Goal: Task Accomplishment & Management: Manage account settings

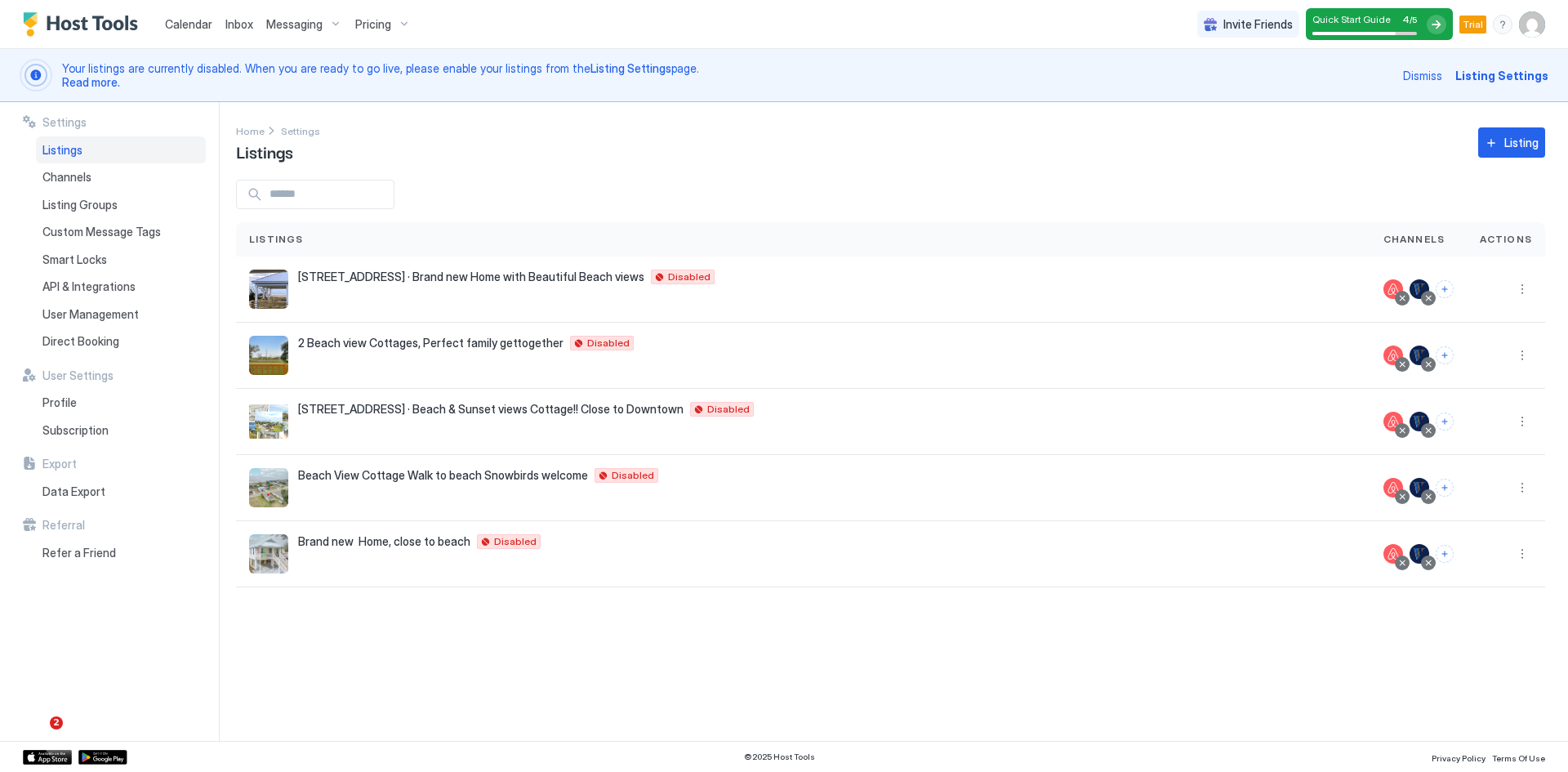
click at [273, 24] on span "Messaging" at bounding box center [294, 24] width 56 height 14
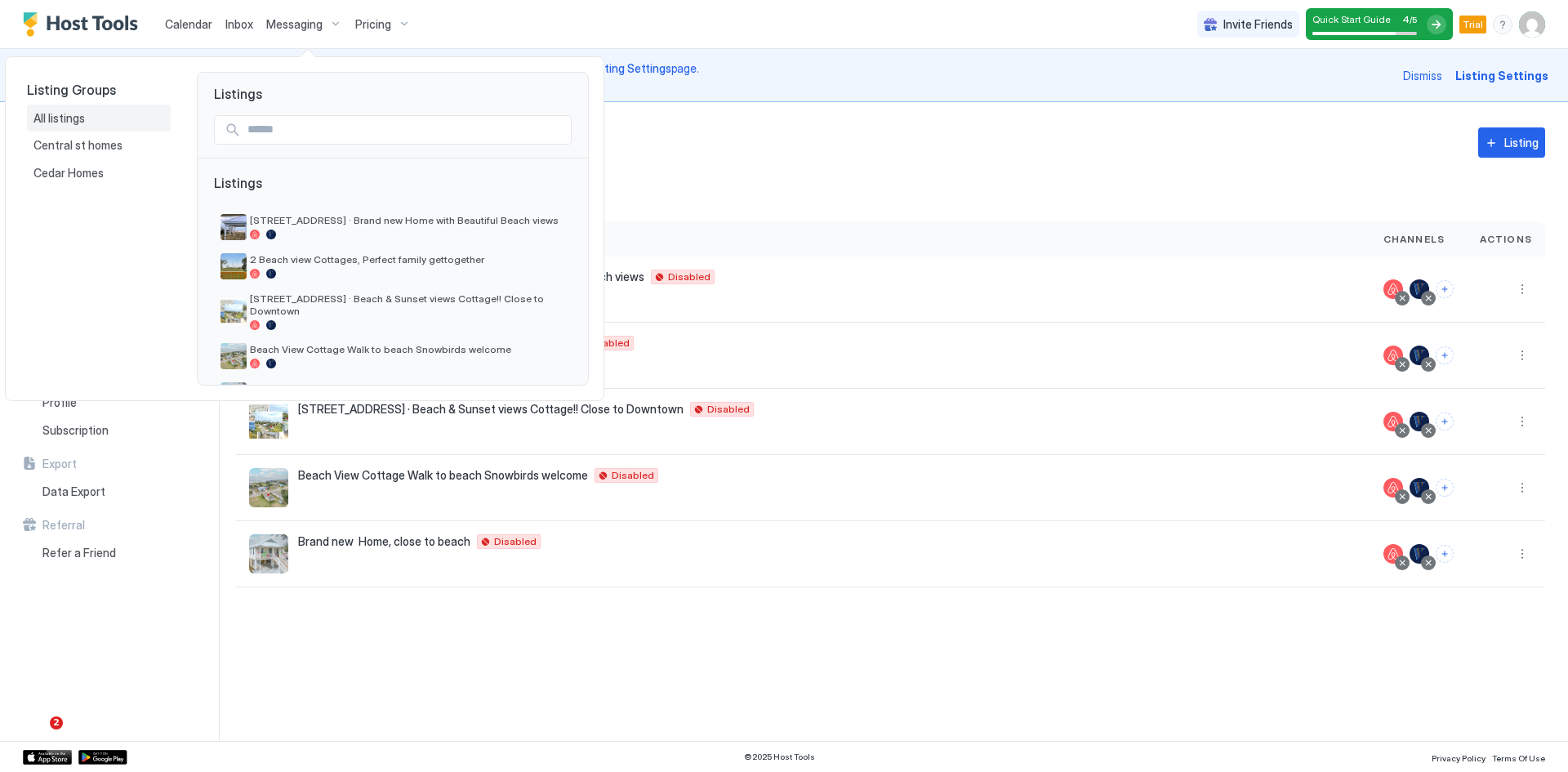
click at [67, 121] on span "All listings" at bounding box center [60, 118] width 54 height 14
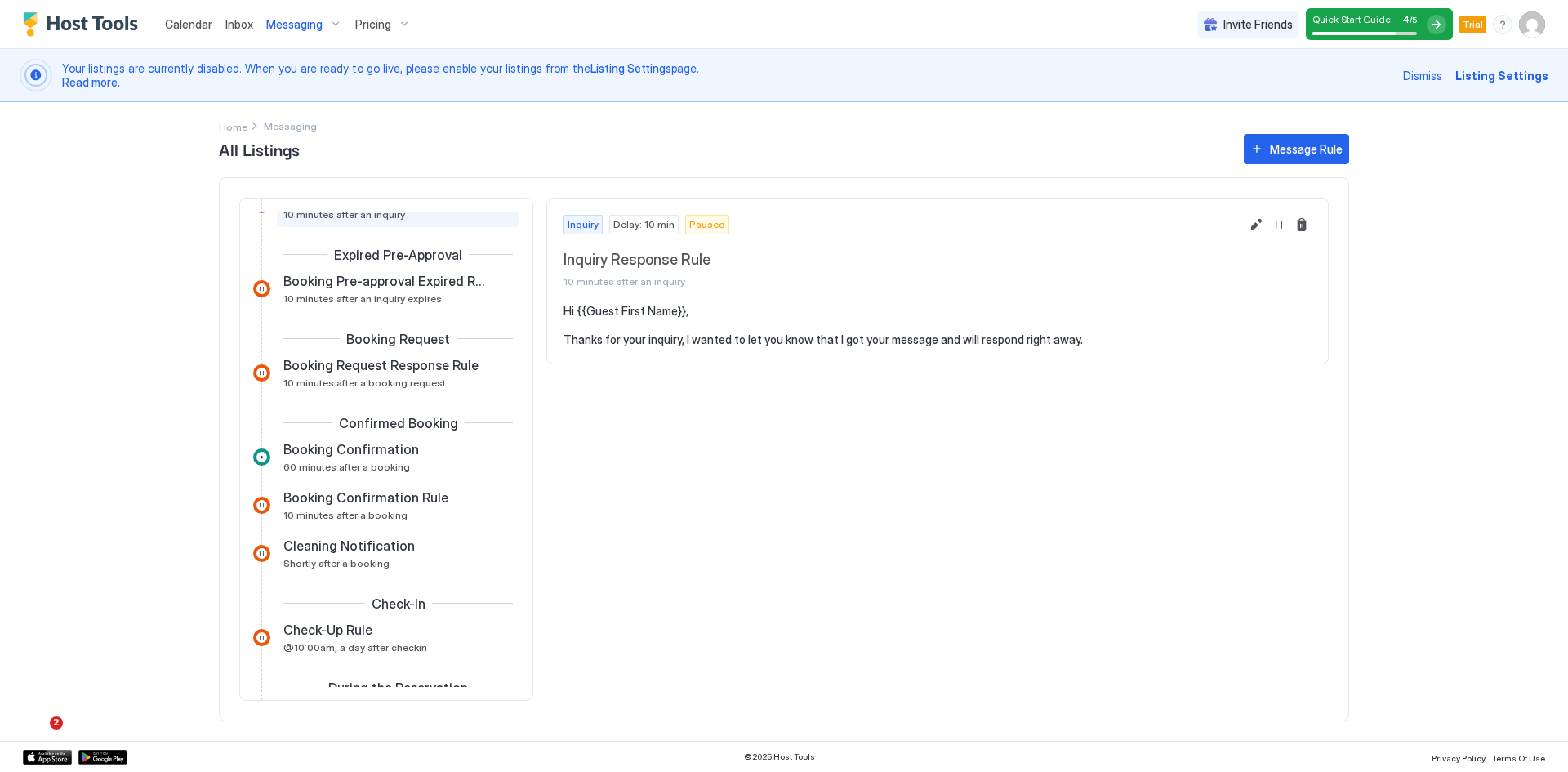
scroll to position [164, 0]
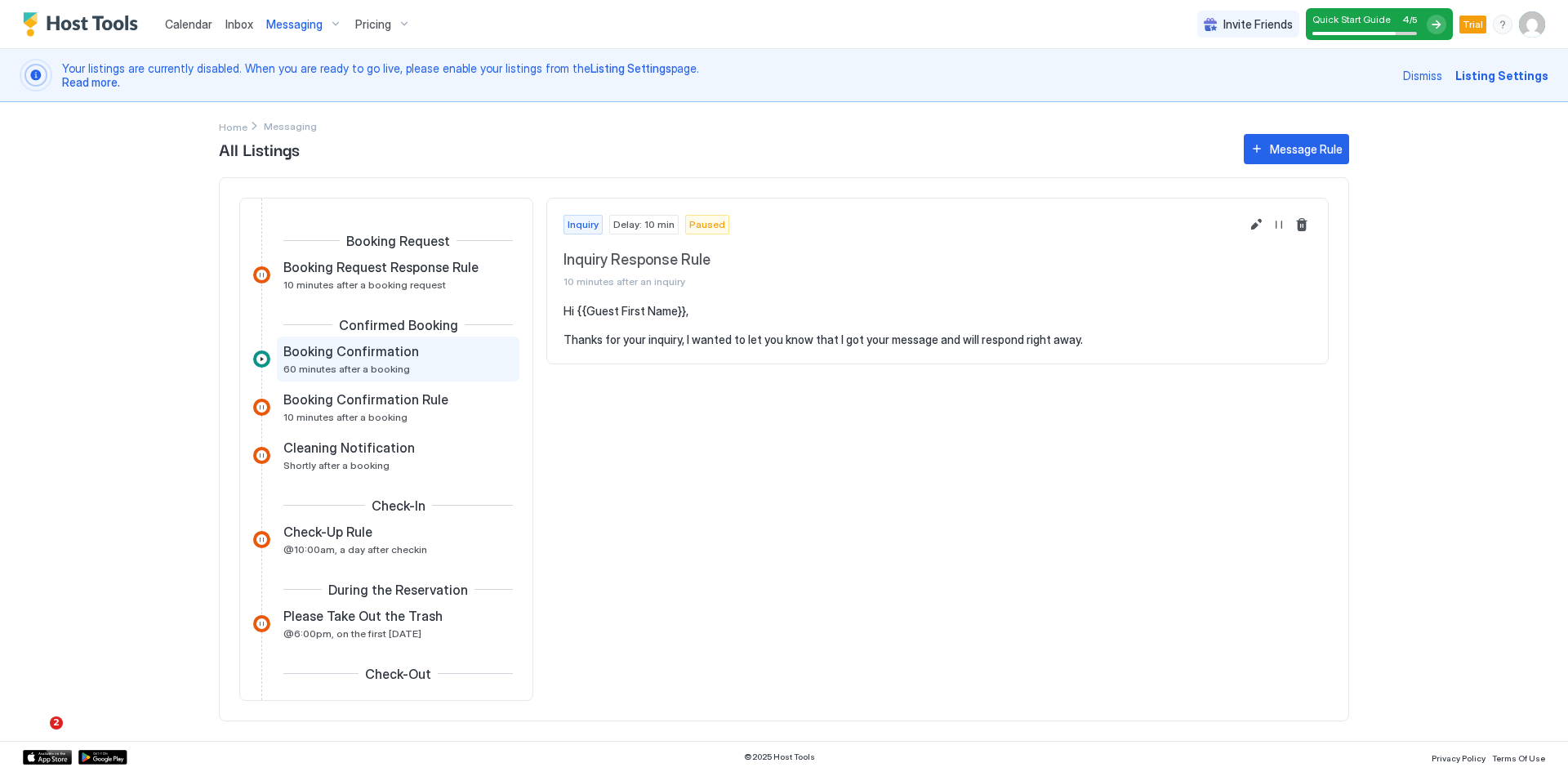
click at [353, 360] on div "Booking Confirmation 60 minutes after a booking" at bounding box center [386, 359] width 206 height 32
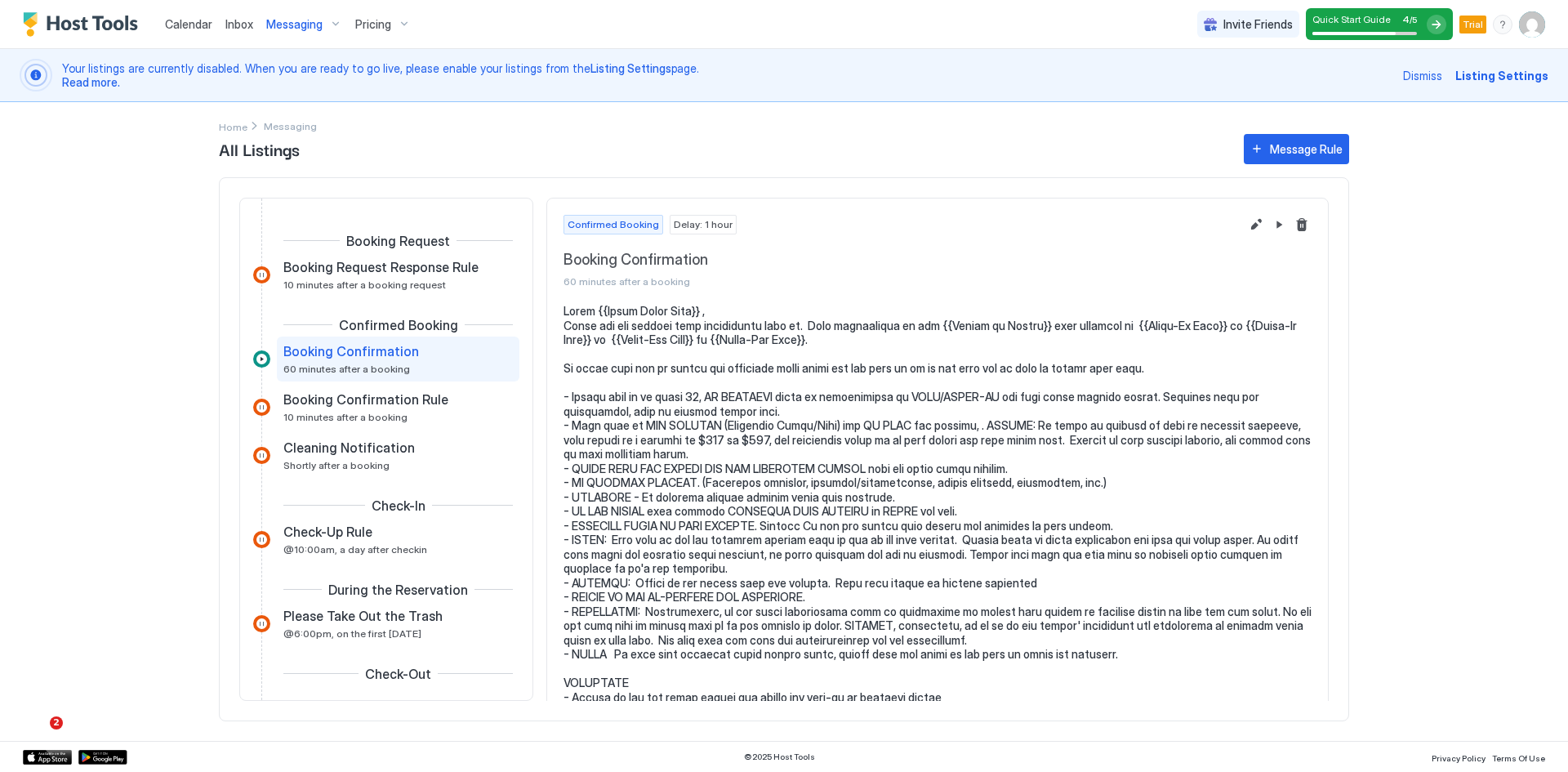
click at [287, 29] on span "Messaging" at bounding box center [294, 24] width 56 height 14
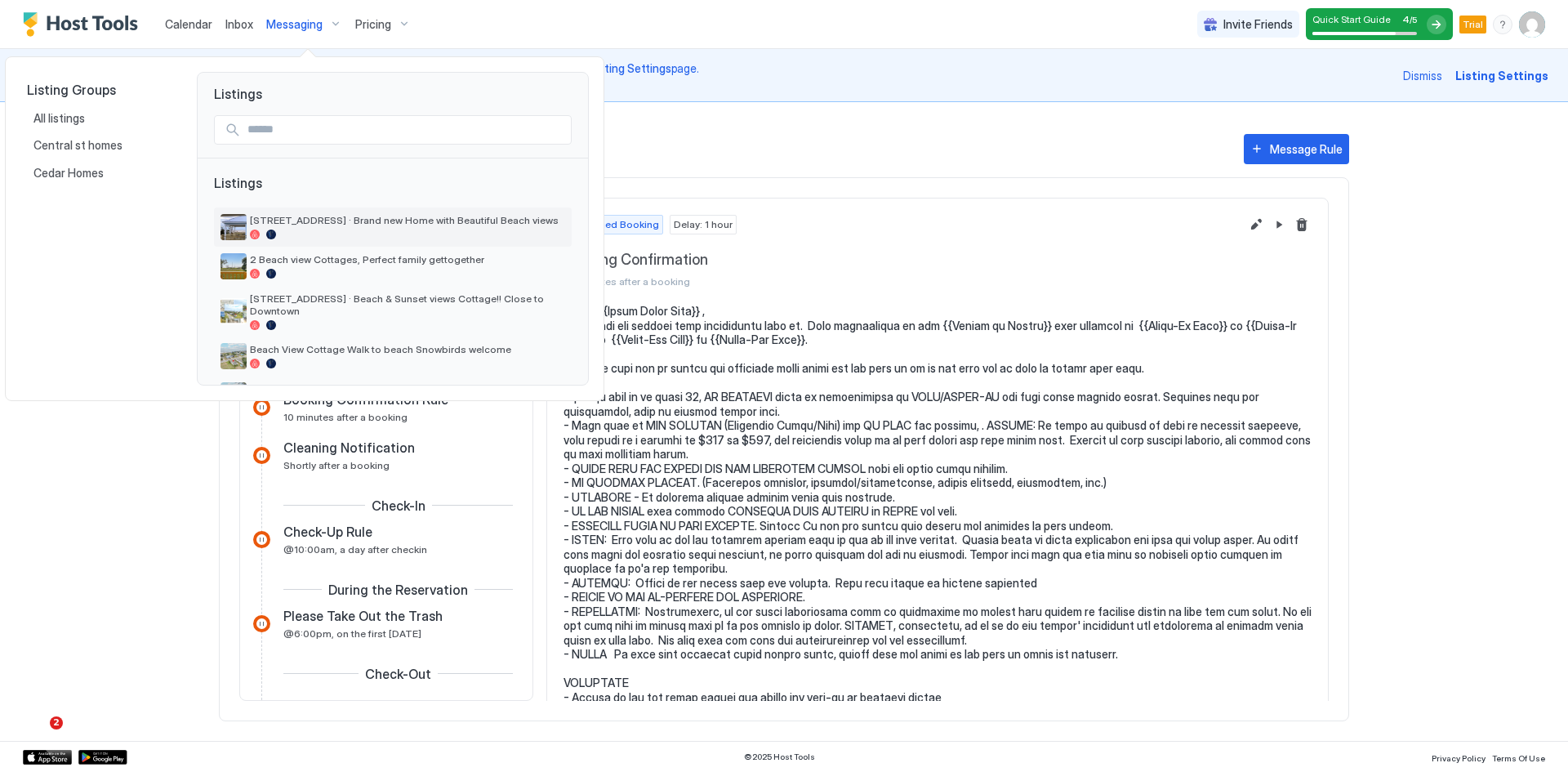
click at [316, 229] on div "[STREET_ADDRESS] · Brand new Home with Beautiful Beach views" at bounding box center [408, 226] width 316 height 26
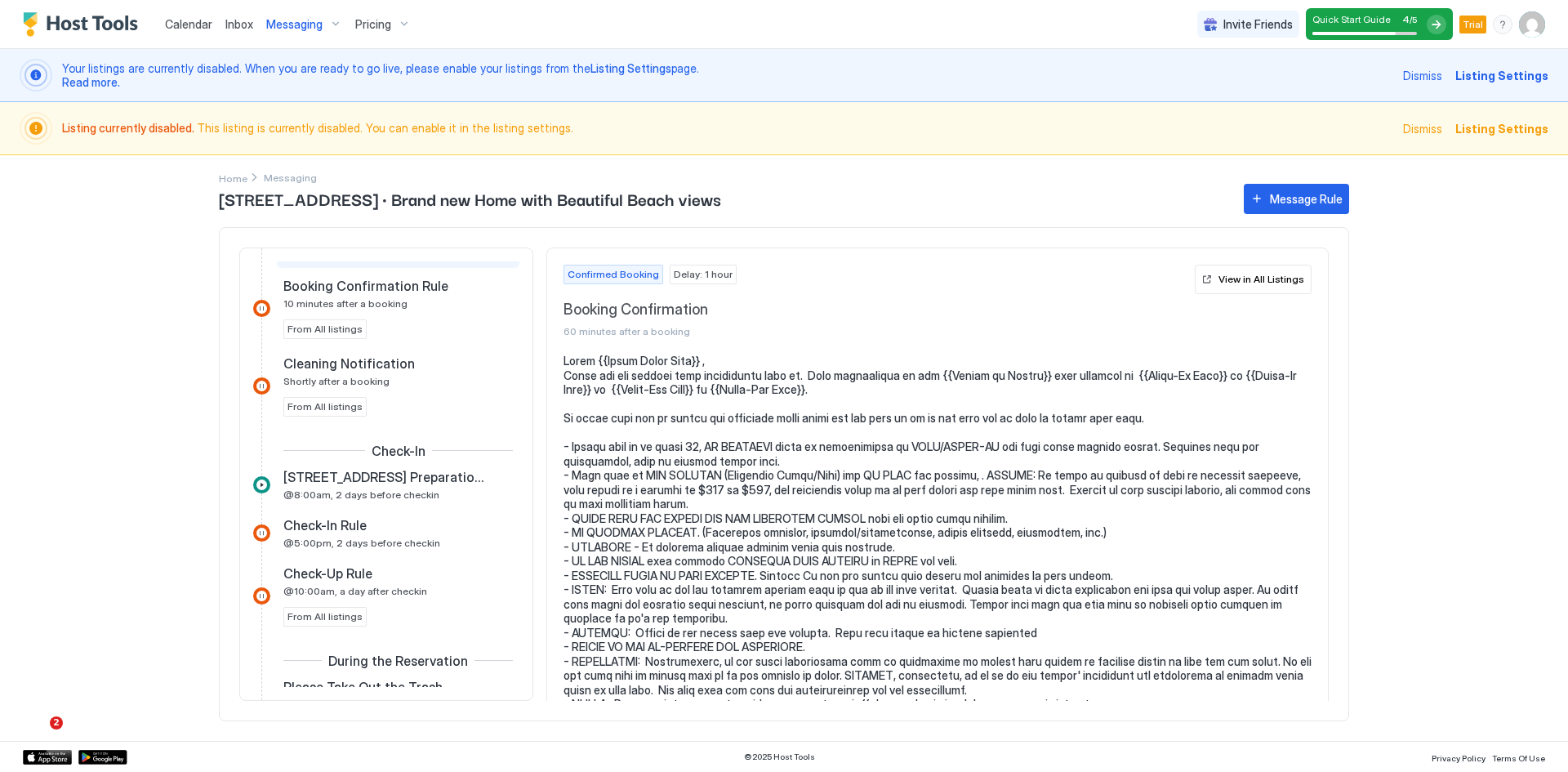
scroll to position [448, 0]
click at [425, 492] on span "@8:00am, 2 days before checkin" at bounding box center [361, 492] width 156 height 12
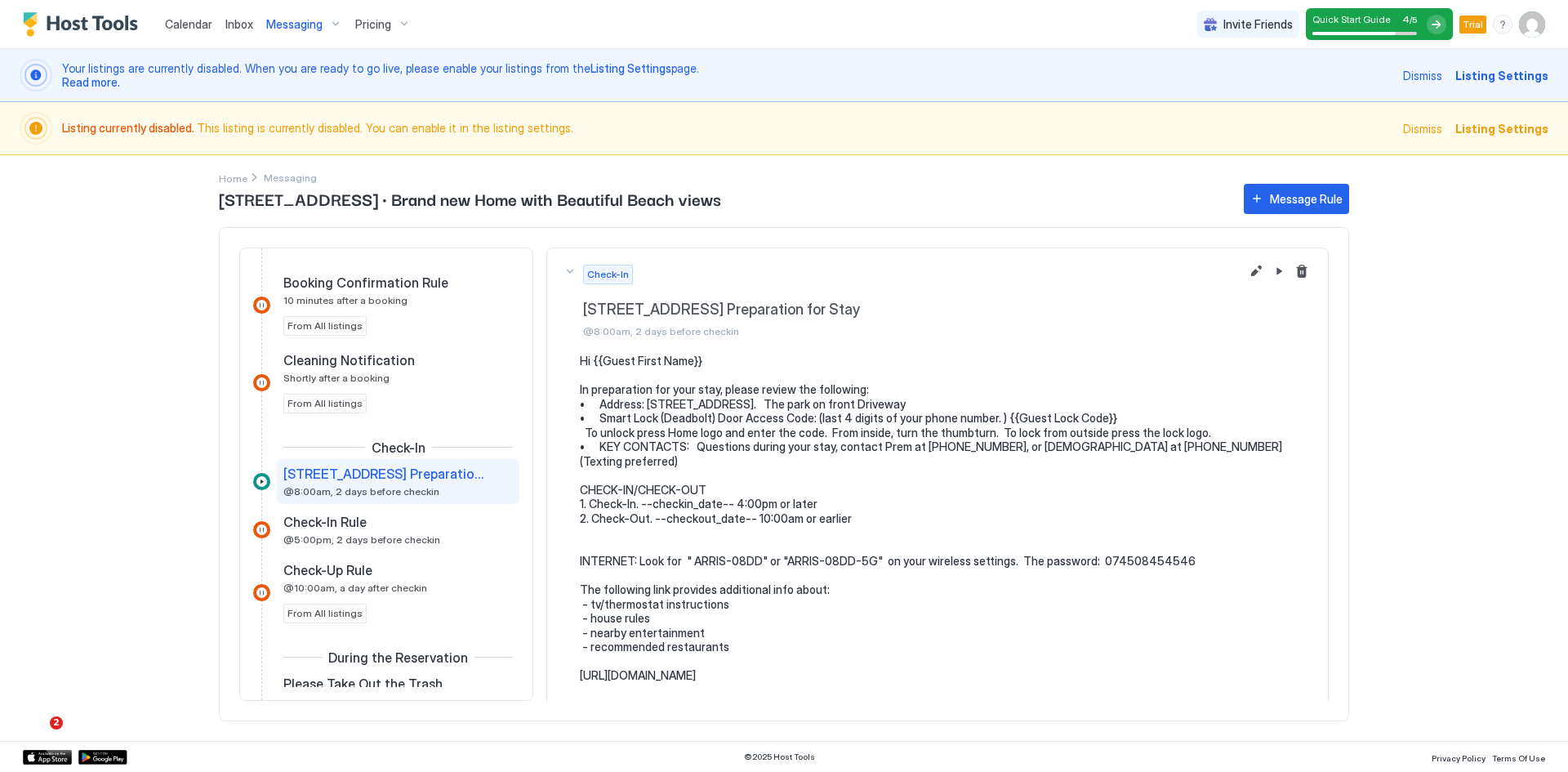
click at [279, 27] on span "Messaging" at bounding box center [294, 24] width 56 height 14
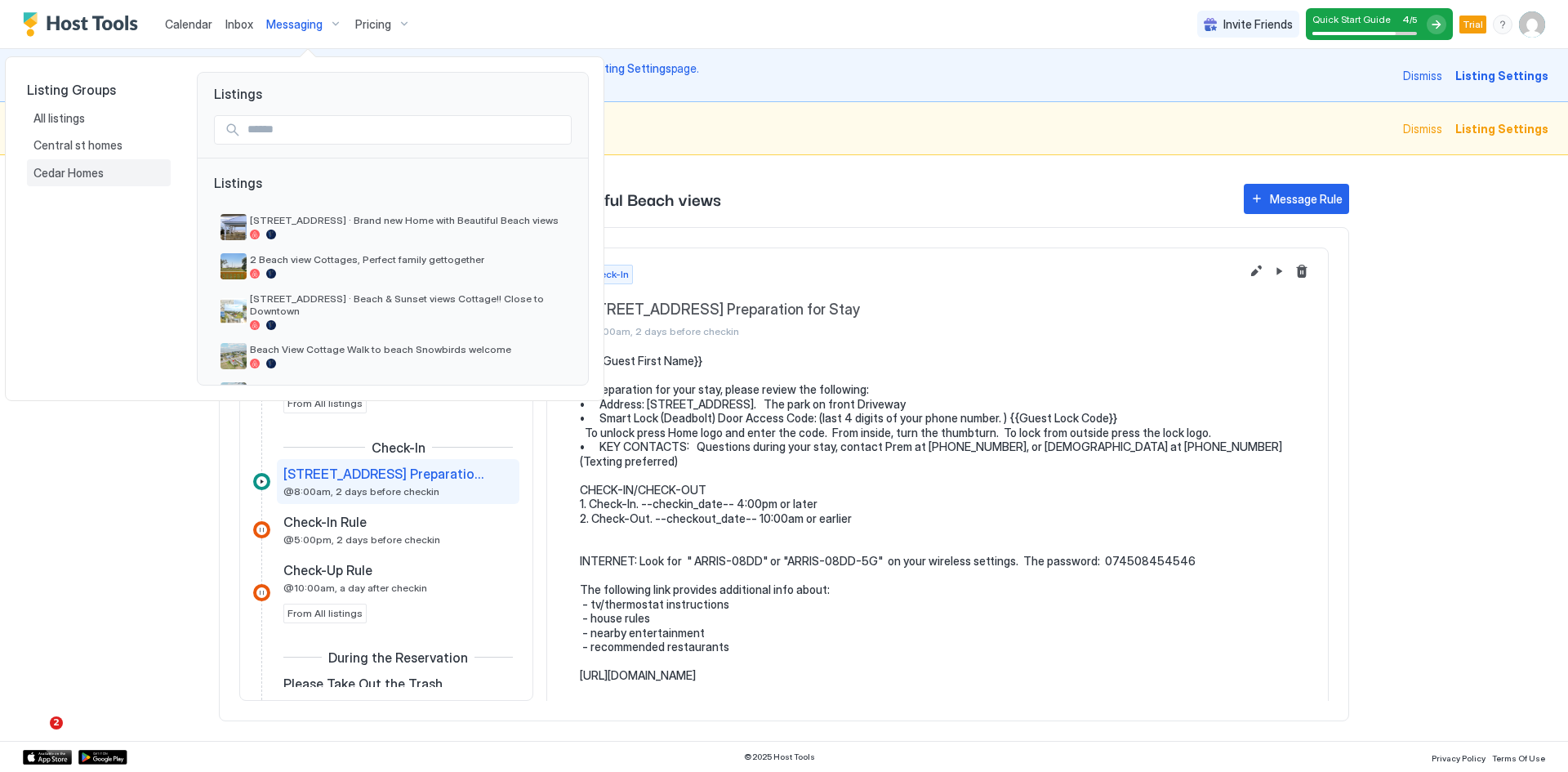
click at [61, 174] on span "Cedar Homes" at bounding box center [69, 172] width 72 height 14
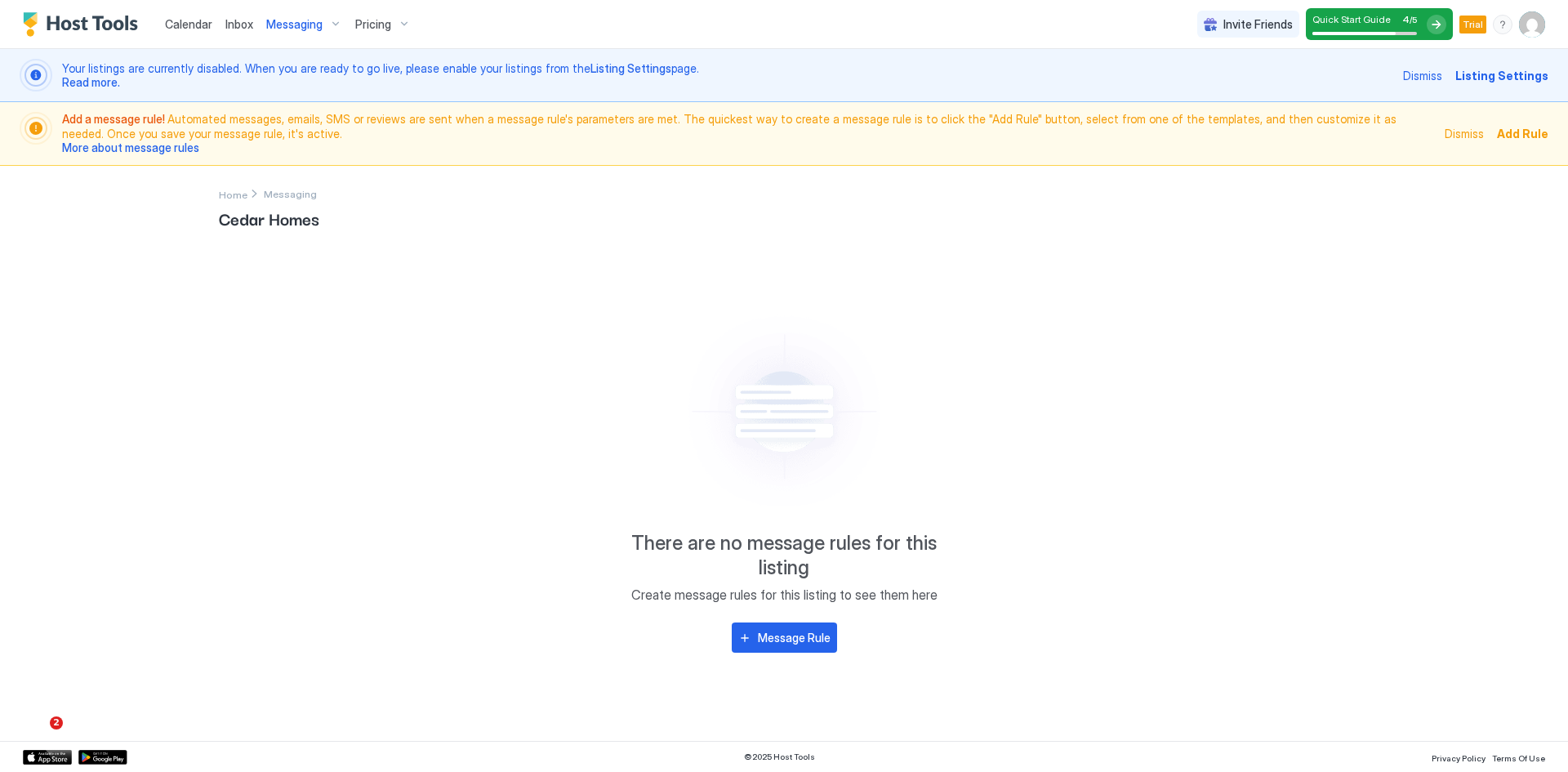
click at [300, 29] on span "Messaging" at bounding box center [294, 24] width 56 height 14
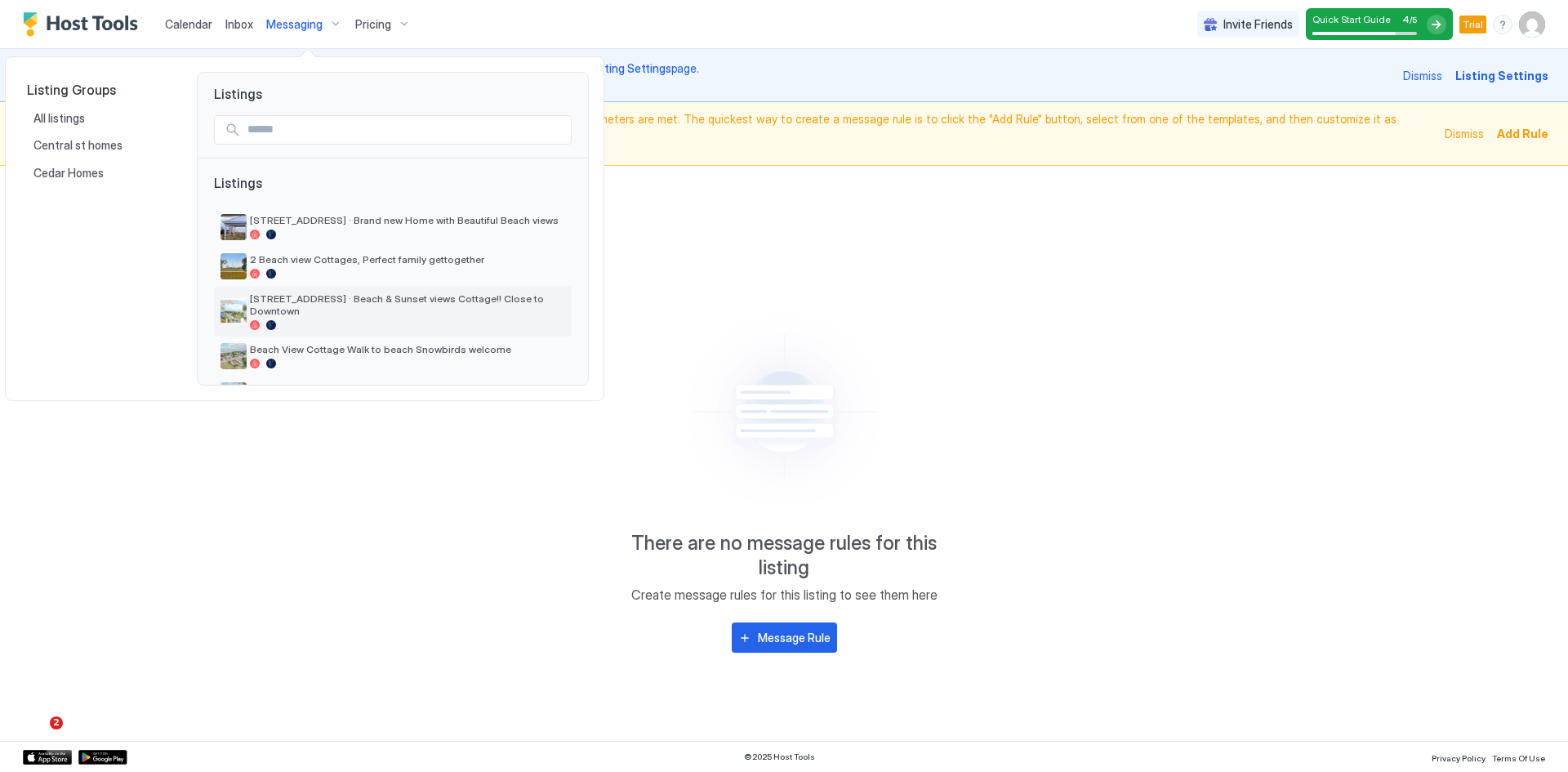
click at [299, 301] on span "[STREET_ADDRESS] · Beach & Sunset views Cottage!! Close to Downtown" at bounding box center [408, 305] width 316 height 25
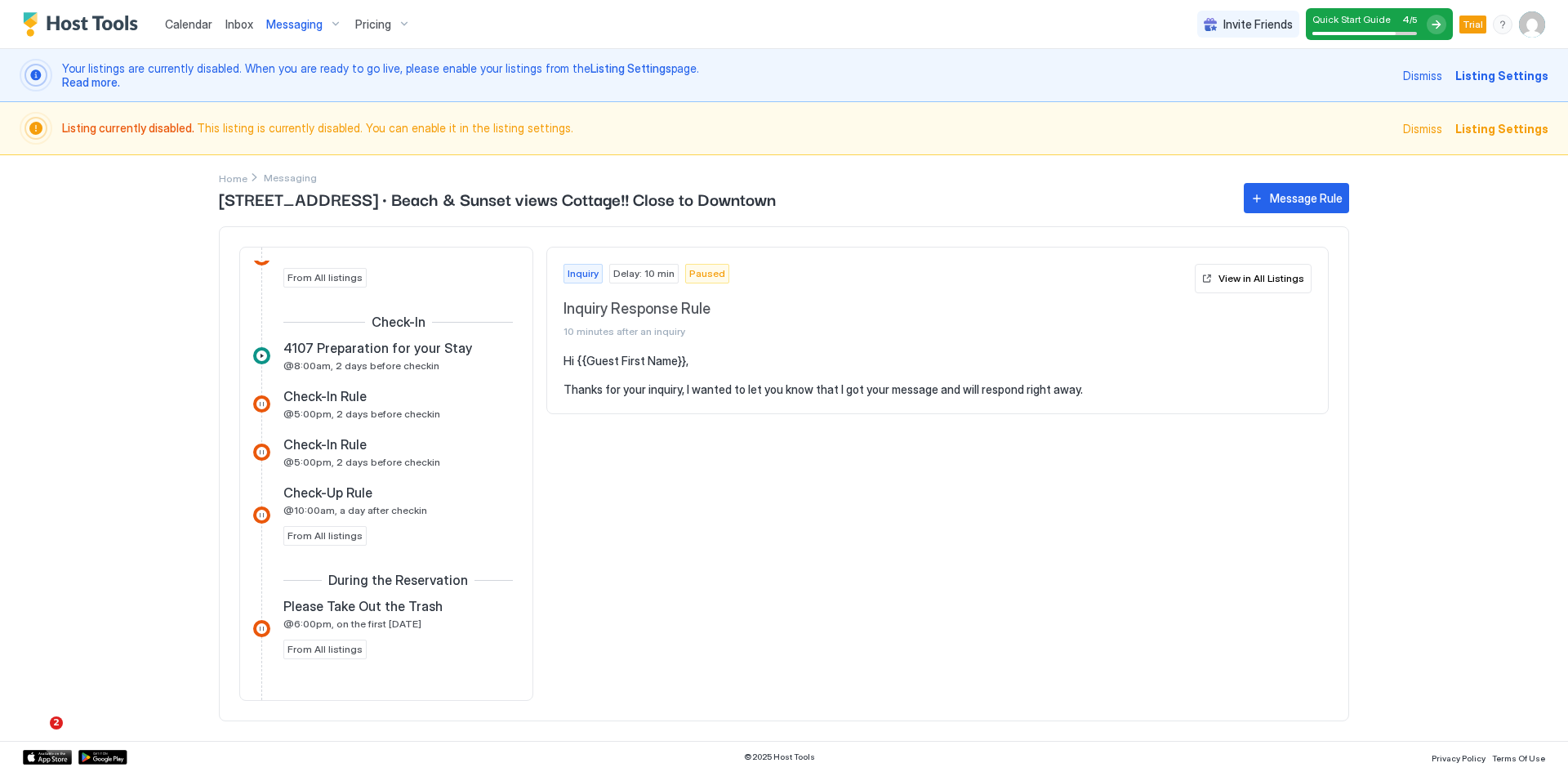
scroll to position [572, 0]
click at [346, 363] on span "@8:00am, 2 days before checkin" at bounding box center [361, 366] width 156 height 12
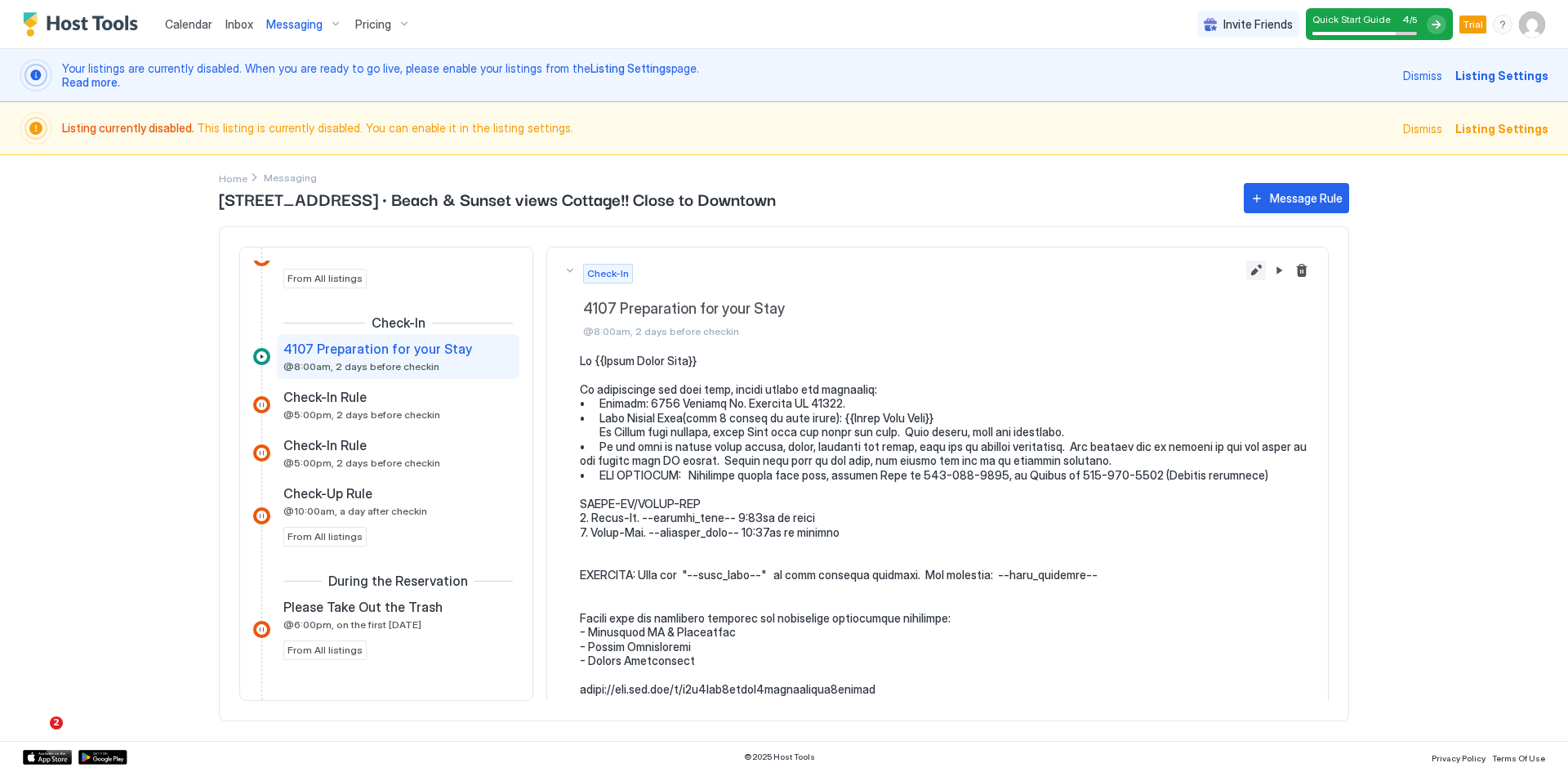
click at [1246, 272] on button "Edit message rule" at bounding box center [1255, 270] width 20 height 20
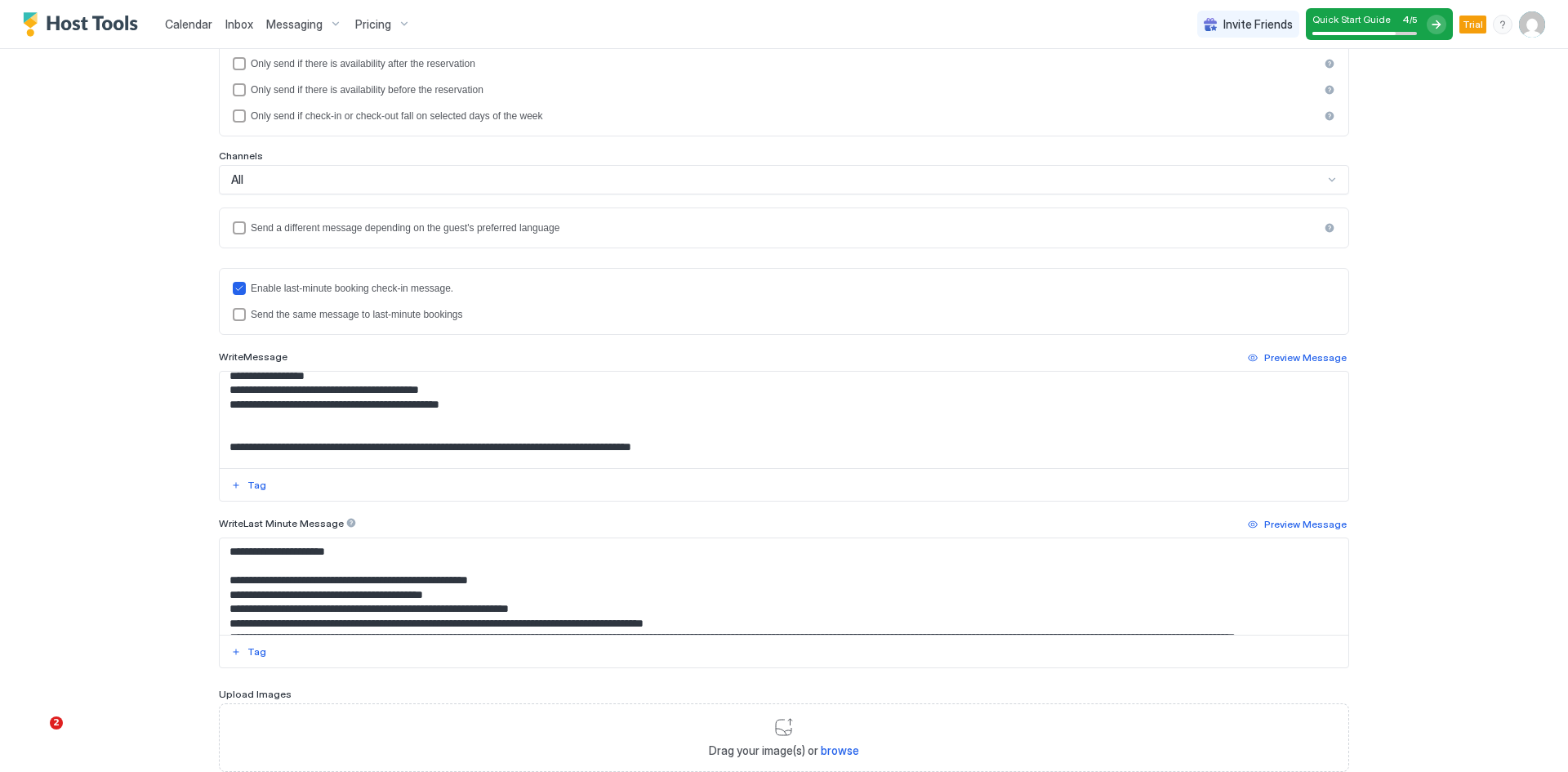
scroll to position [164, 0]
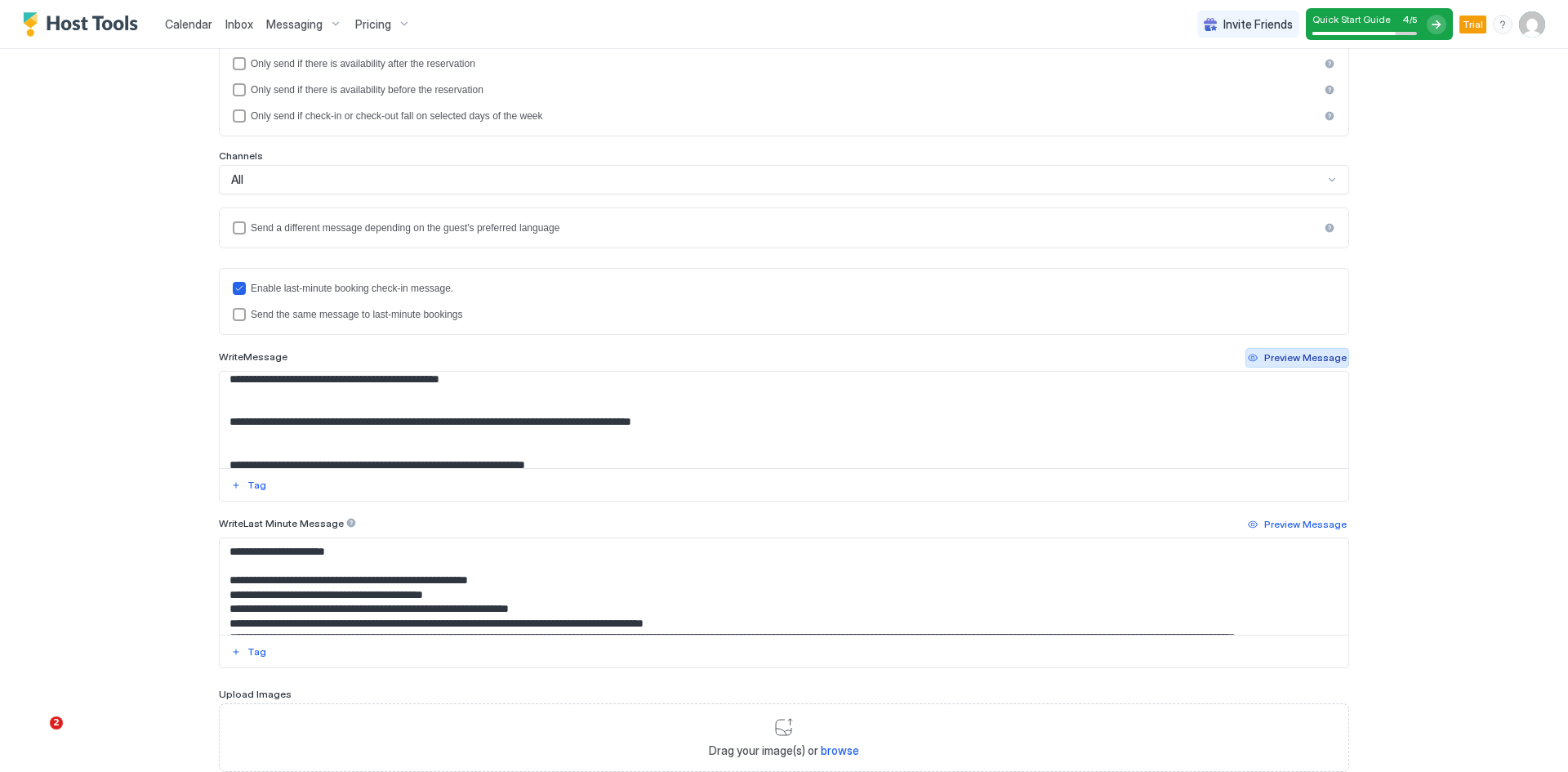
click at [1281, 361] on div "Preview Message" at bounding box center [1305, 357] width 83 height 14
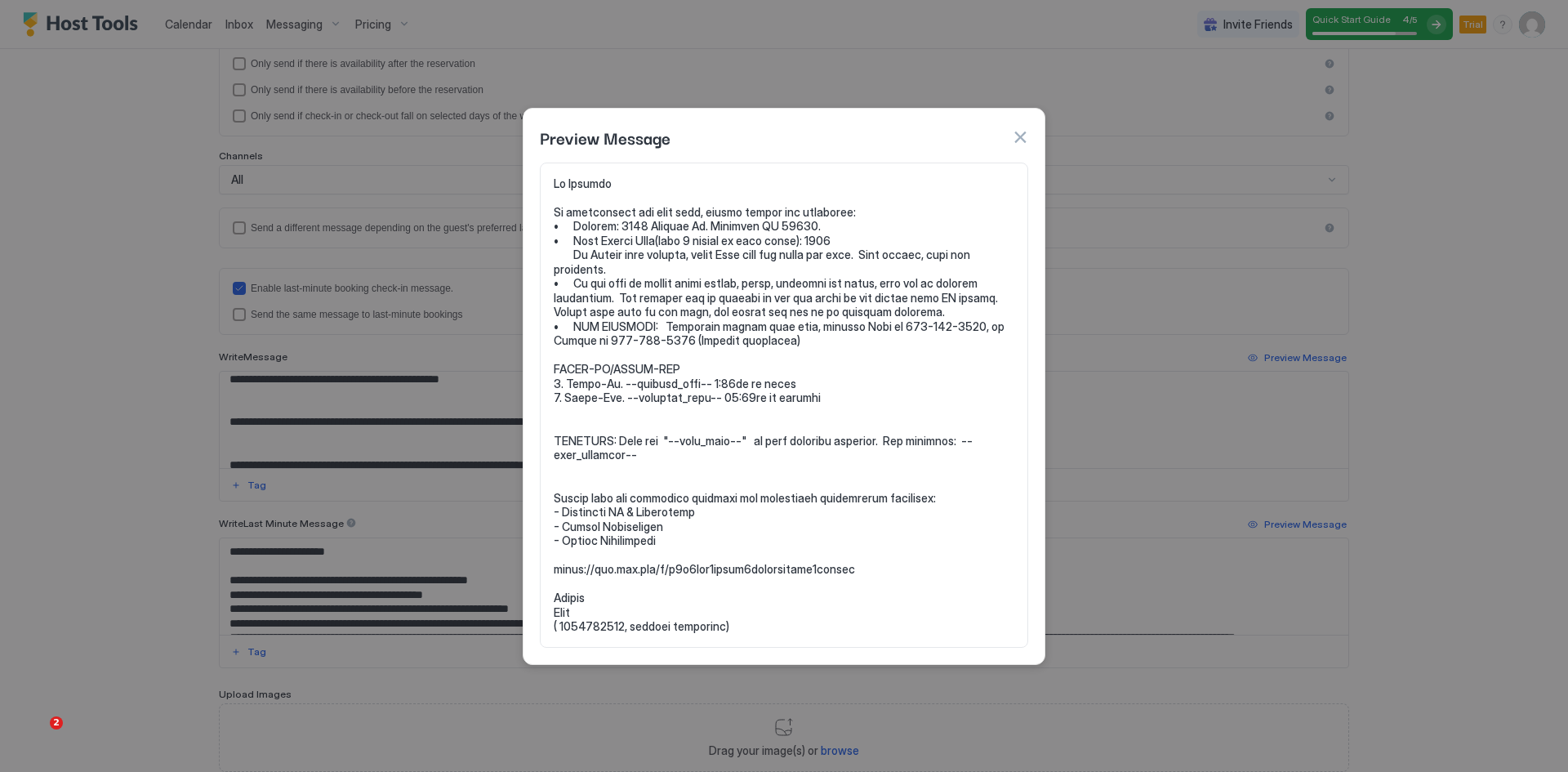
click at [1018, 135] on button "button" at bounding box center [1020, 137] width 16 height 16
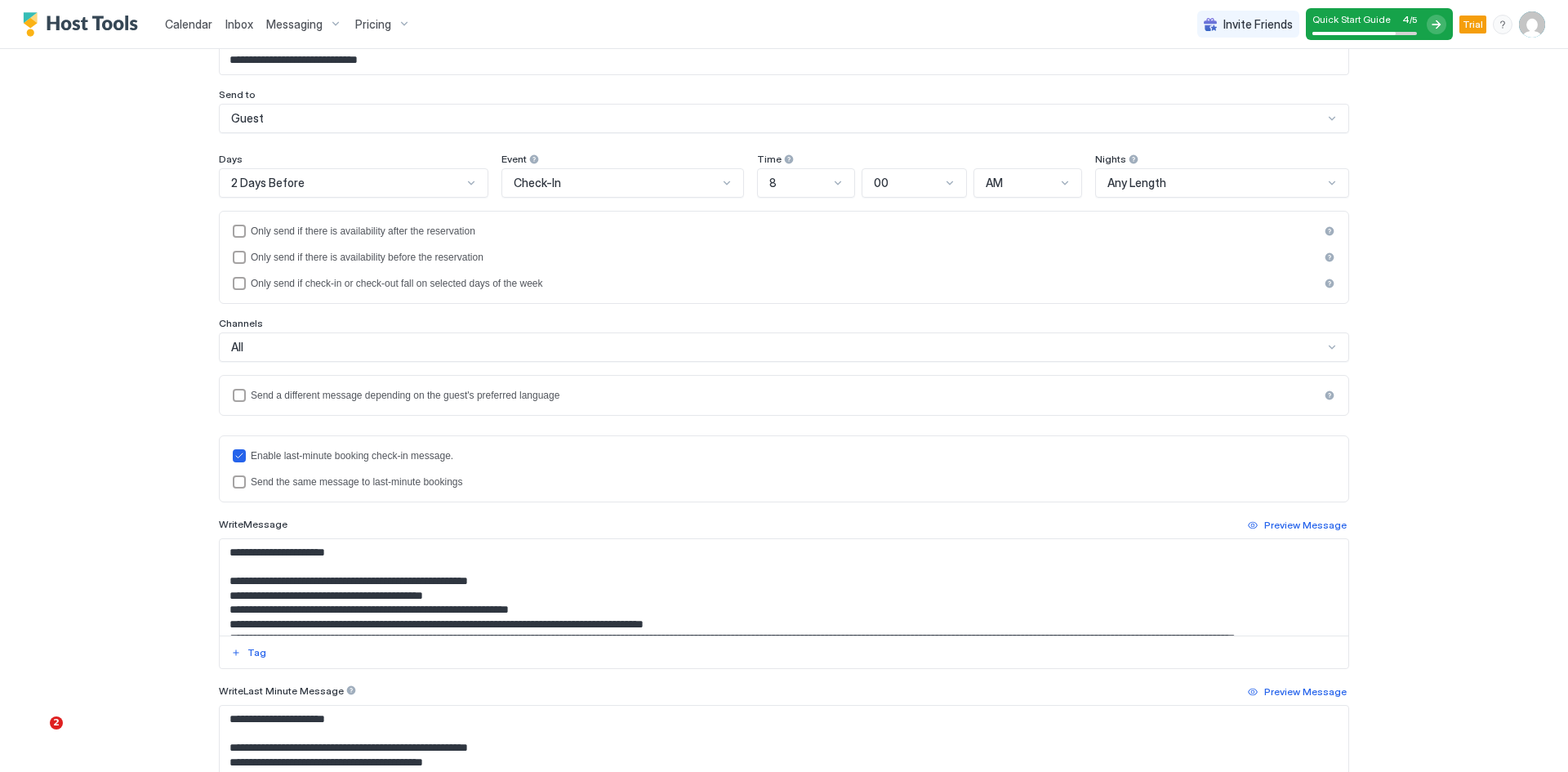
scroll to position [0, 0]
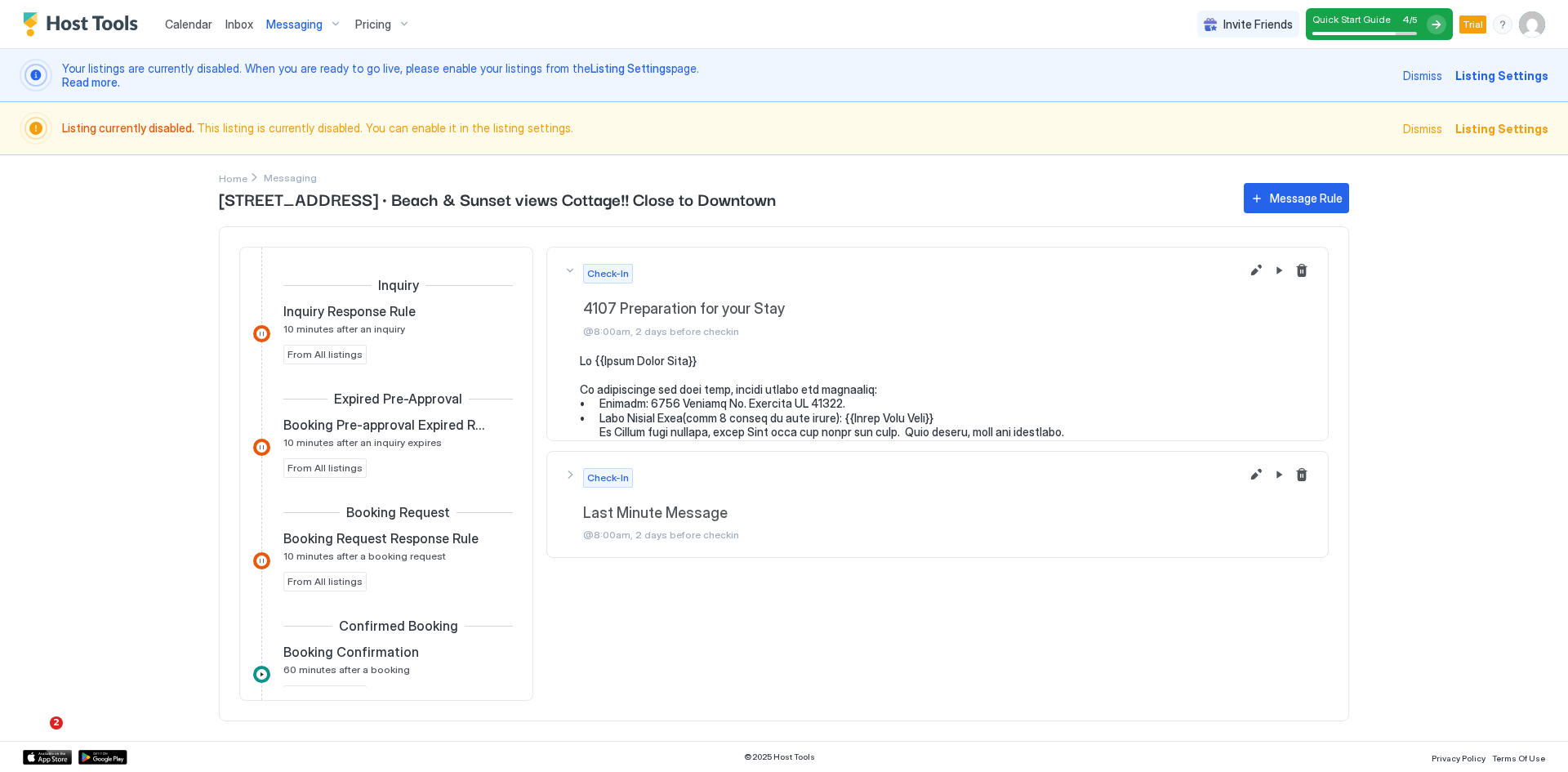
scroll to position [456, 0]
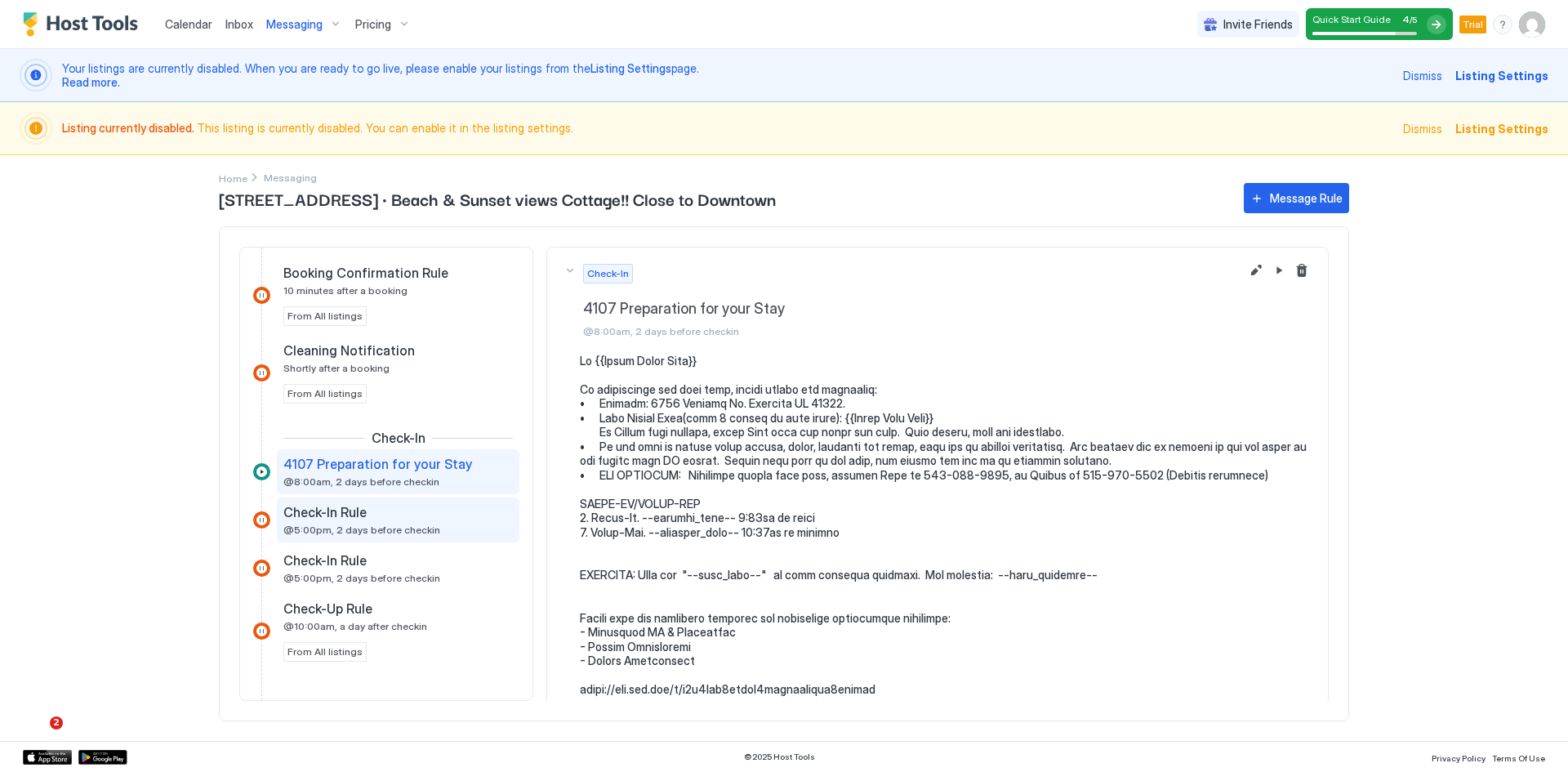
click at [351, 529] on span "@5:00pm, 2 days before checkin" at bounding box center [361, 530] width 157 height 12
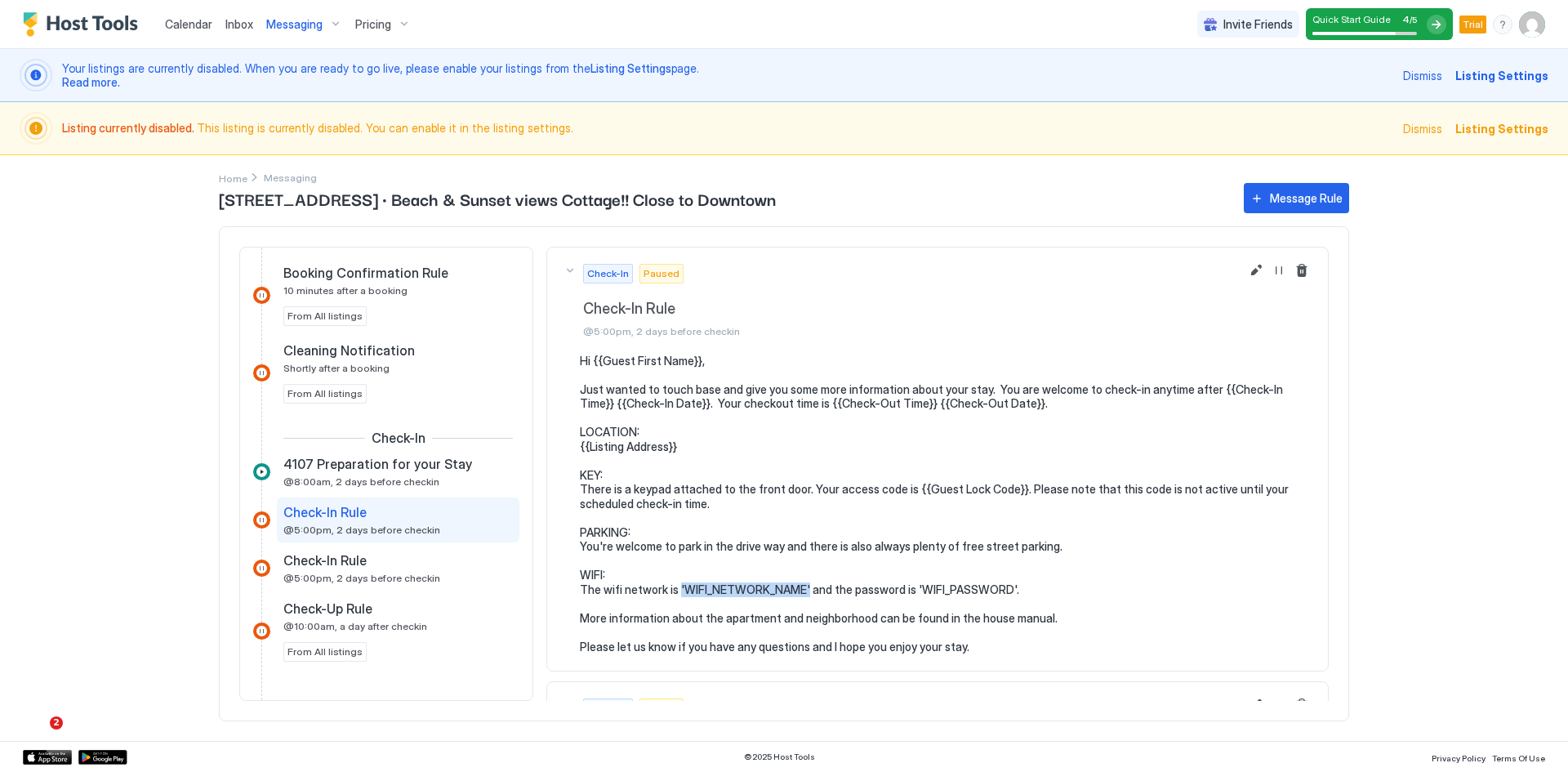
drag, startPoint x: 677, startPoint y: 590, endPoint x: 805, endPoint y: 589, distance: 128.0
click at [805, 589] on pre "Hi {{Guest First Name}}, Just wanted to touch base and give you some more infor…" at bounding box center [946, 504] width 732 height 300
click at [1503, 79] on span "Listing Settings" at bounding box center [1502, 75] width 93 height 17
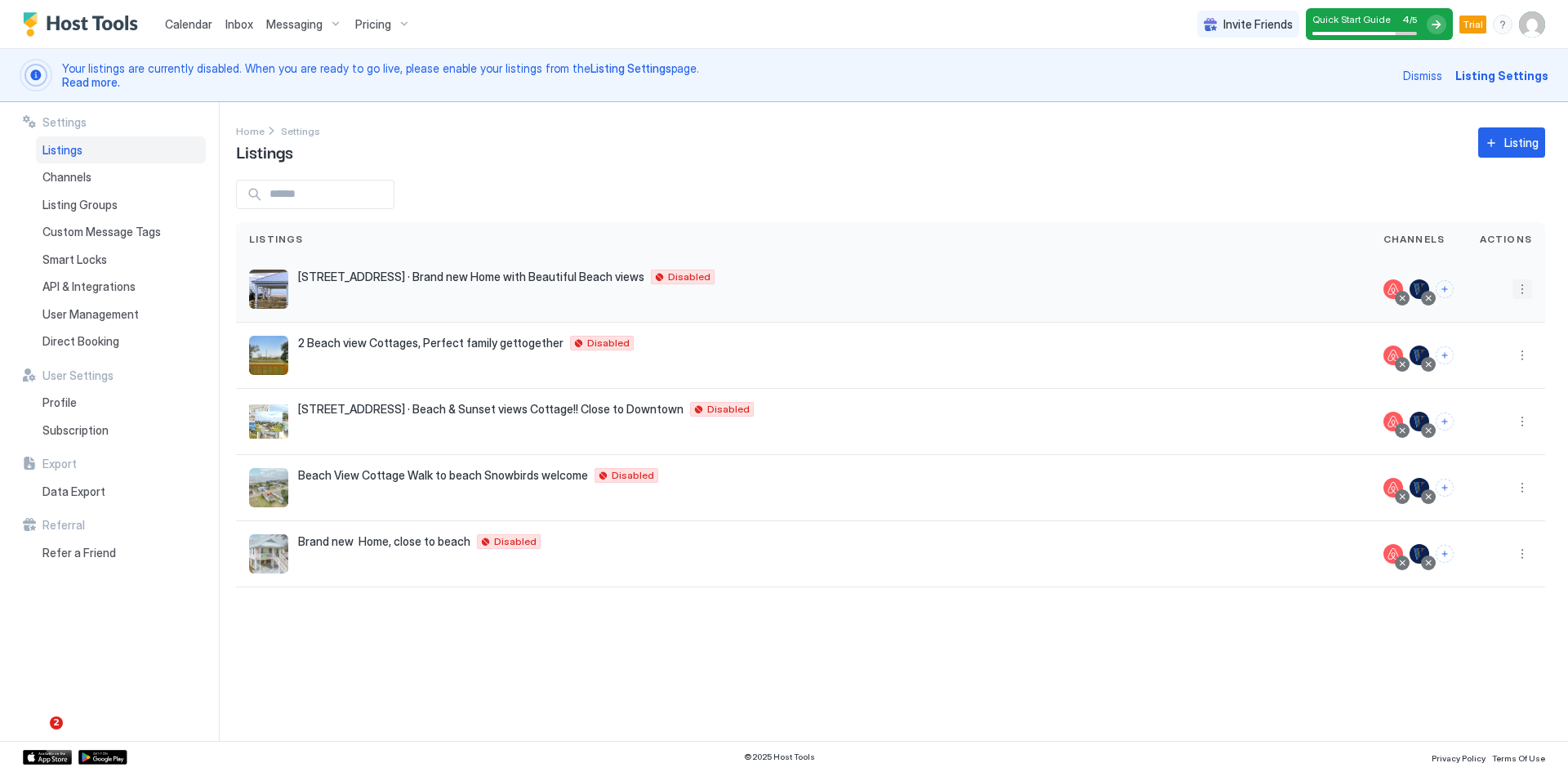
click at [1518, 289] on button "More options" at bounding box center [1522, 289] width 20 height 20
click at [1490, 369] on span "Listing Settings" at bounding box center [1485, 364] width 72 height 12
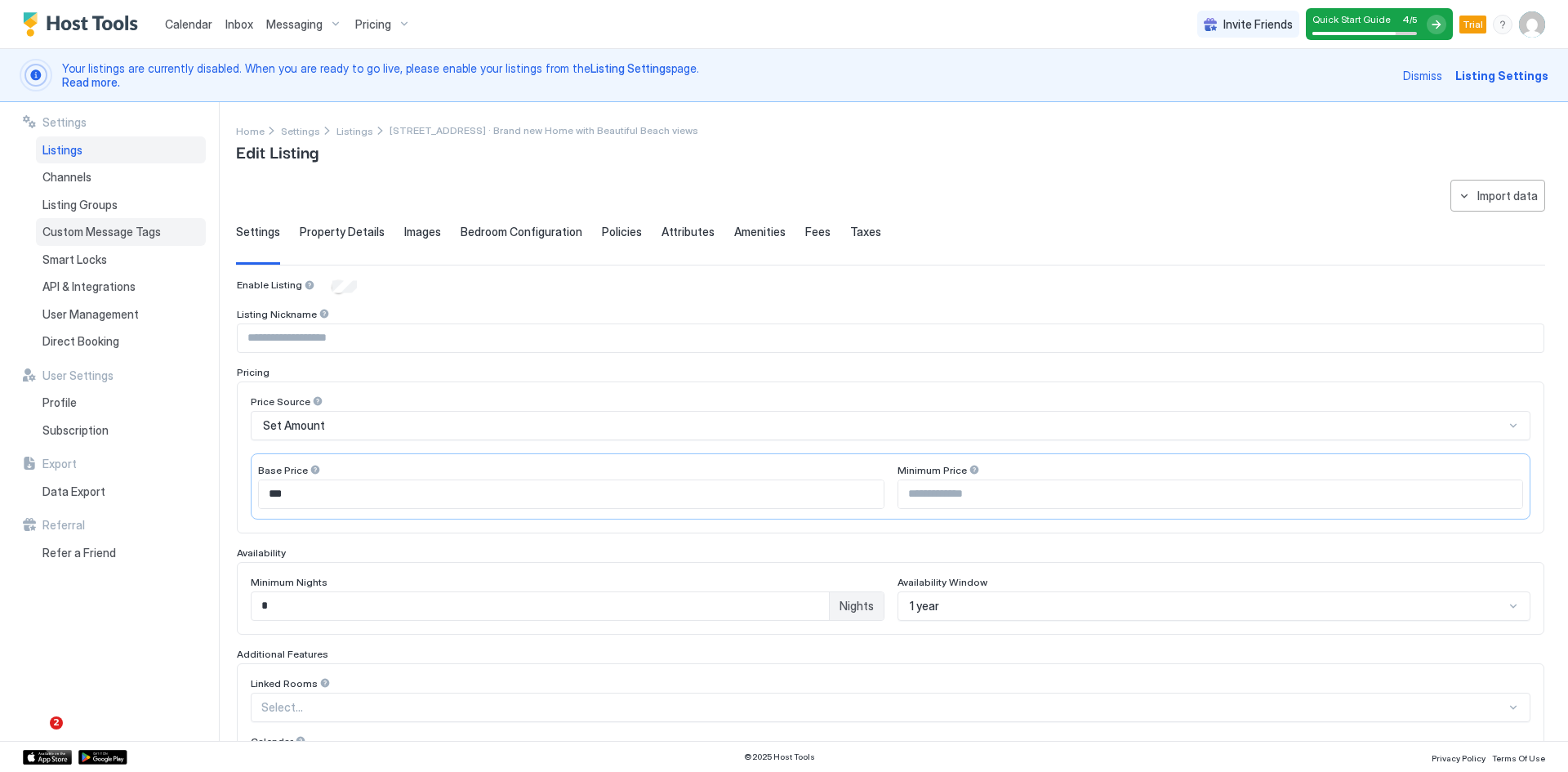
click at [79, 231] on span "Custom Message Tags" at bounding box center [102, 231] width 119 height 14
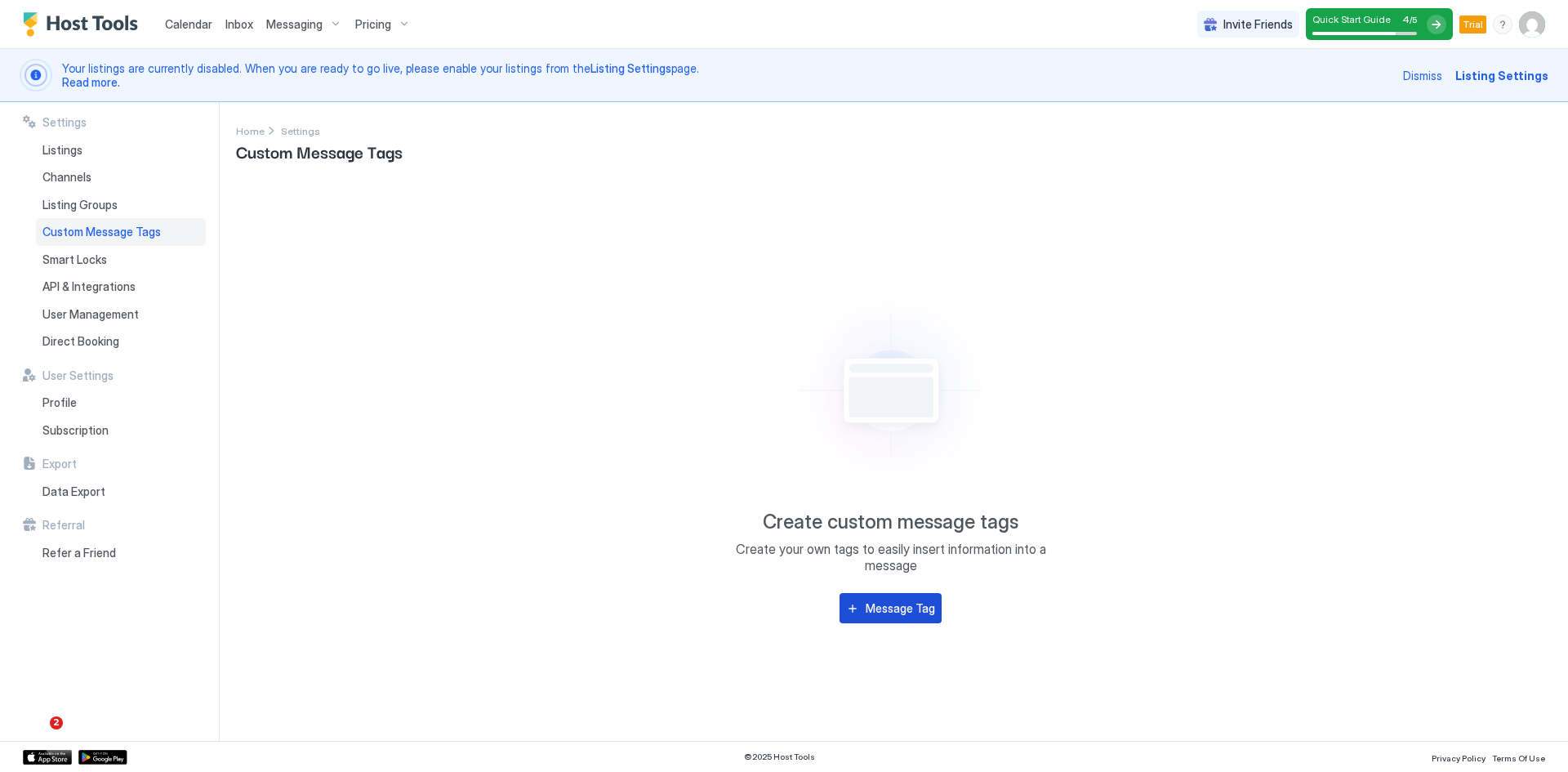
click at [874, 613] on div "Message Tag" at bounding box center [900, 608] width 69 height 17
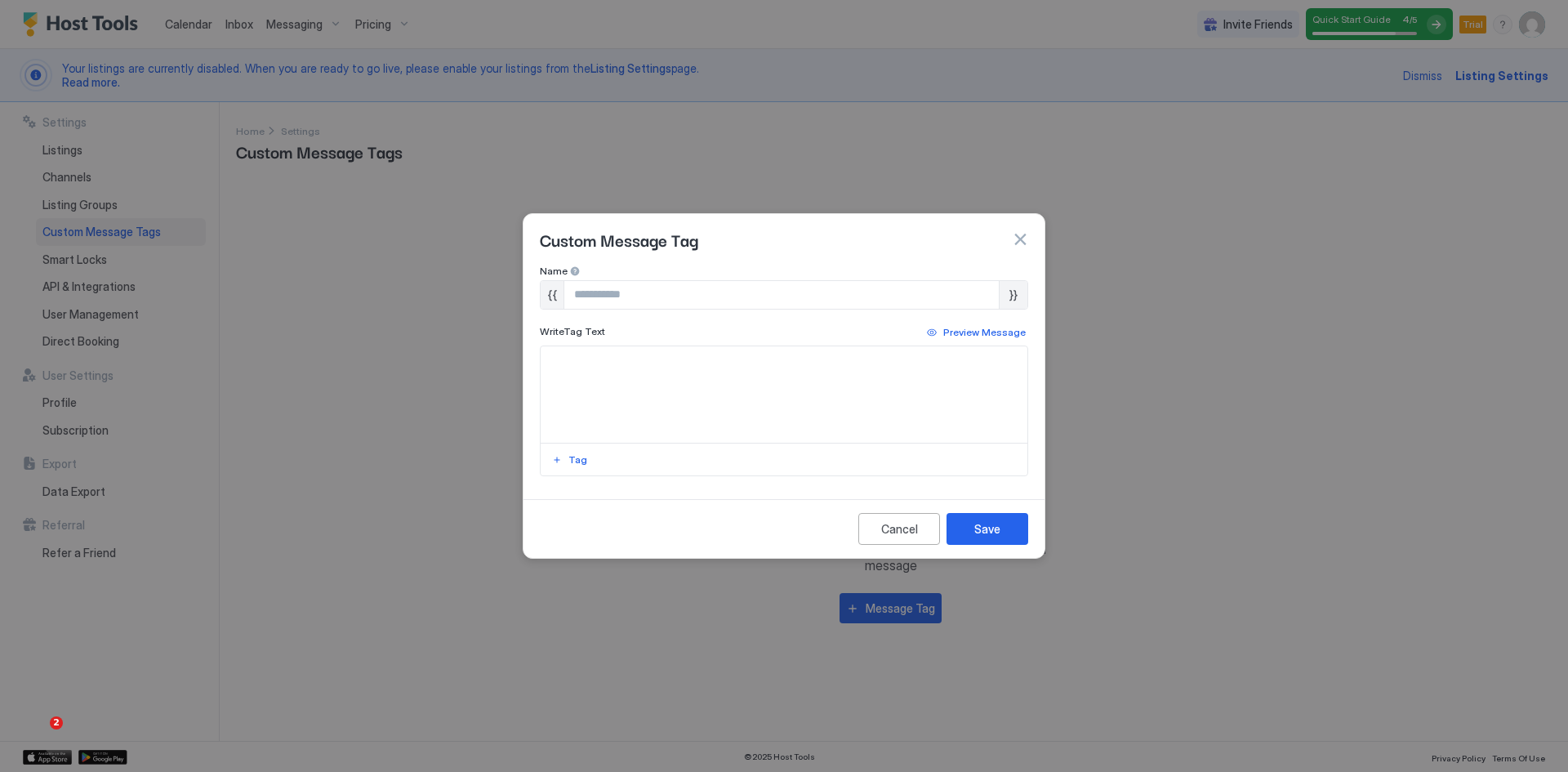
click at [596, 294] on input "Input Field" at bounding box center [781, 295] width 434 height 28
type input "*******"
click at [886, 527] on div "Cancel" at bounding box center [899, 529] width 37 height 17
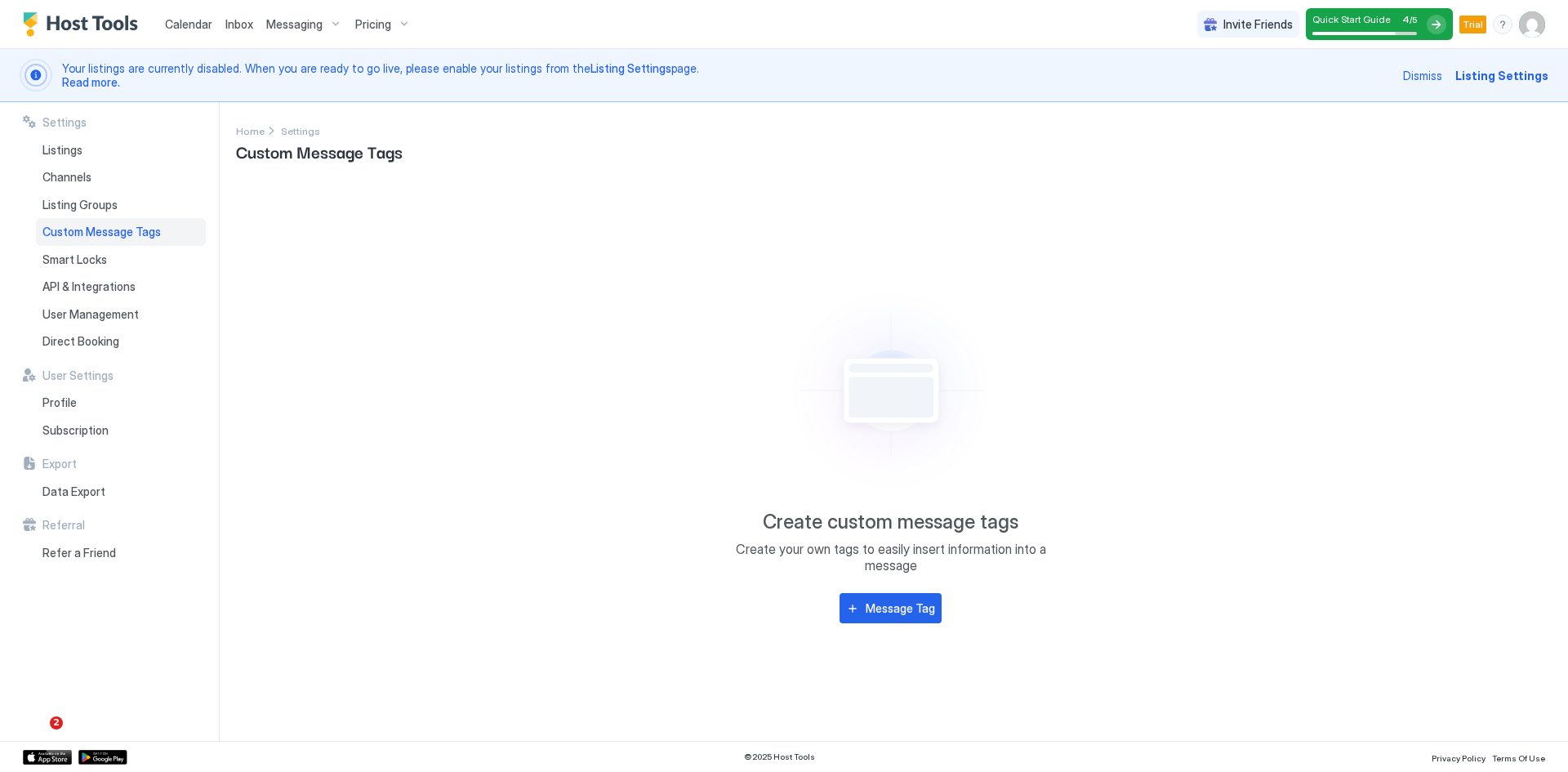
click at [306, 29] on span "Messaging" at bounding box center [294, 24] width 56 height 14
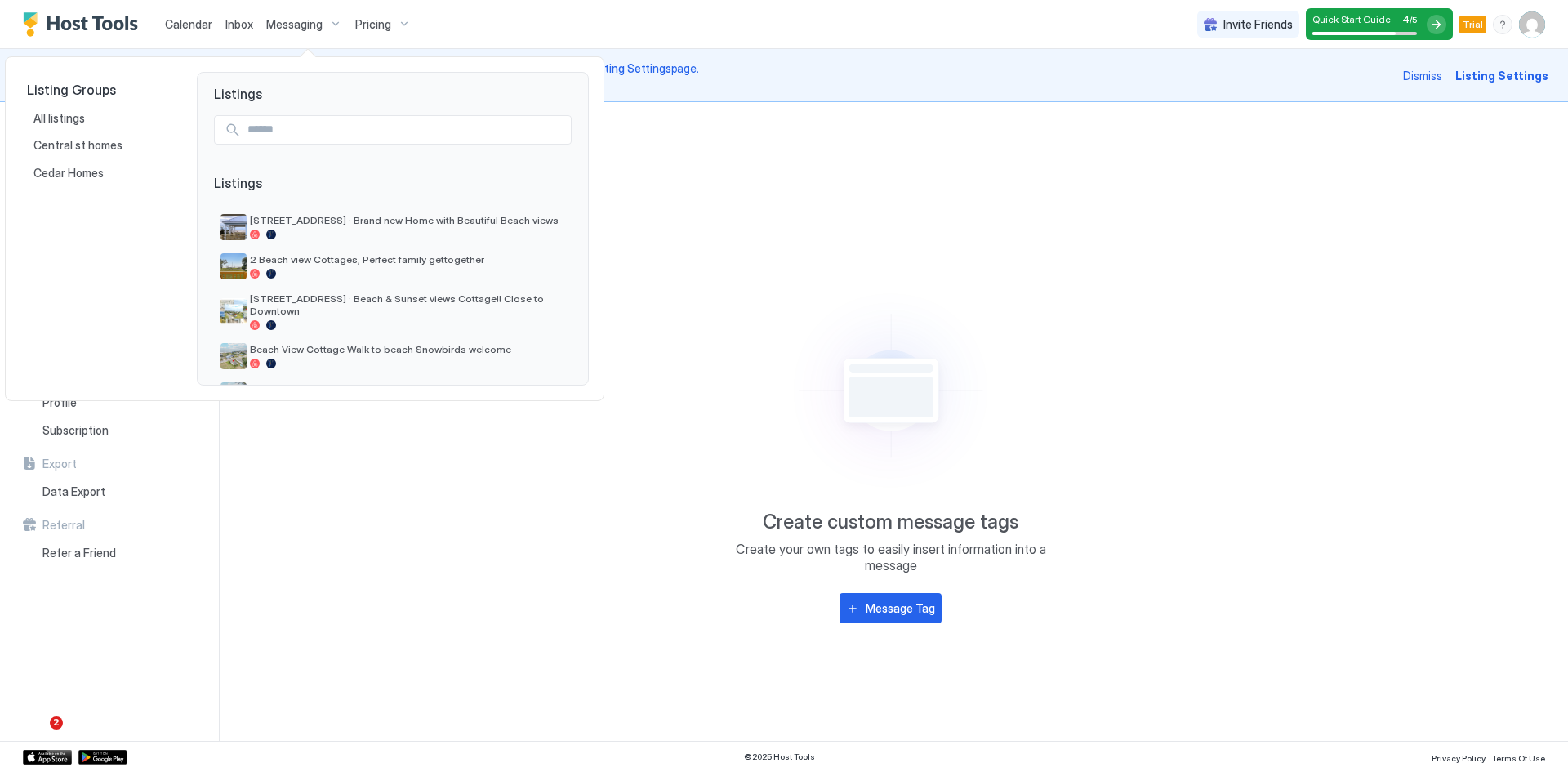
click at [834, 271] on div at bounding box center [784, 386] width 1568 height 772
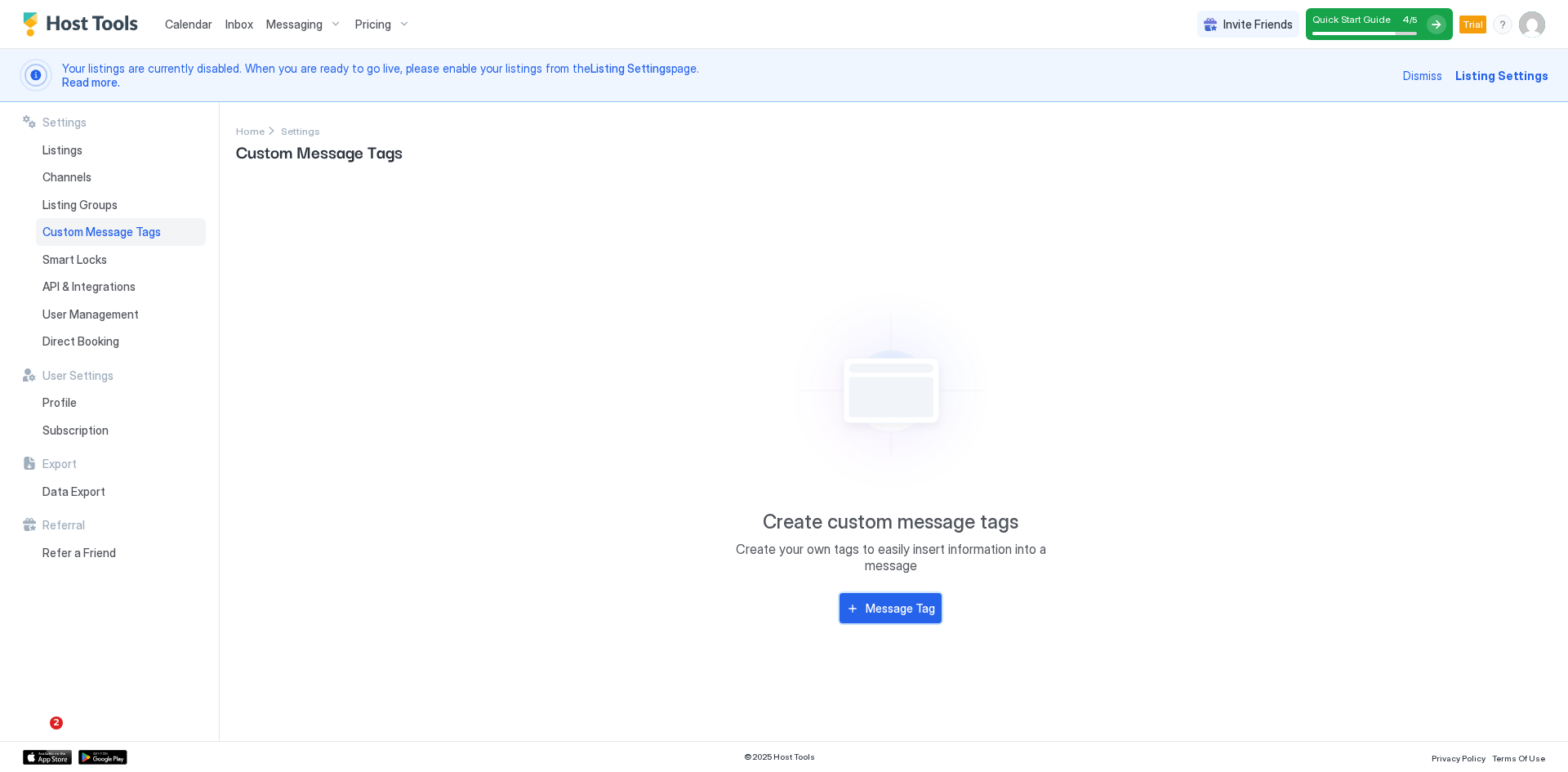
click at [917, 605] on div "Message Tag" at bounding box center [900, 608] width 69 height 17
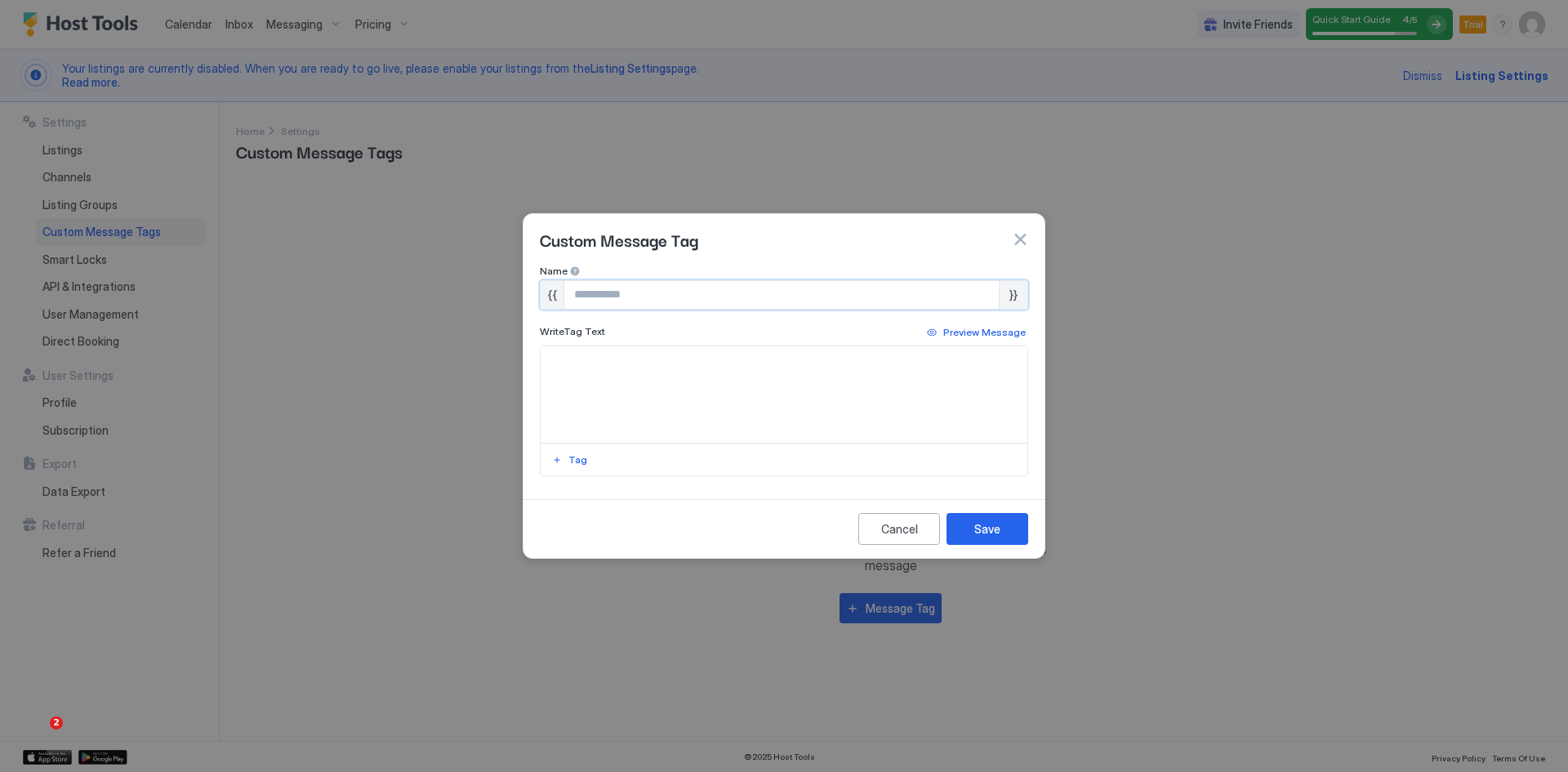
click at [597, 296] on input "Input Field" at bounding box center [781, 295] width 434 height 28
click at [1019, 238] on button "button" at bounding box center [1020, 239] width 16 height 16
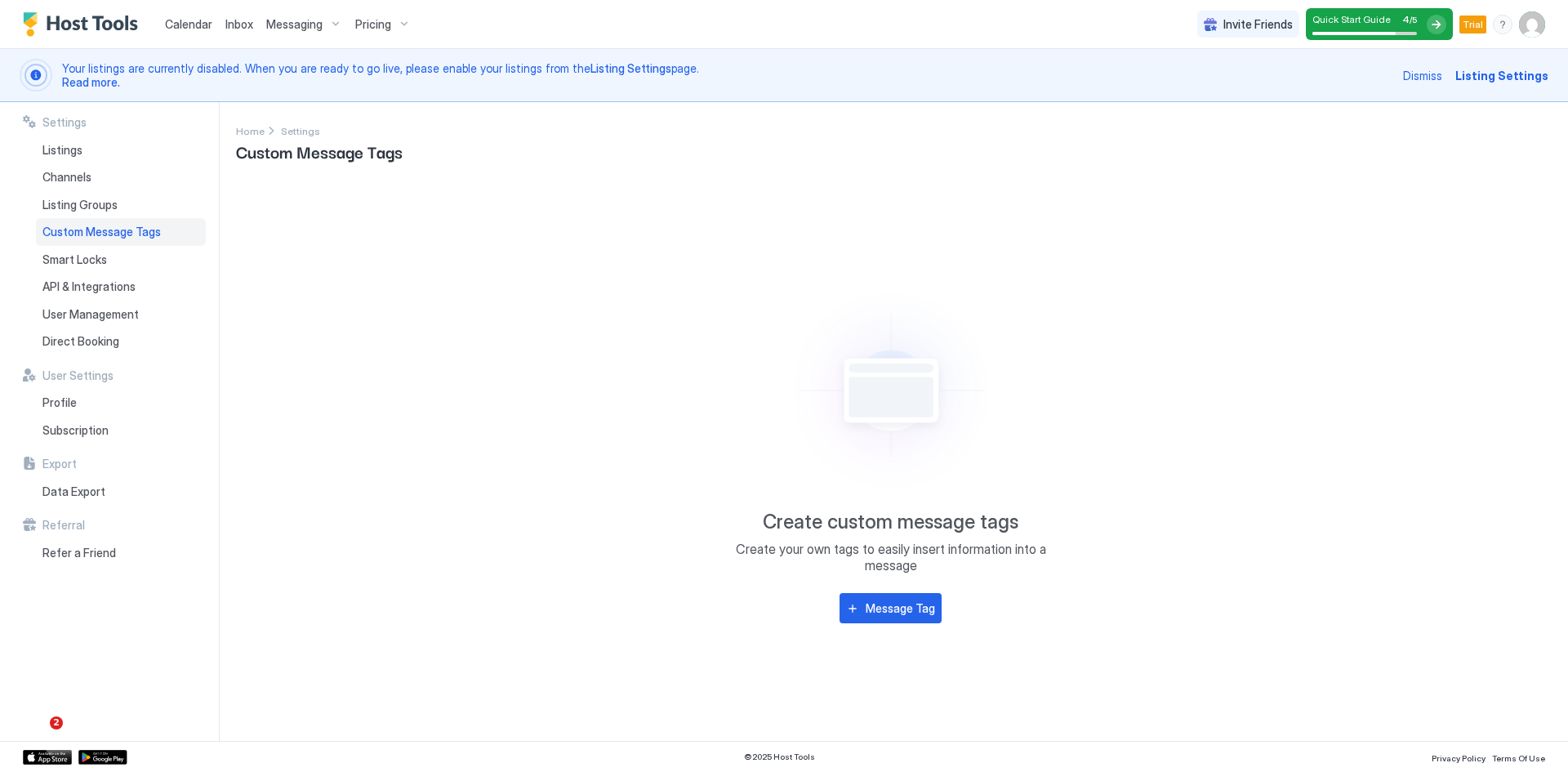
click at [386, 29] on span "Pricing" at bounding box center [373, 24] width 36 height 14
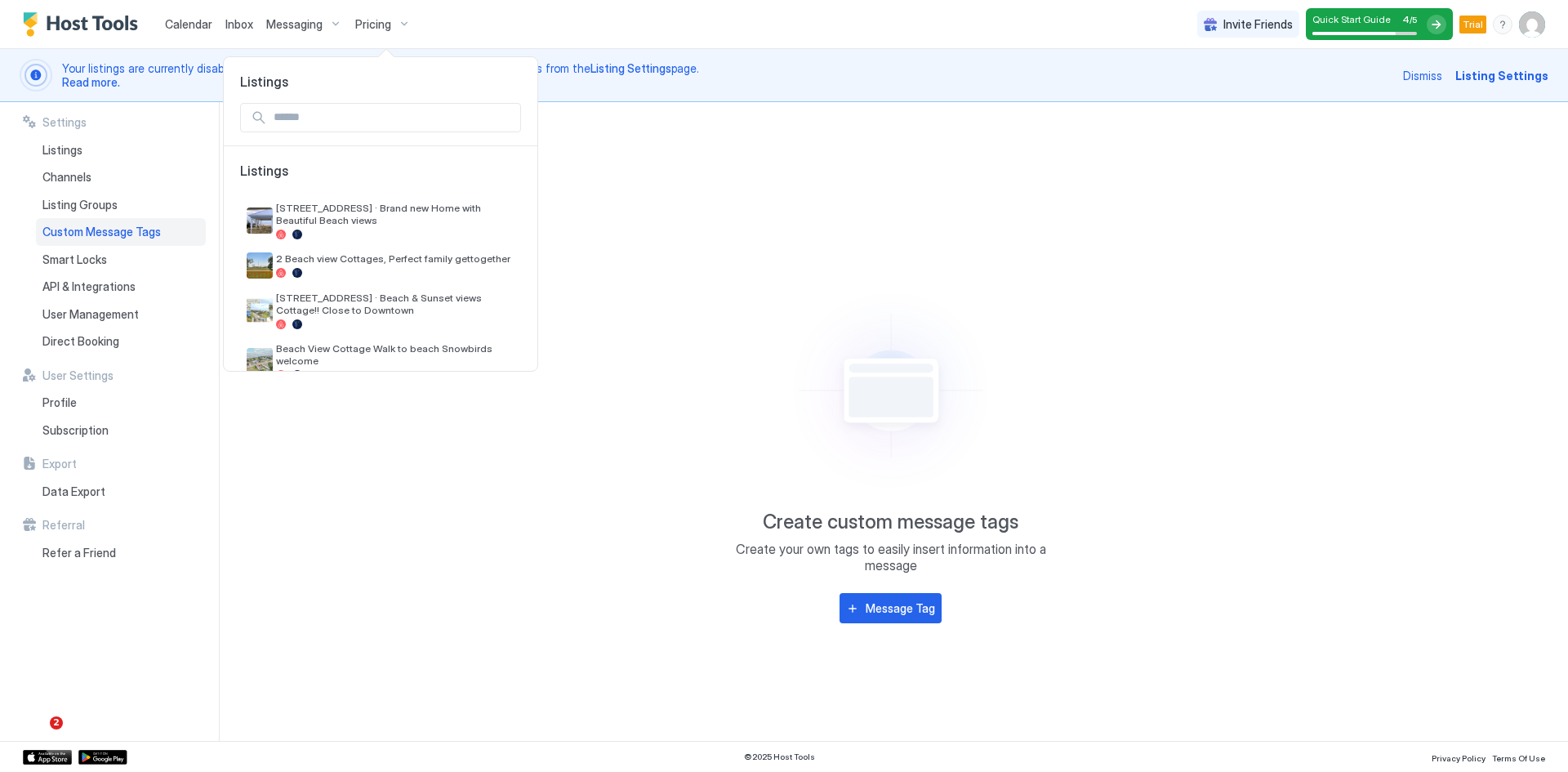
click at [613, 167] on div at bounding box center [784, 386] width 1568 height 772
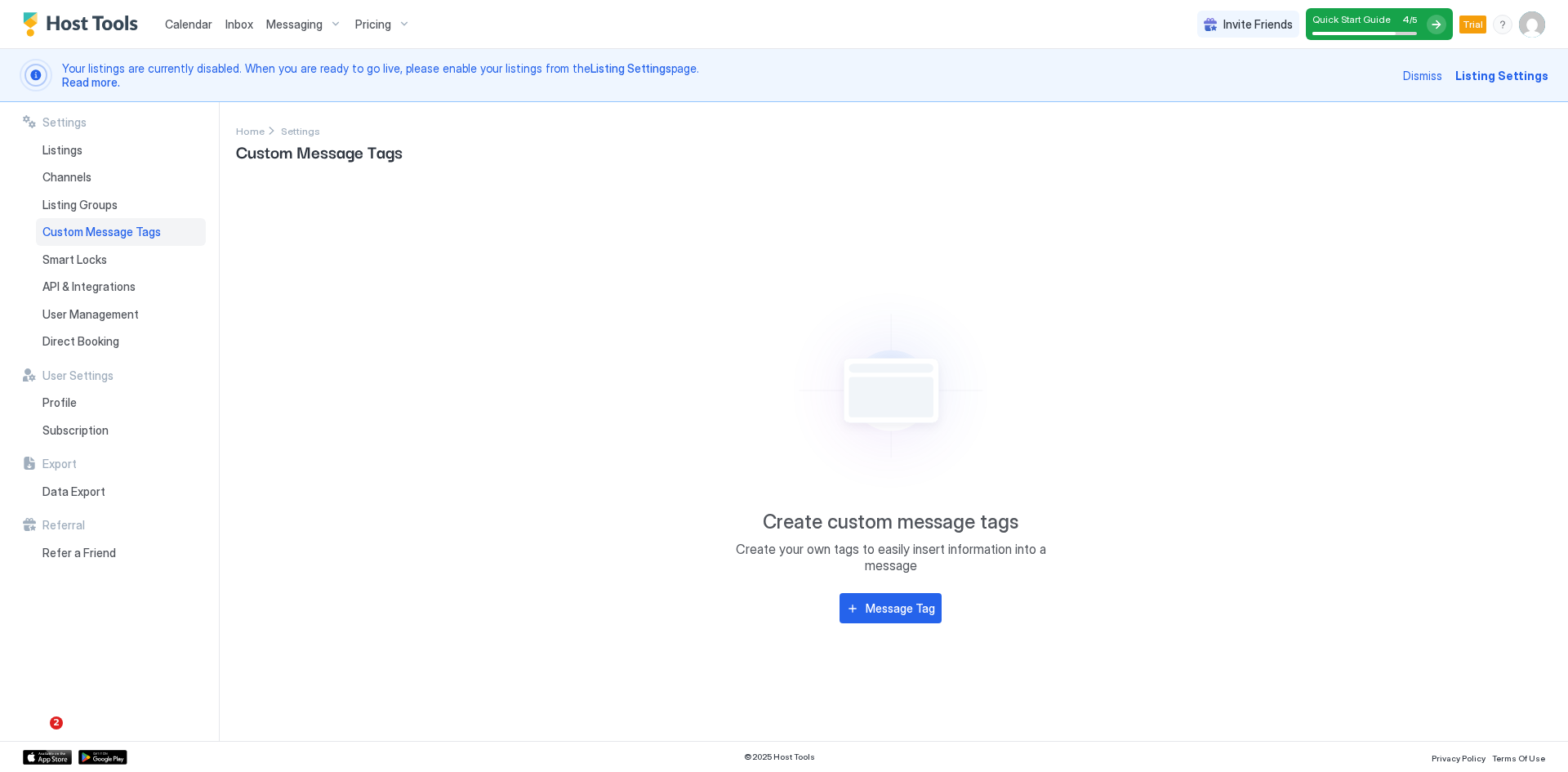
click at [288, 30] on span "Messaging" at bounding box center [294, 24] width 56 height 14
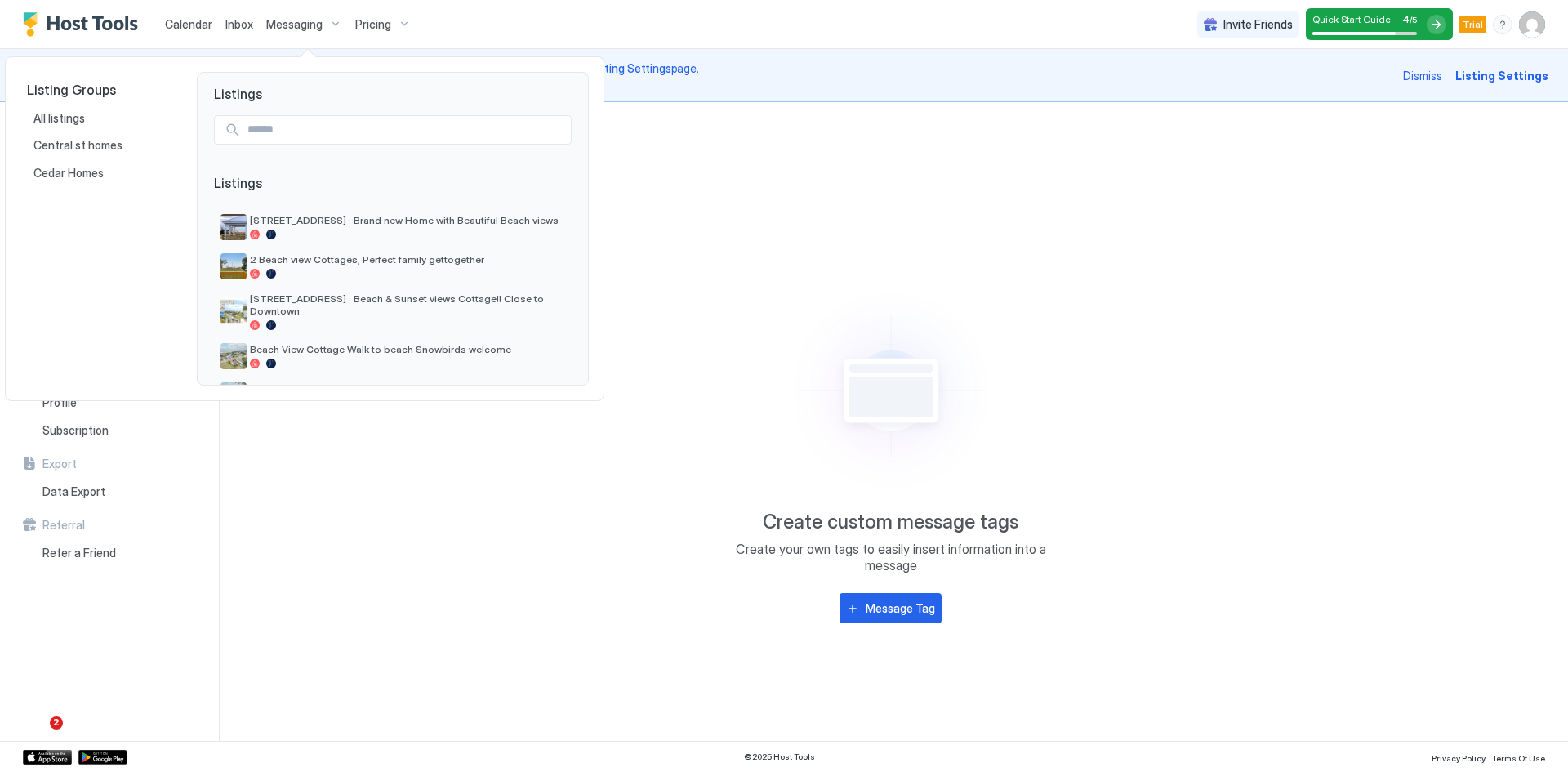
click at [403, 25] on div at bounding box center [784, 386] width 1568 height 772
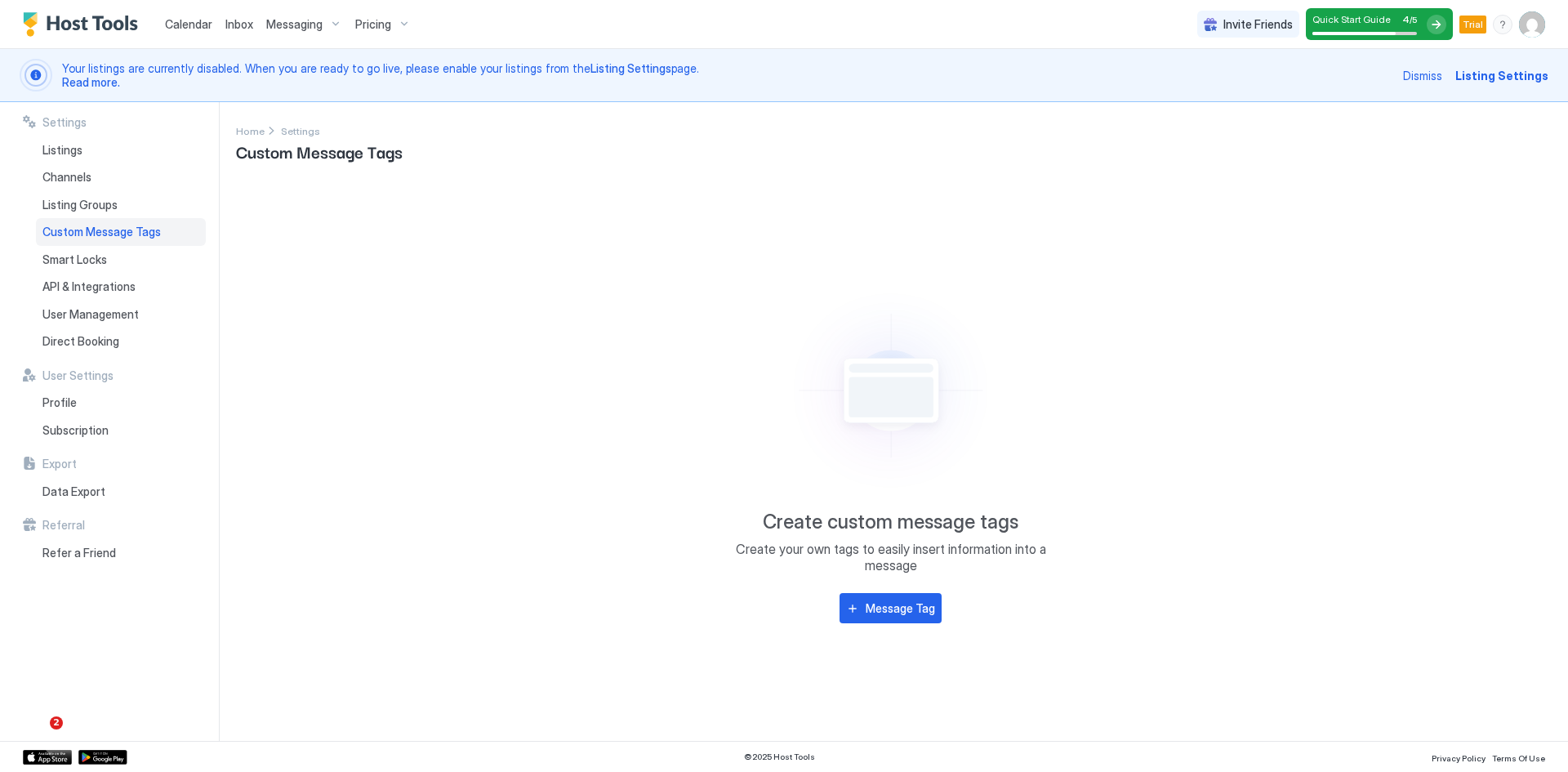
click at [403, 25] on div "Pricing" at bounding box center [383, 24] width 68 height 28
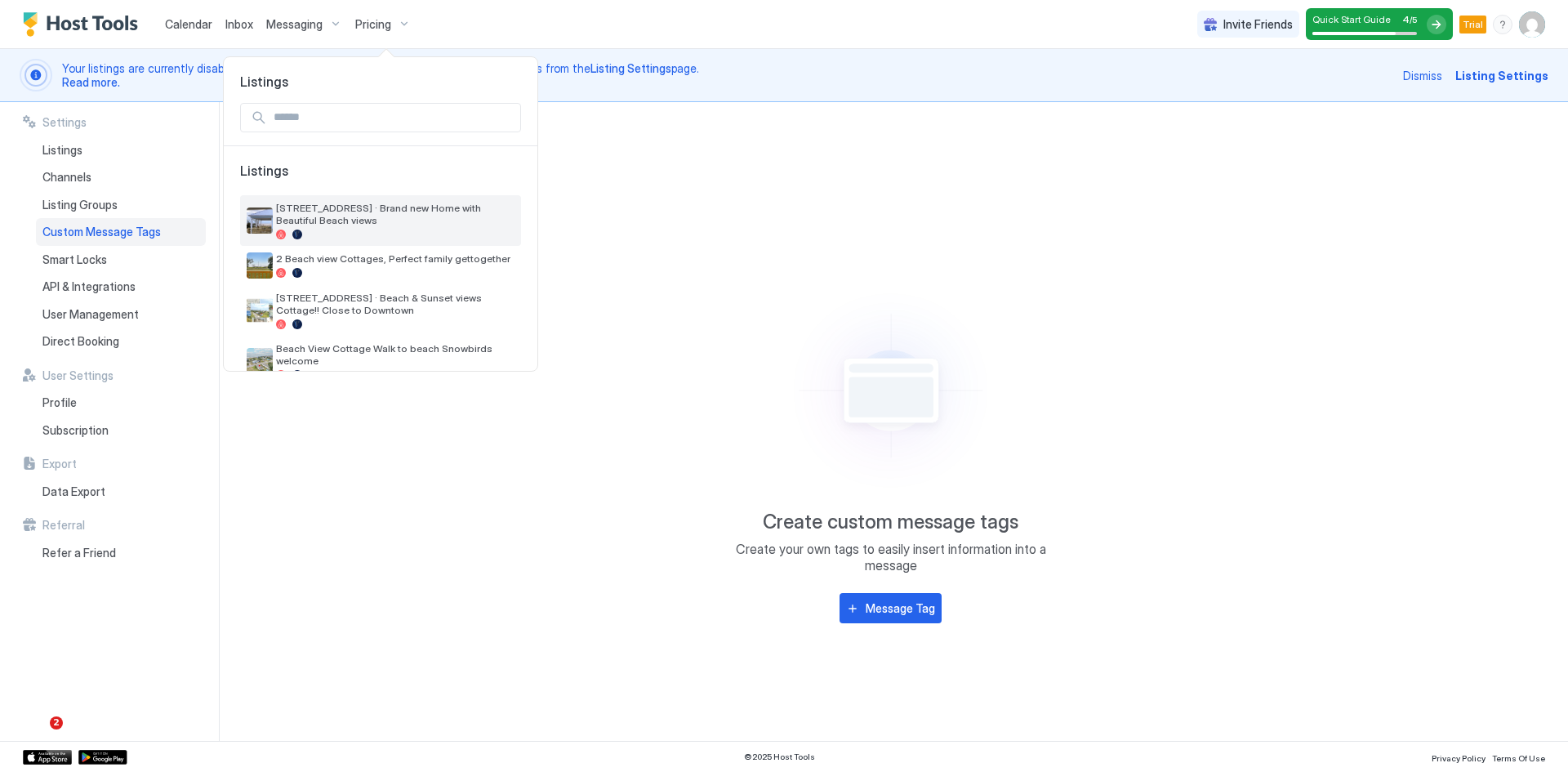
click at [324, 217] on span "[STREET_ADDRESS] · Brand new Home with Beautiful Beach views" at bounding box center [394, 214] width 239 height 25
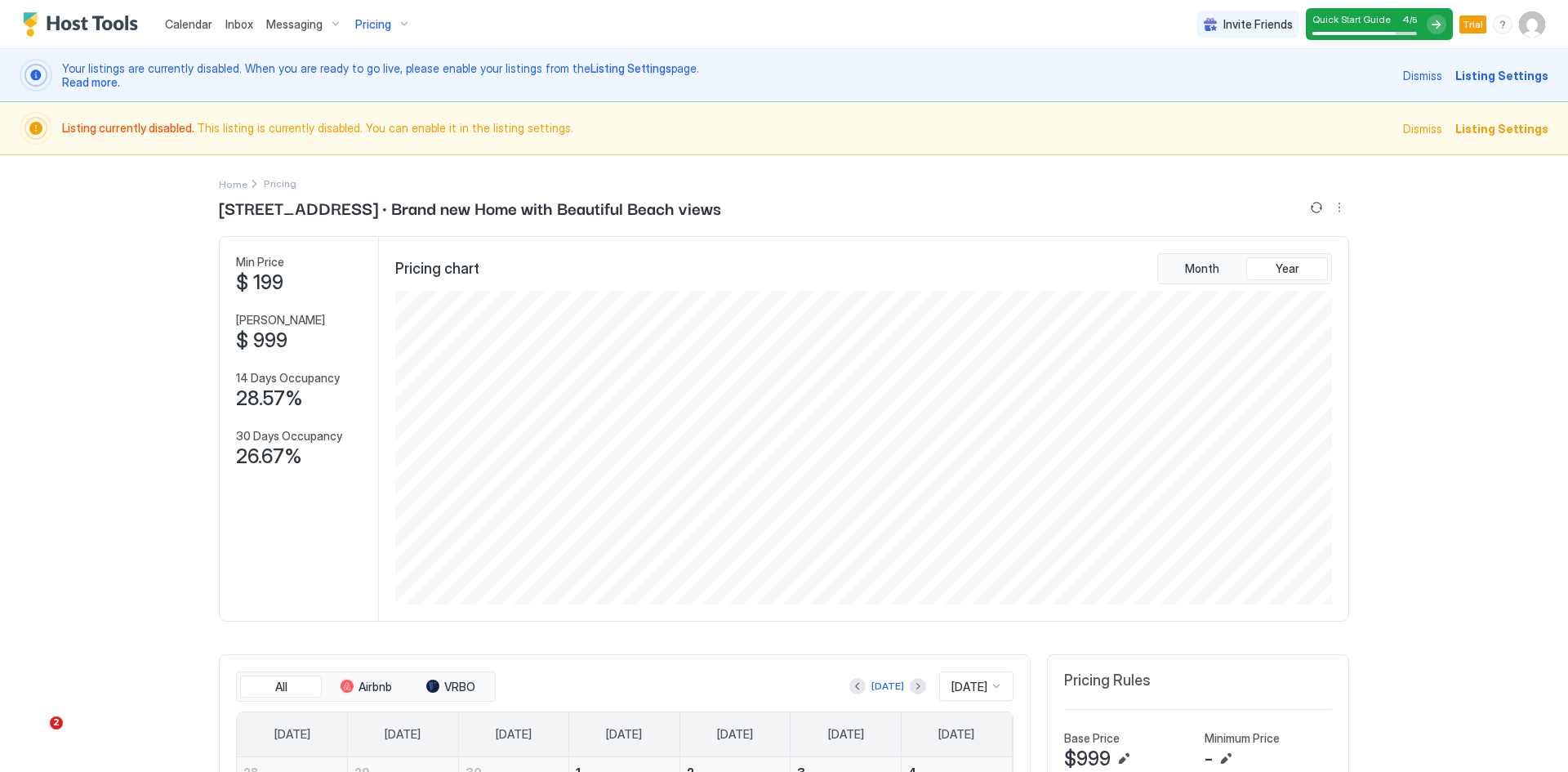
click at [183, 26] on span "Calendar" at bounding box center [189, 24] width 48 height 14
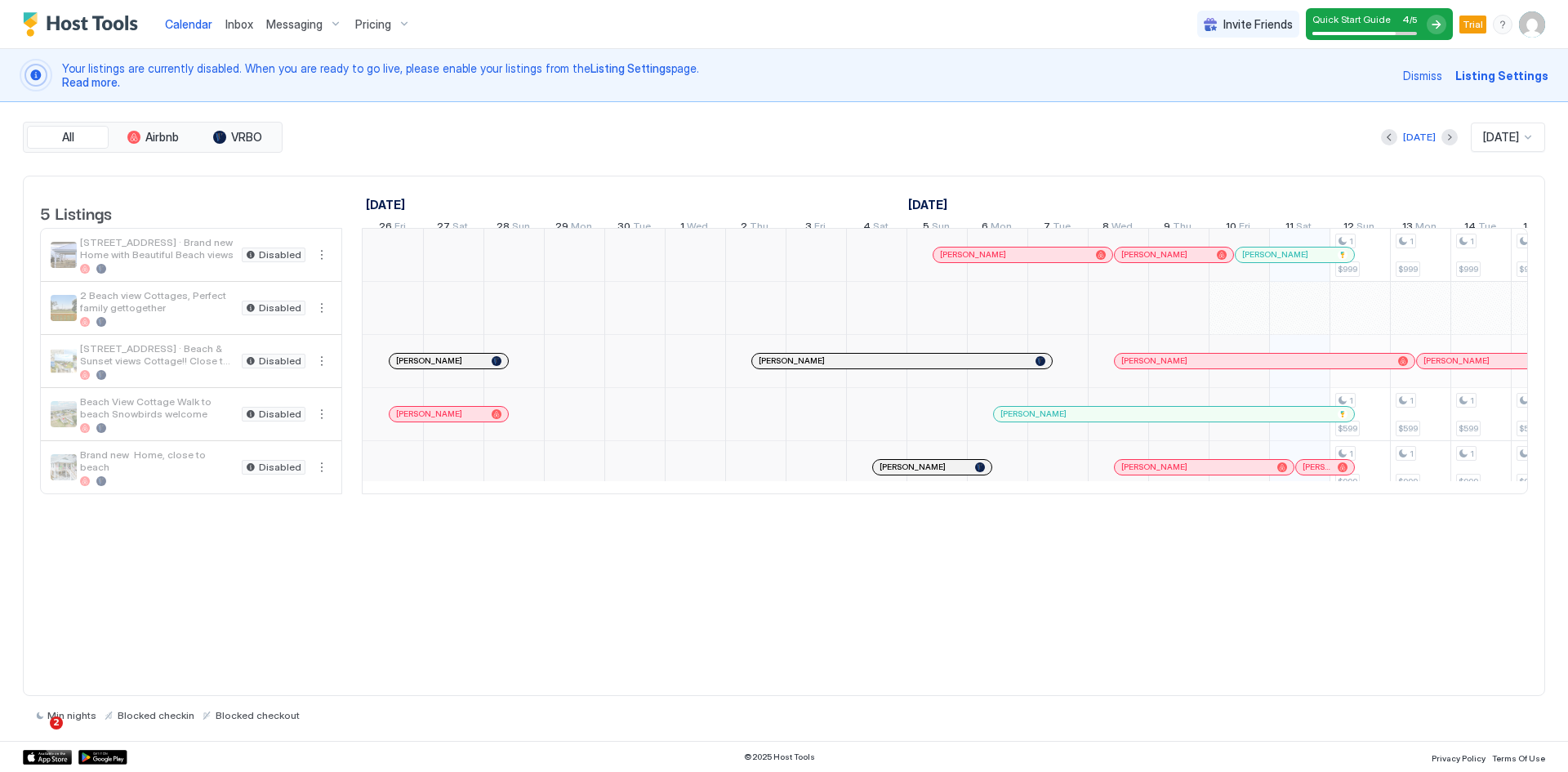
scroll to position [0, 908]
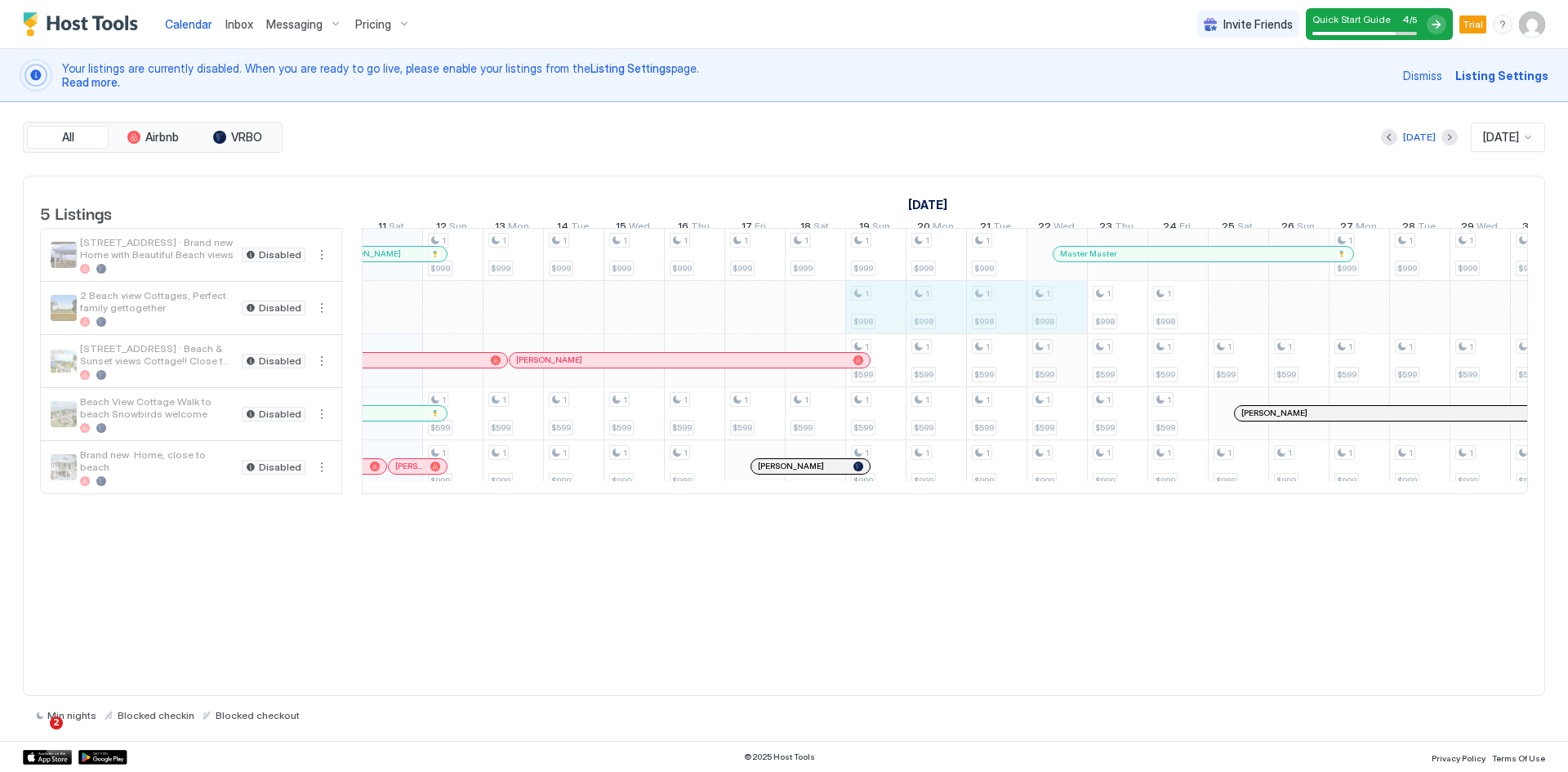
drag, startPoint x: 865, startPoint y: 320, endPoint x: 1050, endPoint y: 393, distance: 198.9
click at [1050, 393] on tr "1 $999 1 $599 1 $999 1 $999 1 $599 1 $999 1 $999 1 $599 1 $999 1 $999 1 $599 1 …" at bounding box center [1238, 360] width 3566 height 265
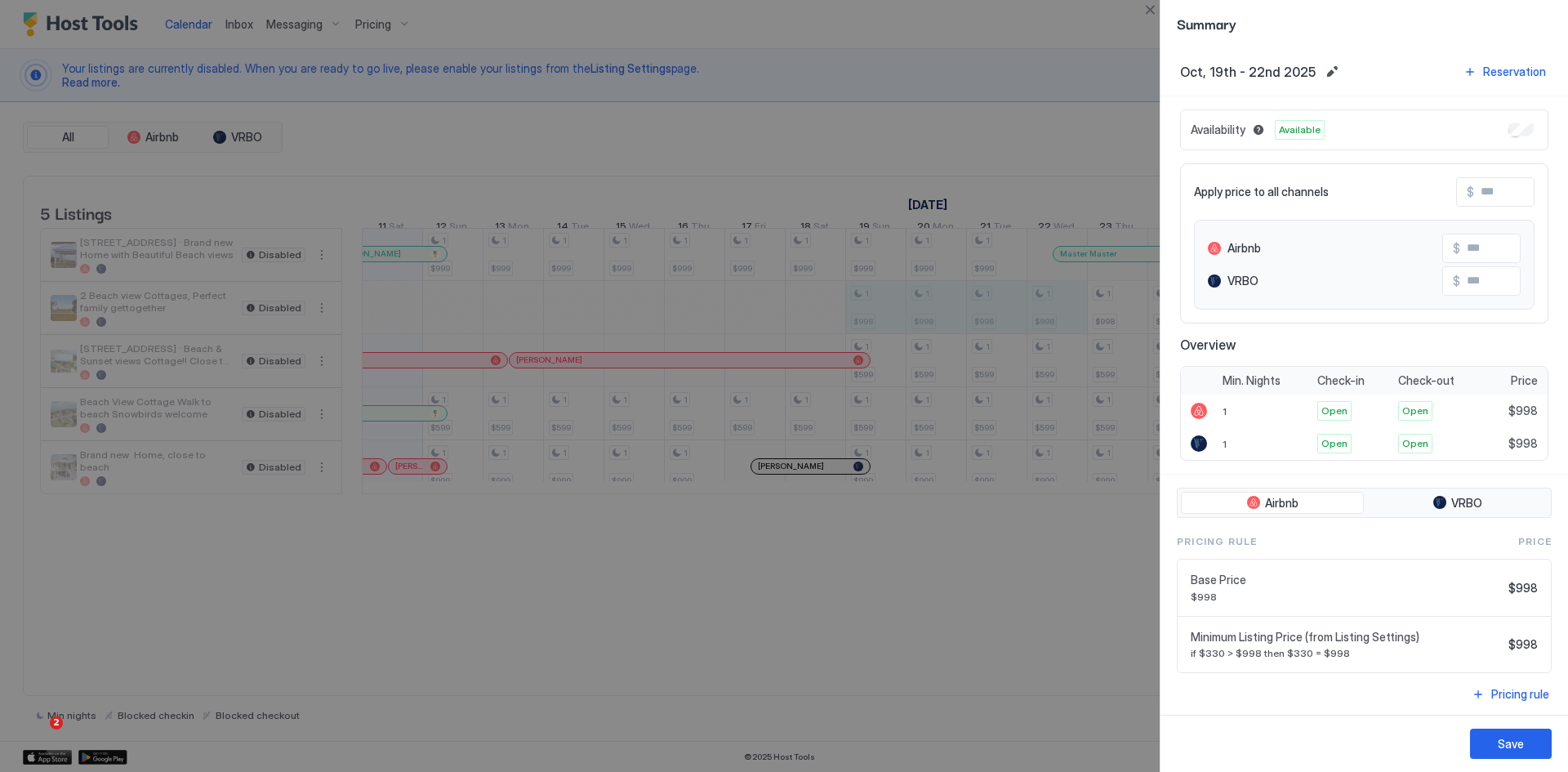
click at [1058, 659] on div at bounding box center [784, 386] width 1568 height 772
click at [1148, 9] on button "Close" at bounding box center [1150, 10] width 20 height 20
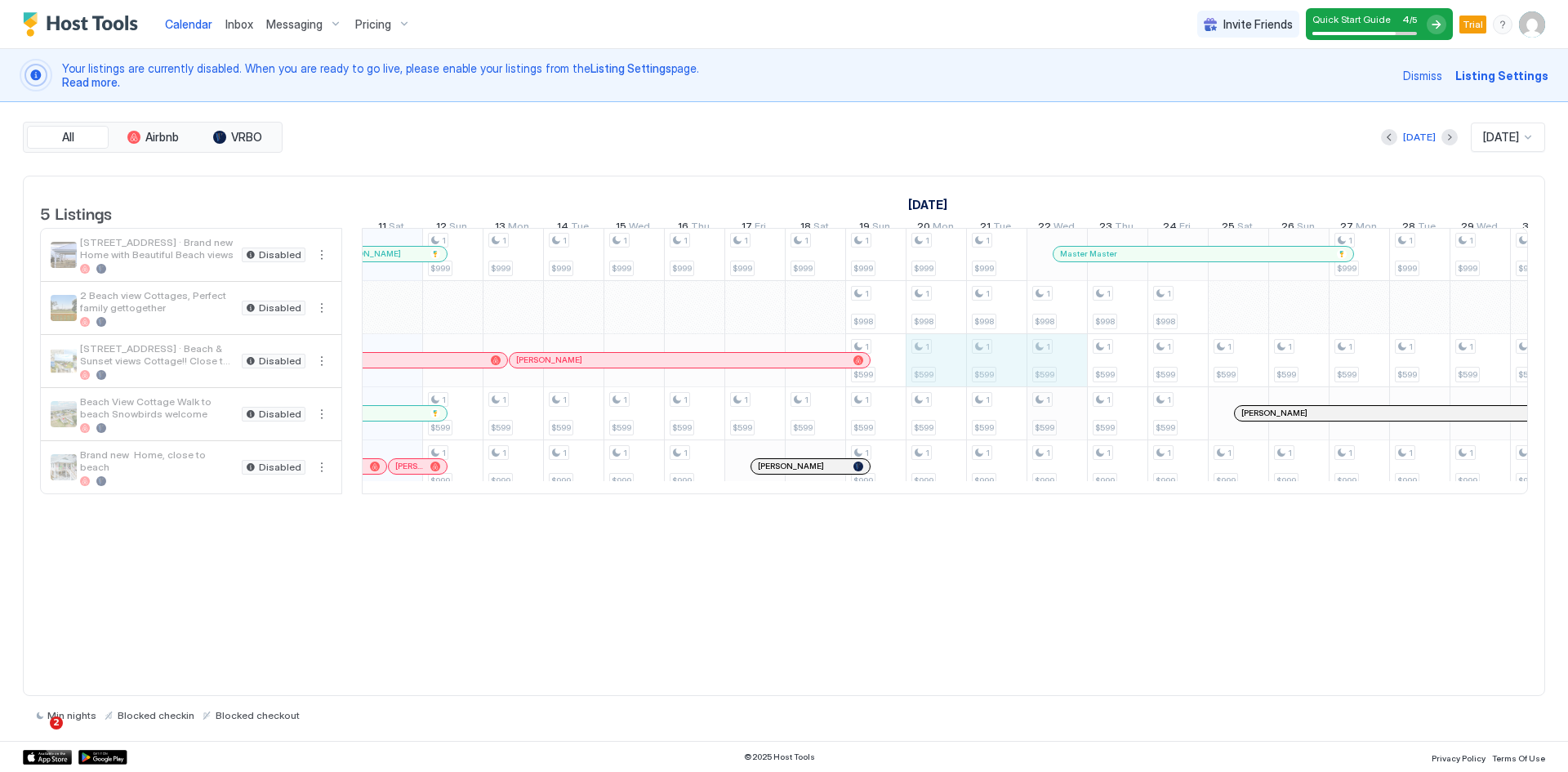
drag, startPoint x: 921, startPoint y: 380, endPoint x: 1037, endPoint y: 416, distance: 121.5
click at [1037, 416] on tr "1 $999 1 $599 1 $999 1 $999 1 $599 1 $999 1 $999 1 $599 1 $999 1 $999 1 $599 1 …" at bounding box center [1238, 360] width 3566 height 265
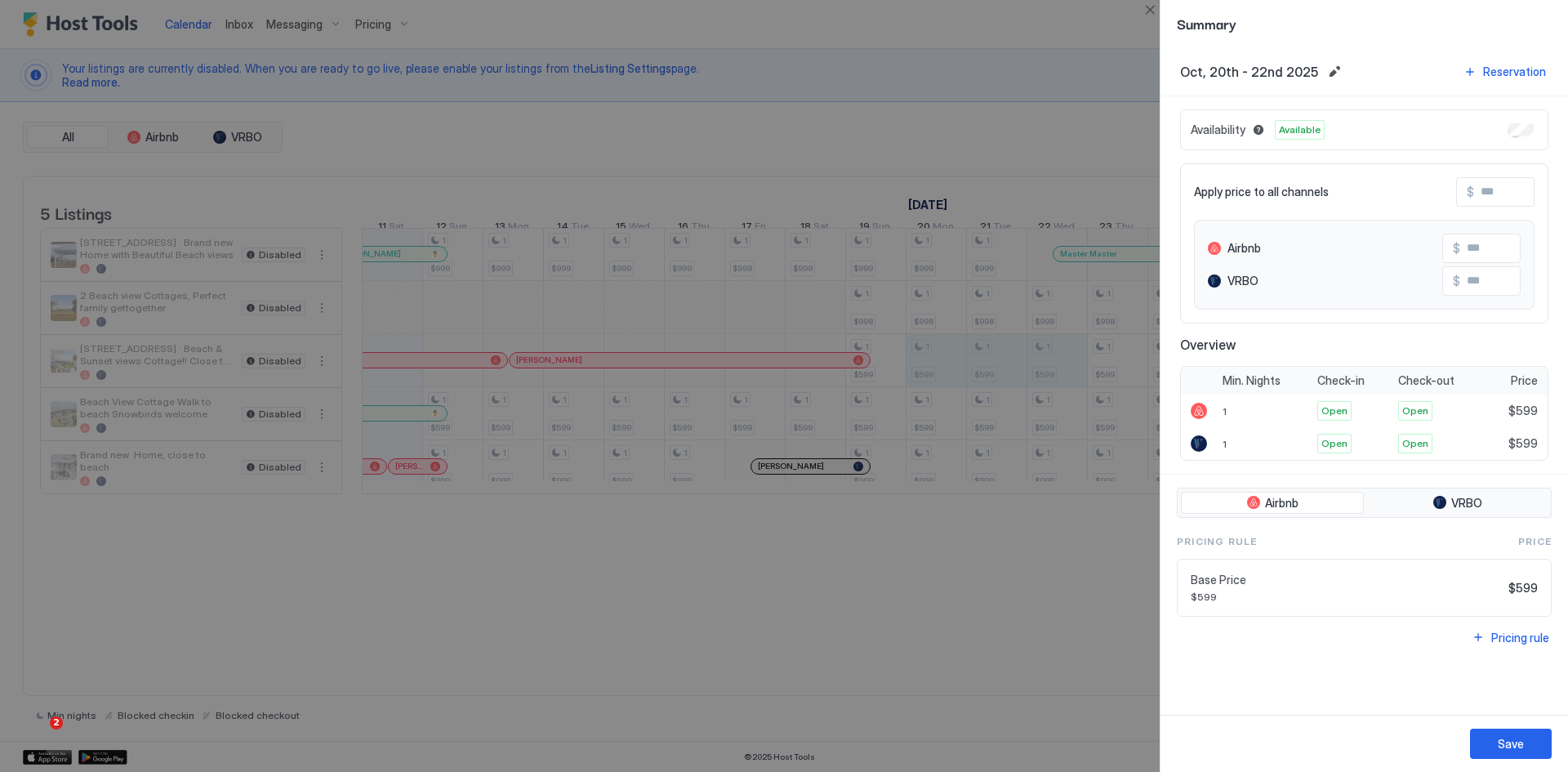
click at [1138, 3] on div at bounding box center [784, 386] width 1568 height 772
click at [1148, 10] on button "Close" at bounding box center [1150, 10] width 20 height 20
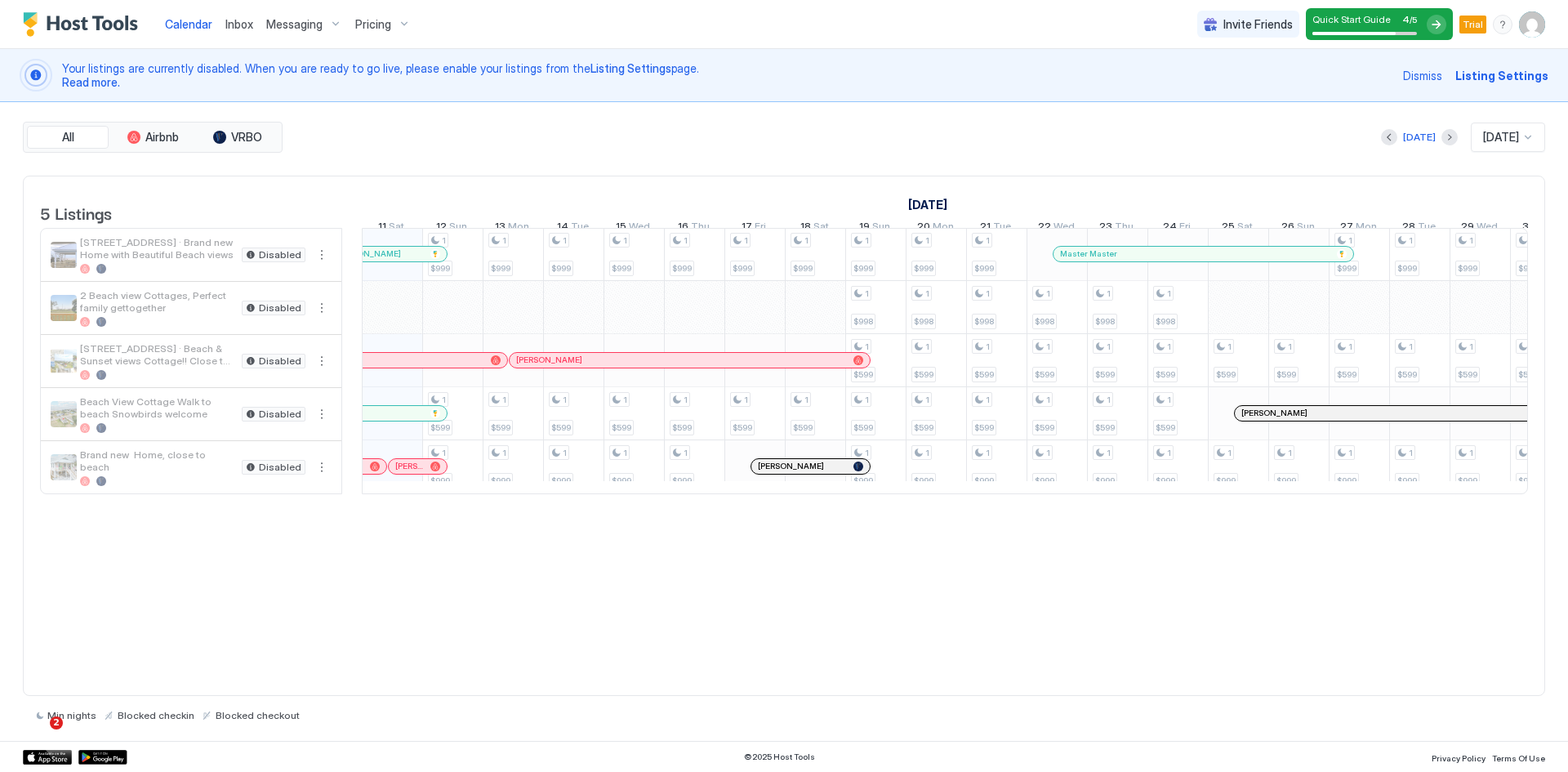
click at [367, 26] on span "Pricing" at bounding box center [373, 24] width 36 height 14
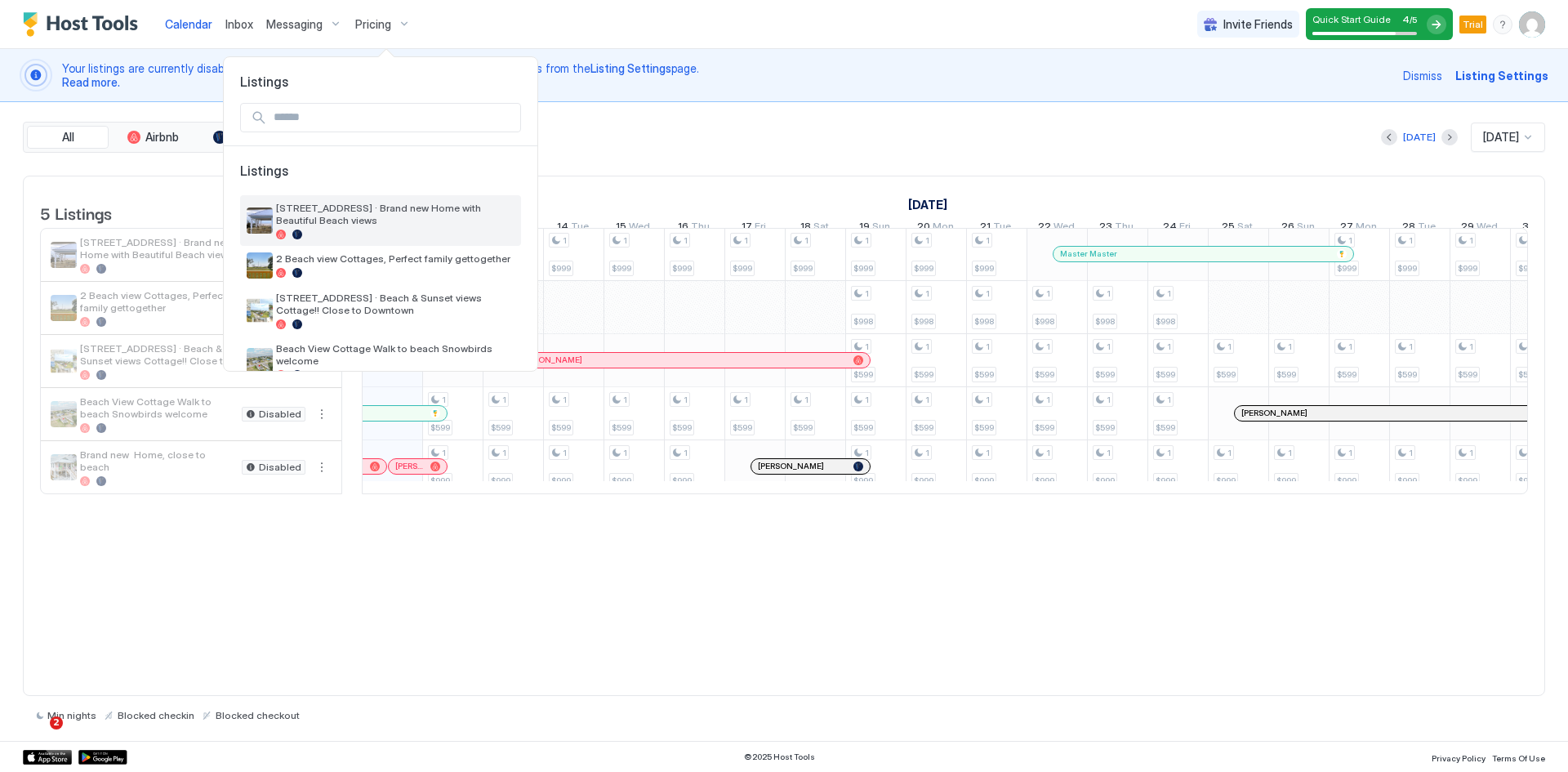
click at [341, 218] on span "[STREET_ADDRESS] · Brand new Home with Beautiful Beach views" at bounding box center [394, 214] width 239 height 25
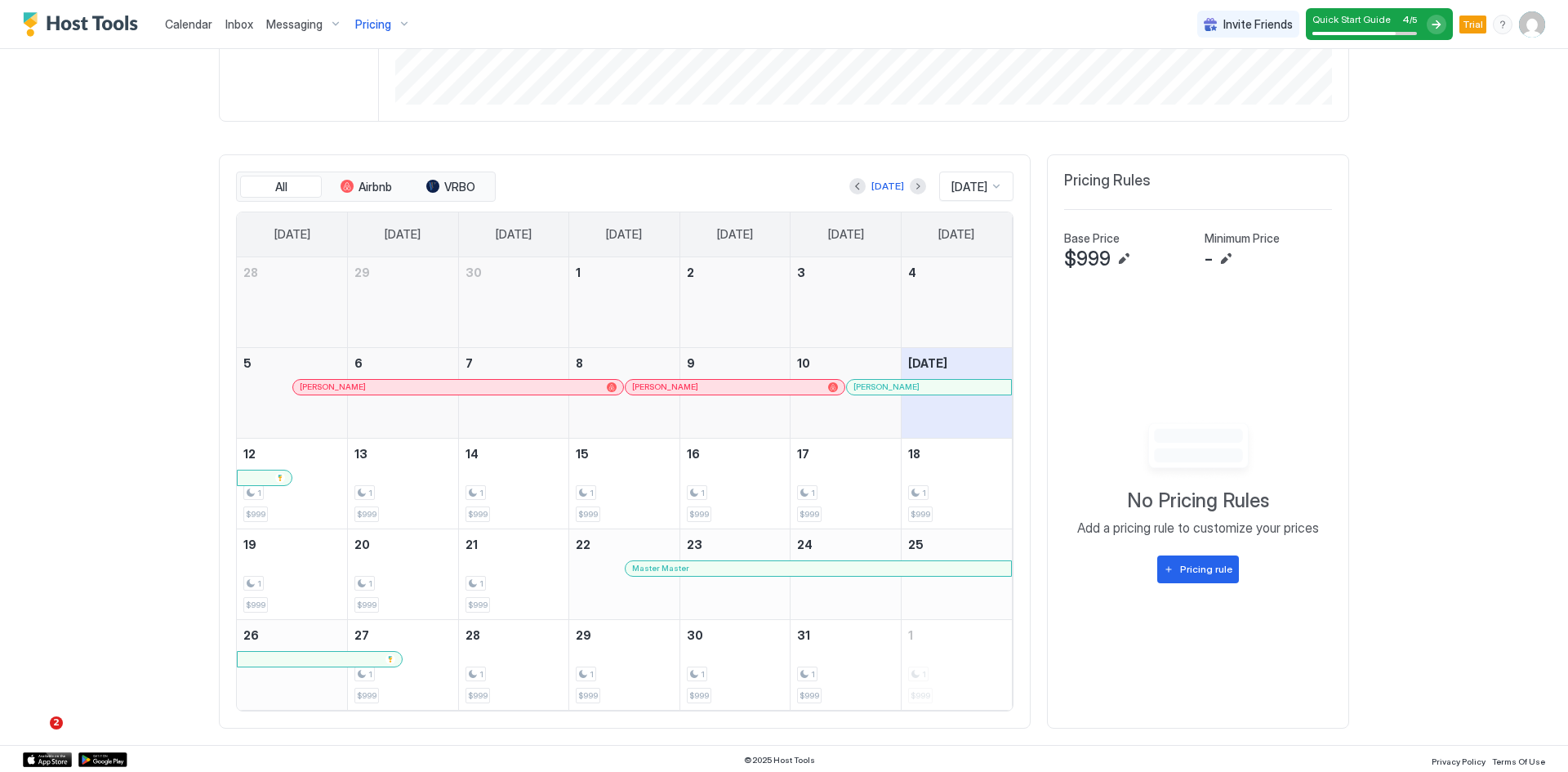
scroll to position [503, 0]
click at [1213, 572] on div "Pricing rule" at bounding box center [1206, 567] width 52 height 14
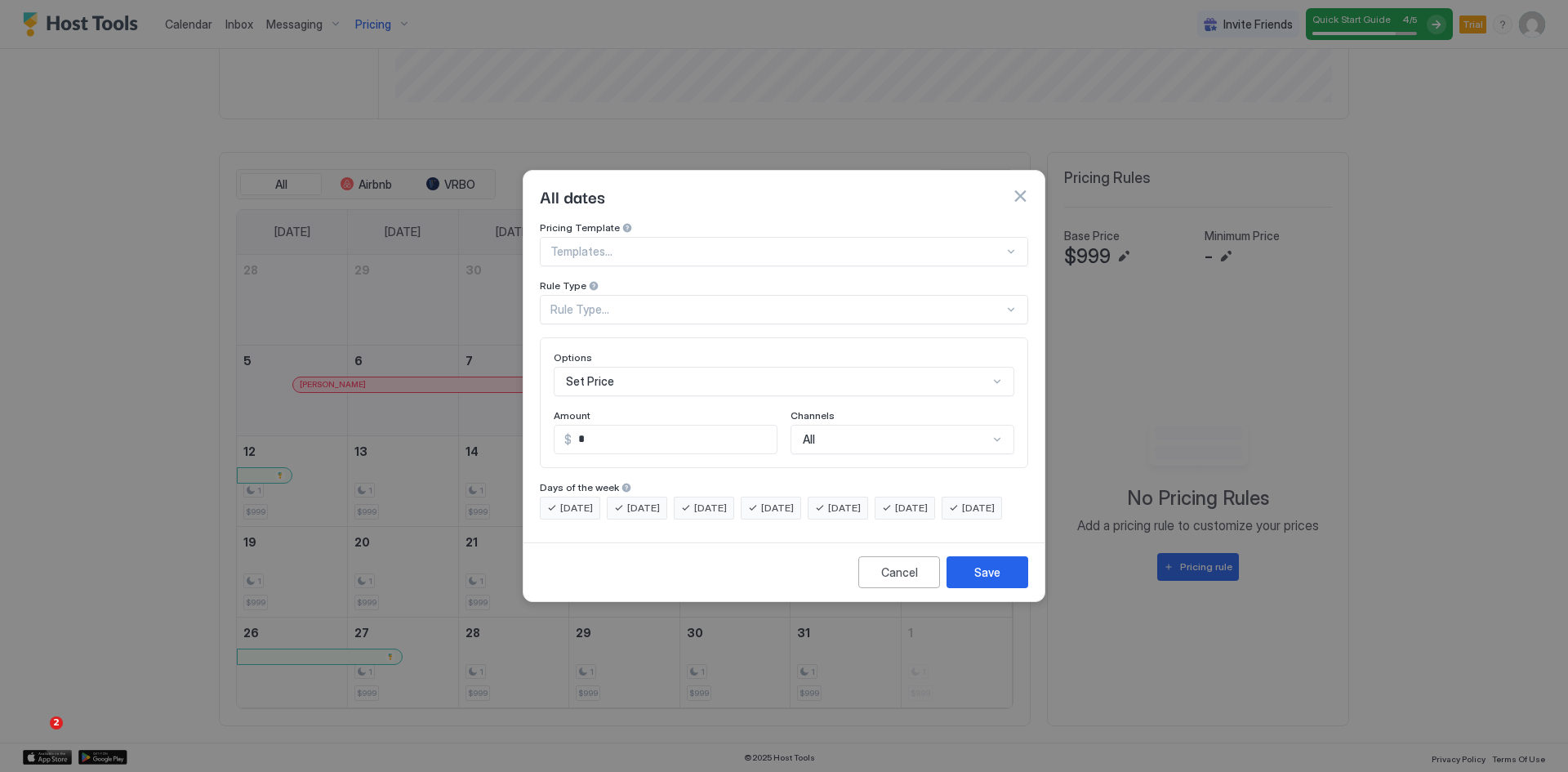
click at [621, 302] on div "Rule Type..." at bounding box center [776, 309] width 453 height 14
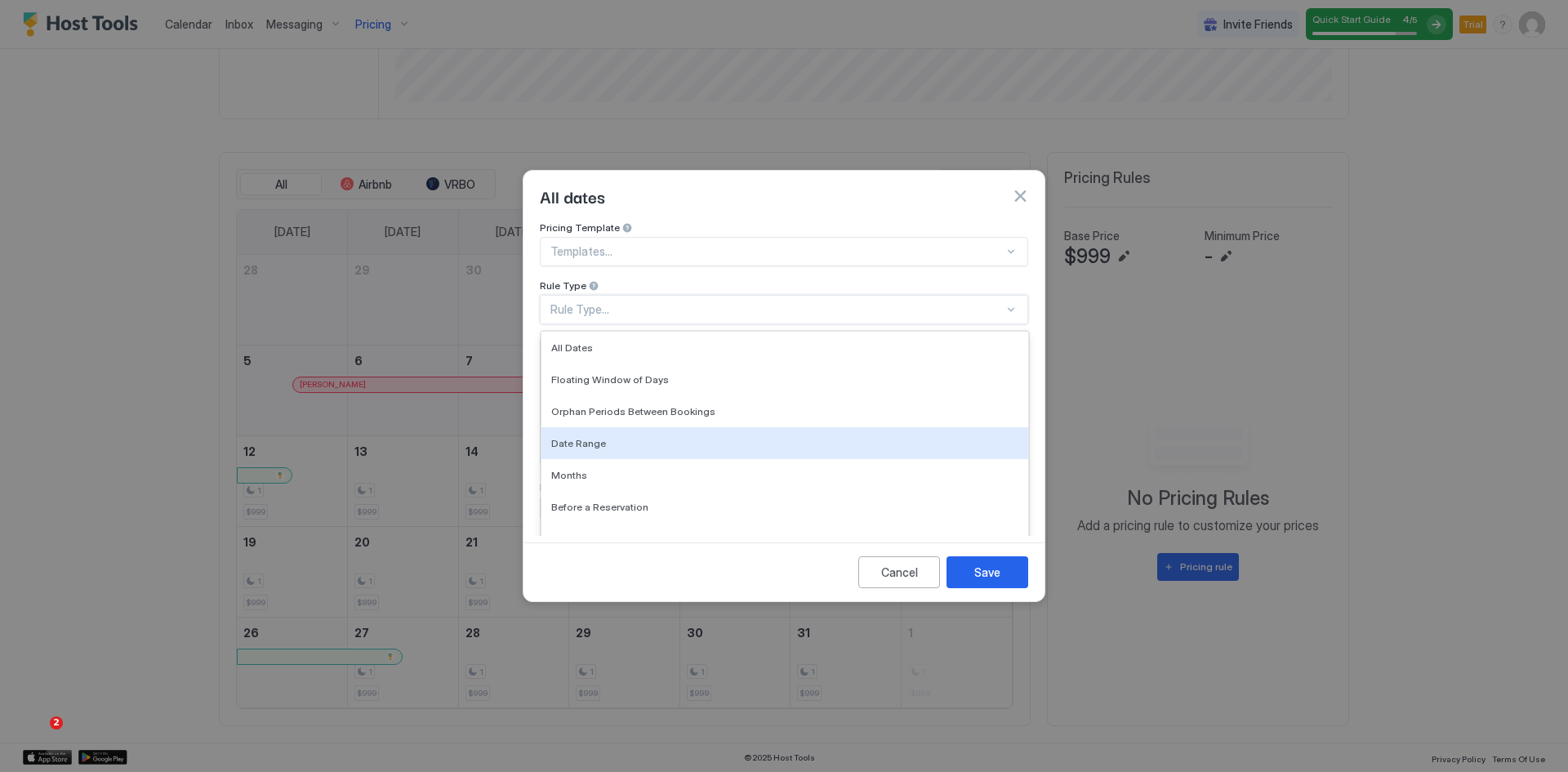
click at [602, 437] on div "Date Range" at bounding box center [785, 443] width 468 height 12
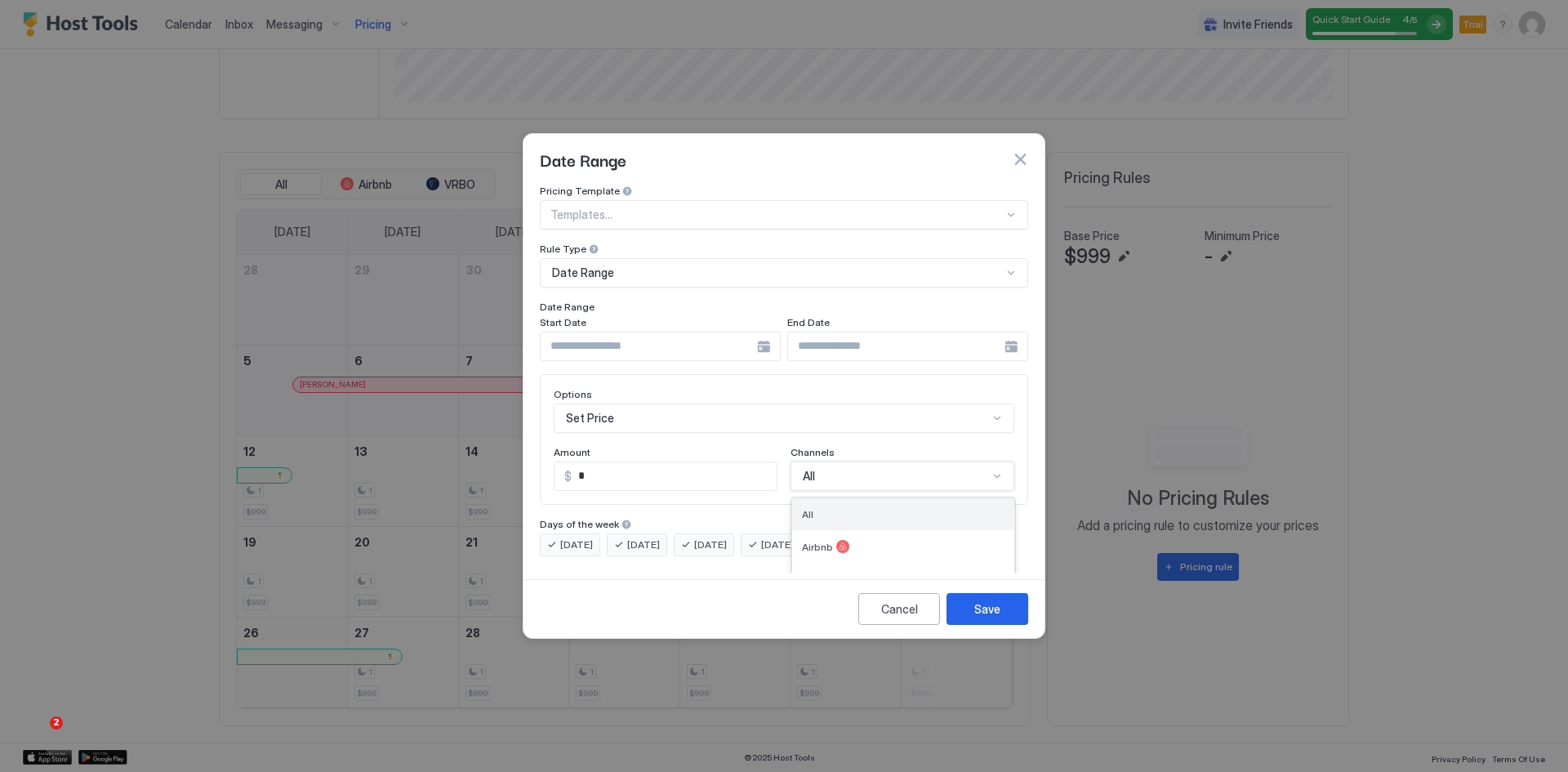
click at [821, 468] on div "4 results available. Use Up and Down to choose options, press Enter to select t…" at bounding box center [902, 476] width 223 height 29
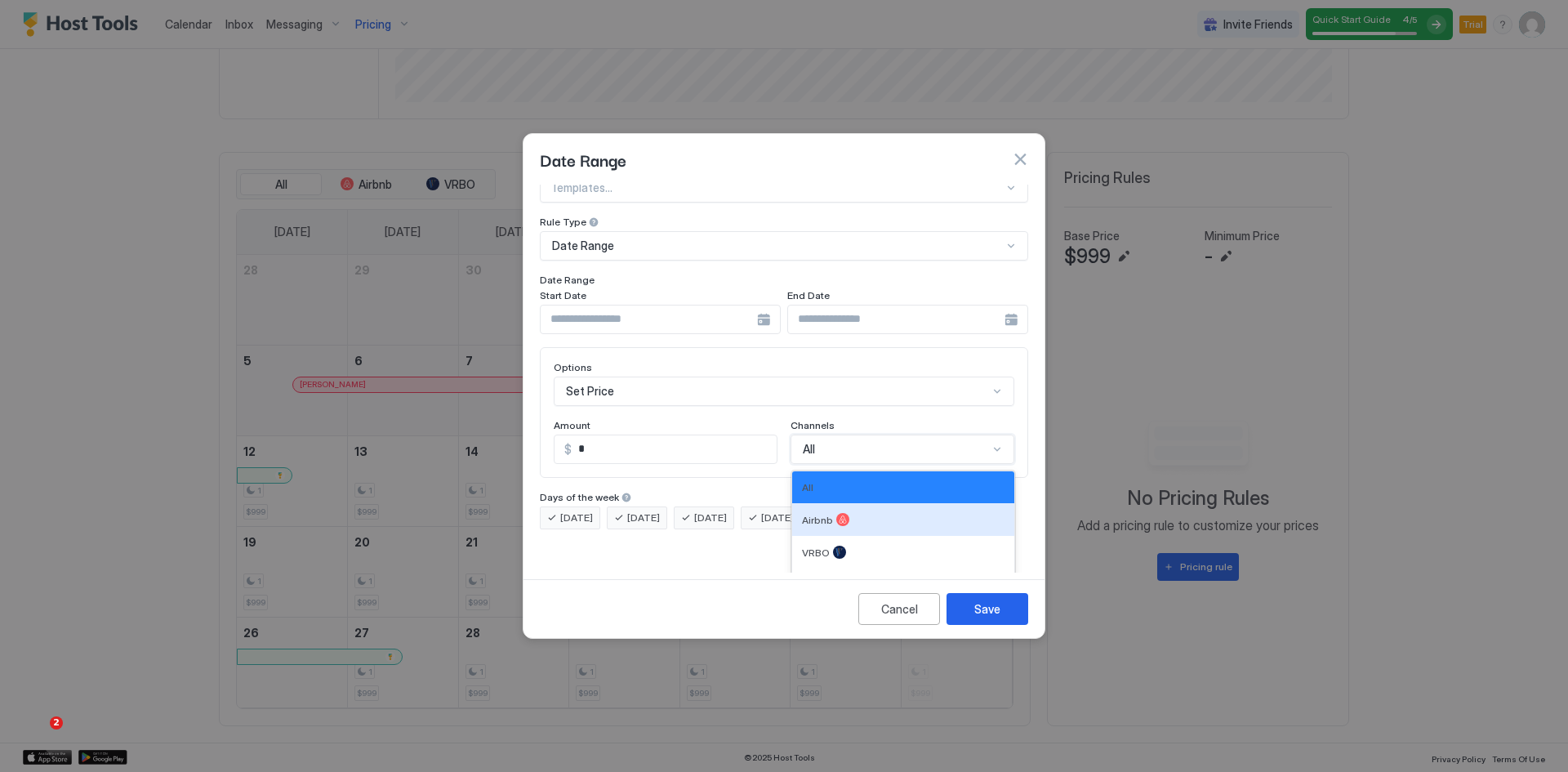
click at [813, 514] on span "Airbnb" at bounding box center [817, 520] width 31 height 12
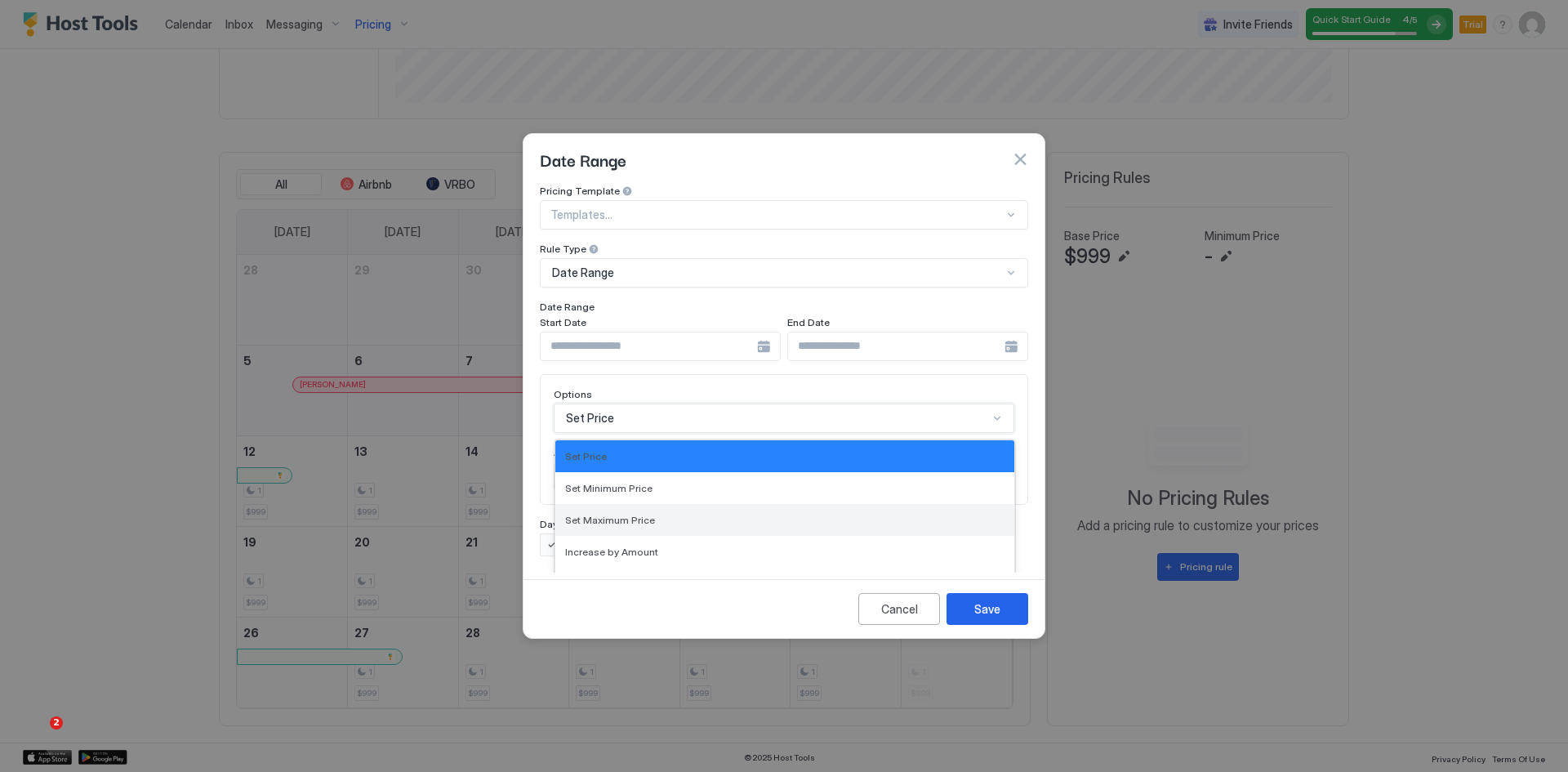
click at [602, 410] on div "17 results available. Use Up and Down to choose options, press Enter to select …" at bounding box center [784, 418] width 461 height 29
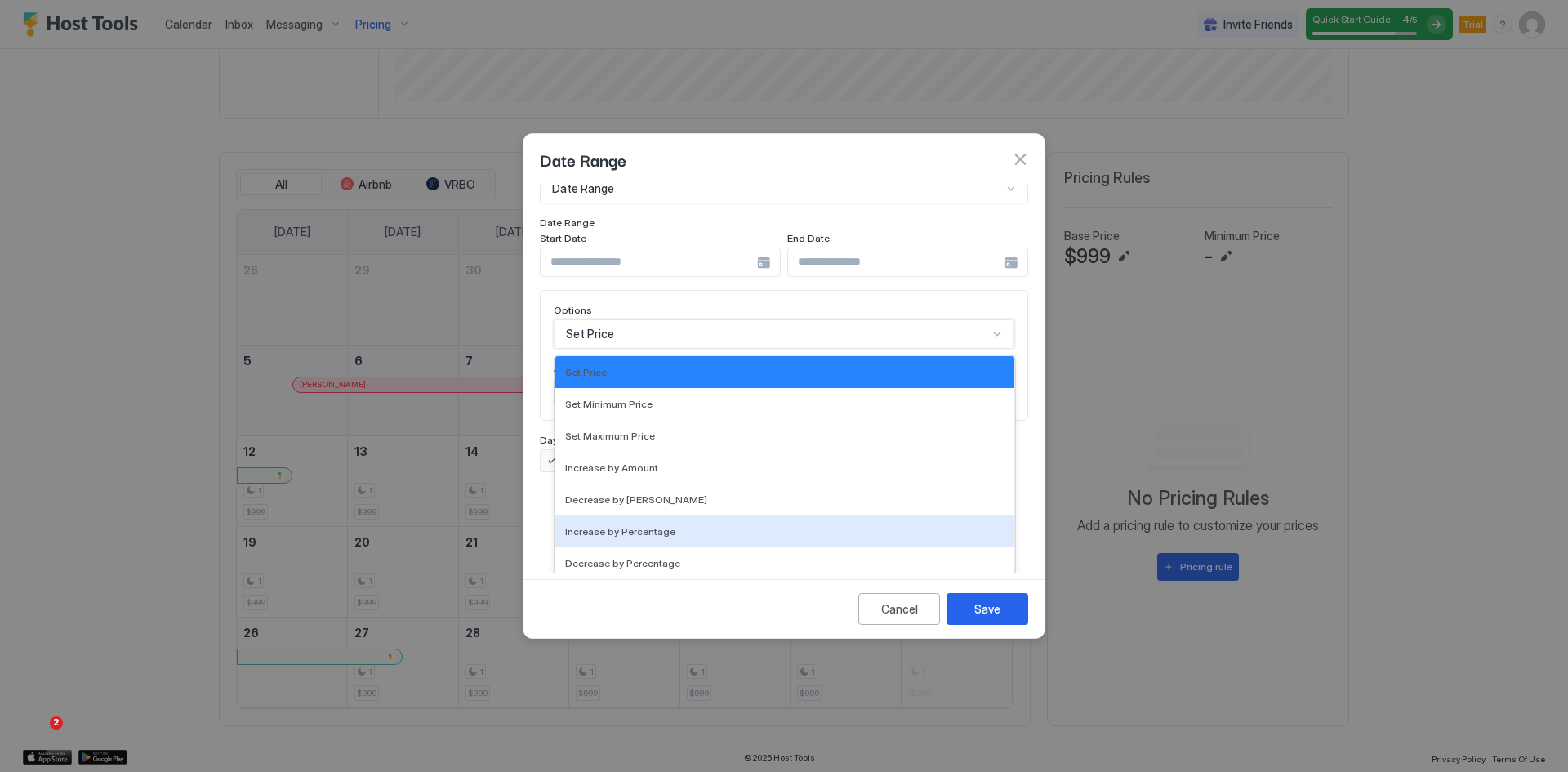
click at [621, 526] on span "Increase by Percentage" at bounding box center [621, 531] width 110 height 12
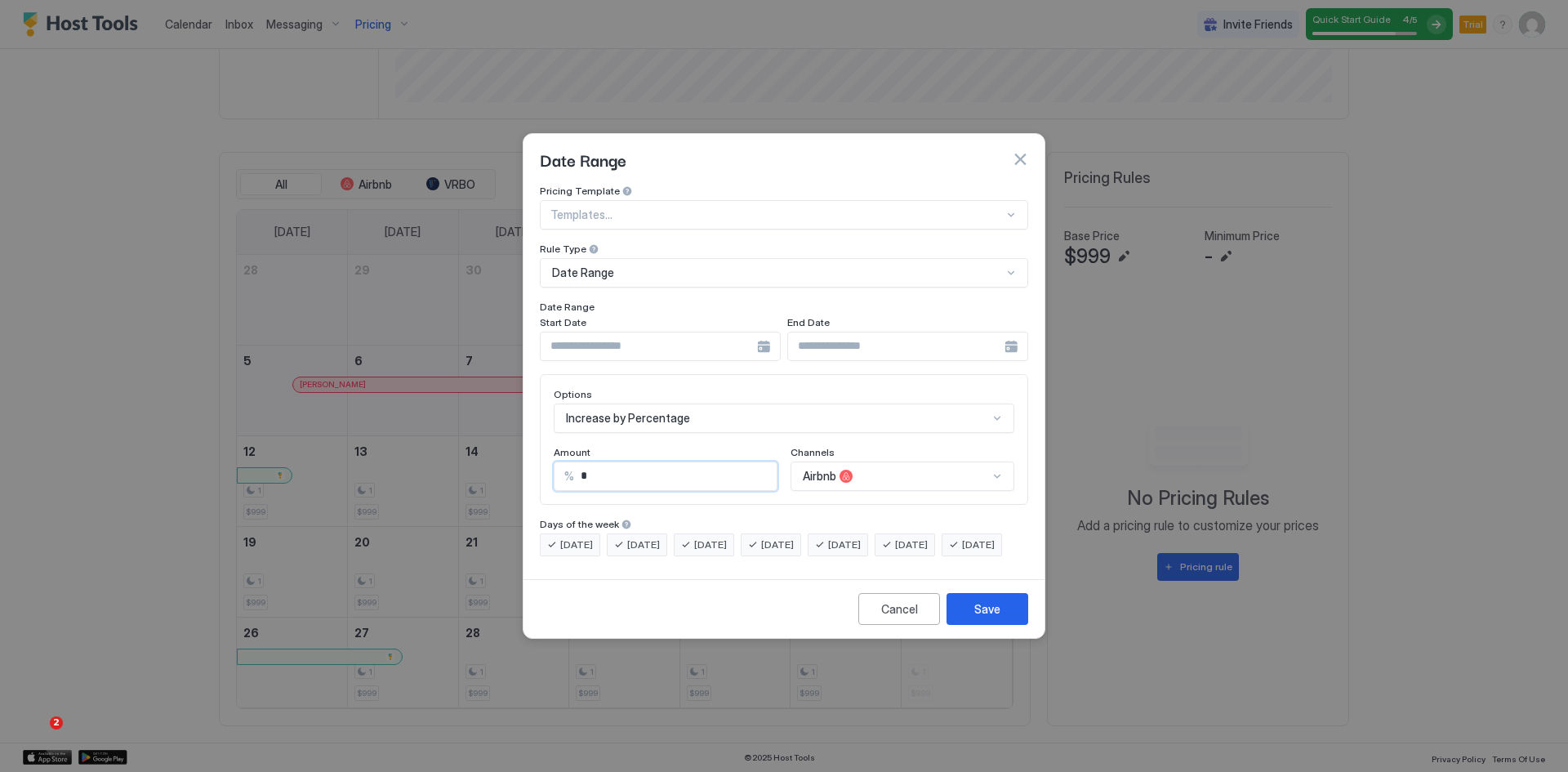
click at [583, 462] on input "*" at bounding box center [675, 475] width 202 height 28
click at [601, 462] on input "*****" at bounding box center [675, 475] width 202 height 28
type input "*"
click at [630, 265] on div "Date Range" at bounding box center [777, 272] width 450 height 14
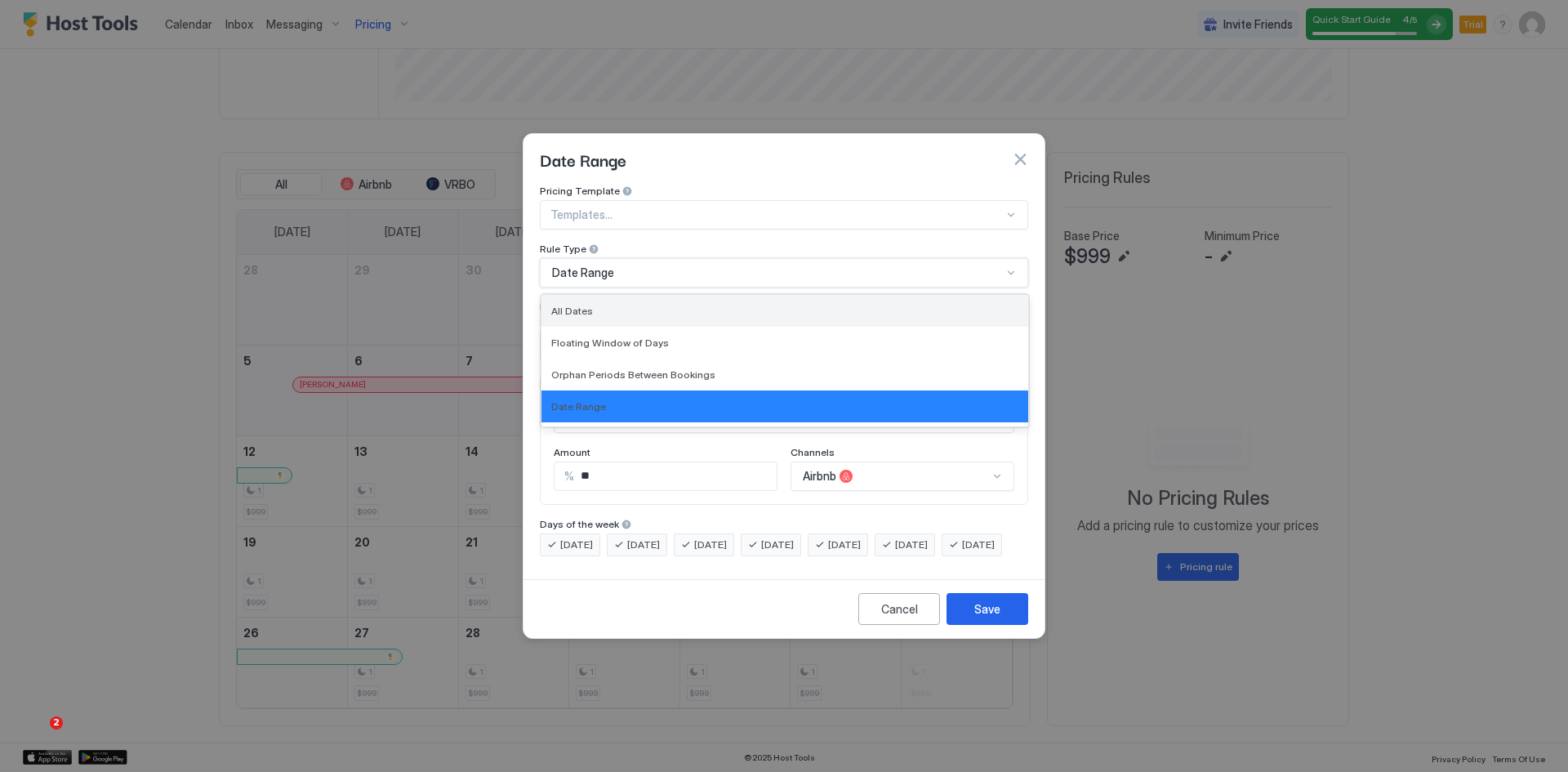
click at [585, 305] on span "All Dates" at bounding box center [572, 311] width 42 height 12
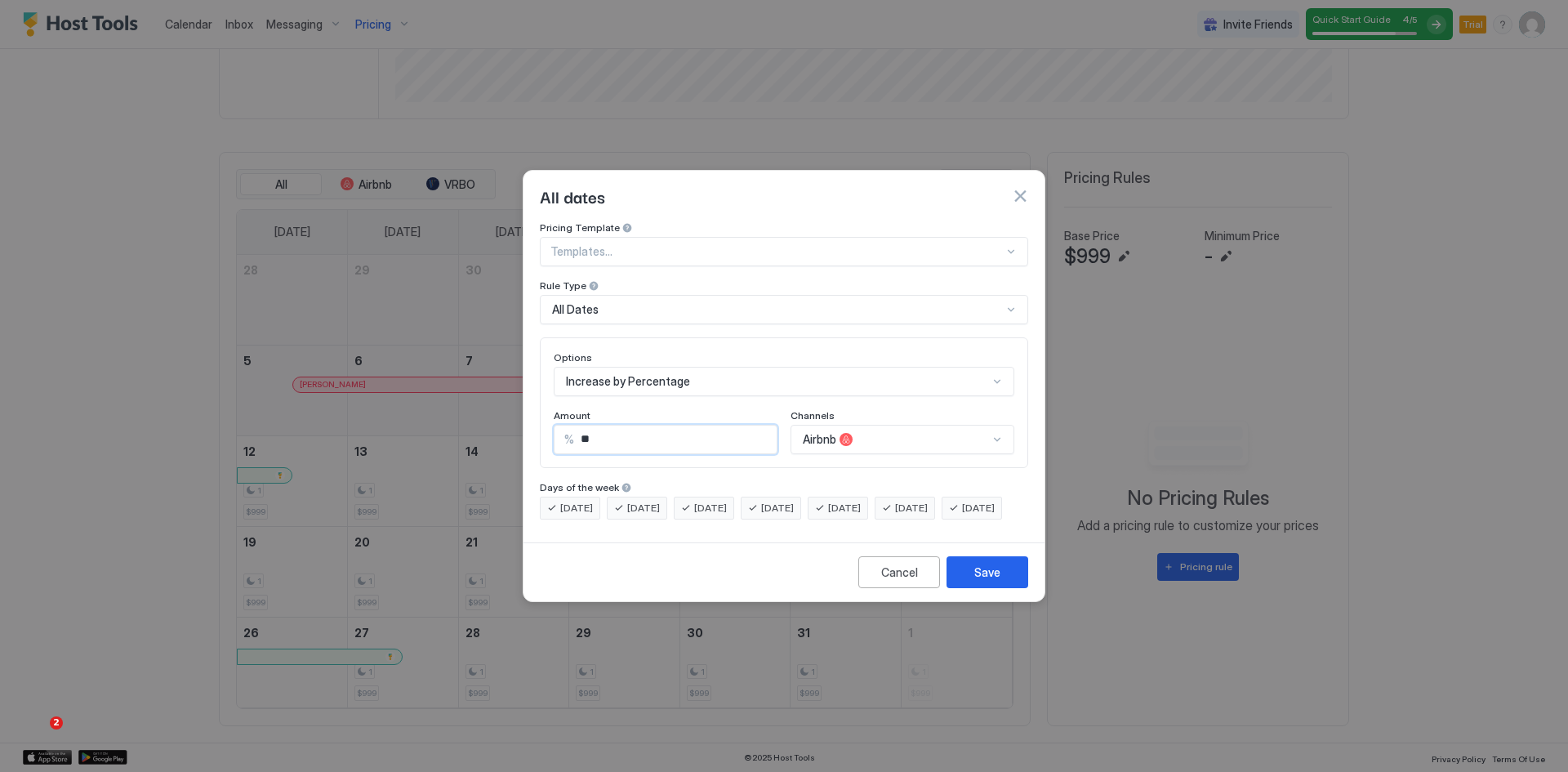
click at [594, 426] on input "**" at bounding box center [675, 439] width 202 height 28
type input "**"
click at [1000, 581] on div "Save" at bounding box center [987, 572] width 27 height 17
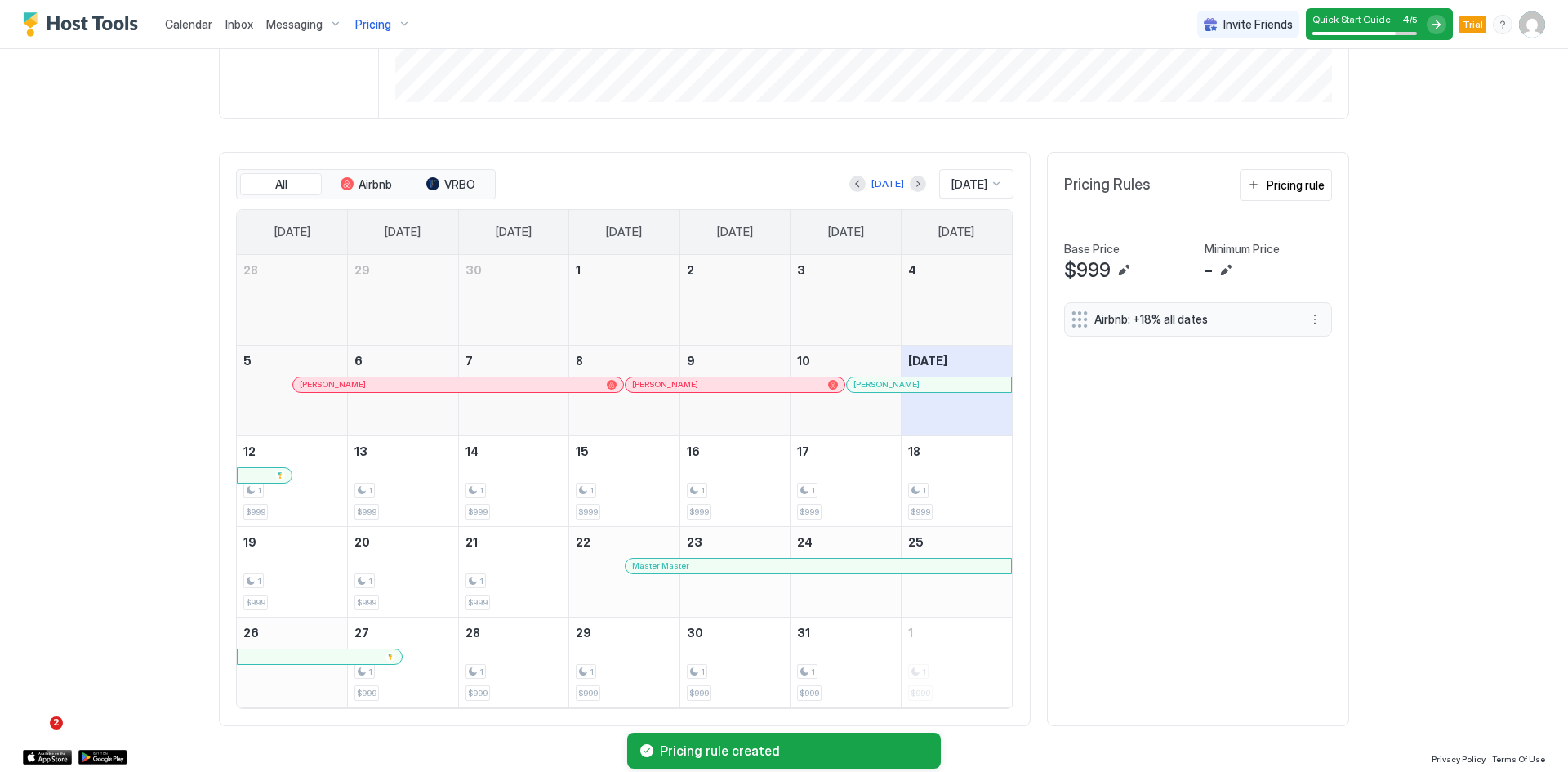
click at [369, 31] on span "Pricing" at bounding box center [373, 24] width 36 height 14
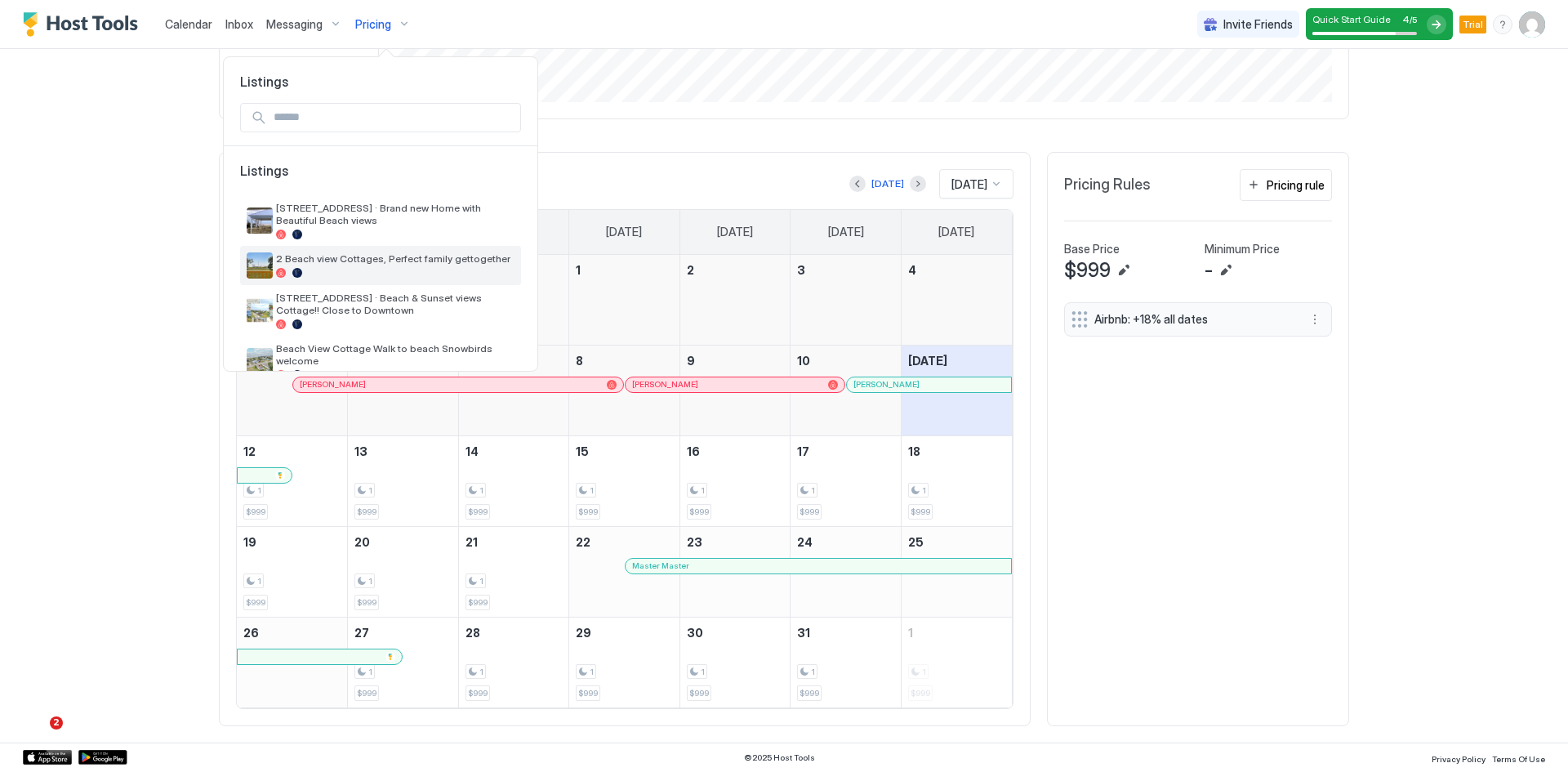
click at [319, 264] on span "2 Beach view Cottages, Perfect family gettogether" at bounding box center [394, 259] width 239 height 12
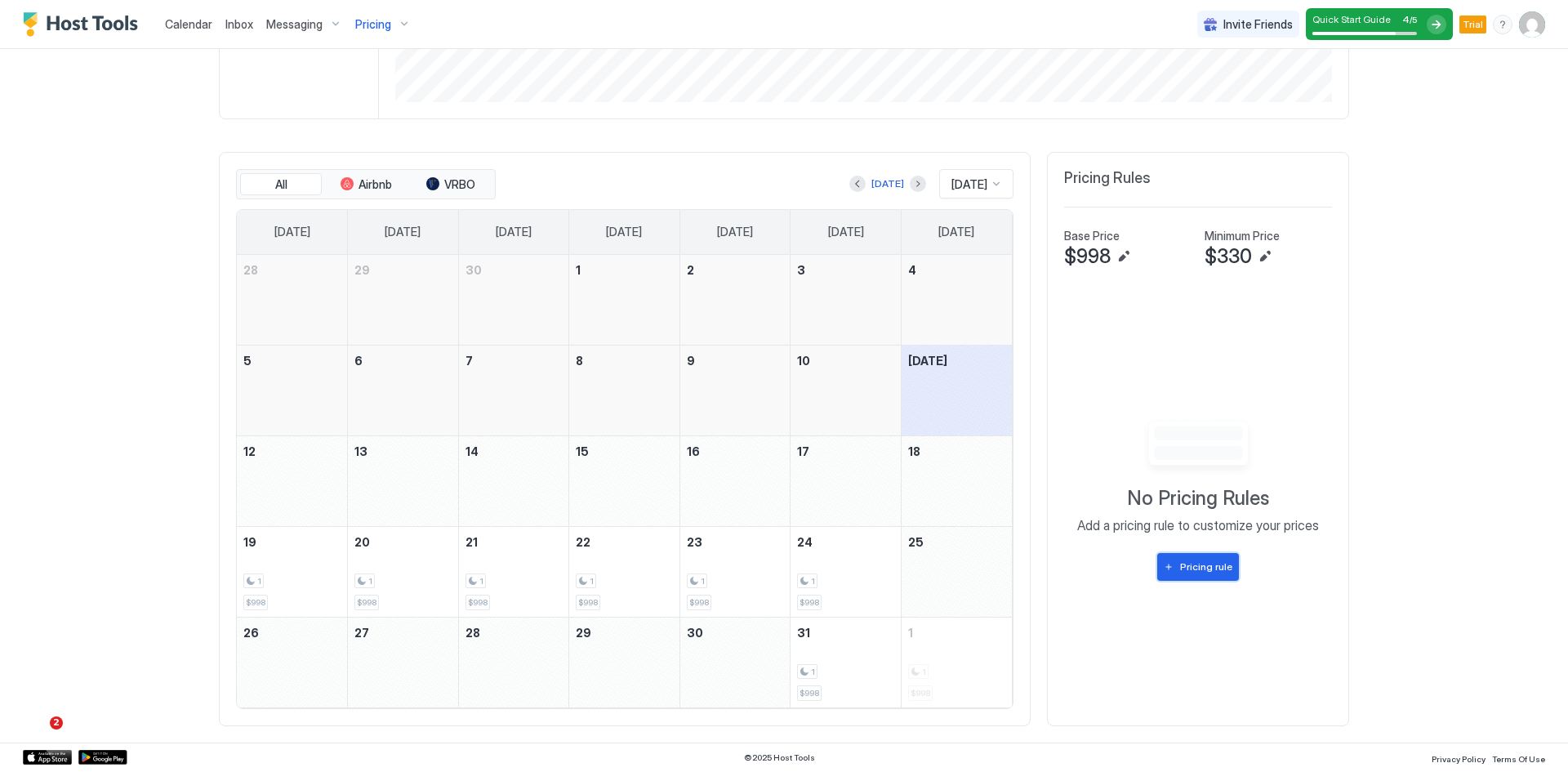
click at [1180, 565] on div "Pricing rule" at bounding box center [1206, 567] width 52 height 14
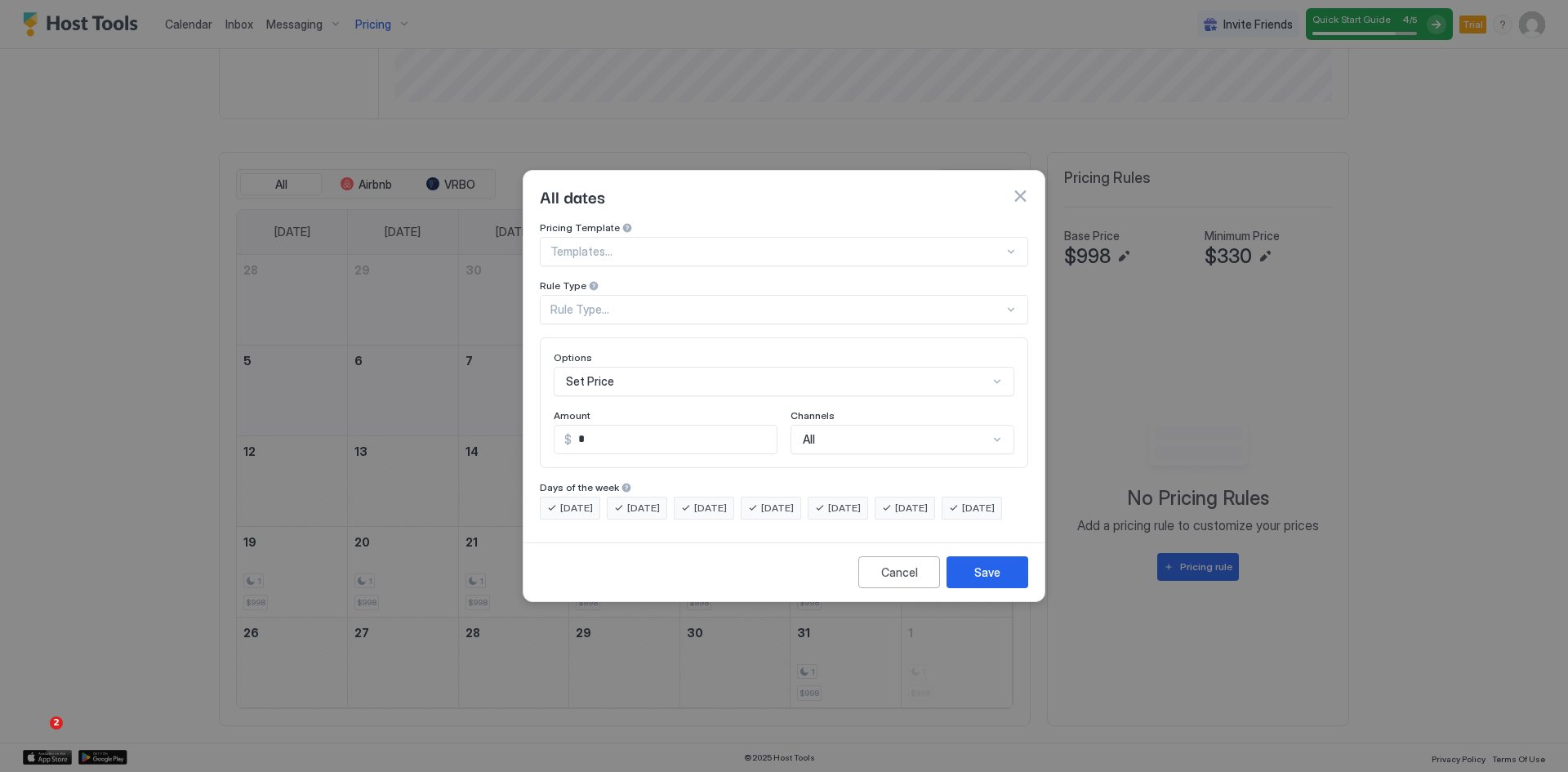
click at [620, 302] on div "Rule Type..." at bounding box center [776, 309] width 453 height 14
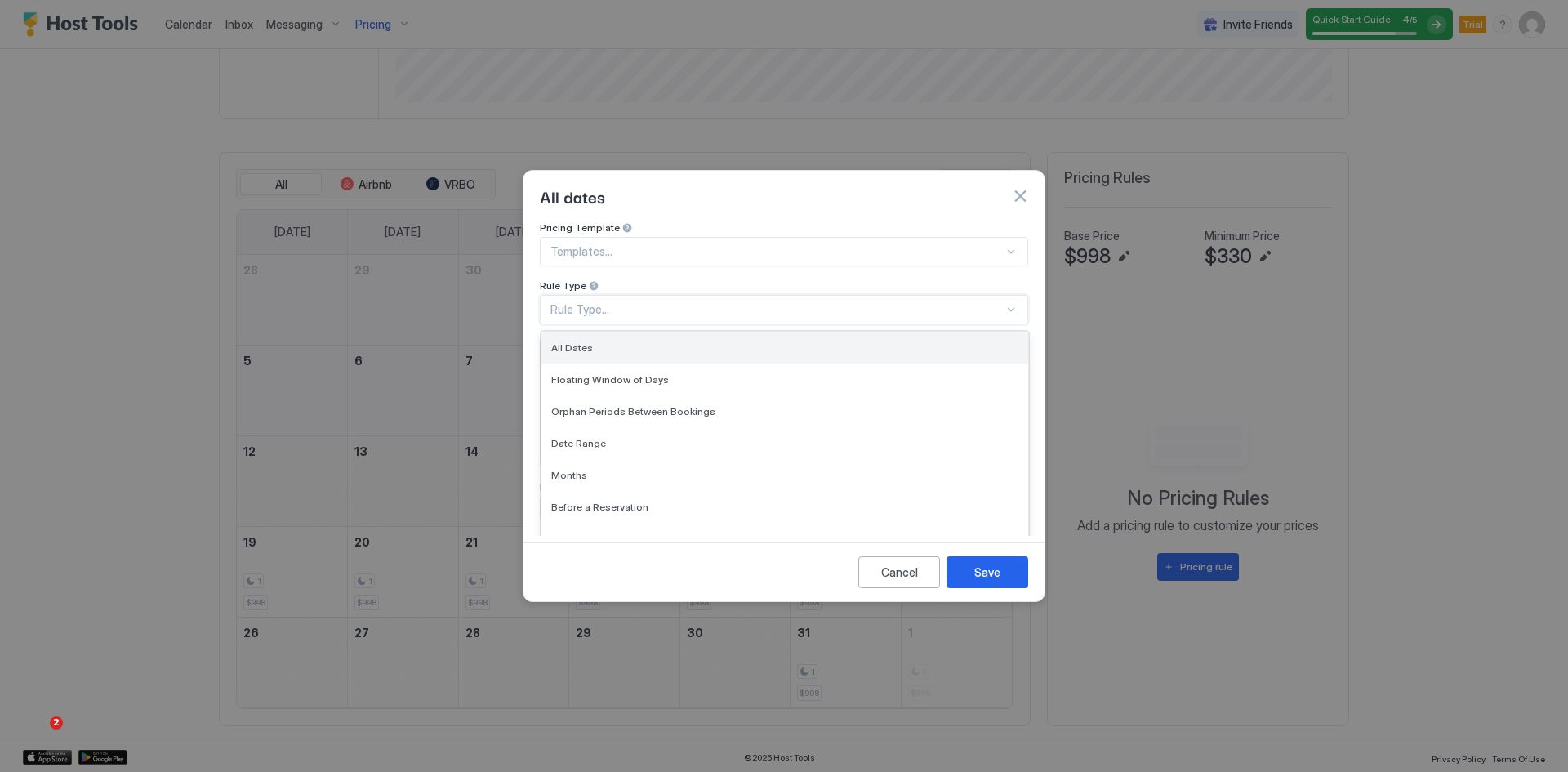
click at [613, 341] on div "All Dates" at bounding box center [785, 347] width 468 height 12
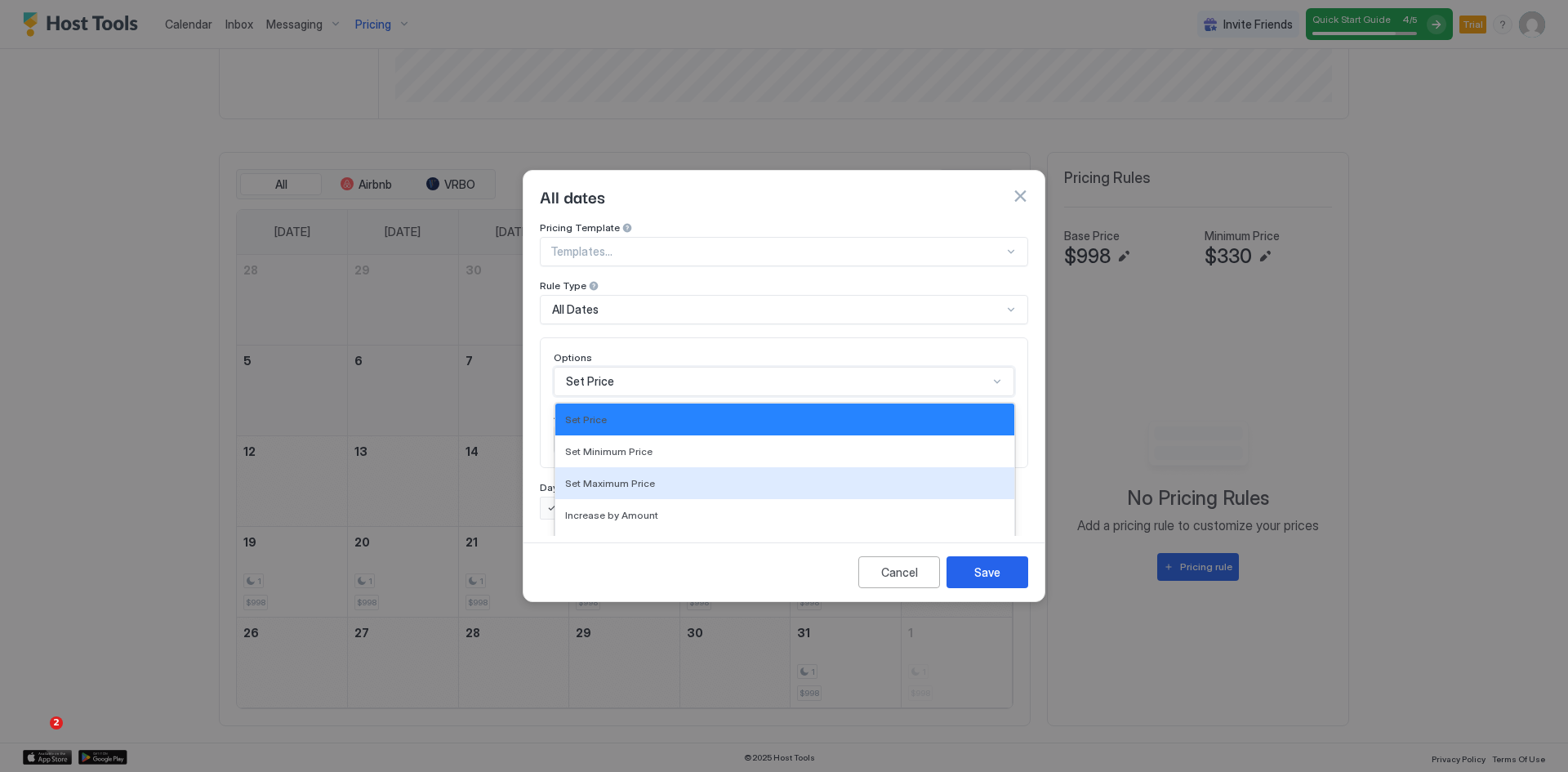
scroll to position [85, 0]
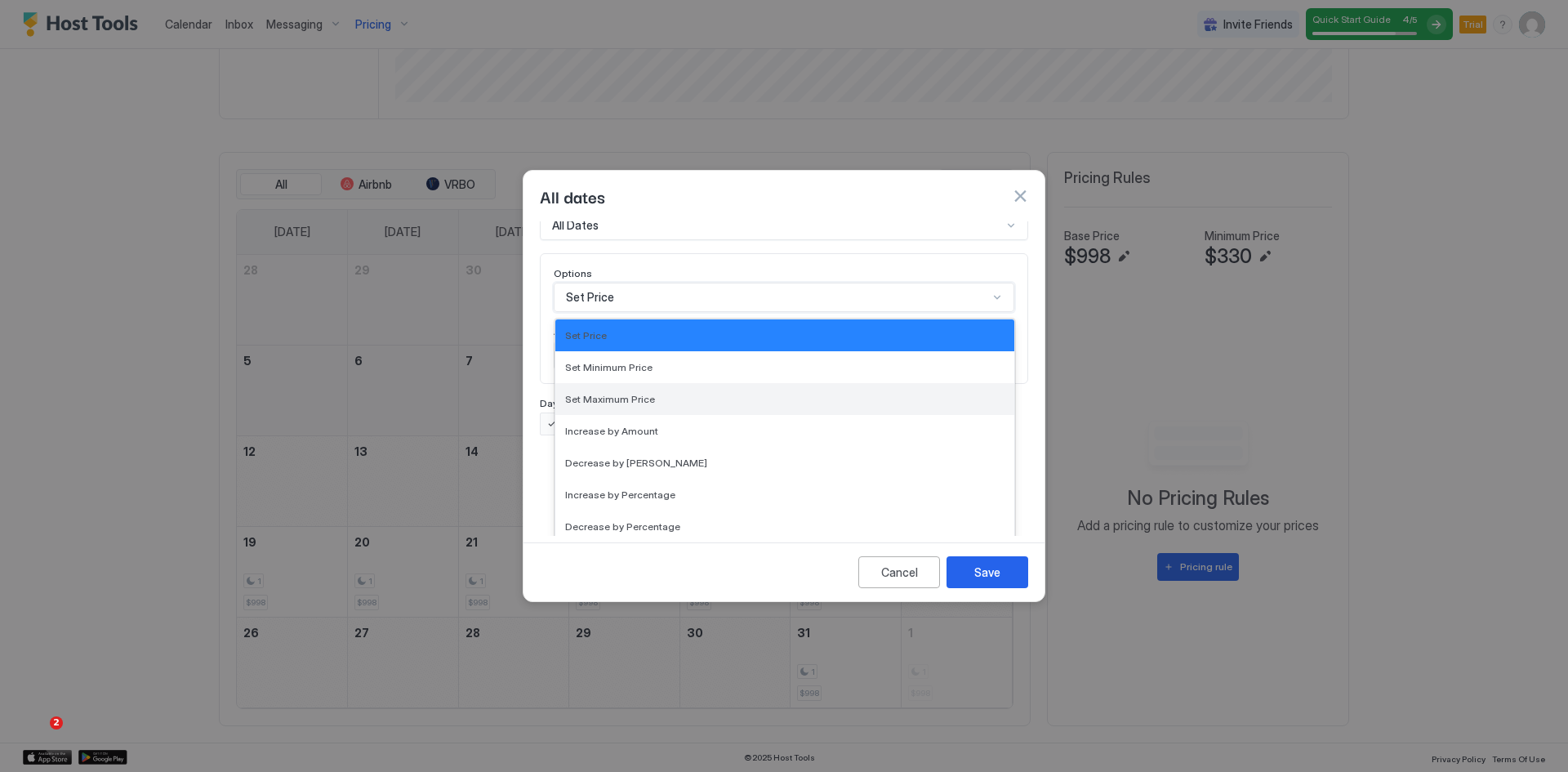
click at [604, 312] on div "17 results available. Use Up and Down to choose options, press Enter to select …" at bounding box center [784, 297] width 461 height 29
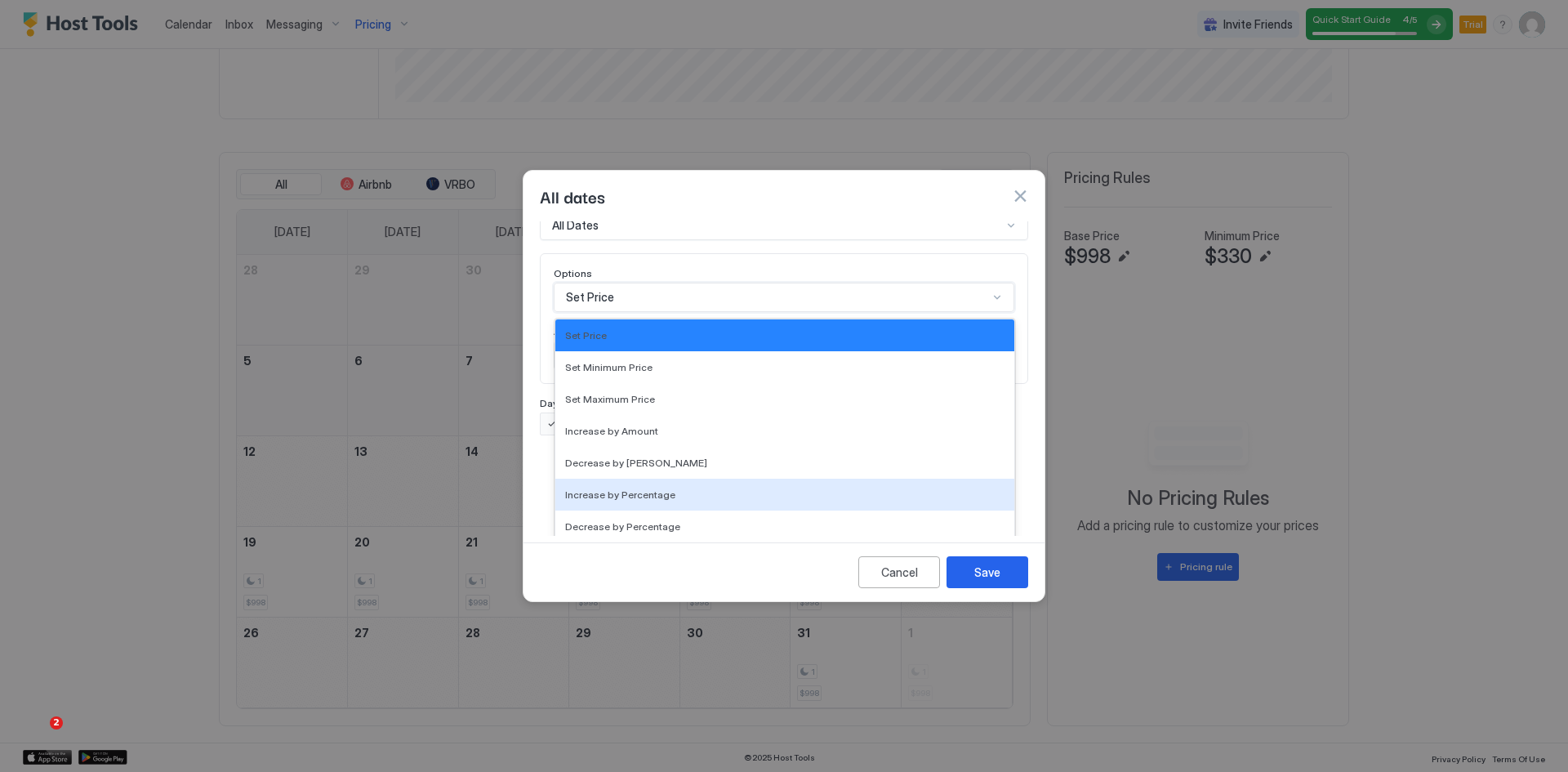
click at [611, 489] on span "Increase by Percentage" at bounding box center [621, 494] width 110 height 12
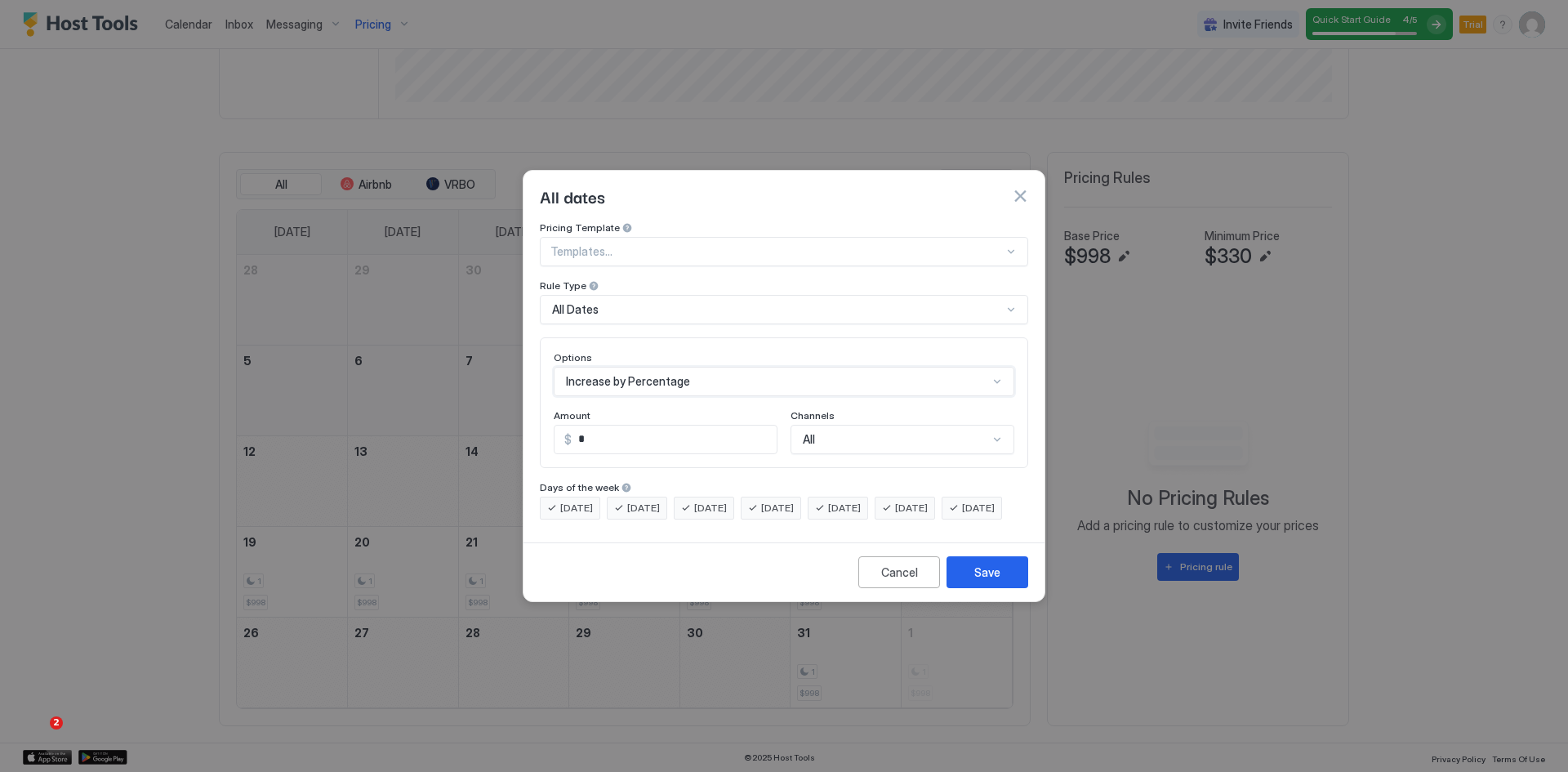
scroll to position [0, 0]
click at [584, 428] on input "*" at bounding box center [675, 439] width 202 height 28
type input "*"
type input "**"
click at [840, 425] on div "All" at bounding box center [902, 439] width 223 height 29
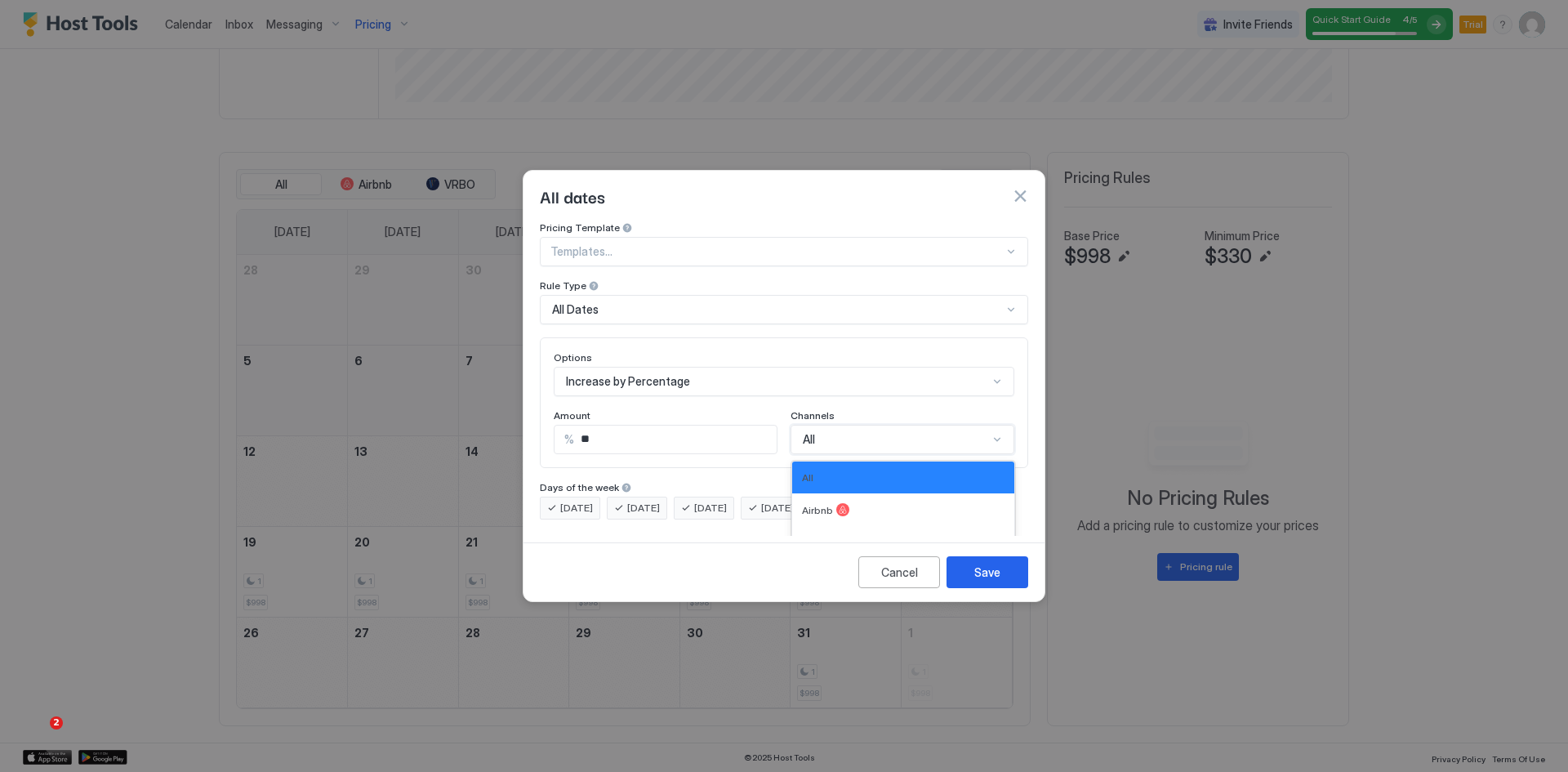
scroll to position [27, 0]
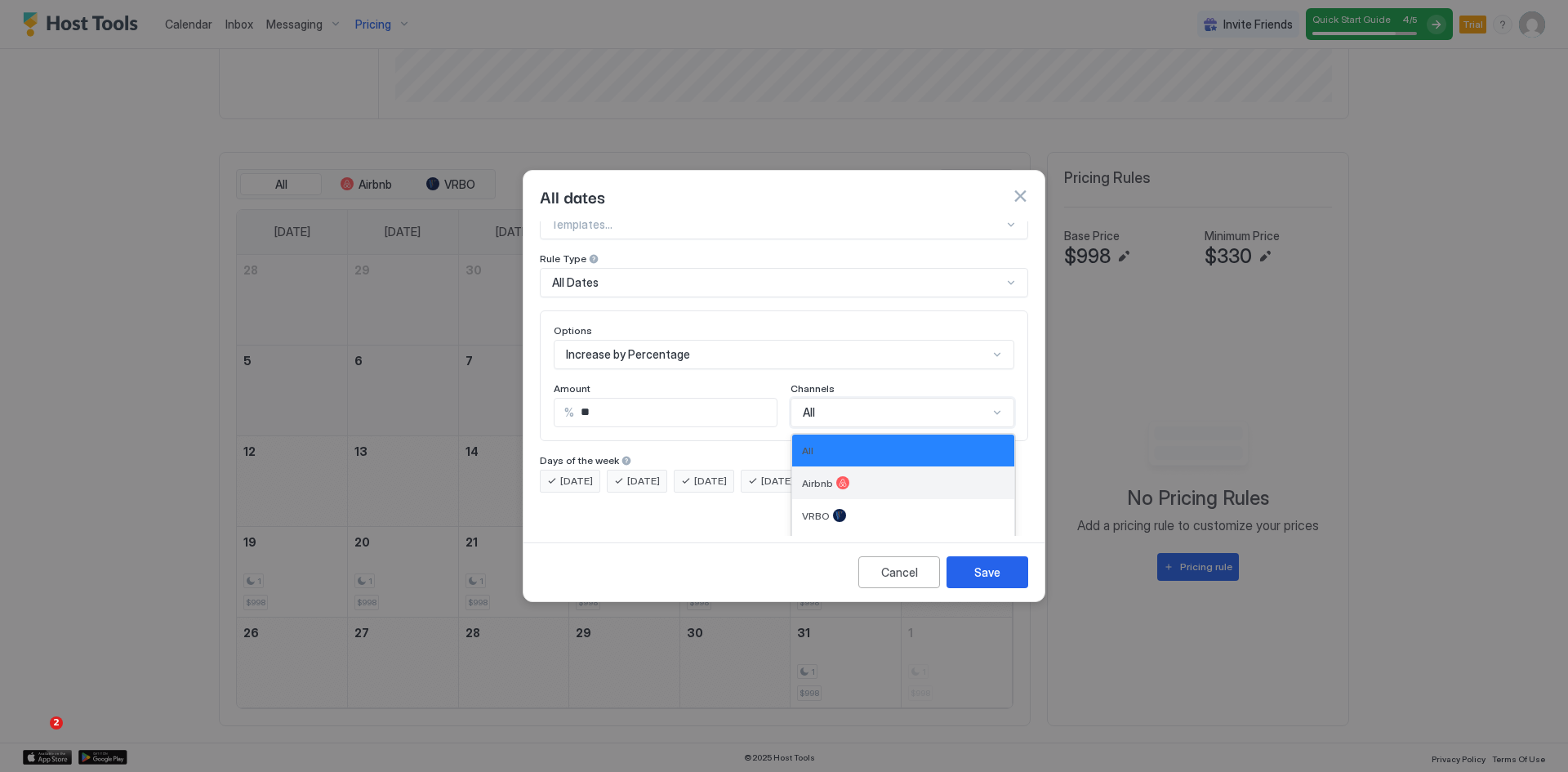
click at [836, 476] on div at bounding box center [843, 483] width 13 height 13
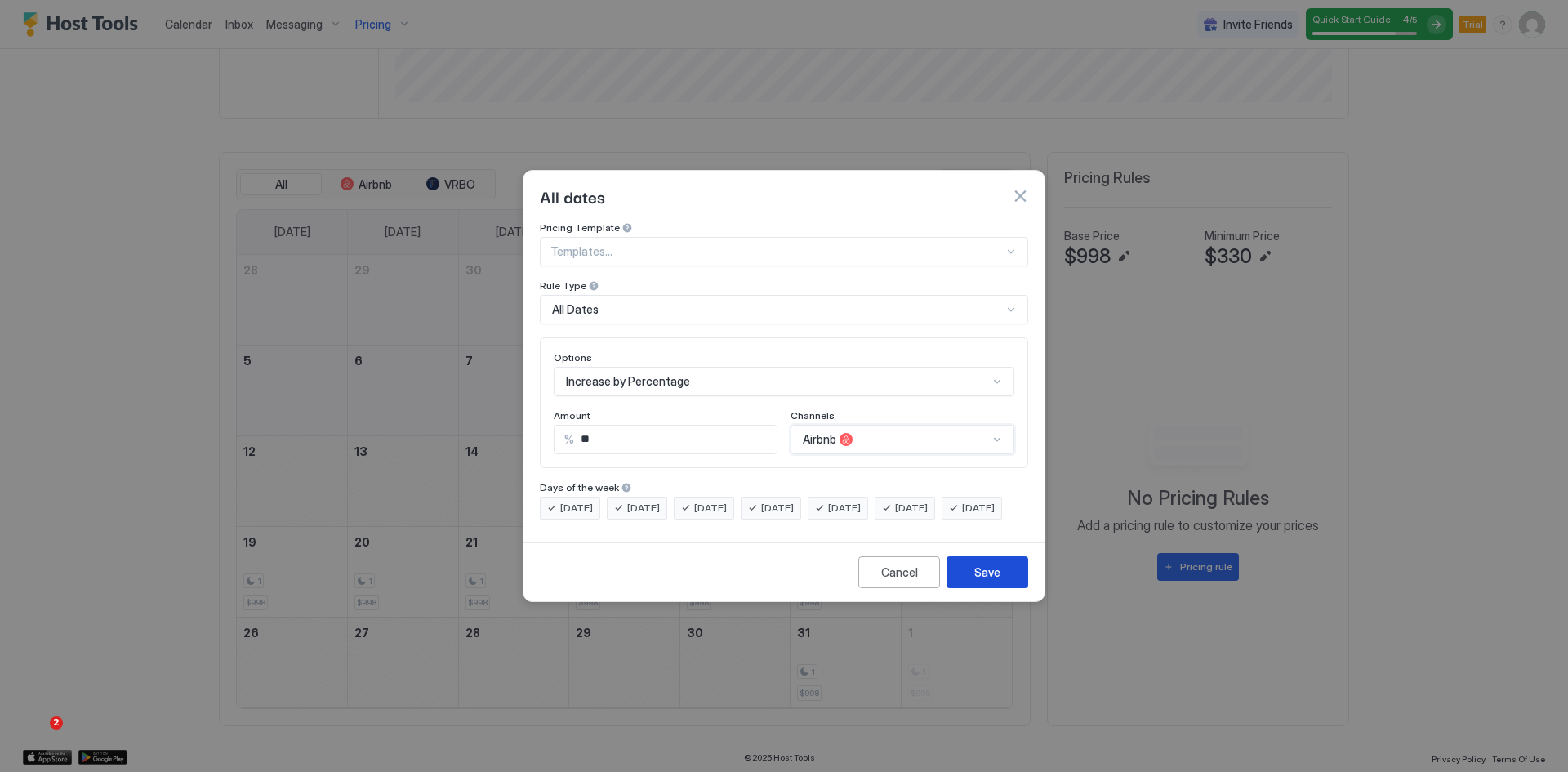
click at [997, 581] on div "Save" at bounding box center [987, 572] width 27 height 17
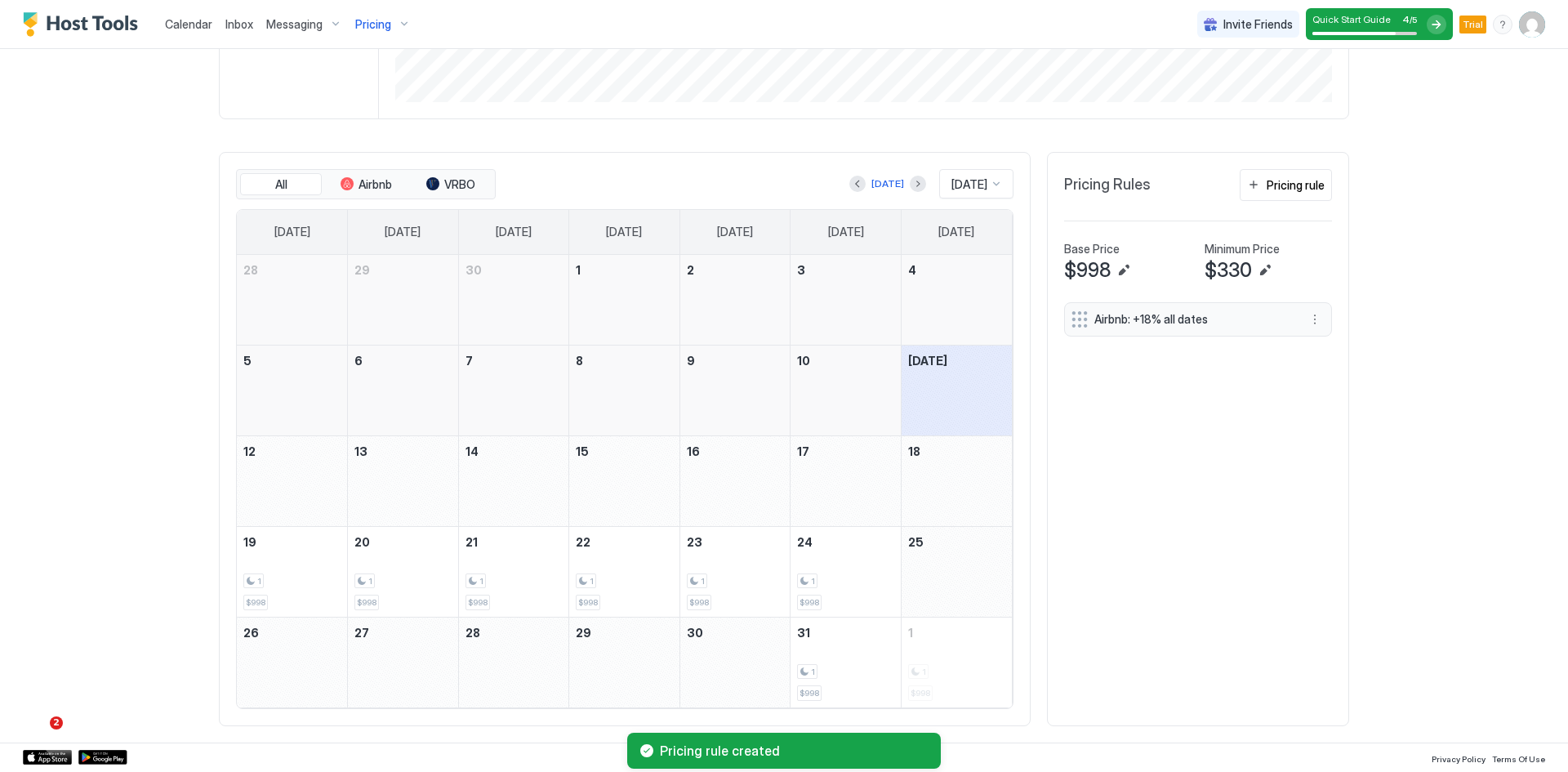
click at [371, 25] on span "Pricing" at bounding box center [373, 24] width 36 height 14
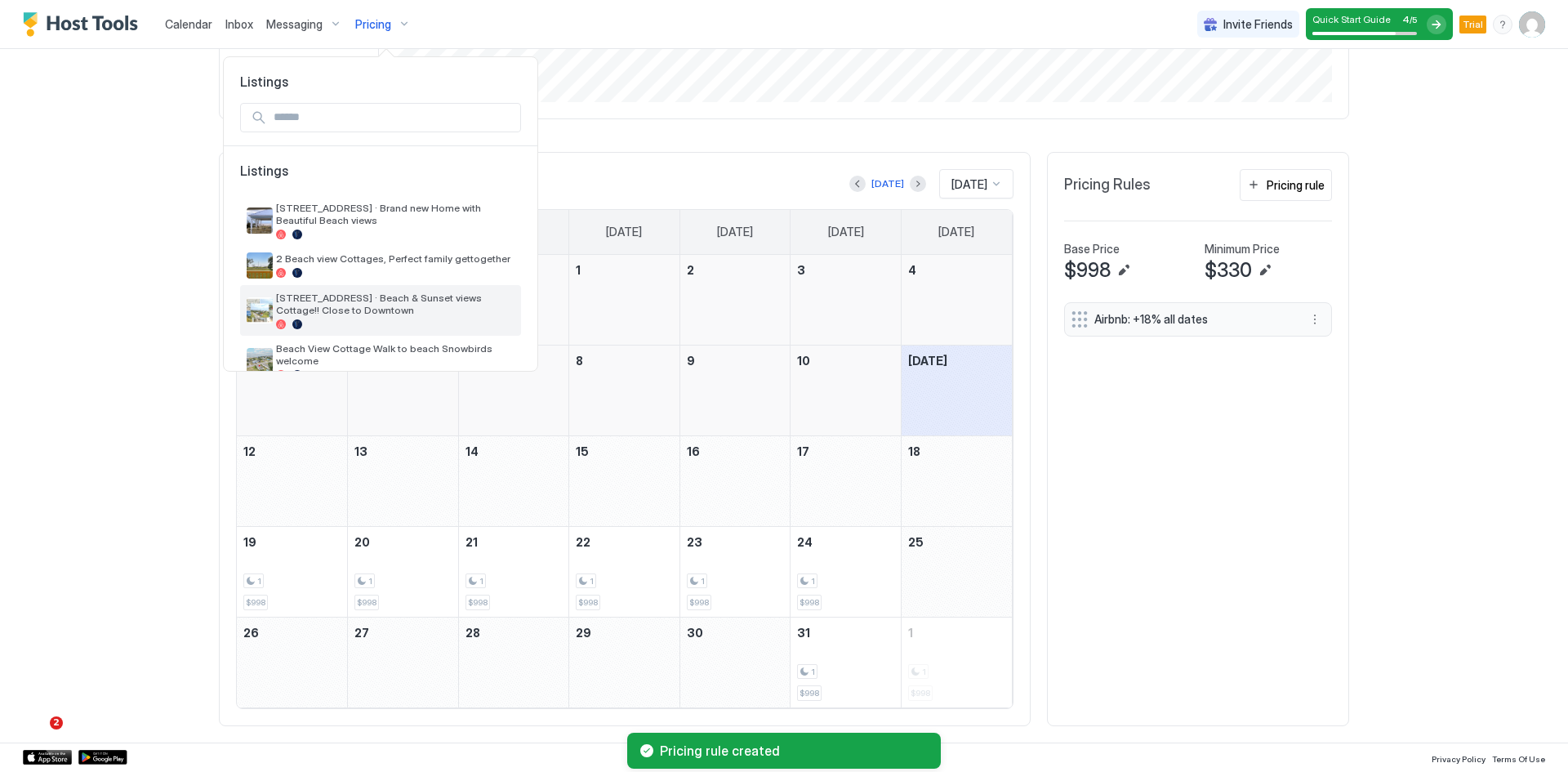
click at [323, 311] on span "[STREET_ADDRESS] · Beach & Sunset views Cottage!! Close to Downtown" at bounding box center [394, 304] width 239 height 25
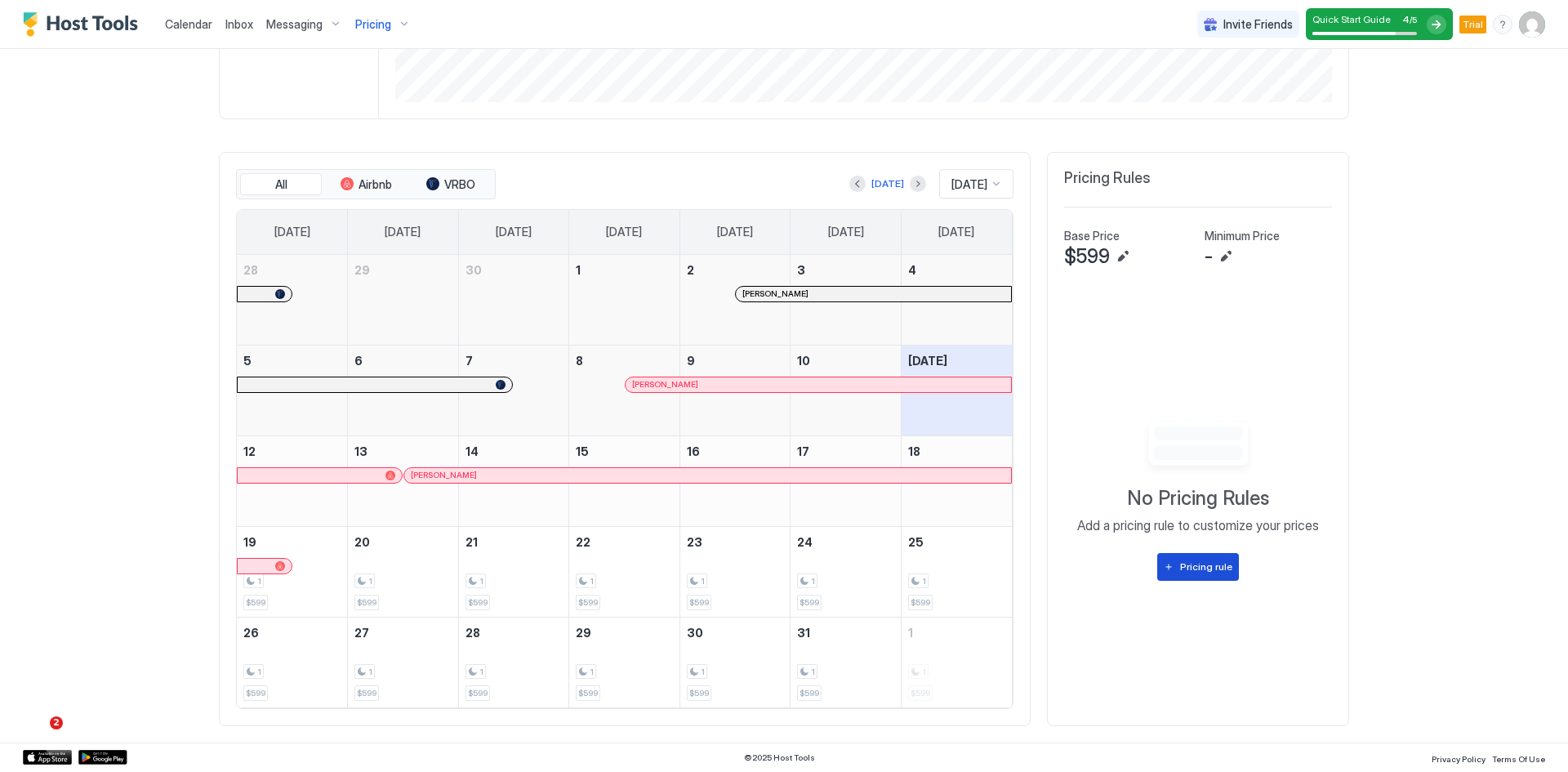
click at [1184, 571] on div "Pricing rule" at bounding box center [1206, 567] width 52 height 14
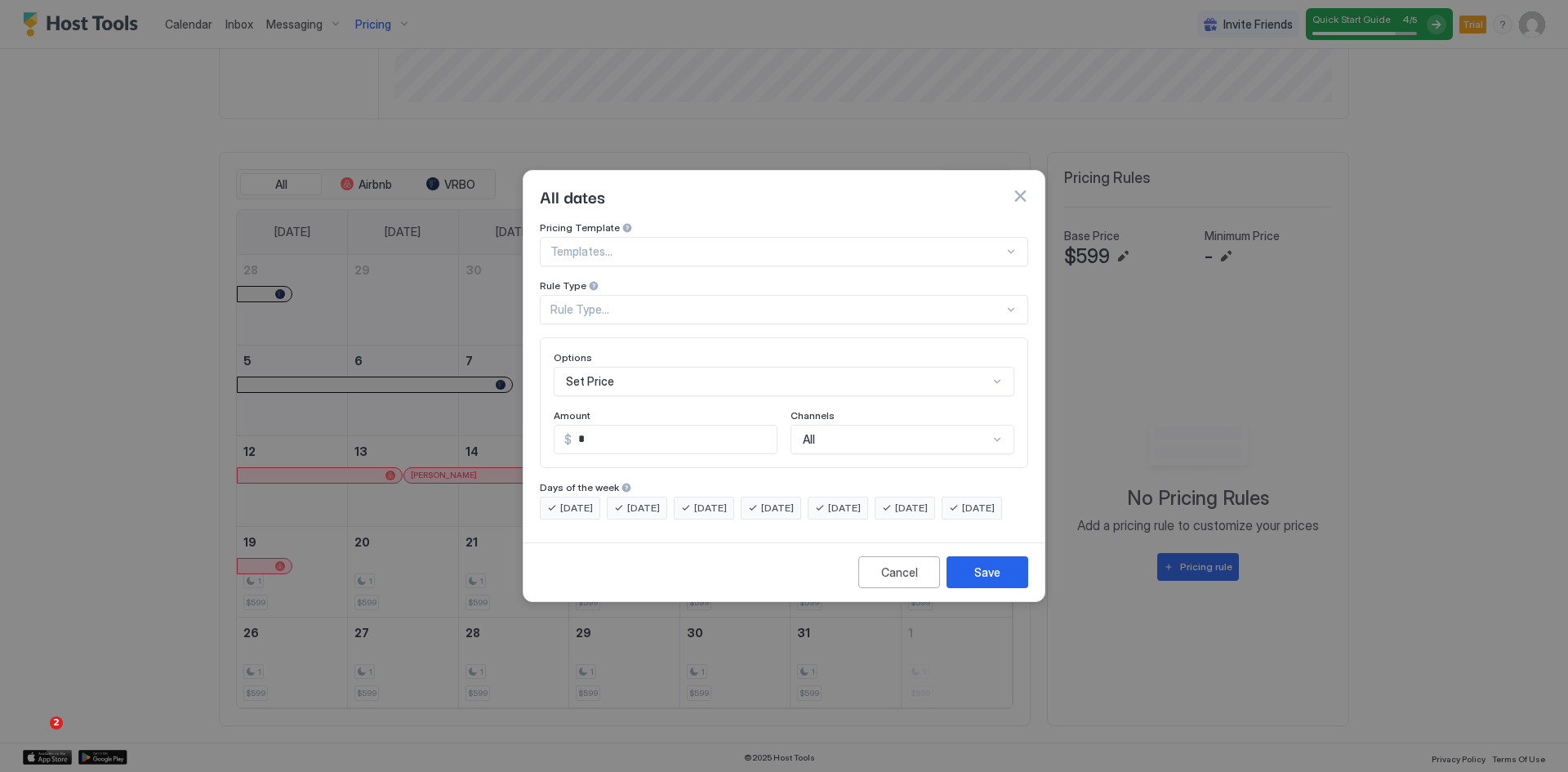
click at [598, 302] on div "Rule Type..." at bounding box center [776, 309] width 453 height 14
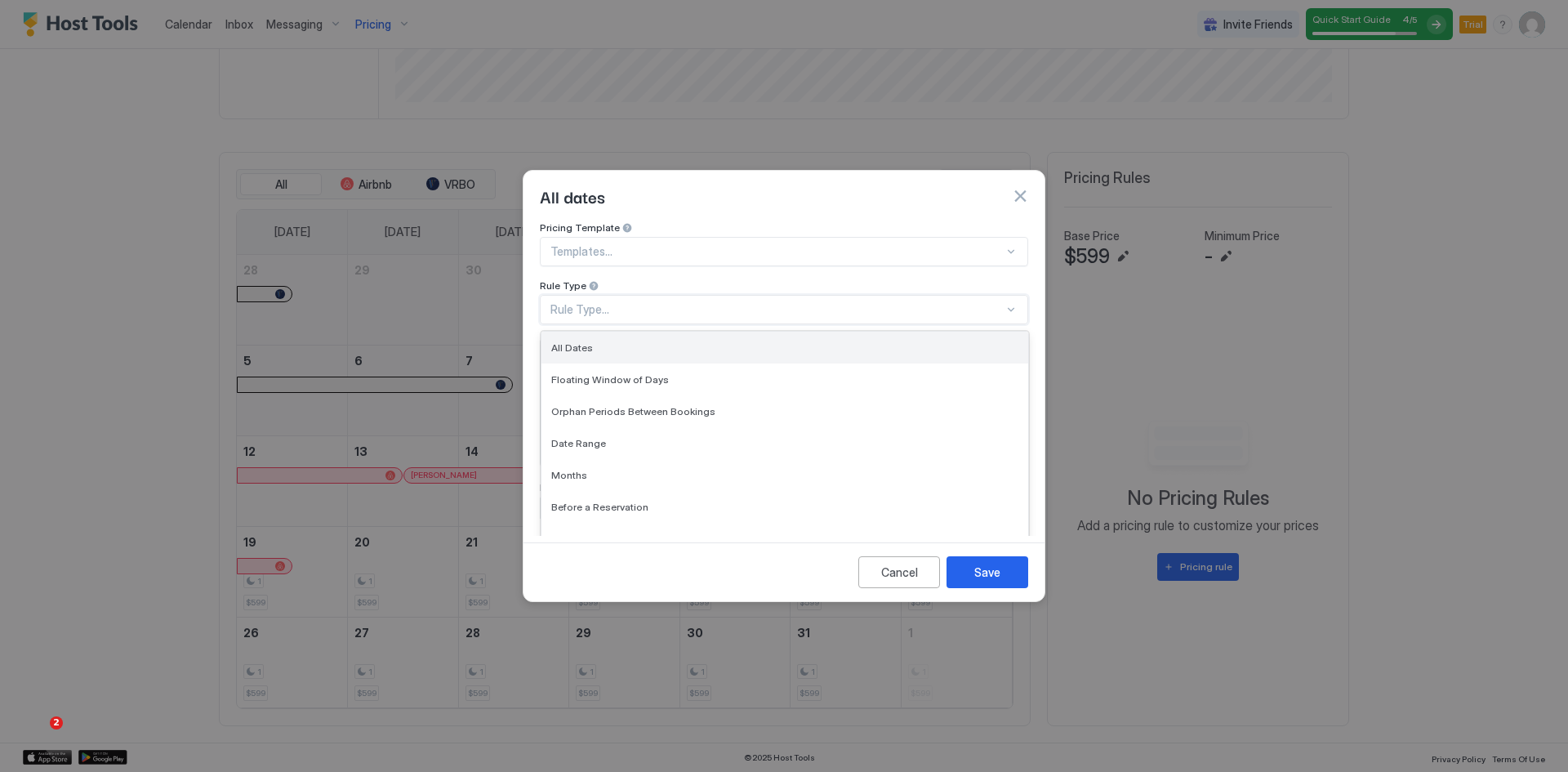
click at [584, 341] on span "All Dates" at bounding box center [572, 347] width 42 height 12
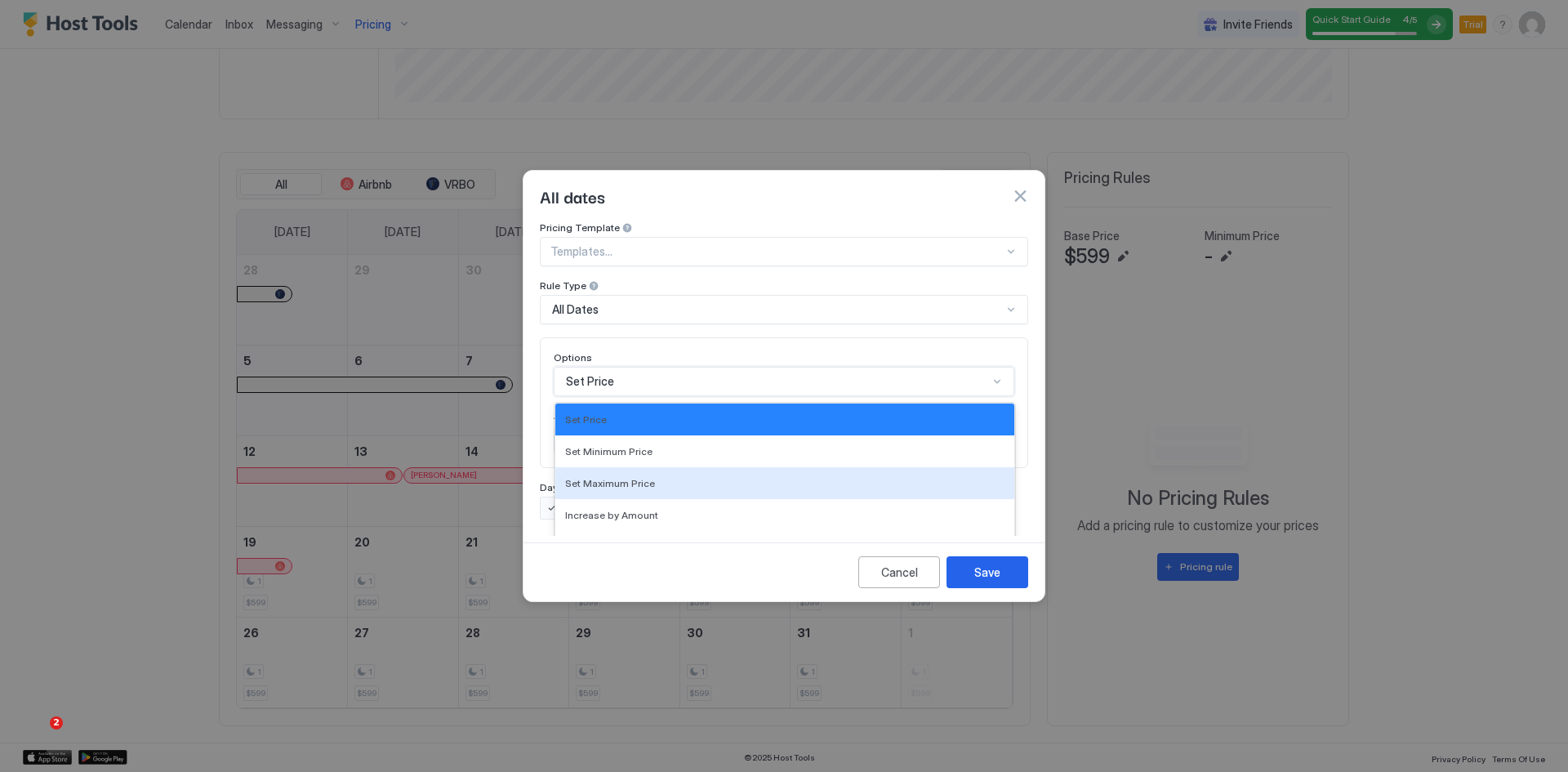
scroll to position [85, 0]
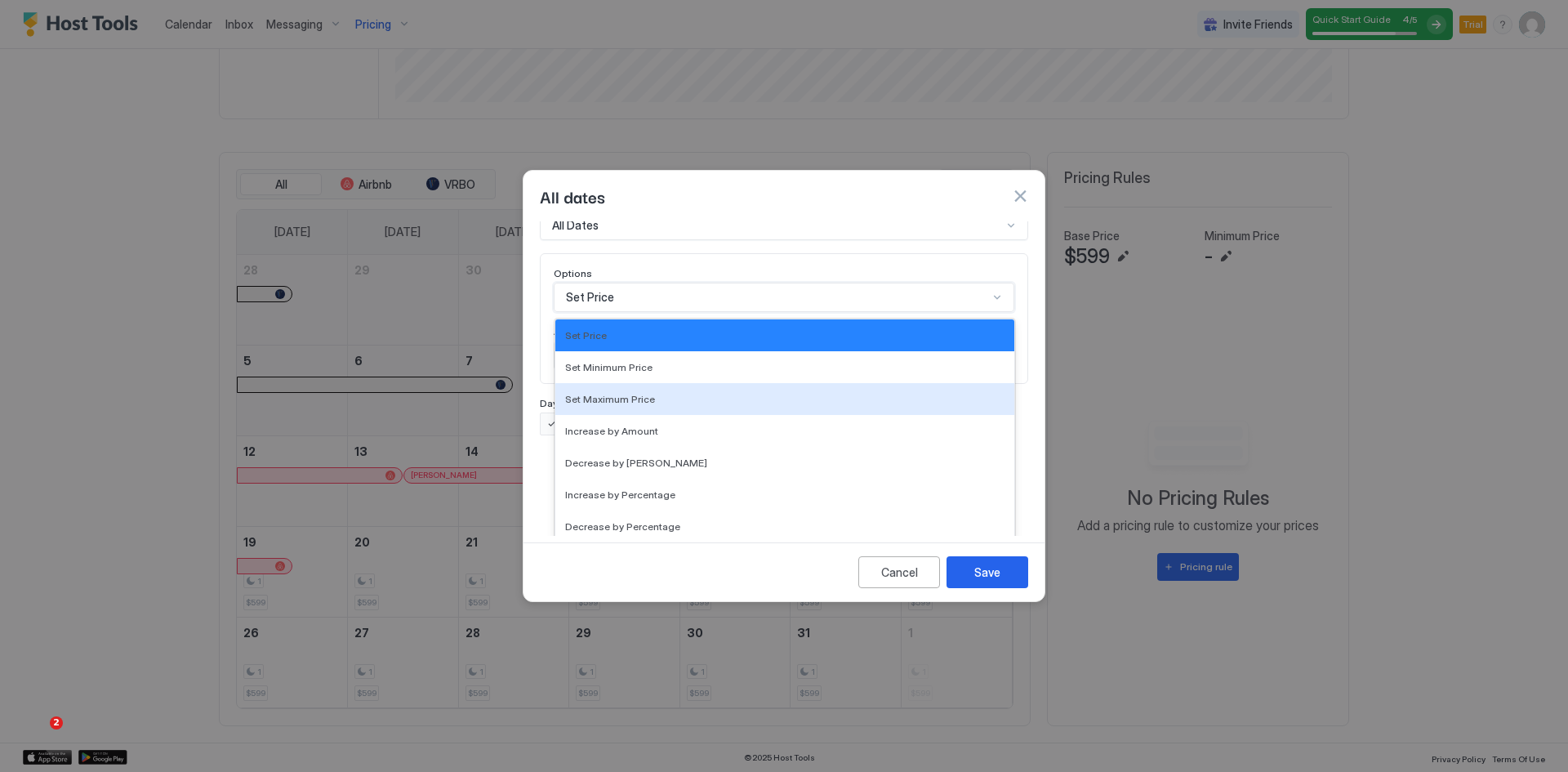
click at [603, 312] on div "17 results available. Use Up and Down to choose options, press Enter to select …" at bounding box center [784, 297] width 461 height 29
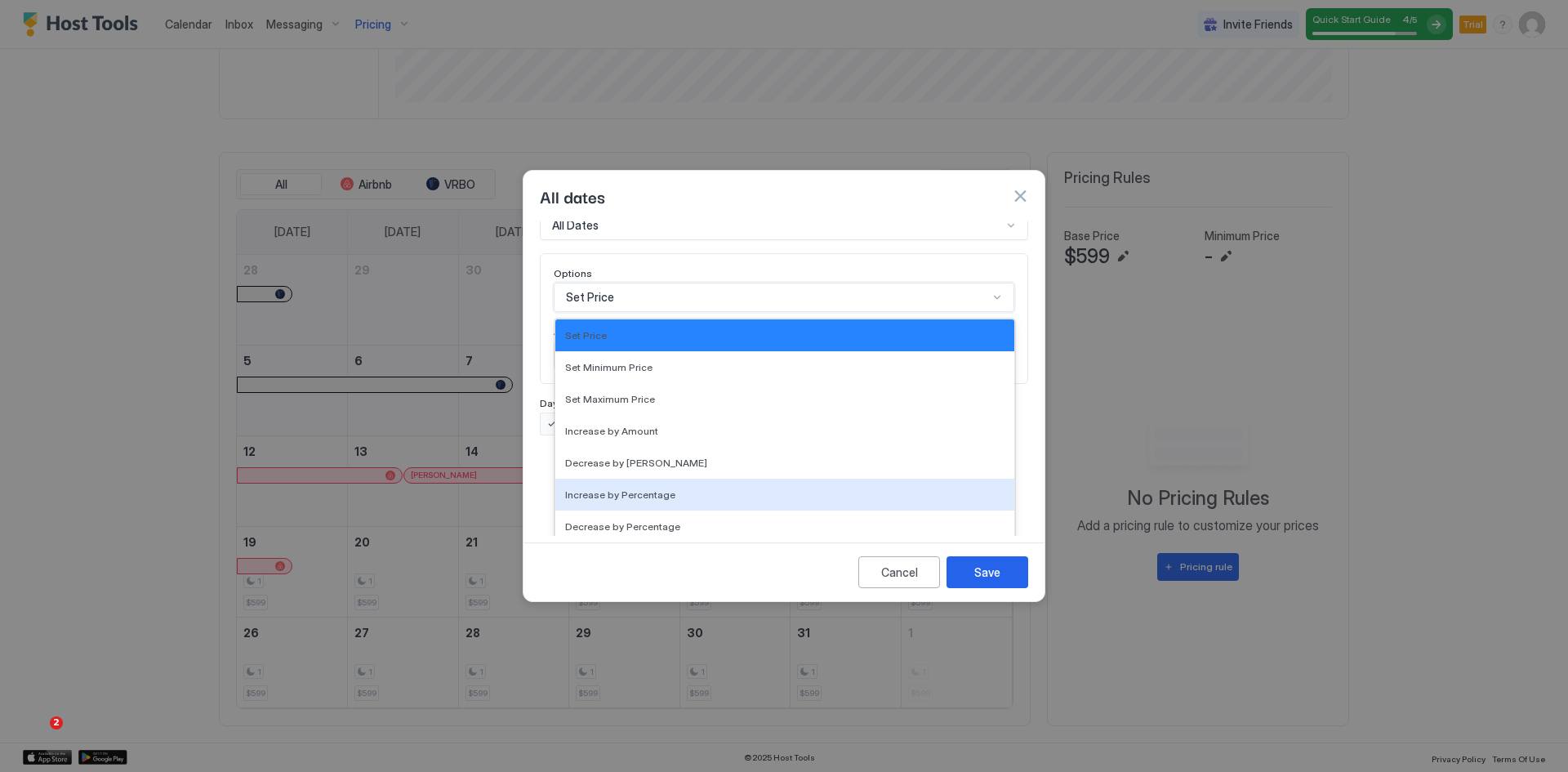
click at [601, 489] on span "Increase by Percentage" at bounding box center [621, 494] width 110 height 12
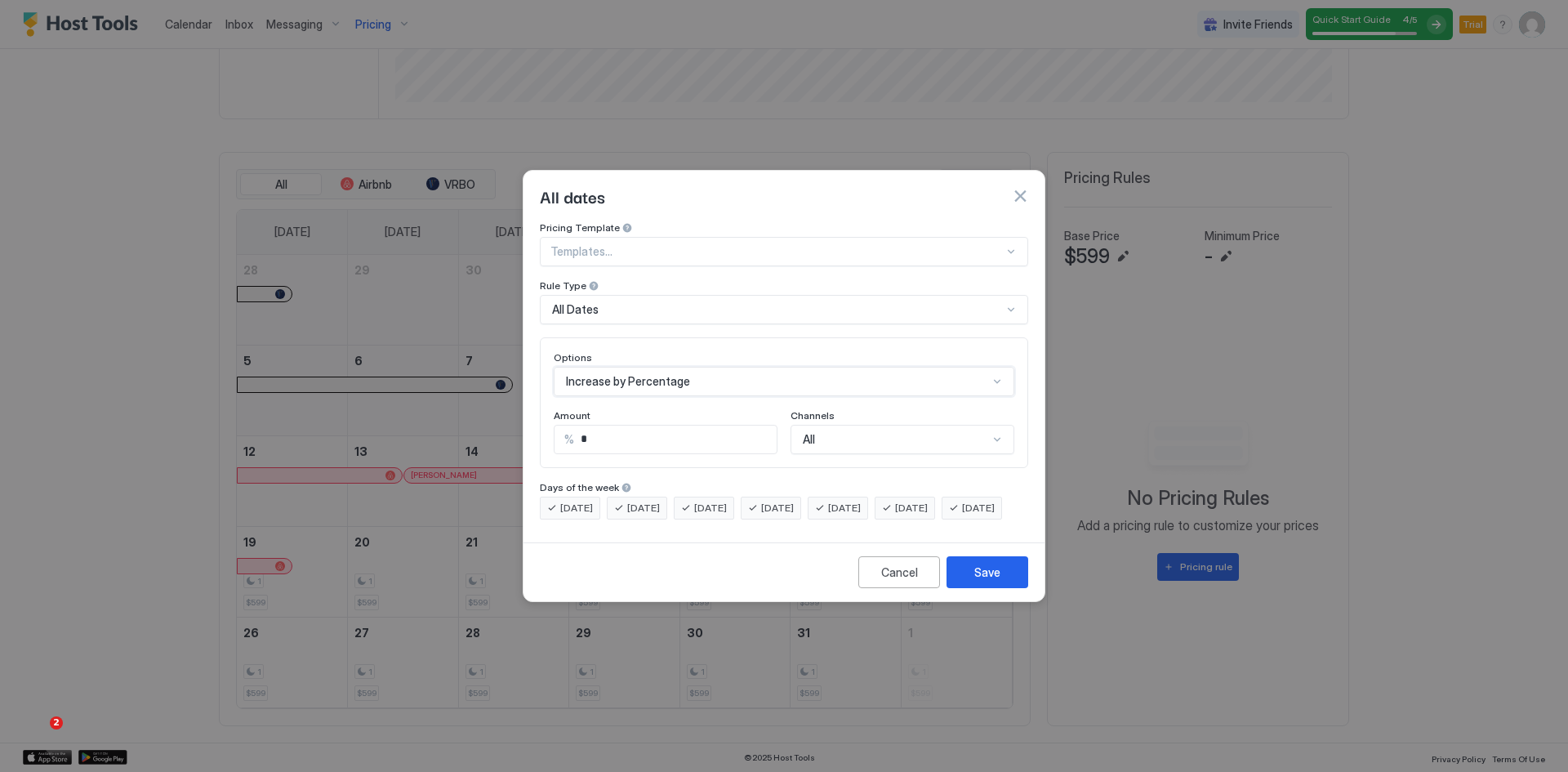
click at [592, 426] on input "*" at bounding box center [675, 439] width 202 height 28
type input "**"
click at [829, 425] on div "All" at bounding box center [902, 439] width 223 height 29
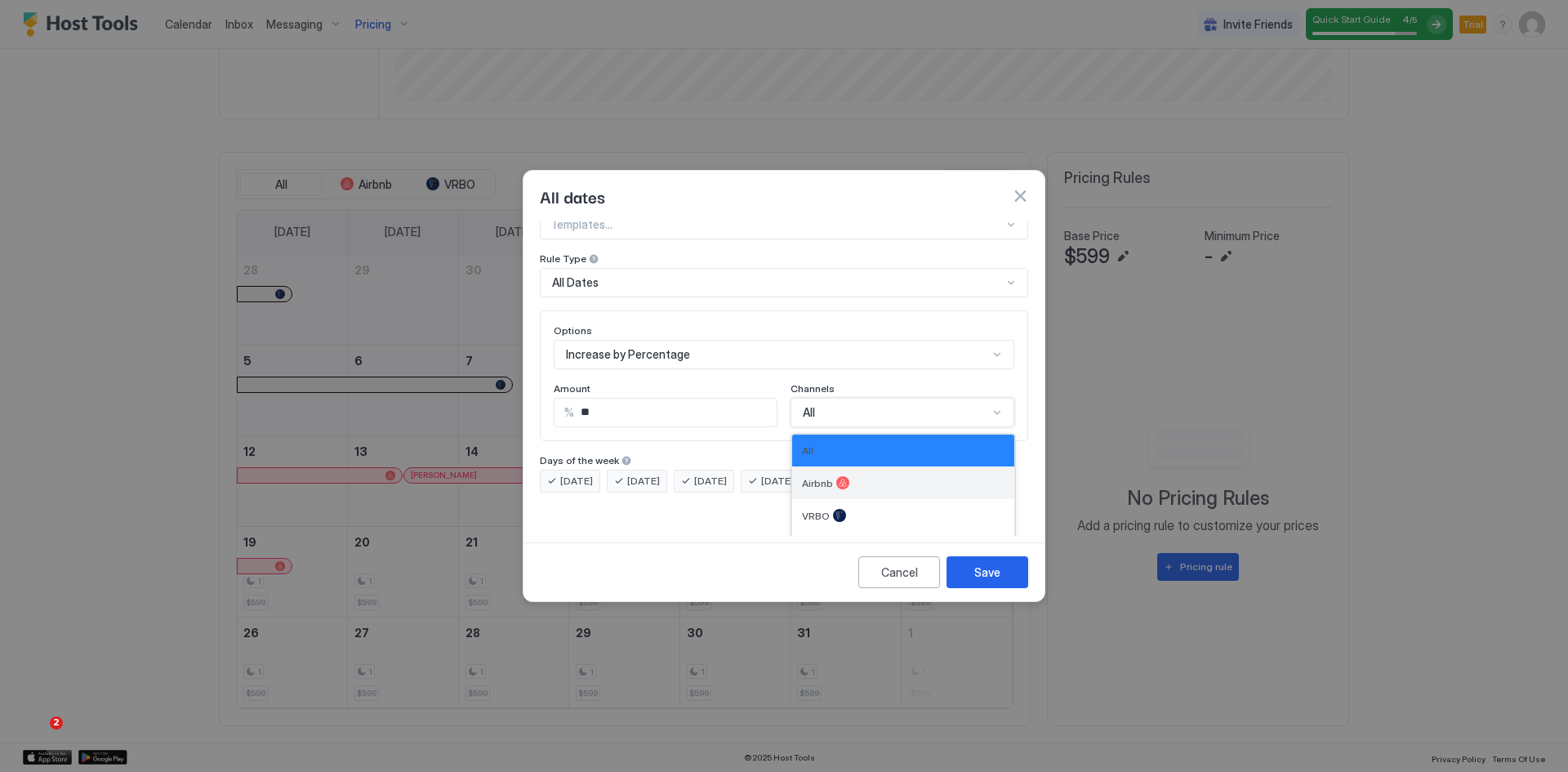
click at [811, 477] on span "Airbnb" at bounding box center [817, 483] width 31 height 12
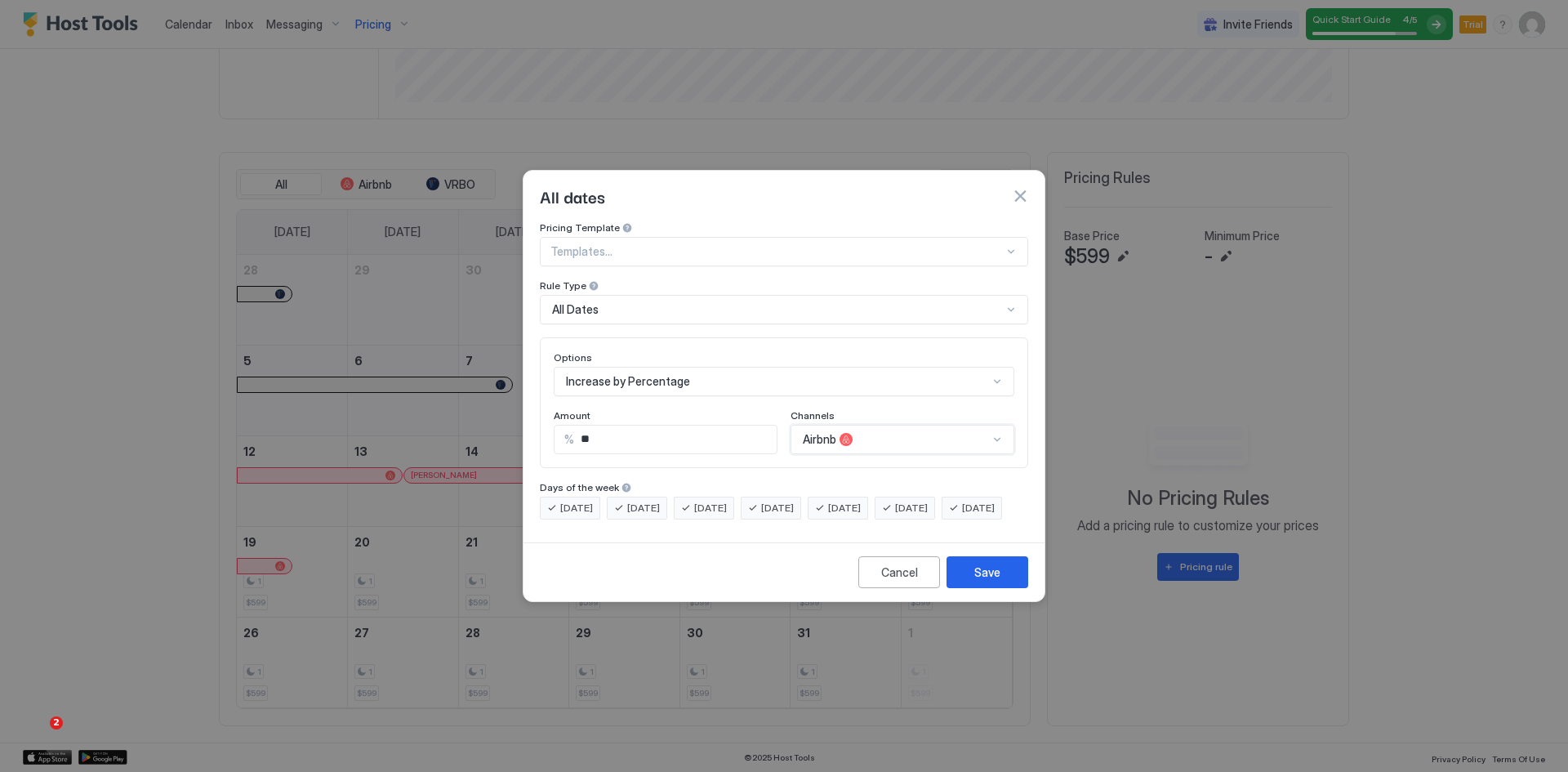
scroll to position [0, 0]
click at [979, 581] on div "Save" at bounding box center [987, 572] width 27 height 17
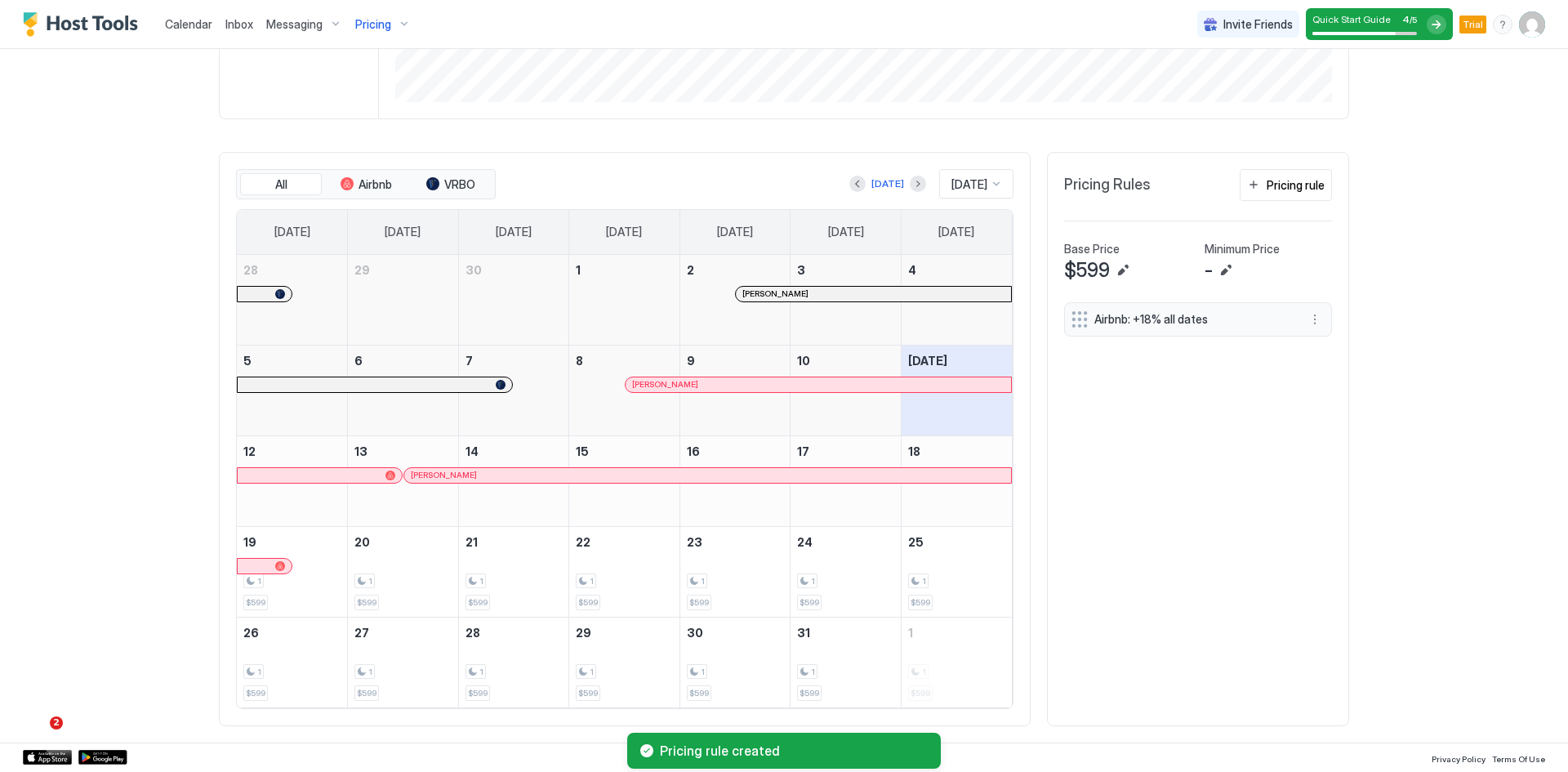
click at [361, 20] on span "Pricing" at bounding box center [373, 24] width 36 height 14
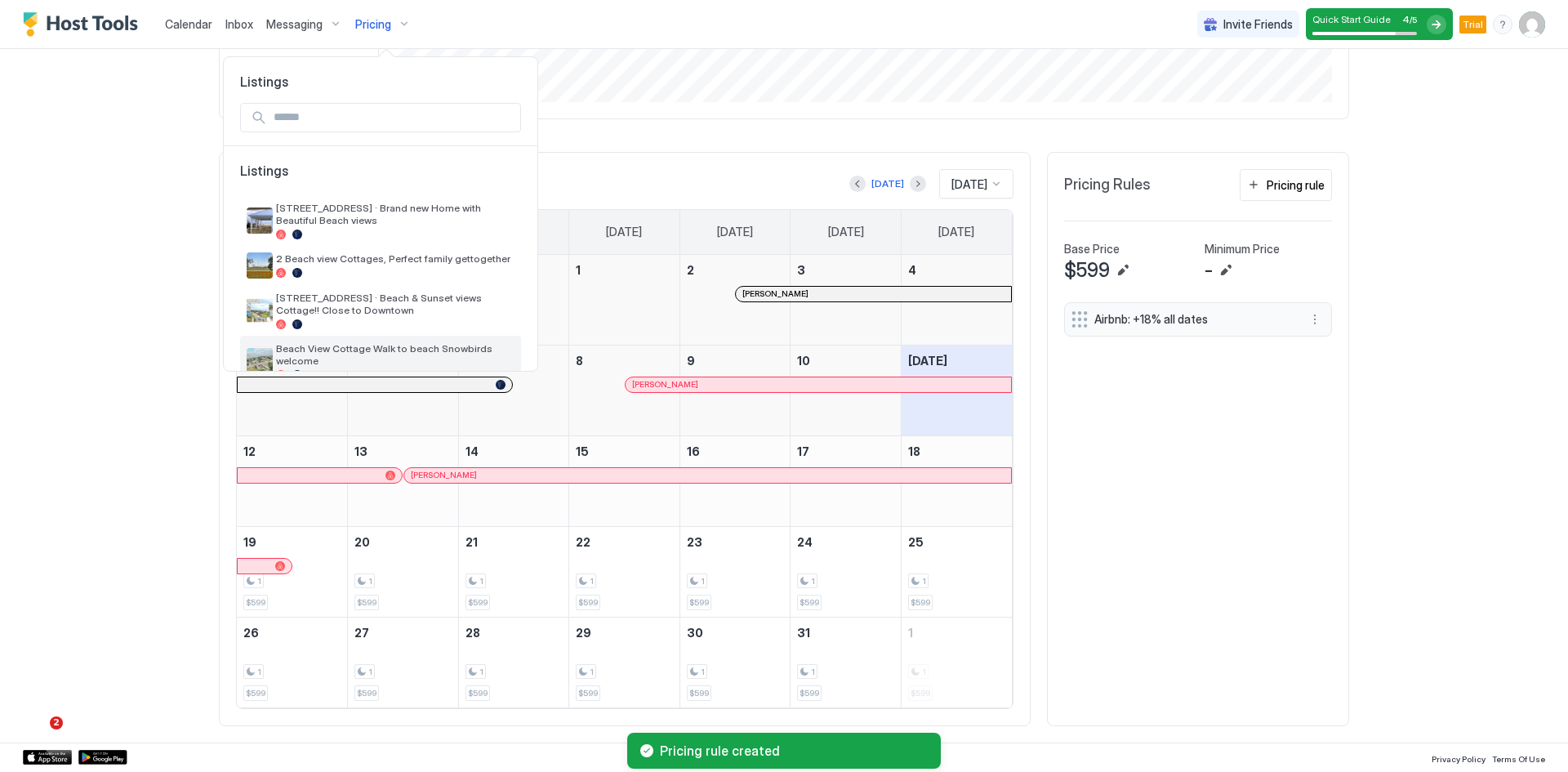
click at [318, 357] on span "Beach View Cottage Walk to beach Snowbirds welcome" at bounding box center [394, 355] width 239 height 25
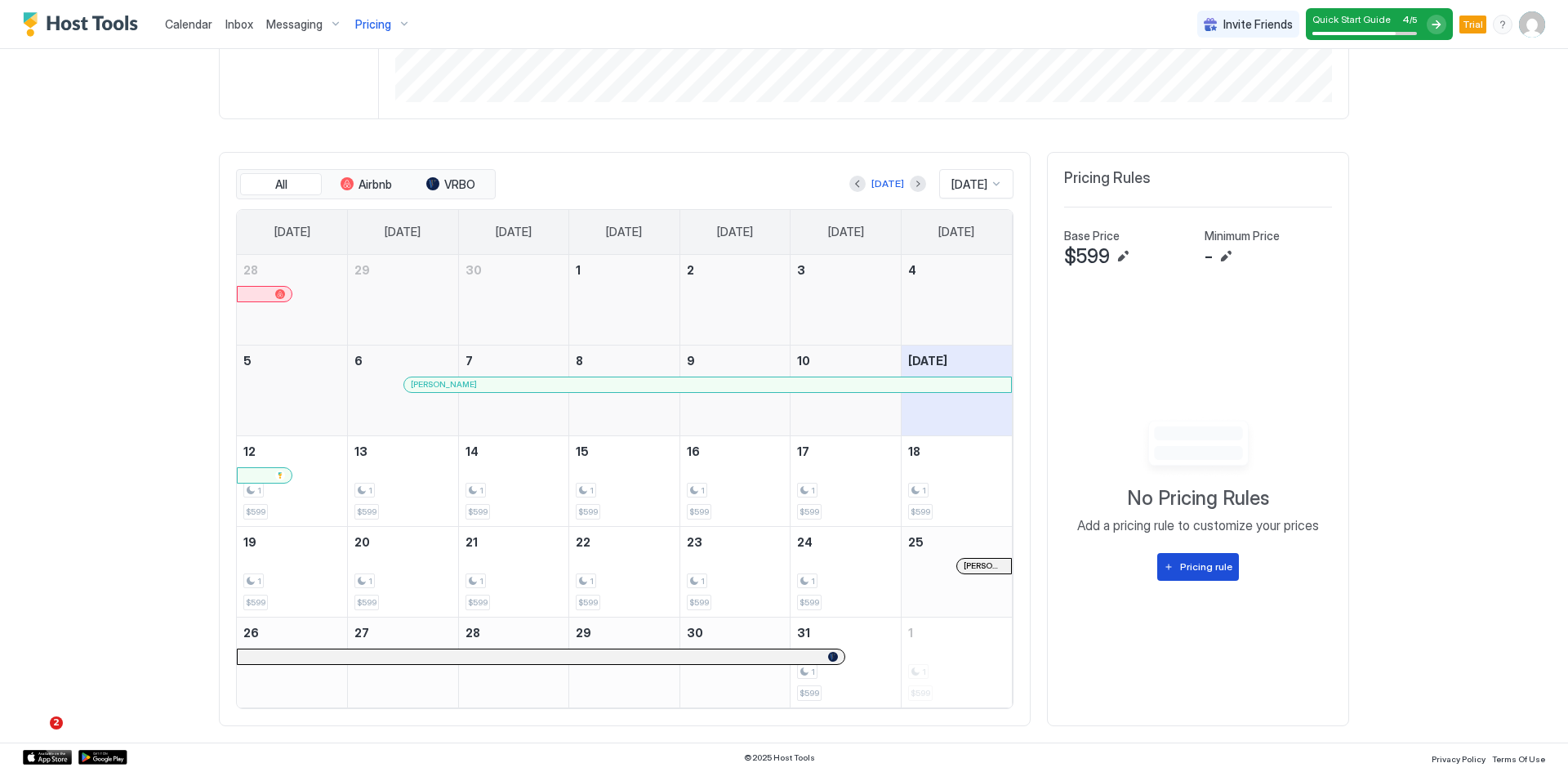
click at [1192, 571] on div "Pricing rule" at bounding box center [1206, 567] width 52 height 14
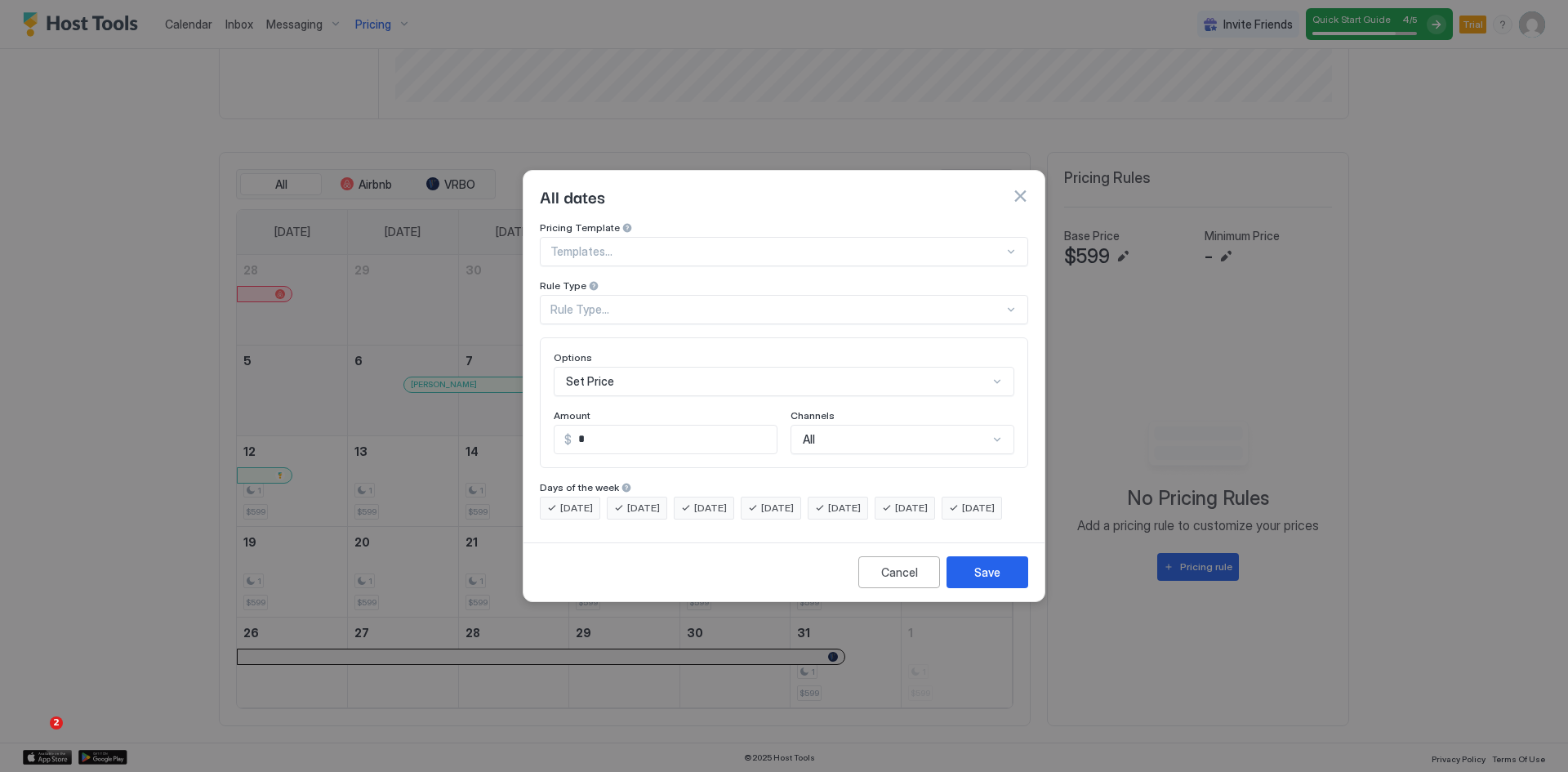
click at [609, 302] on div "Rule Type..." at bounding box center [776, 309] width 453 height 14
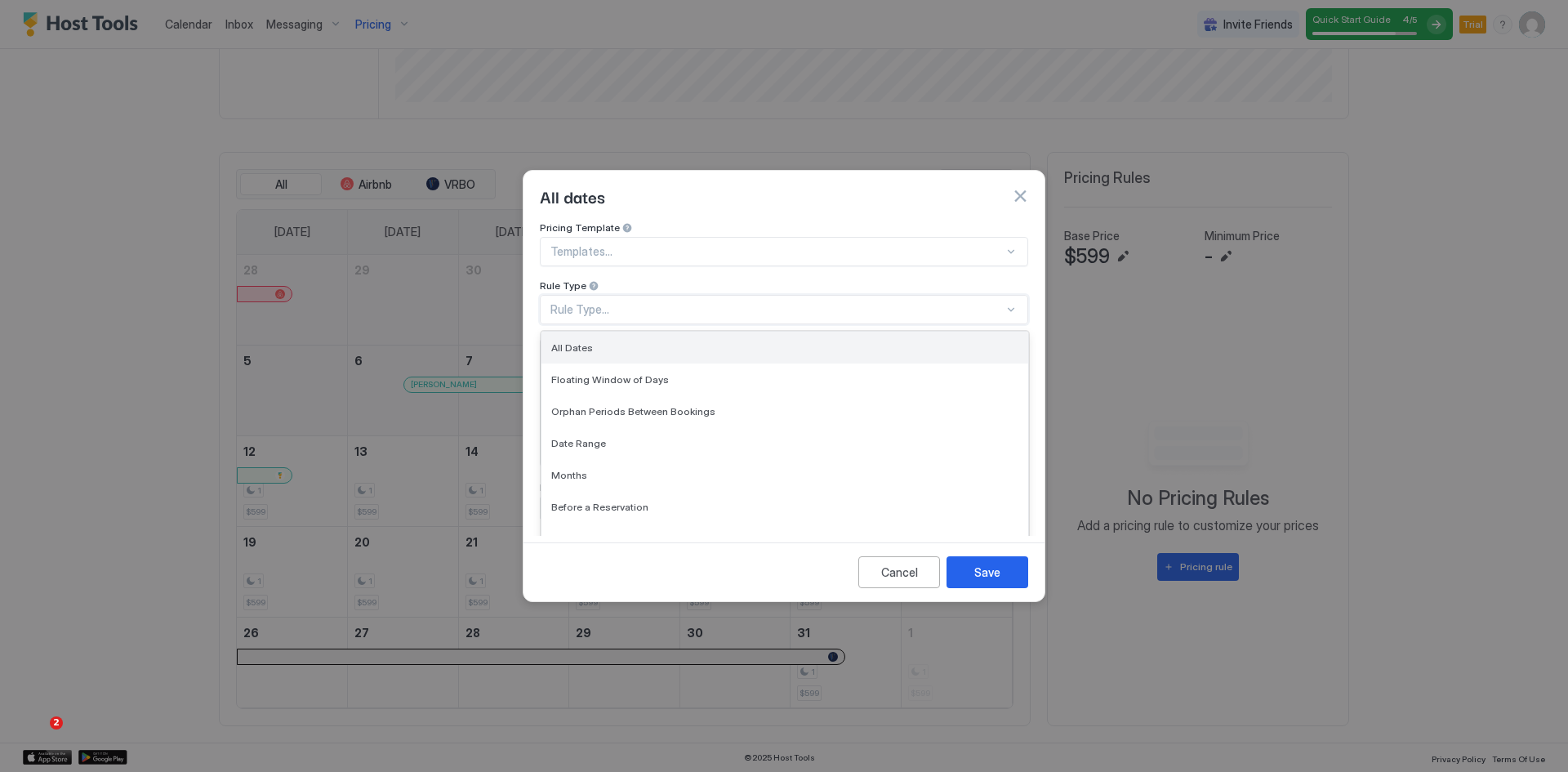
click at [572, 341] on span "All Dates" at bounding box center [572, 347] width 42 height 12
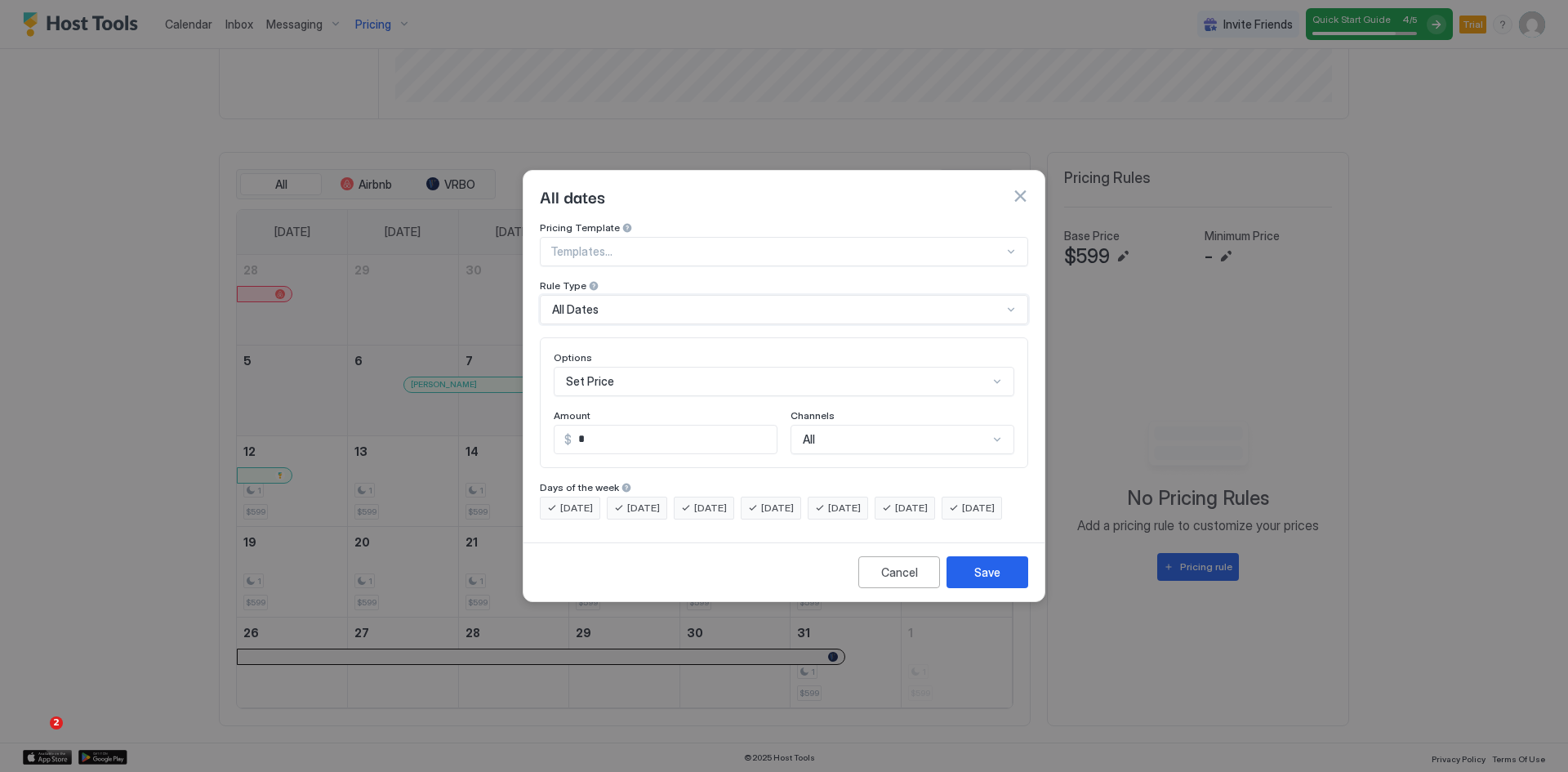
click at [610, 372] on div "Set Price" at bounding box center [784, 381] width 461 height 29
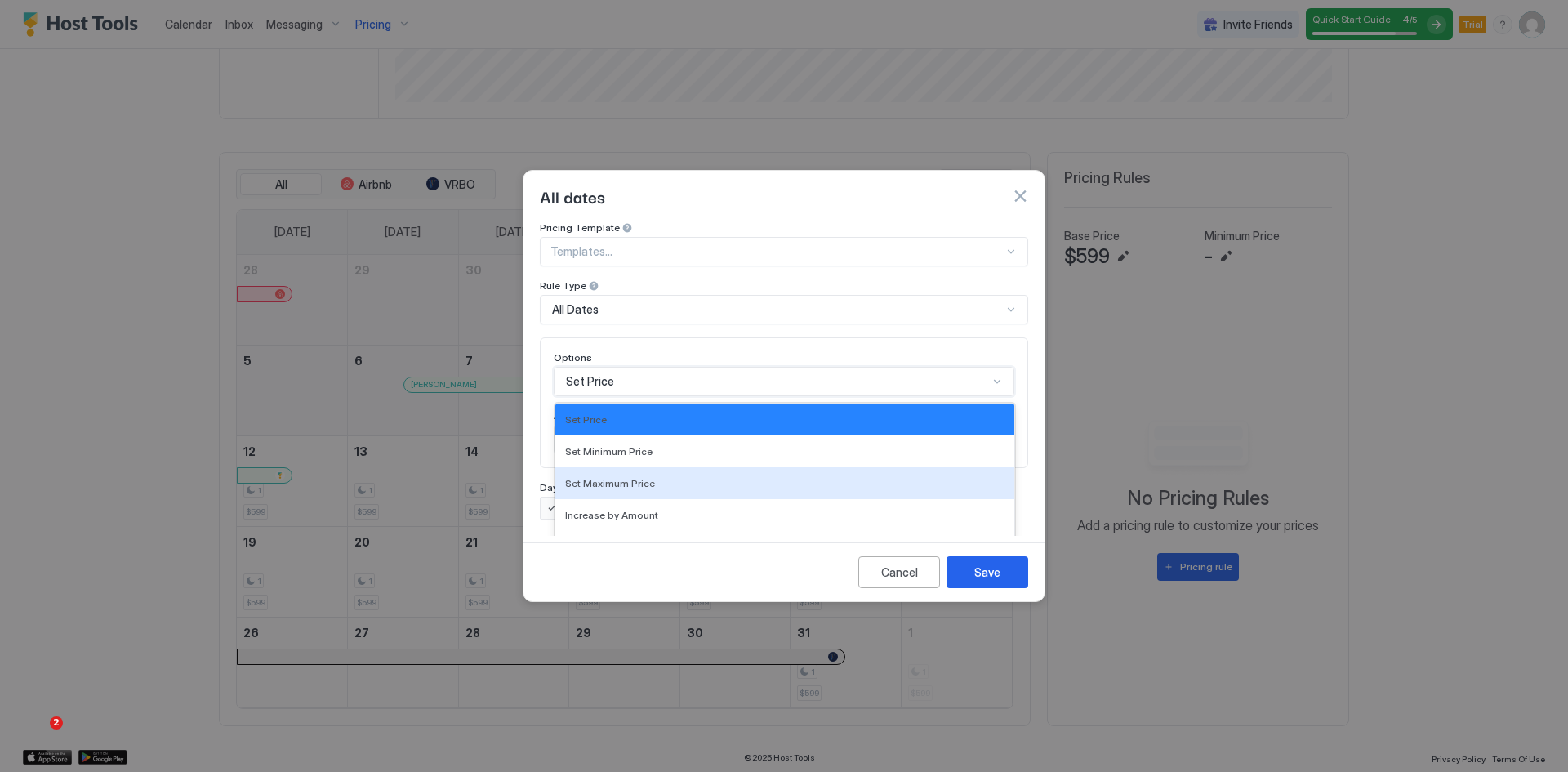
scroll to position [85, 0]
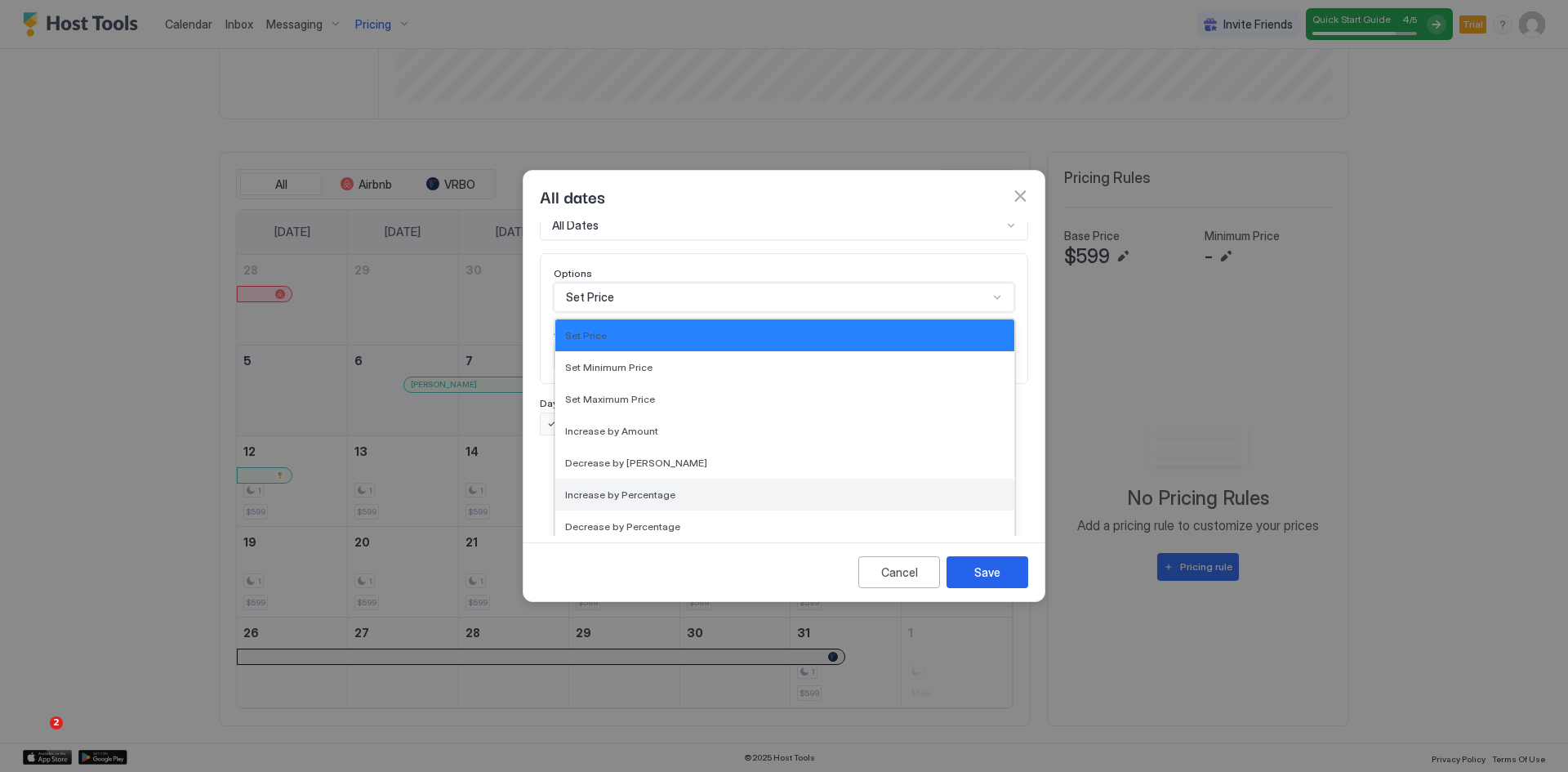
click at [621, 489] on span "Increase by Percentage" at bounding box center [621, 494] width 110 height 12
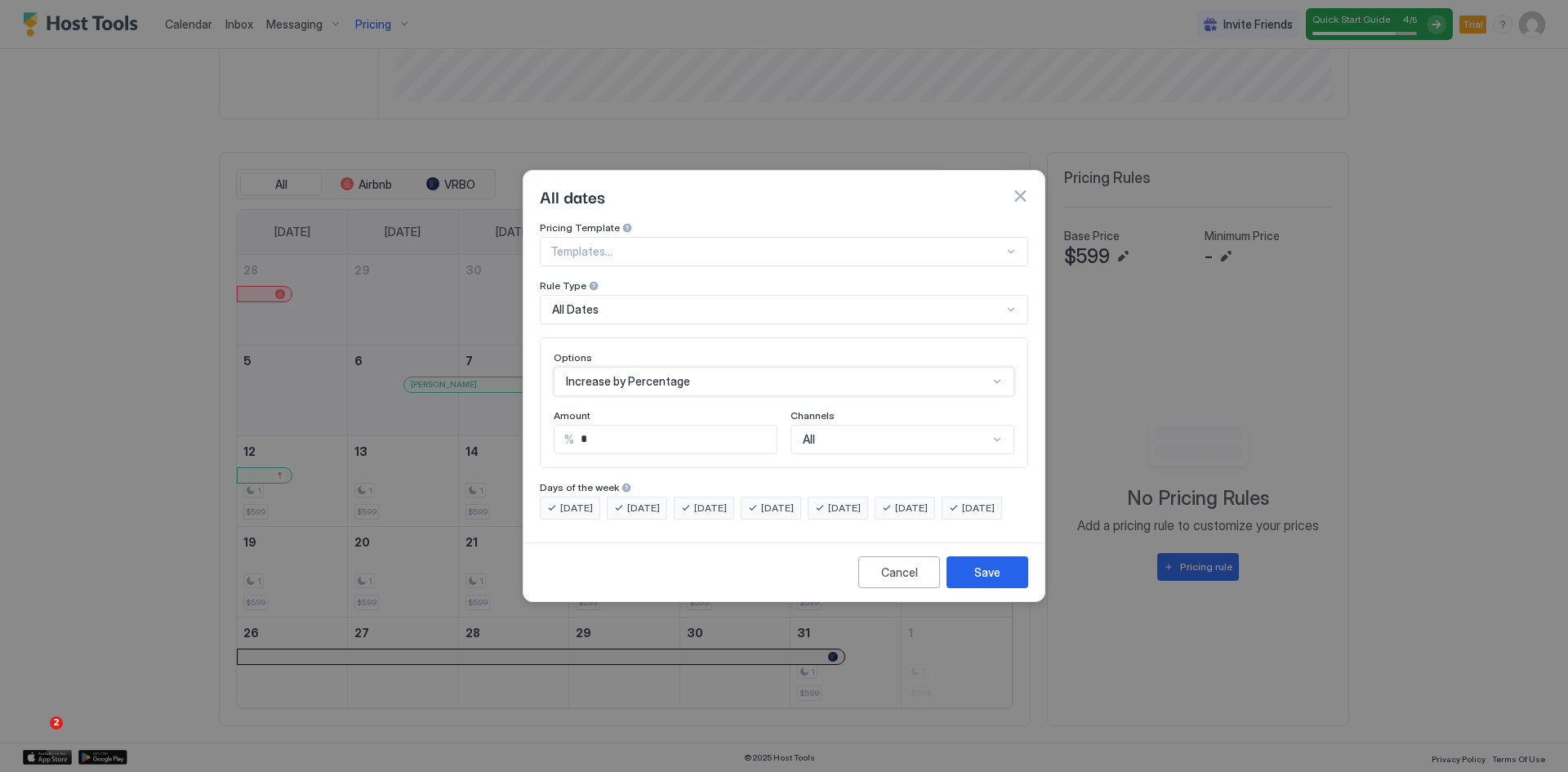
scroll to position [0, 0]
click at [584, 431] on input "*" at bounding box center [675, 439] width 202 height 28
type input "**"
click at [817, 426] on div "All" at bounding box center [902, 439] width 223 height 29
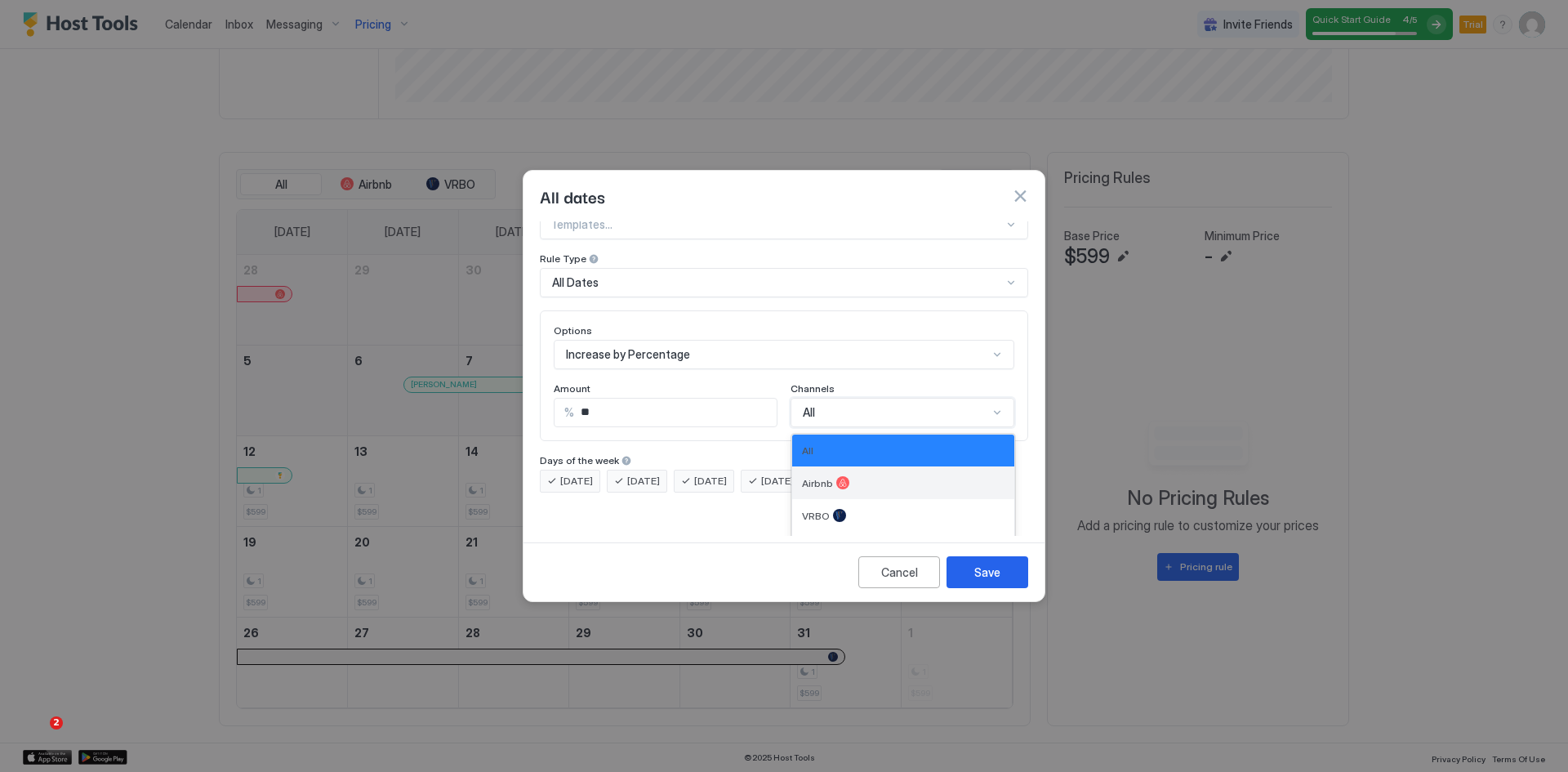
click at [813, 477] on span "Airbnb" at bounding box center [817, 483] width 31 height 12
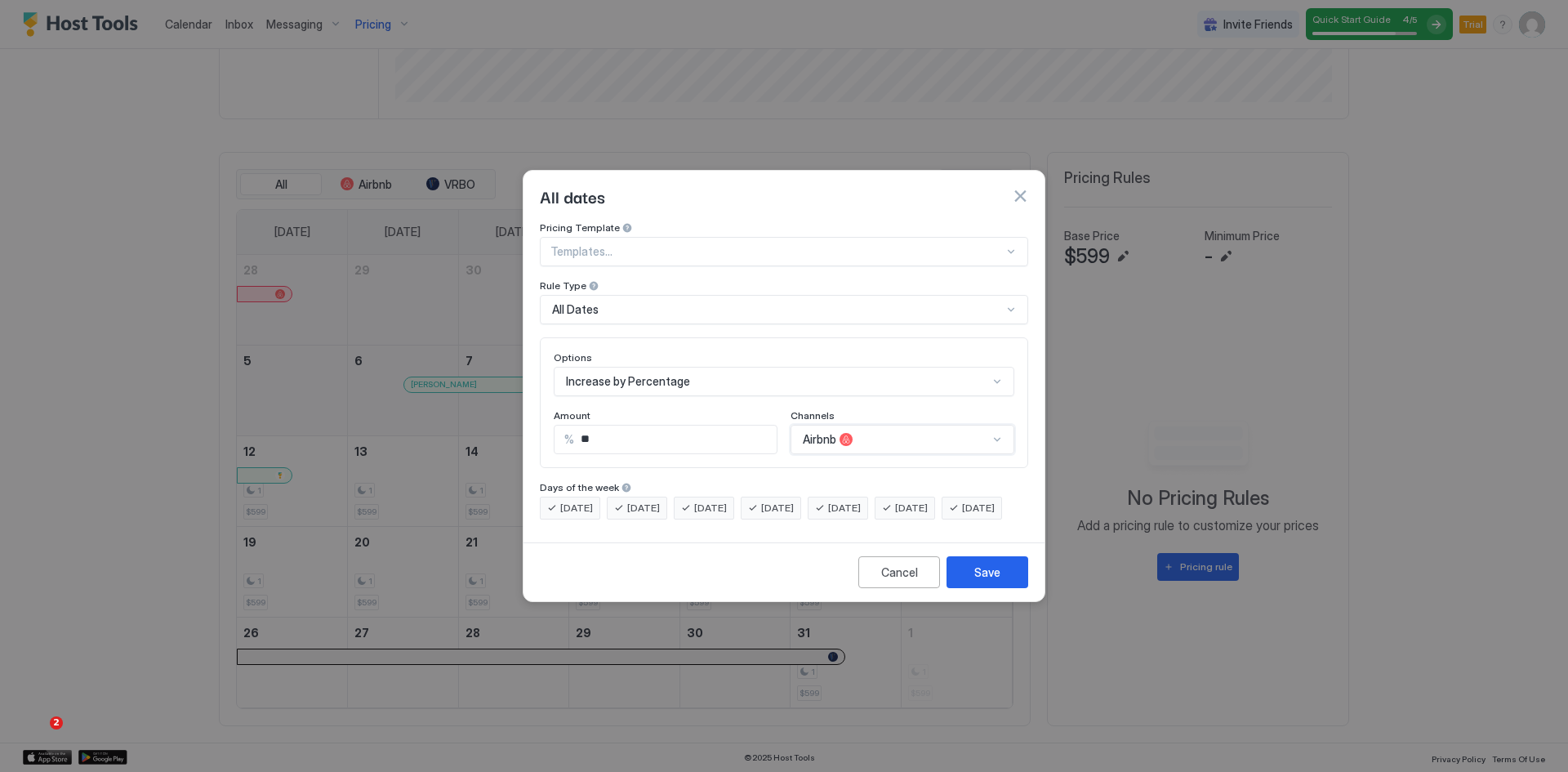
scroll to position [0, 0]
click at [988, 581] on div "Save" at bounding box center [987, 572] width 27 height 17
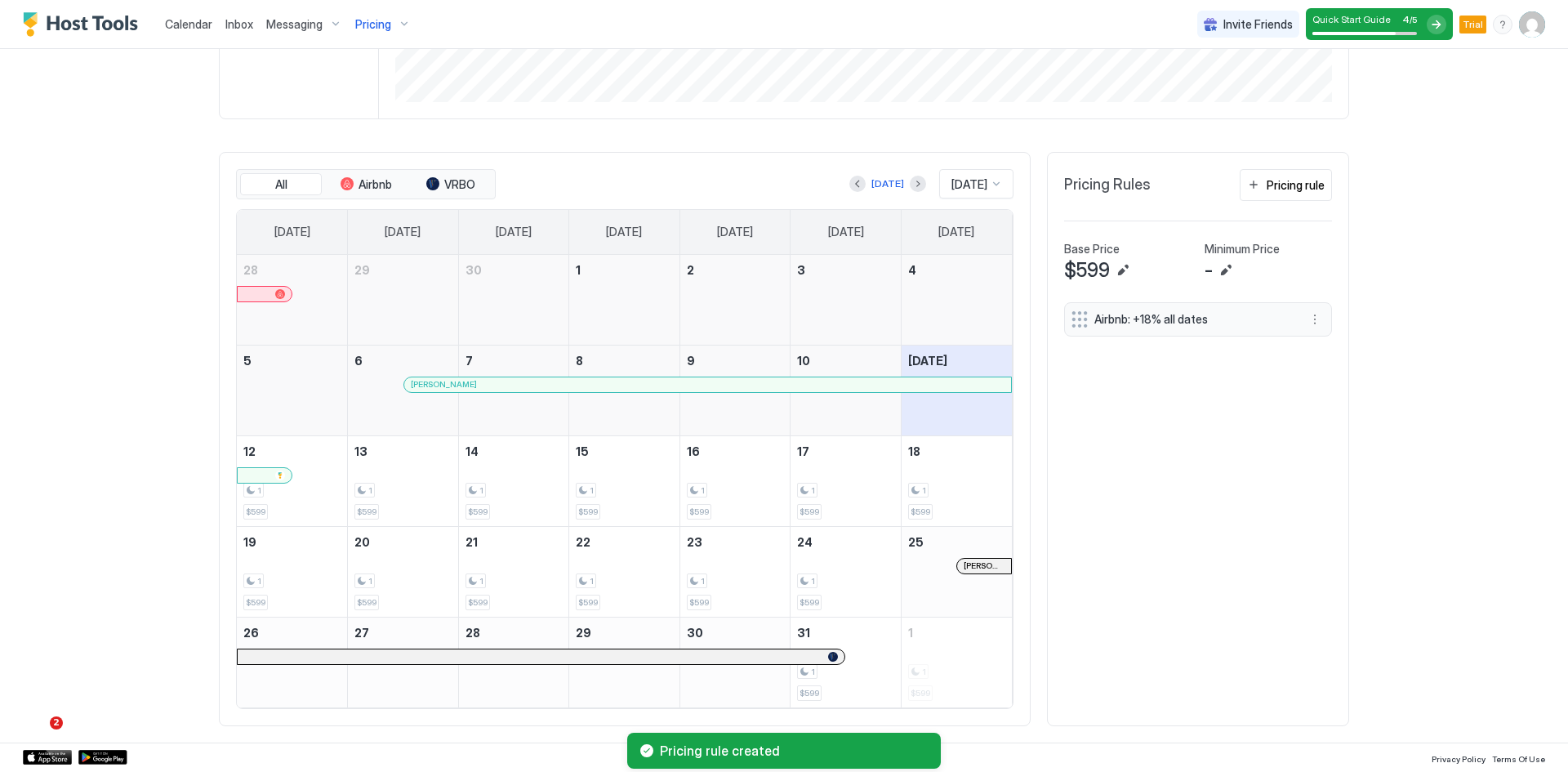
click at [286, 29] on span "Messaging" at bounding box center [294, 24] width 56 height 14
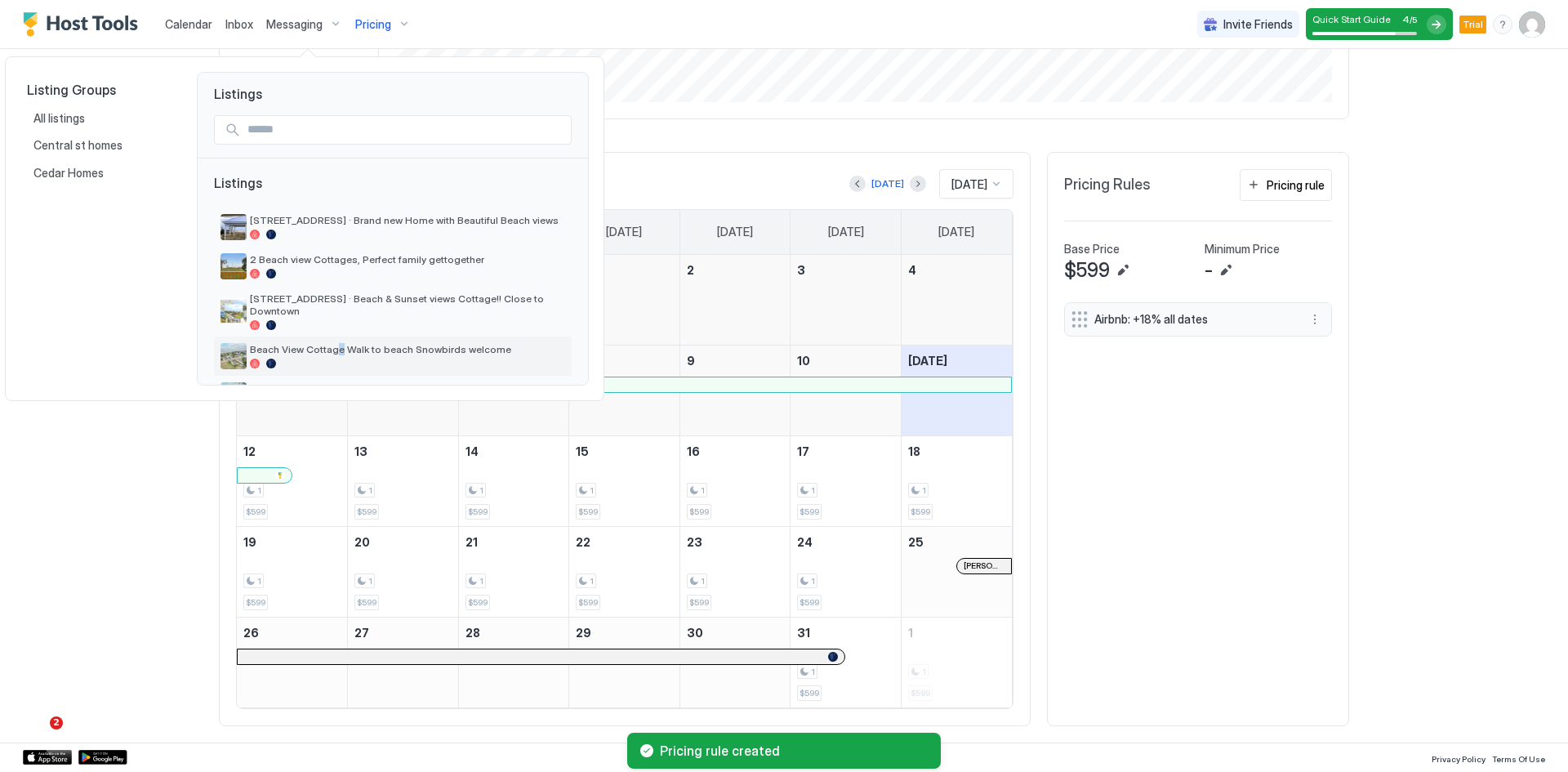
click at [336, 343] on span "Beach View Cottage Walk to beach Snowbirds welcome" at bounding box center [408, 349] width 316 height 12
click at [351, 382] on span "Brand new Home, close to beach" at bounding box center [408, 388] width 316 height 12
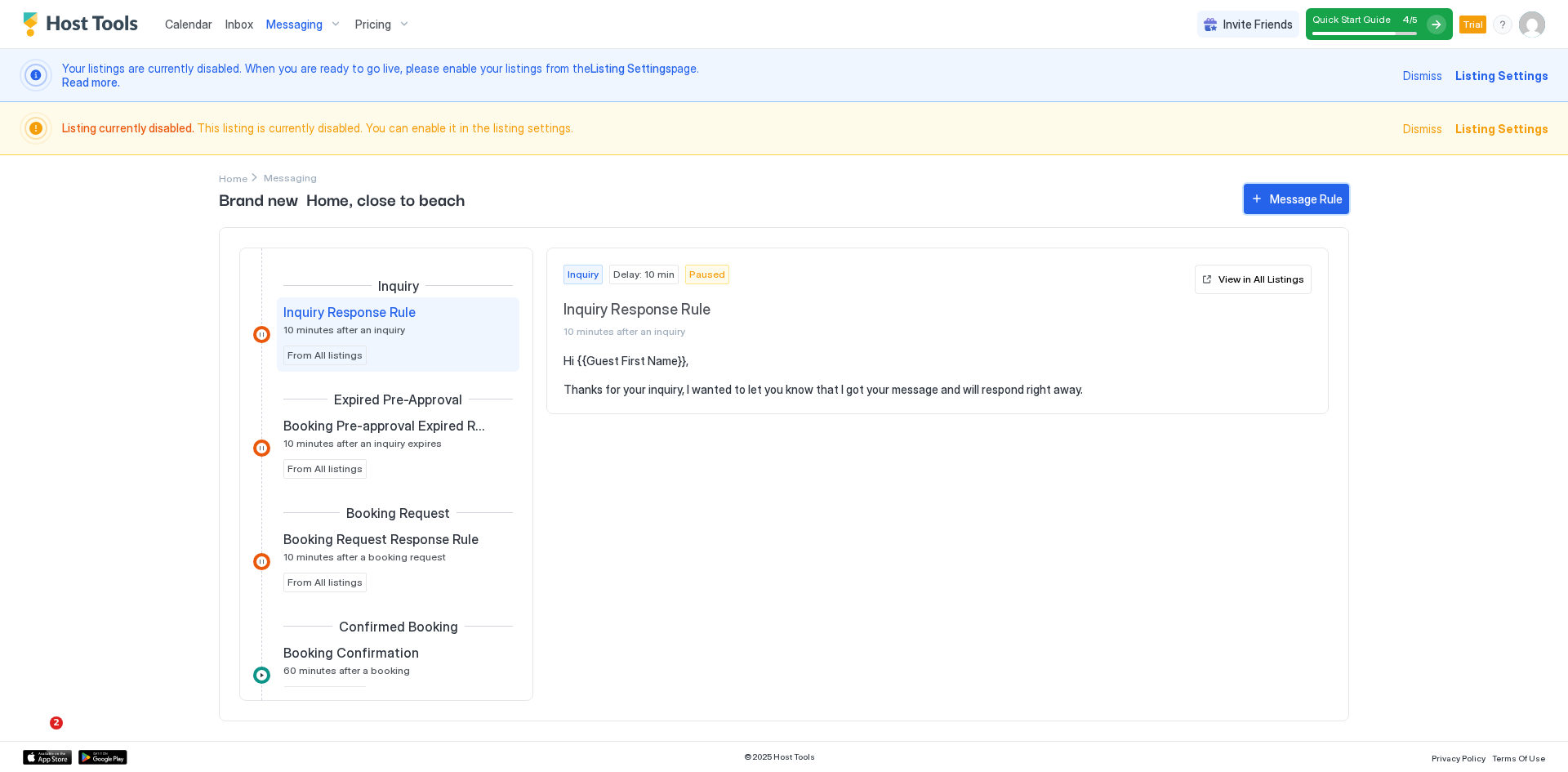
click at [1294, 195] on div "Message Rule" at bounding box center [1306, 199] width 72 height 17
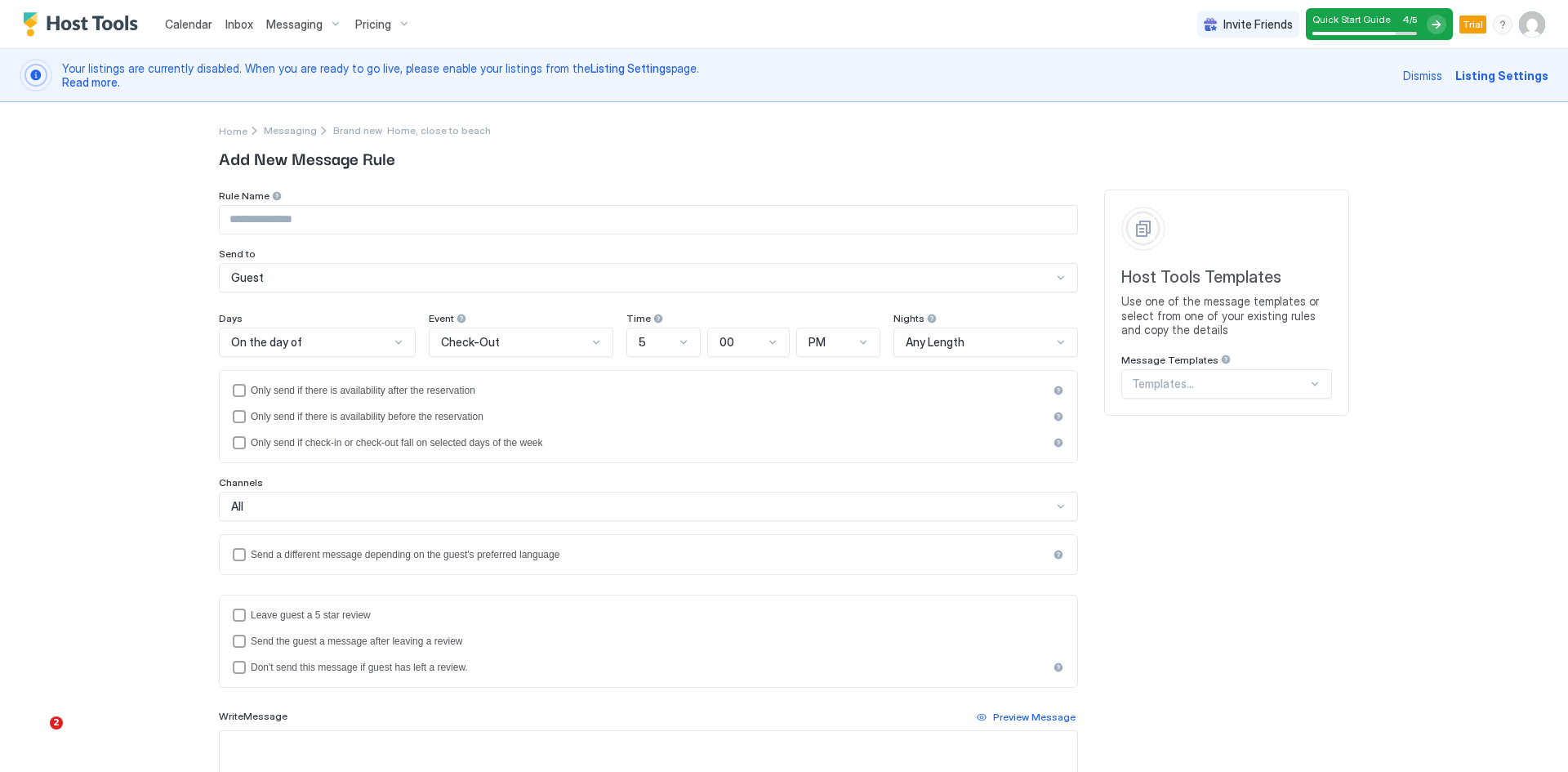
click at [377, 22] on span "Pricing" at bounding box center [373, 24] width 36 height 14
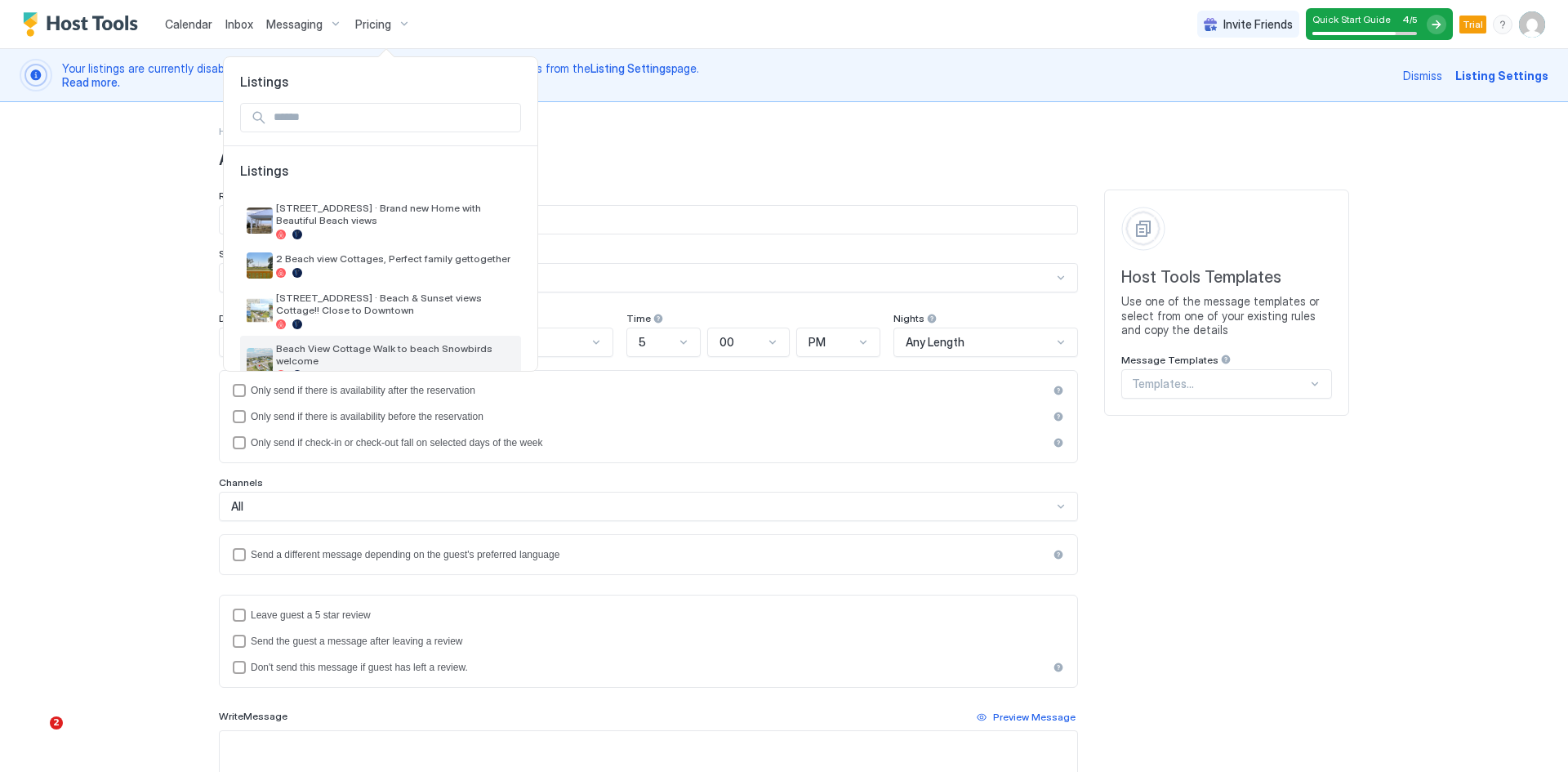
click at [325, 350] on span "Beach View Cottage Walk to beach Snowbirds welcome" at bounding box center [394, 355] width 239 height 25
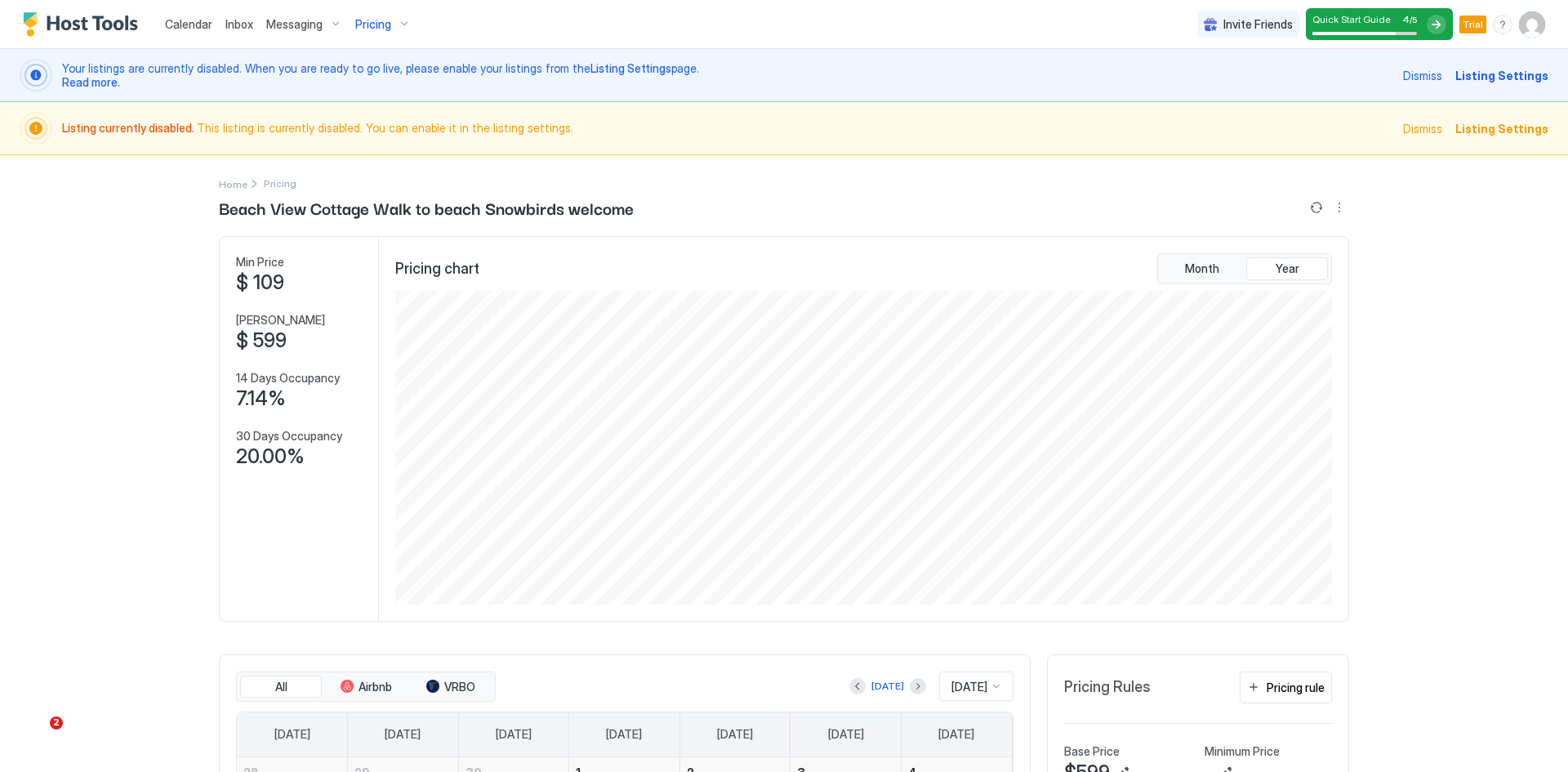
click at [300, 28] on span "Messaging" at bounding box center [294, 24] width 56 height 14
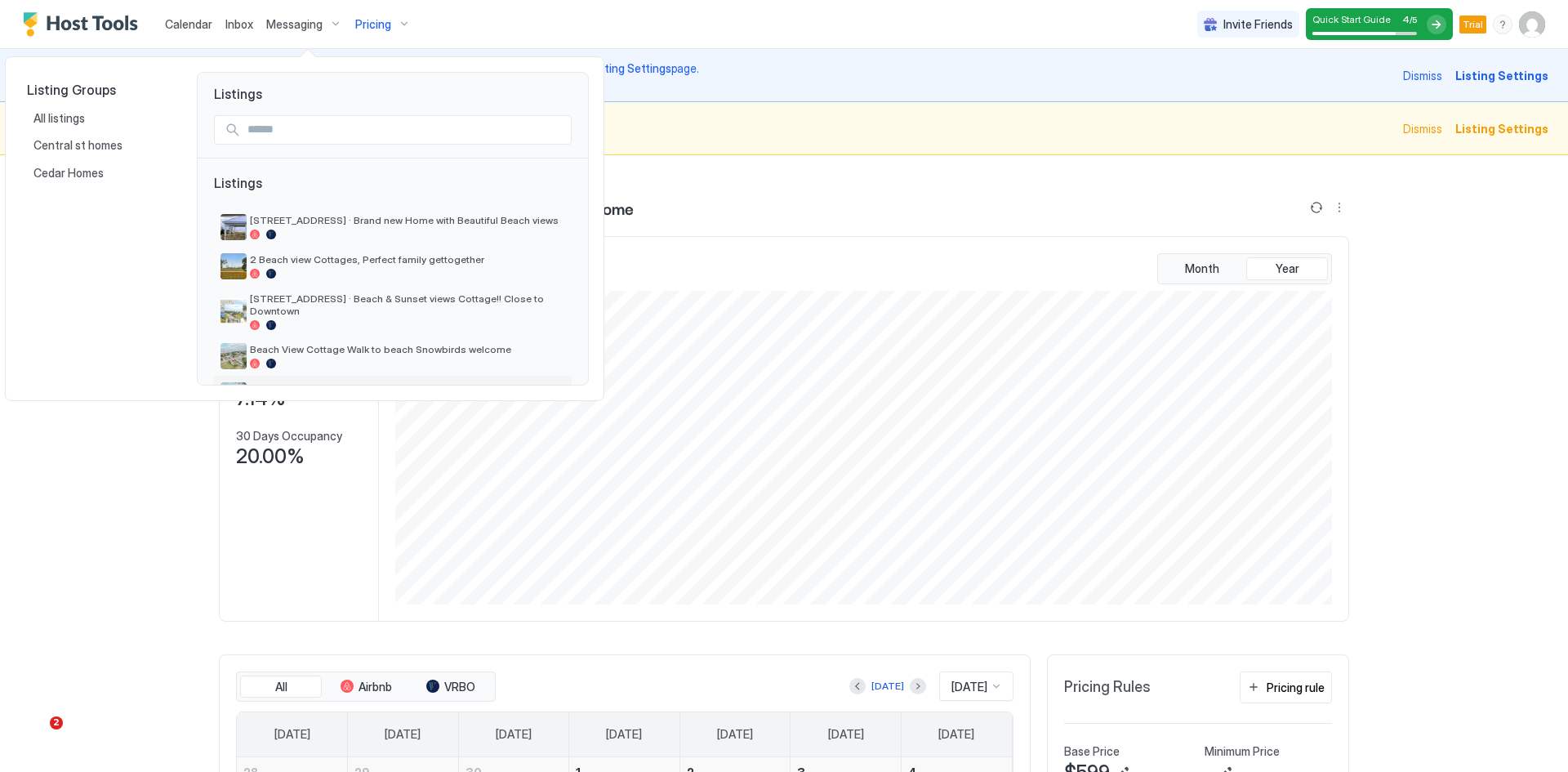
click at [319, 382] on span "Brand new Home, close to beach" at bounding box center [408, 388] width 316 height 12
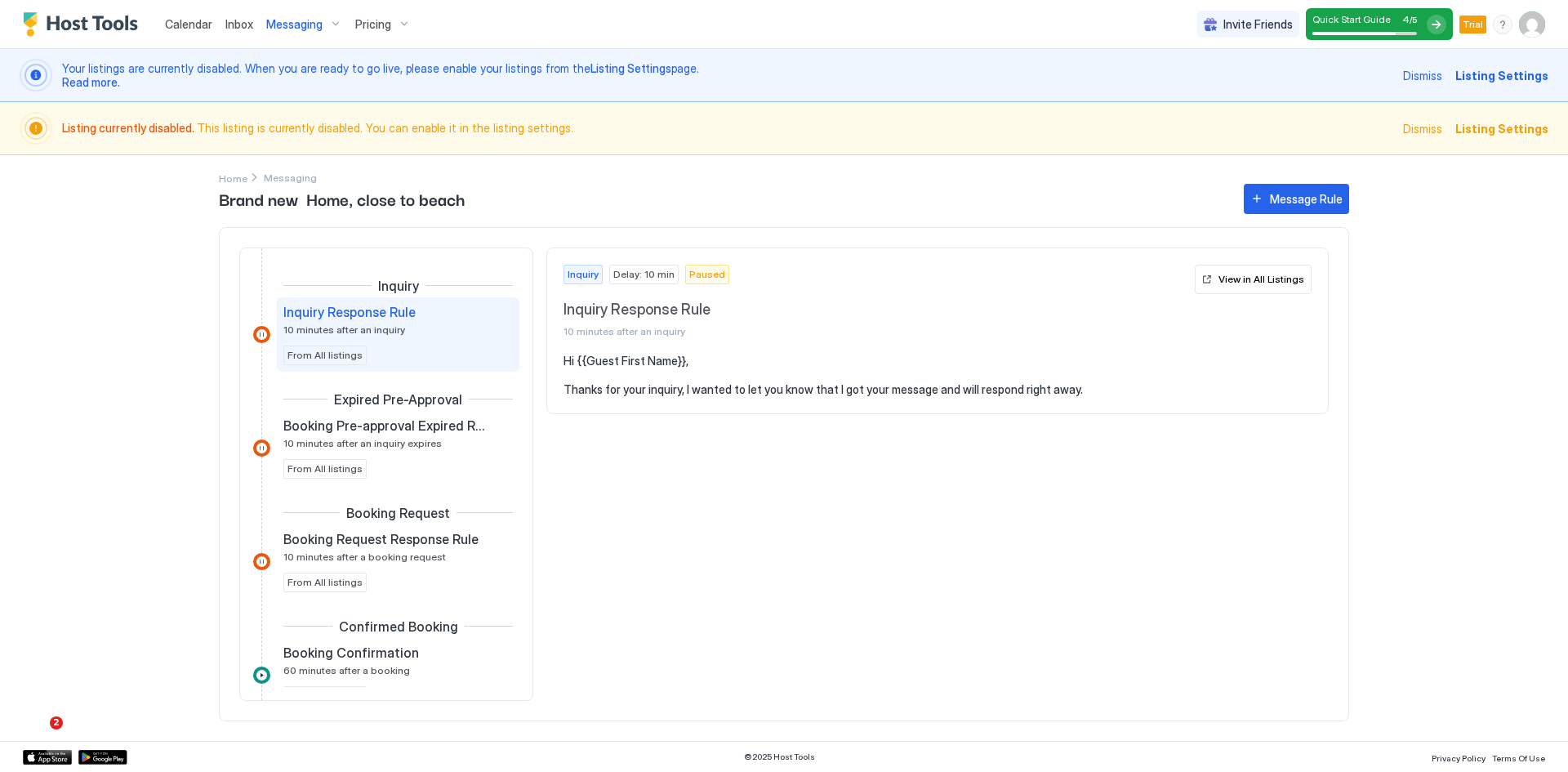
click at [382, 25] on span "Pricing" at bounding box center [373, 24] width 36 height 14
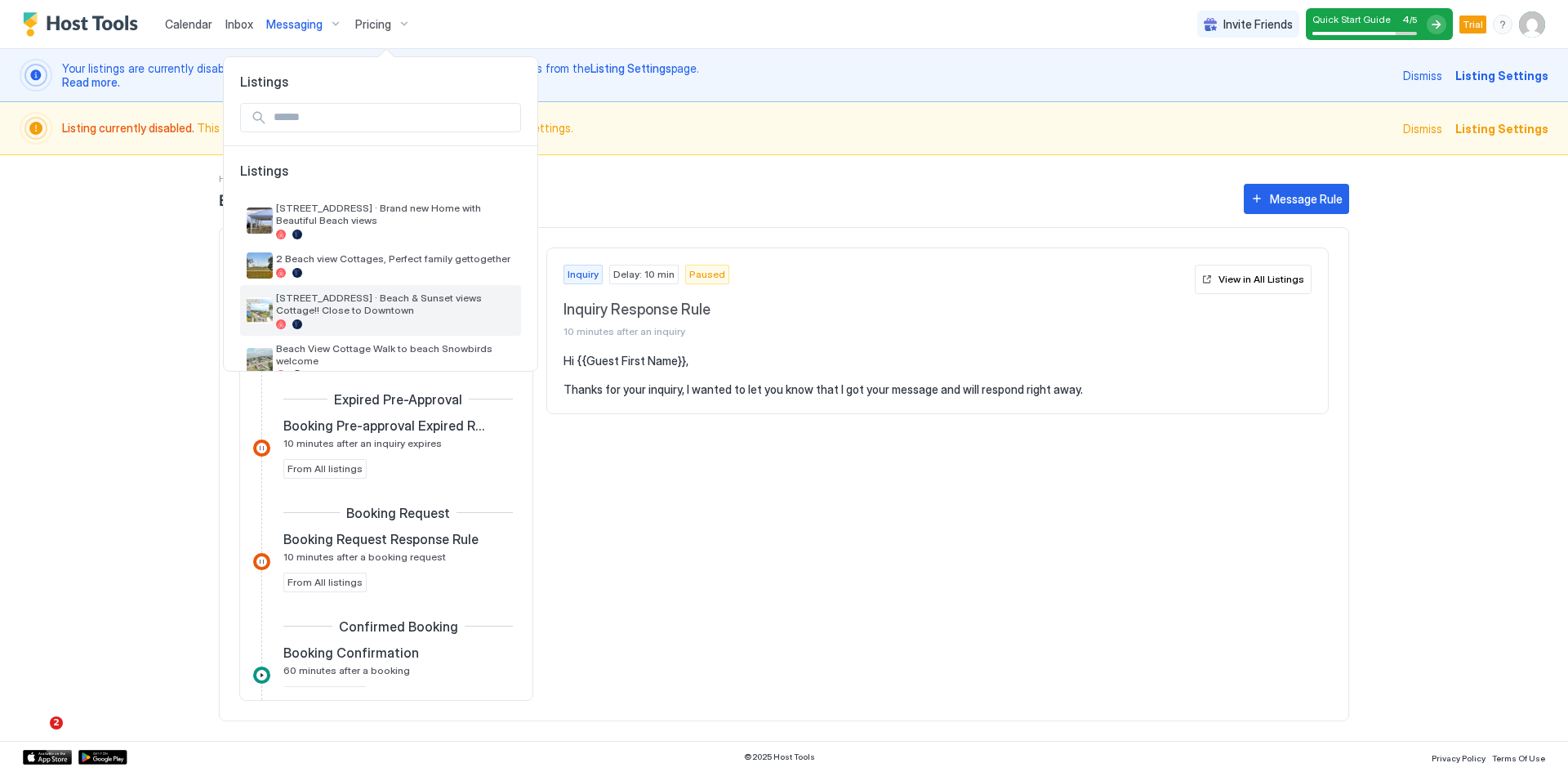
scroll to position [71, 0]
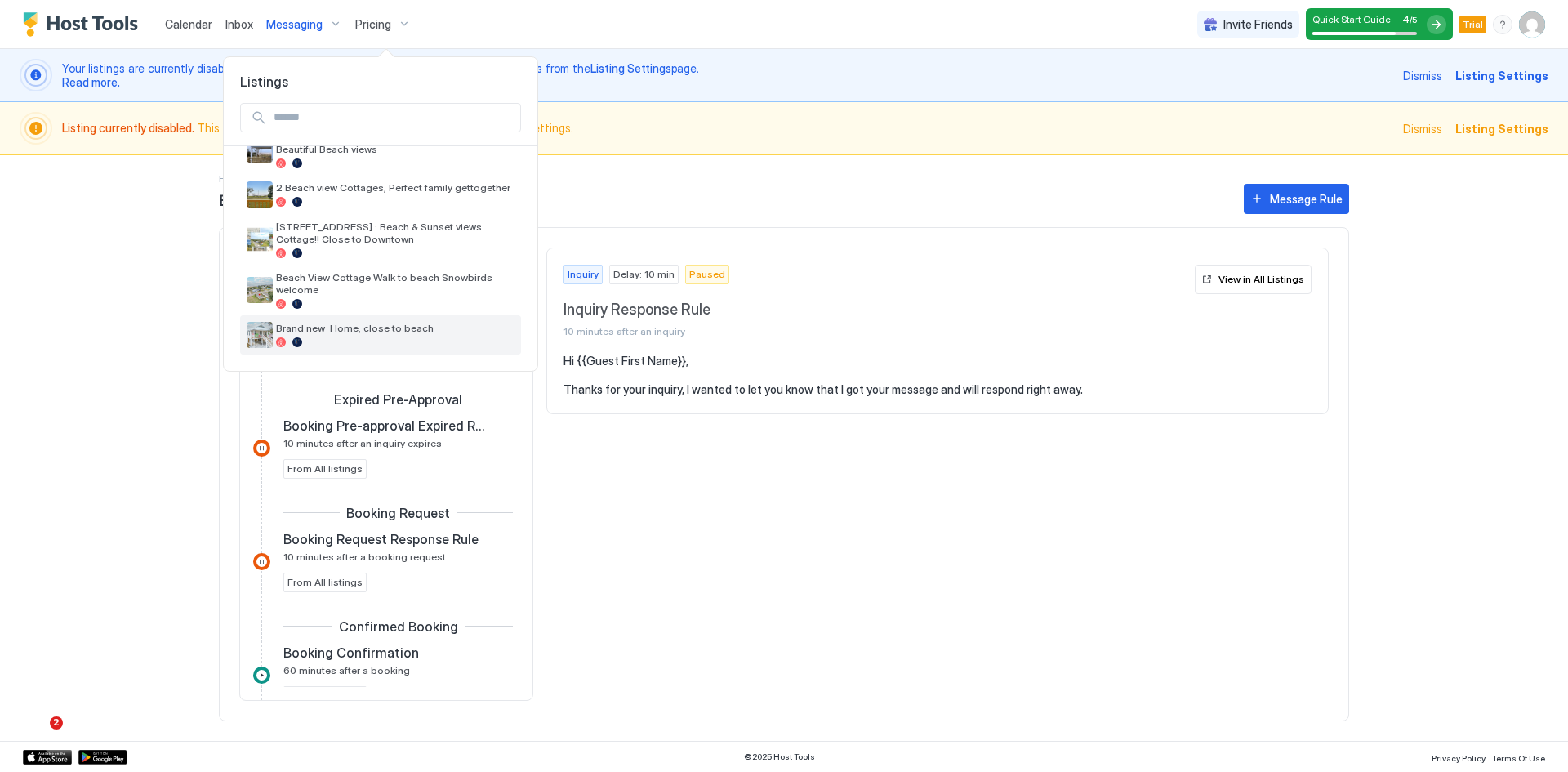
click at [336, 331] on span "Brand new Home, close to beach" at bounding box center [394, 328] width 239 height 12
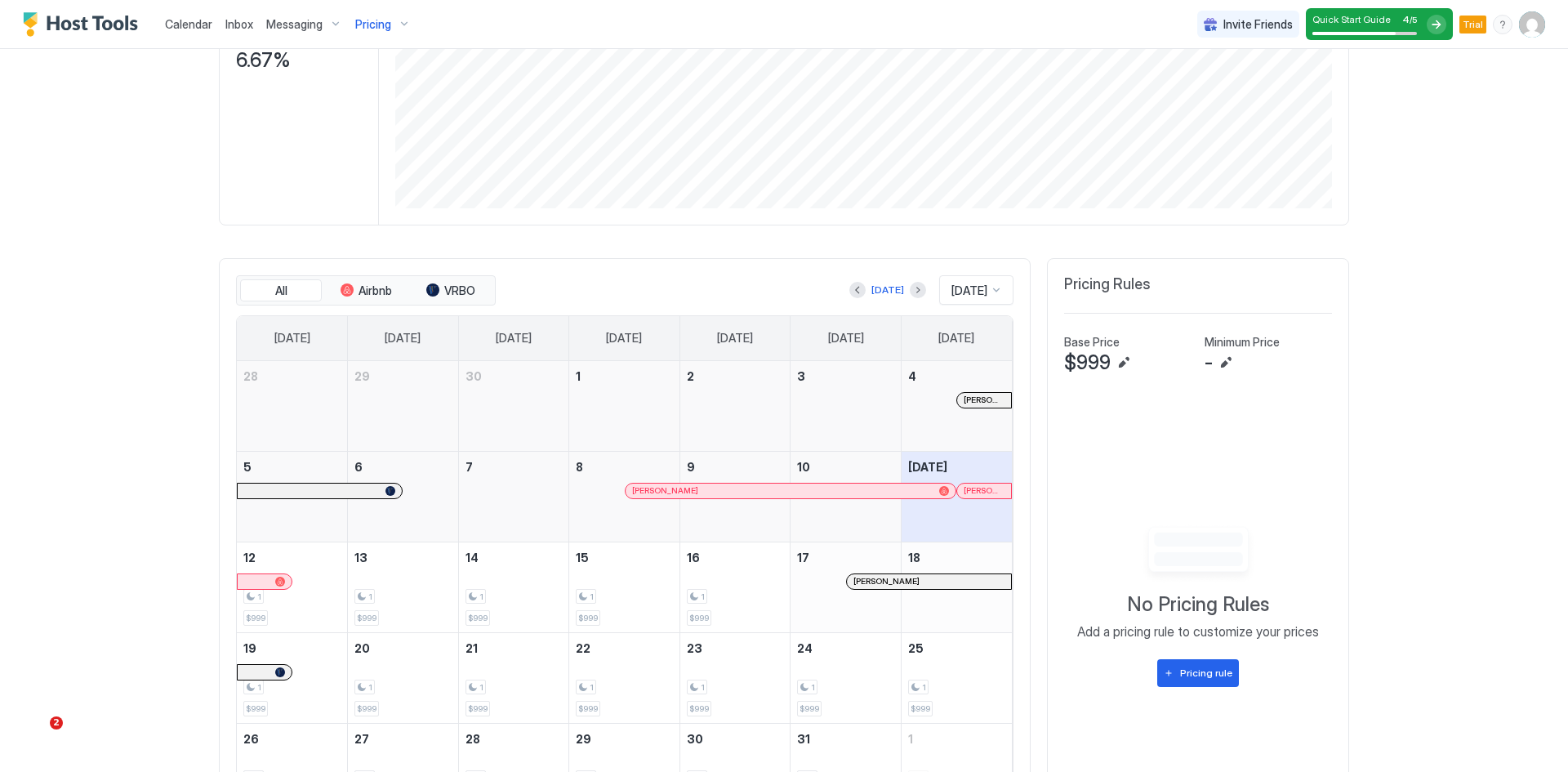
scroll to position [409, 0]
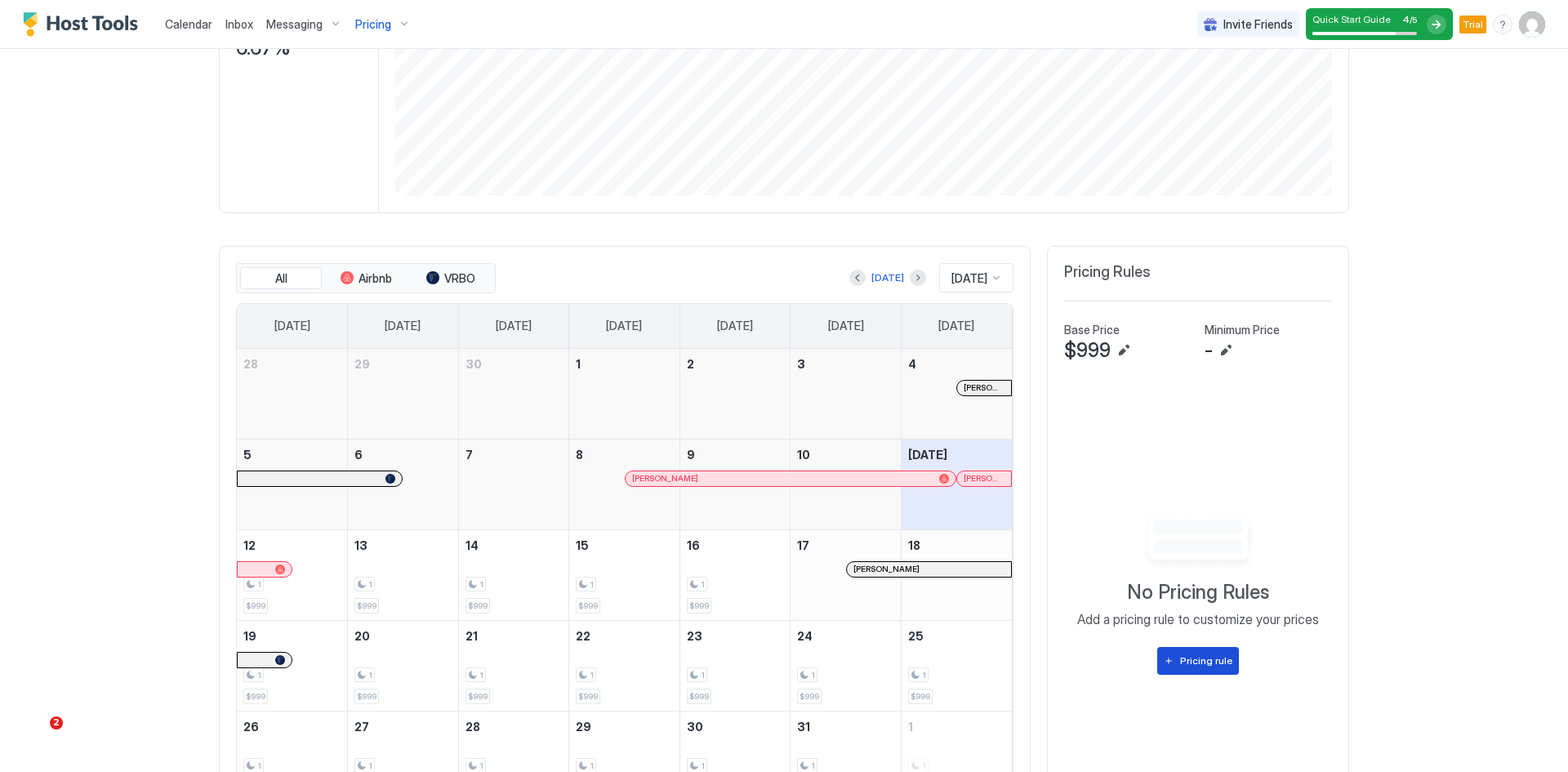
click at [1200, 661] on div "Pricing rule" at bounding box center [1206, 661] width 52 height 14
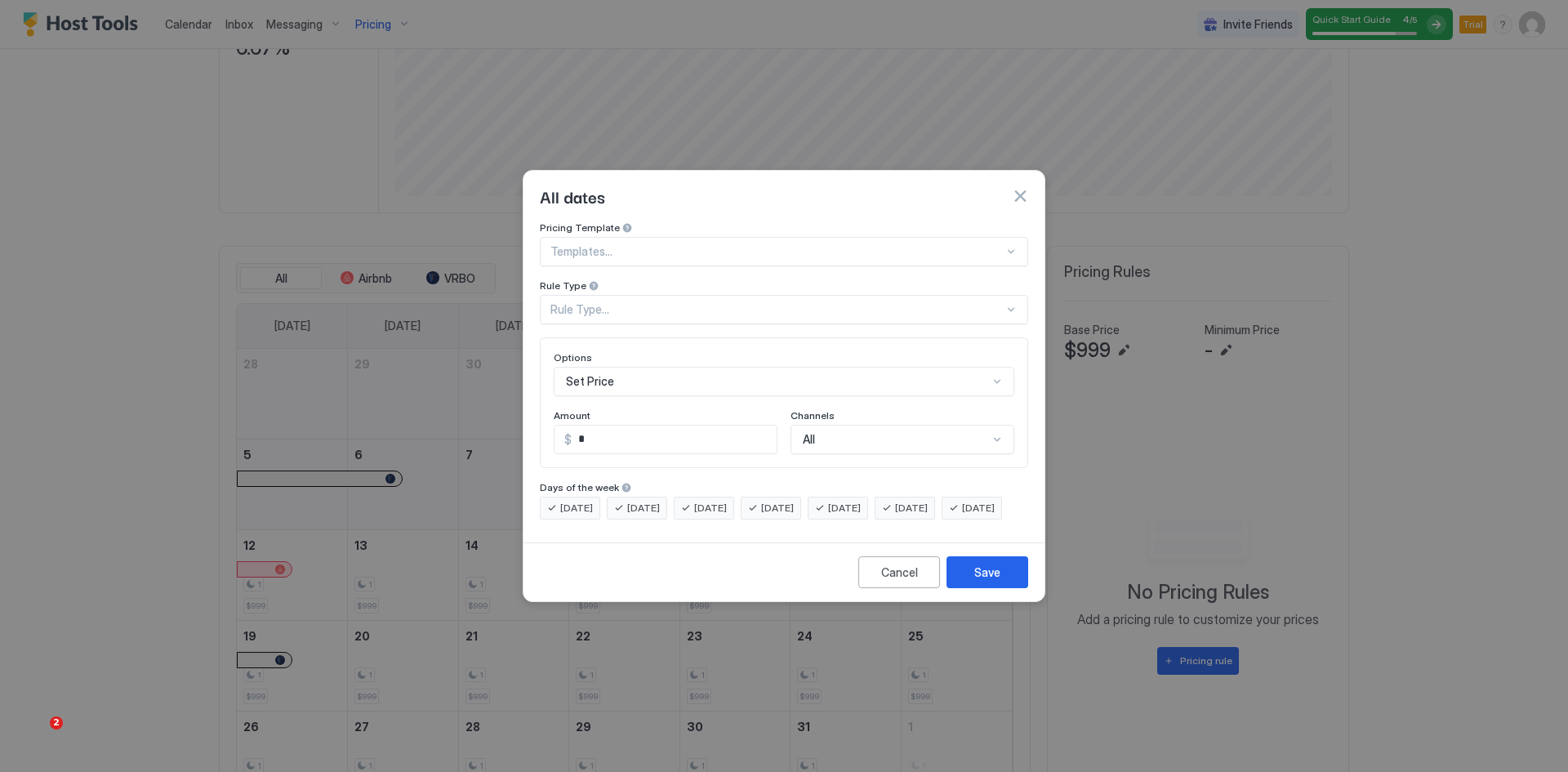
click at [633, 302] on div "Rule Type..." at bounding box center [776, 309] width 453 height 14
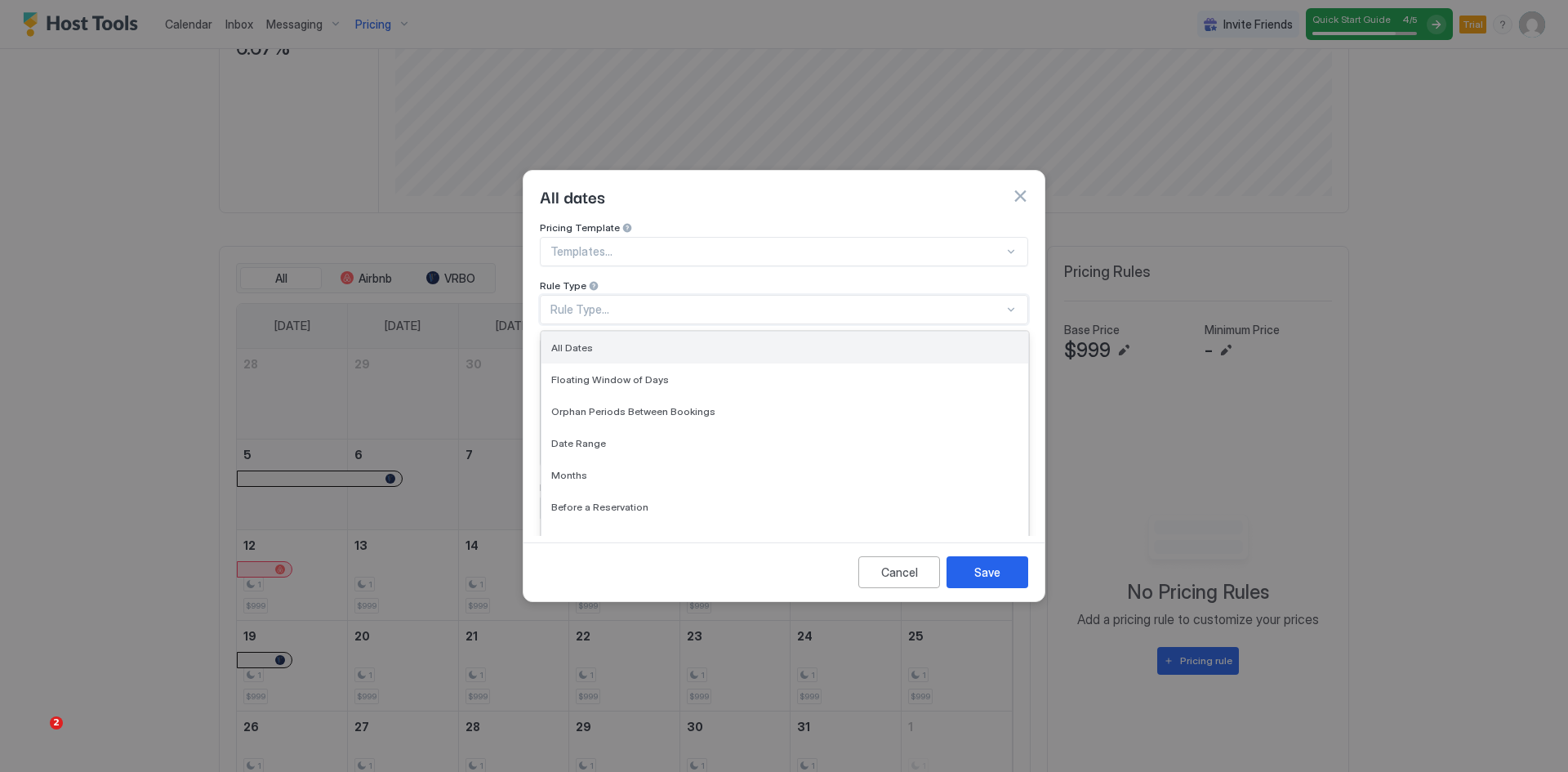
click at [583, 341] on span "All Dates" at bounding box center [572, 347] width 42 height 12
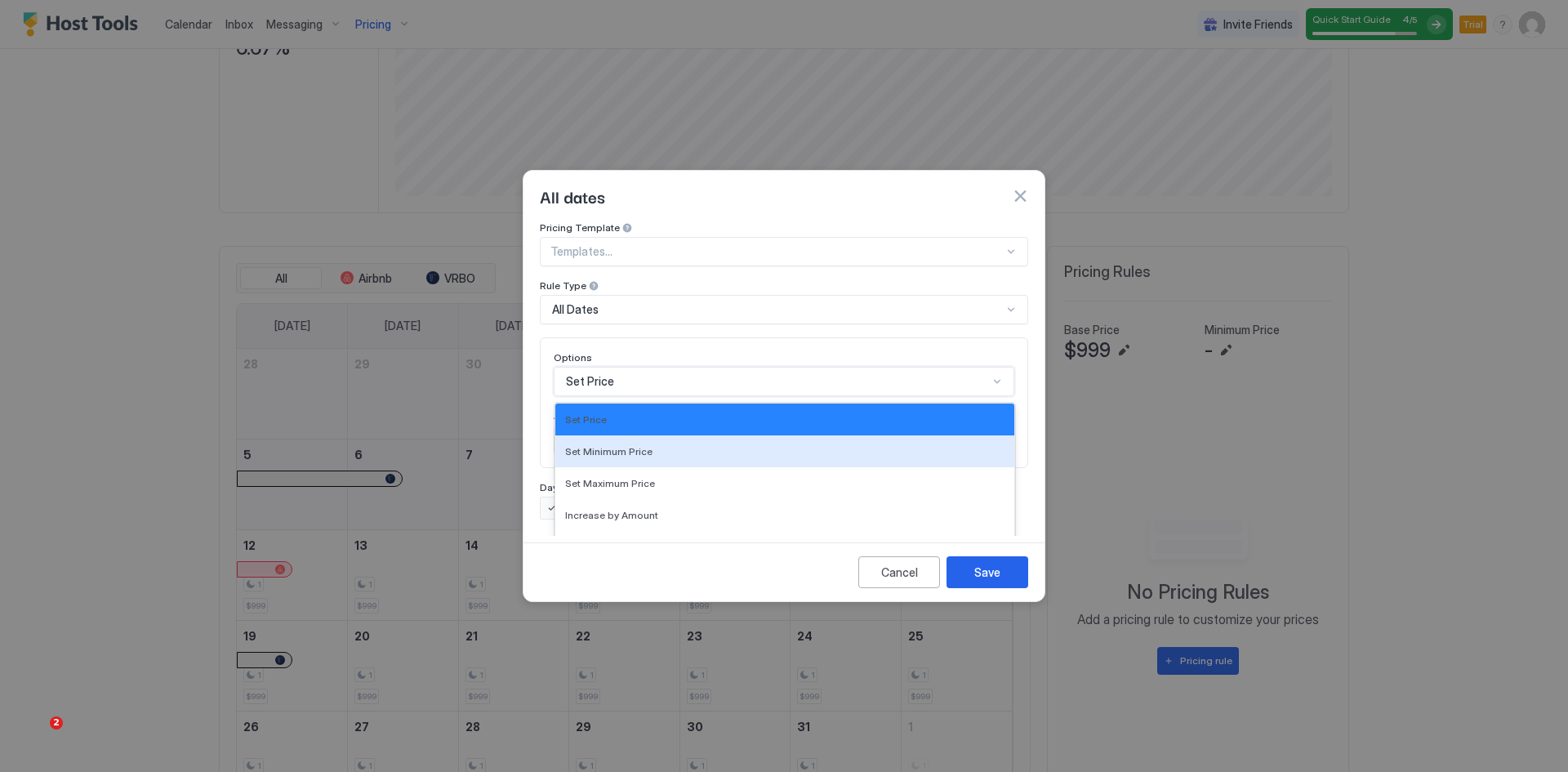
click at [607, 368] on div "17 results available. Use Up and Down to choose options, press Enter to select …" at bounding box center [784, 381] width 461 height 29
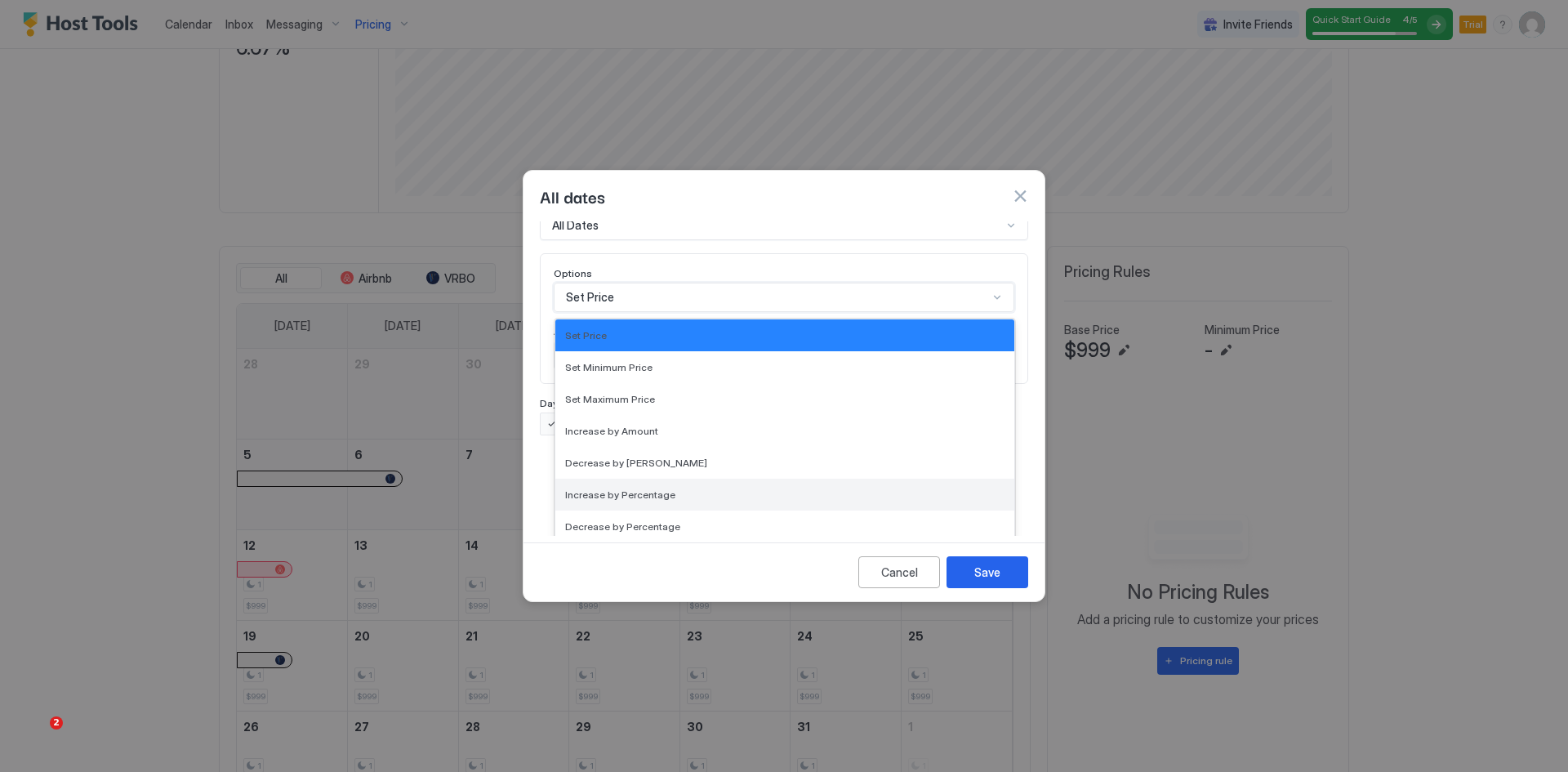
click at [602, 489] on span "Increase by Percentage" at bounding box center [621, 494] width 110 height 12
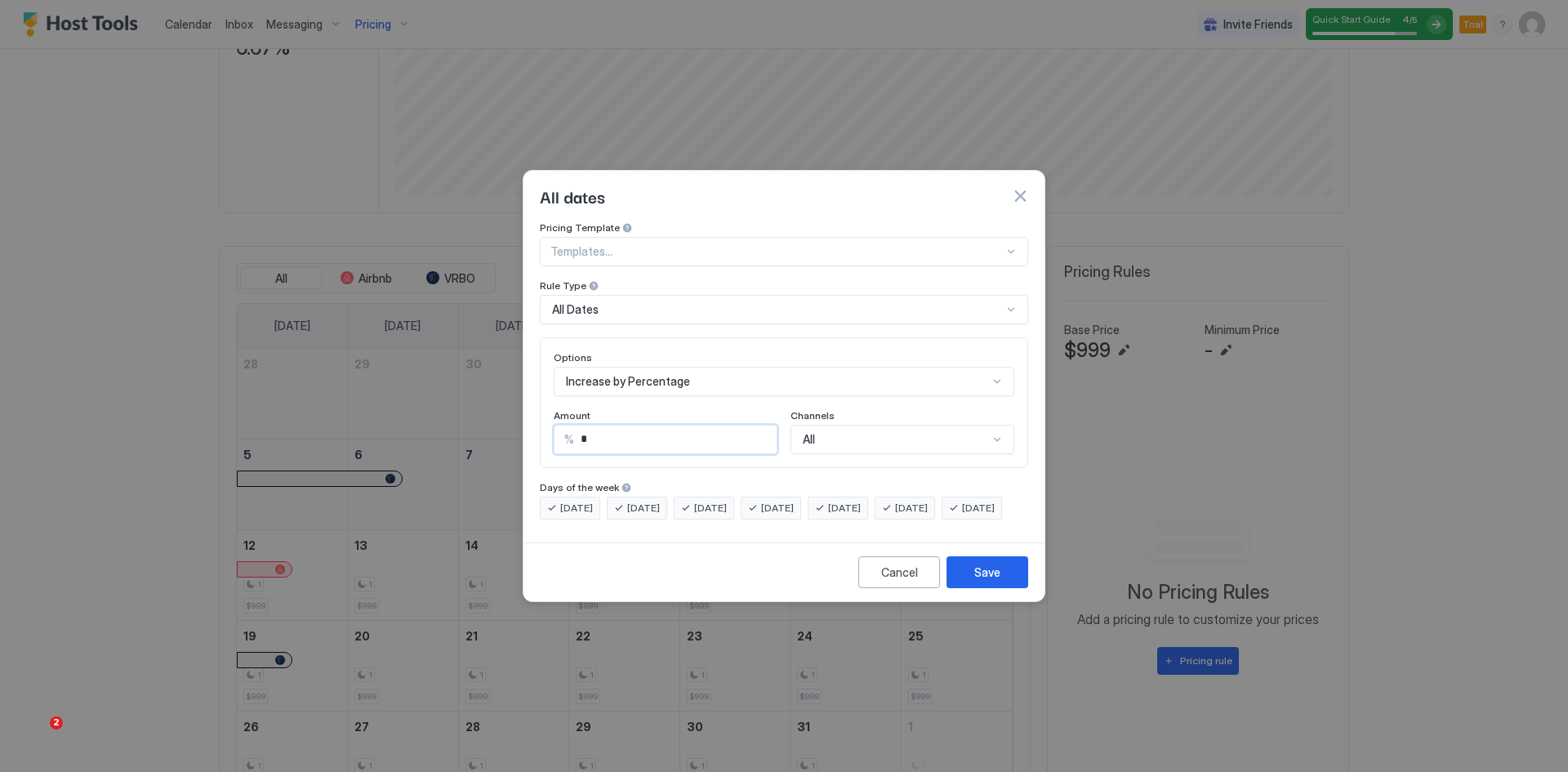
click at [578, 426] on input "*" at bounding box center [675, 439] width 202 height 28
type input "*"
type input "**"
click at [843, 432] on div "4 results available. Use Up and Down to choose options, press Enter to select t…" at bounding box center [902, 439] width 223 height 29
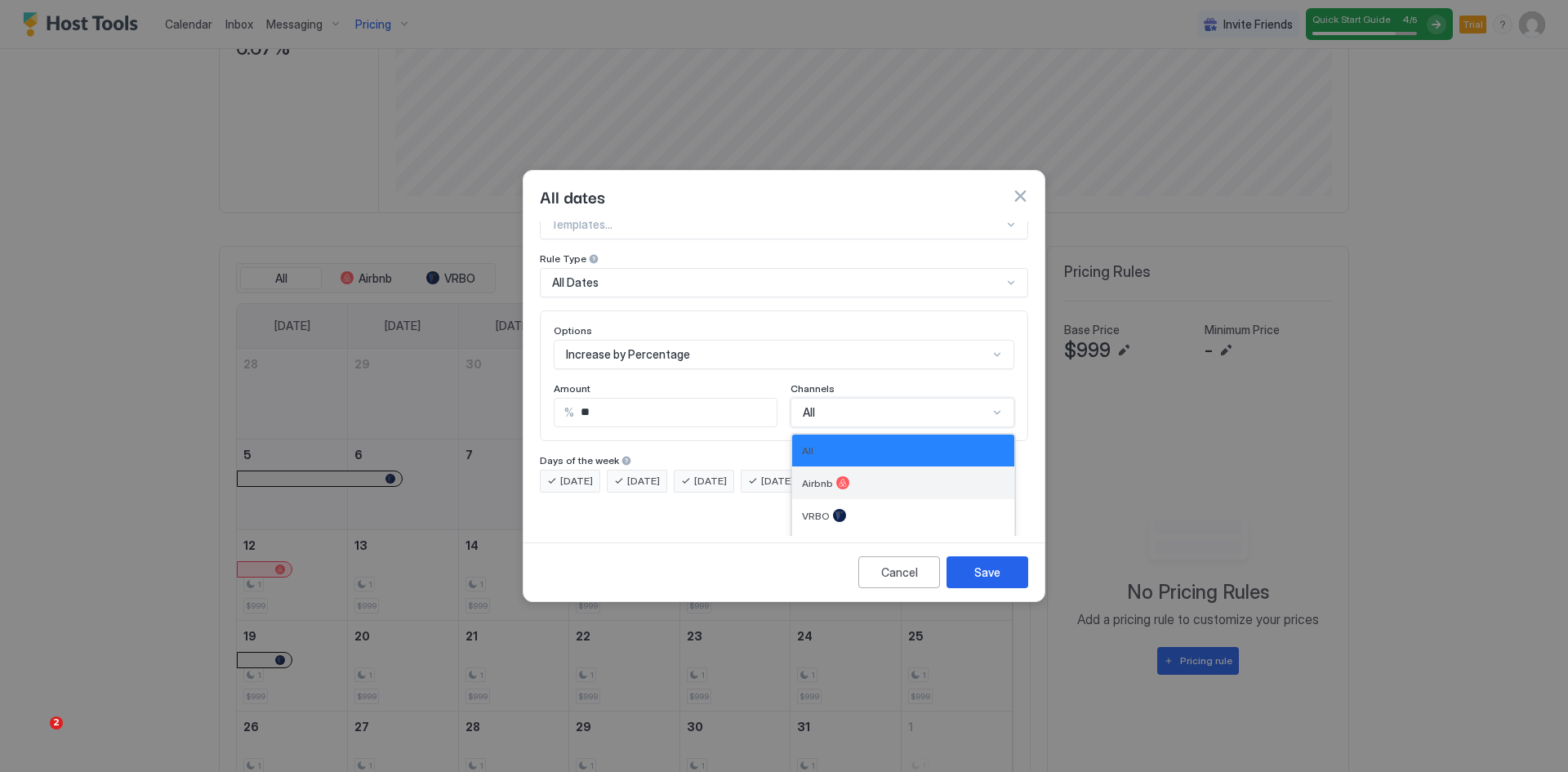
click at [814, 477] on span "Airbnb" at bounding box center [817, 483] width 31 height 12
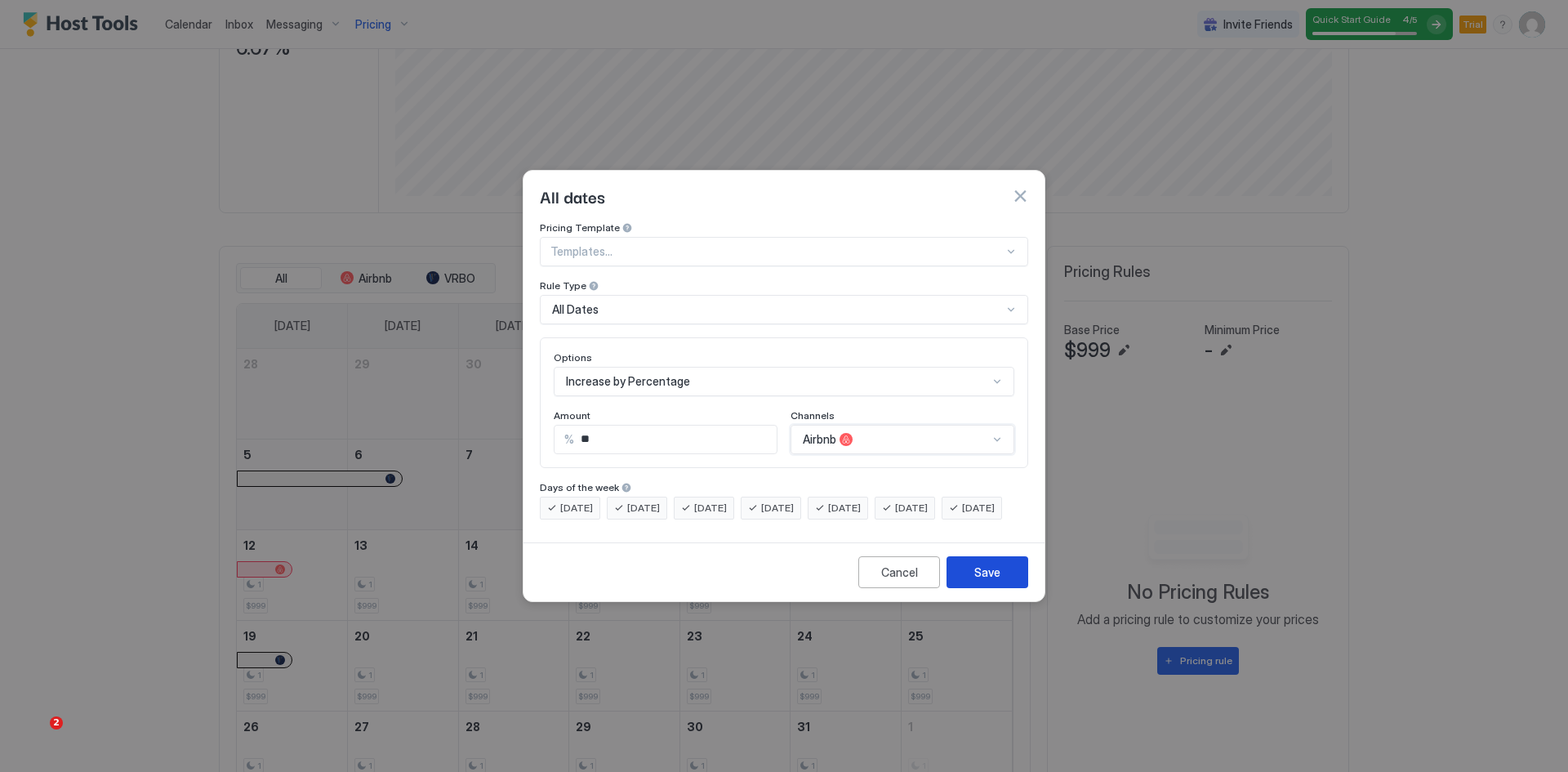
click at [988, 581] on div "Save" at bounding box center [987, 572] width 27 height 17
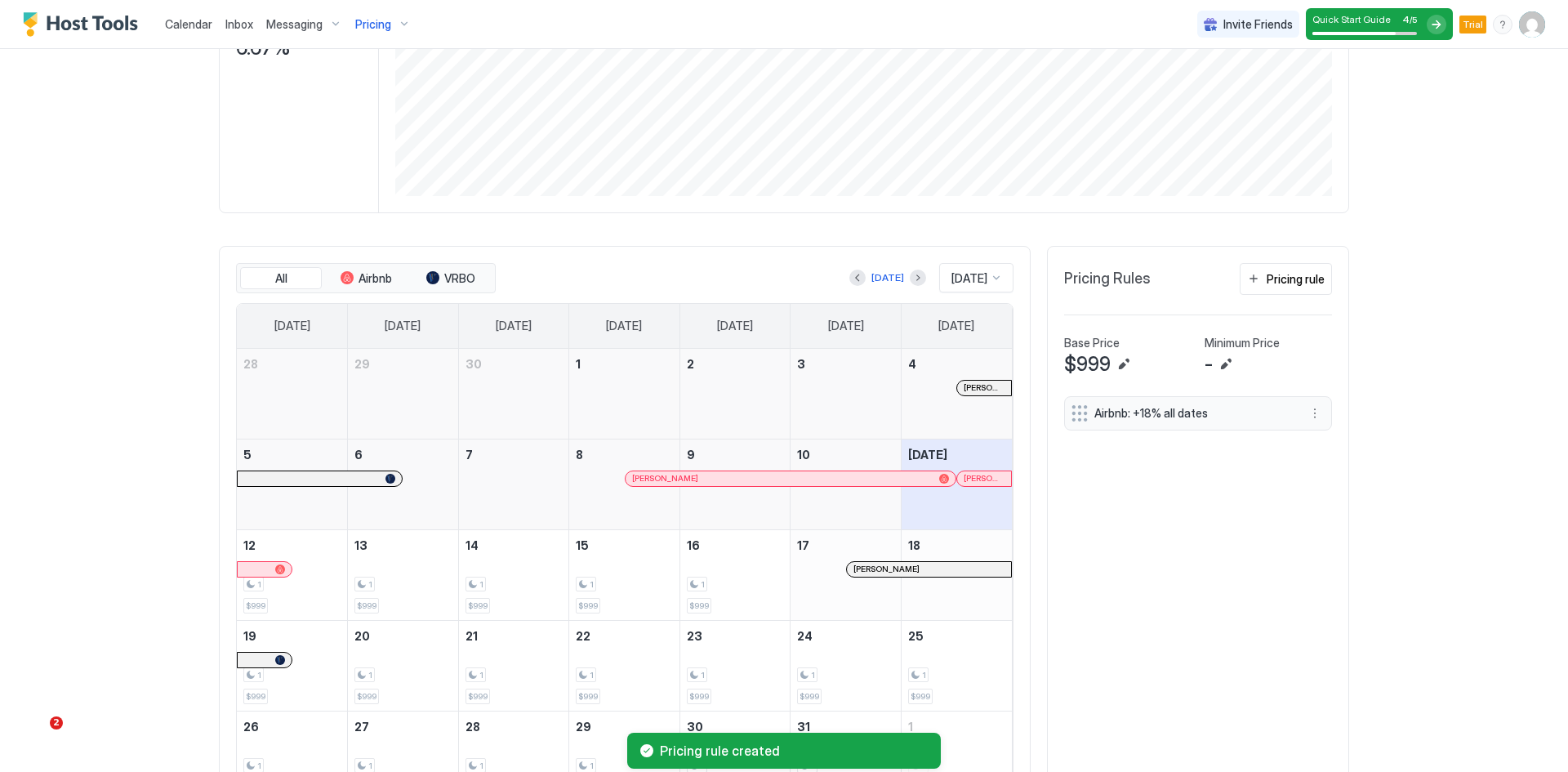
click at [377, 22] on span "Pricing" at bounding box center [373, 24] width 36 height 14
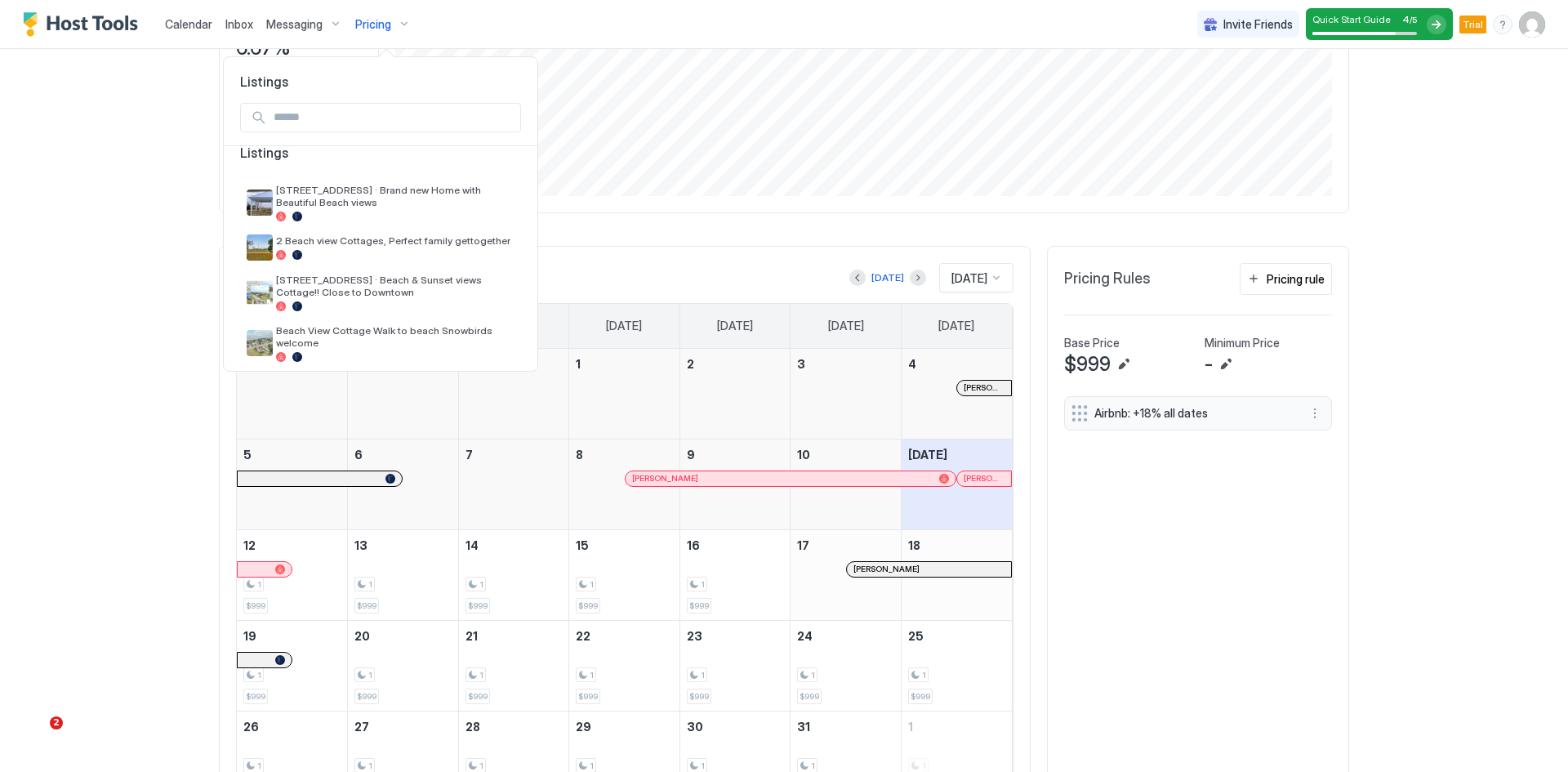
scroll to position [32, 0]
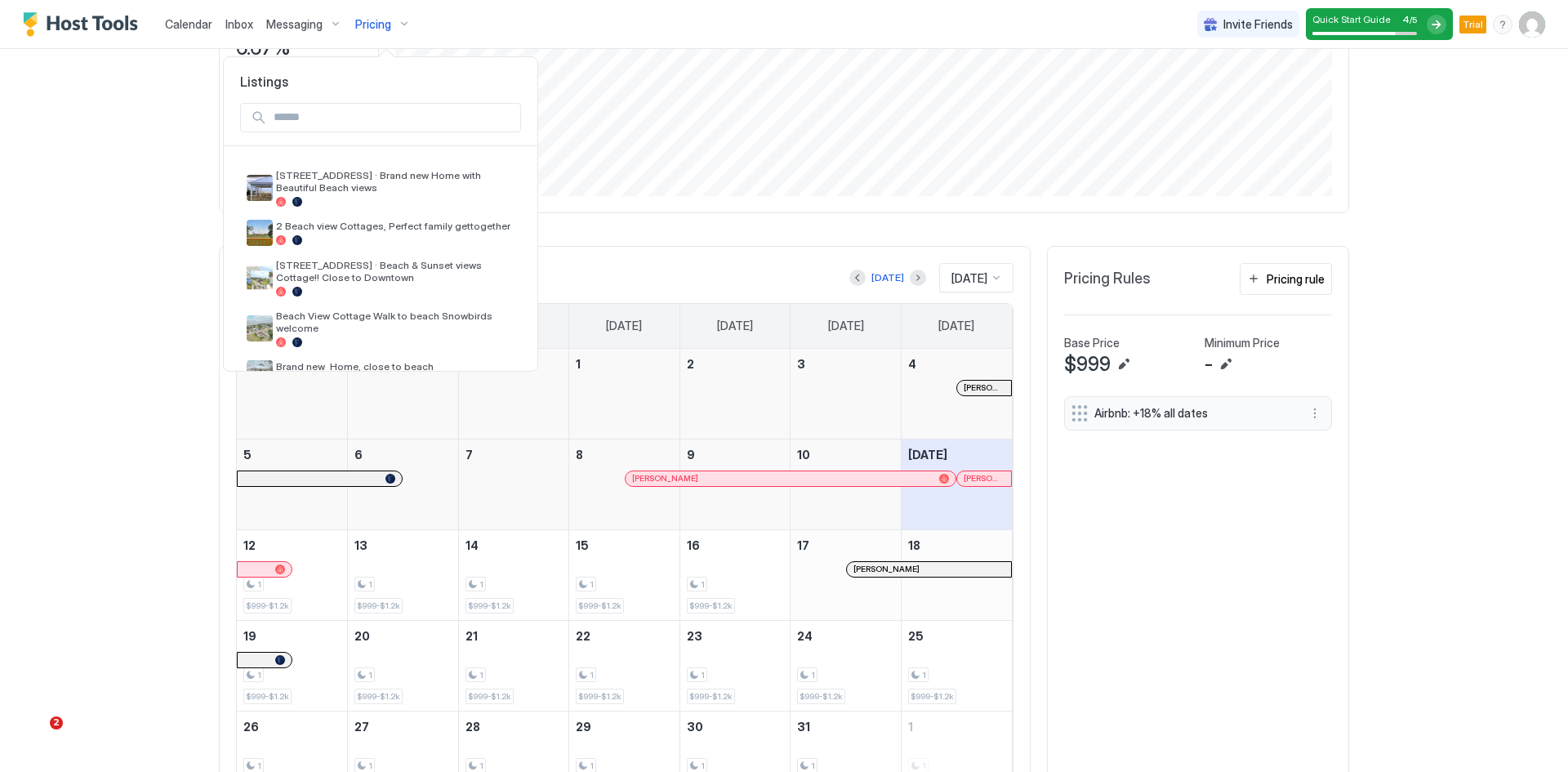
click at [102, 285] on div at bounding box center [784, 386] width 1568 height 772
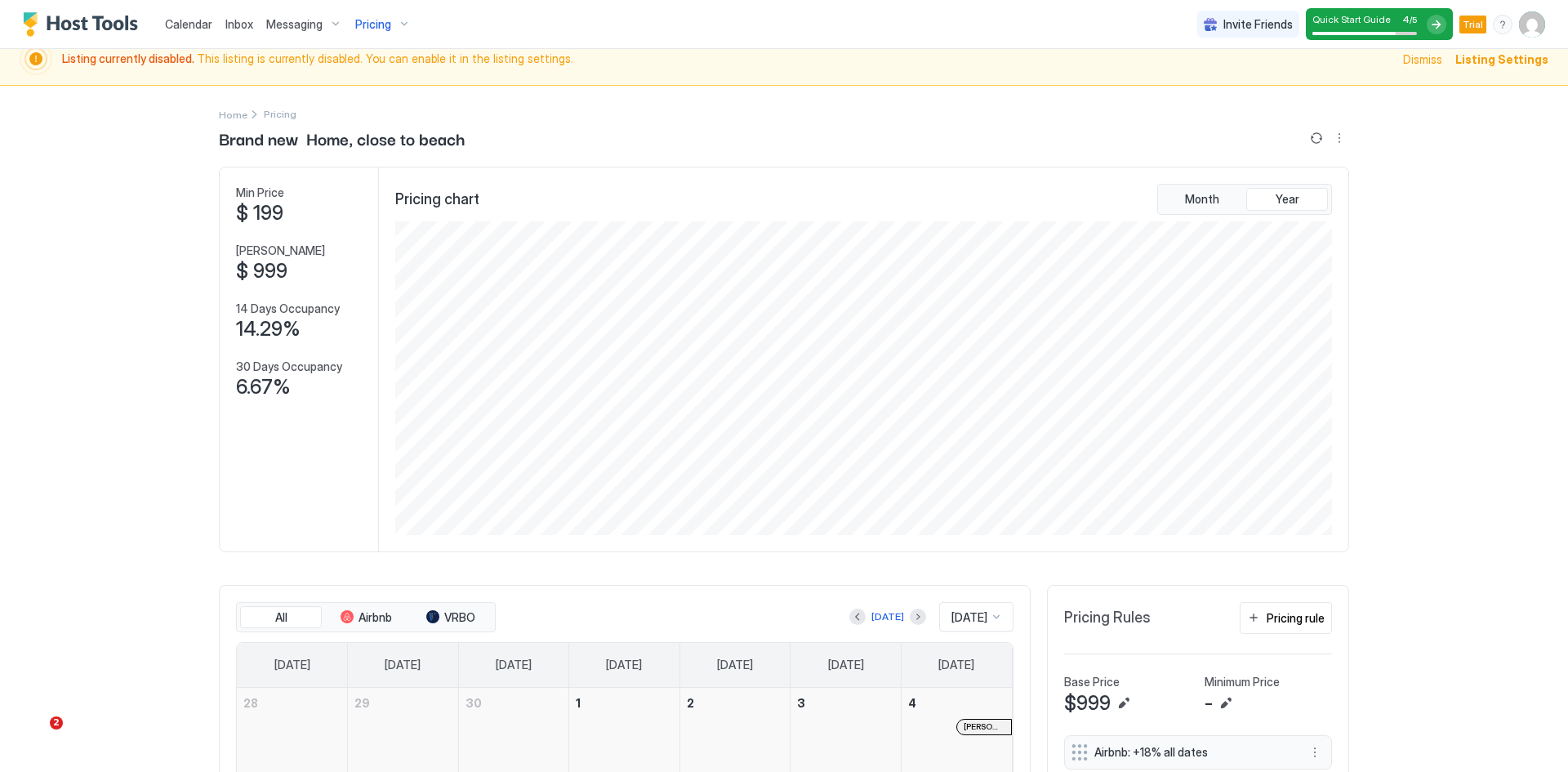
scroll to position [0, 0]
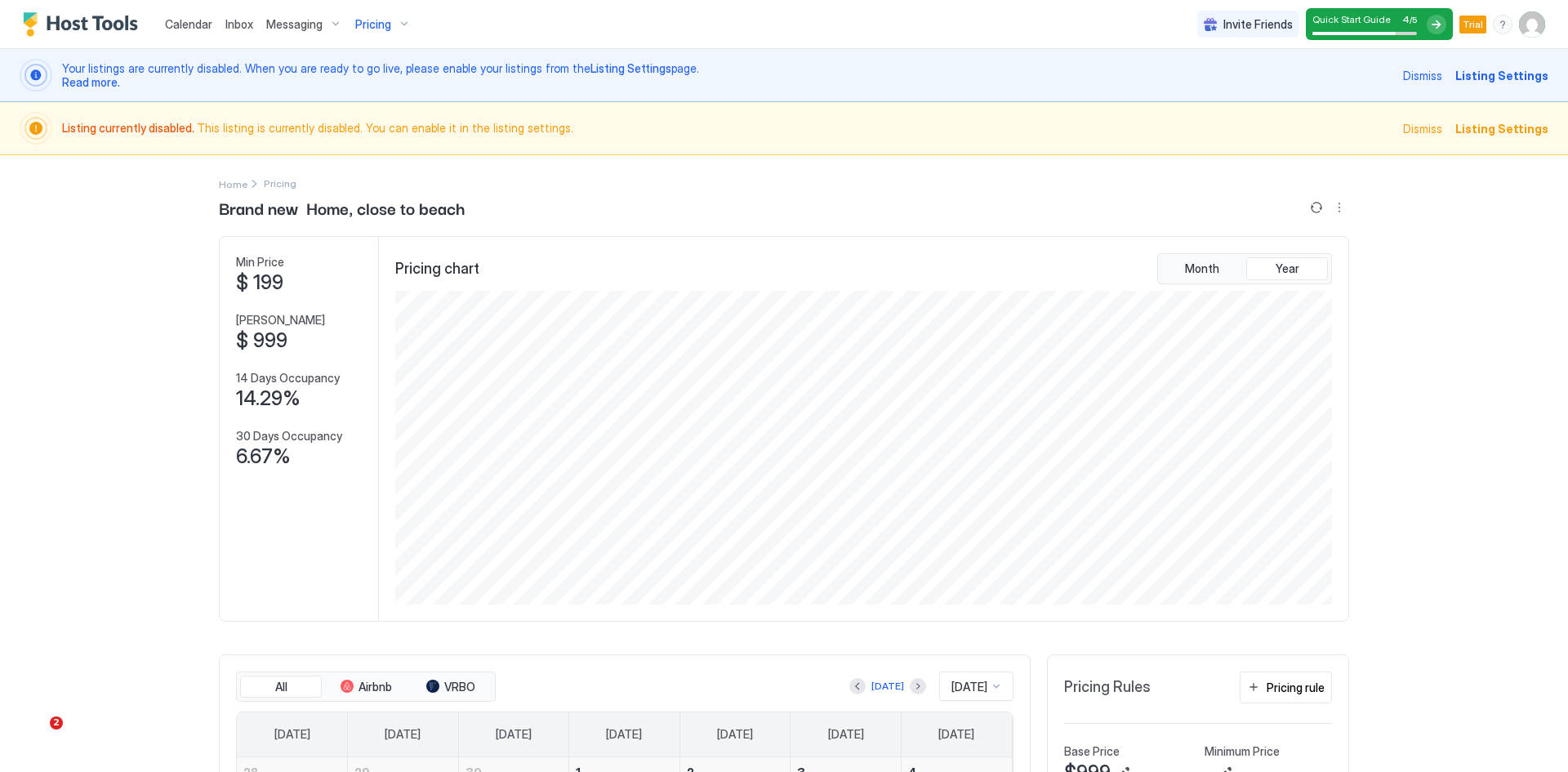
click at [398, 31] on div "Pricing" at bounding box center [383, 24] width 68 height 28
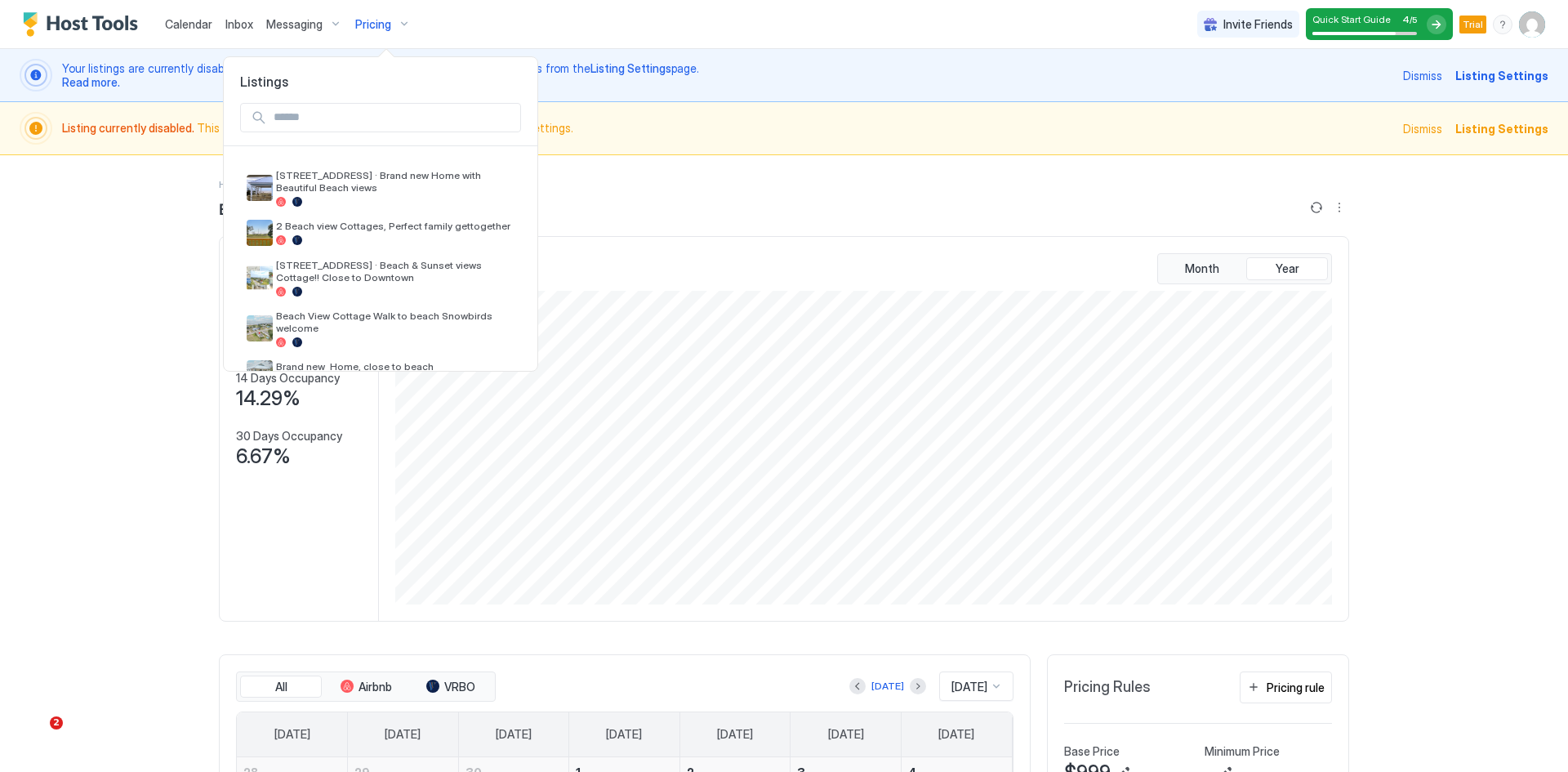
scroll to position [66, 0]
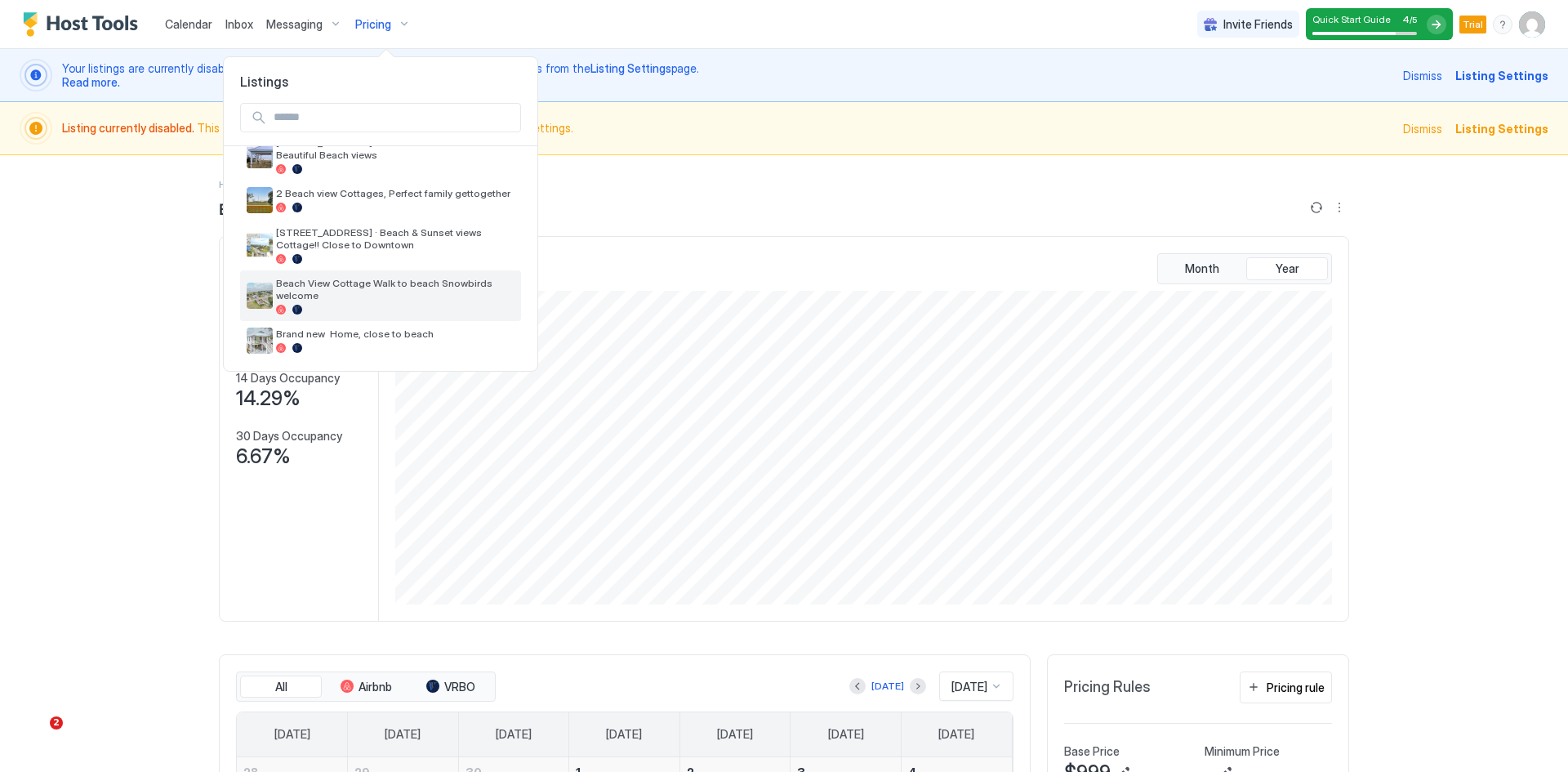
click at [358, 291] on span "Beach View Cottage Walk to beach Snowbirds welcome" at bounding box center [394, 289] width 239 height 25
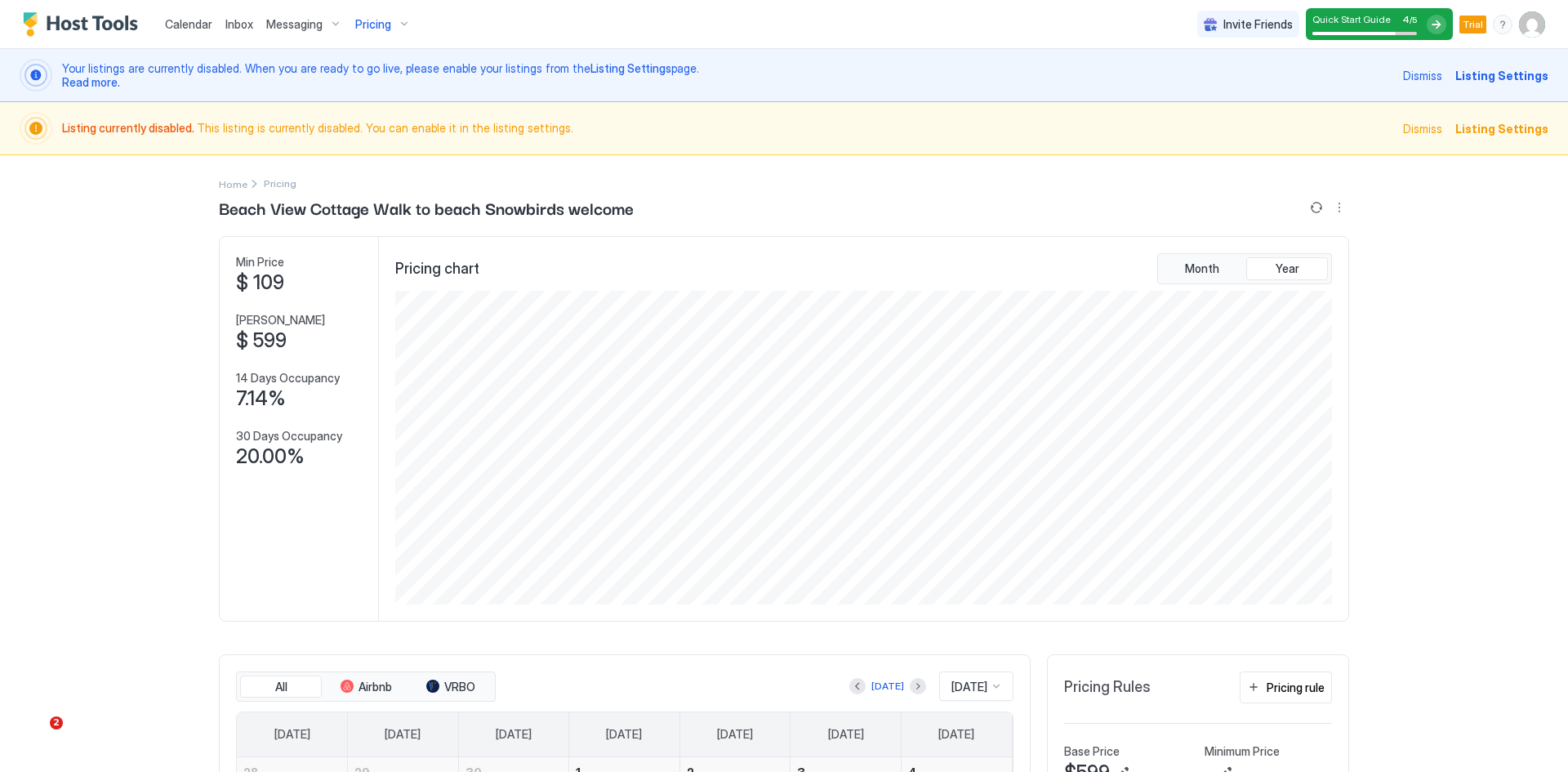
click at [398, 20] on div "Pricing" at bounding box center [383, 24] width 68 height 28
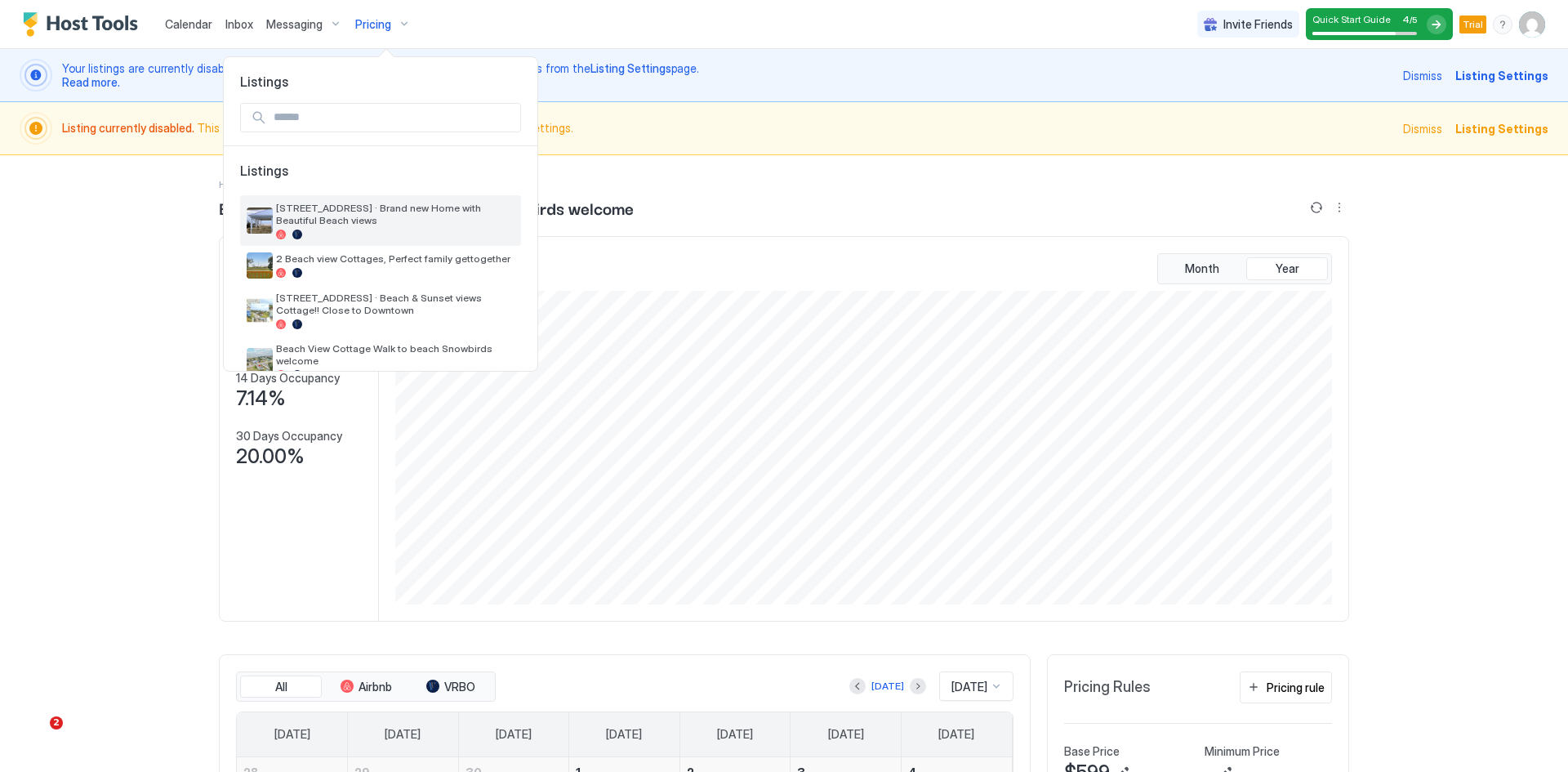
click at [316, 209] on span "[STREET_ADDRESS] · Brand new Home with Beautiful Beach views" at bounding box center [394, 214] width 239 height 25
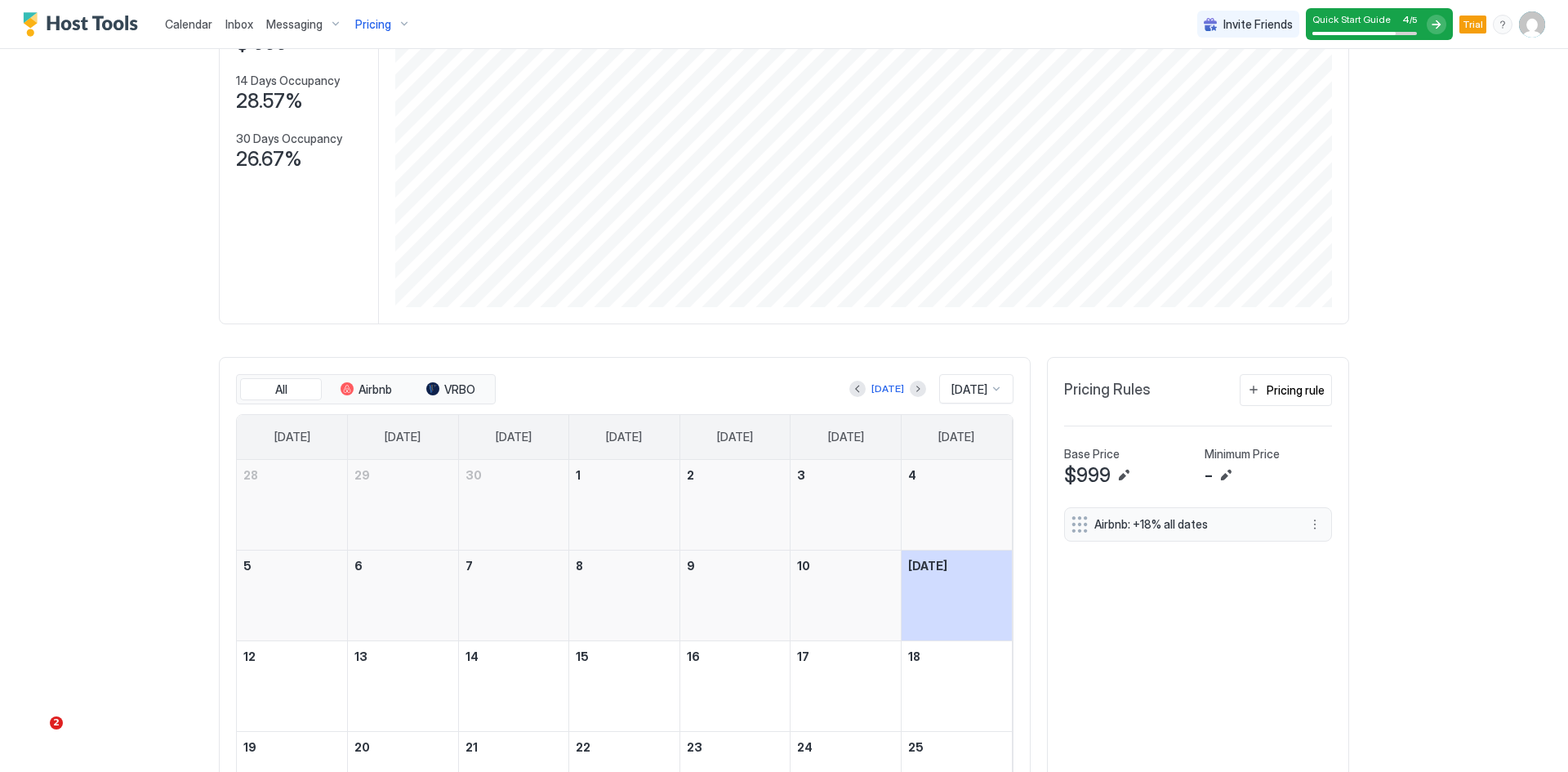
scroll to position [327, 0]
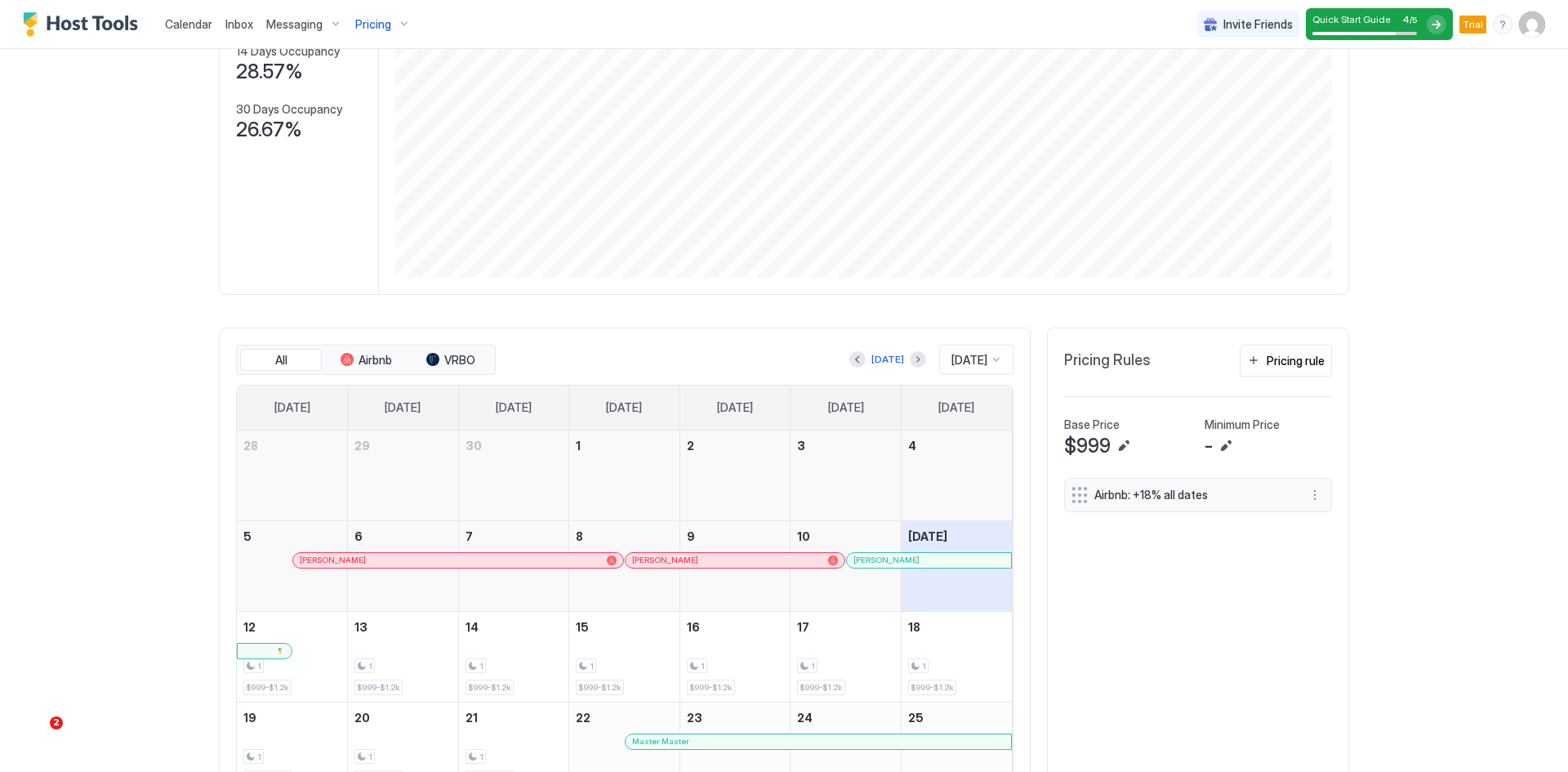
click at [402, 29] on div "Pricing" at bounding box center [383, 24] width 68 height 28
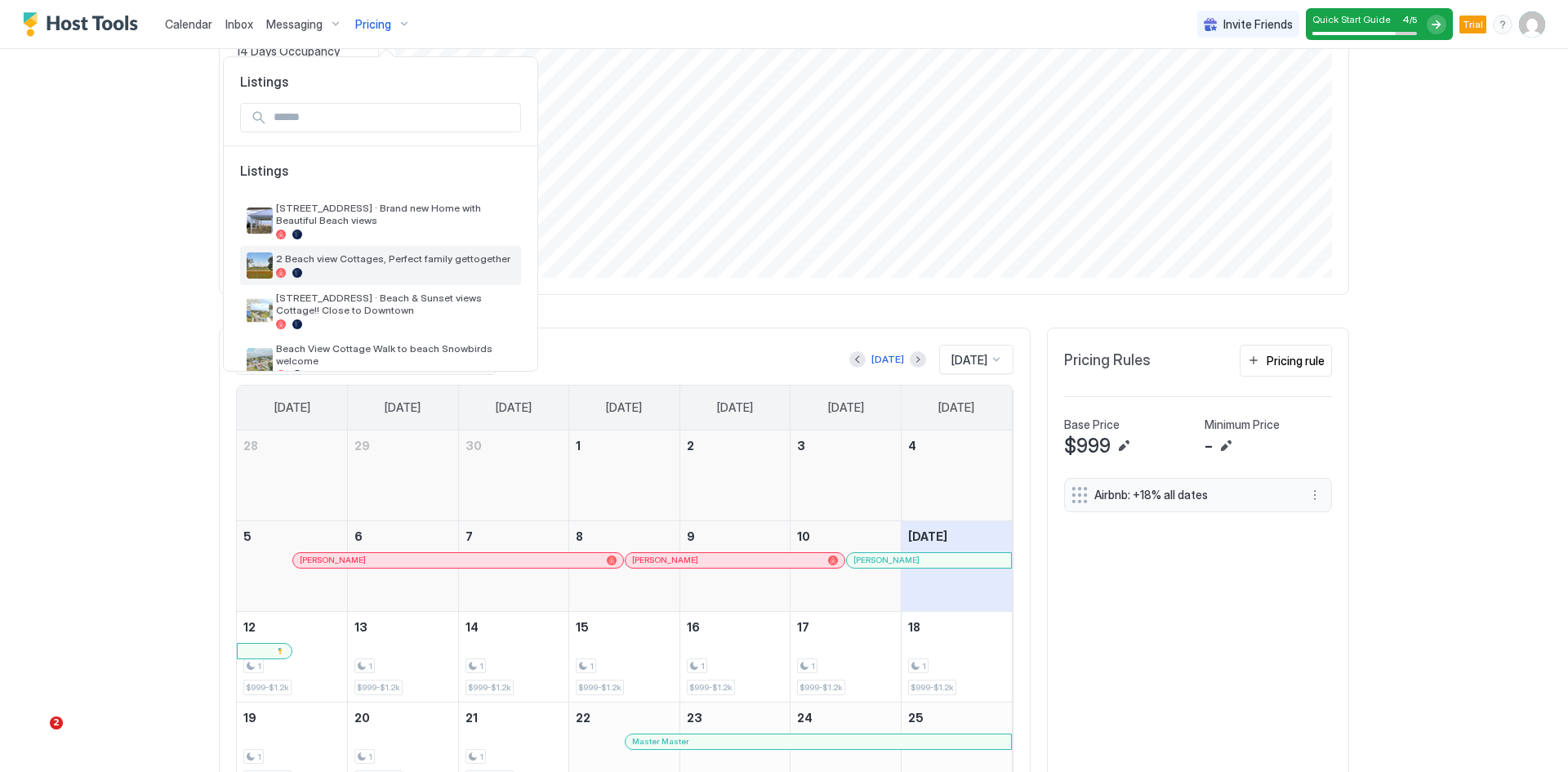
click at [331, 263] on span "2 Beach view Cottages, Perfect family gettogether" at bounding box center [394, 259] width 239 height 12
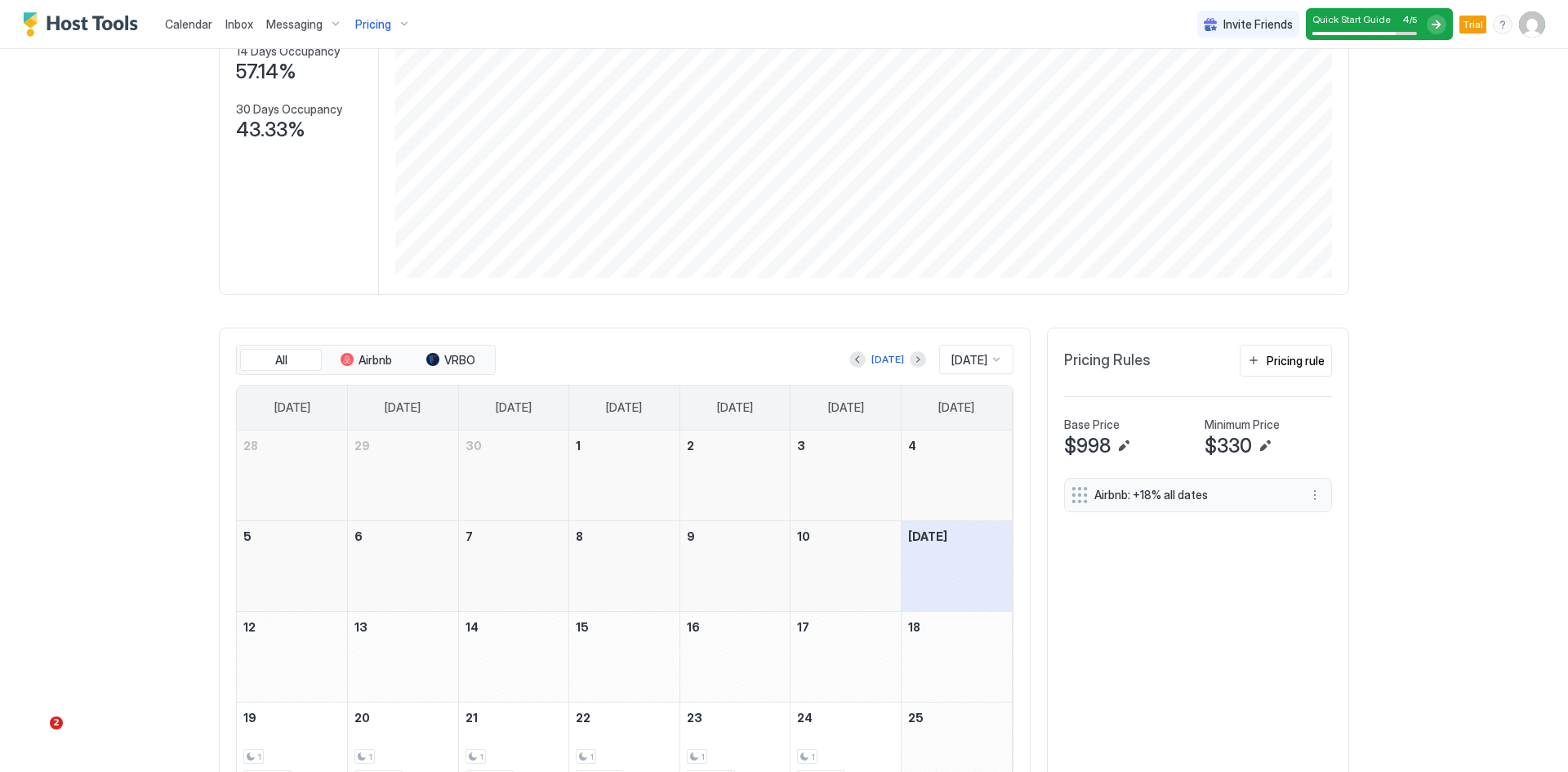
click at [395, 27] on div "Pricing" at bounding box center [383, 24] width 68 height 28
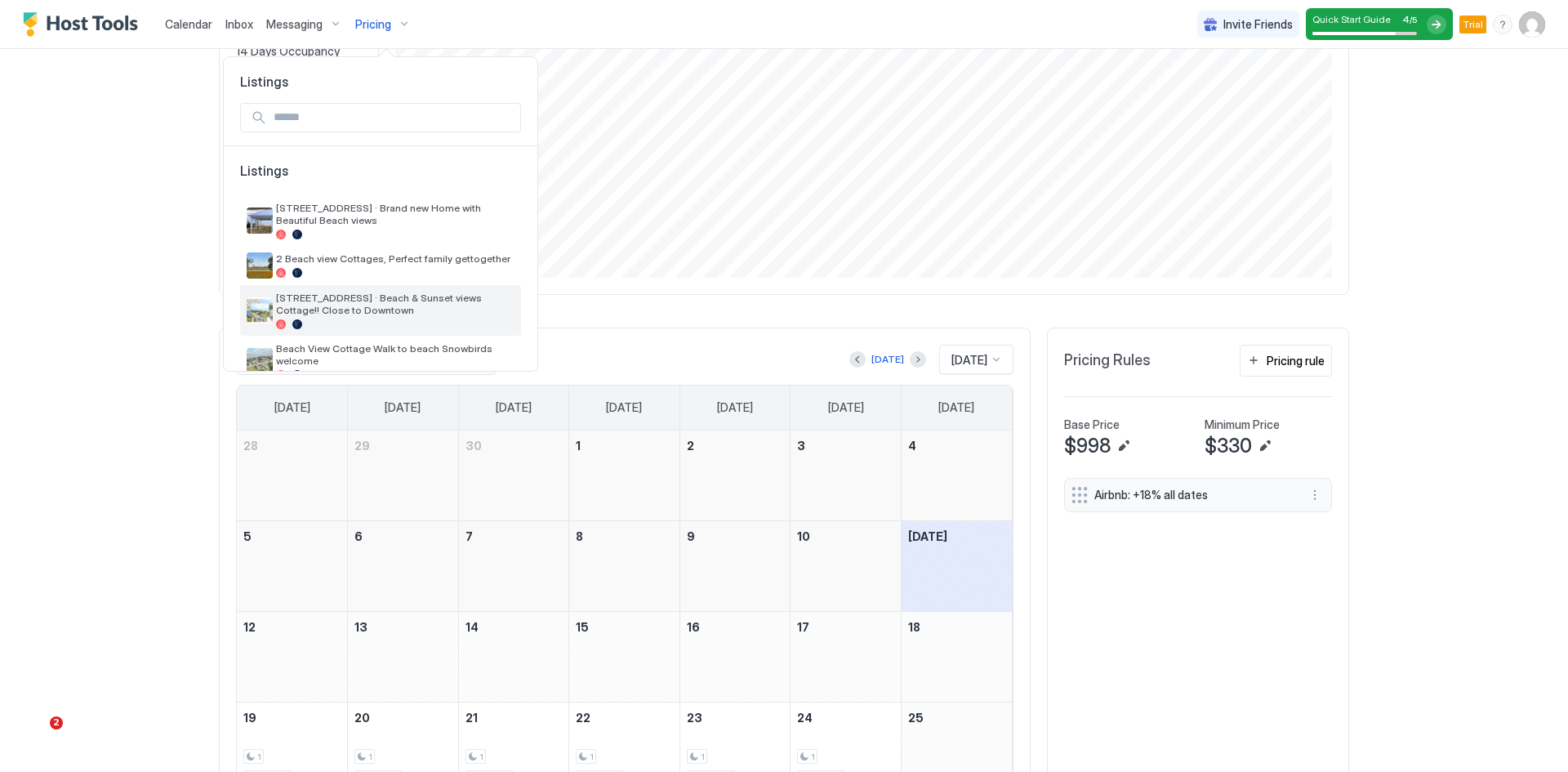
click at [322, 302] on span "[STREET_ADDRESS] · Beach & Sunset views Cottage!! Close to Downtown" at bounding box center [394, 304] width 239 height 25
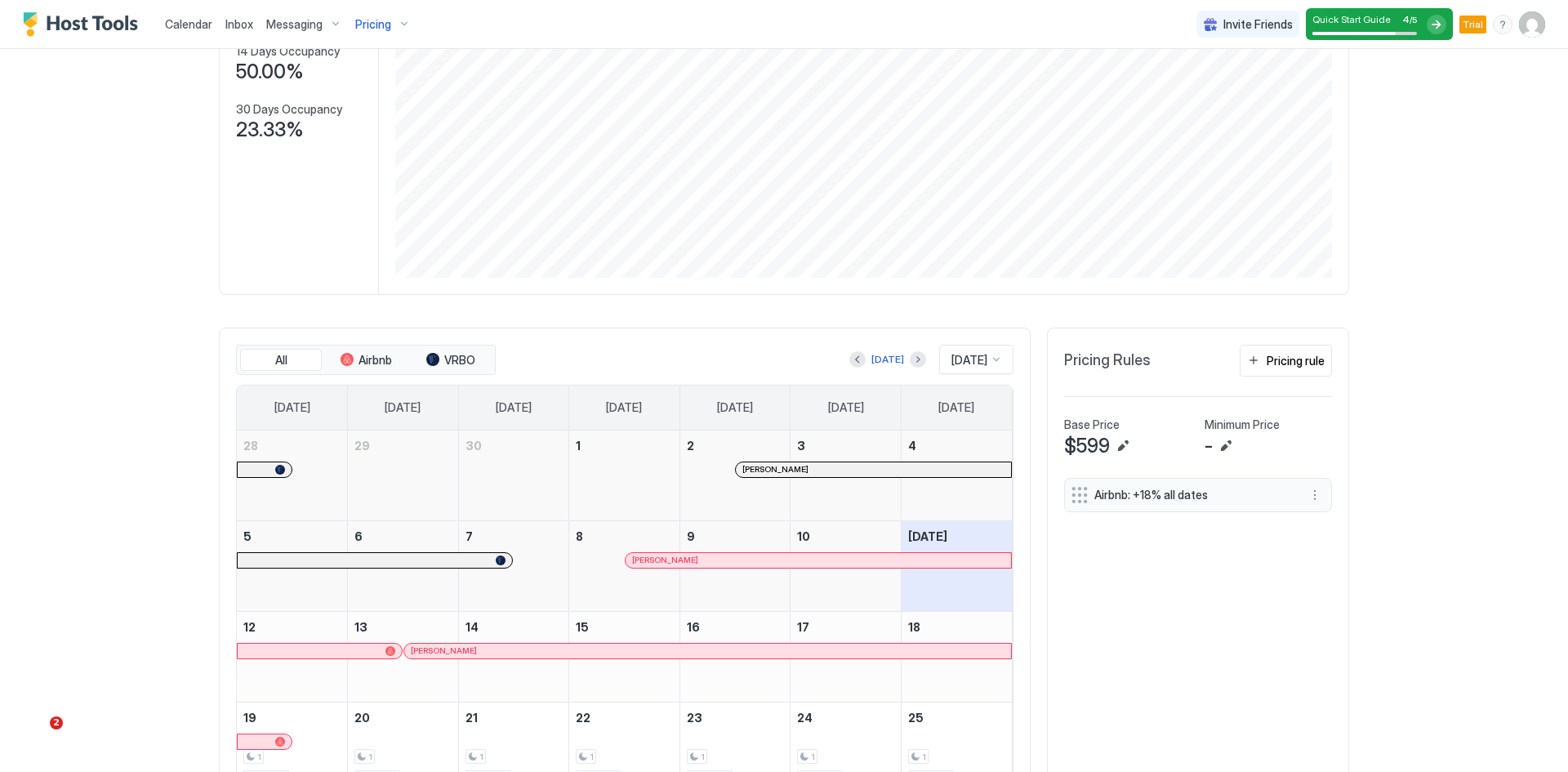
click at [395, 22] on div "Pricing" at bounding box center [383, 24] width 68 height 28
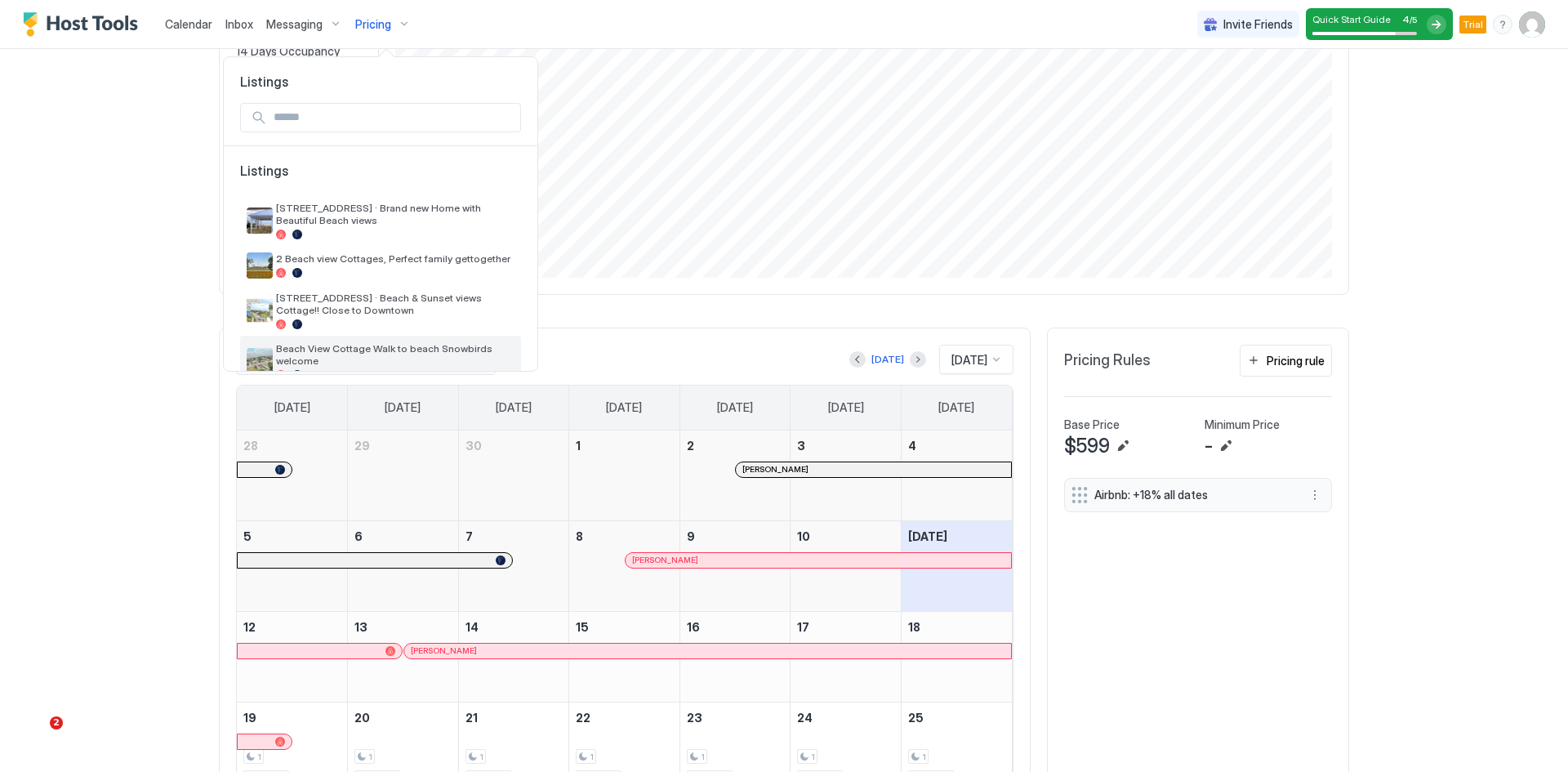
click at [325, 353] on span "Beach View Cottage Walk to beach Snowbirds welcome" at bounding box center [394, 355] width 239 height 25
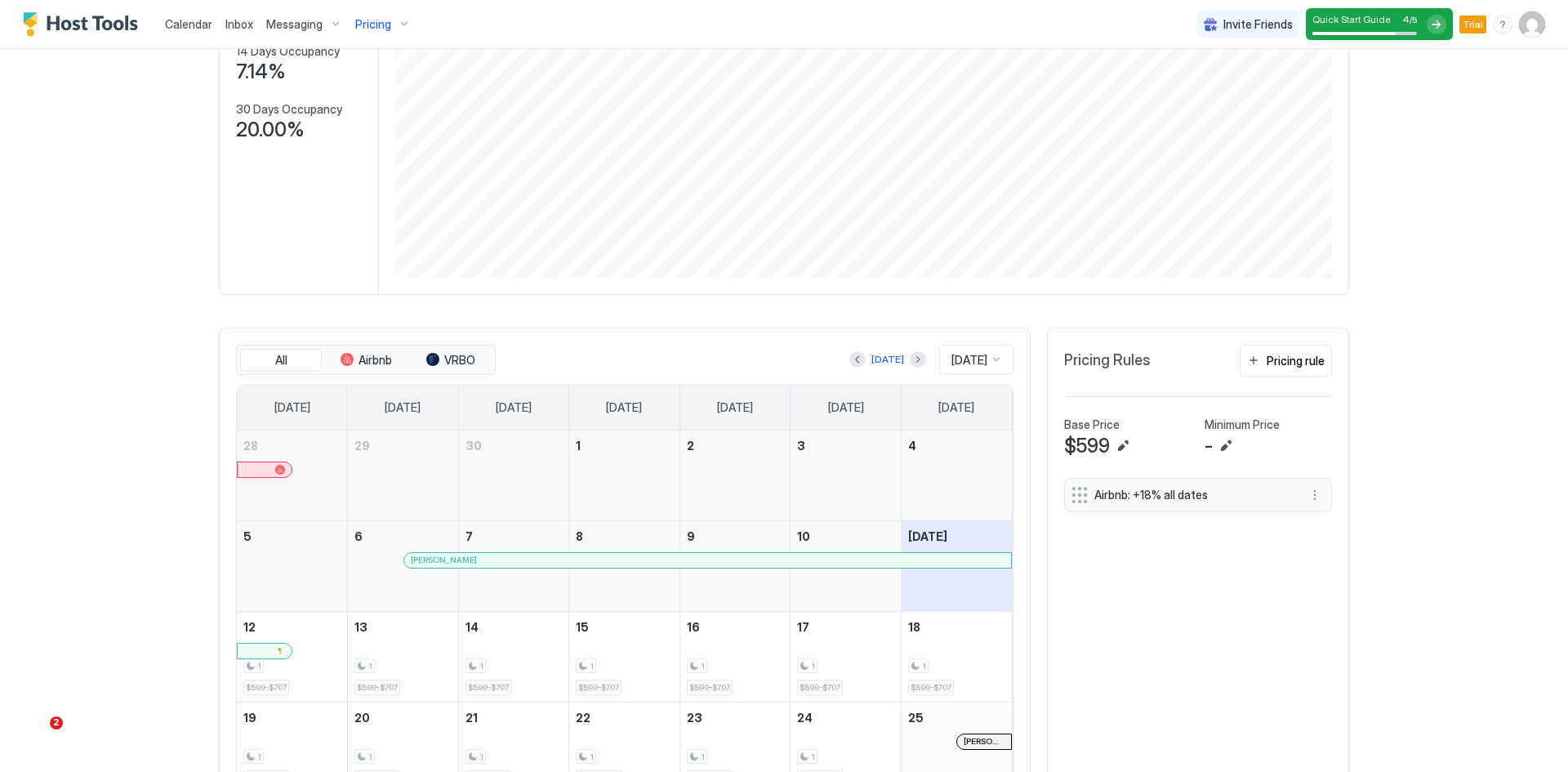
click at [397, 24] on div "Pricing" at bounding box center [383, 24] width 68 height 28
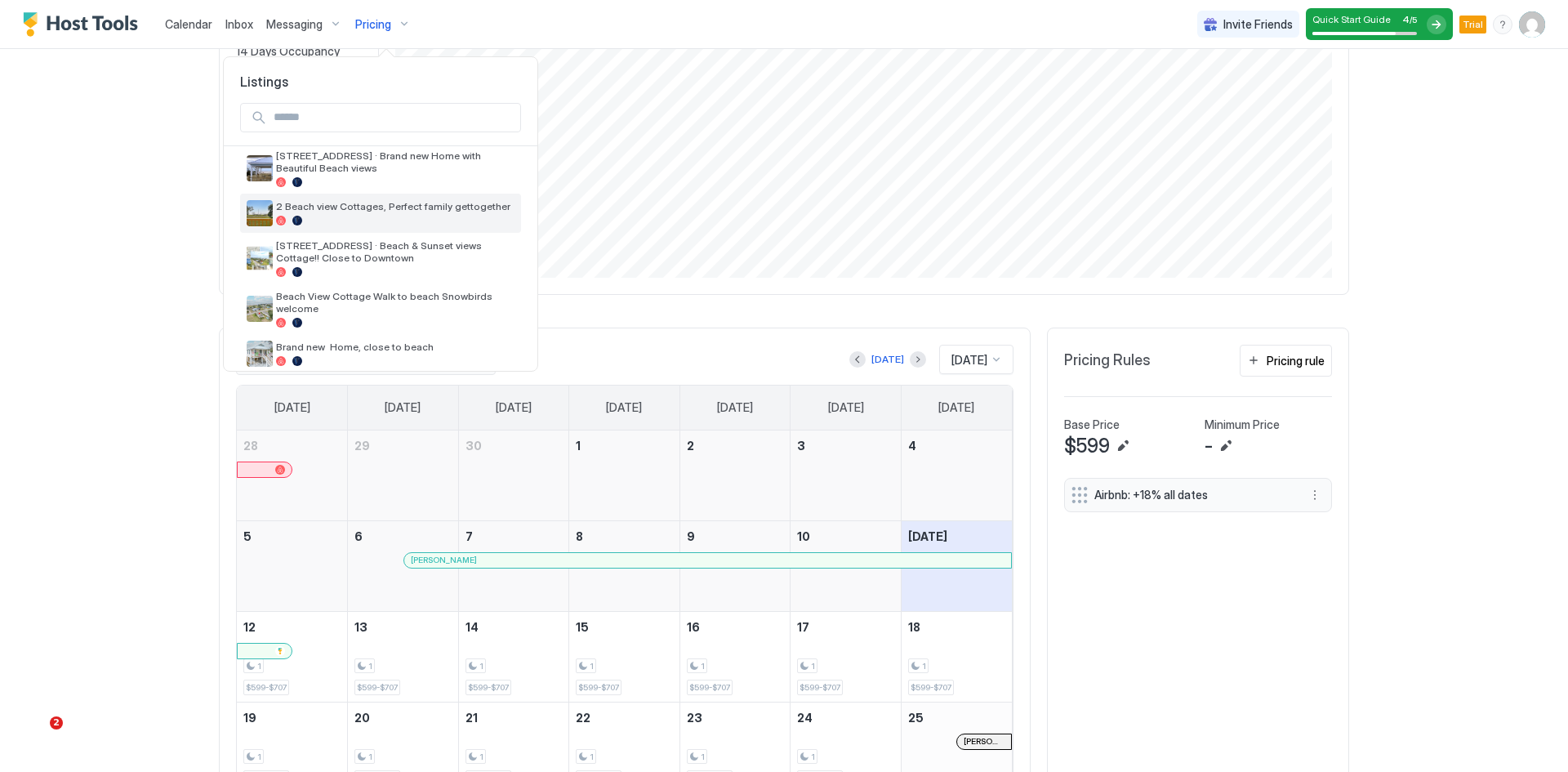
scroll to position [71, 0]
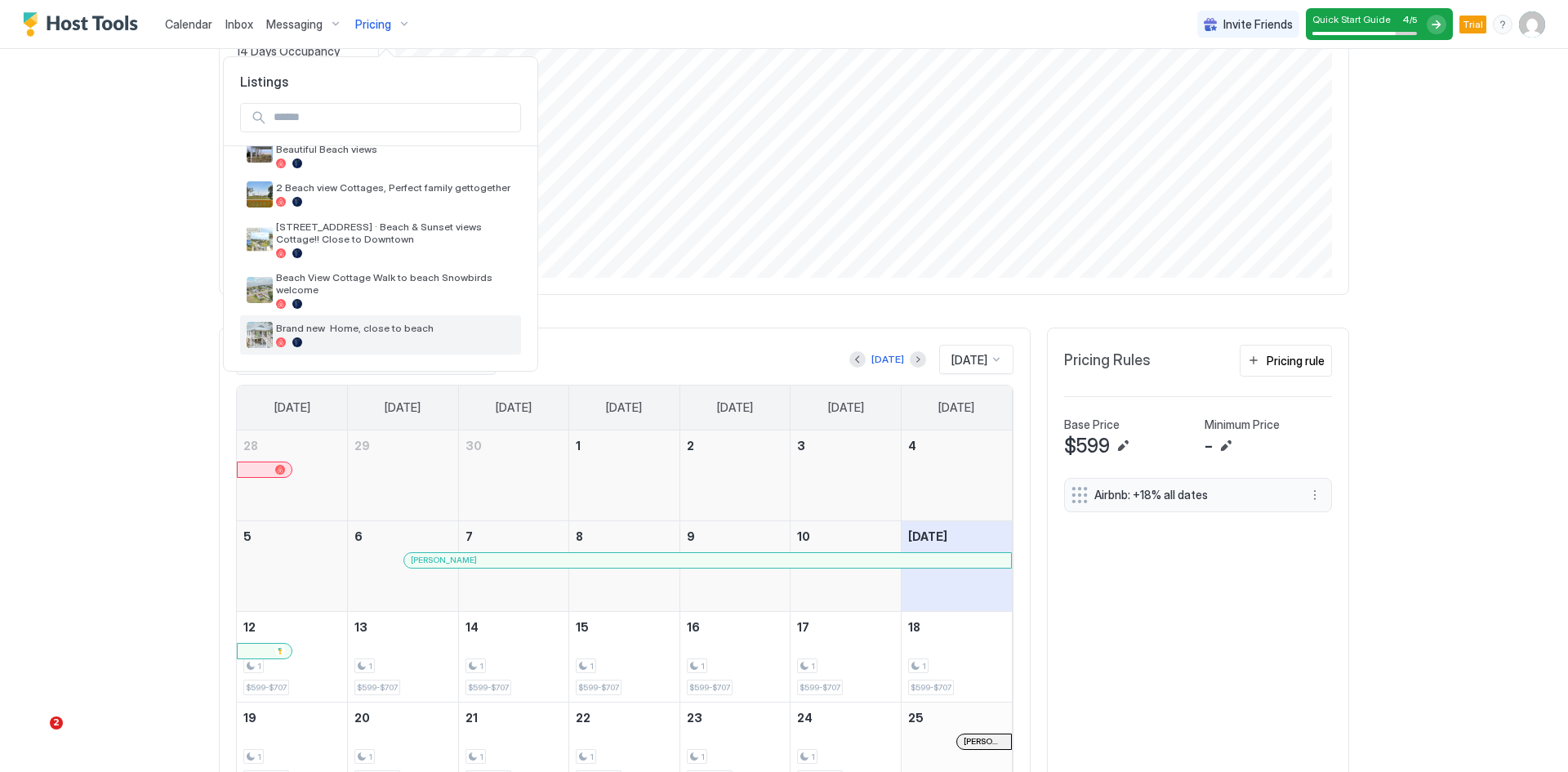
click at [333, 335] on span "Brand new Home, close to beach" at bounding box center [394, 328] width 239 height 12
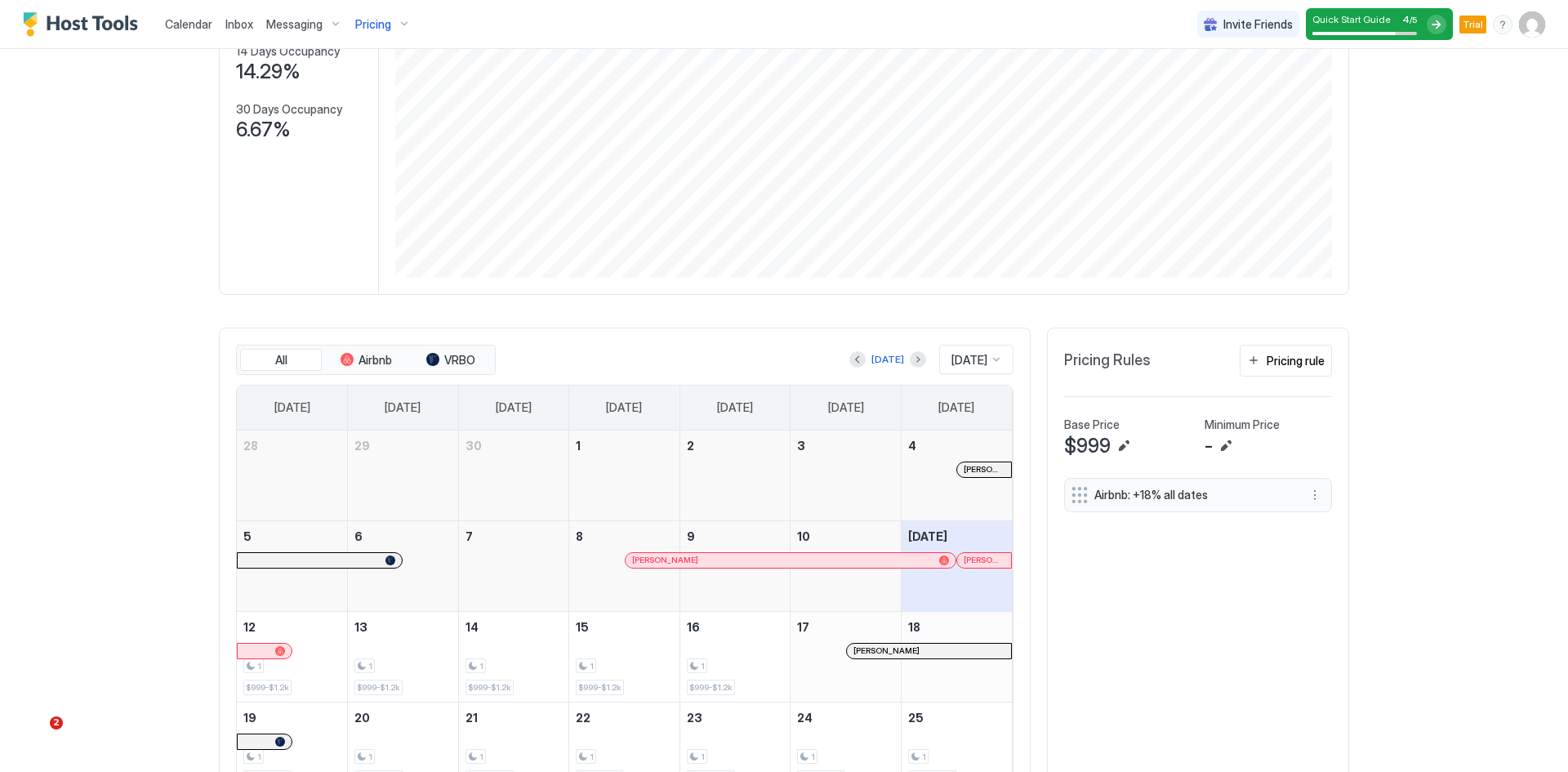
click at [404, 29] on div "Pricing" at bounding box center [383, 24] width 68 height 28
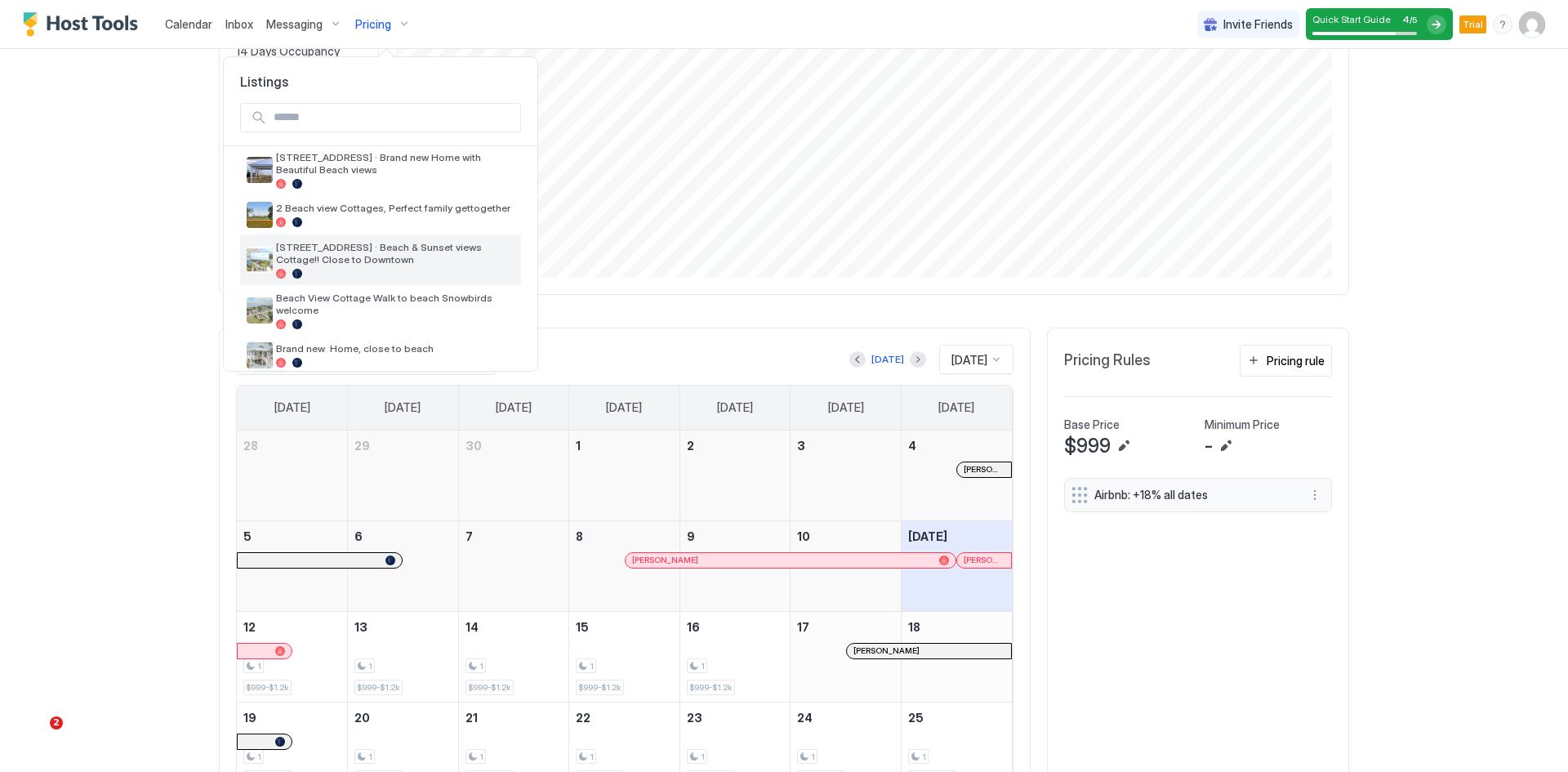
scroll to position [71, 0]
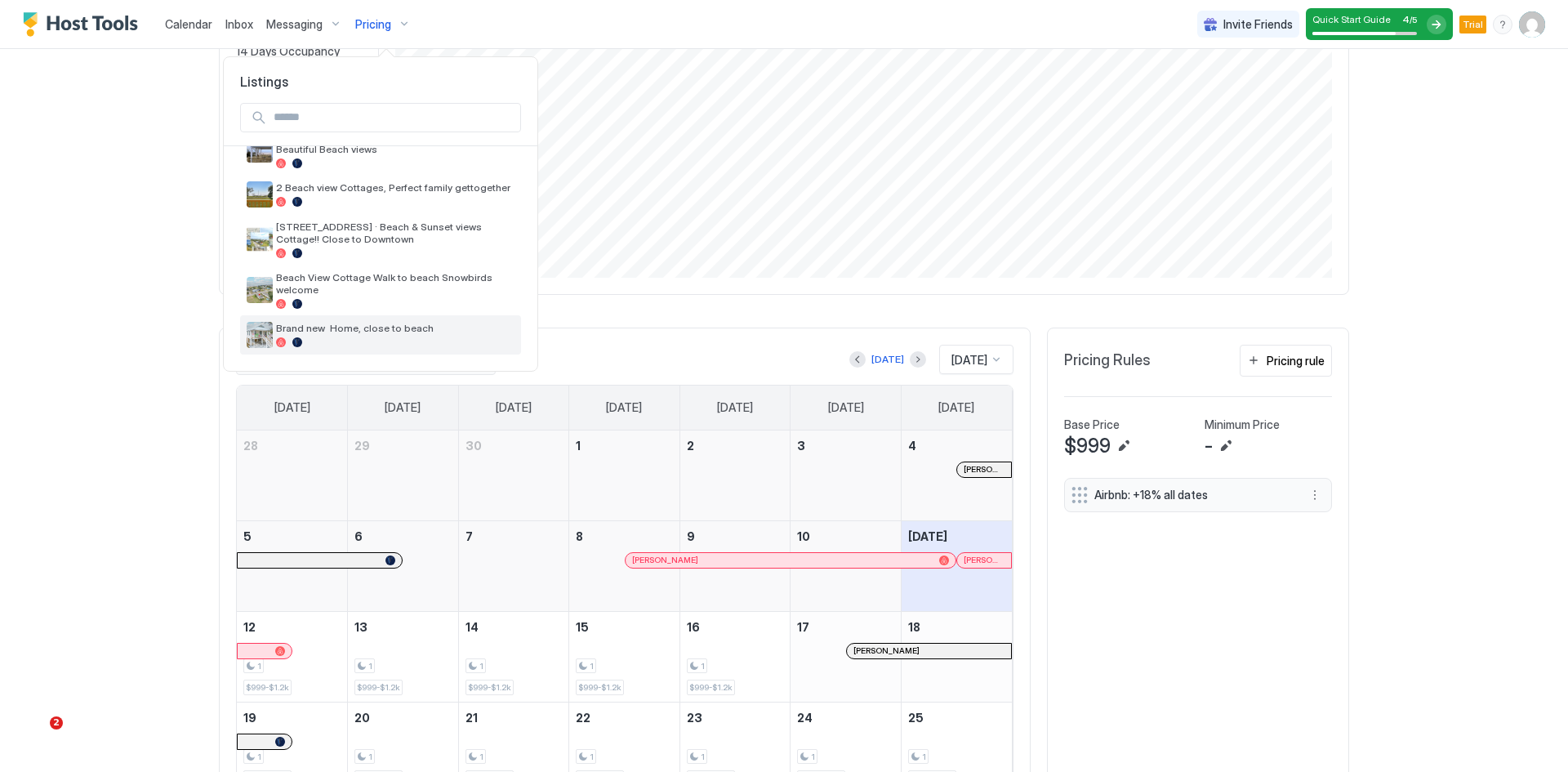
click at [351, 328] on span "Brand new Home, close to beach" at bounding box center [394, 328] width 239 height 12
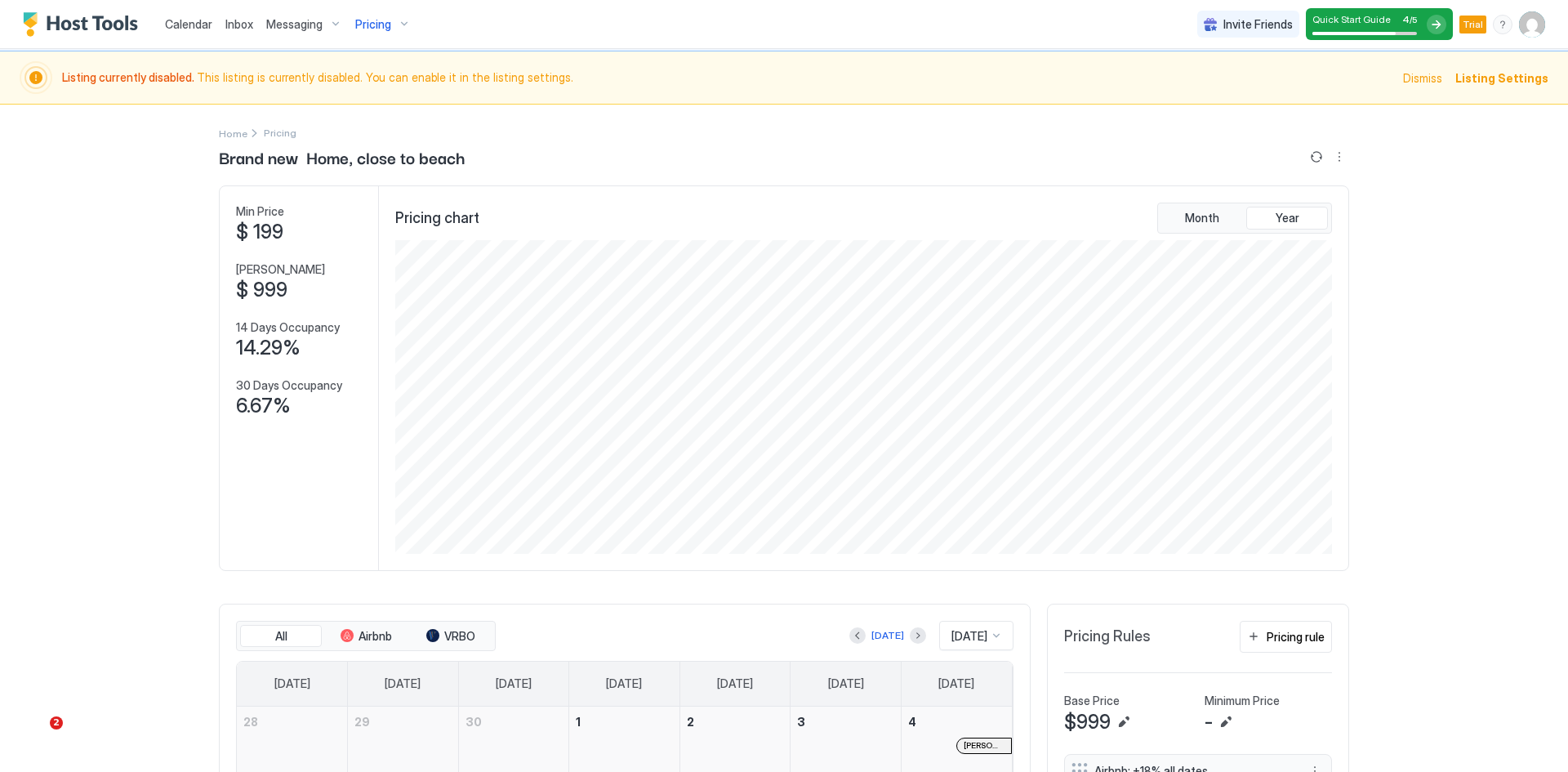
scroll to position [12, 0]
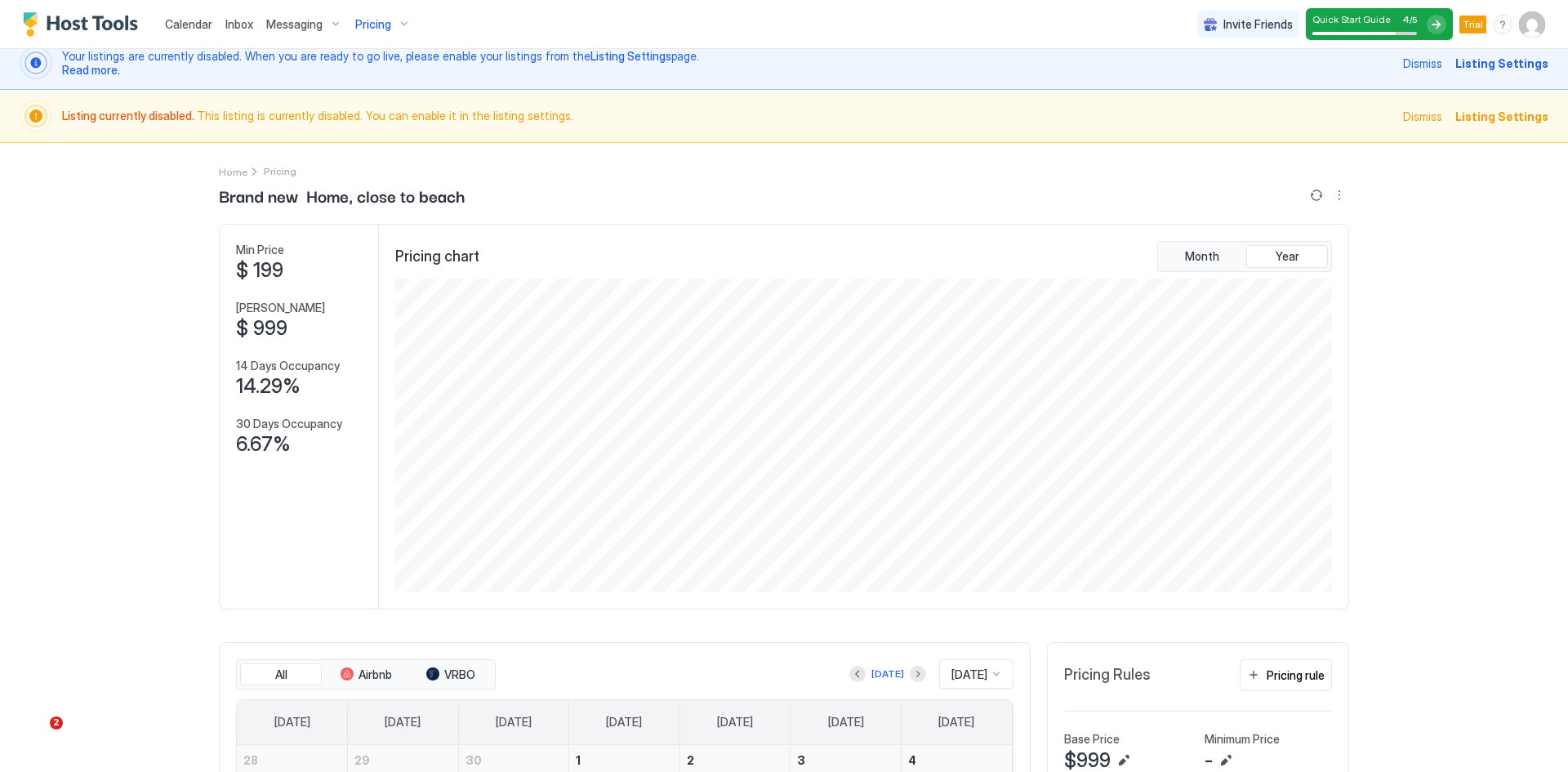
click at [1511, 64] on span "Listing Settings" at bounding box center [1502, 64] width 93 height 17
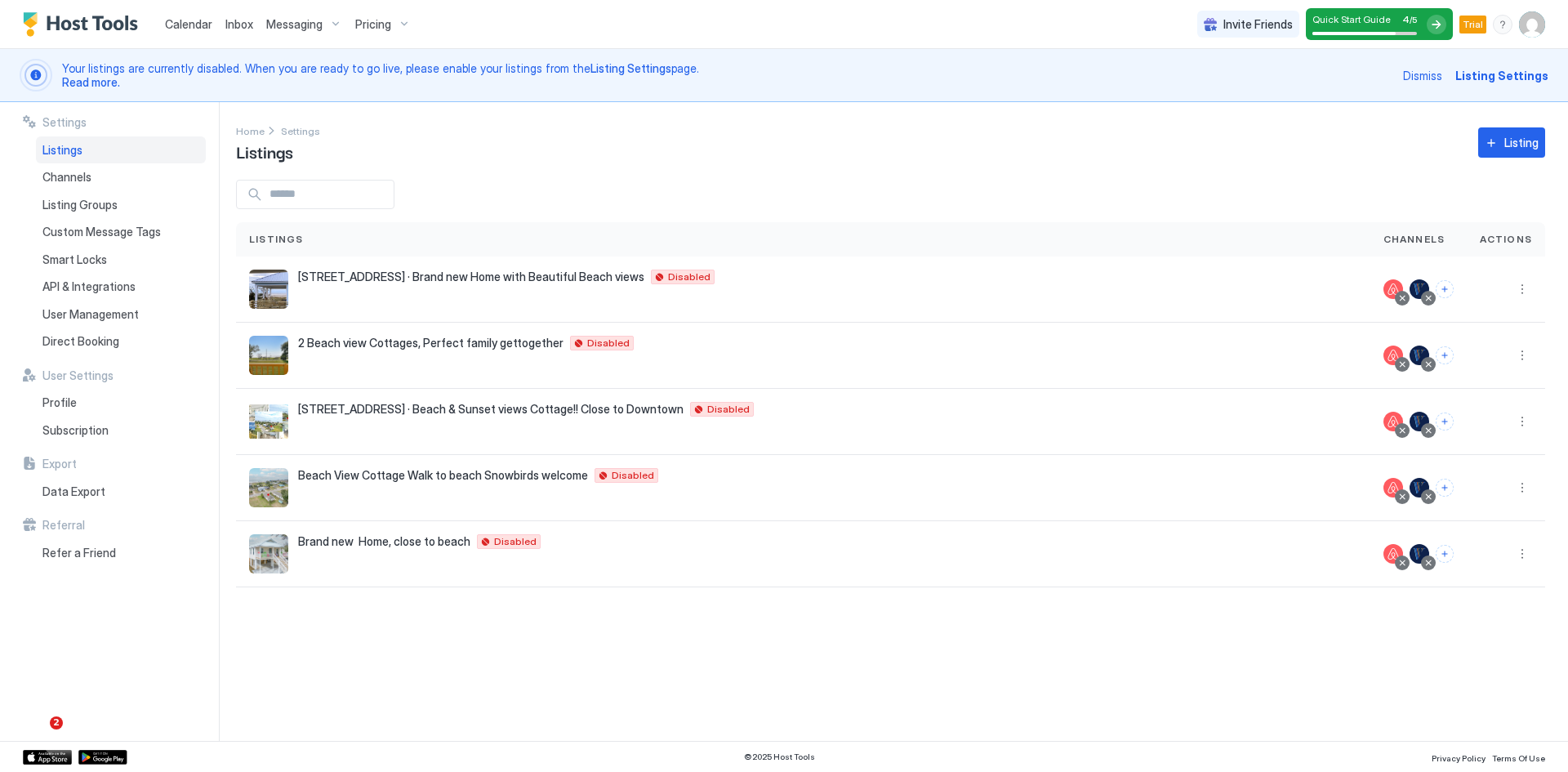
click at [680, 672] on div "Settings Home Settings Listings Listing Listings Channels Actions [STREET_ADDRE…" at bounding box center [902, 421] width 1332 height 639
click at [1450, 291] on button "Connect channels" at bounding box center [1444, 289] width 18 height 18
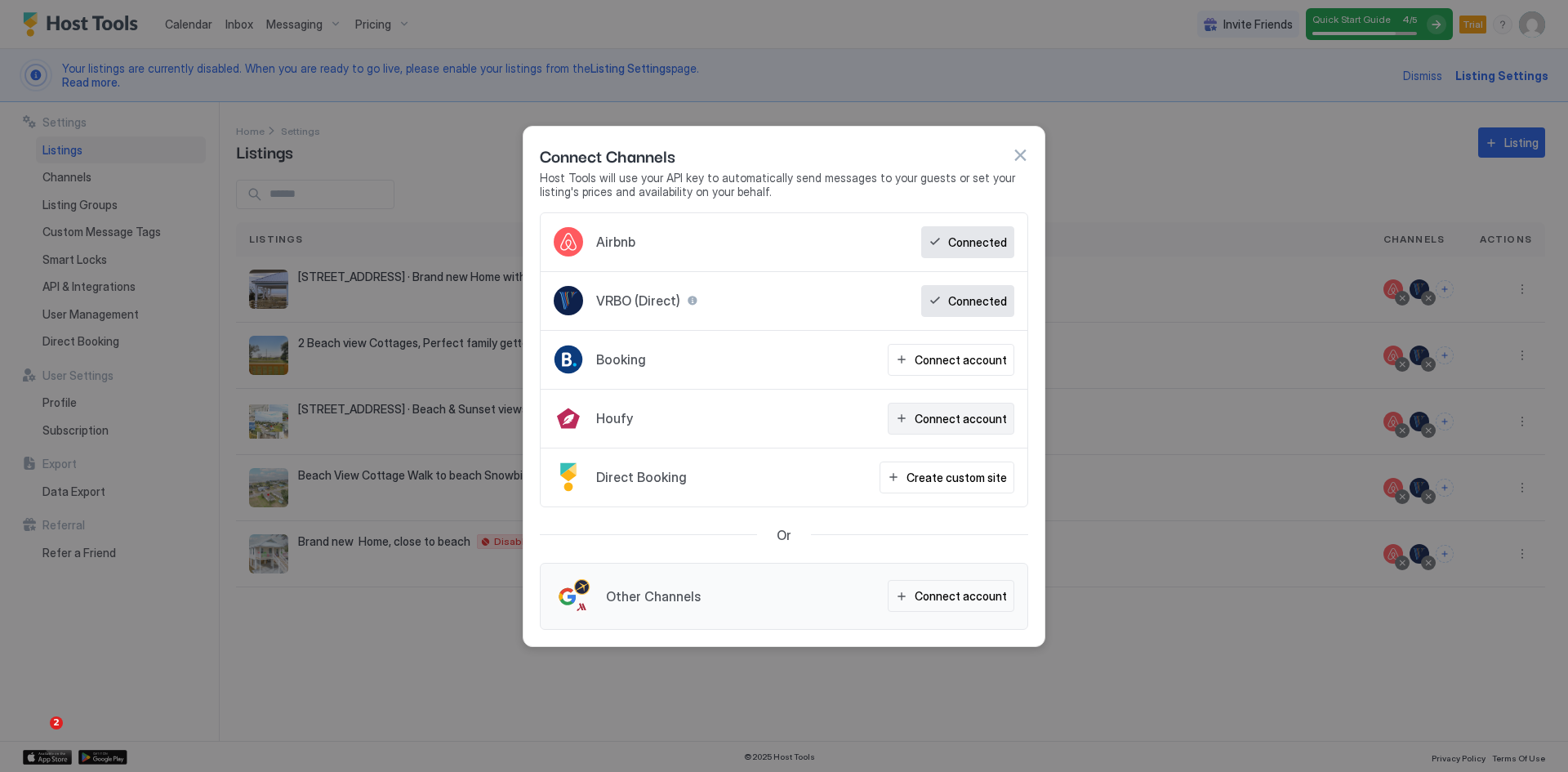
click at [946, 421] on div "Connect account" at bounding box center [961, 418] width 92 height 17
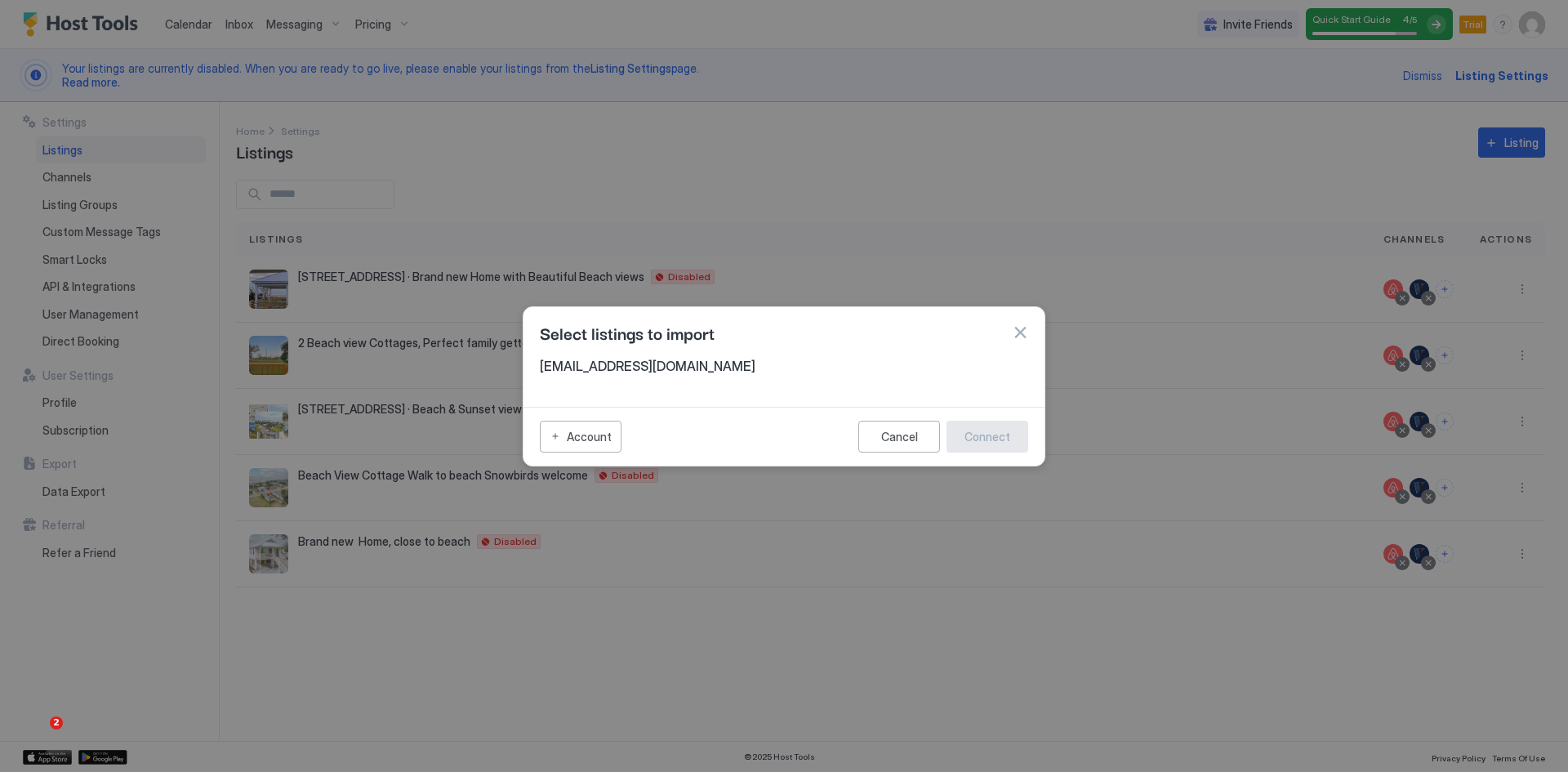
click at [1018, 336] on button "button" at bounding box center [1020, 332] width 16 height 16
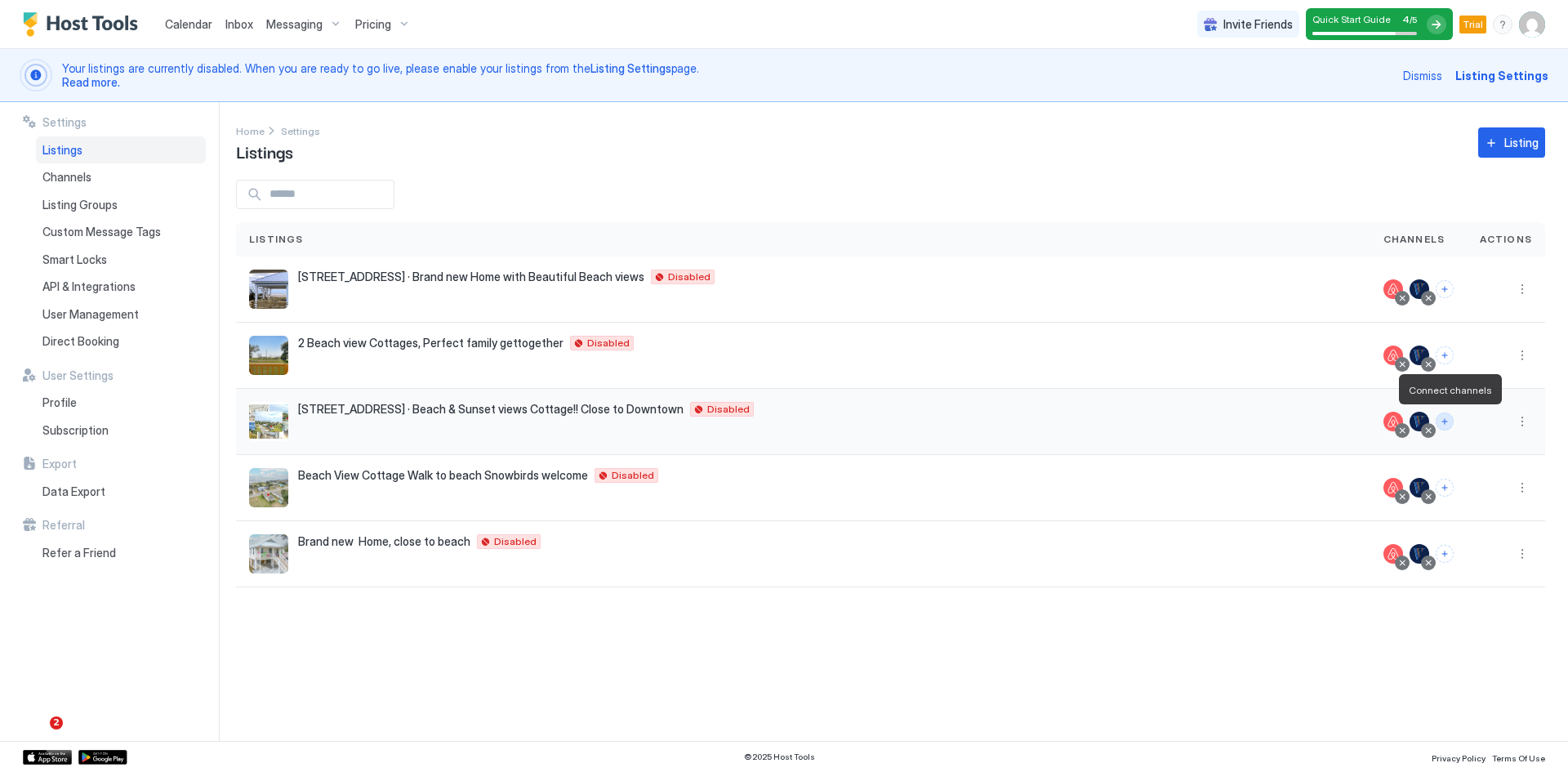
click at [1445, 423] on button "Connect channels" at bounding box center [1444, 421] width 18 height 18
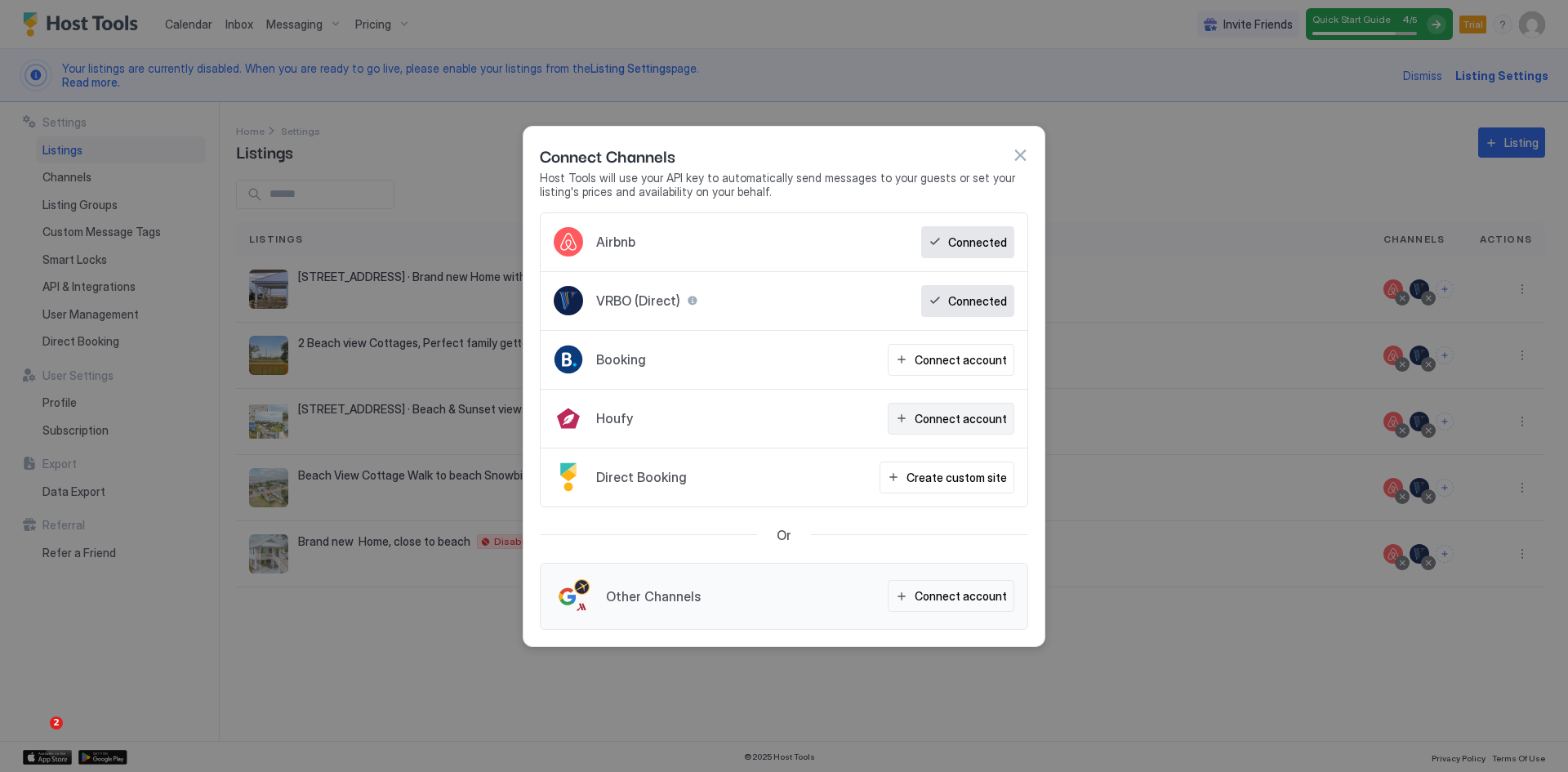
click at [964, 417] on div "Connect account" at bounding box center [961, 418] width 92 height 17
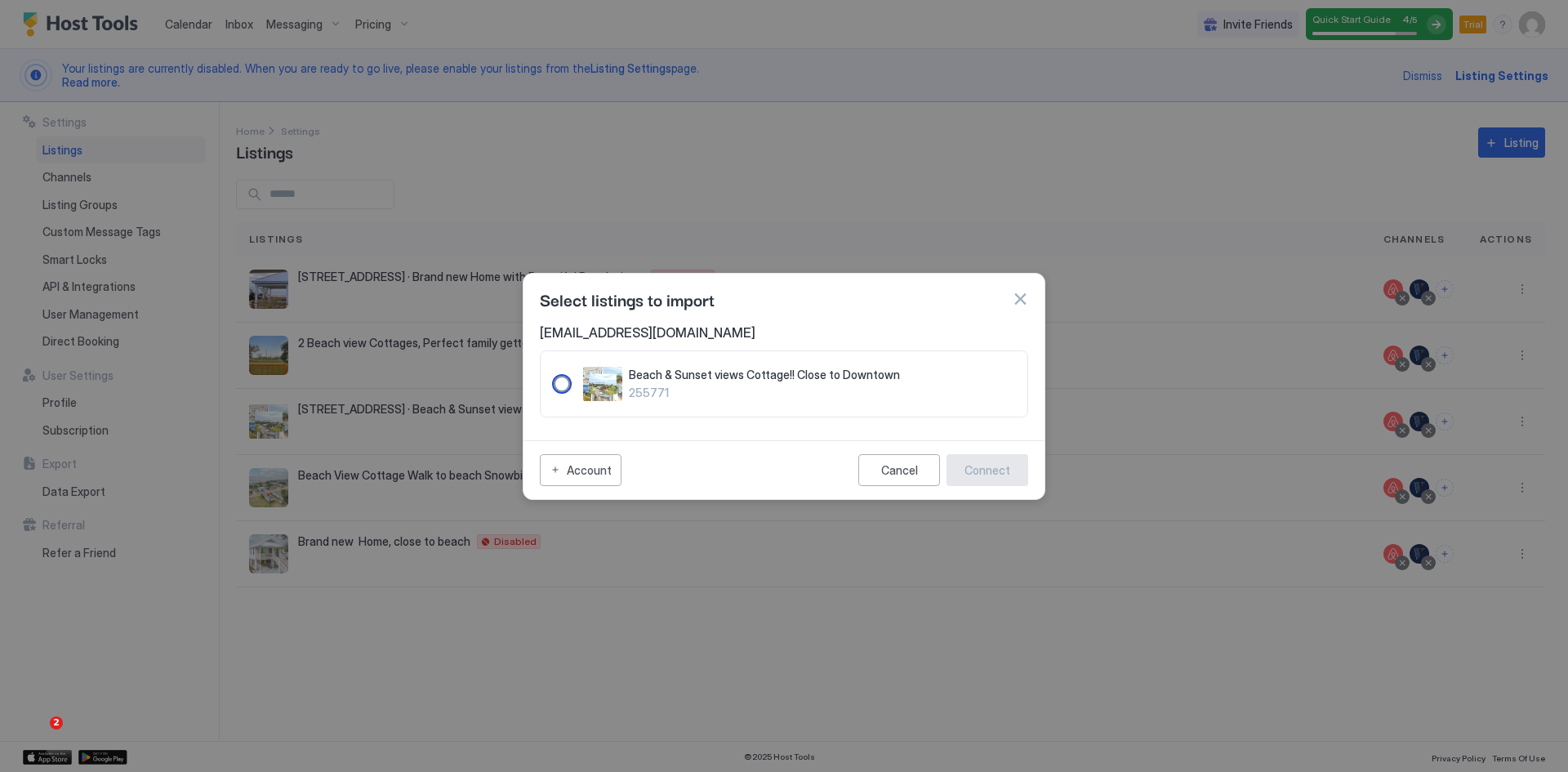
click at [563, 384] on div "255771" at bounding box center [562, 383] width 16 height 16
click at [1007, 469] on div "Connect" at bounding box center [987, 471] width 46 height 17
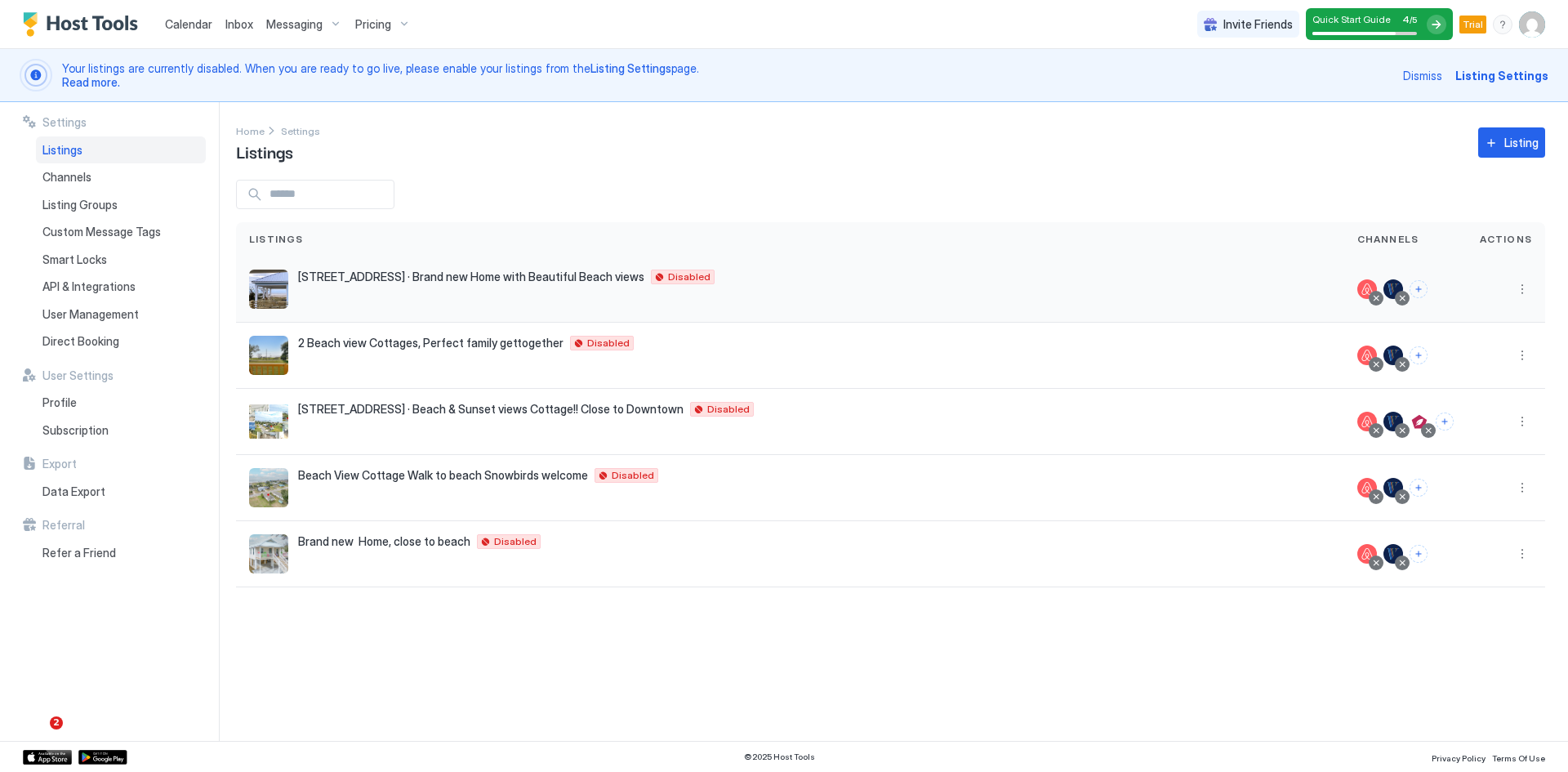
click at [398, 285] on div "[STREET_ADDRESS] · Brand new Home with Beautiful Beach views Gulfport 39507 US …" at bounding box center [790, 289] width 1082 height 39
click at [200, 27] on span "Calendar" at bounding box center [189, 24] width 48 height 14
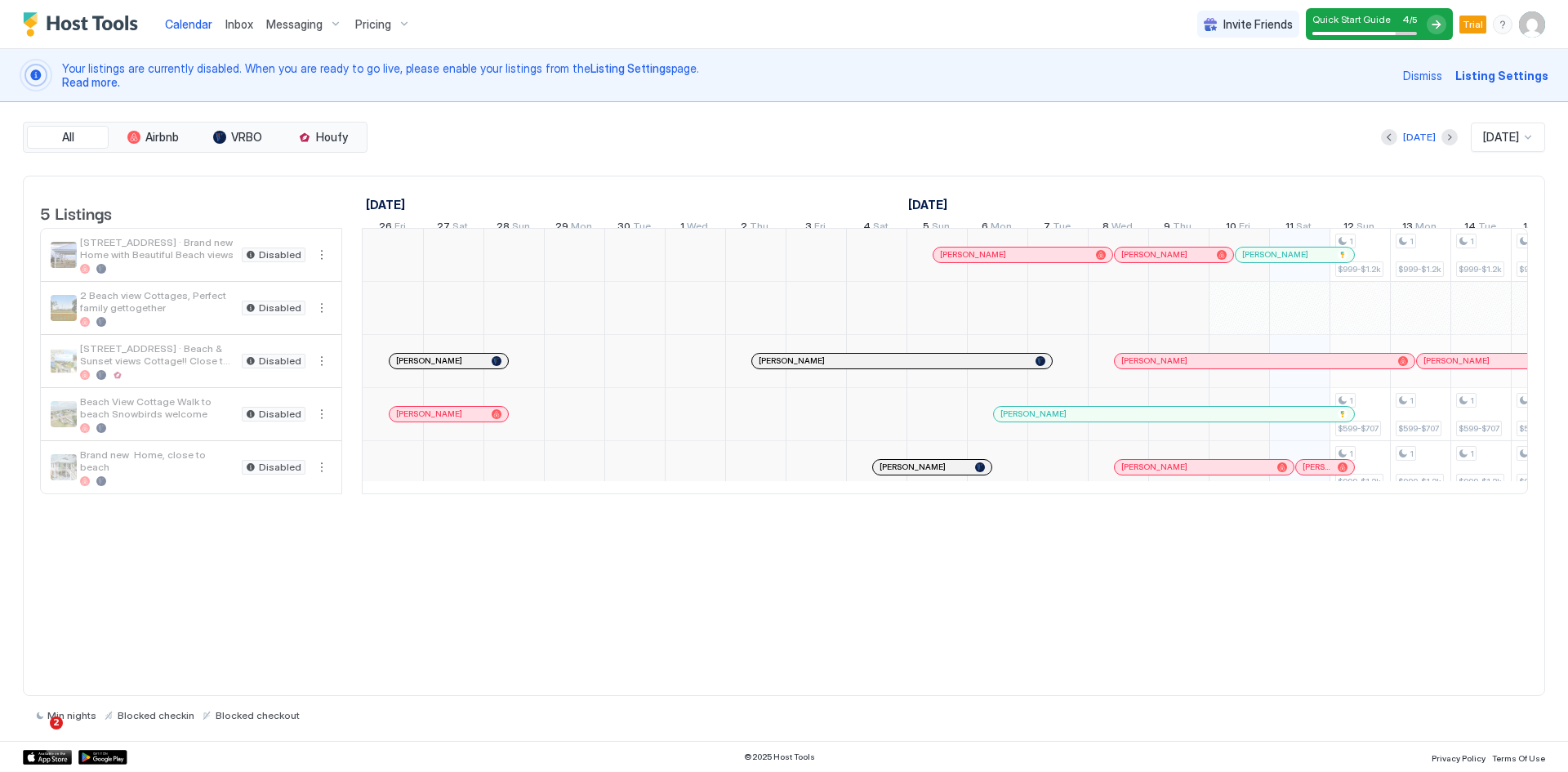
scroll to position [0, 908]
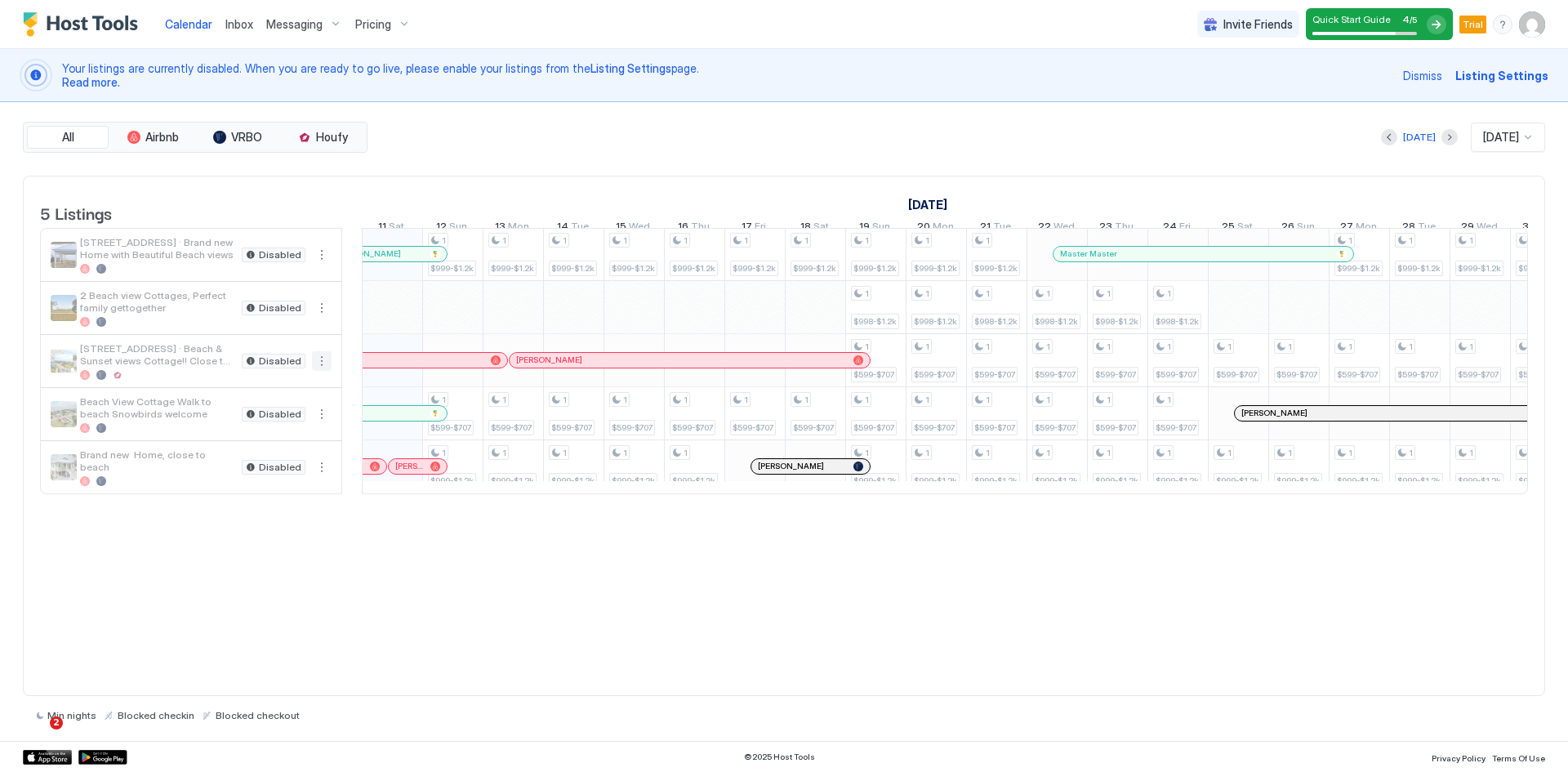
click at [323, 371] on button "More options" at bounding box center [321, 361] width 20 height 20
click at [289, 451] on span "Listing Settings" at bounding box center [294, 448] width 72 height 12
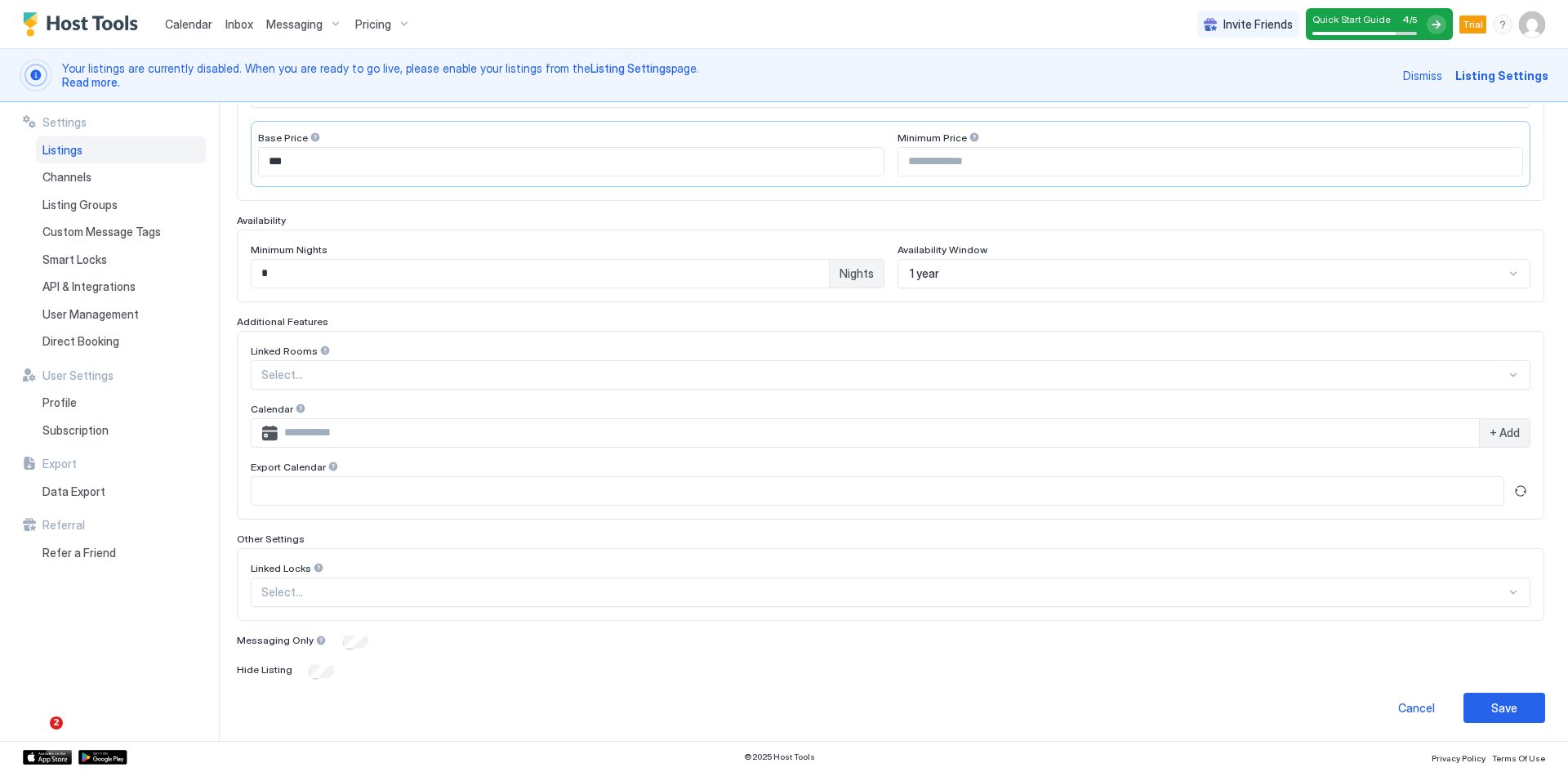
scroll to position [335, 0]
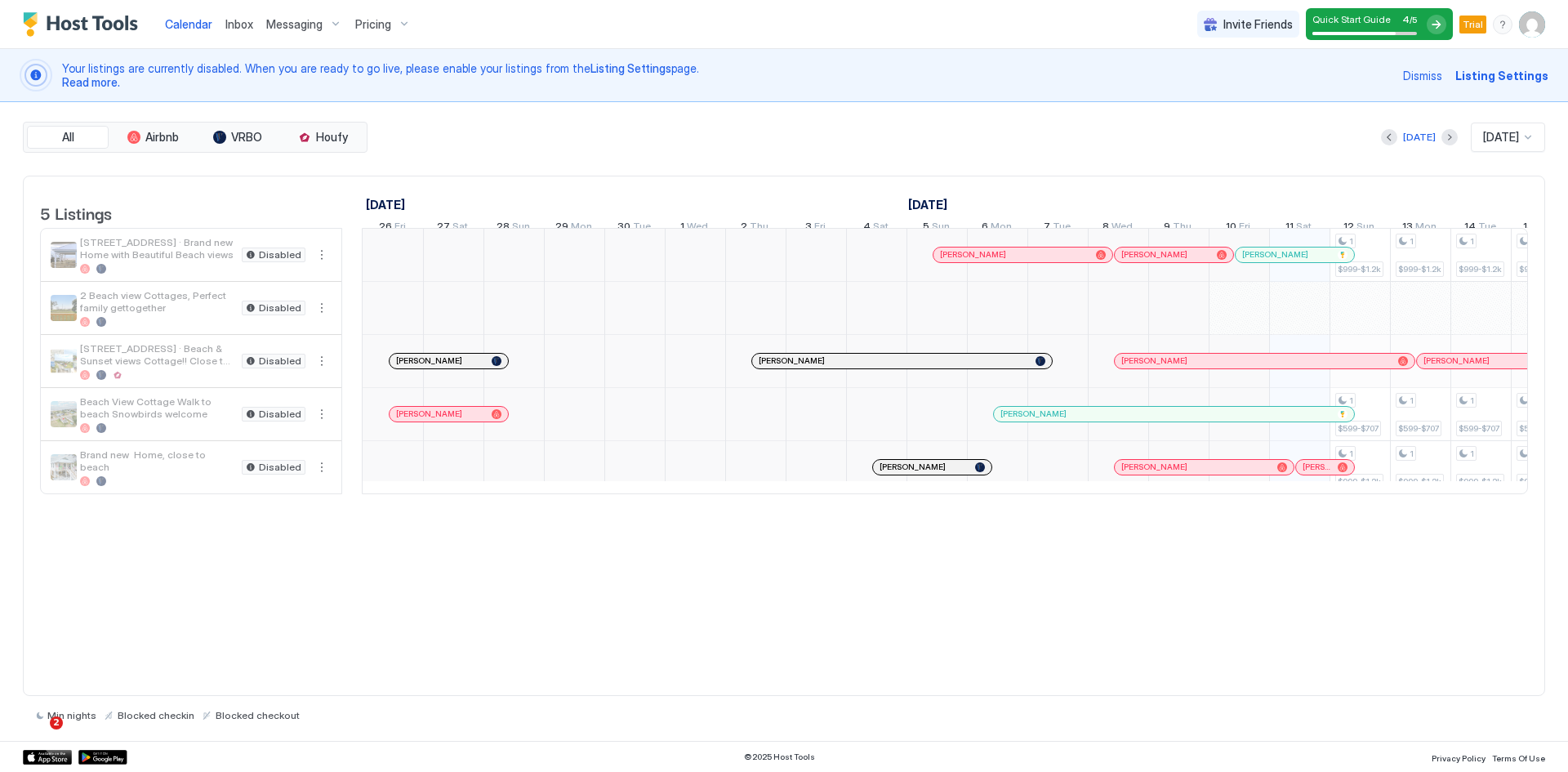
scroll to position [0, 908]
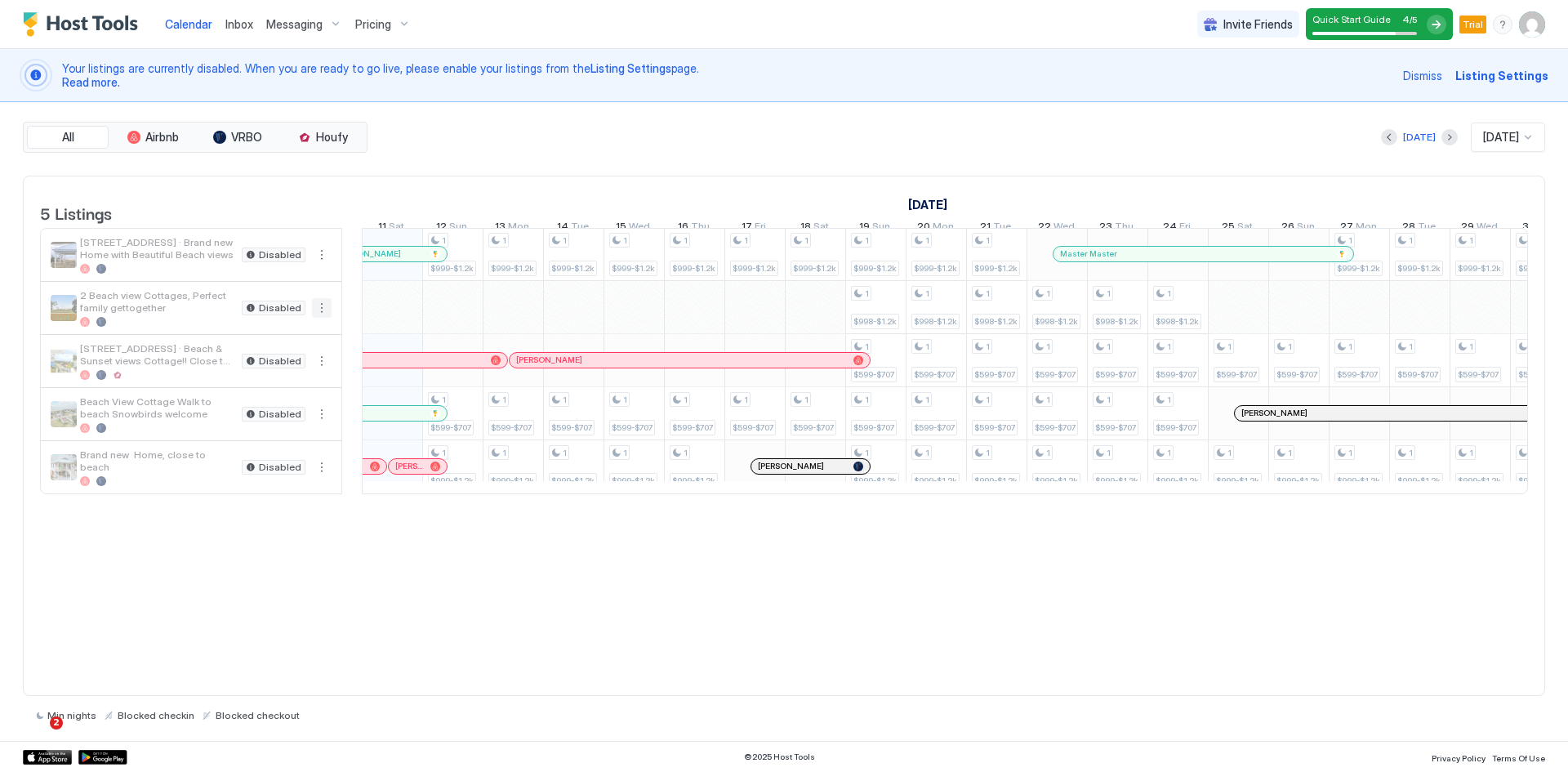
click at [323, 318] on button "More options" at bounding box center [321, 308] width 20 height 20
click at [285, 399] on span "Listing Settings" at bounding box center [294, 395] width 72 height 12
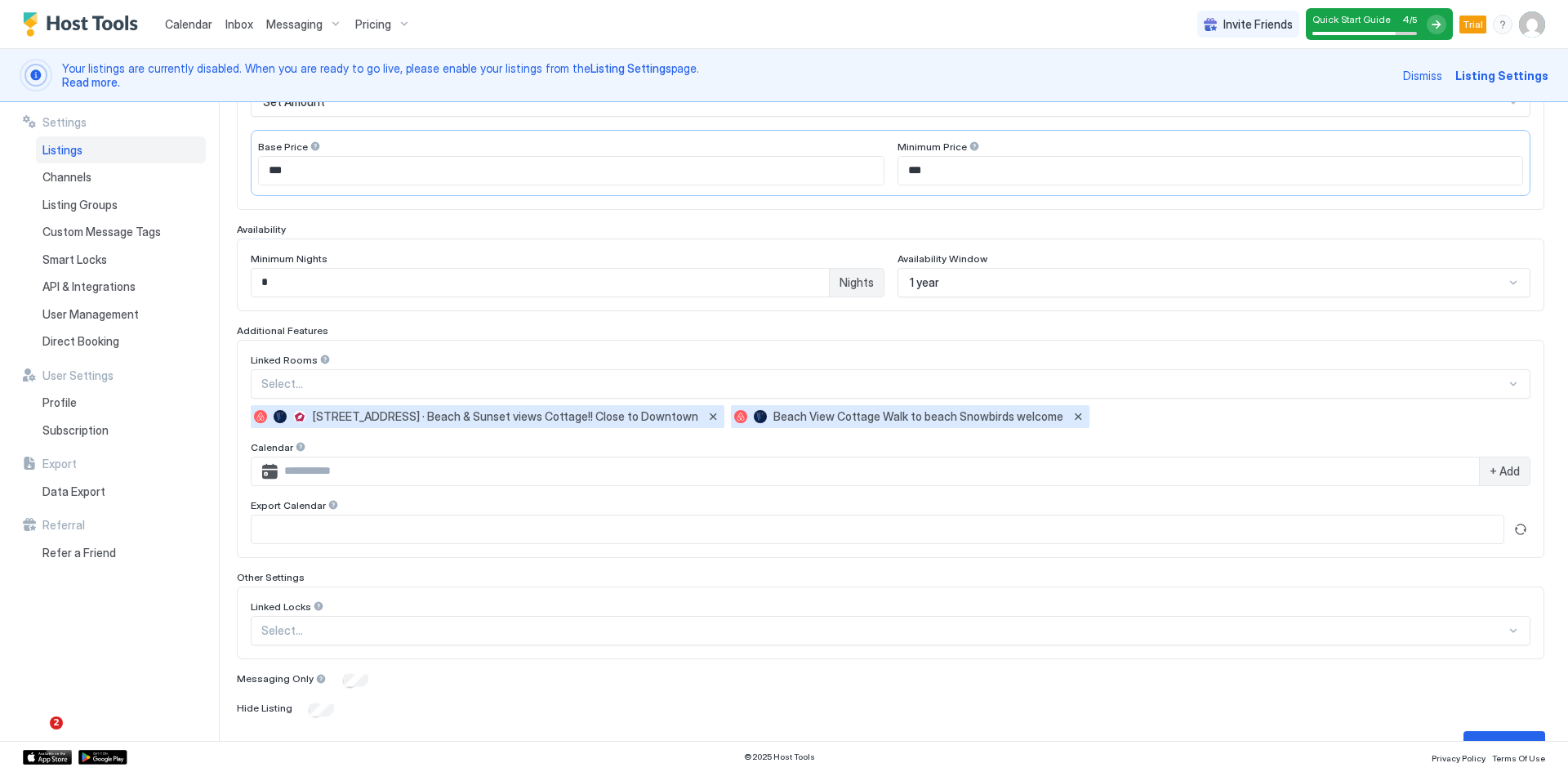
scroll to position [327, 0]
click at [372, 473] on input "Input Field" at bounding box center [878, 468] width 1201 height 28
click at [362, 520] on input "Input Field" at bounding box center [878, 526] width 1252 height 28
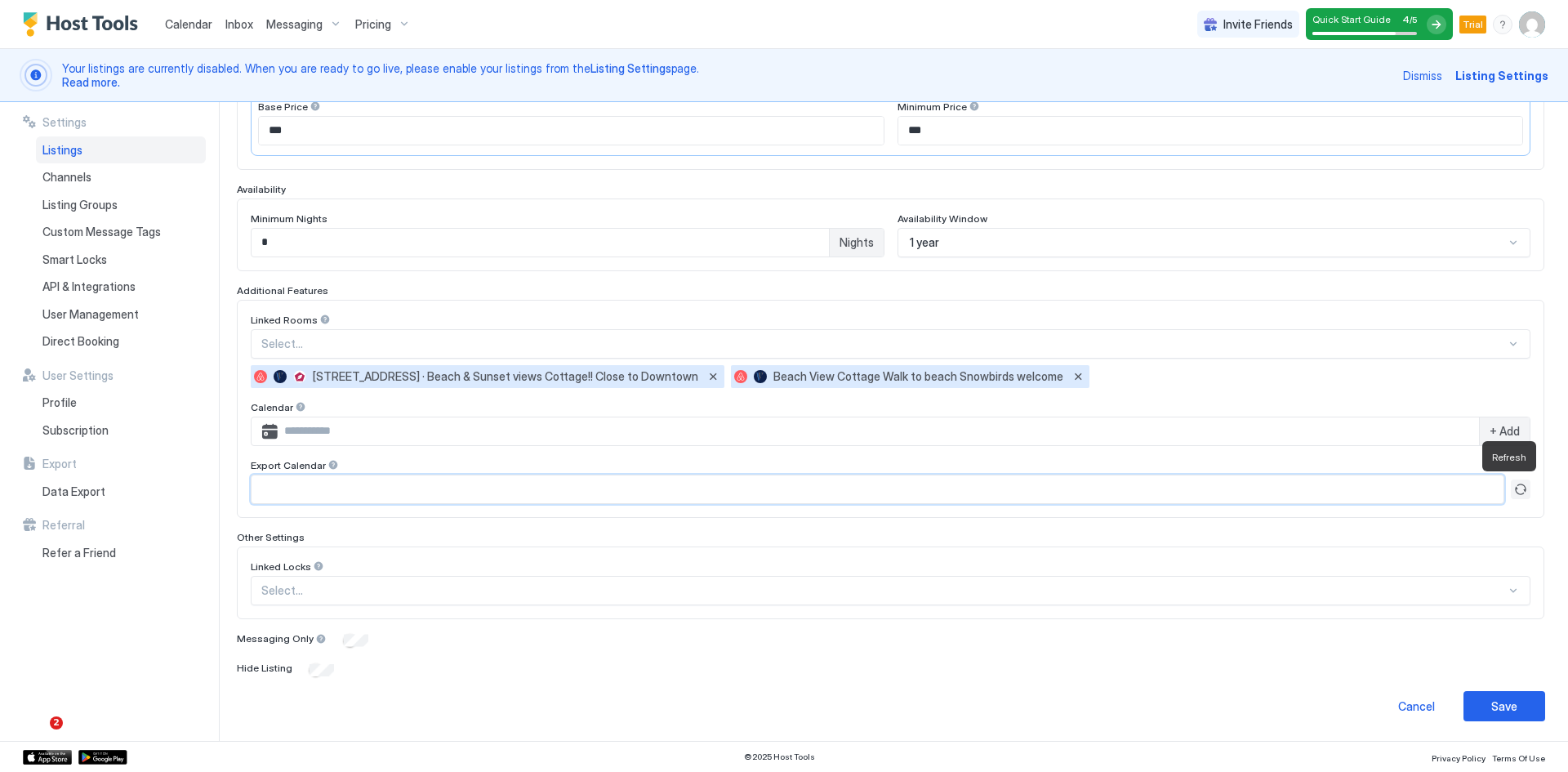
click at [1514, 489] on button "Refresh" at bounding box center [1520, 489] width 20 height 20
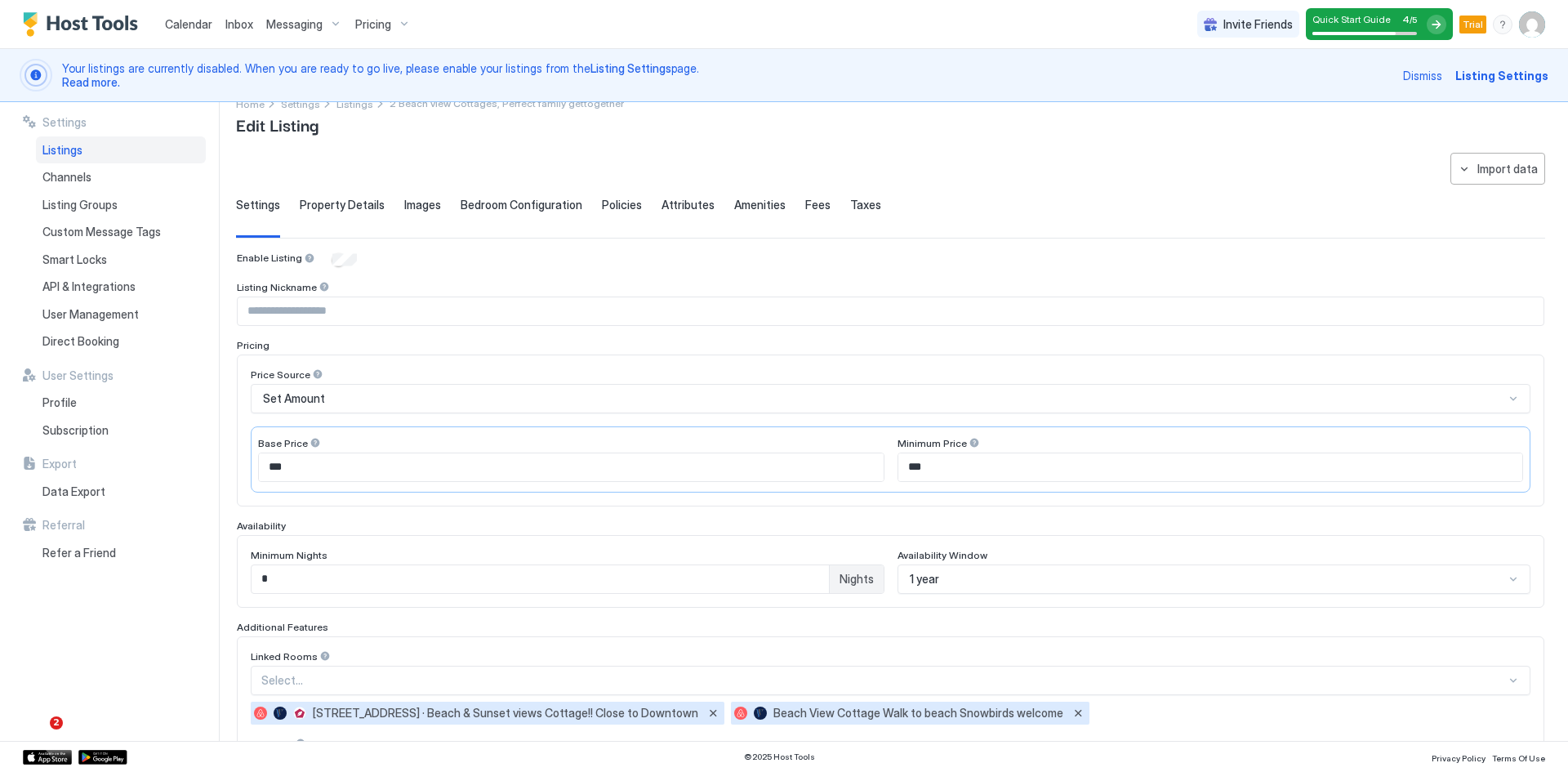
scroll to position [0, 0]
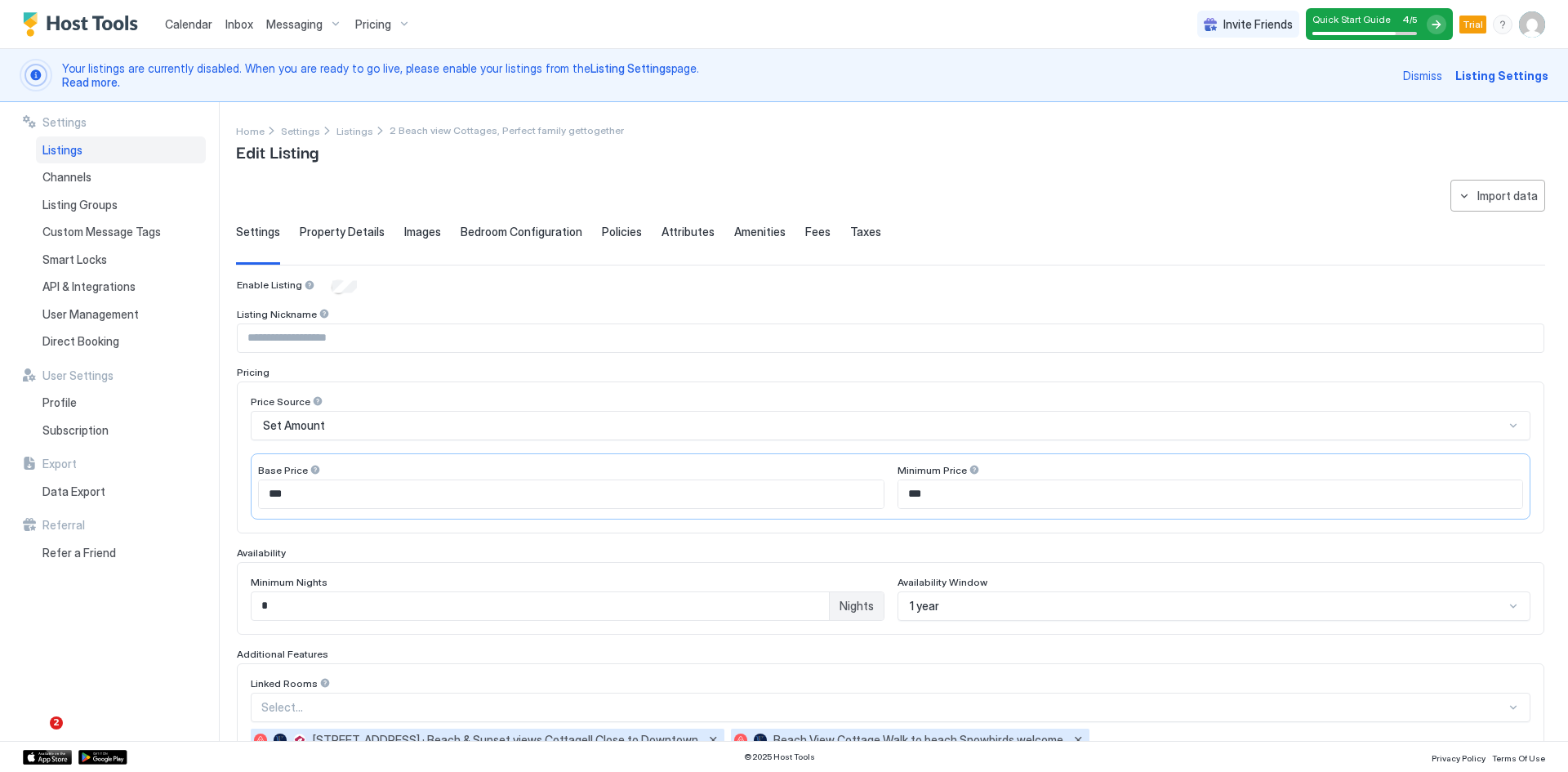
click at [199, 29] on span "Calendar" at bounding box center [189, 24] width 48 height 14
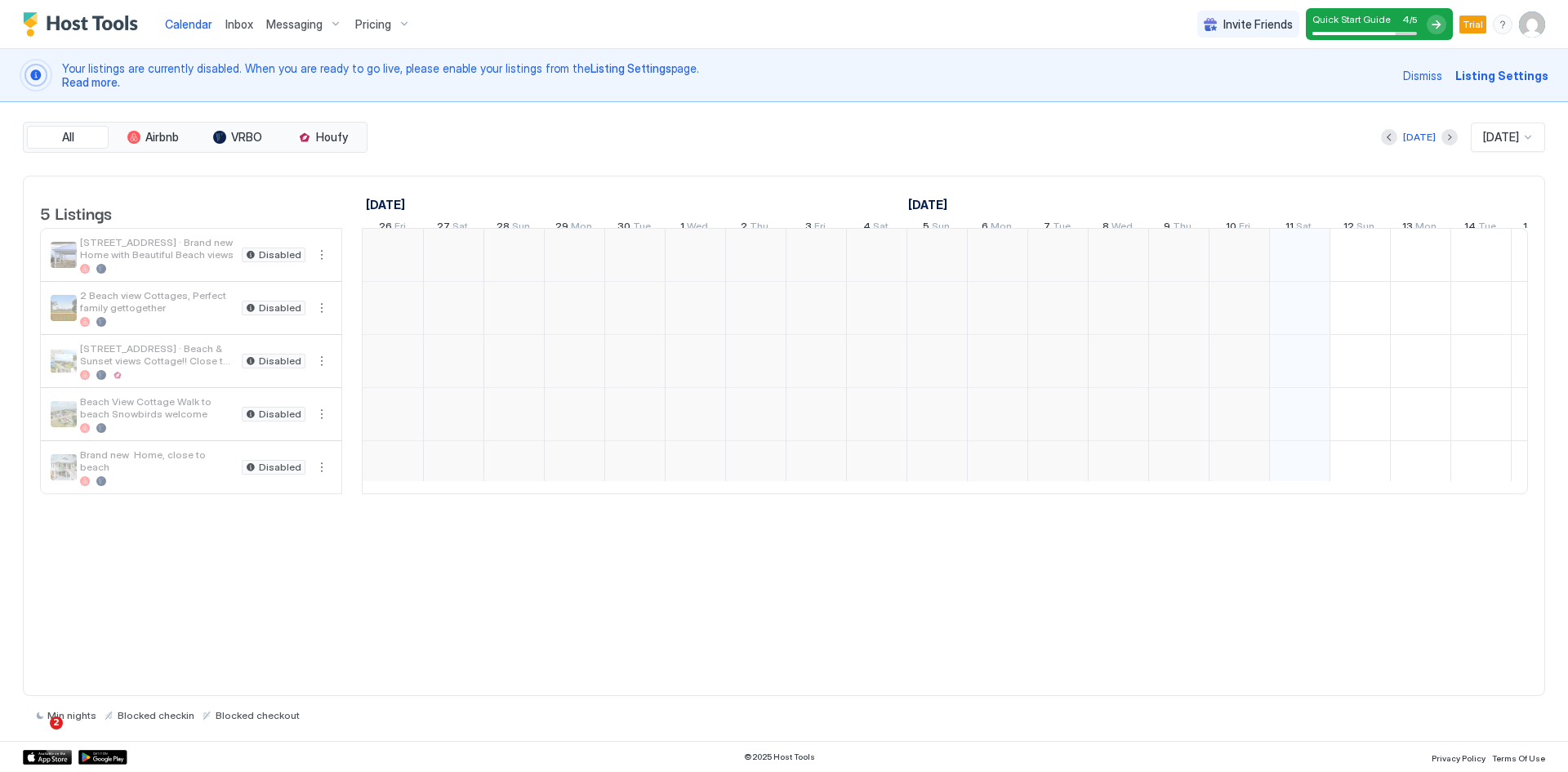
scroll to position [0, 908]
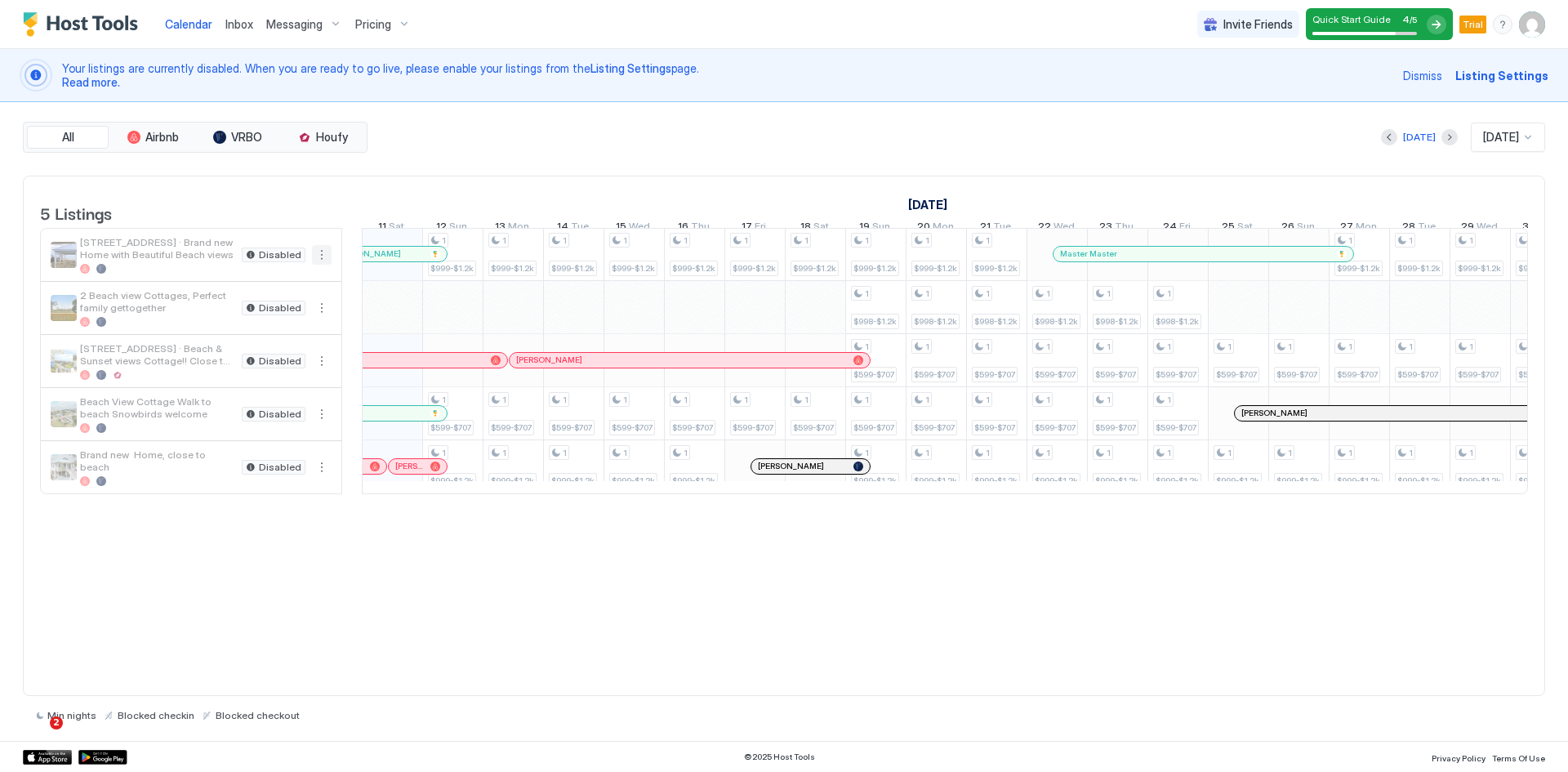
click at [326, 261] on button "More options" at bounding box center [321, 255] width 20 height 20
click at [277, 340] on span "Listing Settings" at bounding box center [294, 341] width 72 height 12
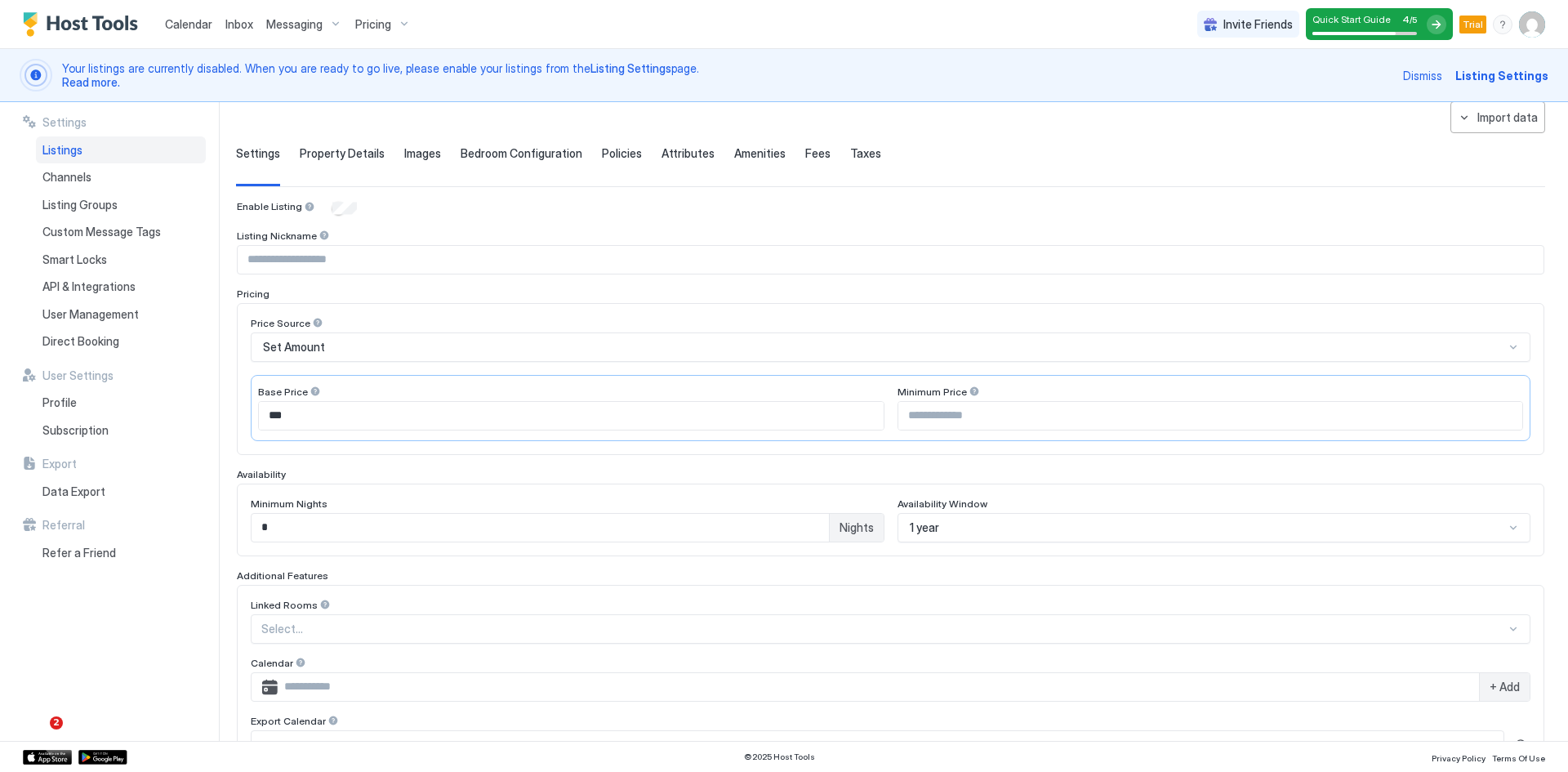
scroll to position [335, 0]
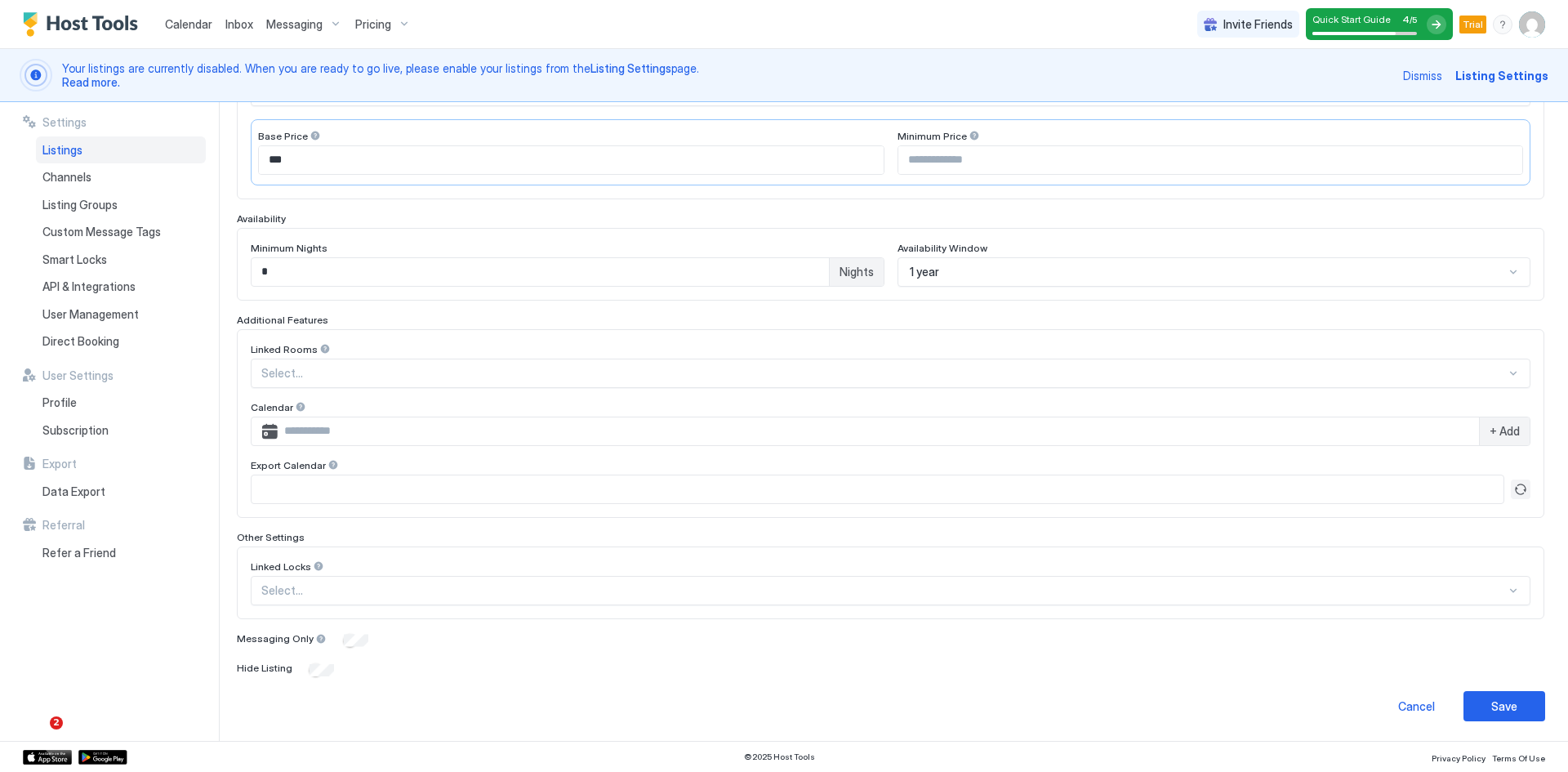
click at [1511, 489] on button "Refresh" at bounding box center [1520, 489] width 20 height 20
click at [1514, 494] on button "Copy" at bounding box center [1521, 493] width 16 height 16
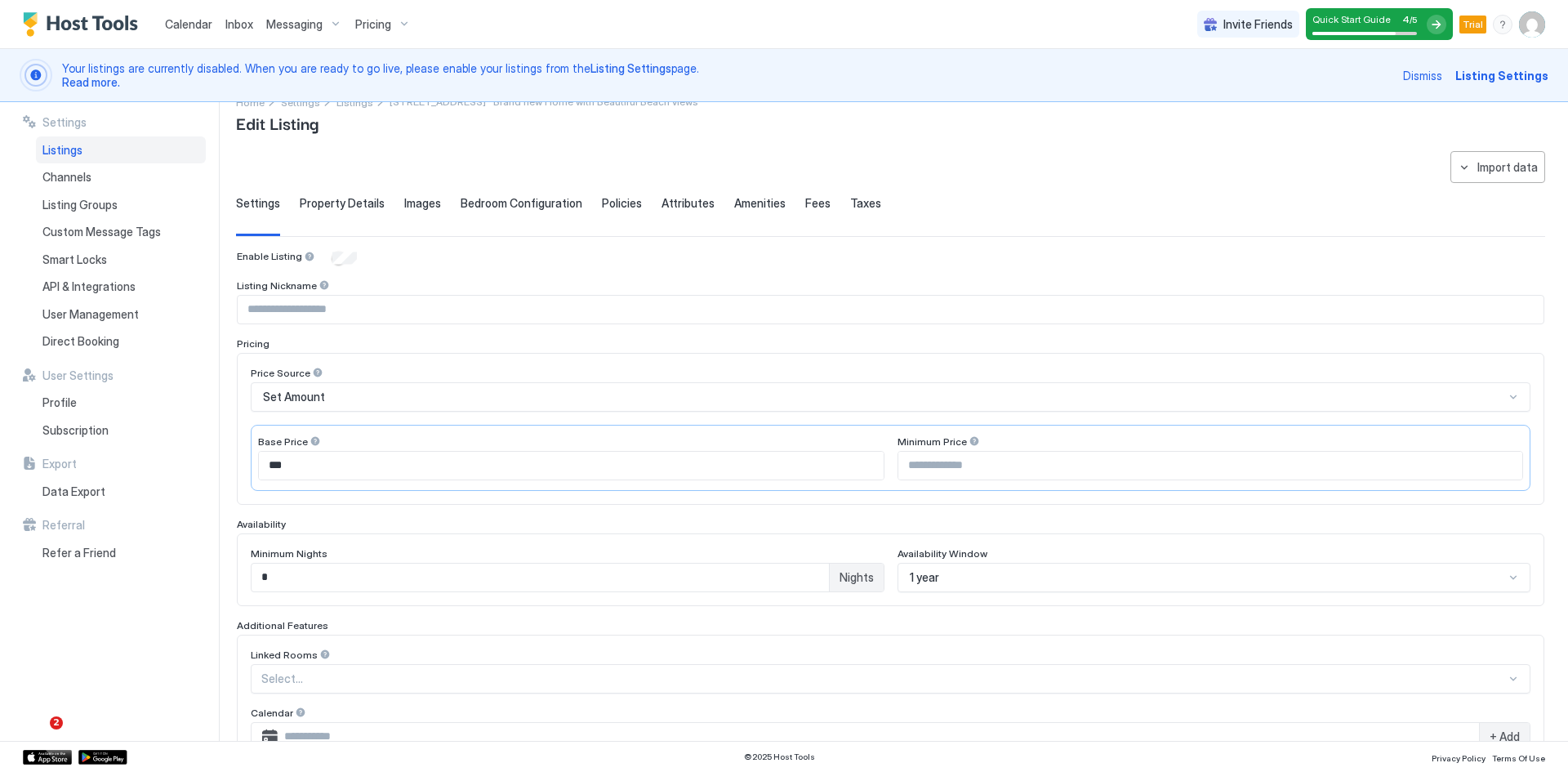
scroll to position [0, 0]
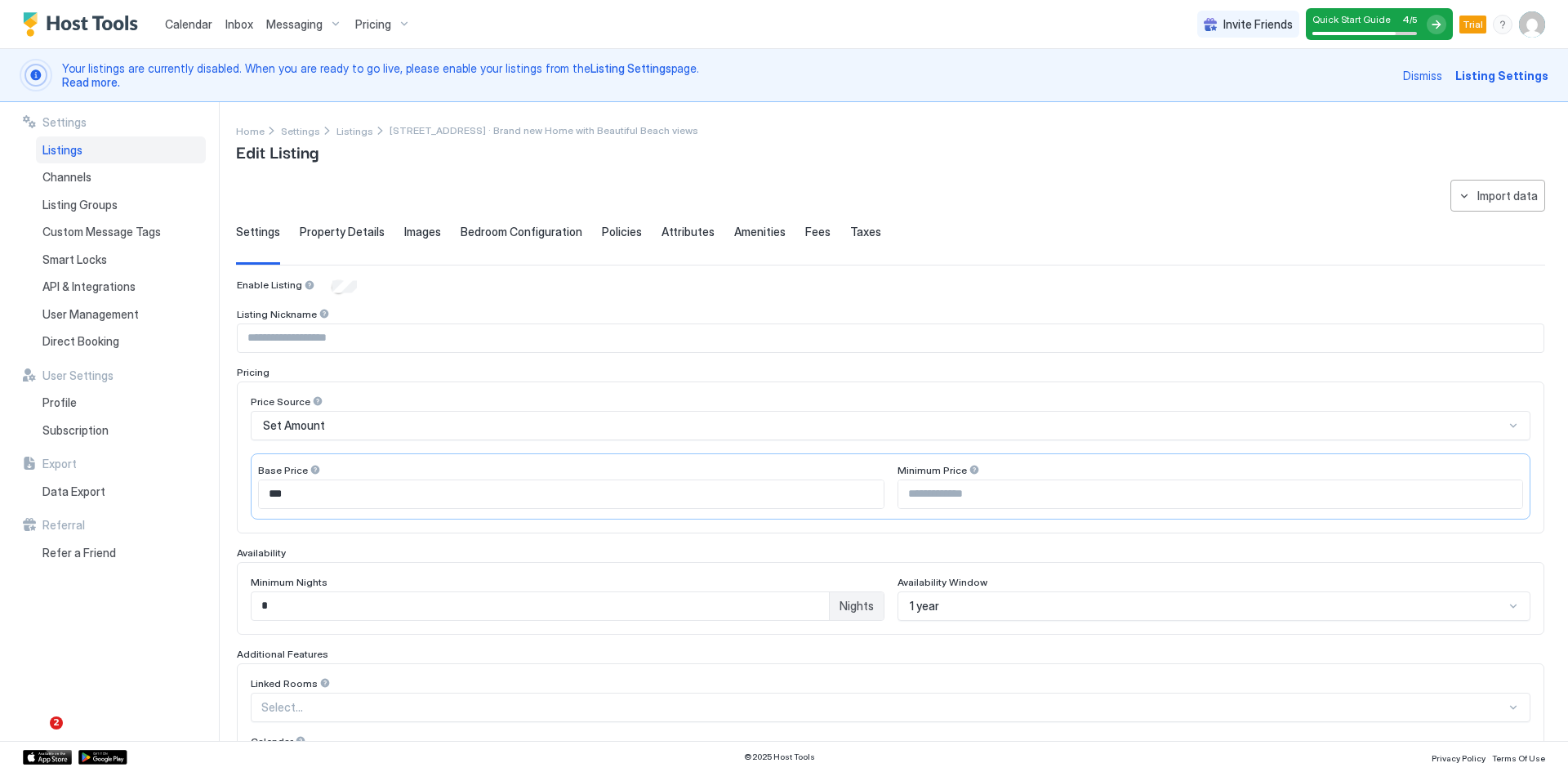
click at [1505, 79] on span "Listing Settings" at bounding box center [1502, 75] width 93 height 17
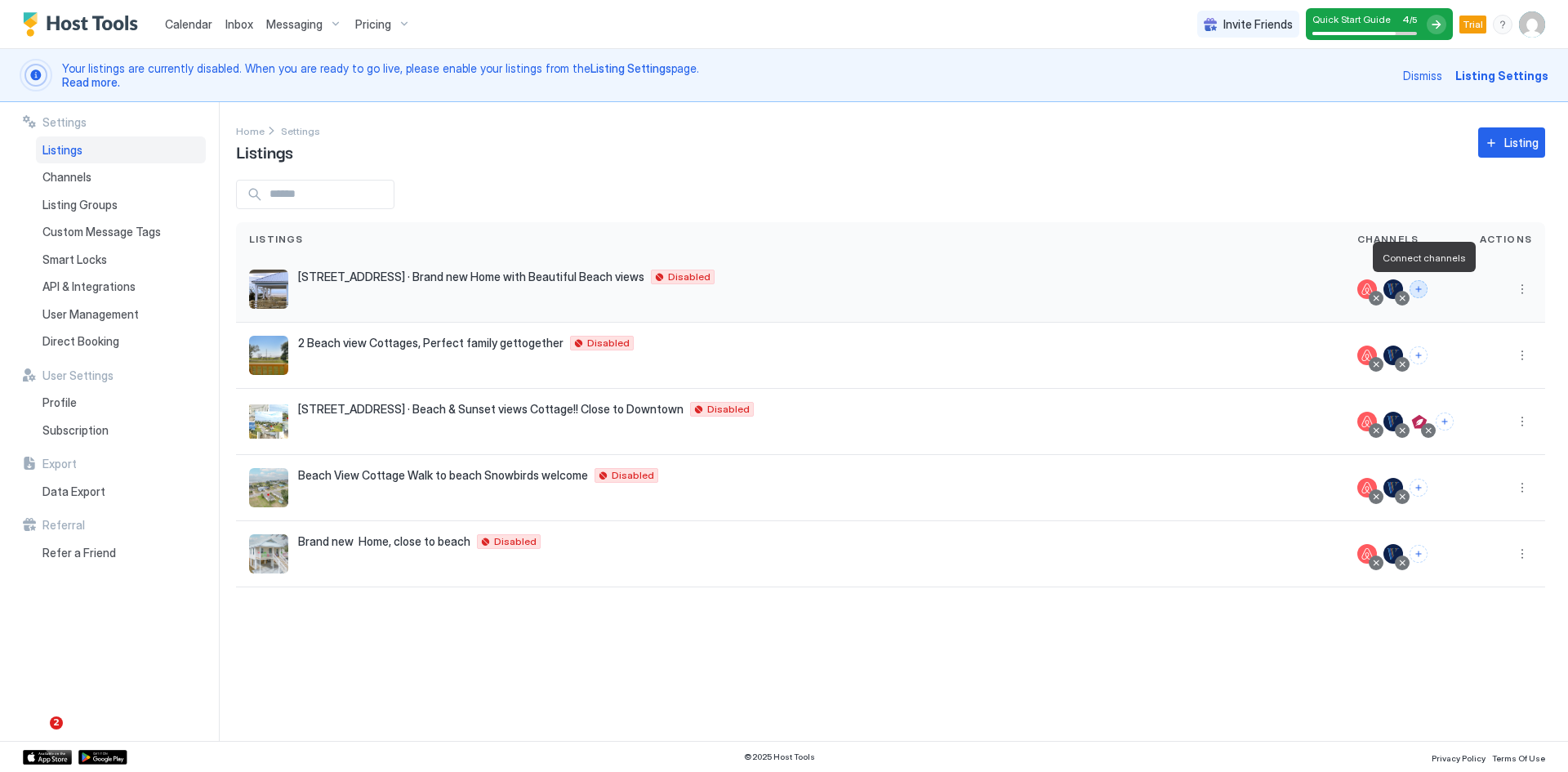
click at [1423, 289] on button "Connect channels" at bounding box center [1418, 289] width 18 height 18
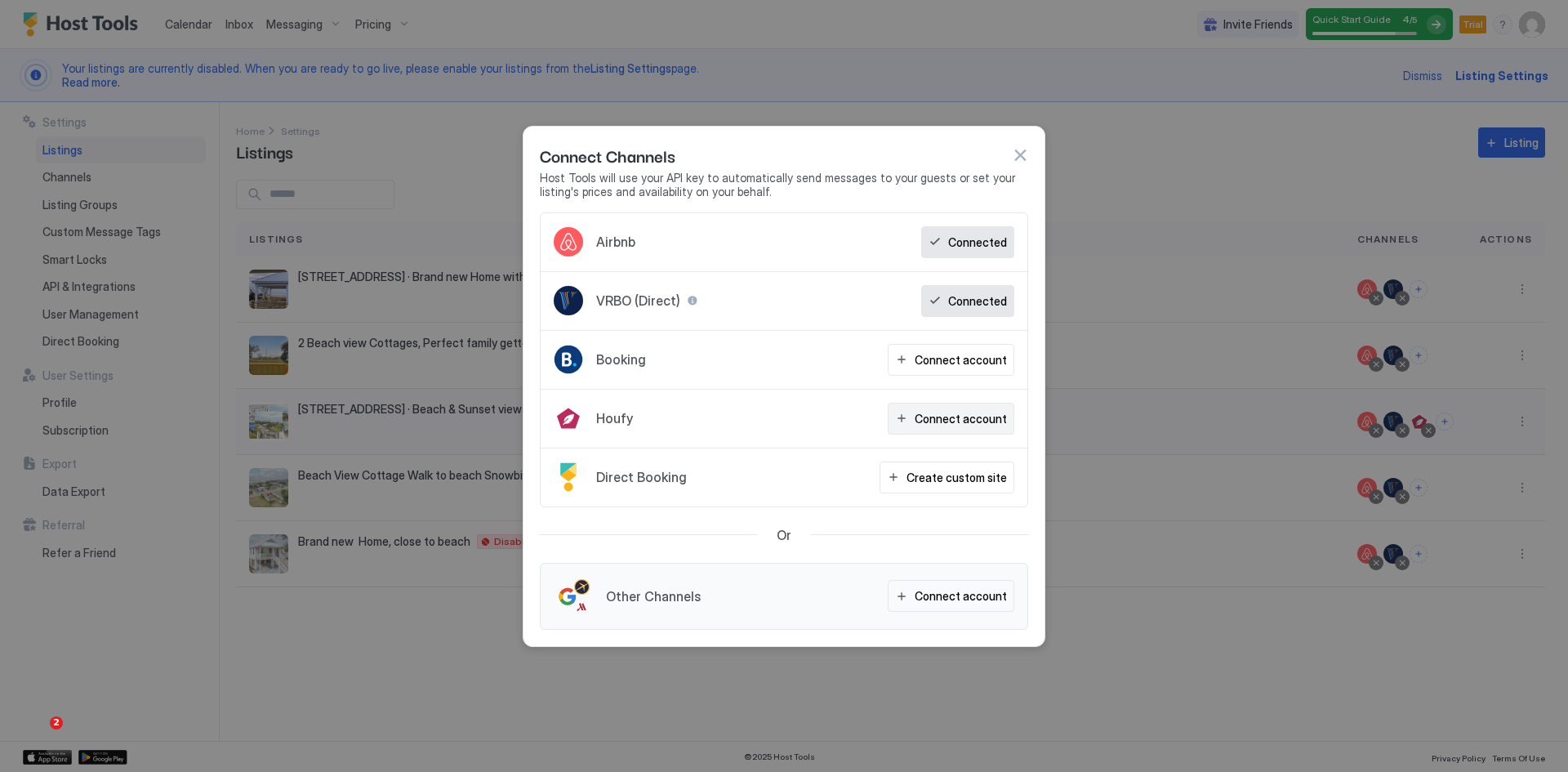
click at [950, 420] on div "Connect account" at bounding box center [961, 418] width 92 height 17
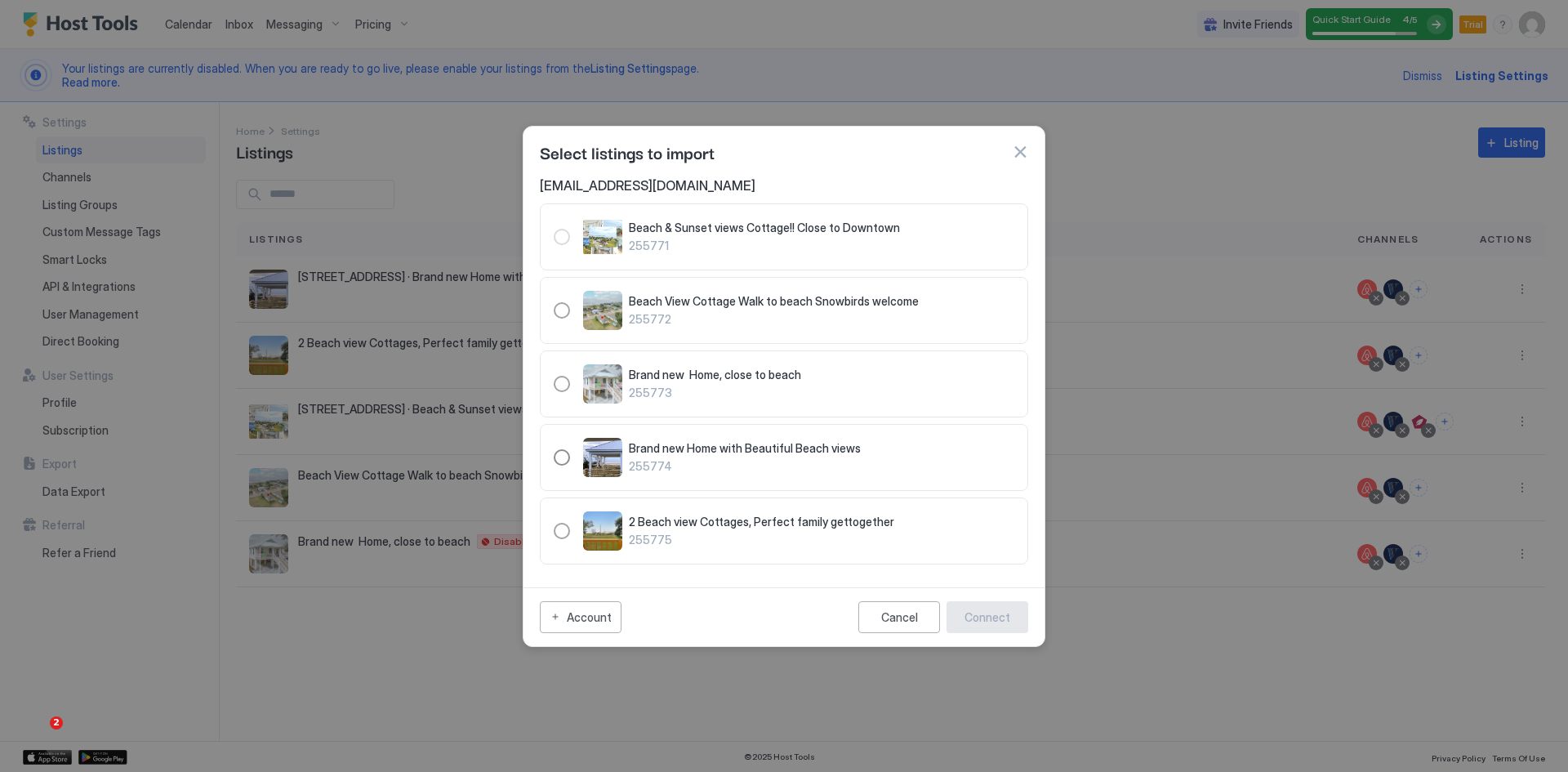
click at [566, 456] on div "255774" at bounding box center [562, 457] width 16 height 16
click at [978, 620] on div "Connect" at bounding box center [987, 617] width 46 height 17
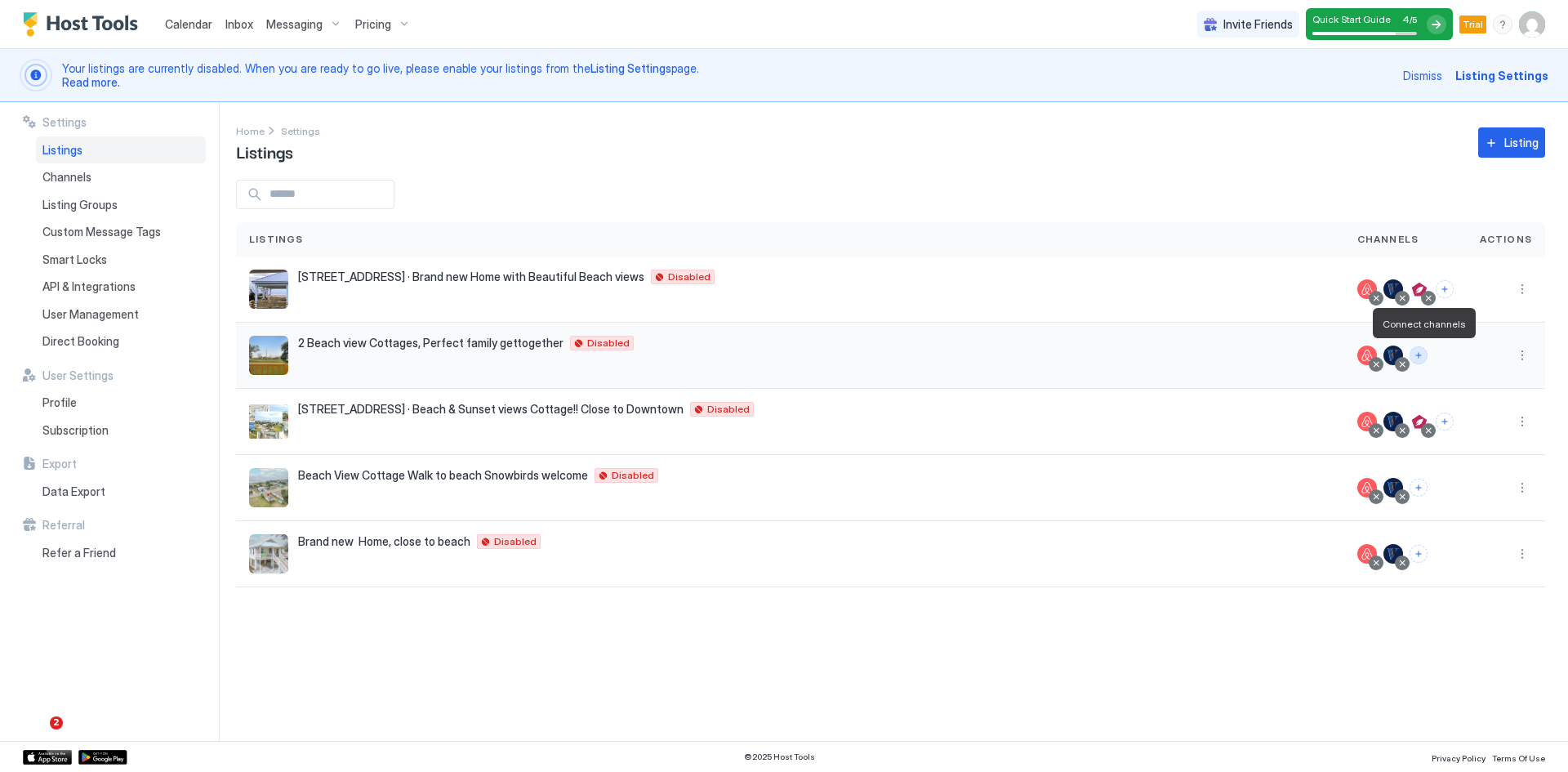
click at [1422, 353] on button "Connect channels" at bounding box center [1418, 355] width 18 height 18
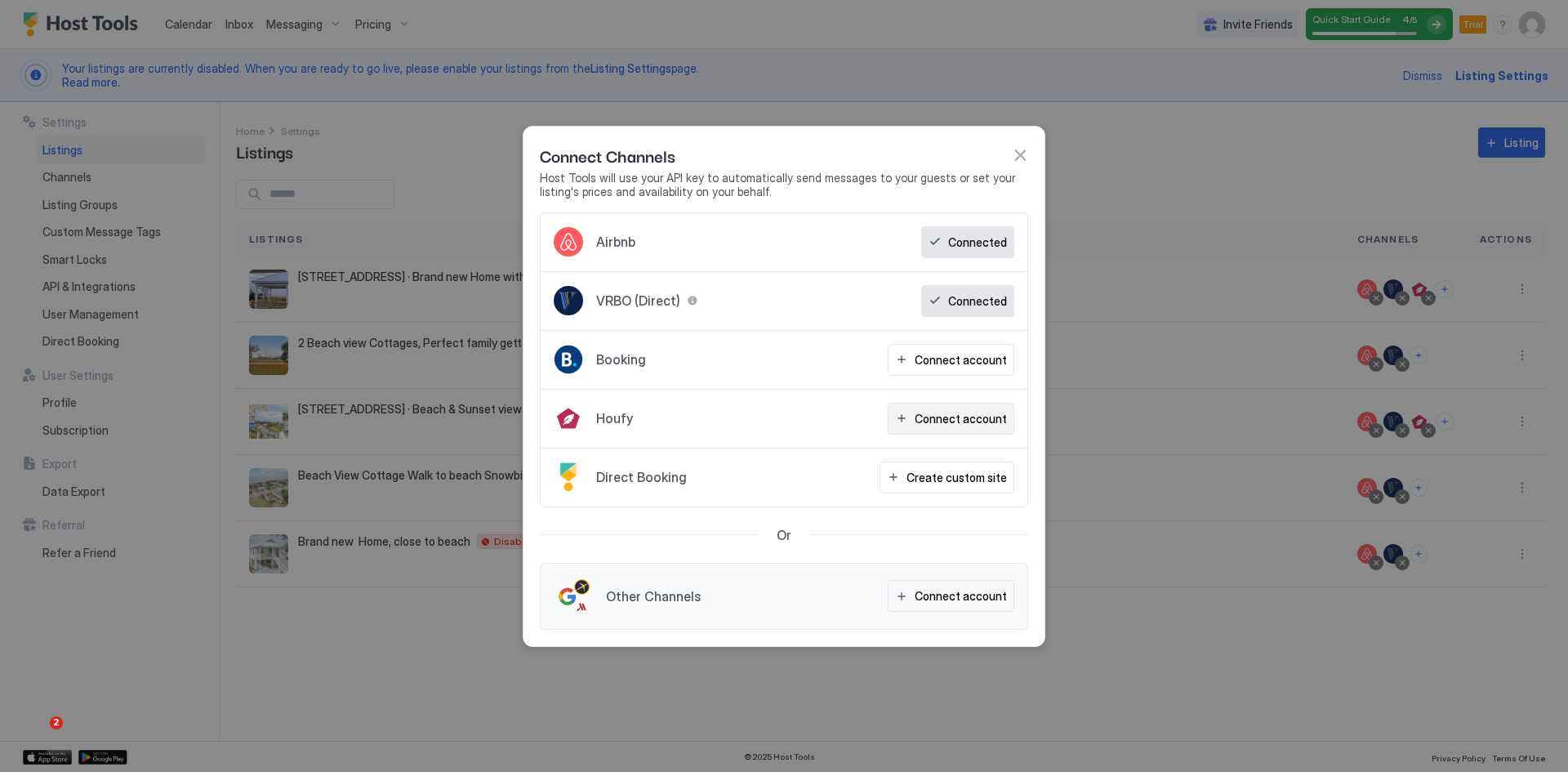
click at [947, 427] on button "Connect account" at bounding box center [950, 419] width 126 height 32
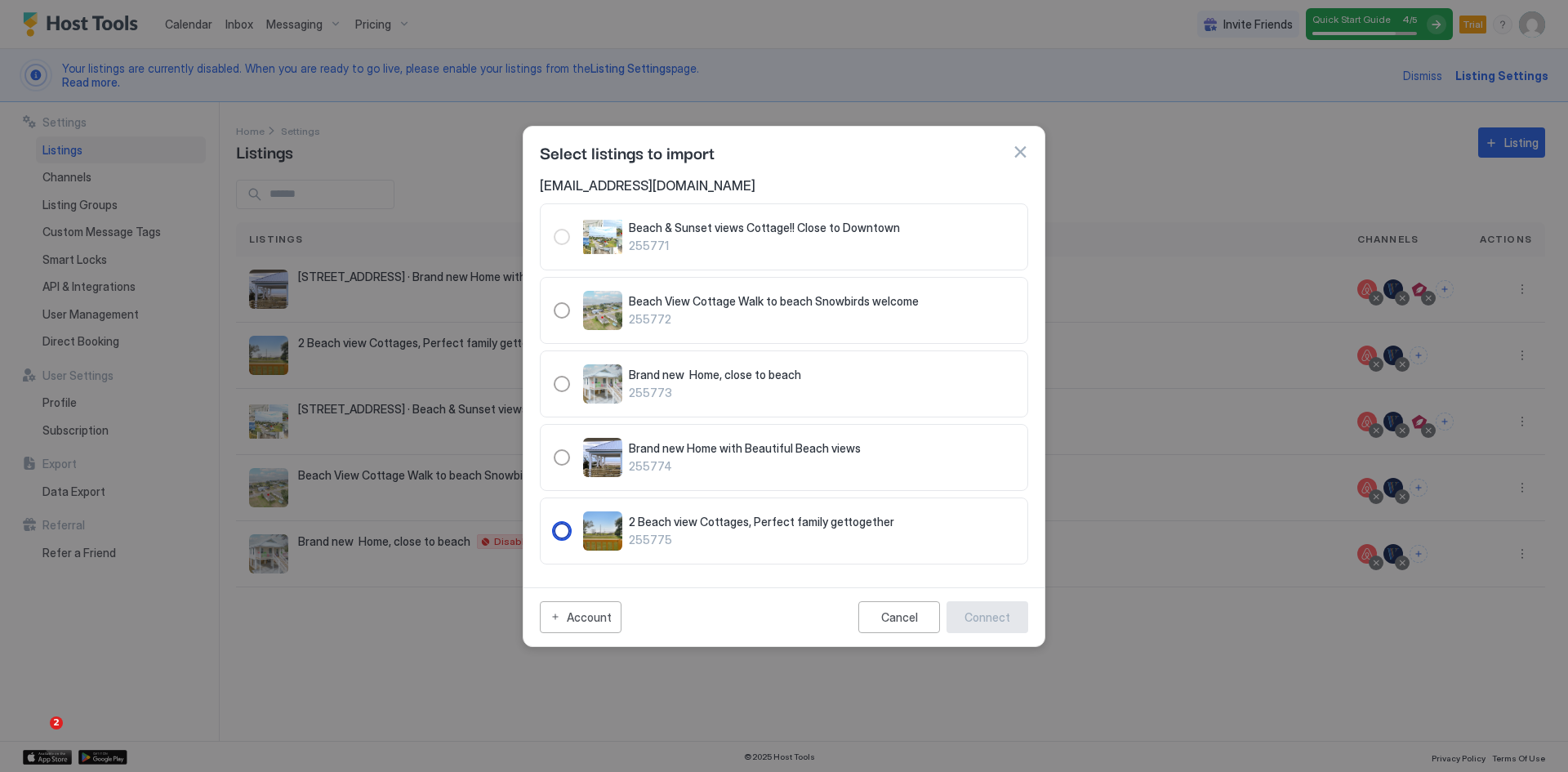
click at [665, 530] on div "2 Beach view Cottages, Perfect family gettogether 255775" at bounding box center [822, 531] width 386 height 32
click at [978, 611] on div "Connect" at bounding box center [987, 617] width 46 height 17
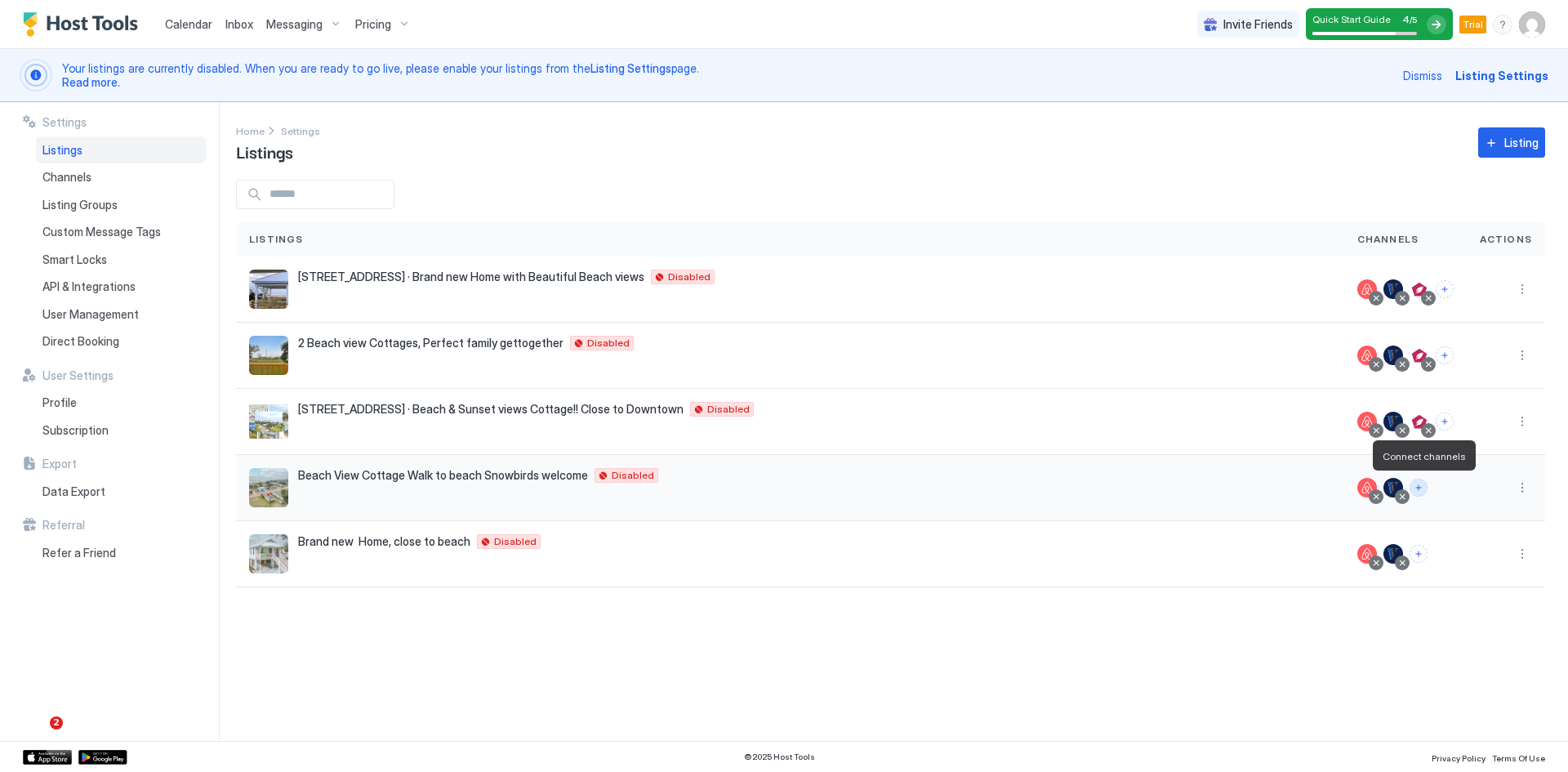
click at [1427, 493] on button "Connect channels" at bounding box center [1418, 488] width 18 height 18
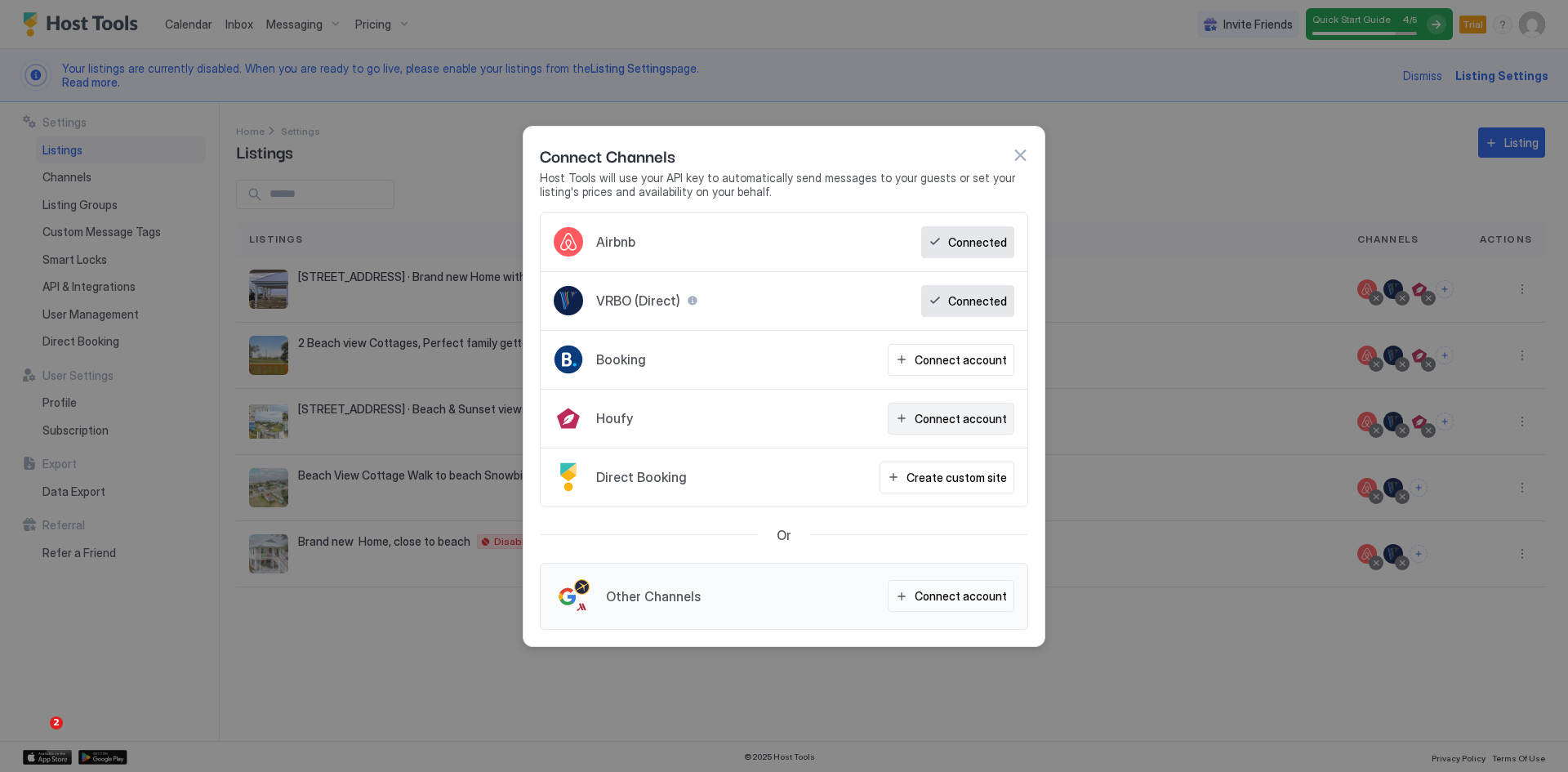
click at [946, 418] on div "Connect account" at bounding box center [961, 418] width 92 height 17
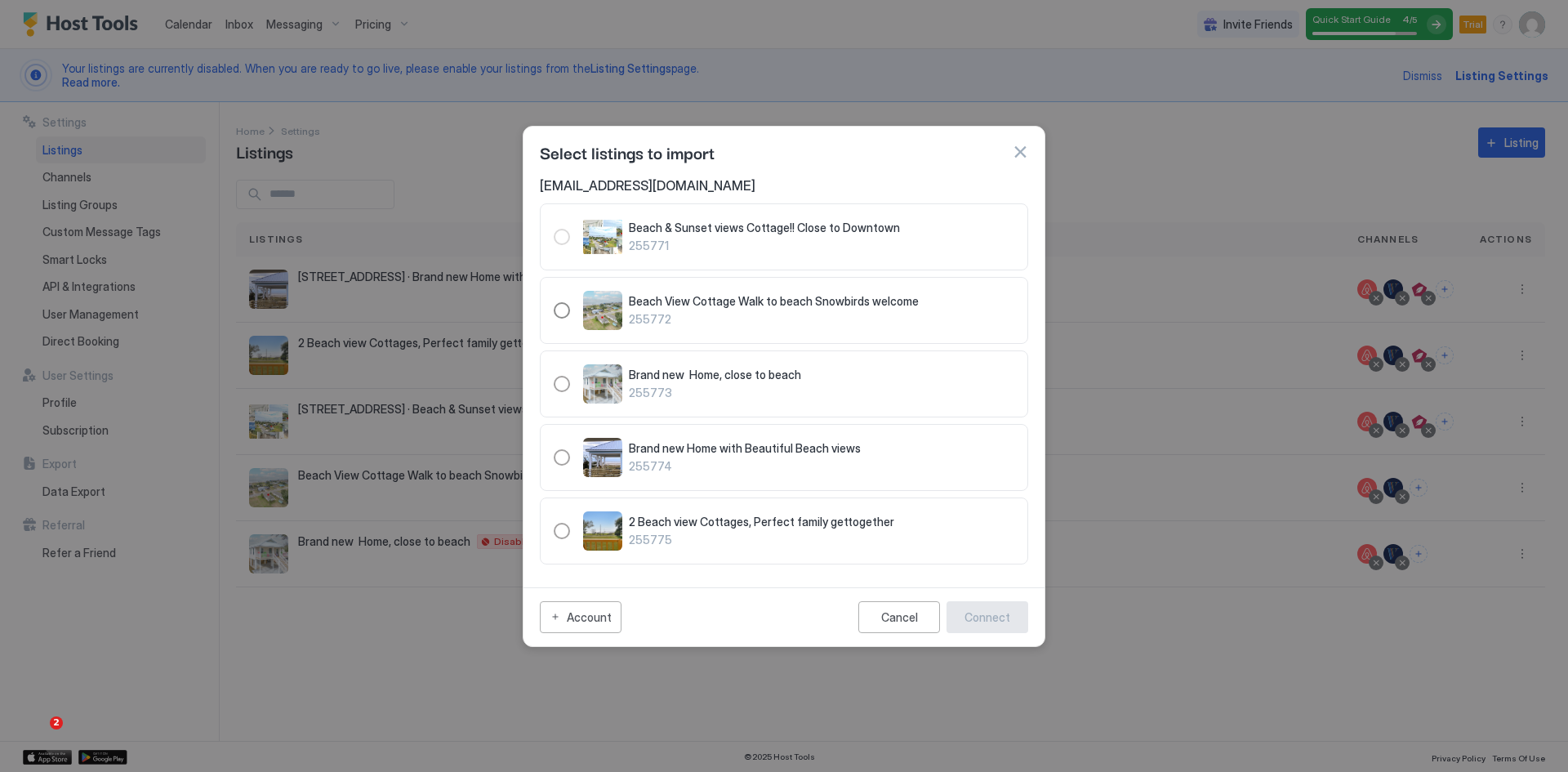
click at [682, 307] on span "Beach View Cottage Walk to beach Snowbirds welcome" at bounding box center [822, 300] width 386 height 14
click at [1014, 620] on button "Connect" at bounding box center [987, 618] width 82 height 32
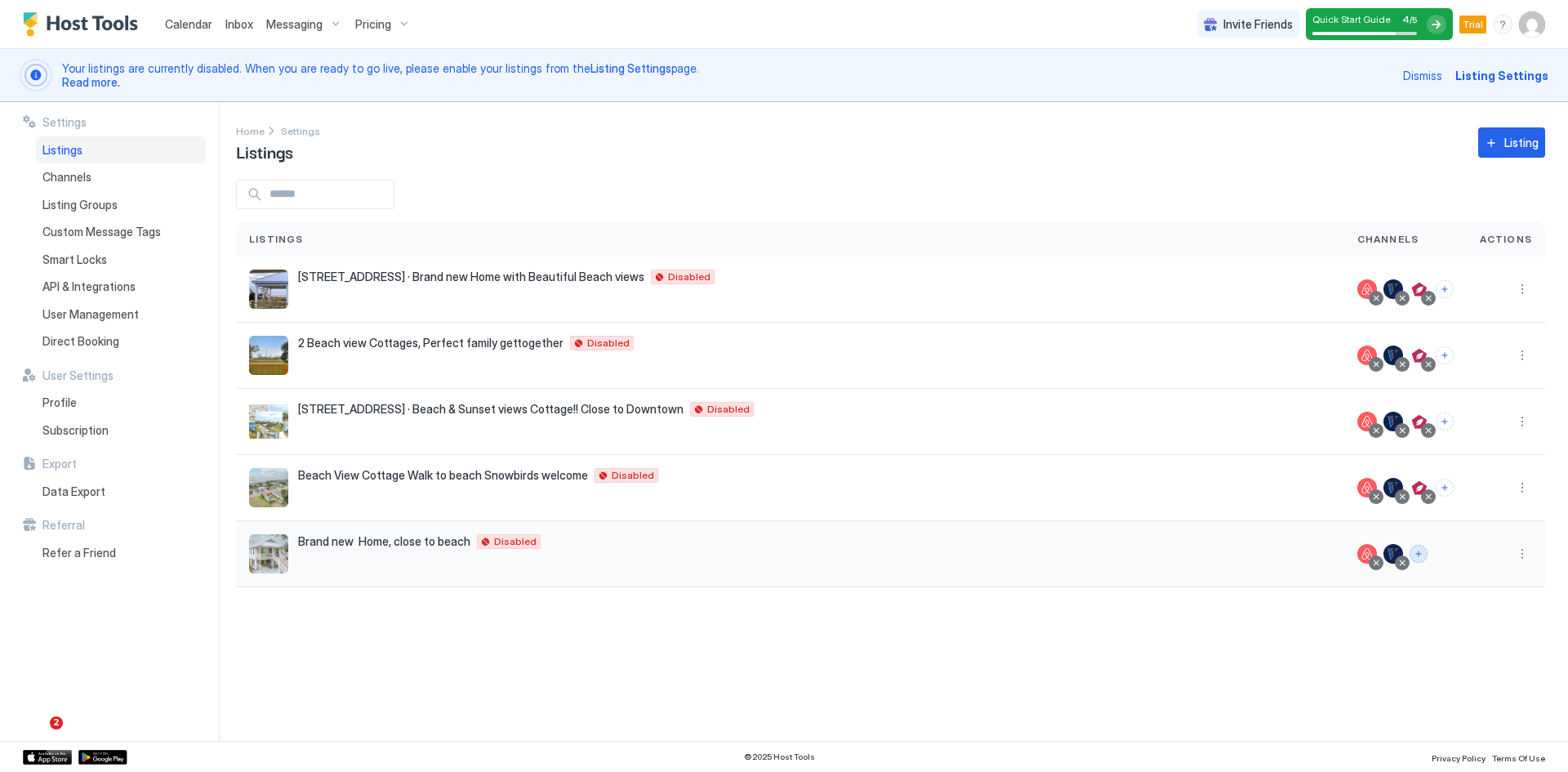
click at [1421, 559] on button "Connect channels" at bounding box center [1418, 553] width 18 height 18
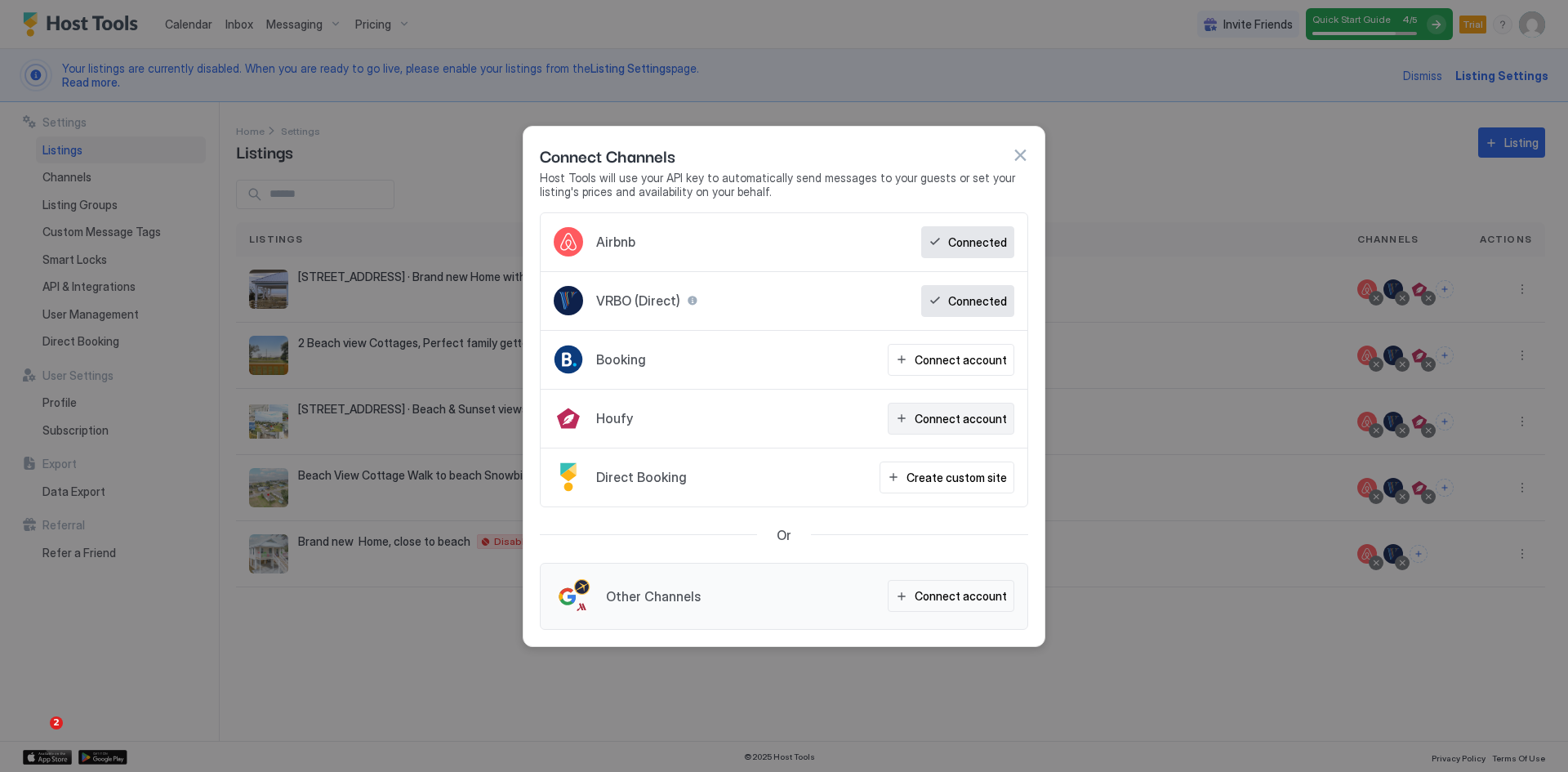
click at [926, 421] on div "Connect account" at bounding box center [961, 418] width 92 height 17
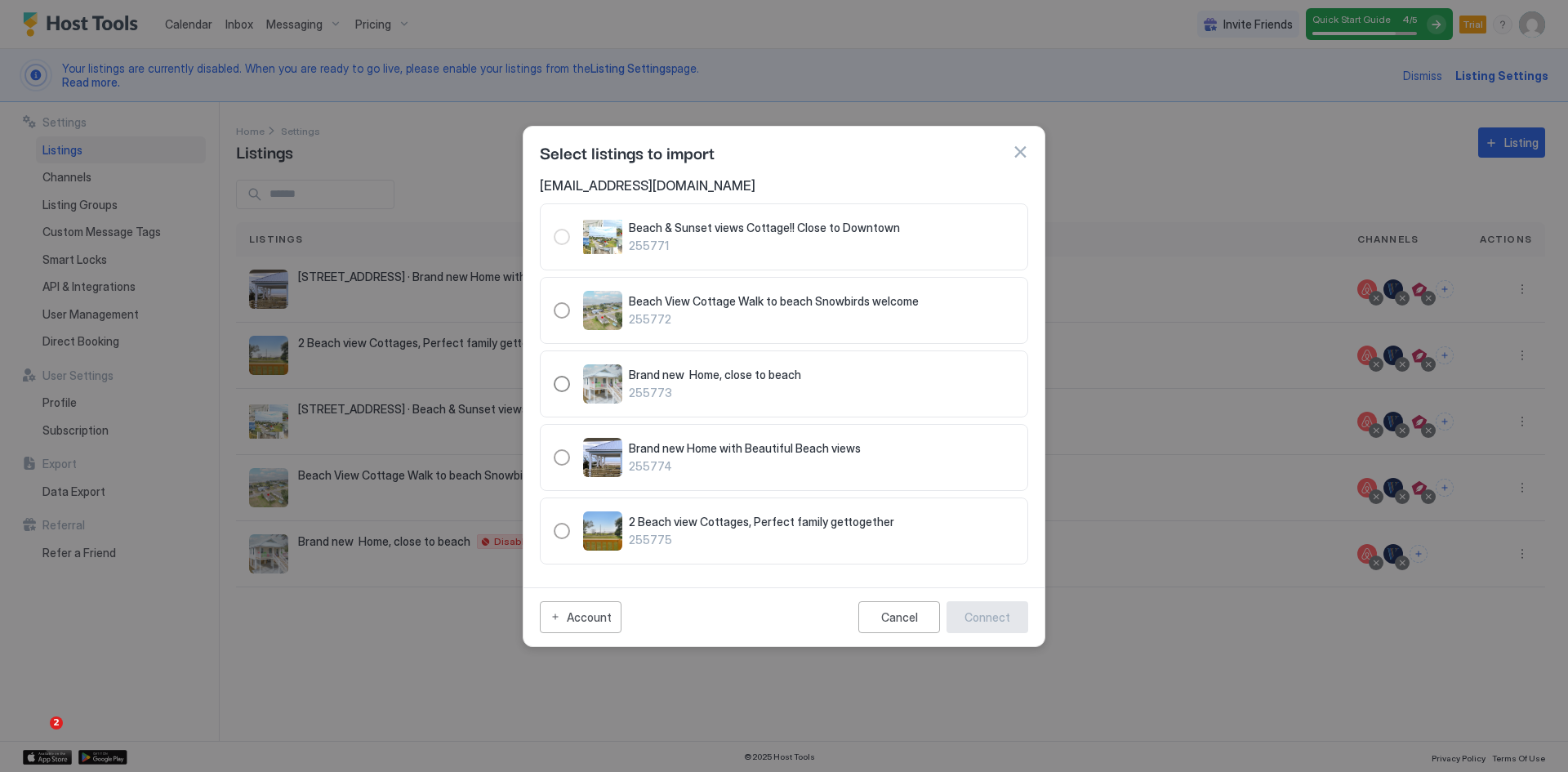
click at [561, 388] on div "255773" at bounding box center [562, 383] width 16 height 16
click at [991, 622] on div "Connect" at bounding box center [987, 617] width 46 height 17
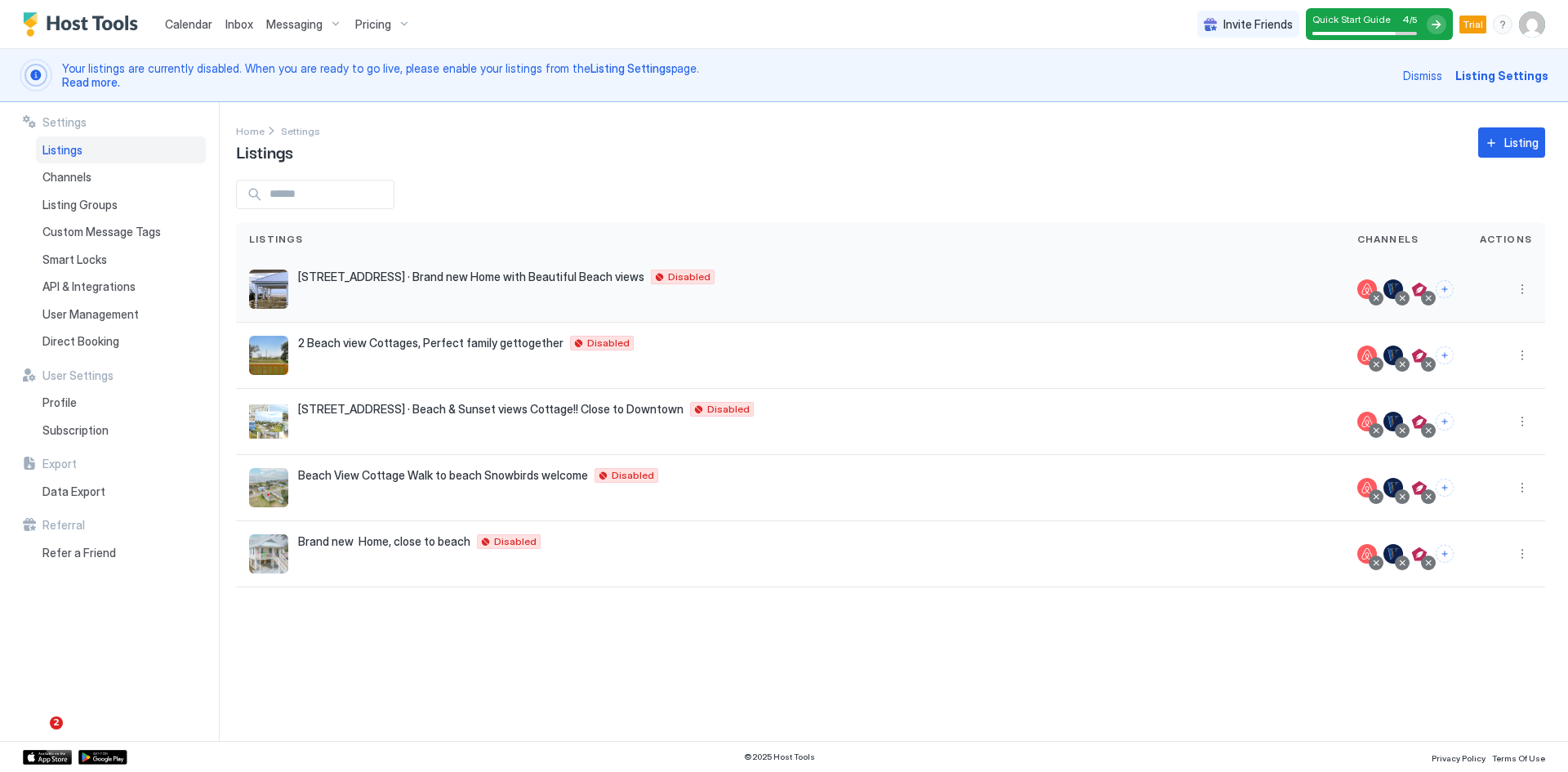
click at [512, 281] on span "[STREET_ADDRESS] · Brand new Home with Beautiful Beach views" at bounding box center [471, 277] width 346 height 14
click at [1525, 290] on button "More options" at bounding box center [1522, 289] width 20 height 20
click at [1471, 339] on span "Pricing" at bounding box center [1465, 338] width 32 height 12
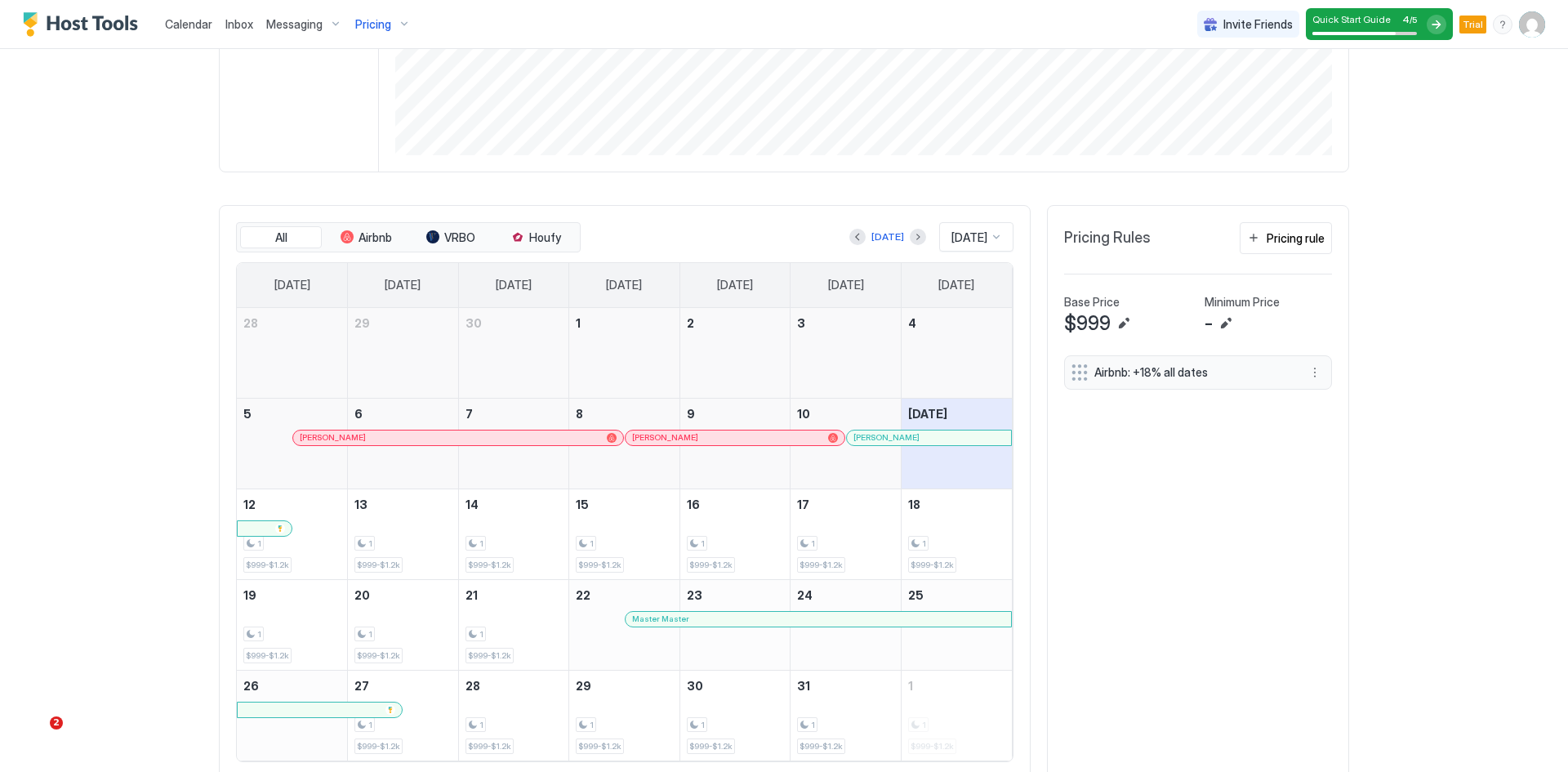
scroll to position [503, 0]
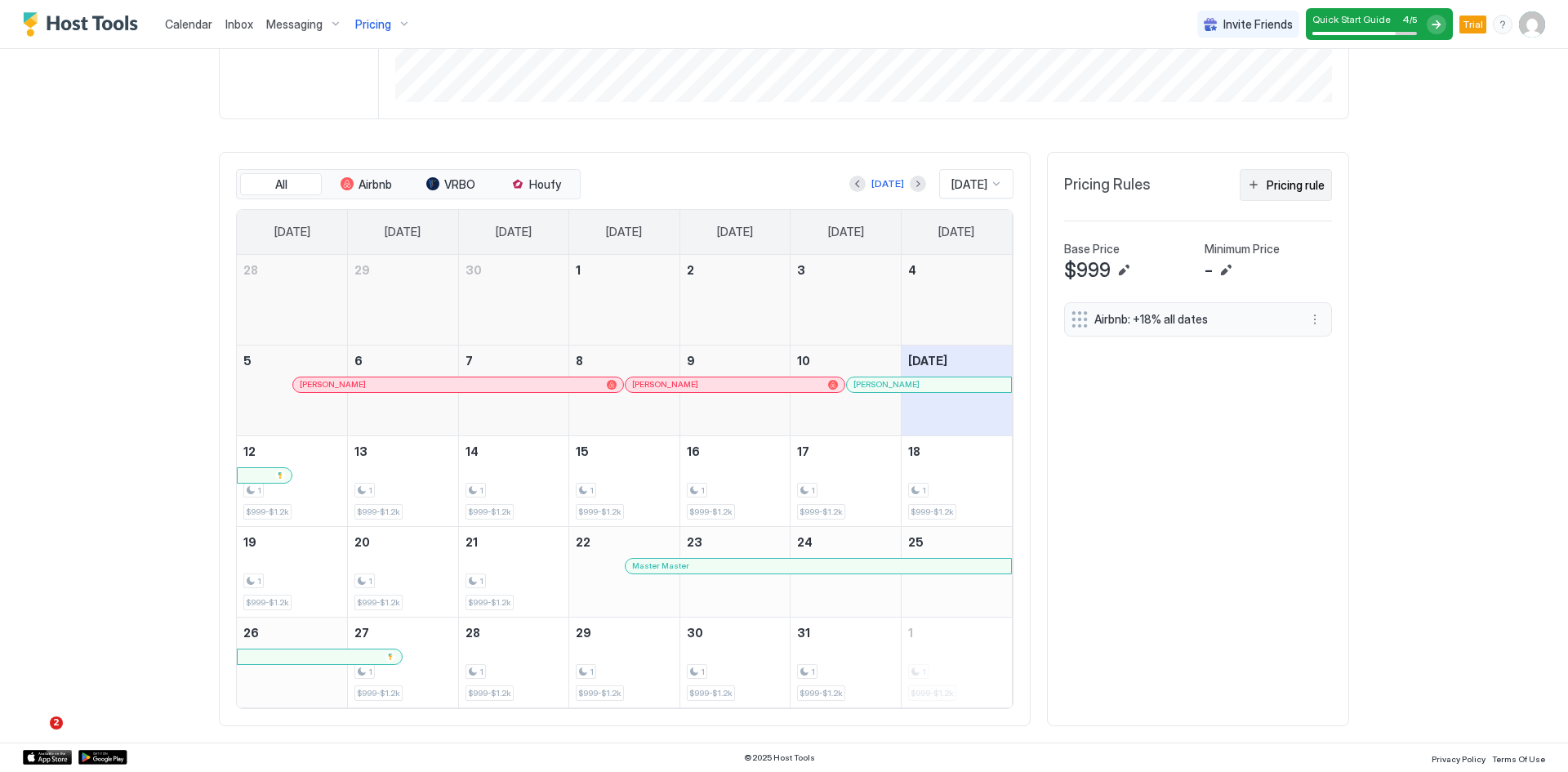
click at [1284, 194] on button "Pricing rule" at bounding box center [1286, 185] width 92 height 32
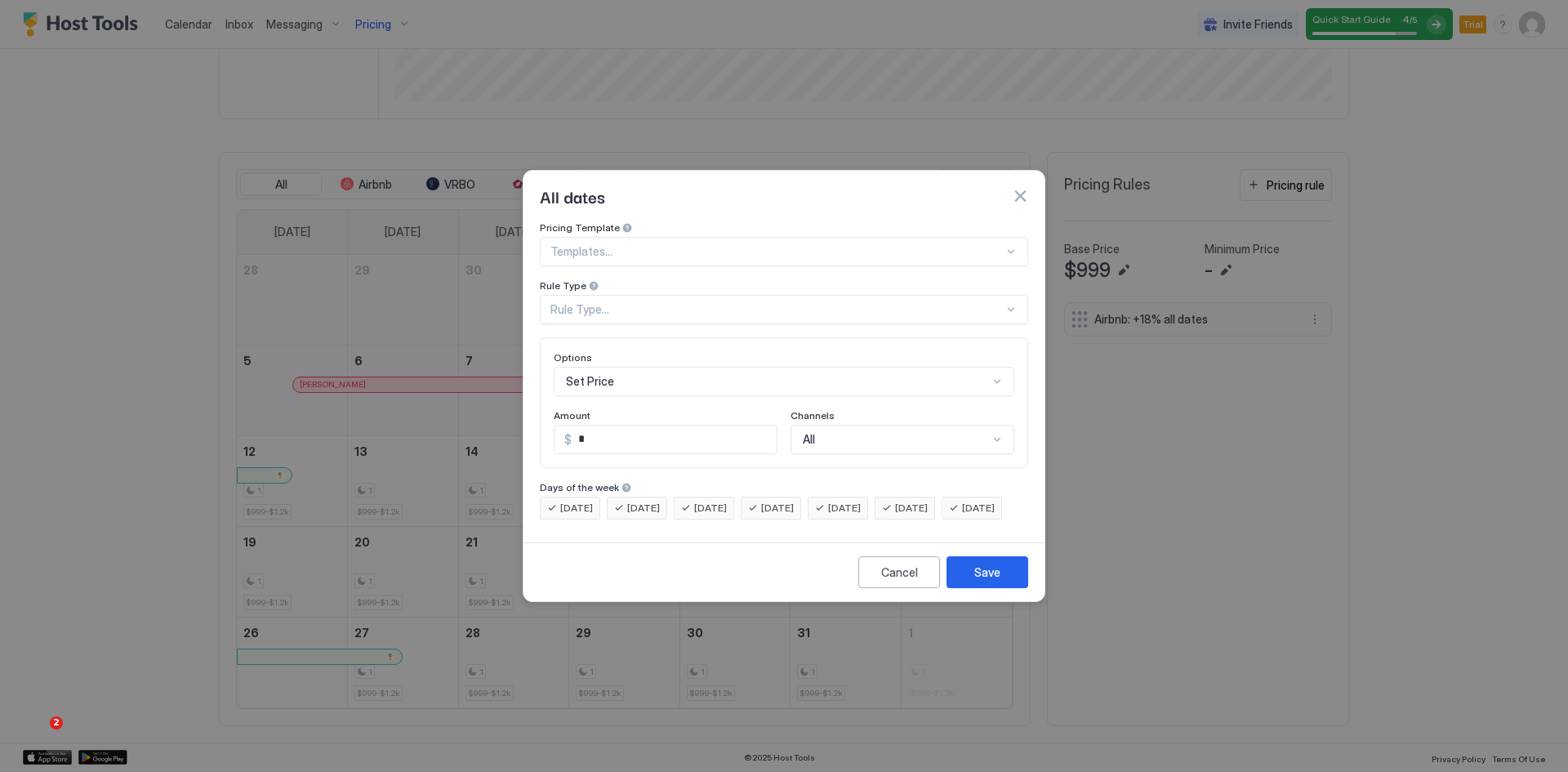
click at [601, 302] on div "Rule Type..." at bounding box center [776, 309] width 453 height 14
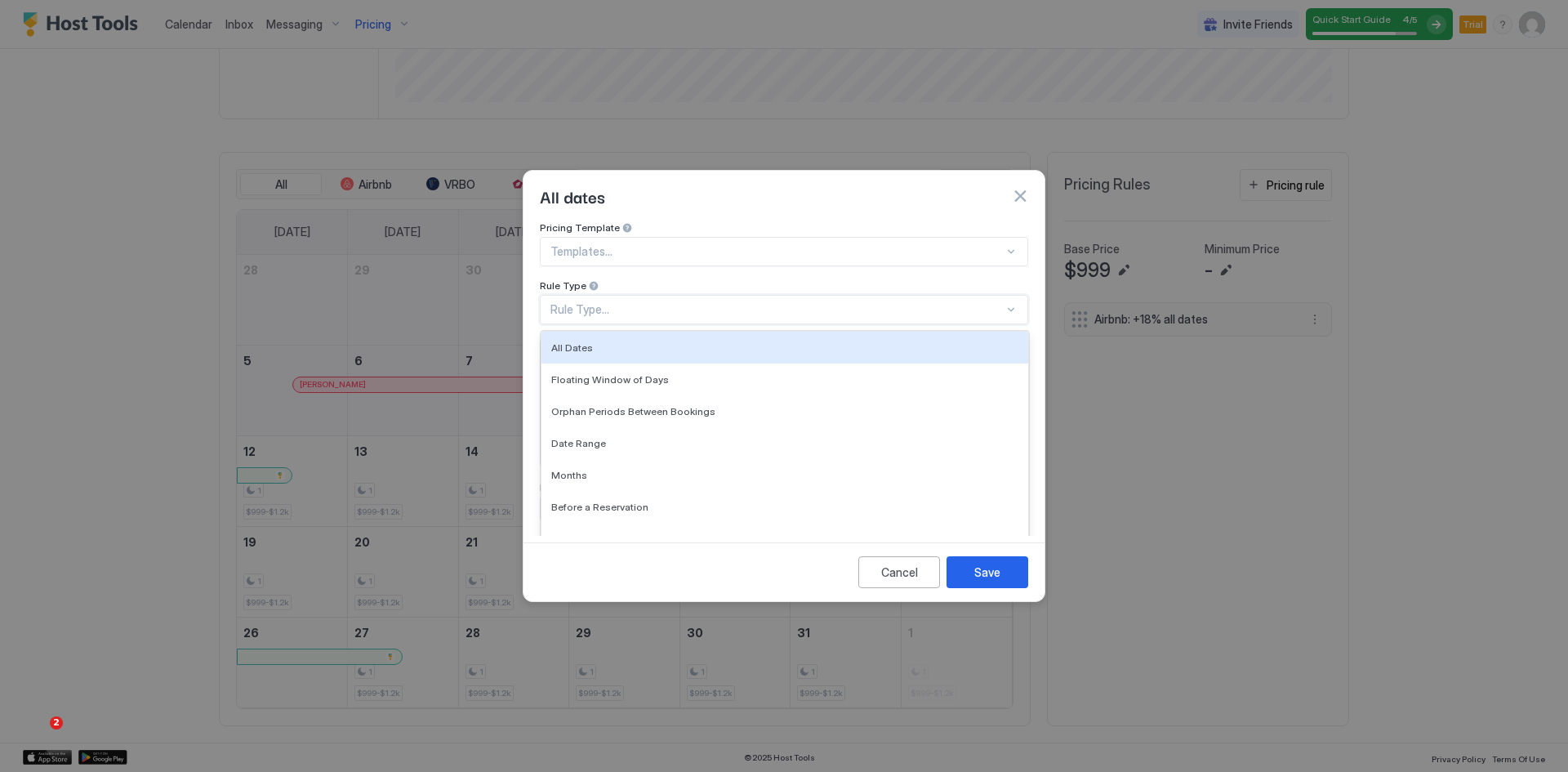
click at [610, 339] on div "All Dates" at bounding box center [785, 348] width 487 height 32
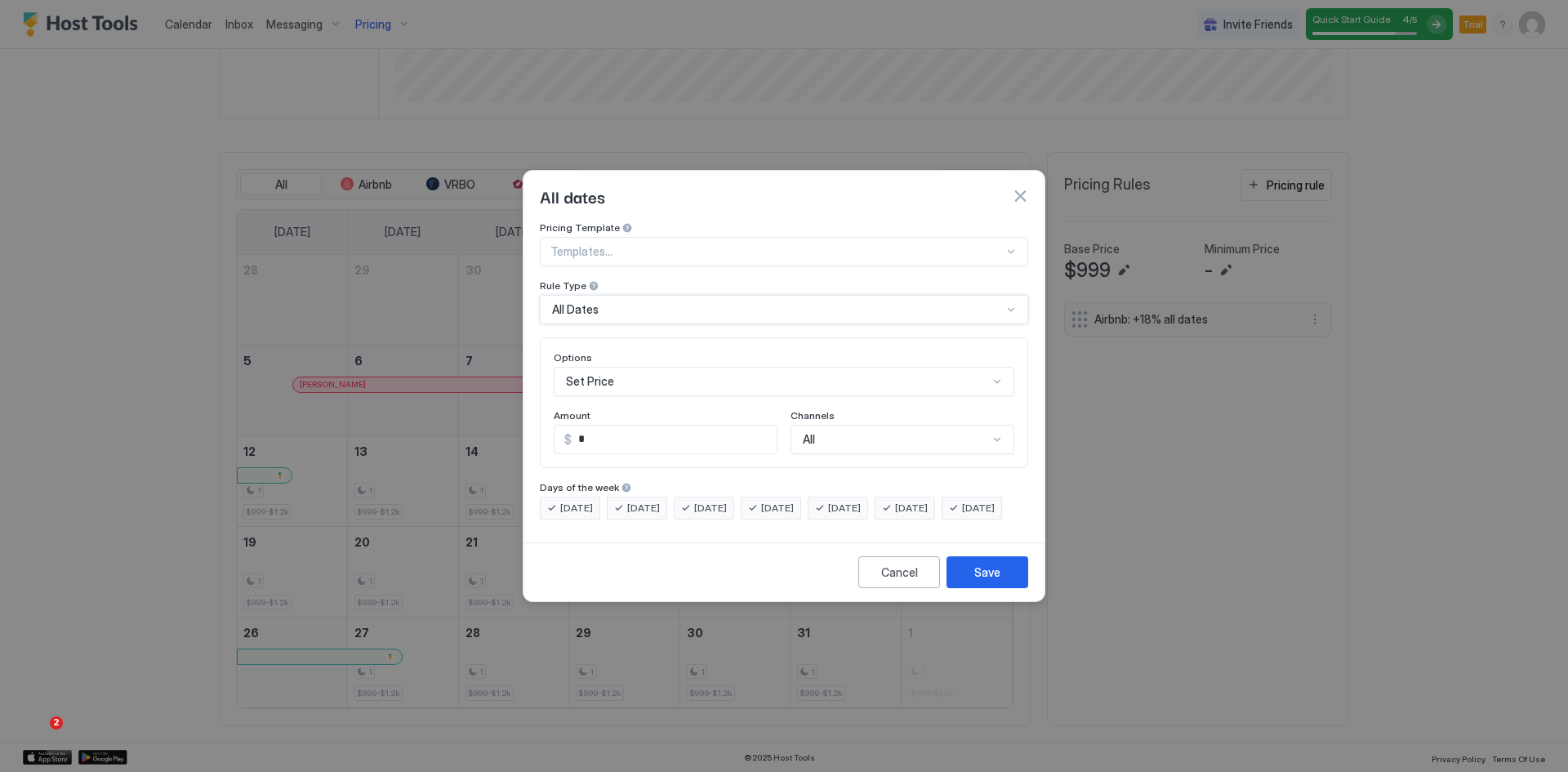
scroll to position [85, 0]
click at [598, 372] on div "Set Price" at bounding box center [784, 381] width 461 height 29
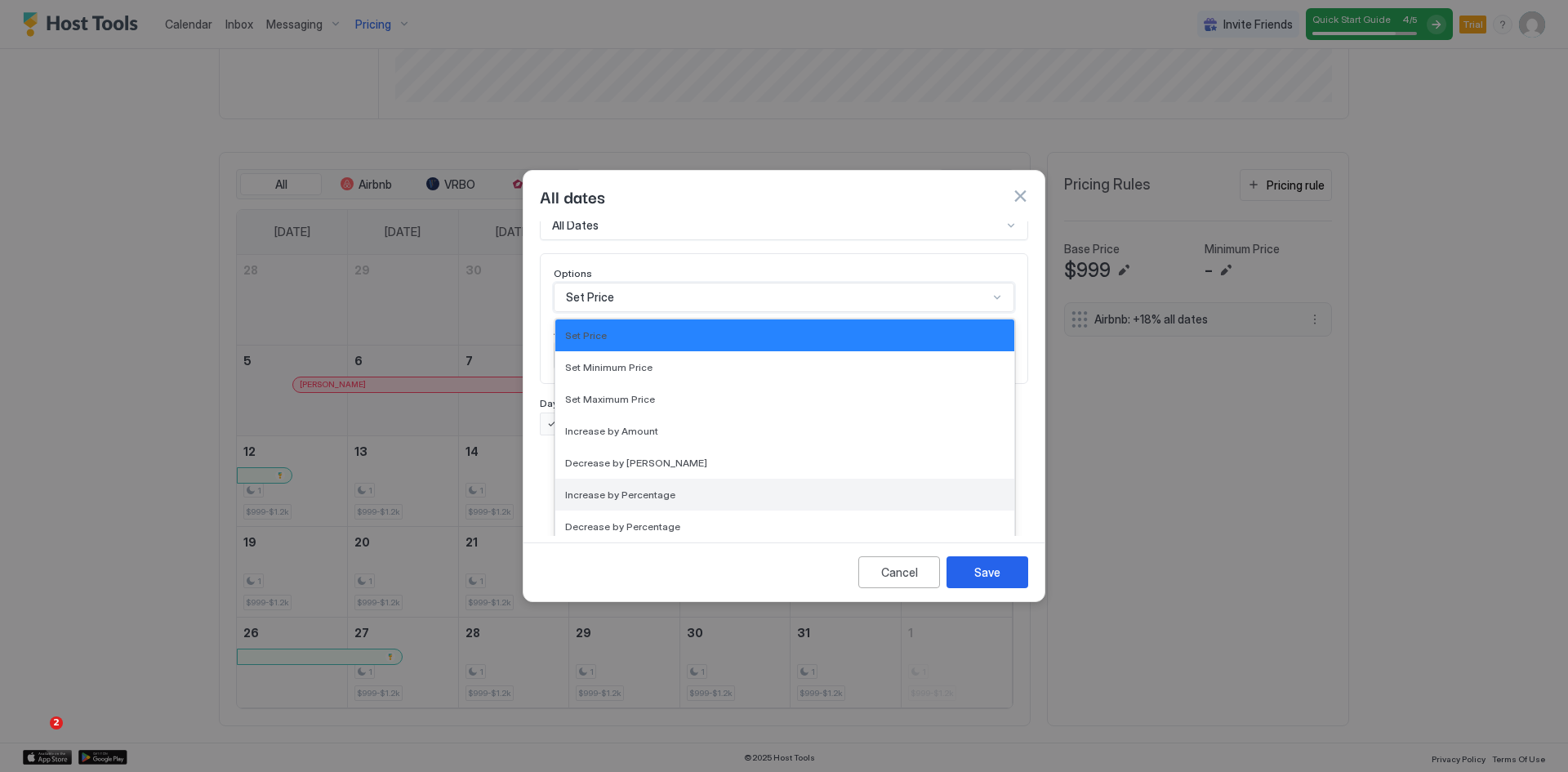
click at [625, 489] on span "Increase by Percentage" at bounding box center [621, 494] width 110 height 12
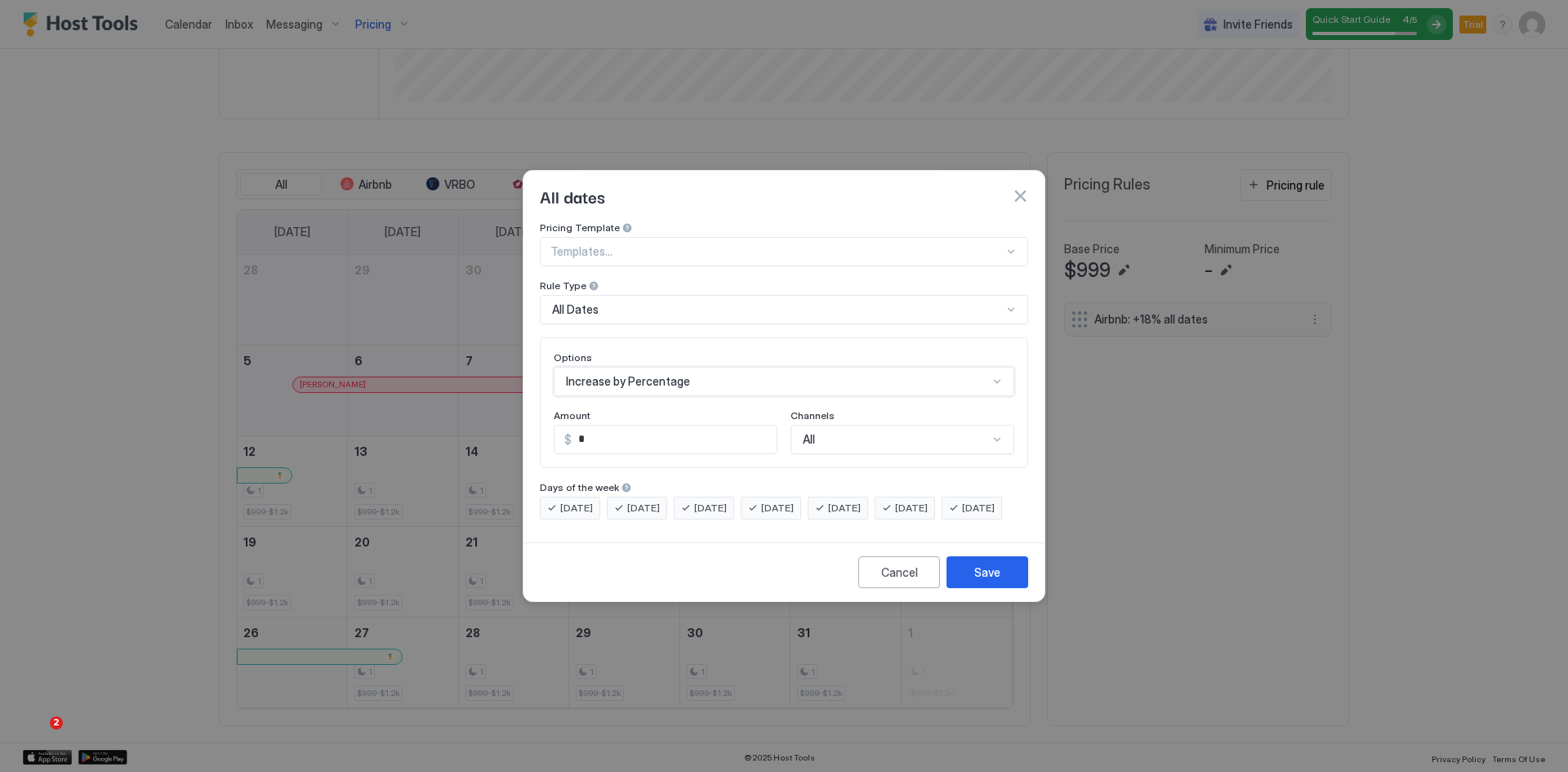
scroll to position [0, 0]
click at [583, 426] on input "*" at bounding box center [675, 439] width 202 height 28
type input "**"
click at [824, 426] on div "All" at bounding box center [902, 439] width 223 height 29
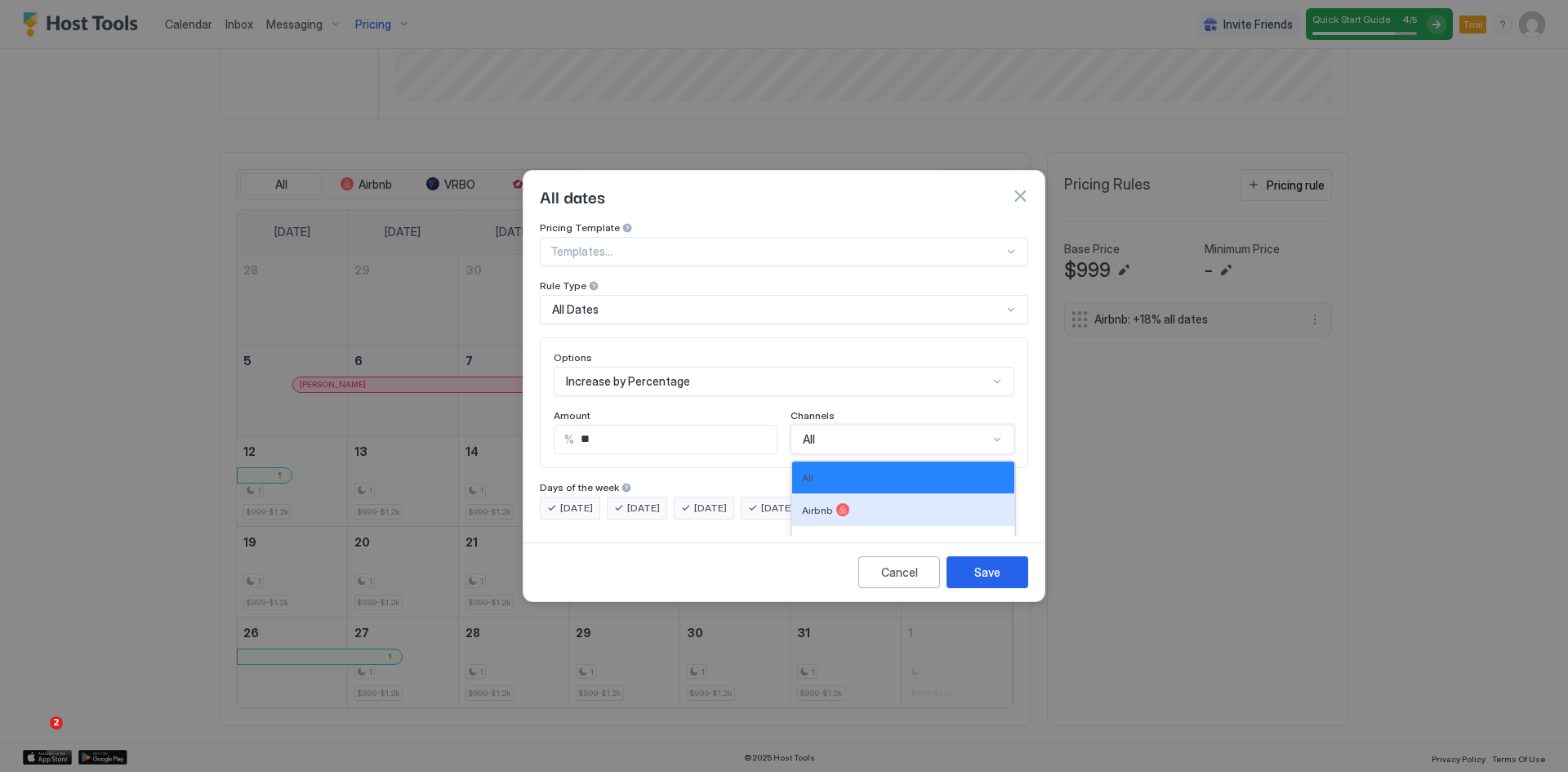
scroll to position [60, 0]
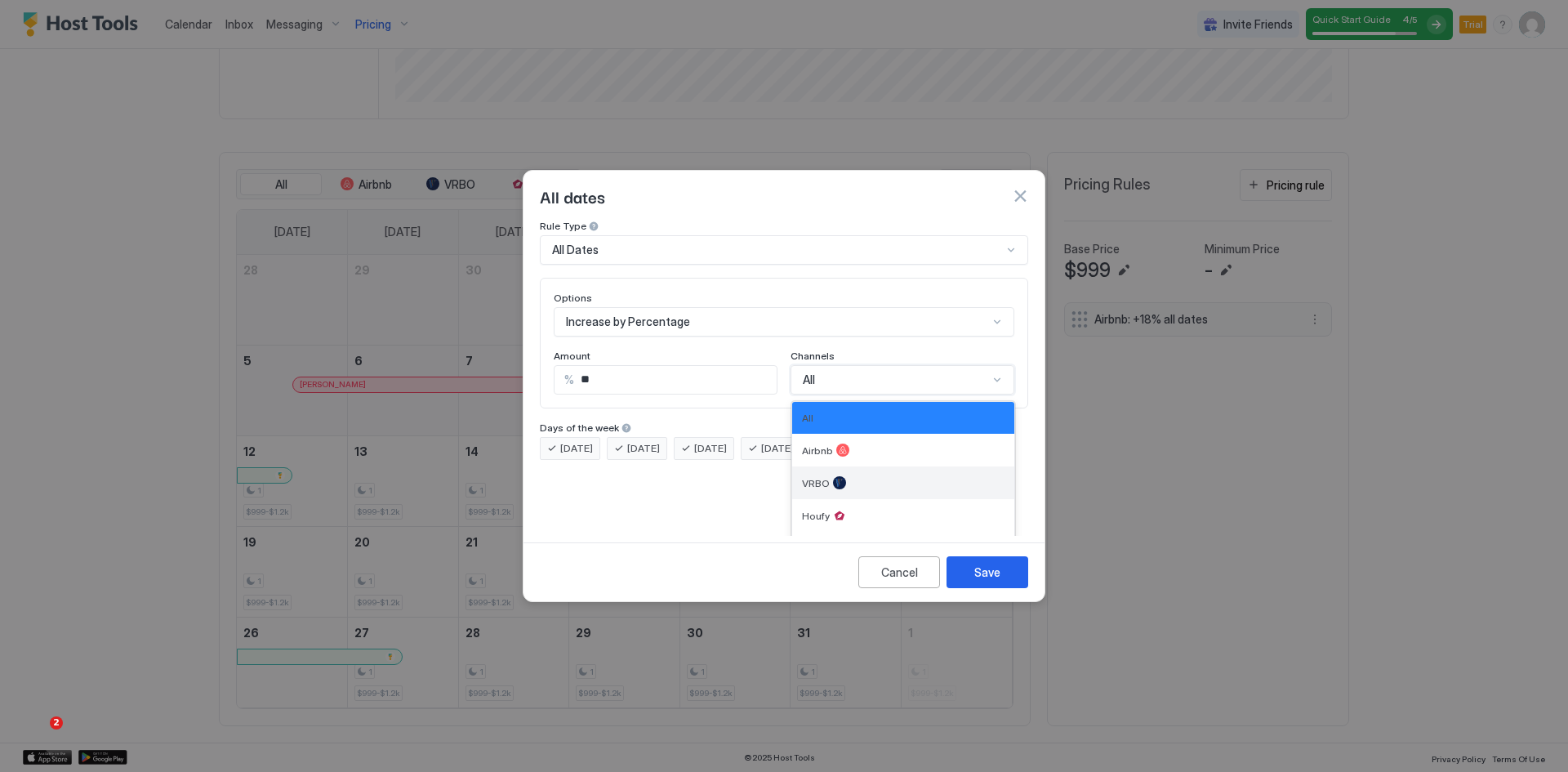
click at [811, 477] on span "VRBO" at bounding box center [815, 483] width 28 height 12
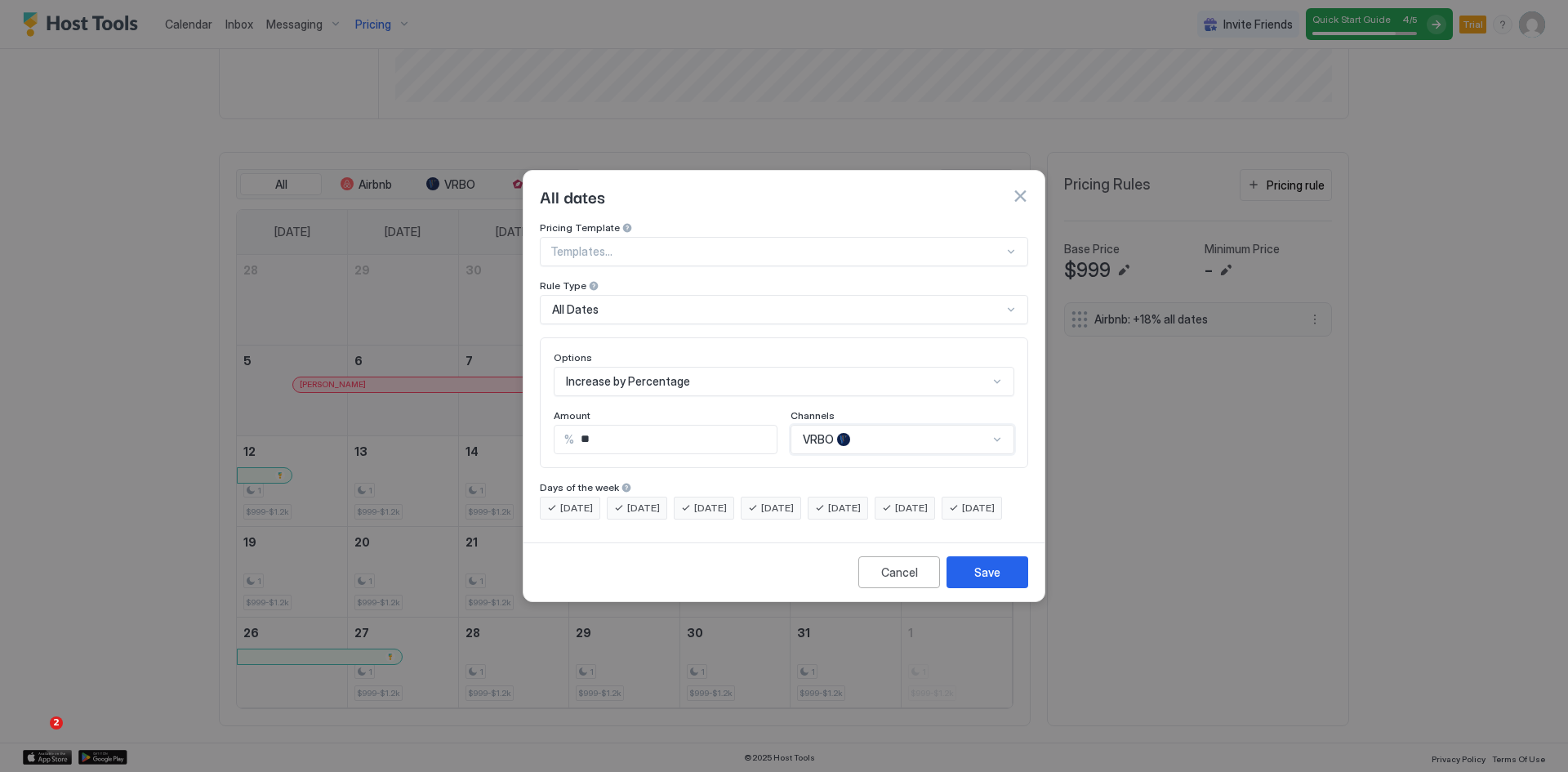
scroll to position [0, 0]
click at [991, 581] on div "Save" at bounding box center [987, 572] width 27 height 17
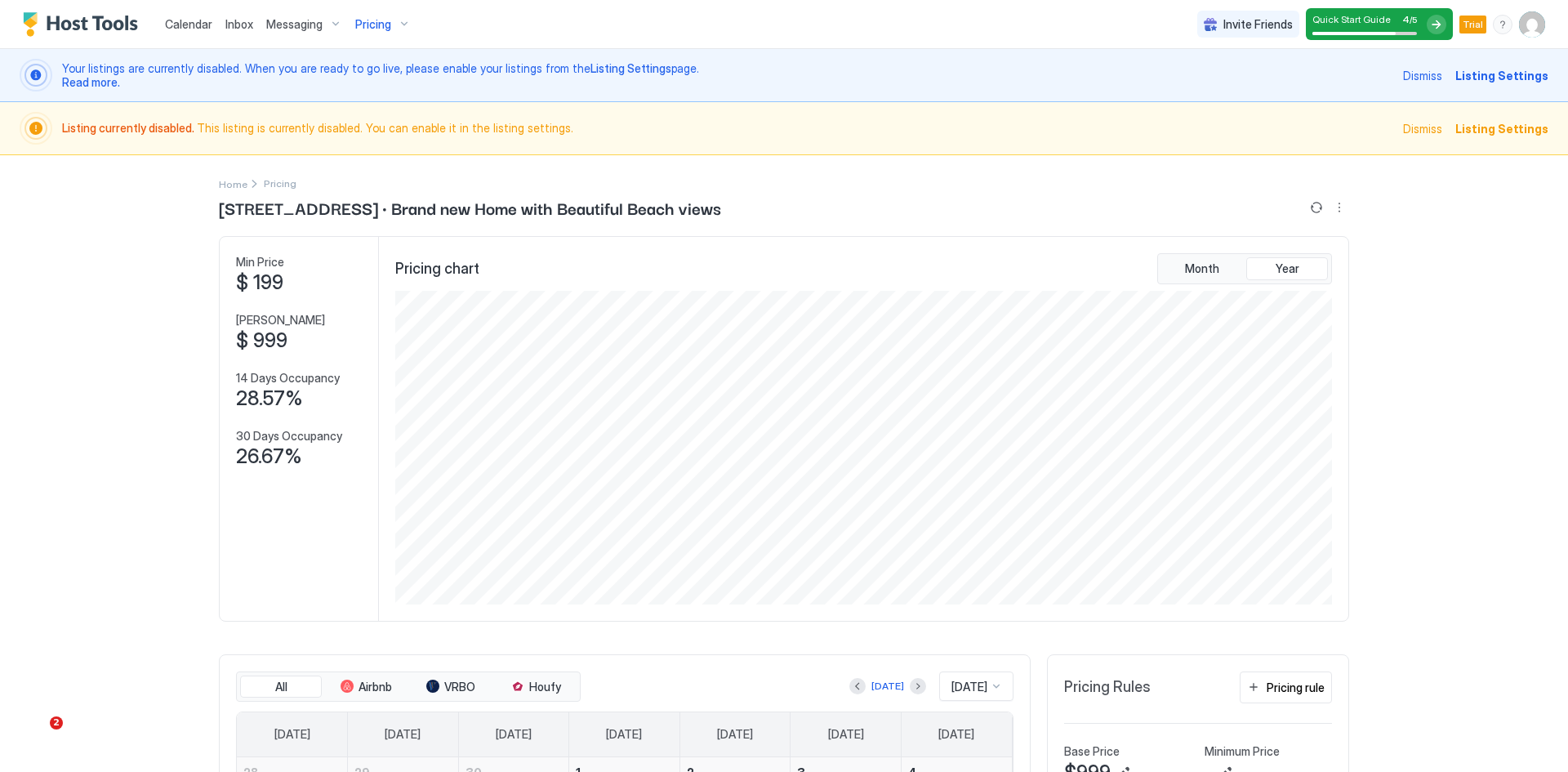
click at [1489, 126] on span "Listing Settings" at bounding box center [1502, 128] width 93 height 17
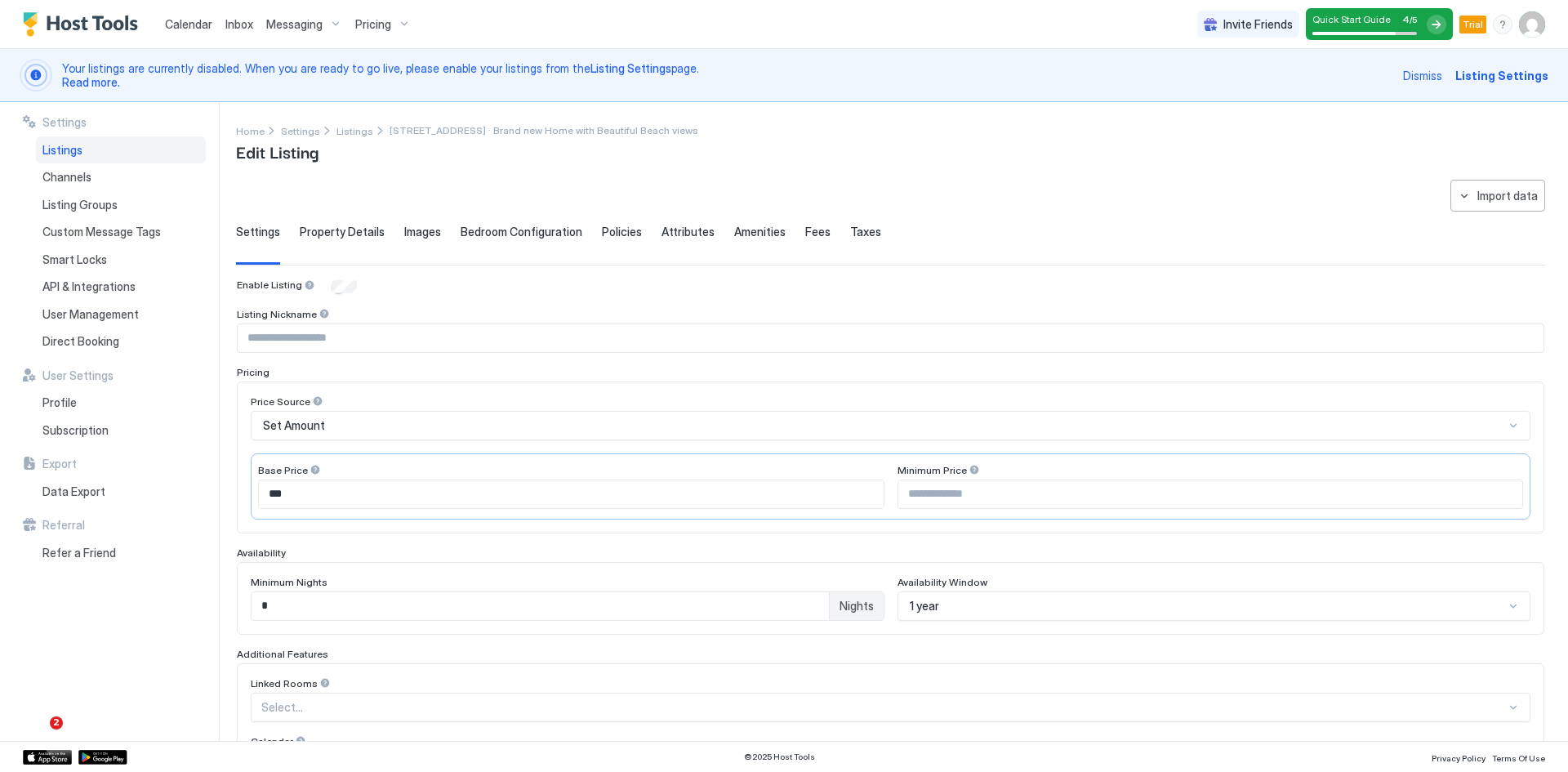
click at [379, 29] on span "Pricing" at bounding box center [373, 24] width 36 height 14
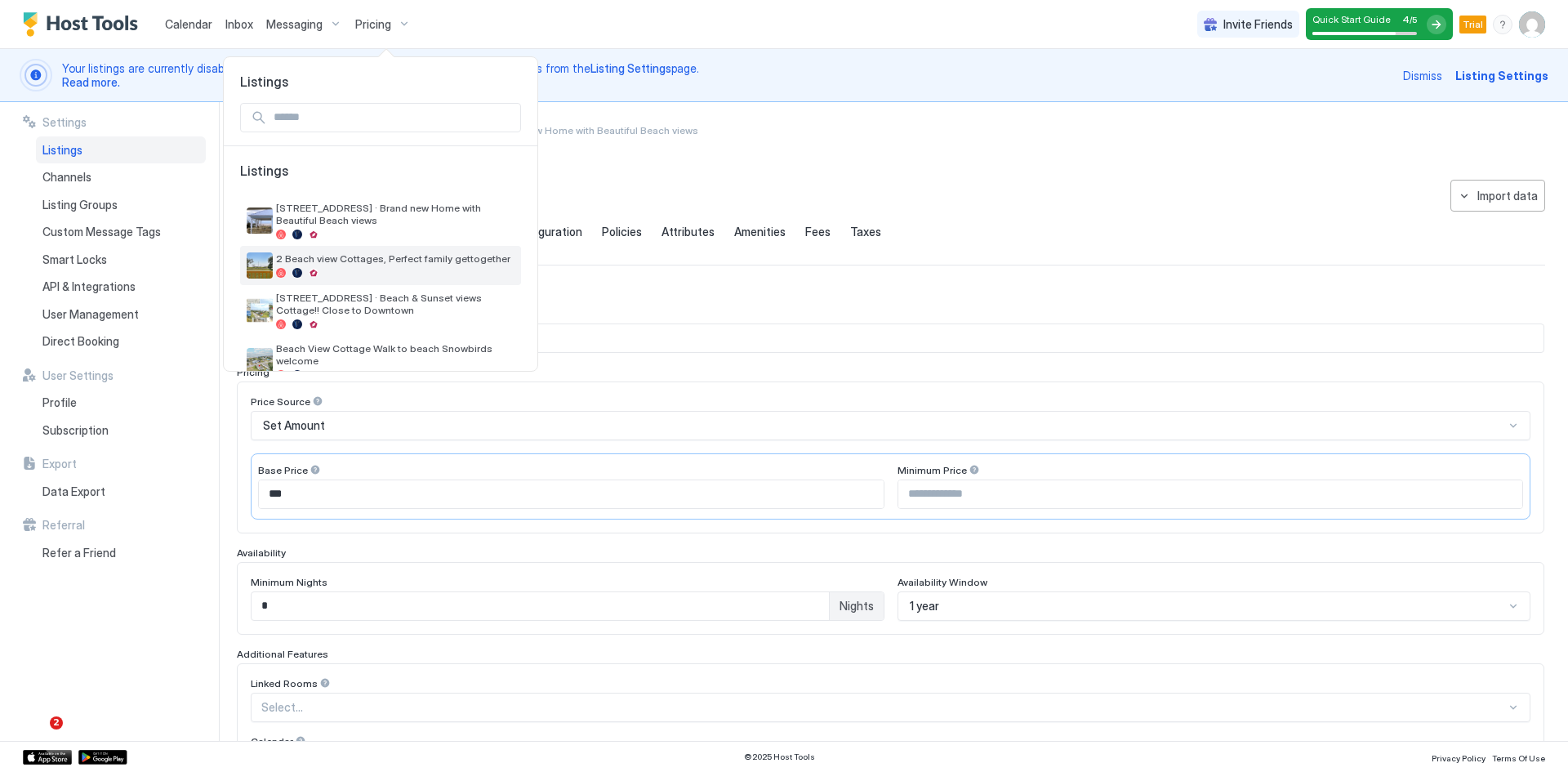
click at [328, 261] on span "2 Beach view Cottages, Perfect family gettogether" at bounding box center [394, 259] width 239 height 12
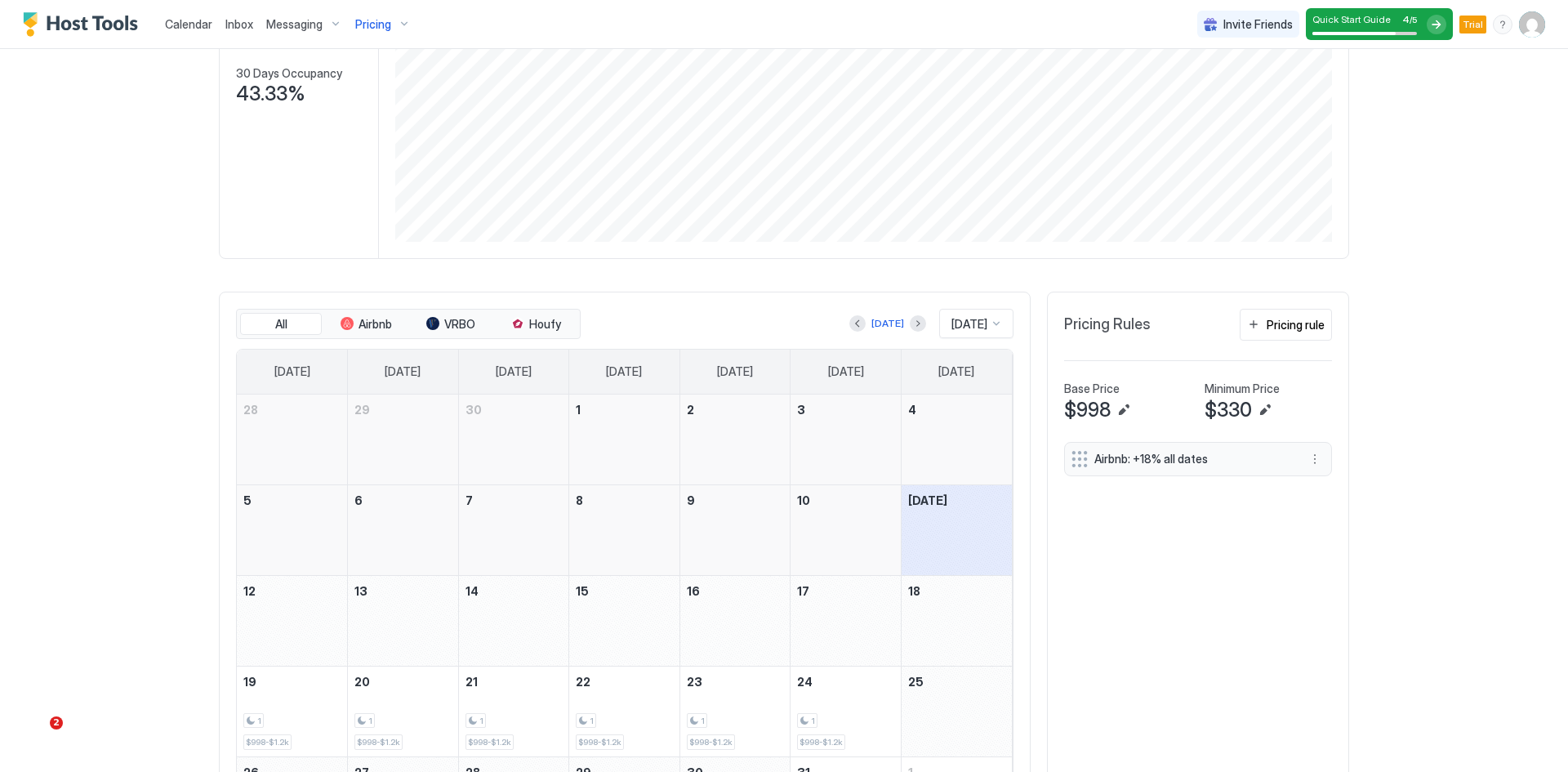
scroll to position [409, 0]
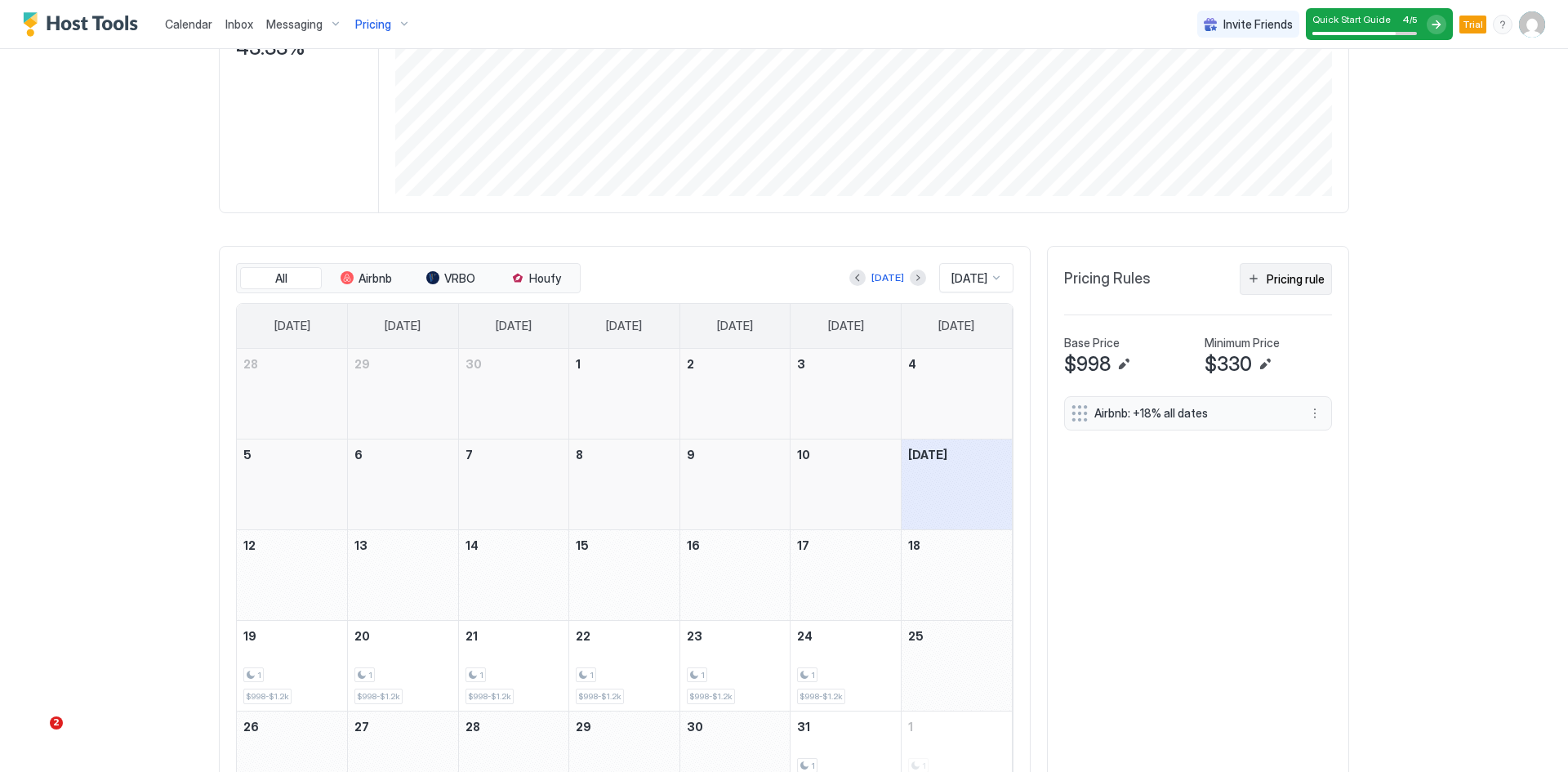
click at [1281, 282] on div "Pricing rule" at bounding box center [1295, 279] width 58 height 17
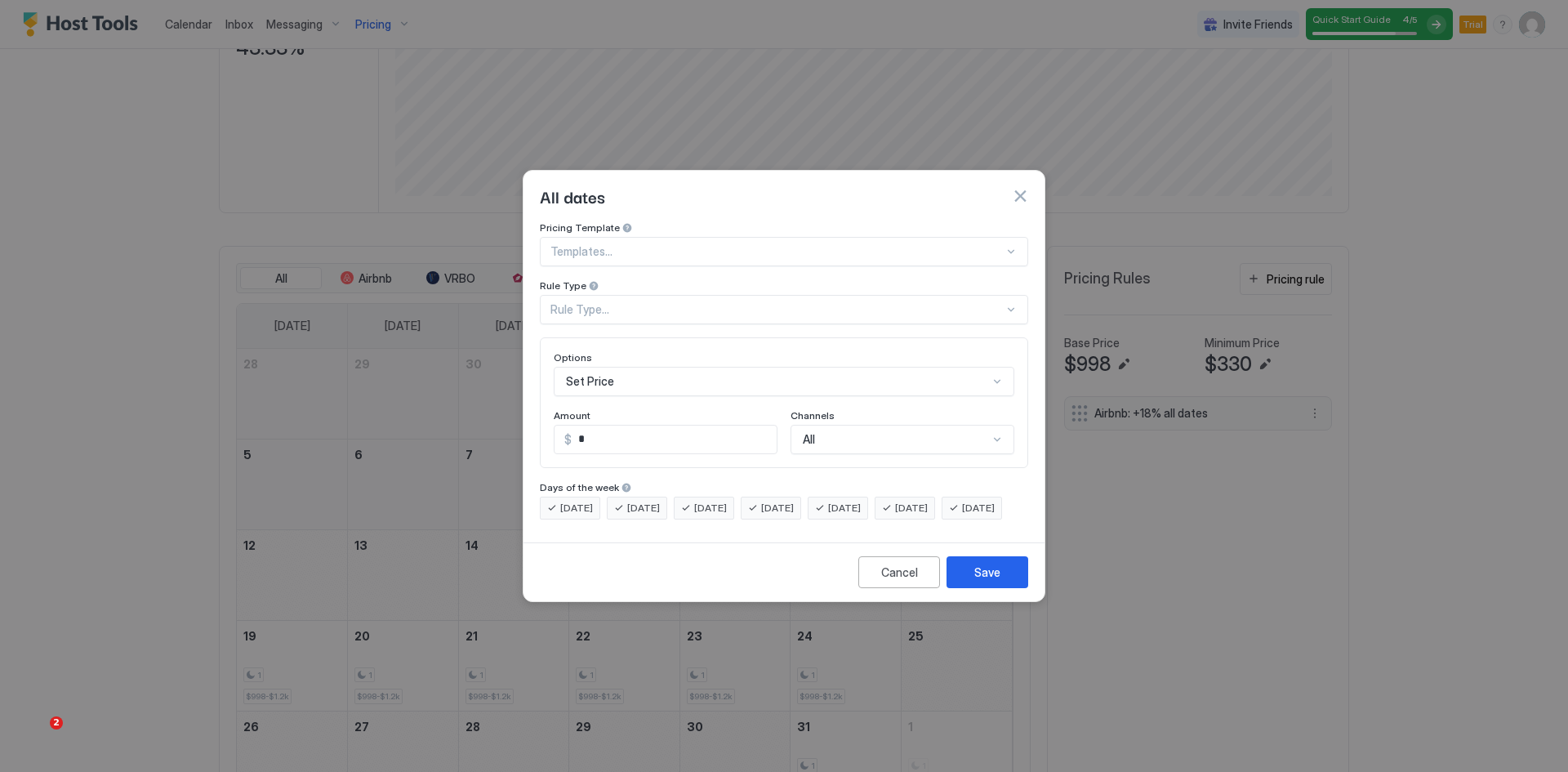
click at [610, 304] on div "Rule Type..." at bounding box center [784, 309] width 488 height 29
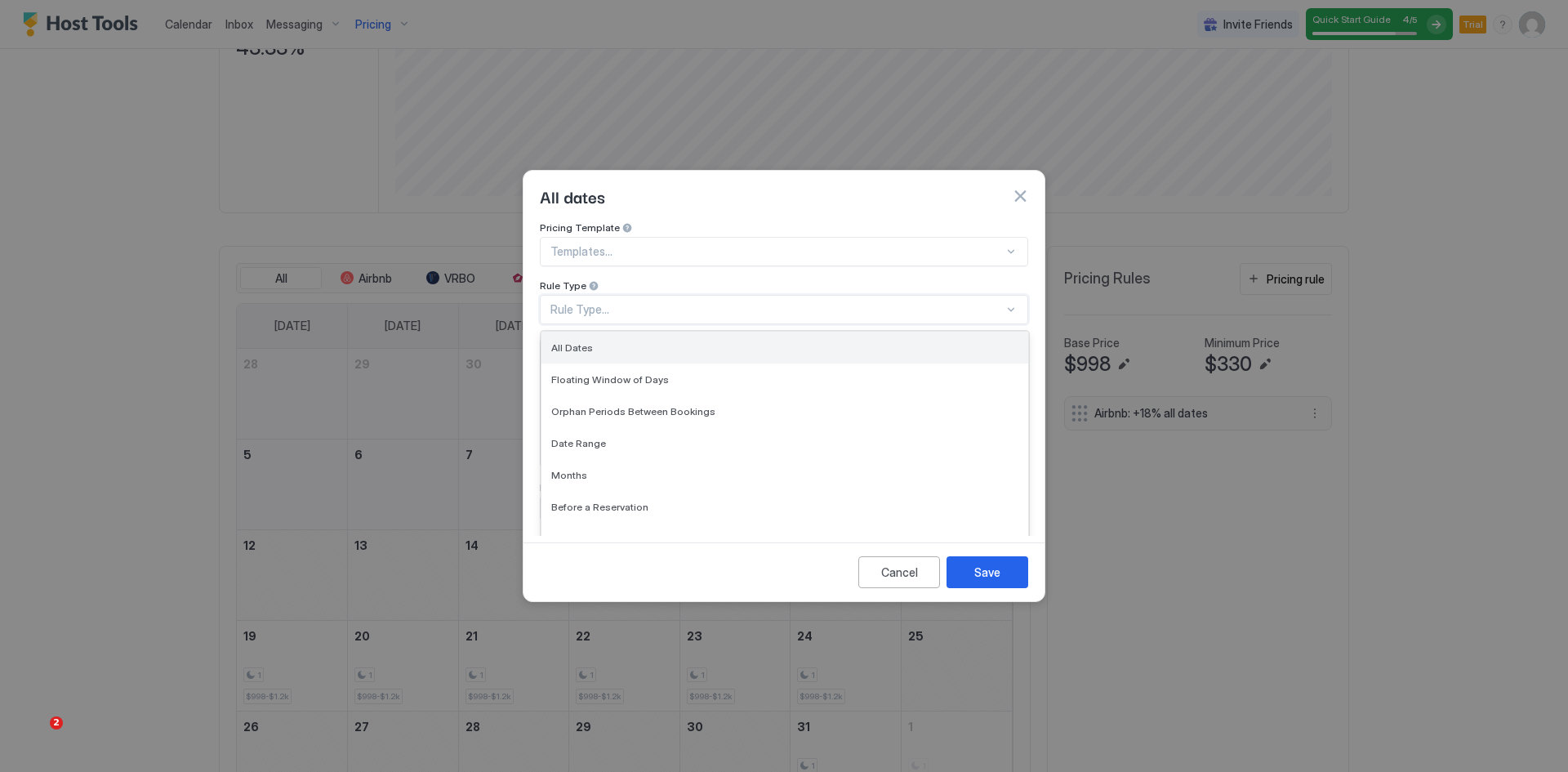
click at [610, 341] on div "All Dates" at bounding box center [785, 347] width 468 height 12
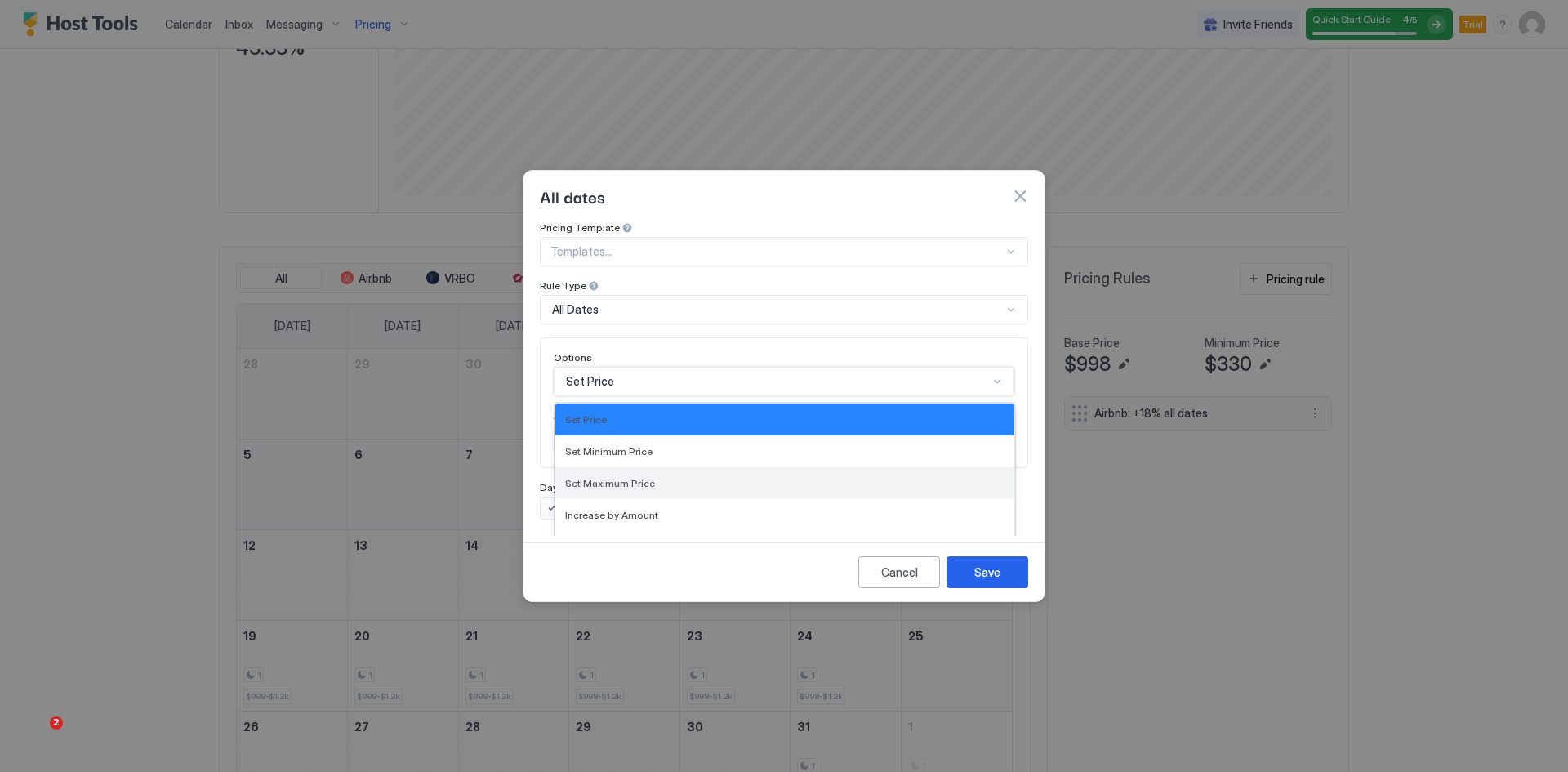
scroll to position [85, 0]
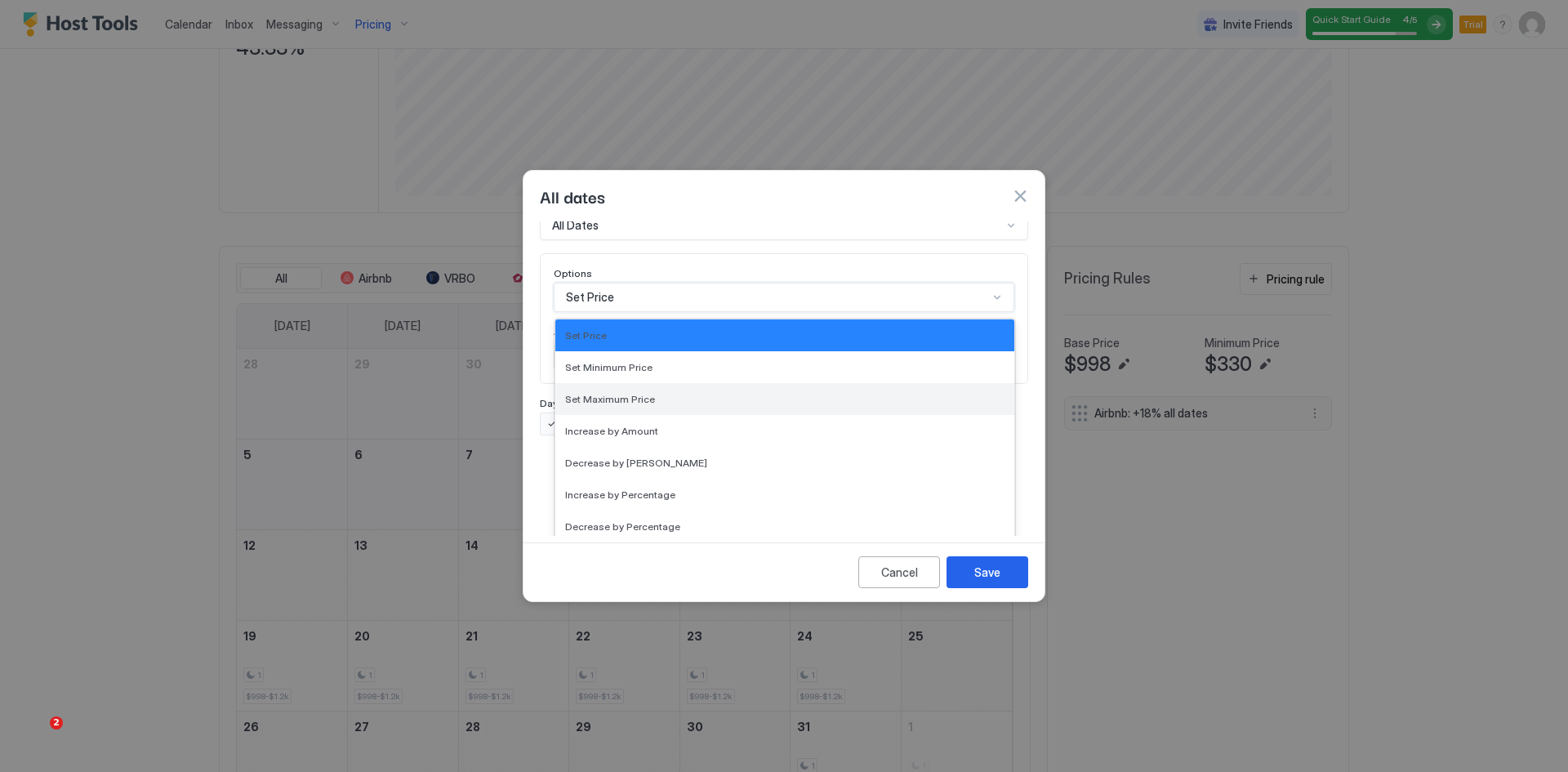
click at [604, 312] on div "17 results available. Use Up and Down to choose options, press Enter to select …" at bounding box center [784, 297] width 461 height 29
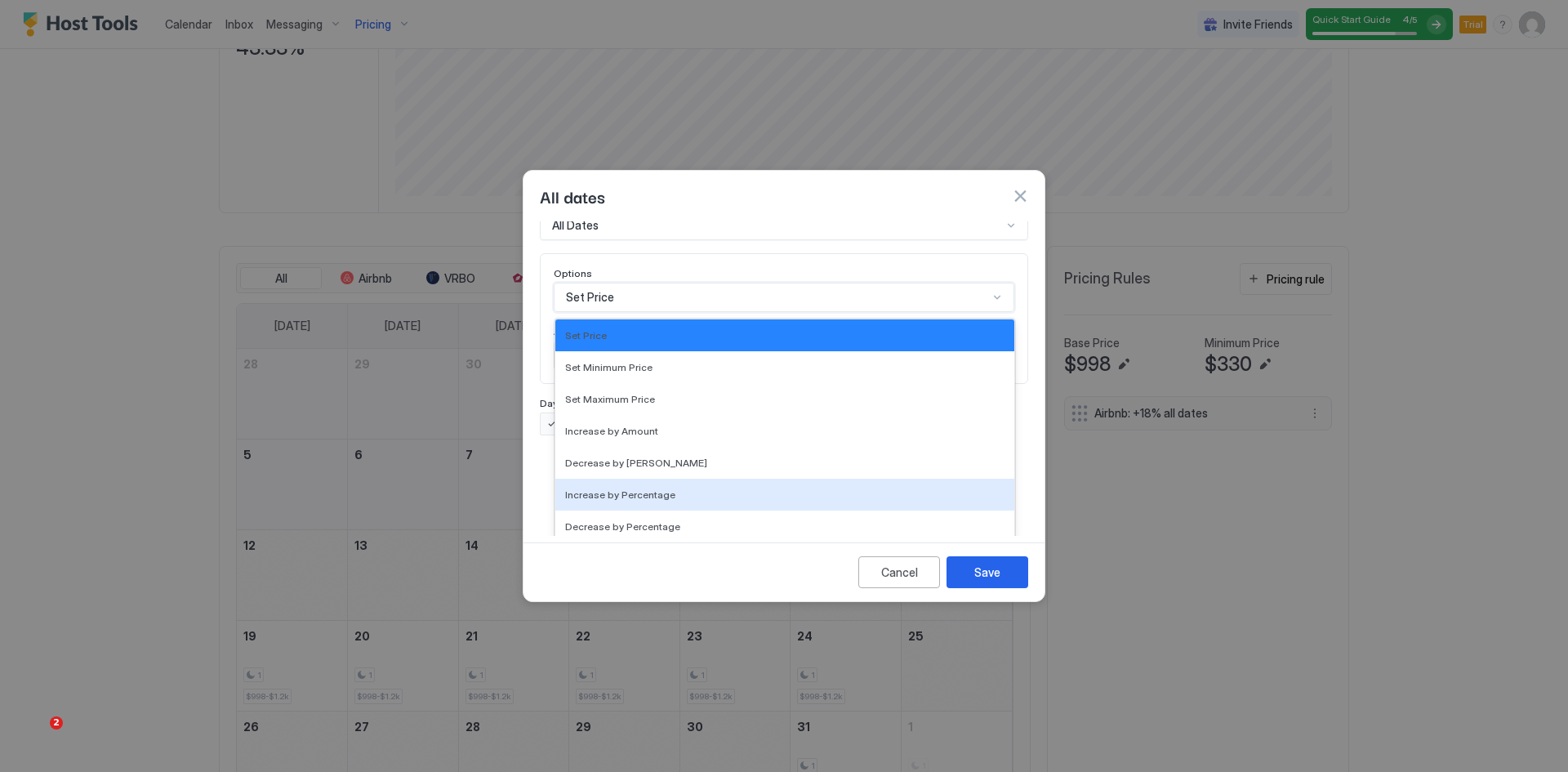
click at [619, 489] on span "Increase by Percentage" at bounding box center [621, 494] width 110 height 12
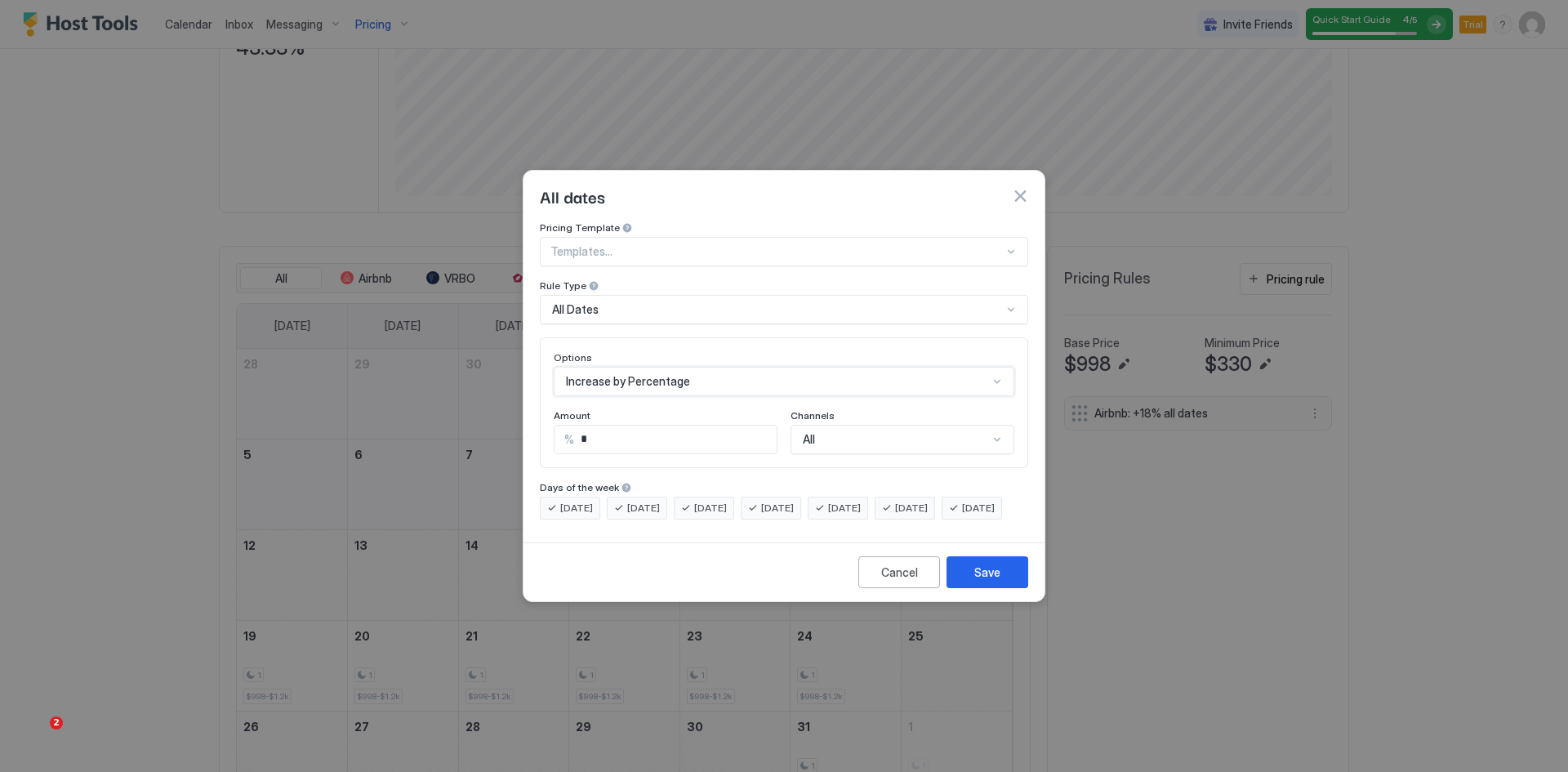
click at [589, 426] on input "*" at bounding box center [675, 439] width 202 height 28
click at [579, 428] on input "*" at bounding box center [675, 439] width 202 height 28
click at [660, 436] on input "**" at bounding box center [675, 439] width 202 height 28
type input "**"
click at [838, 435] on div "All" at bounding box center [902, 439] width 223 height 29
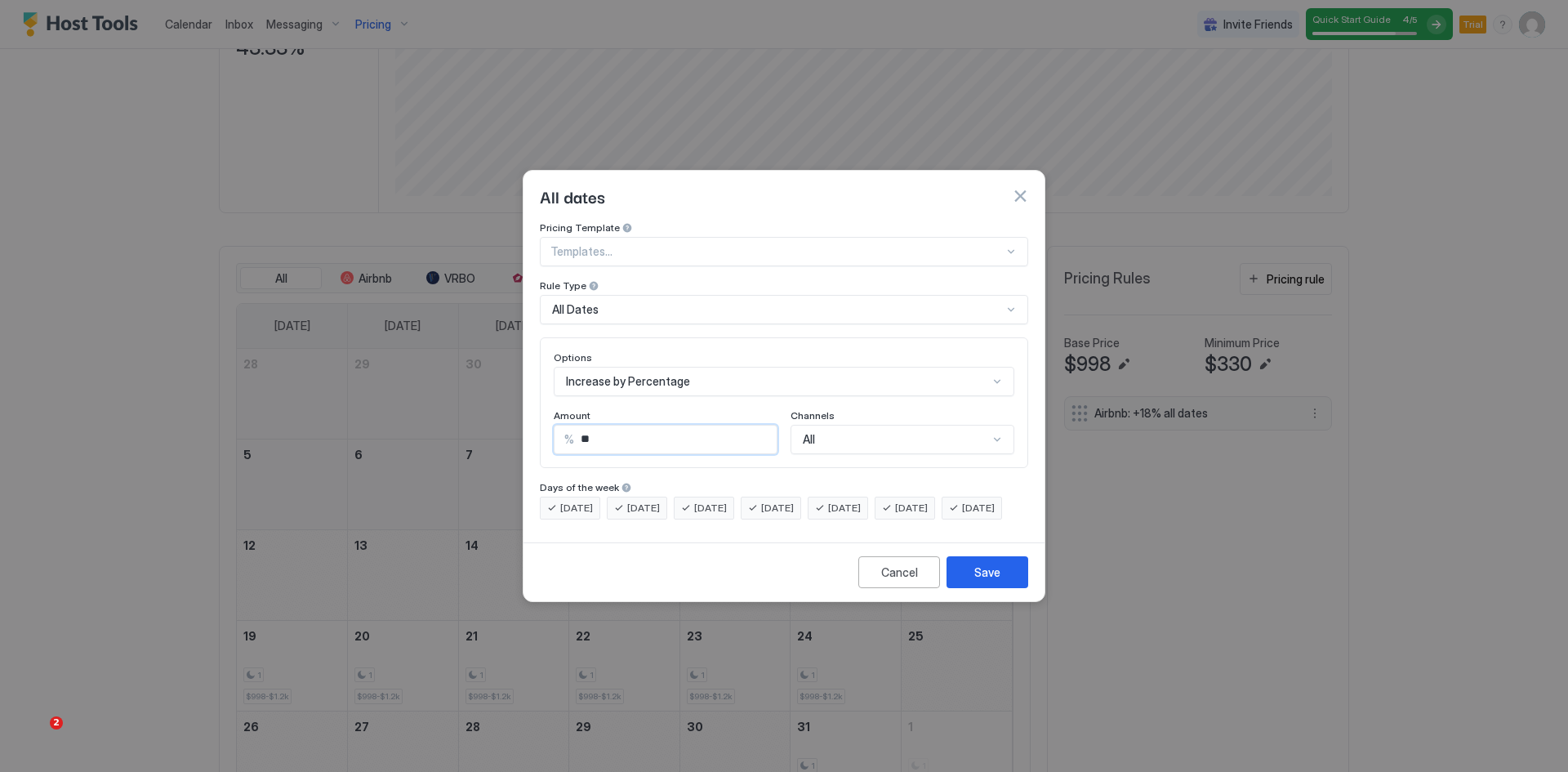
scroll to position [60, 0]
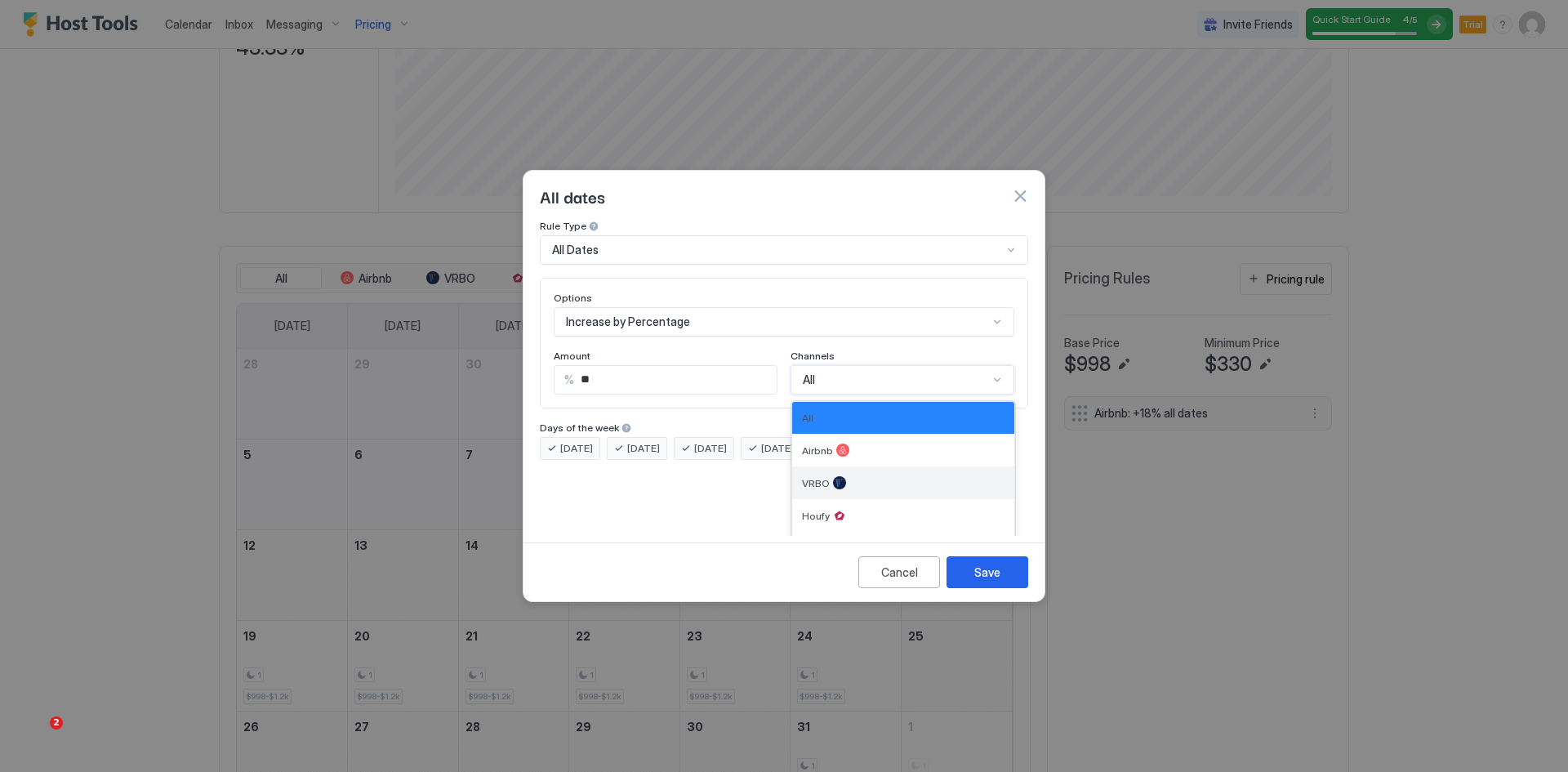
click at [809, 477] on span "VRBO" at bounding box center [815, 483] width 28 height 12
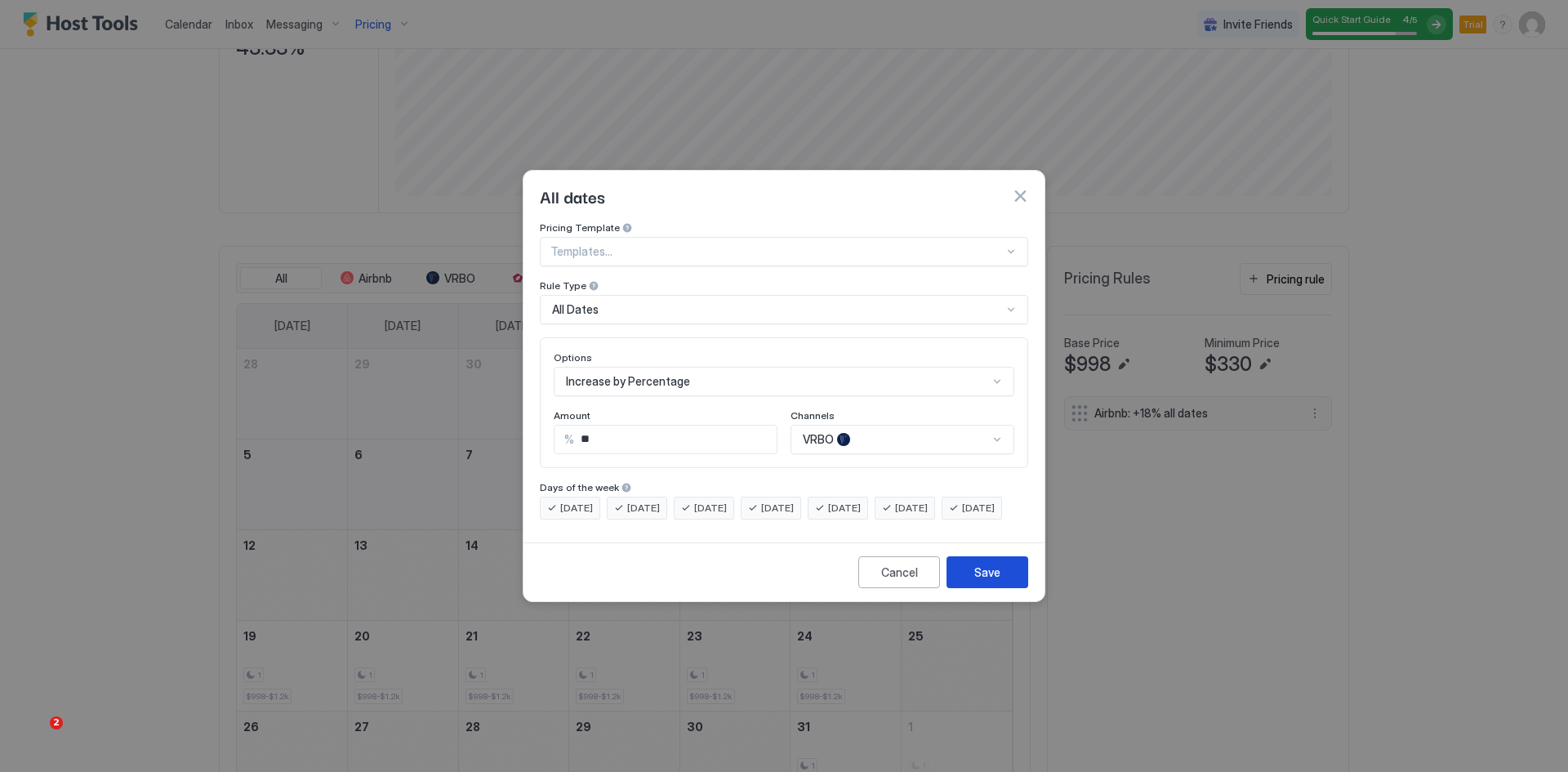
click at [989, 581] on div "Save" at bounding box center [987, 572] width 27 height 17
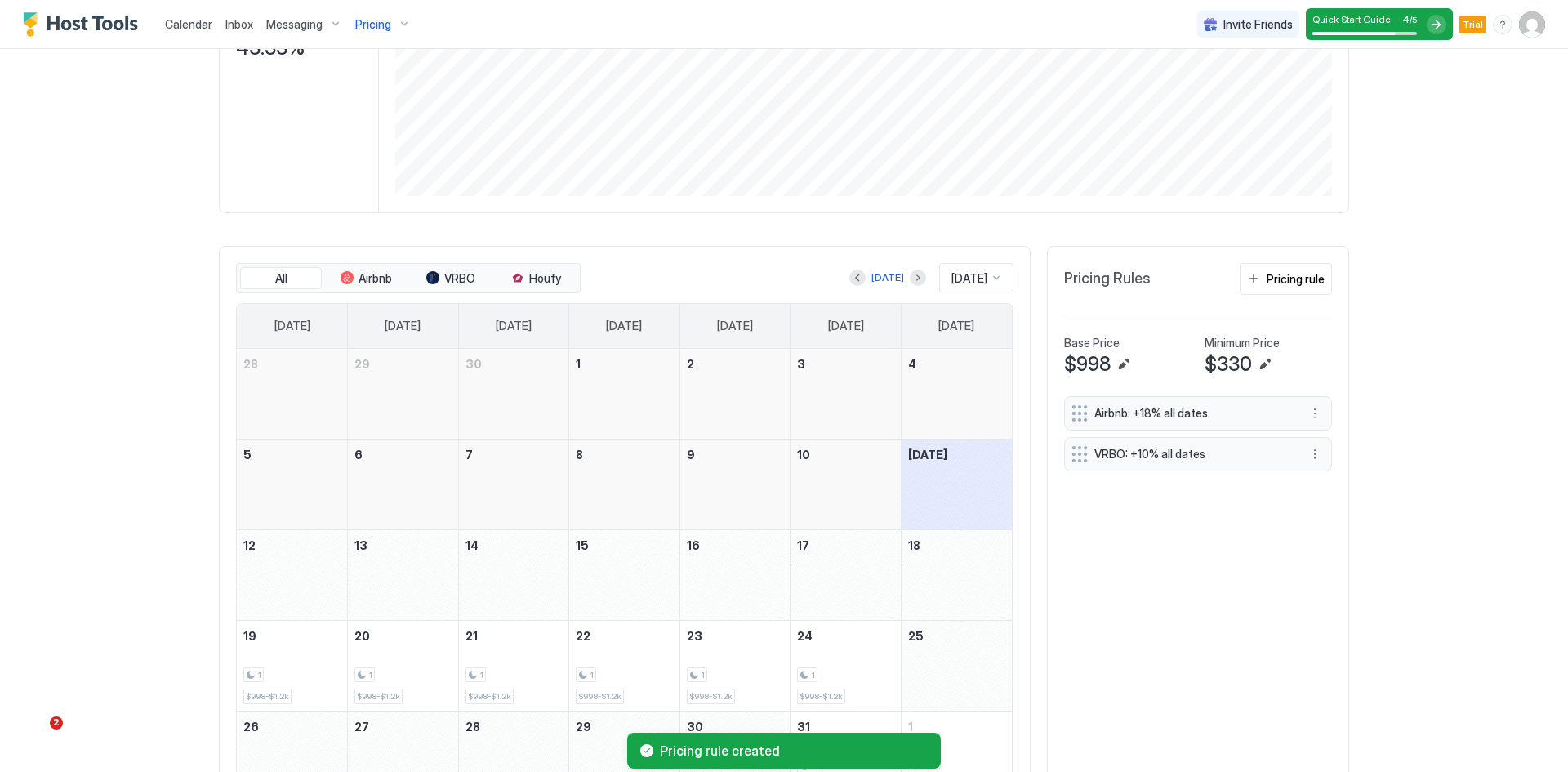
click at [382, 29] on span "Pricing" at bounding box center [373, 24] width 36 height 14
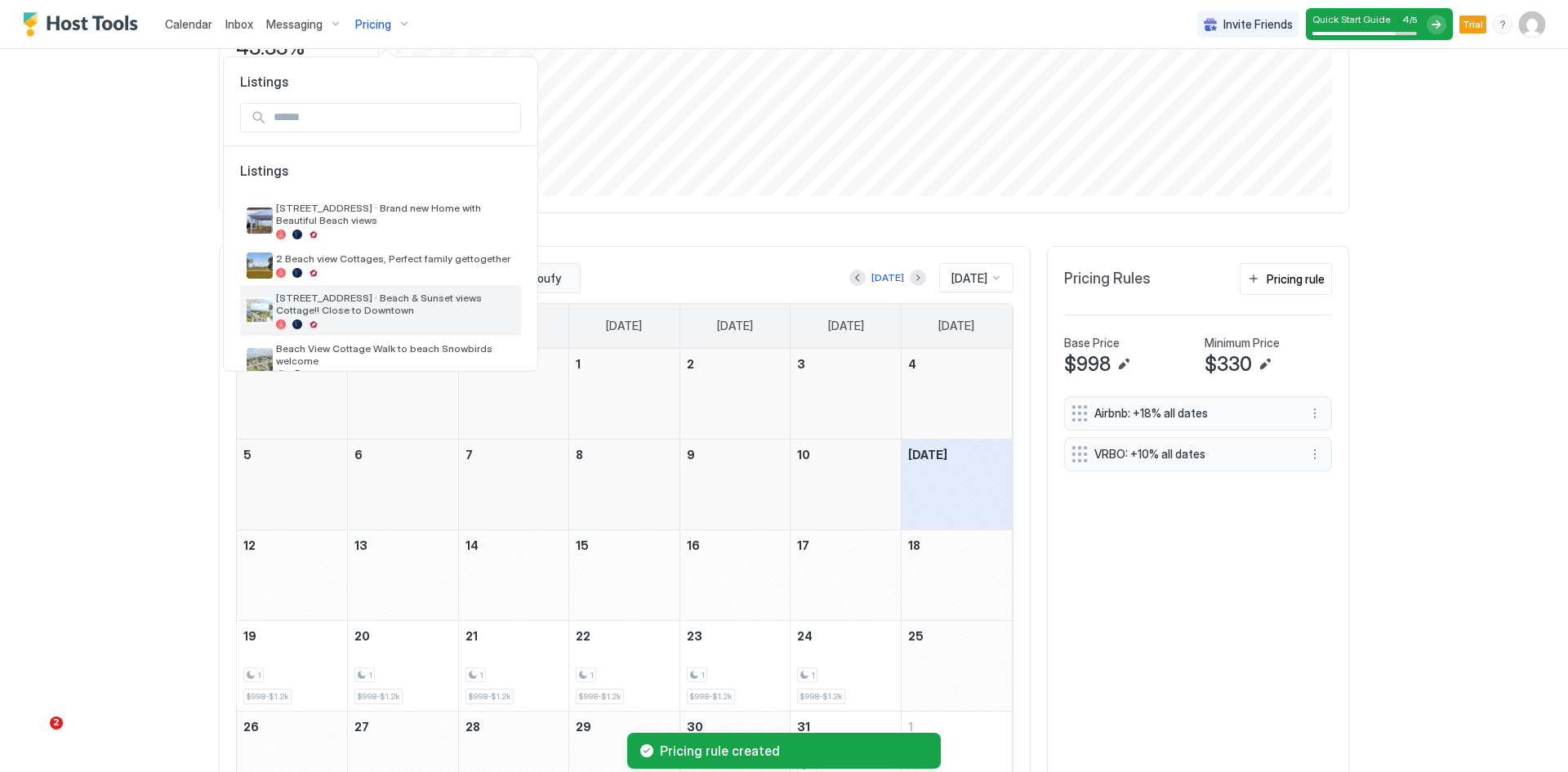
click at [351, 304] on span "[STREET_ADDRESS] · Beach & Sunset views Cottage!! Close to Downtown" at bounding box center [394, 304] width 239 height 25
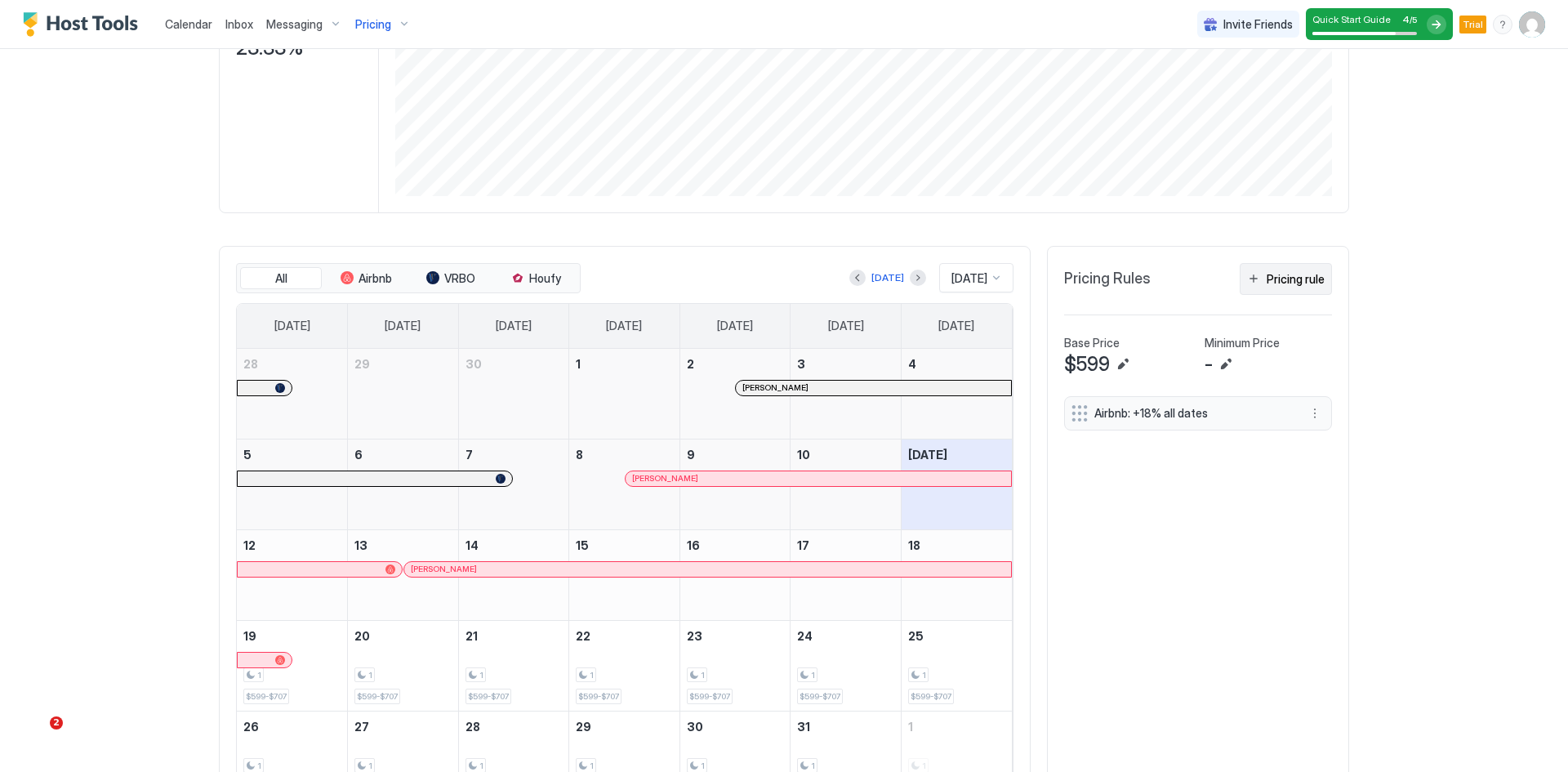
click at [1294, 282] on div "Pricing rule" at bounding box center [1295, 279] width 58 height 17
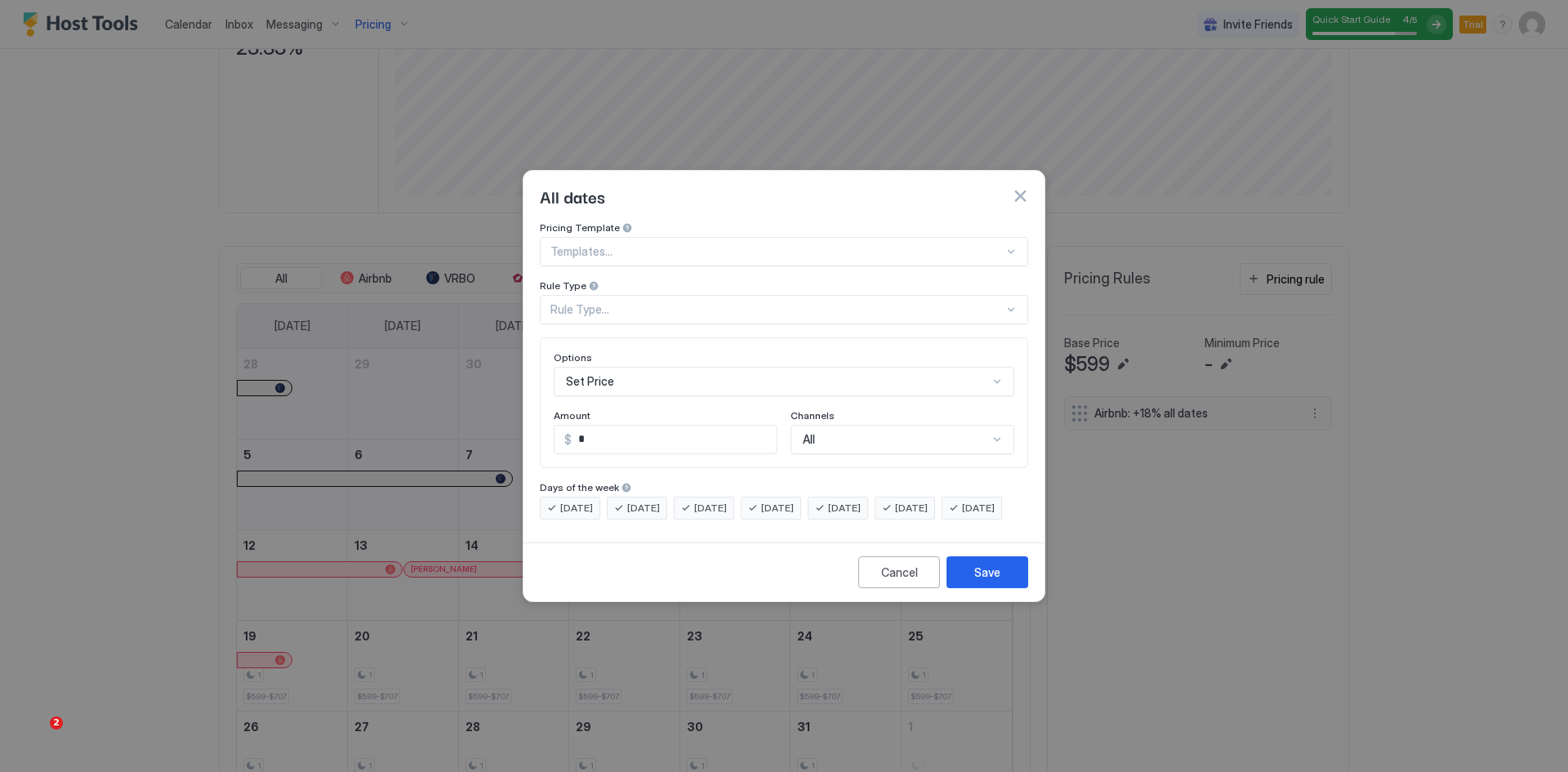
click at [590, 302] on div "Rule Type..." at bounding box center [776, 309] width 453 height 14
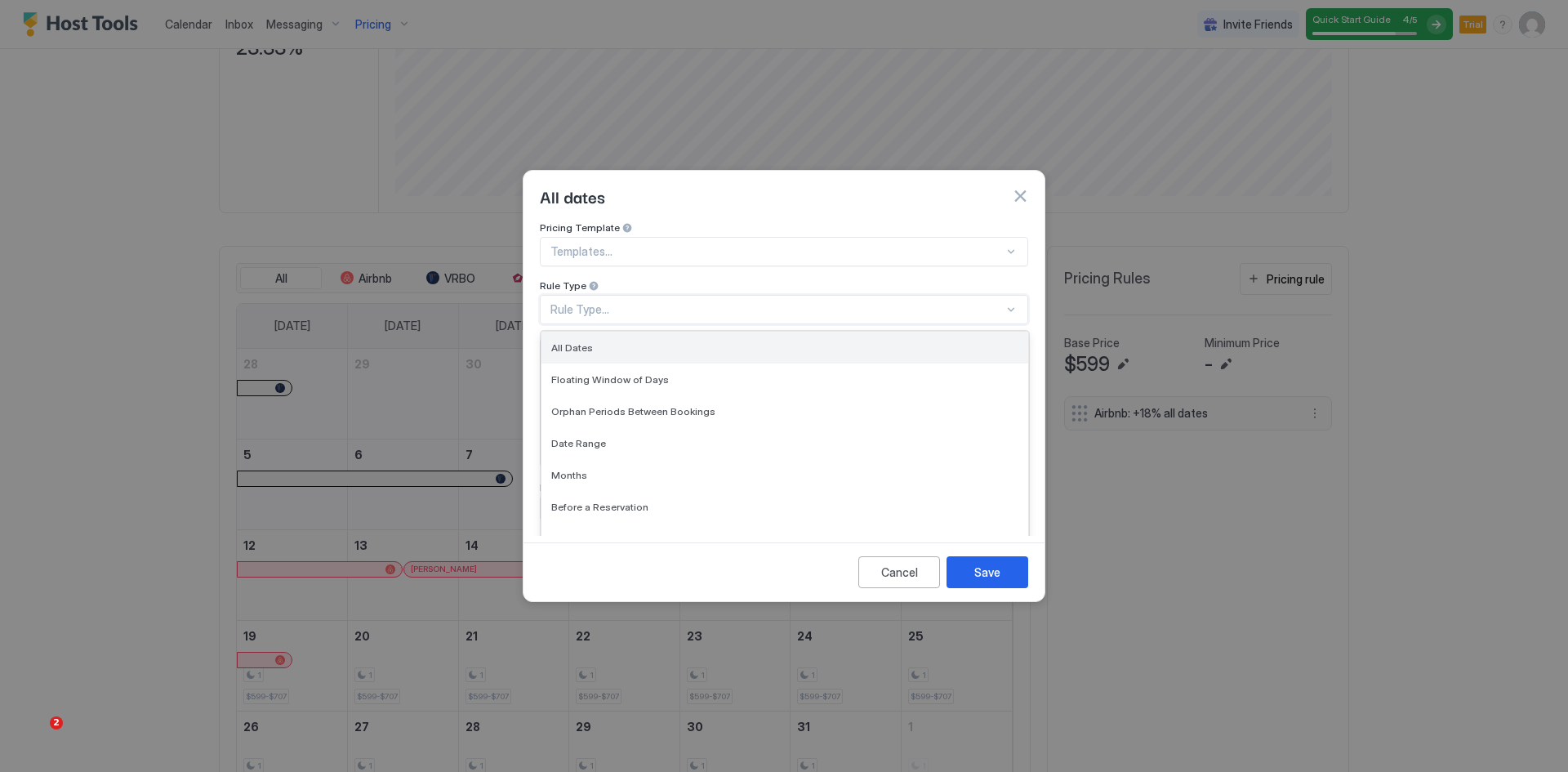
click at [595, 341] on div "All Dates" at bounding box center [785, 347] width 468 height 12
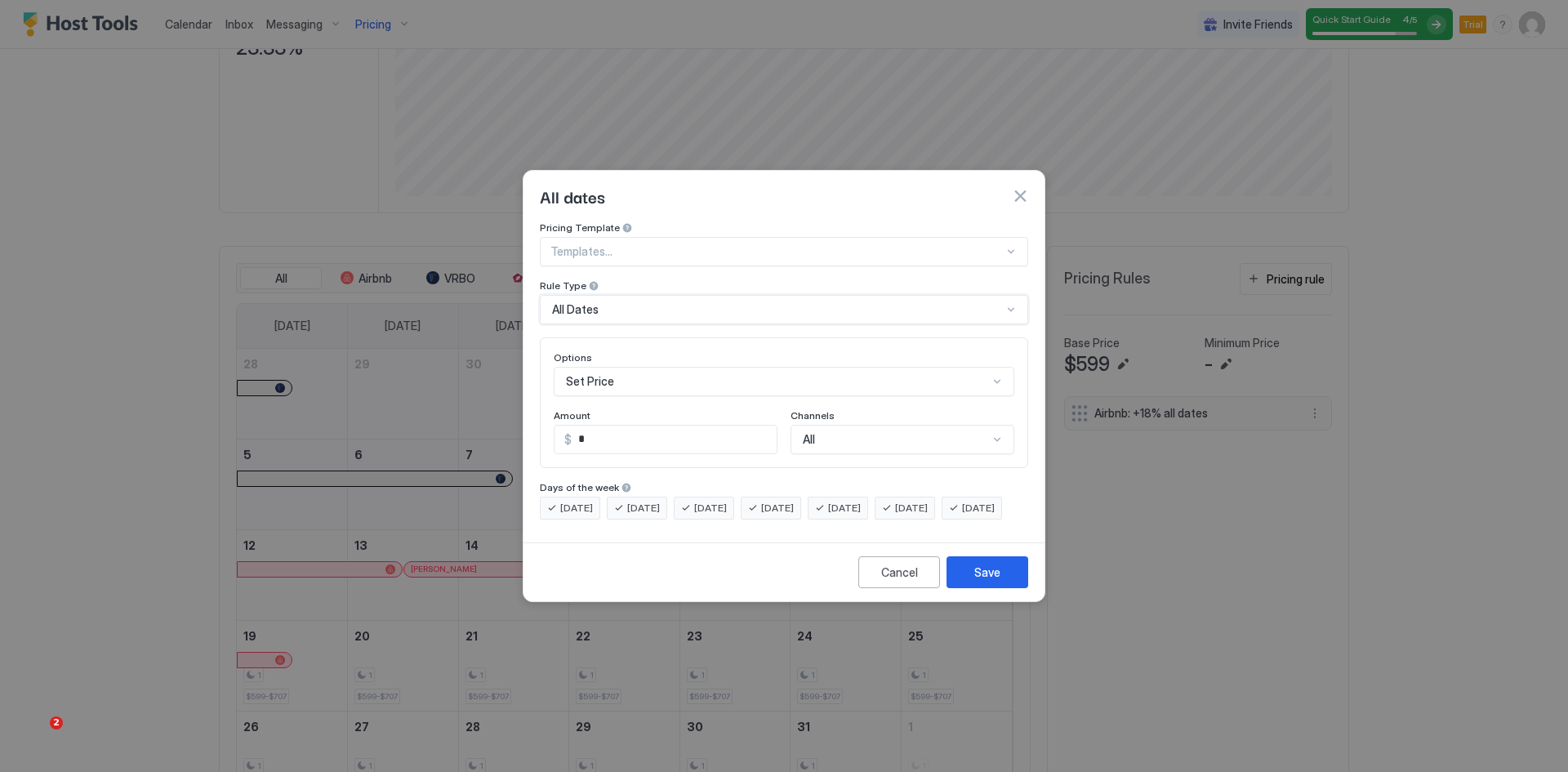
click at [590, 369] on div "Set Price" at bounding box center [784, 381] width 461 height 29
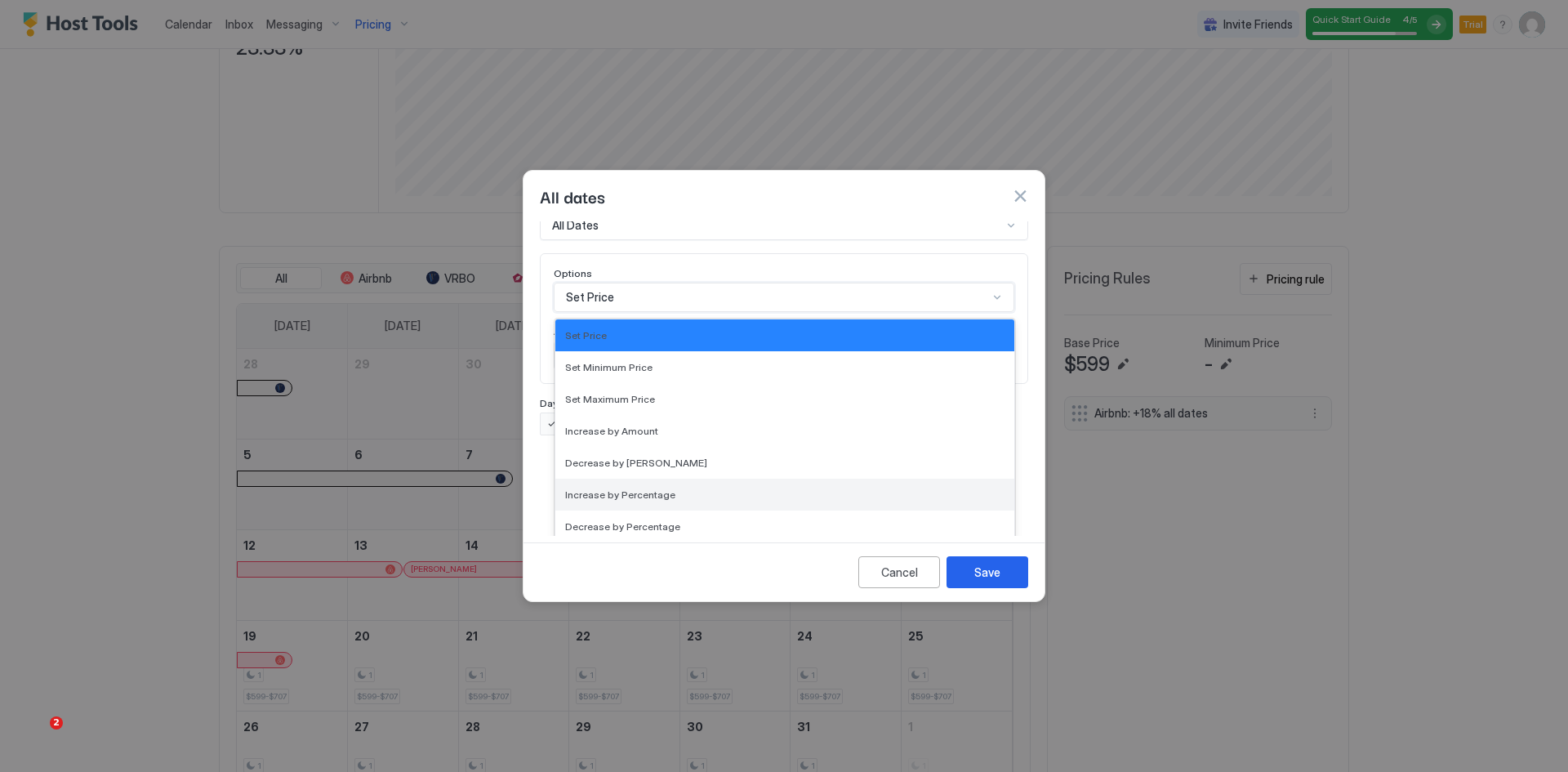
click at [598, 489] on span "Increase by Percentage" at bounding box center [621, 494] width 110 height 12
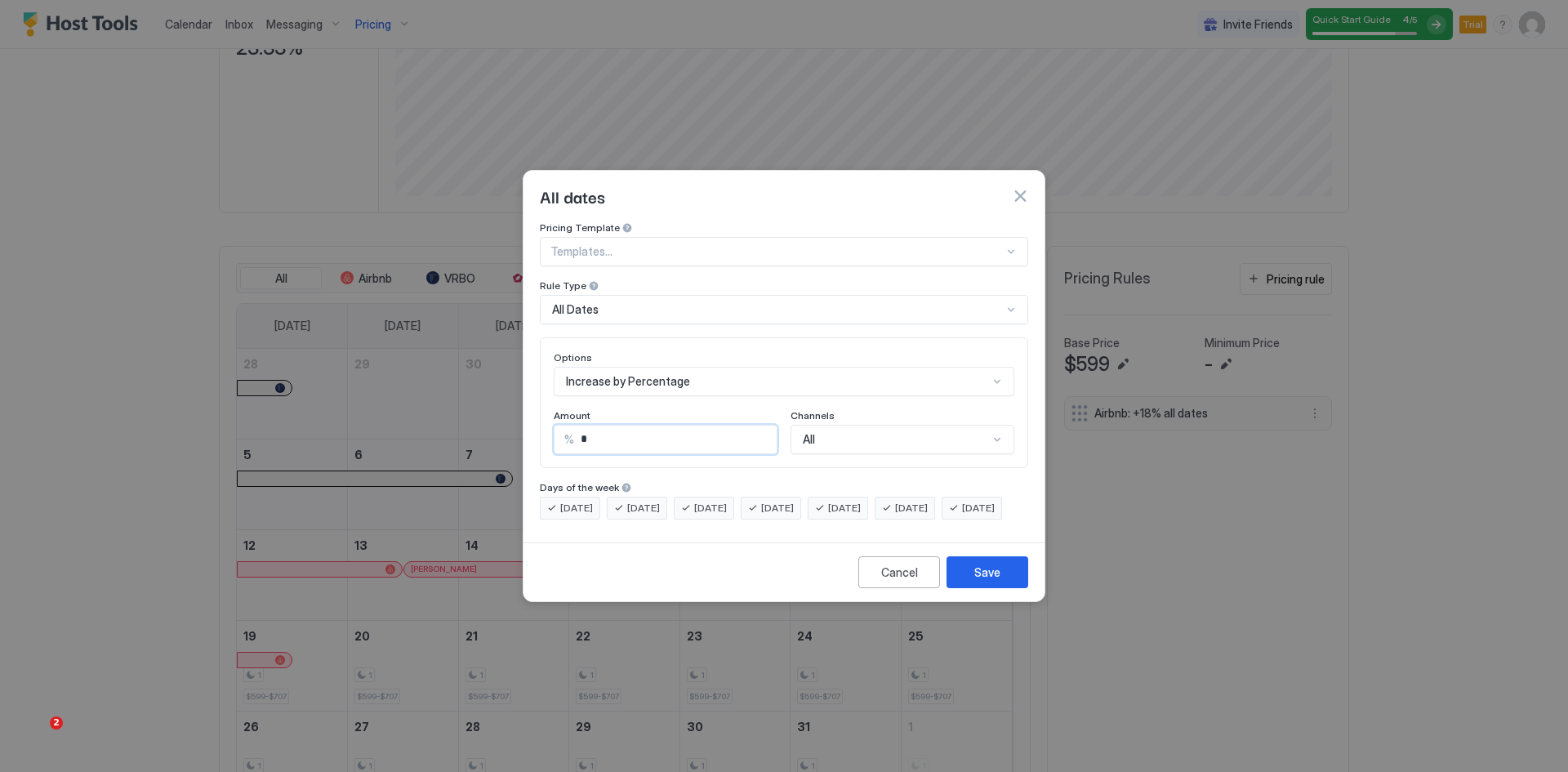
click at [585, 428] on input "*" at bounding box center [675, 439] width 202 height 28
click at [581, 428] on input "*" at bounding box center [675, 439] width 202 height 28
click at [648, 426] on input "**" at bounding box center [675, 439] width 202 height 28
type input "**"
click at [824, 425] on div "All" at bounding box center [902, 439] width 223 height 29
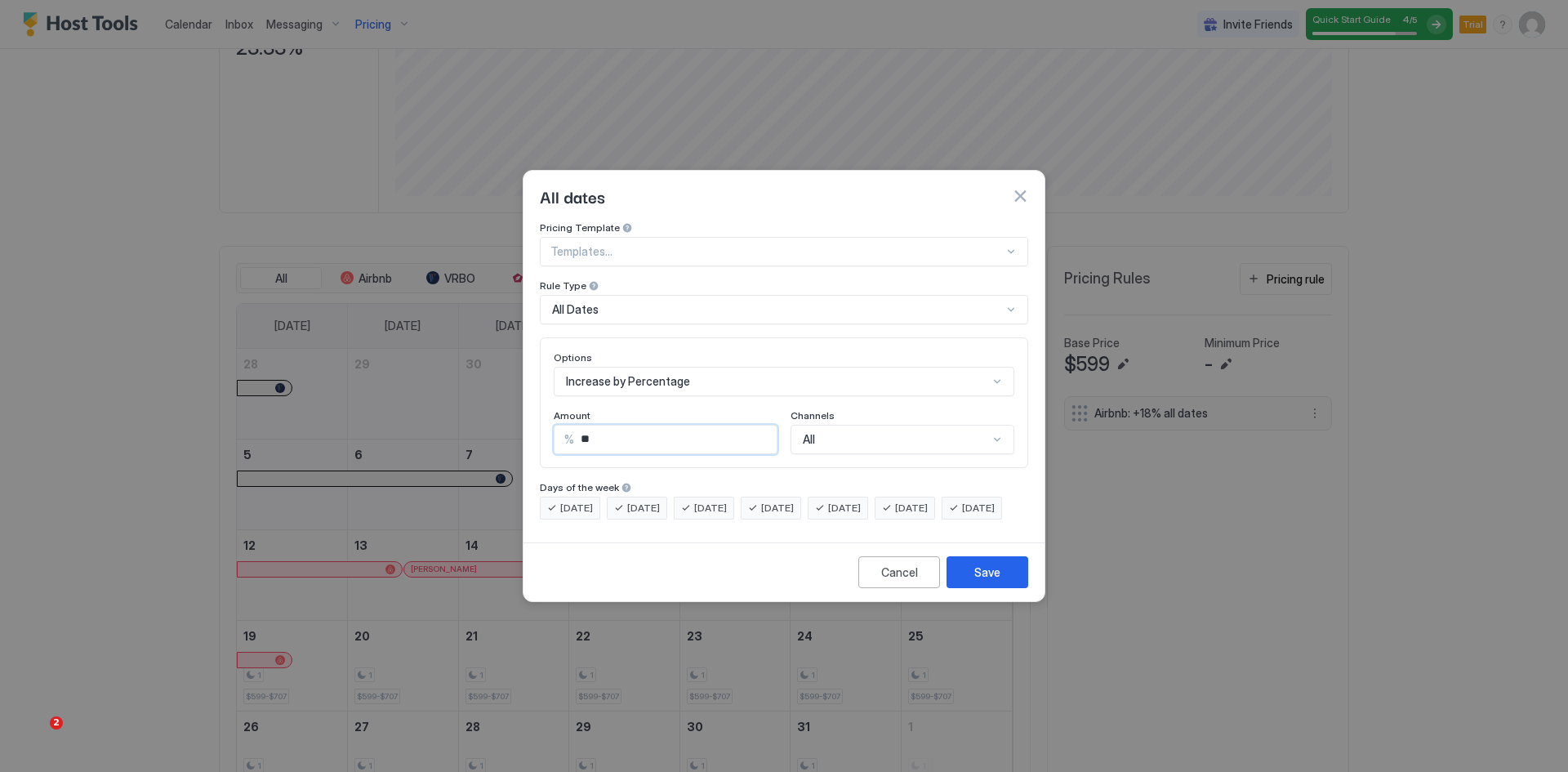
scroll to position [60, 0]
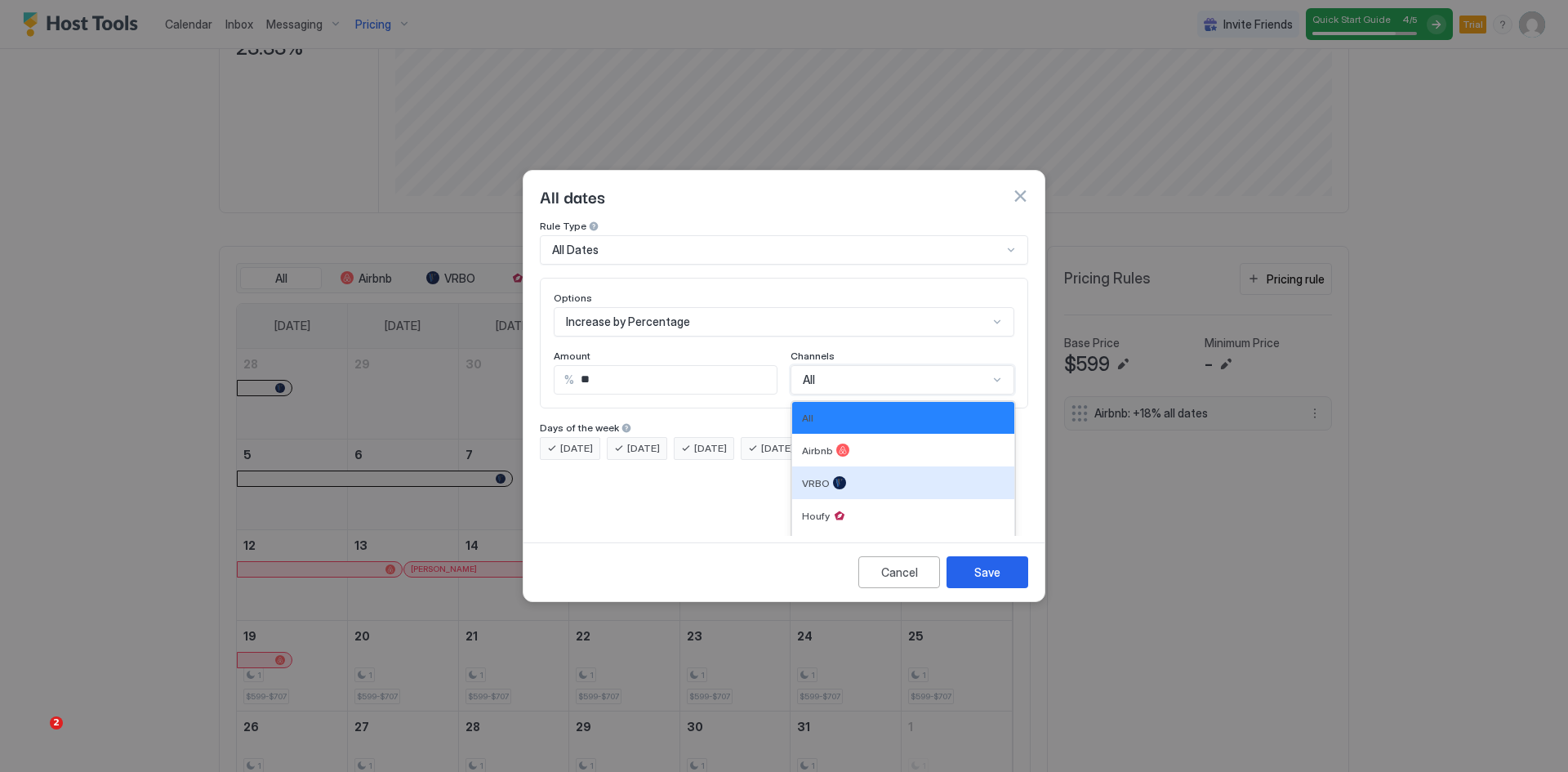
click at [816, 477] on span "VRBO" at bounding box center [815, 483] width 28 height 12
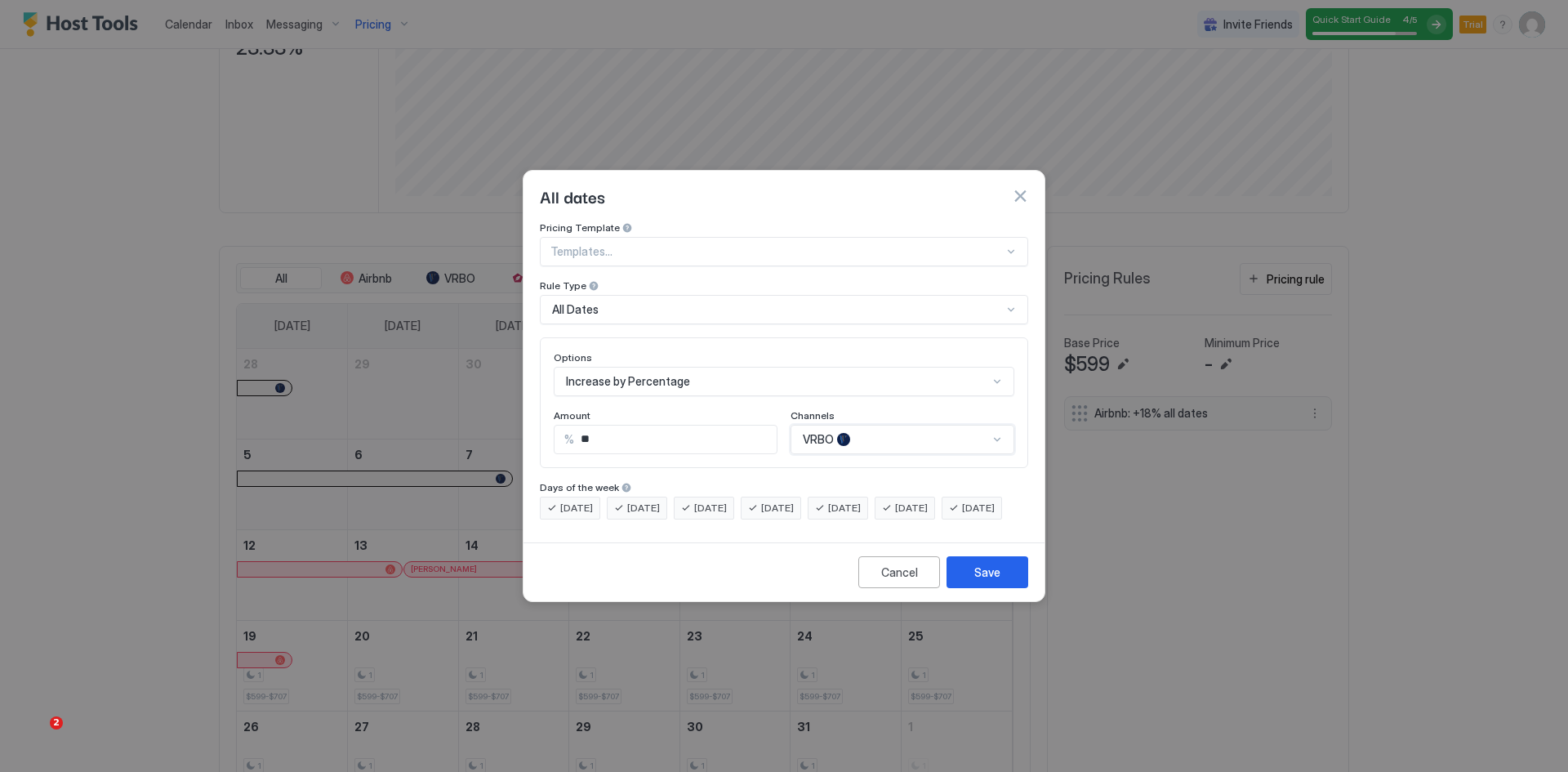
scroll to position [0, 0]
click at [1002, 582] on button "Save" at bounding box center [987, 572] width 82 height 32
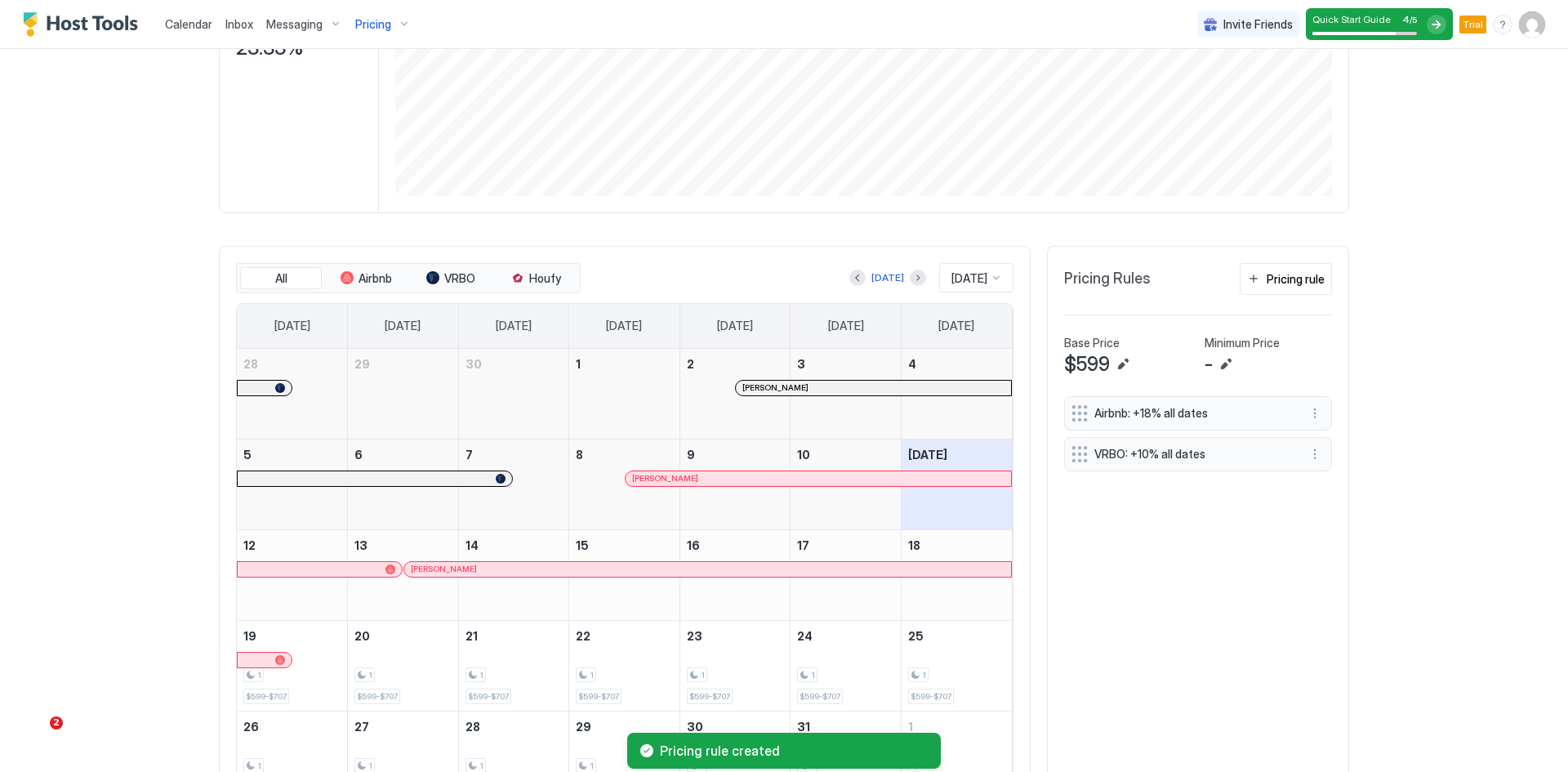
click at [381, 30] on span "Pricing" at bounding box center [373, 24] width 36 height 14
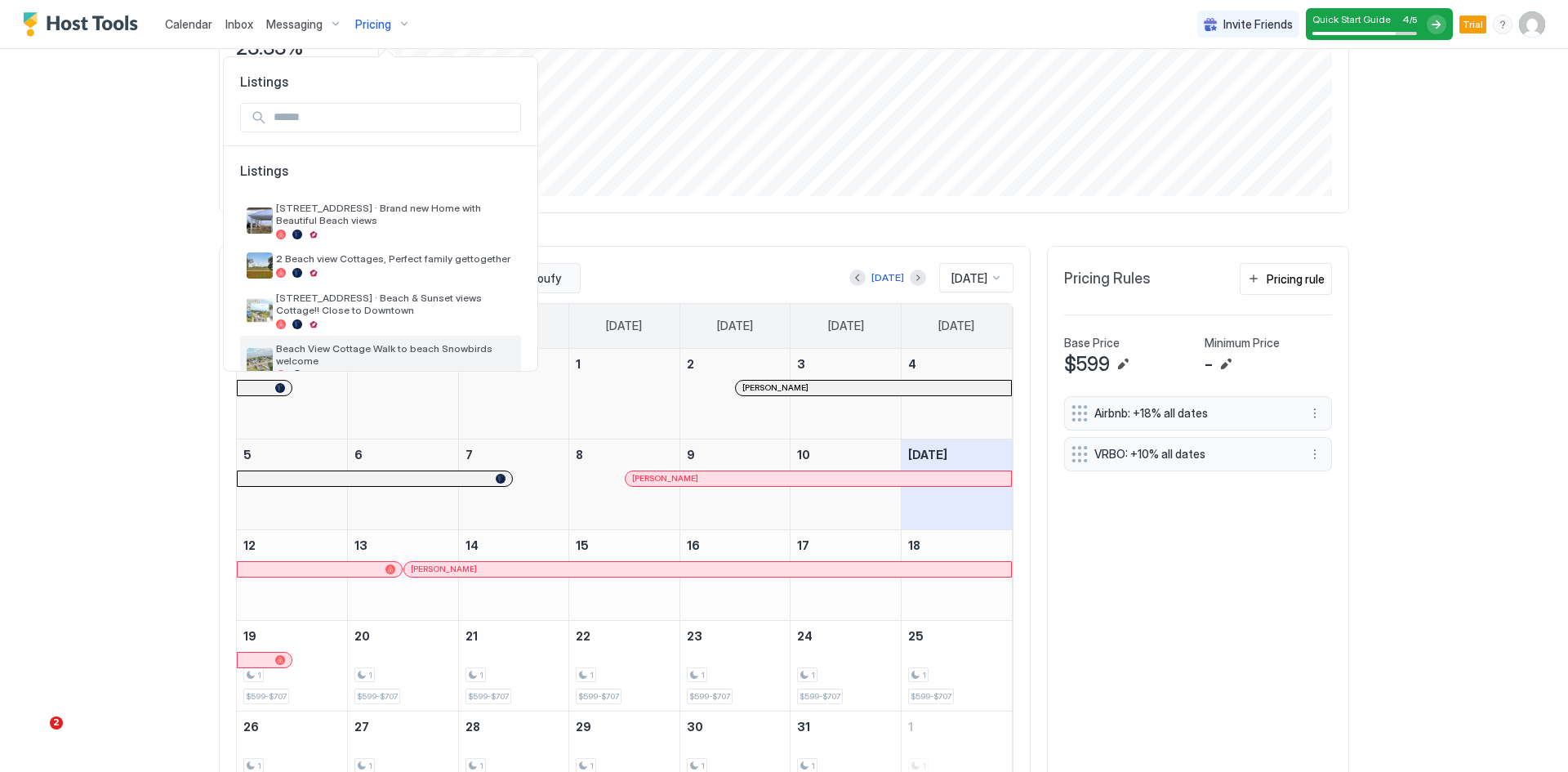
click at [335, 352] on span "Beach View Cottage Walk to beach Snowbirds welcome" at bounding box center [394, 355] width 239 height 25
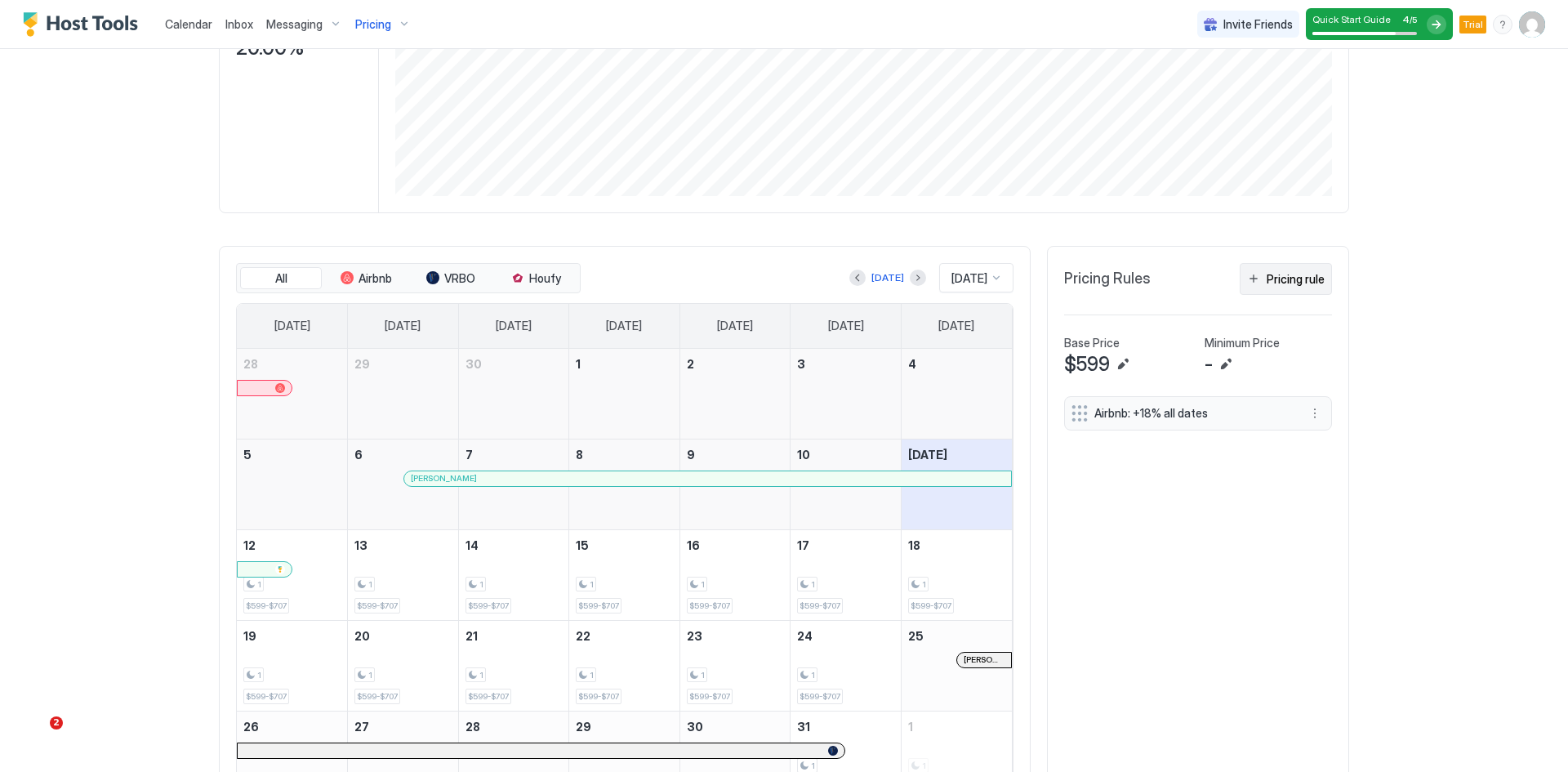
click at [1269, 276] on div "Pricing rule" at bounding box center [1295, 279] width 58 height 17
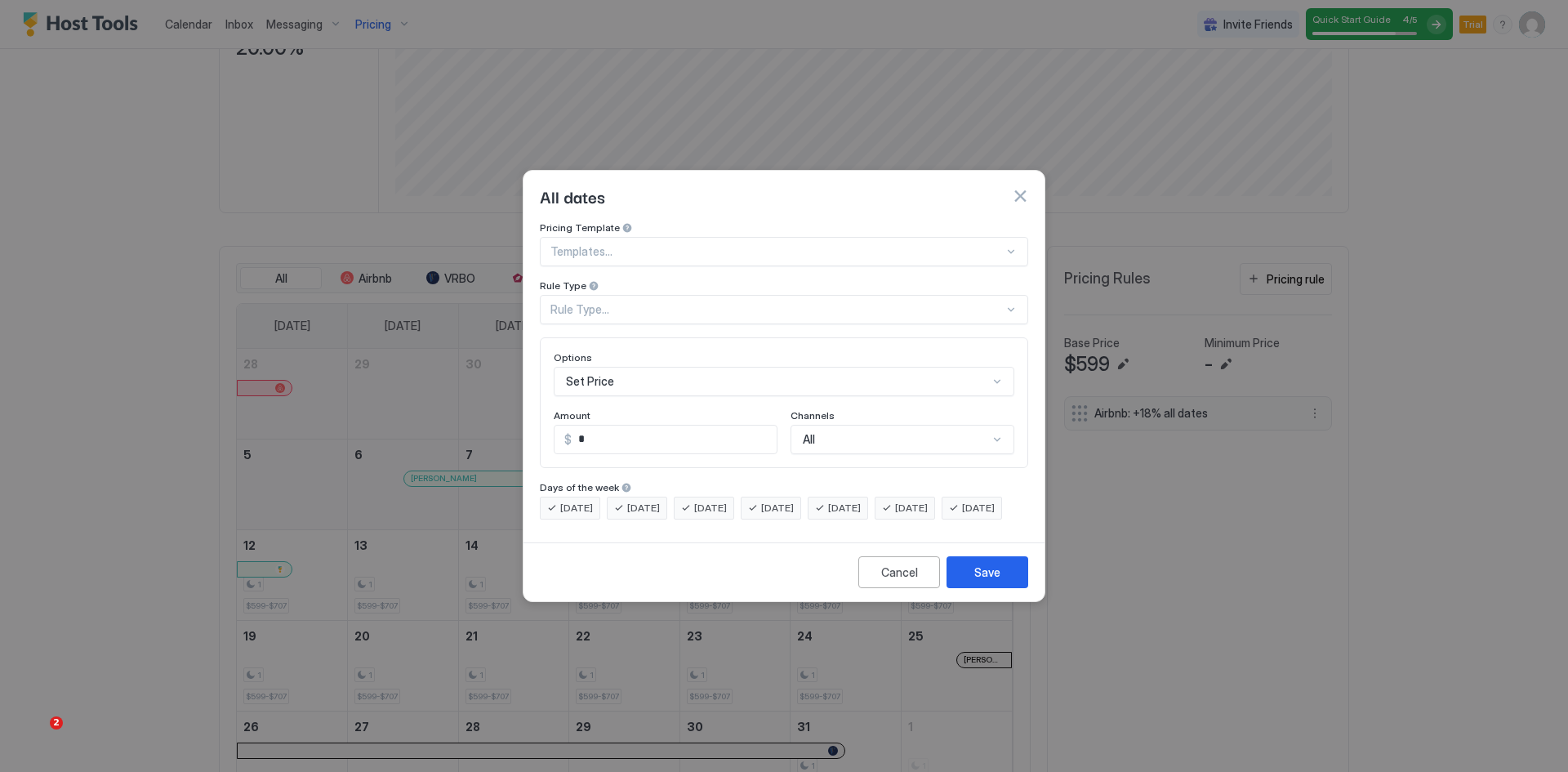
click at [619, 302] on div "Rule Type..." at bounding box center [776, 309] width 453 height 14
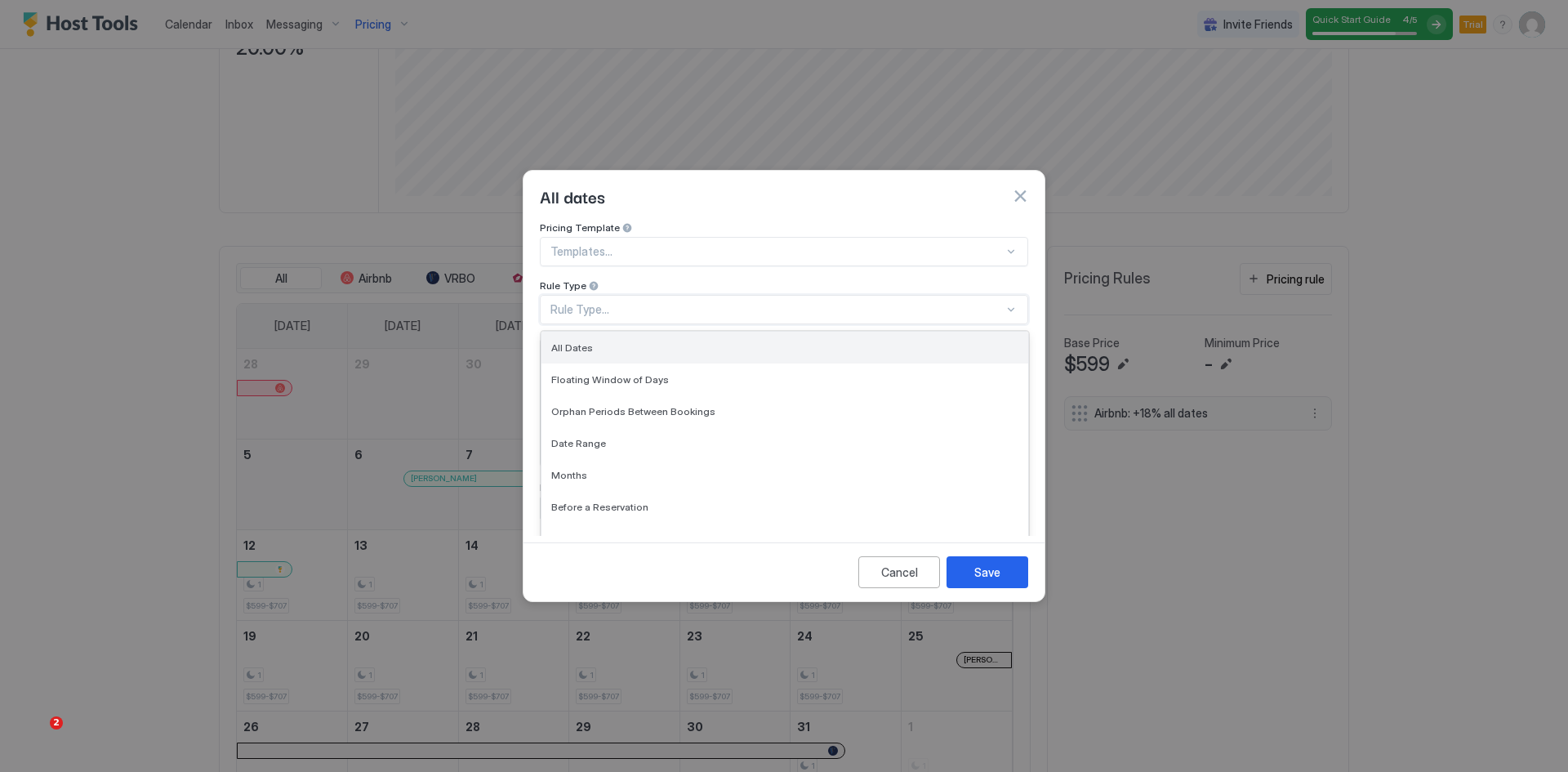
click at [590, 341] on div "All Dates" at bounding box center [785, 347] width 468 height 12
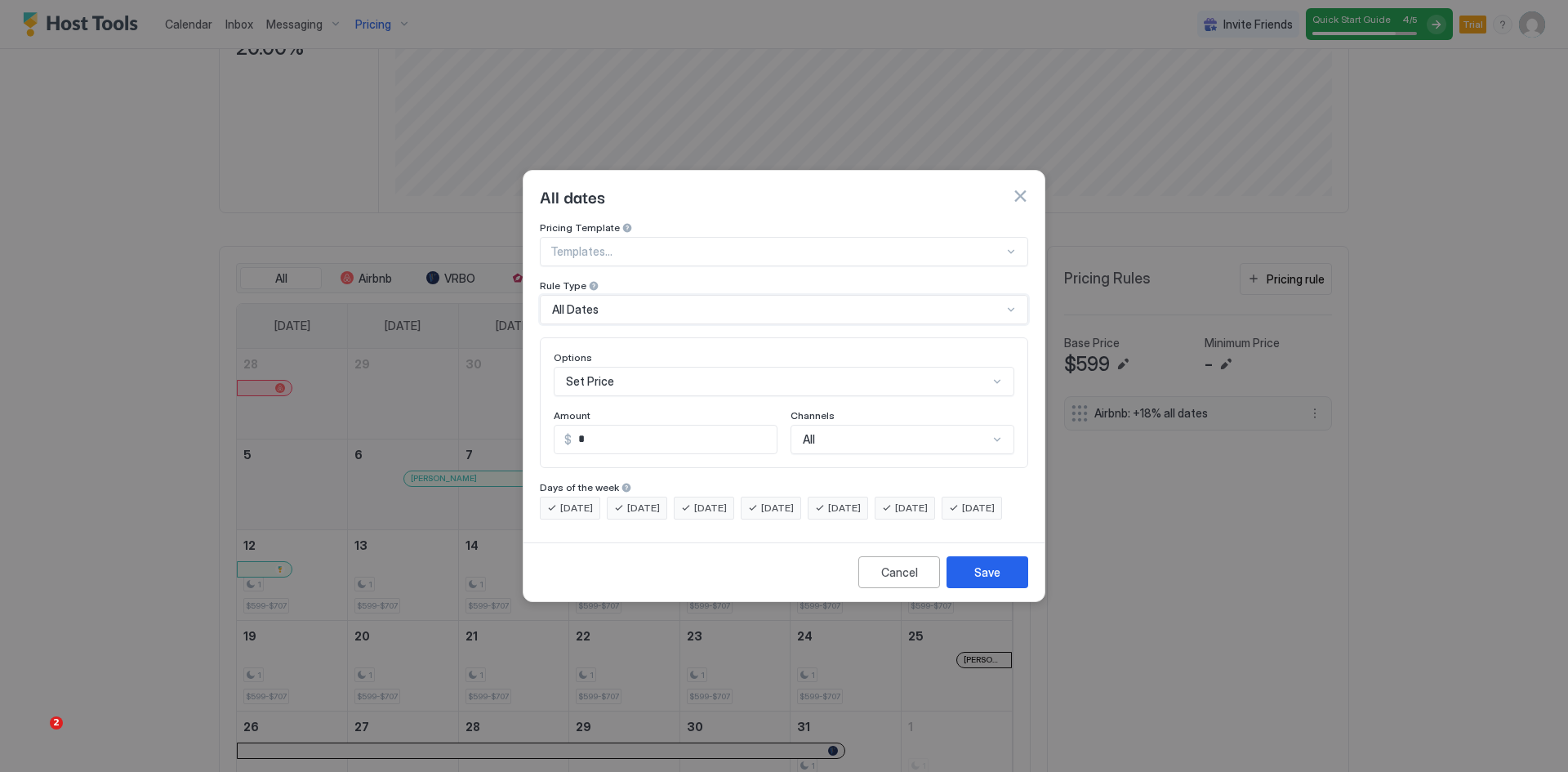
click at [602, 367] on div "Set Price" at bounding box center [784, 381] width 461 height 29
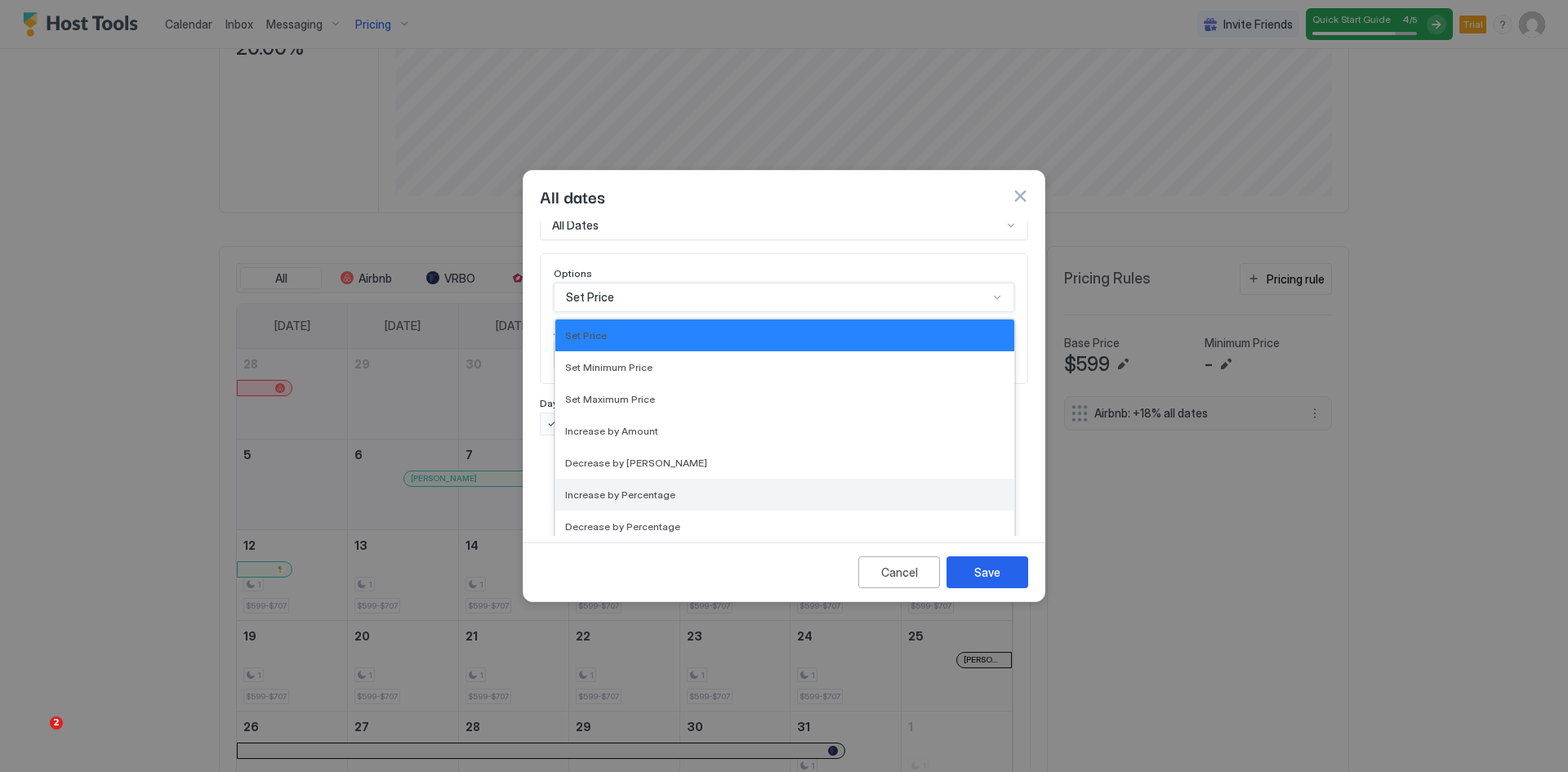
click at [594, 489] on span "Increase by Percentage" at bounding box center [621, 494] width 110 height 12
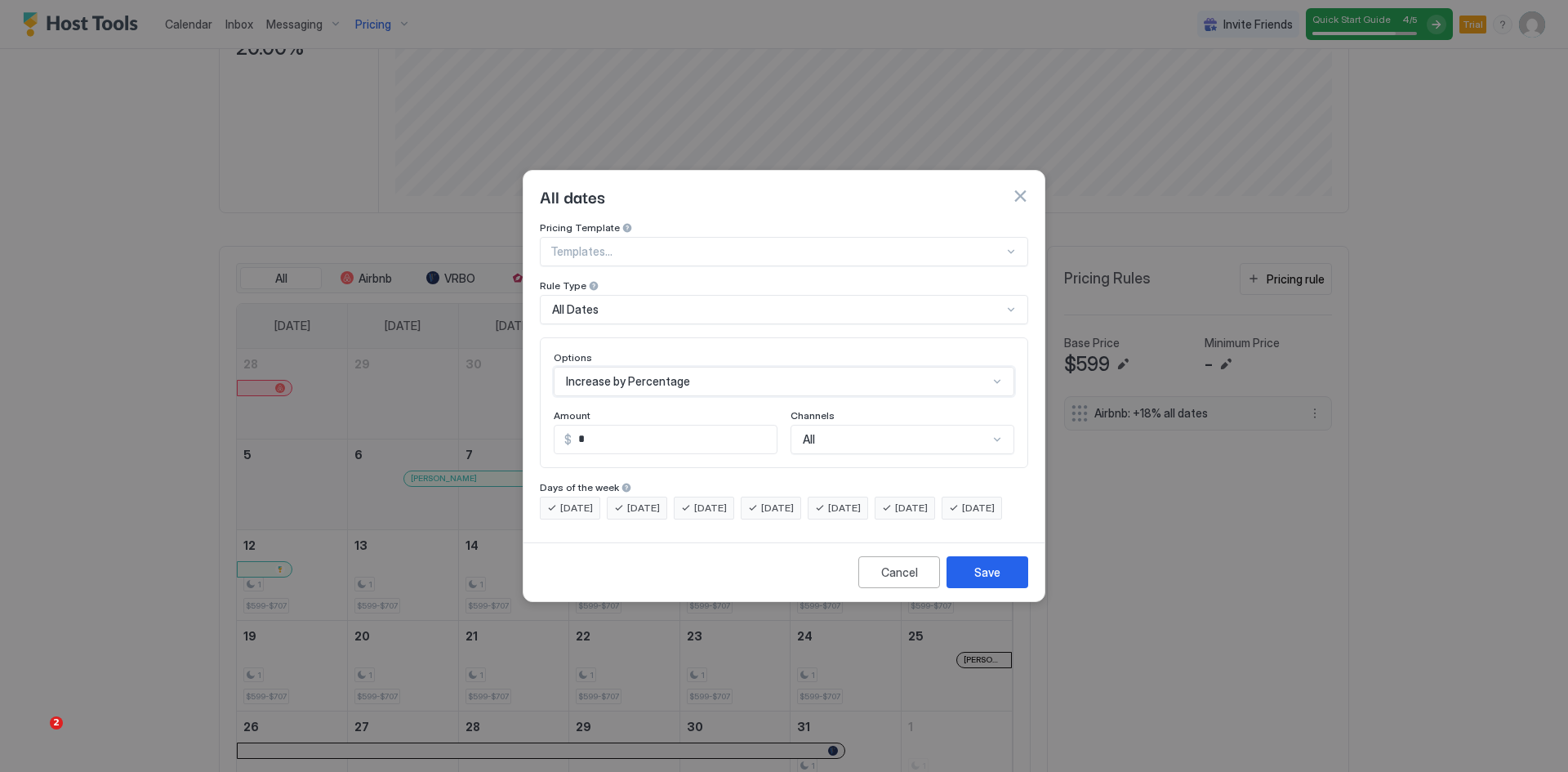
scroll to position [0, 0]
click at [578, 426] on input "*" at bounding box center [675, 439] width 202 height 28
type input "**"
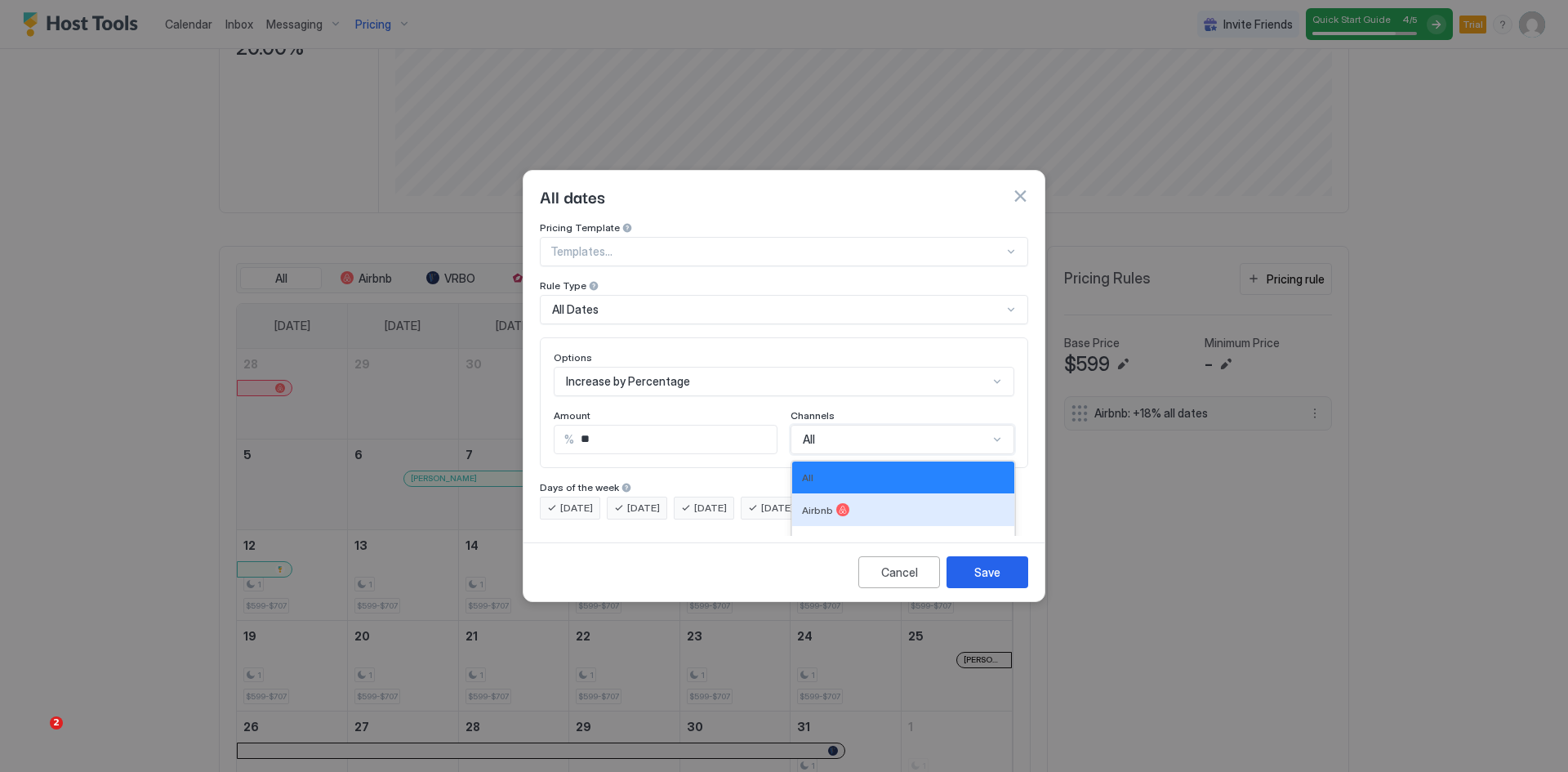
click at [820, 425] on div "5 results available. Use Up and Down to choose options, press Enter to select t…" at bounding box center [902, 439] width 223 height 29
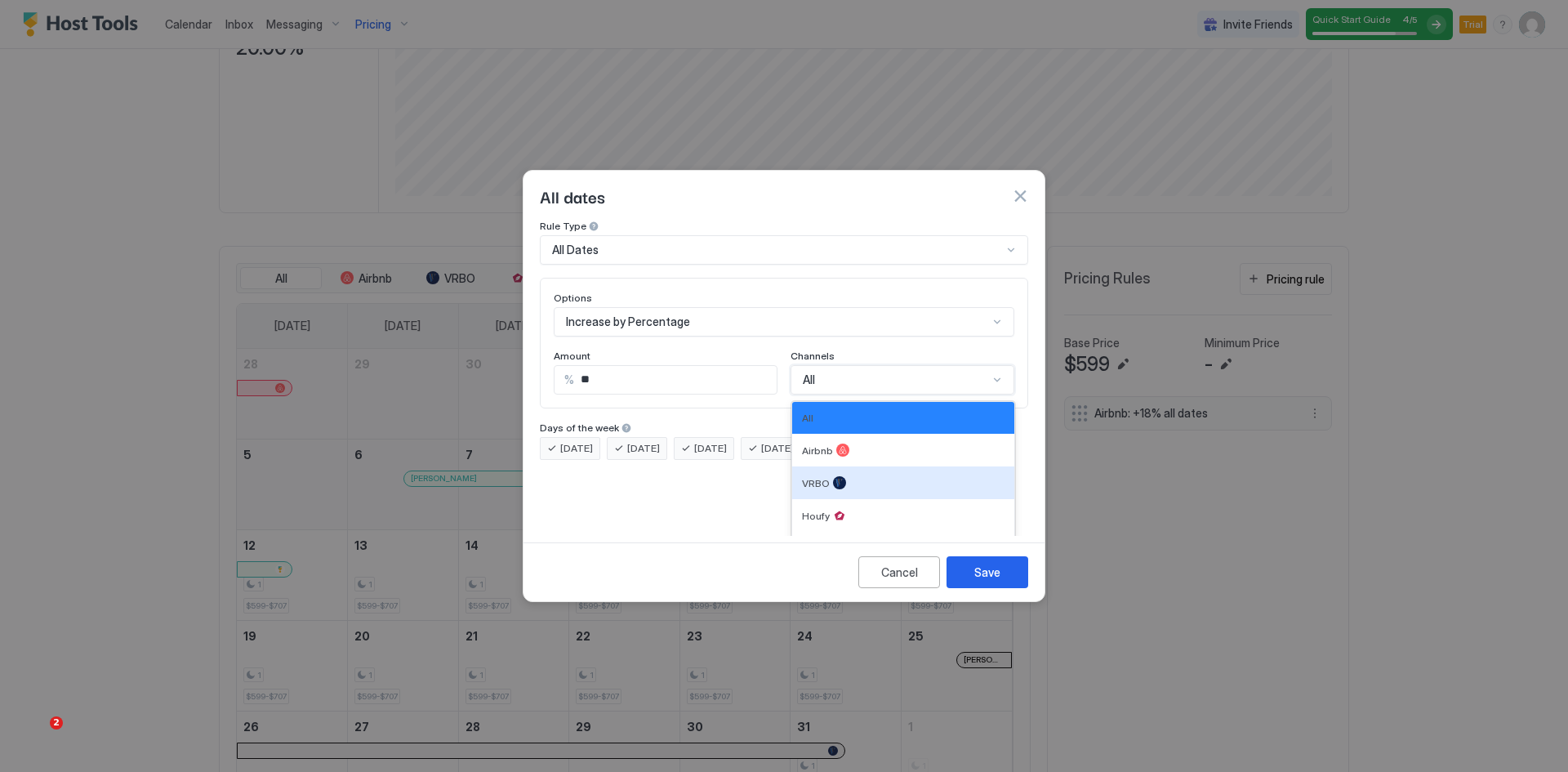
click at [819, 477] on span "VRBO" at bounding box center [815, 483] width 28 height 12
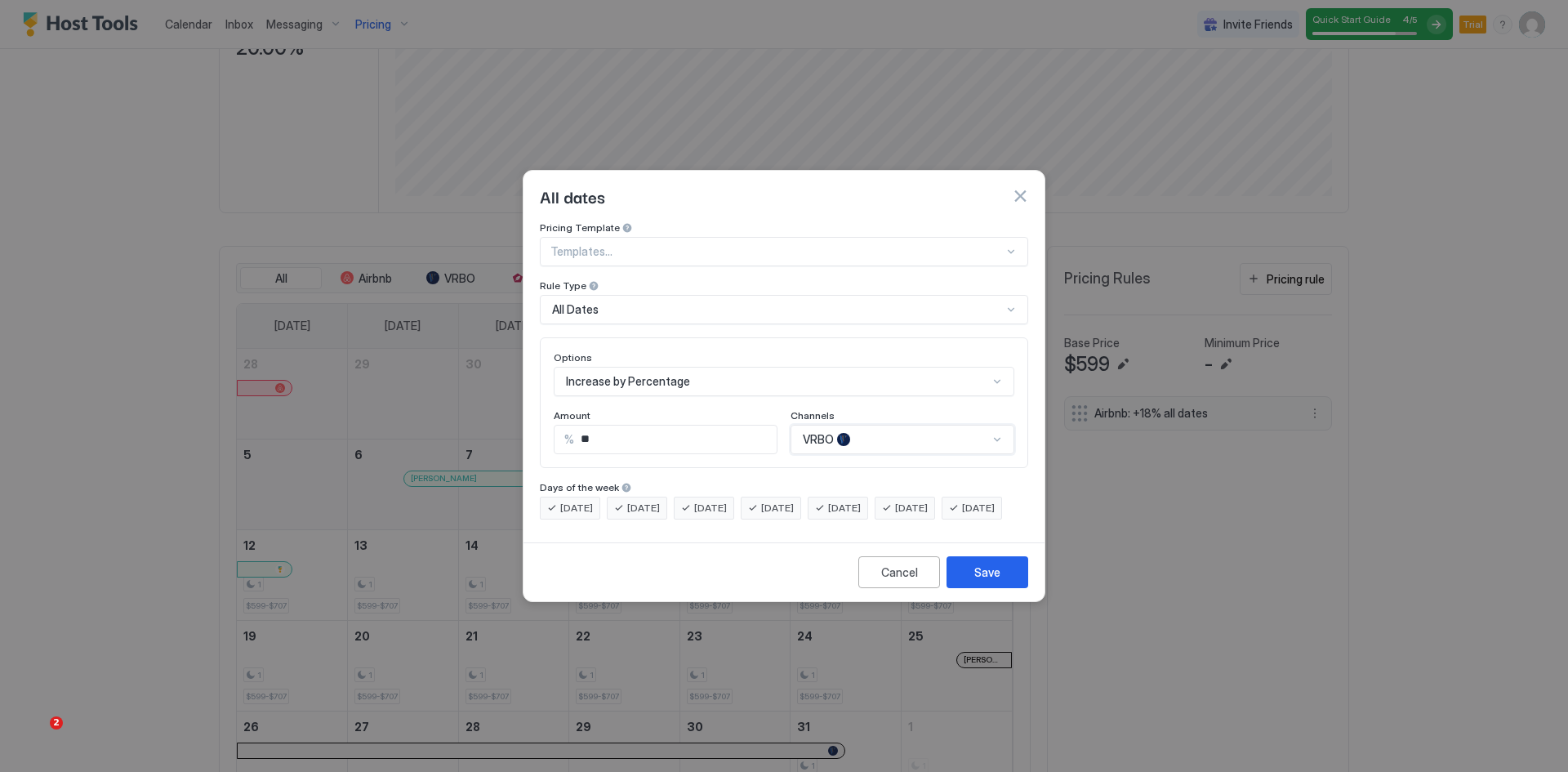
scroll to position [0, 0]
click at [985, 581] on div "Save" at bounding box center [987, 572] width 27 height 17
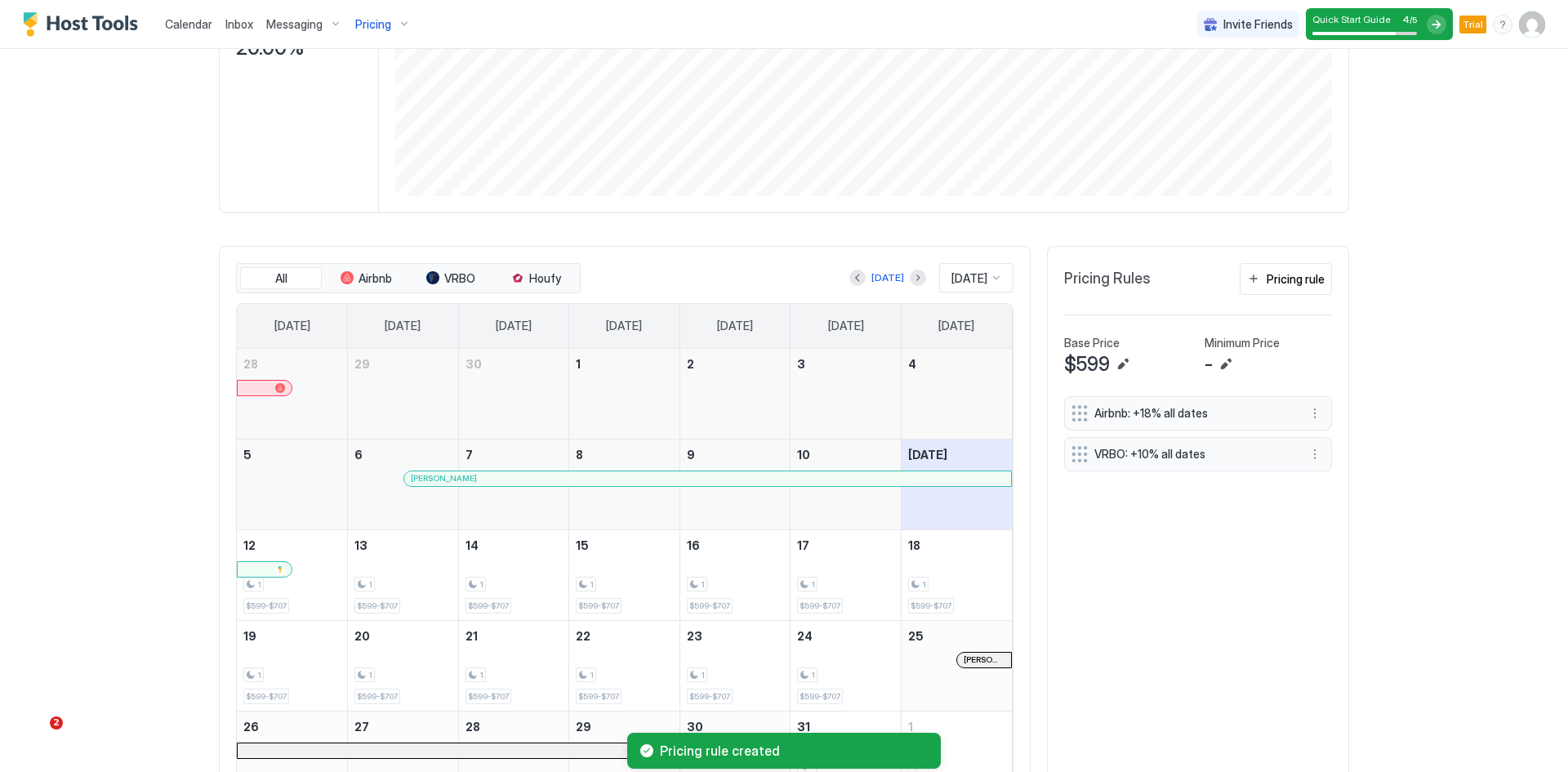
click at [370, 23] on span "Pricing" at bounding box center [373, 24] width 36 height 14
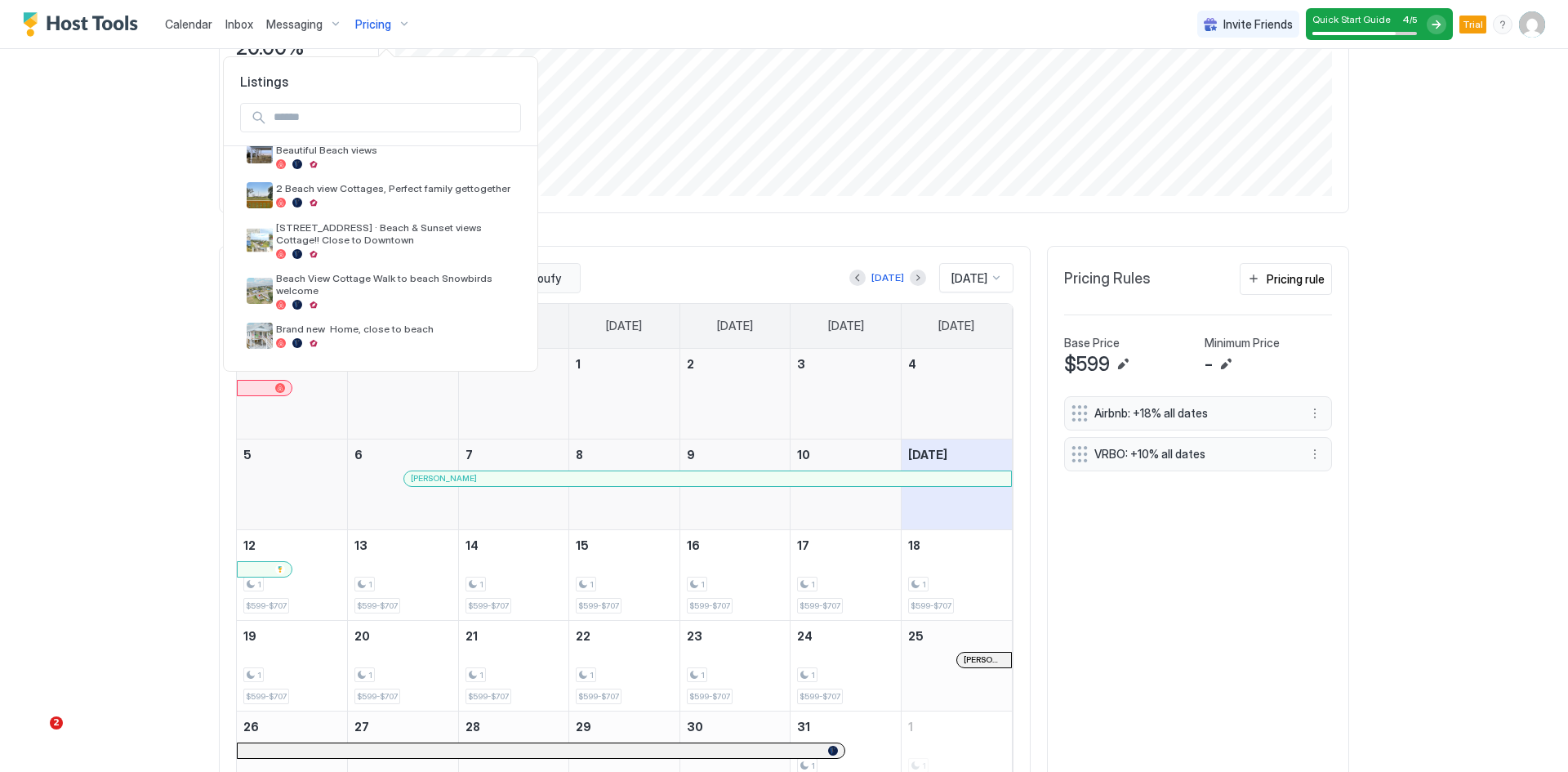
scroll to position [71, 0]
click at [378, 327] on span "Brand new Home, close to beach" at bounding box center [394, 328] width 239 height 12
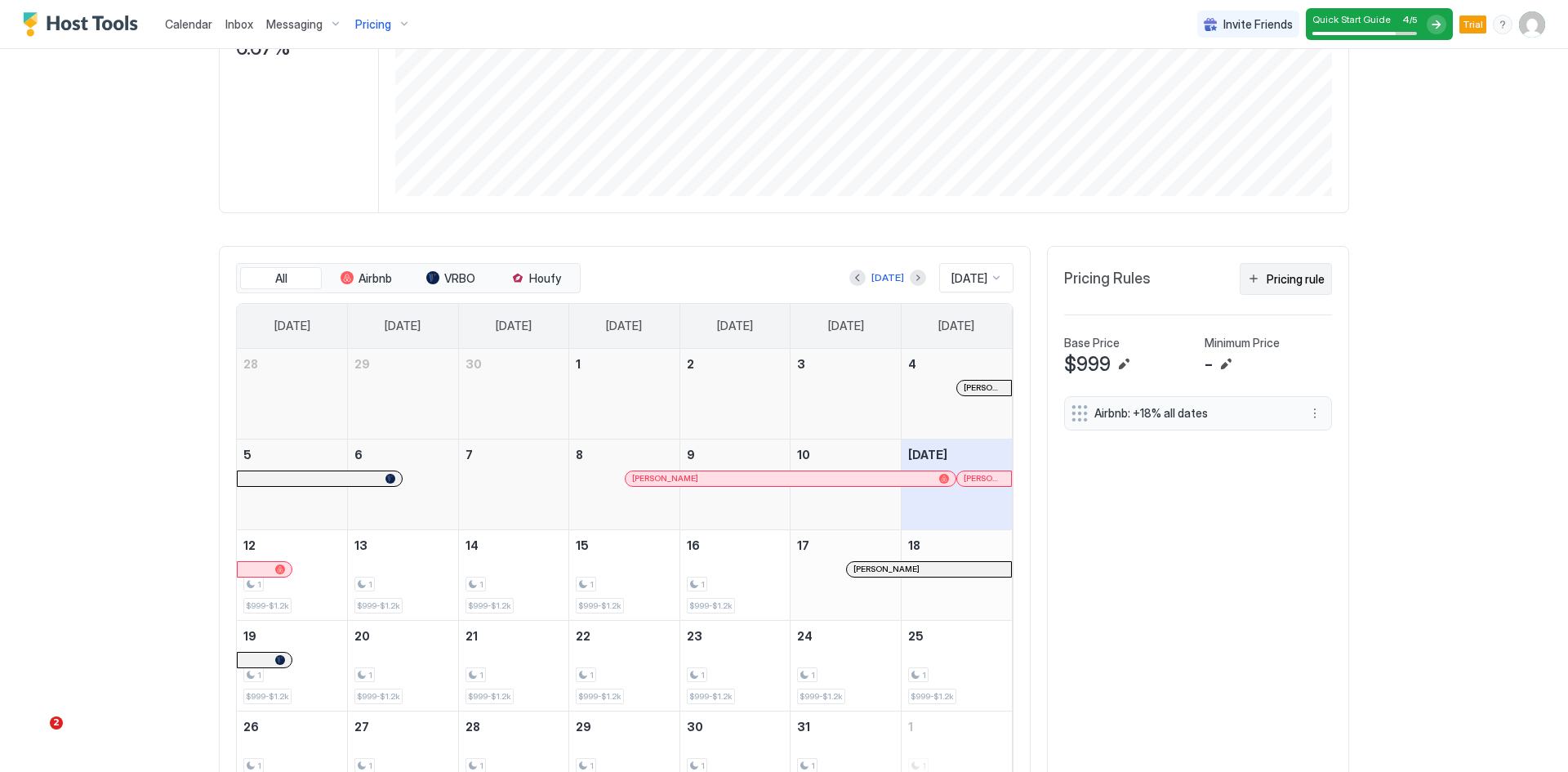
click at [1268, 282] on div "Pricing rule" at bounding box center [1295, 279] width 58 height 17
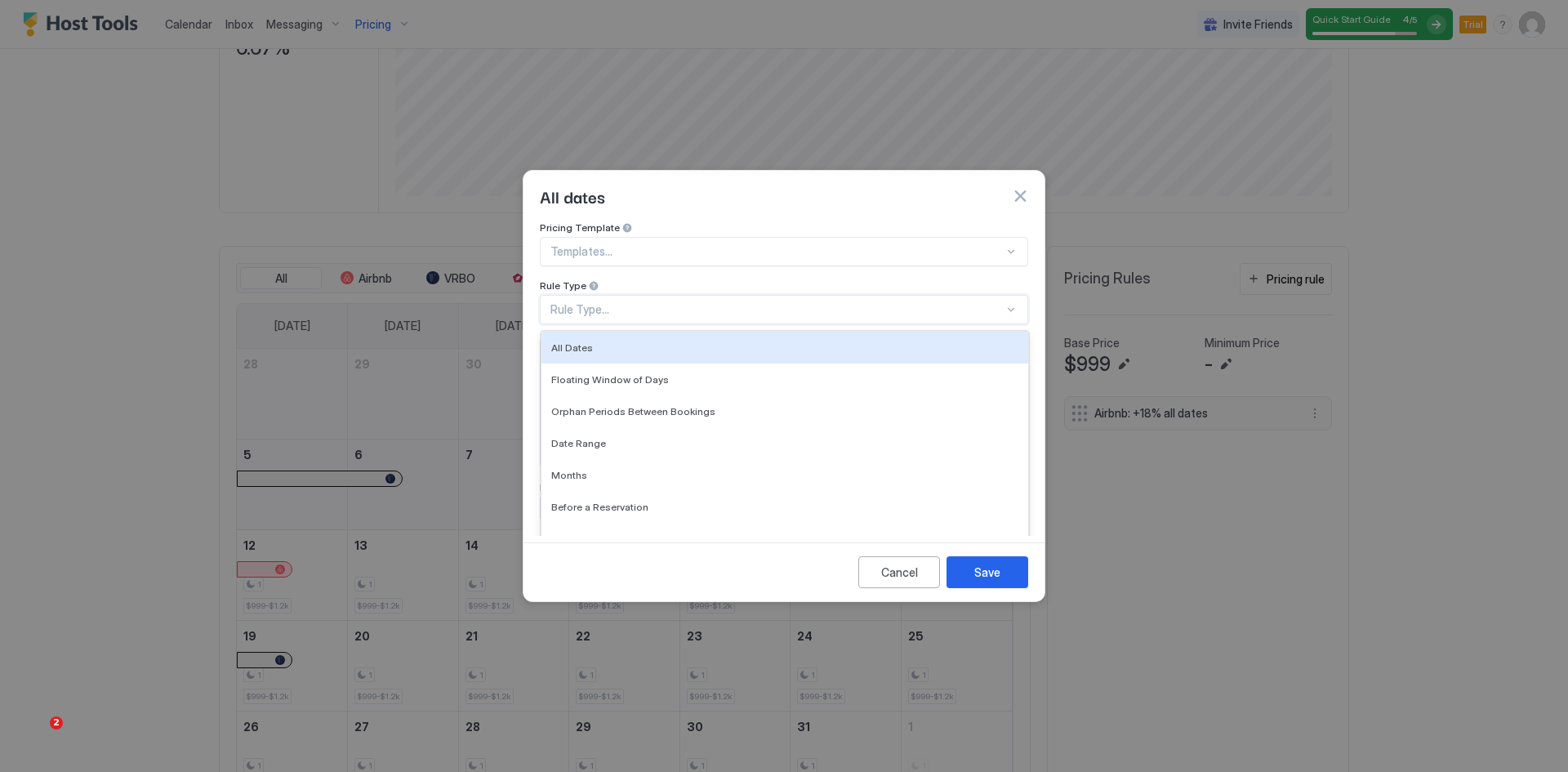
click at [583, 302] on div "Rule Type..." at bounding box center [776, 309] width 453 height 14
click at [588, 341] on span "All Dates" at bounding box center [572, 347] width 42 height 12
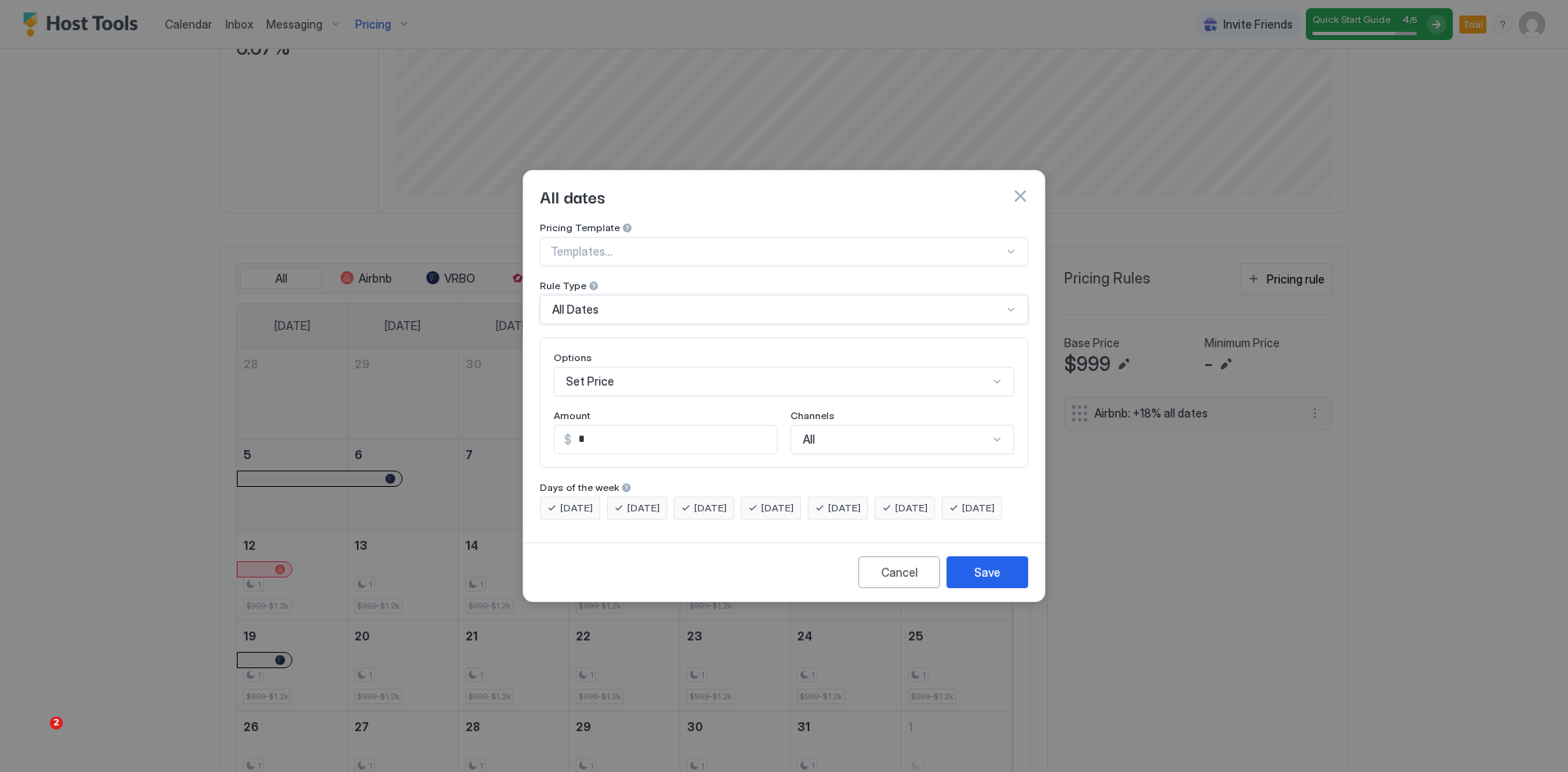
click at [610, 372] on div "Set Price" at bounding box center [784, 381] width 461 height 29
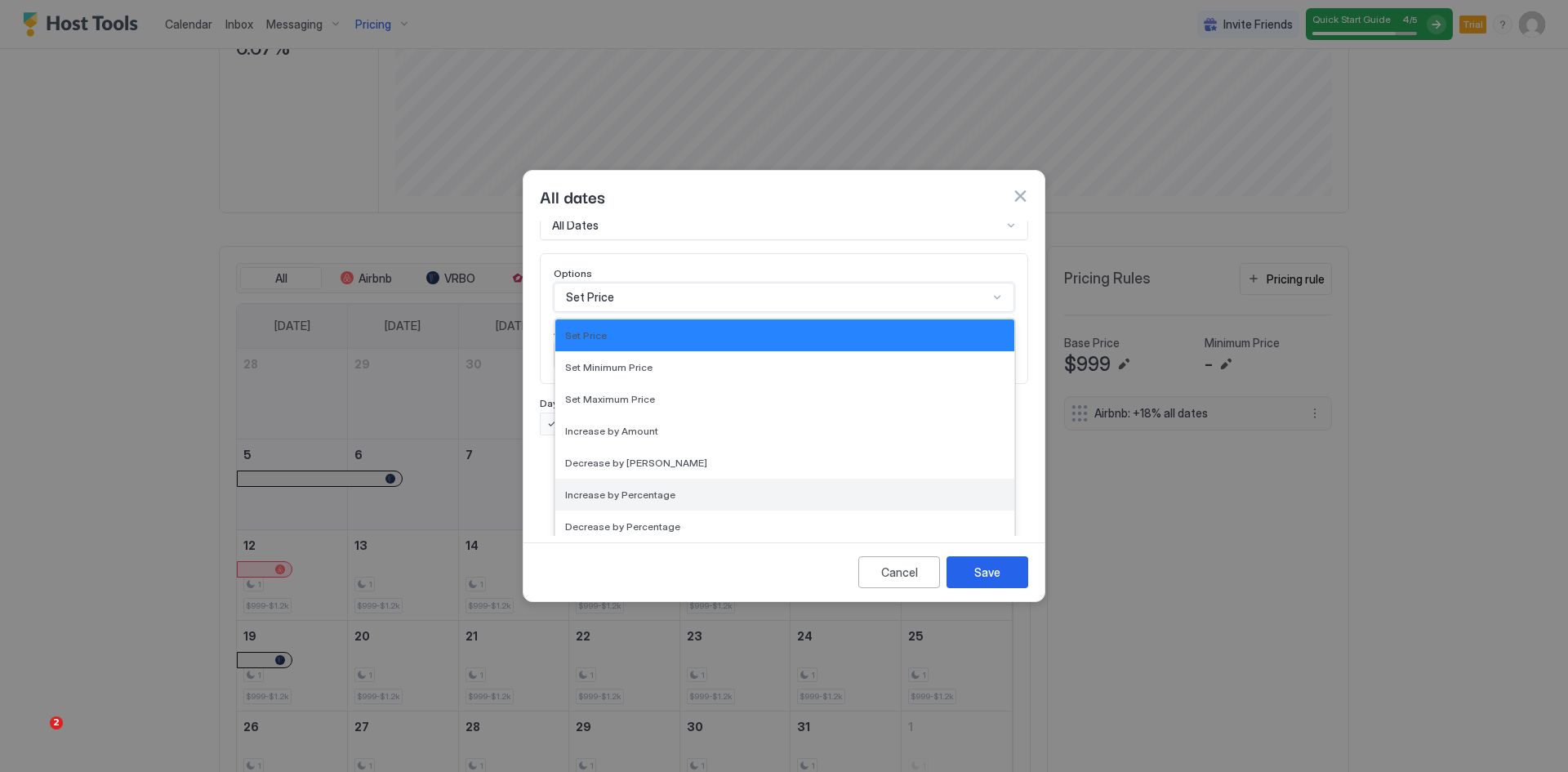
click at [602, 489] on span "Increase by Percentage" at bounding box center [621, 494] width 110 height 12
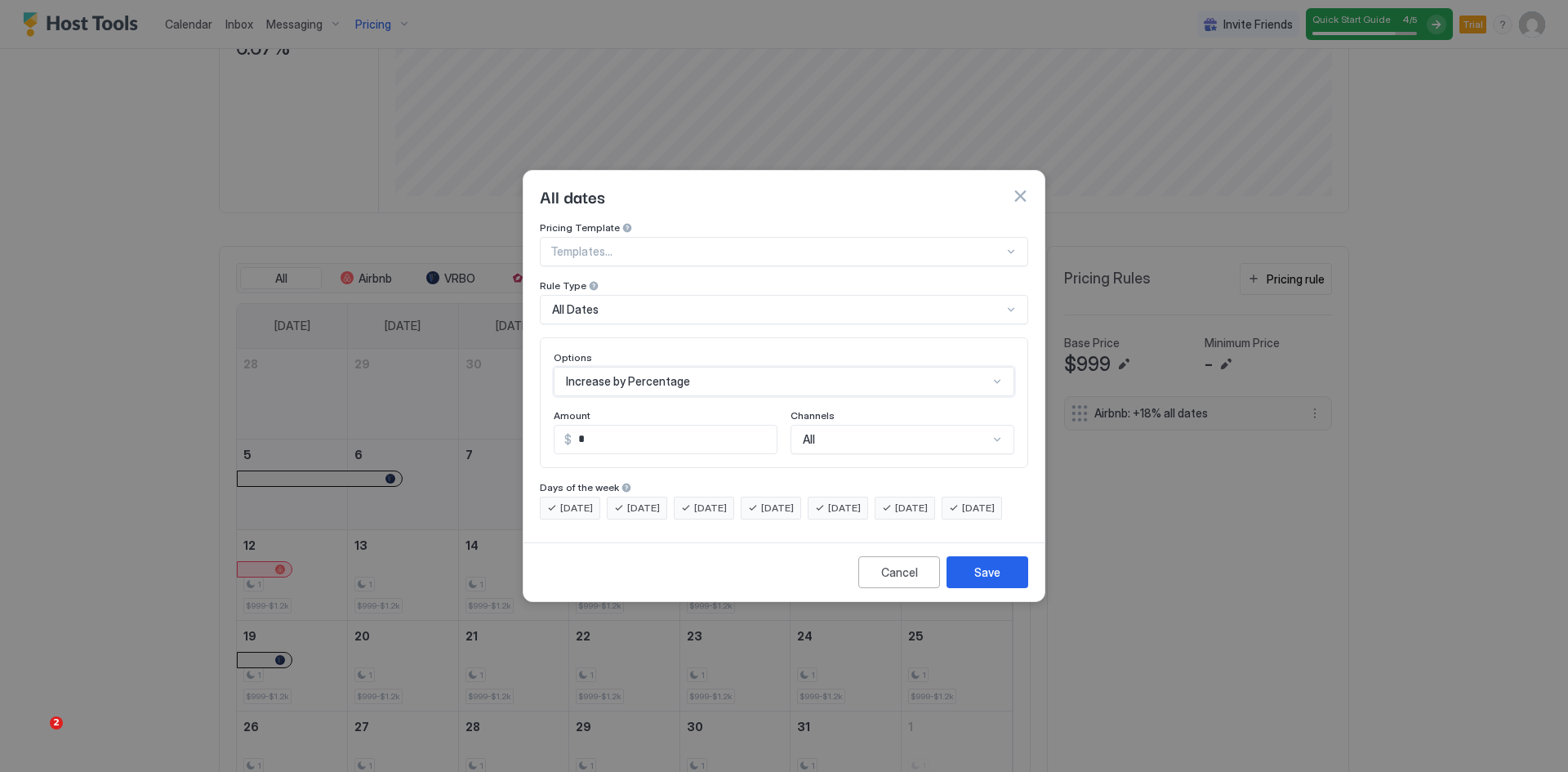
scroll to position [0, 0]
click at [576, 426] on input "*" at bounding box center [675, 439] width 202 height 28
type input "**"
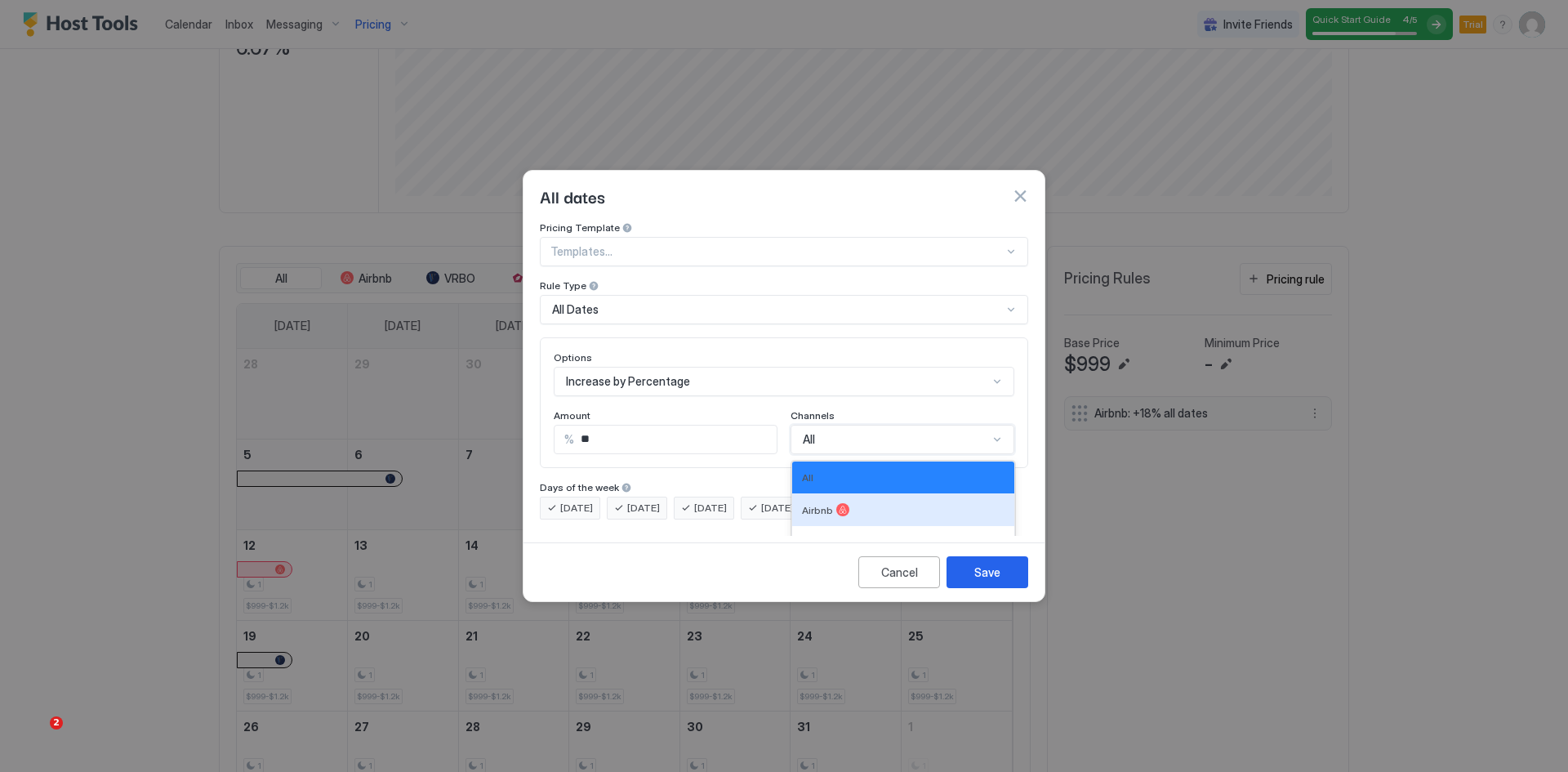
click at [813, 435] on div "5 results available. Use Up and Down to choose options, press Enter to select t…" at bounding box center [902, 439] width 223 height 29
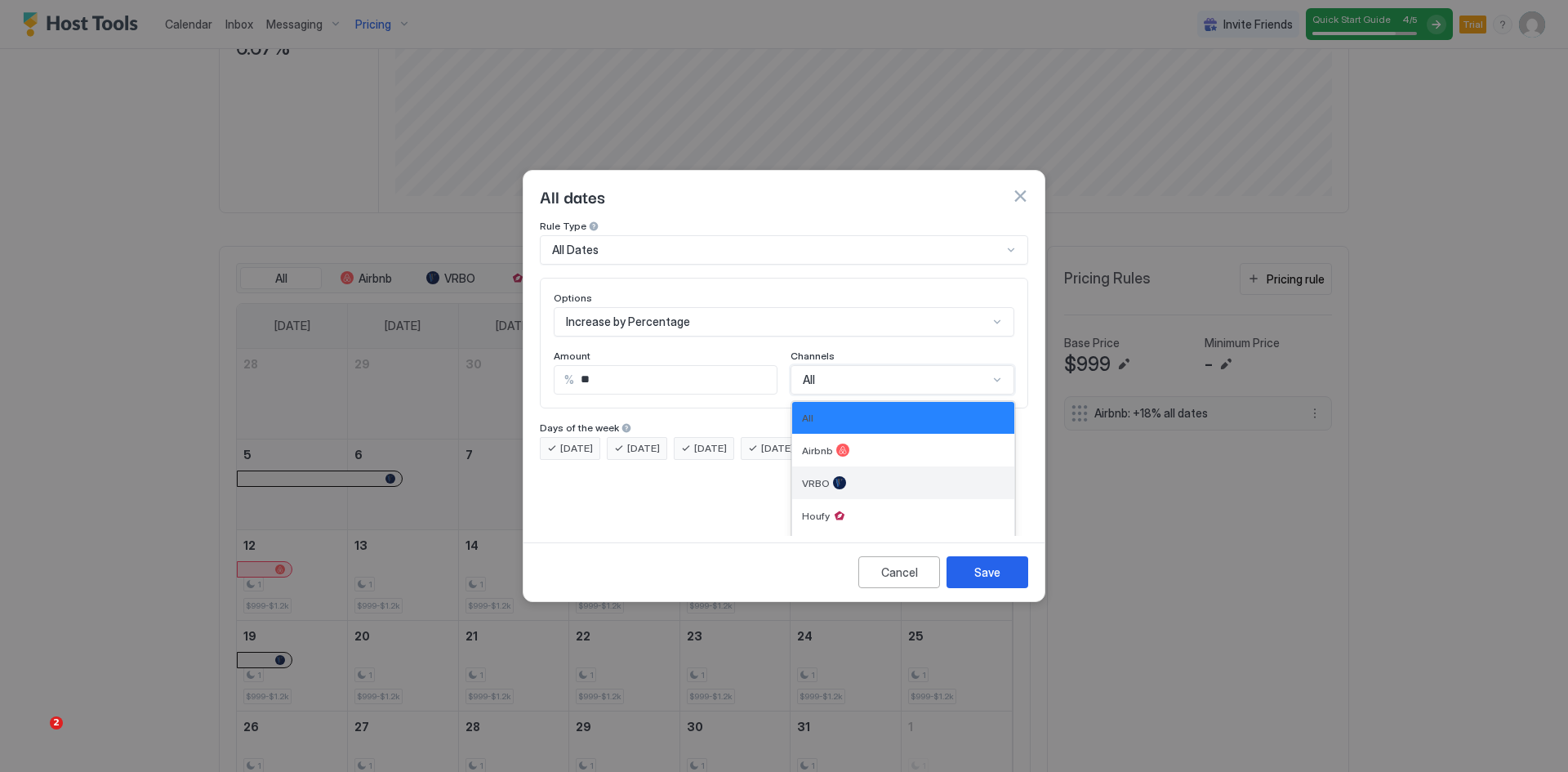
click at [814, 477] on span "VRBO" at bounding box center [815, 483] width 28 height 12
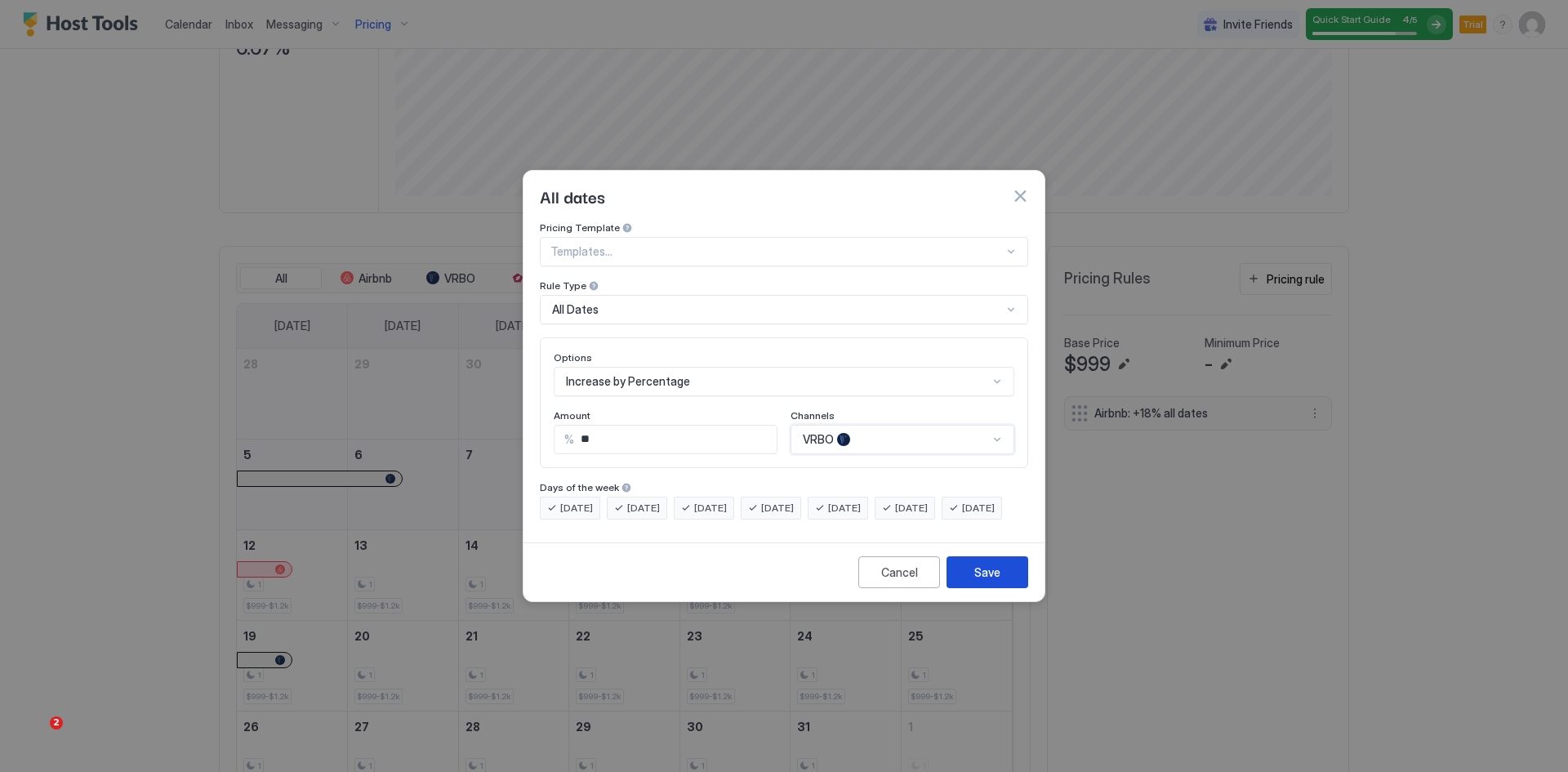
click at [974, 578] on button "Save" at bounding box center [987, 572] width 82 height 32
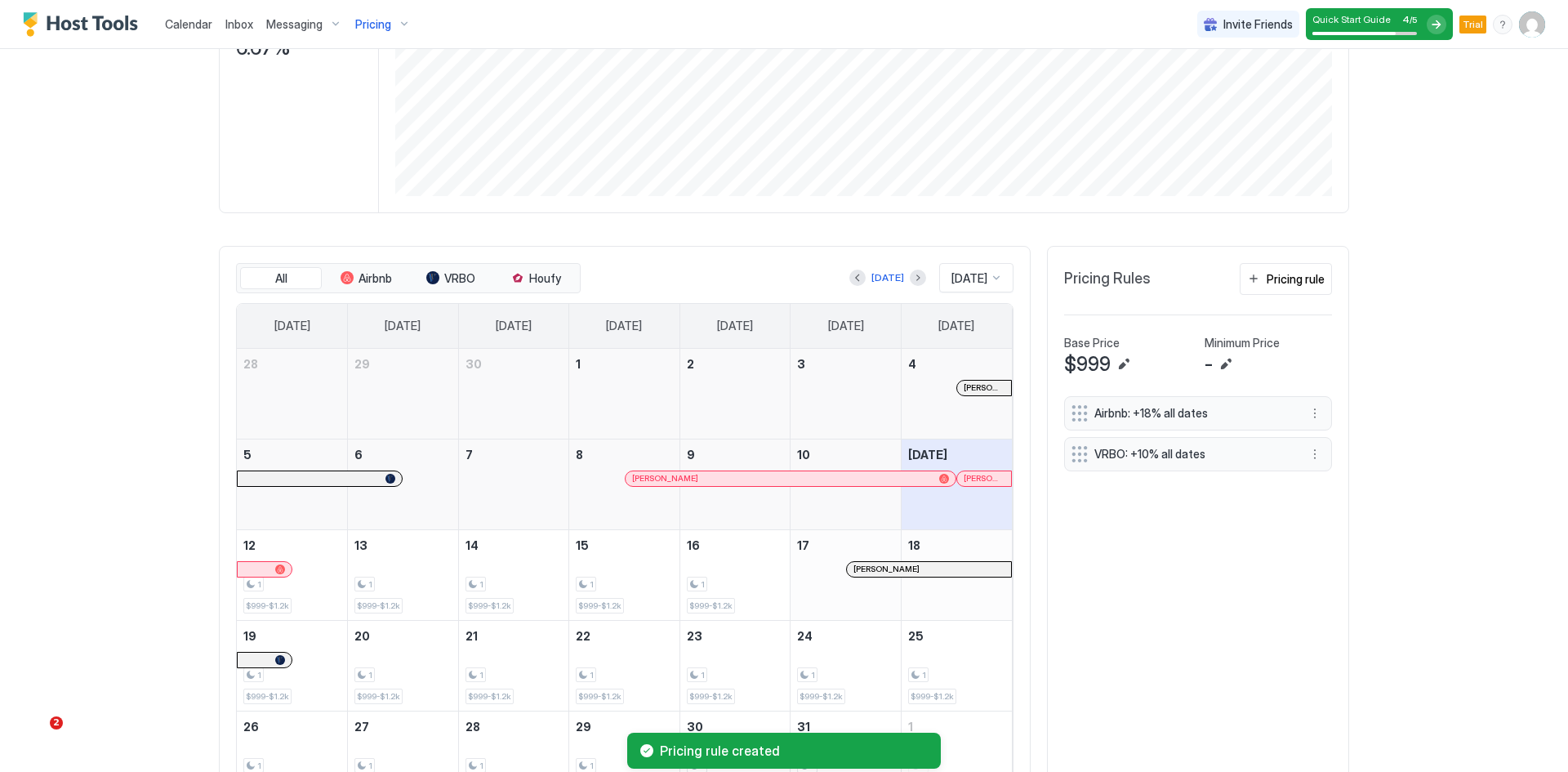
click at [358, 27] on span "Pricing" at bounding box center [373, 24] width 36 height 14
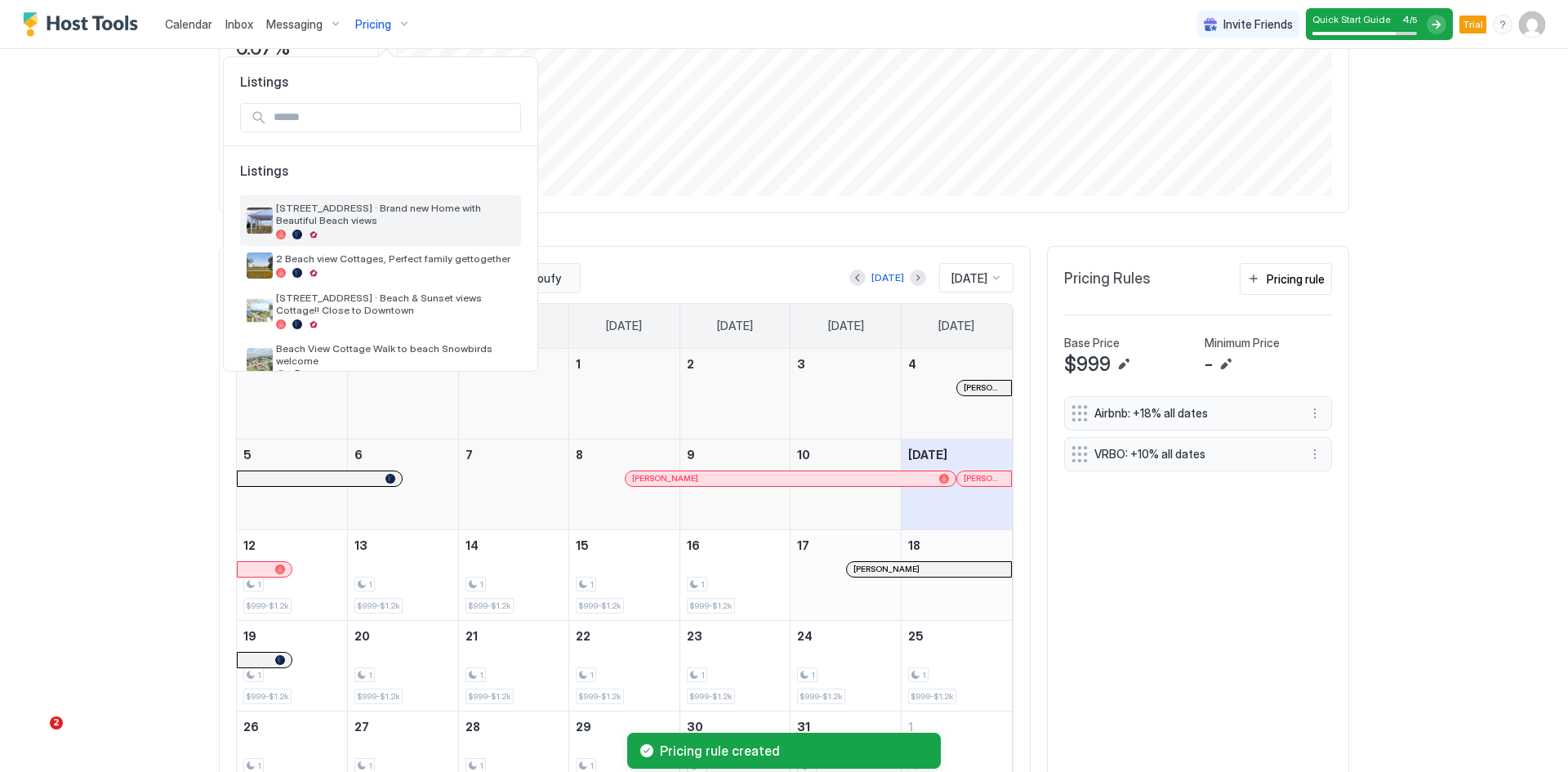
click at [342, 213] on span "[STREET_ADDRESS] · Brand new Home with Beautiful Beach views" at bounding box center [394, 214] width 239 height 25
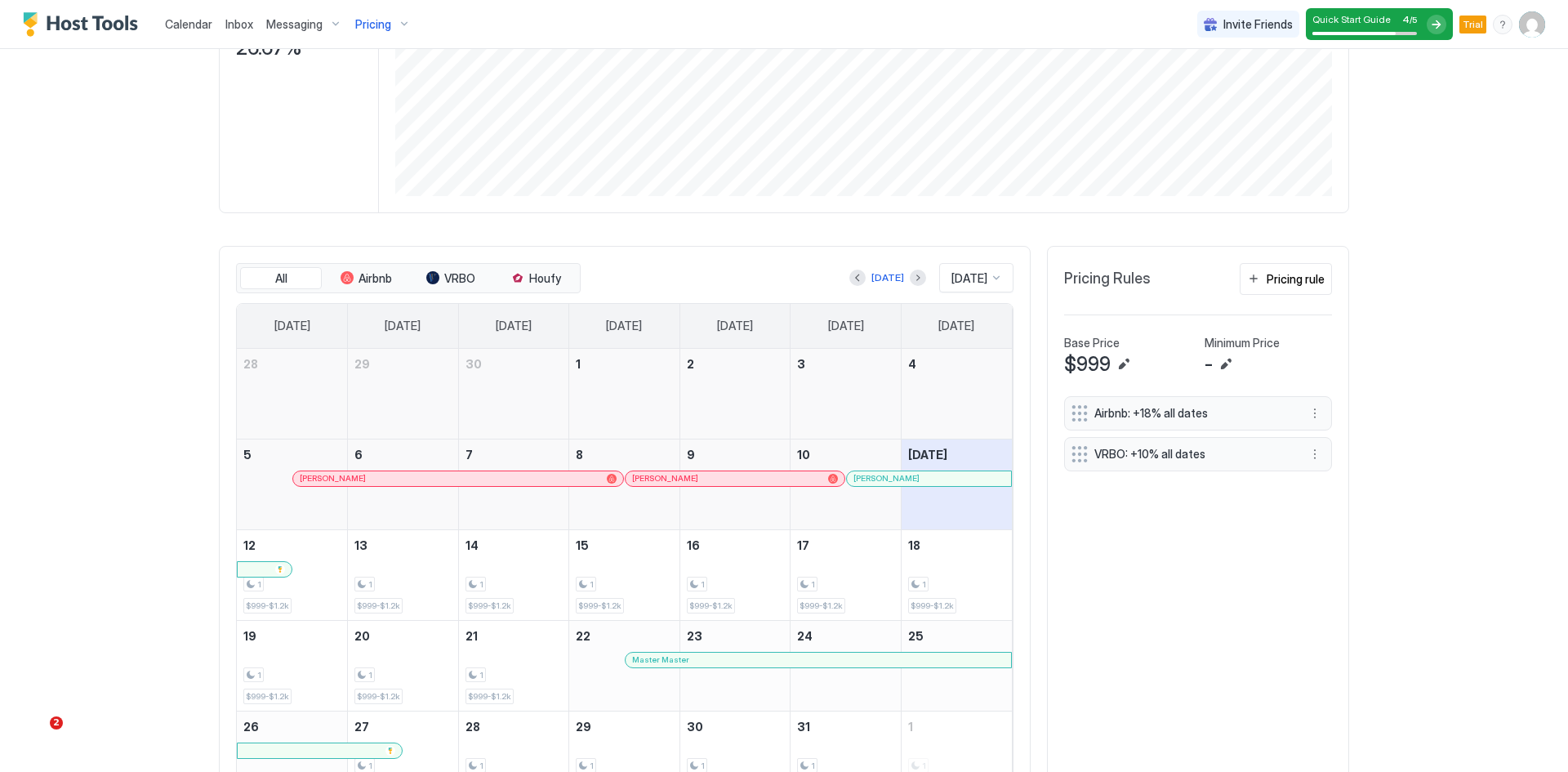
click at [378, 28] on span "Pricing" at bounding box center [373, 24] width 36 height 14
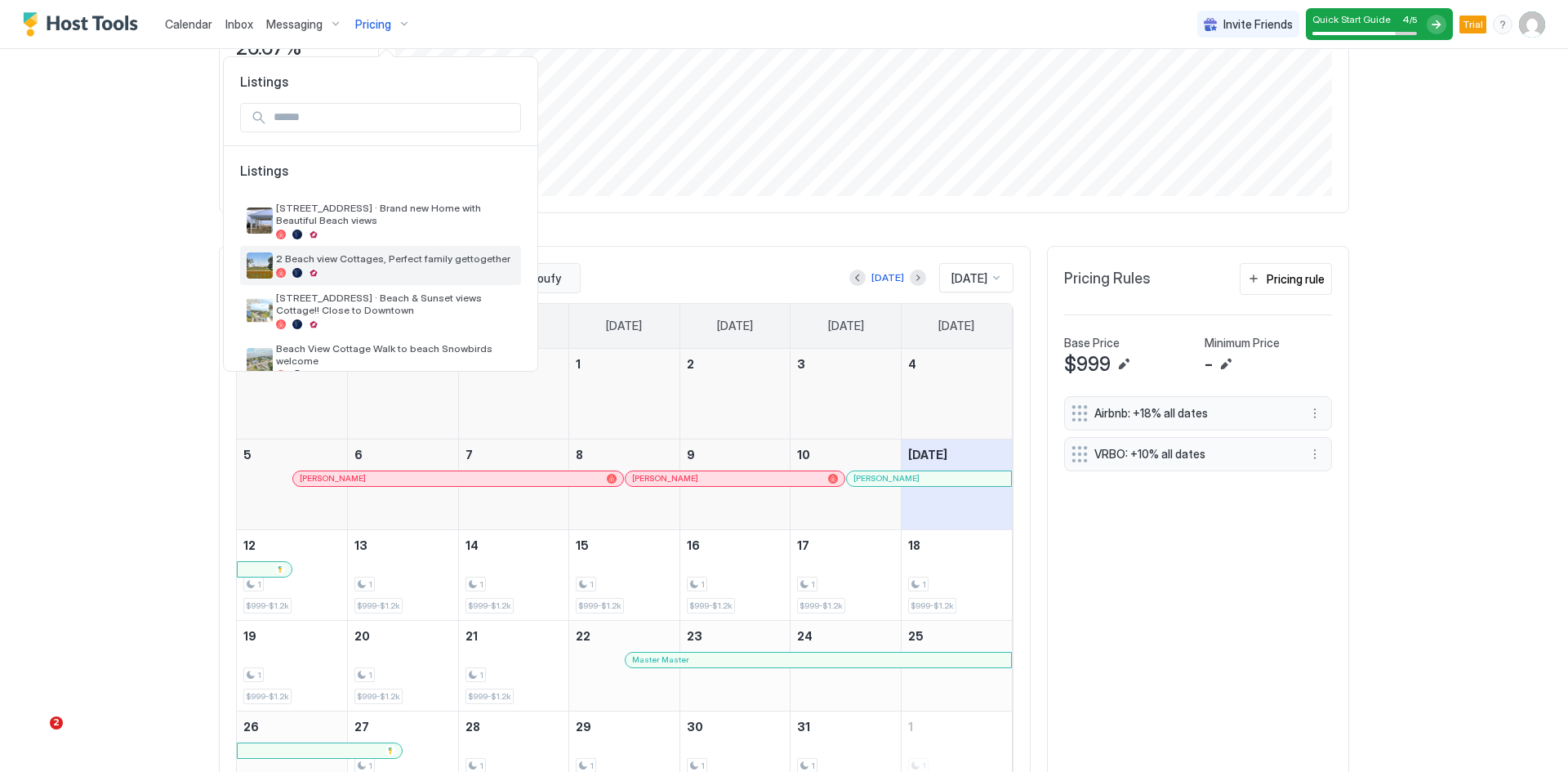
click at [310, 261] on span "2 Beach view Cottages, Perfect family gettogether" at bounding box center [394, 259] width 239 height 12
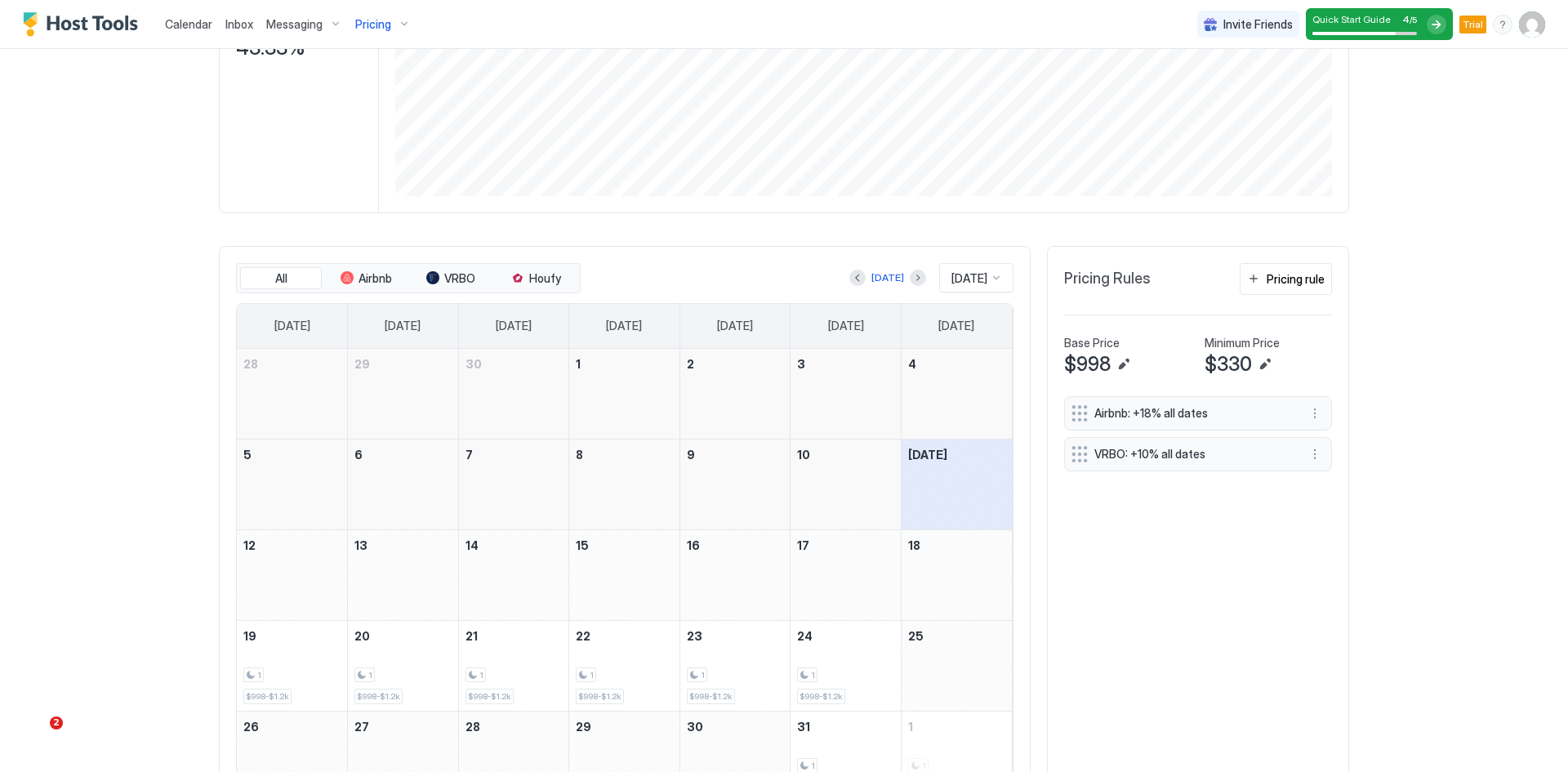
click at [374, 27] on span "Pricing" at bounding box center [373, 24] width 36 height 14
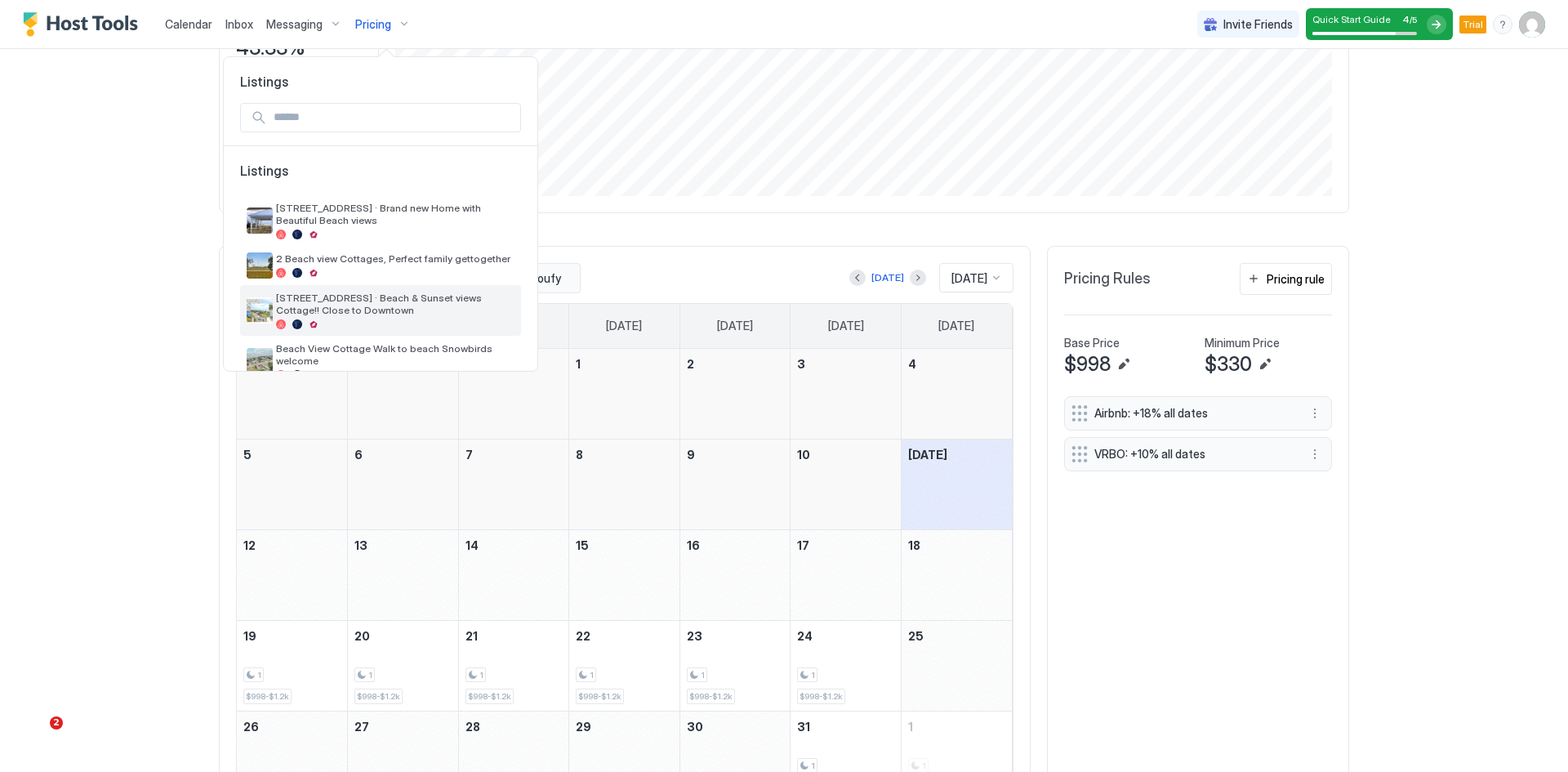
click at [300, 301] on span "[STREET_ADDRESS] · Beach & Sunset views Cottage!! Close to Downtown" at bounding box center [394, 304] width 239 height 25
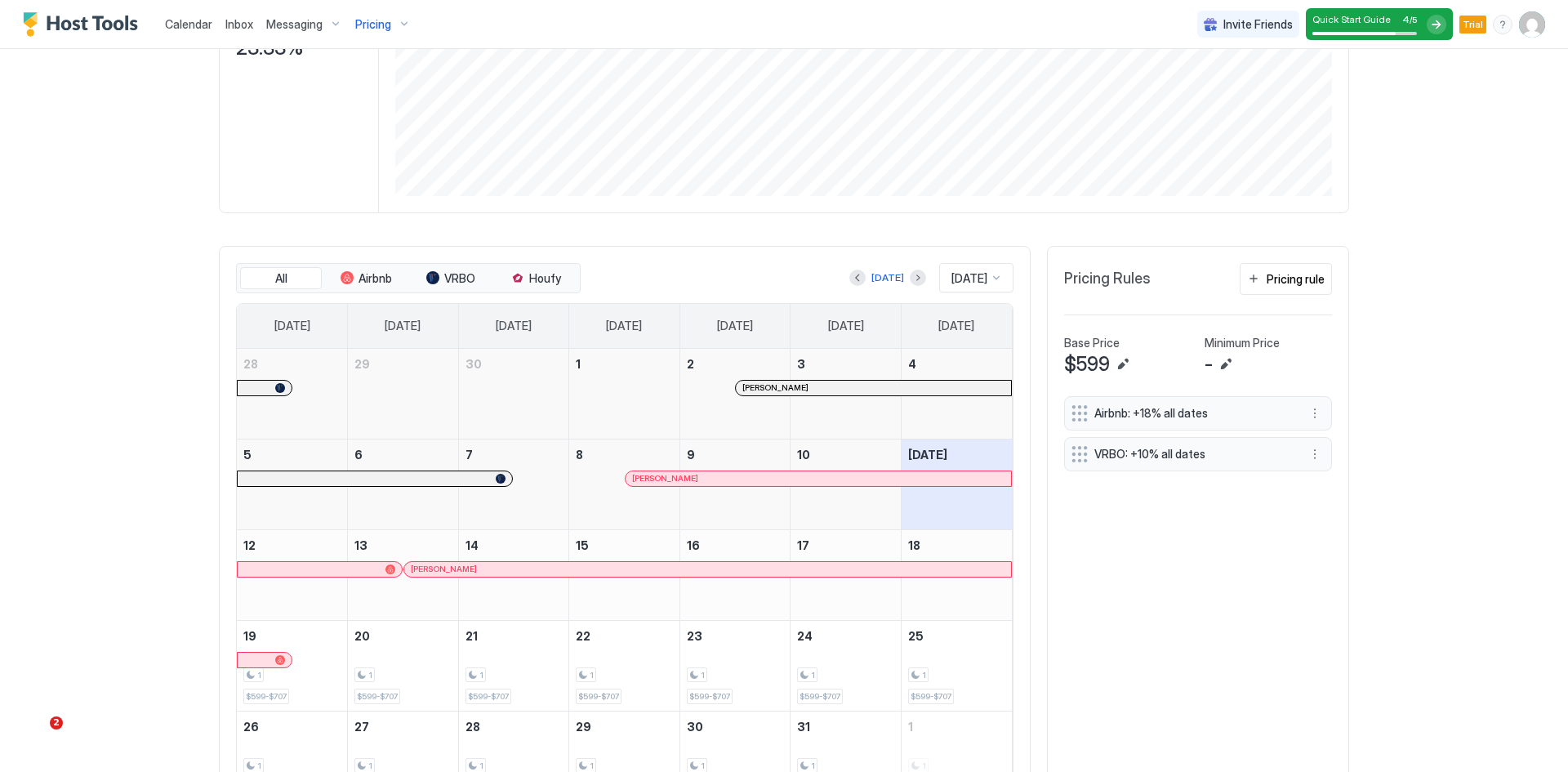
click at [372, 26] on span "Pricing" at bounding box center [373, 24] width 36 height 14
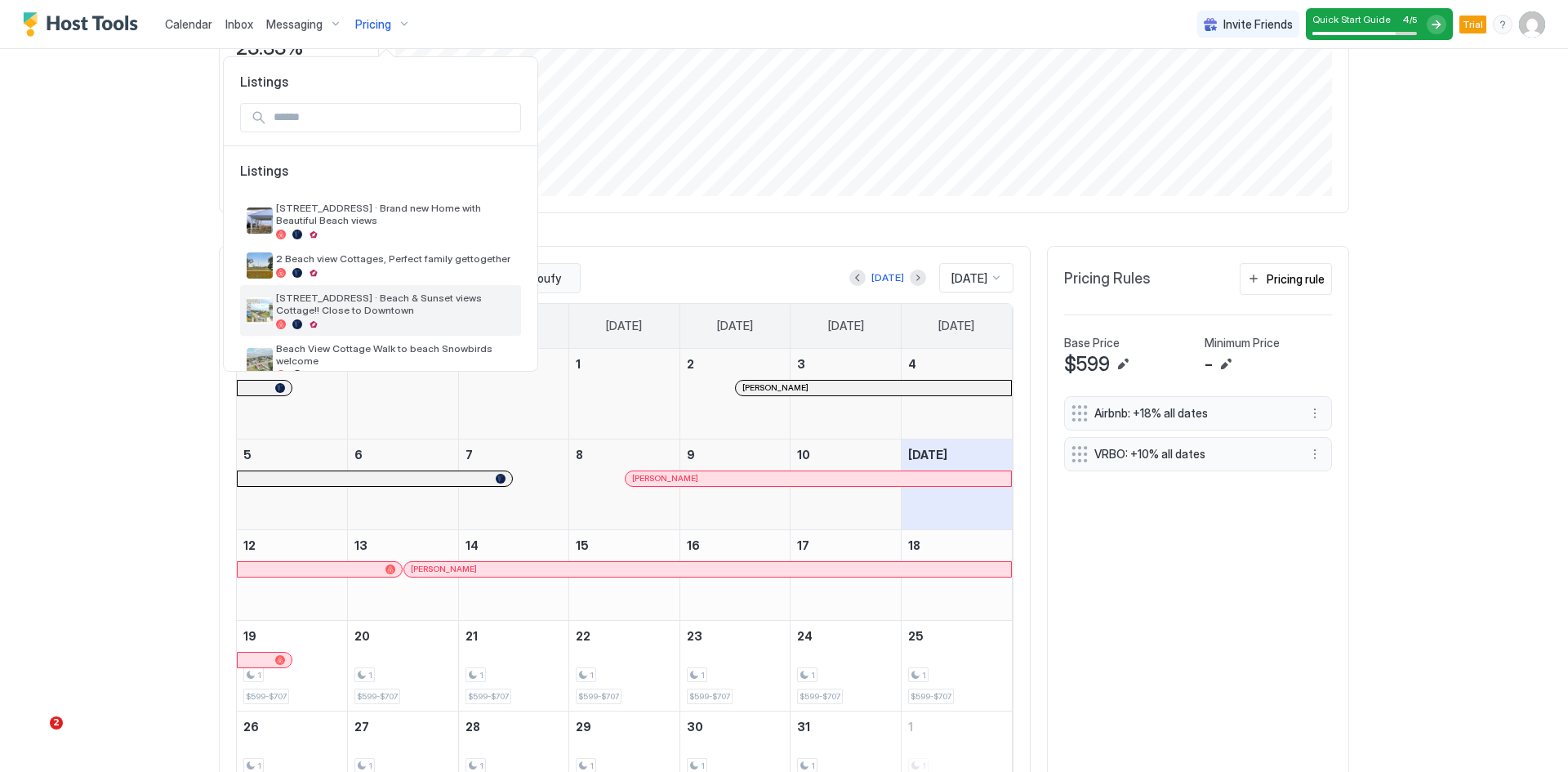
click at [298, 300] on span "[STREET_ADDRESS] · Beach & Sunset views Cottage!! Close to Downtown" at bounding box center [394, 304] width 239 height 25
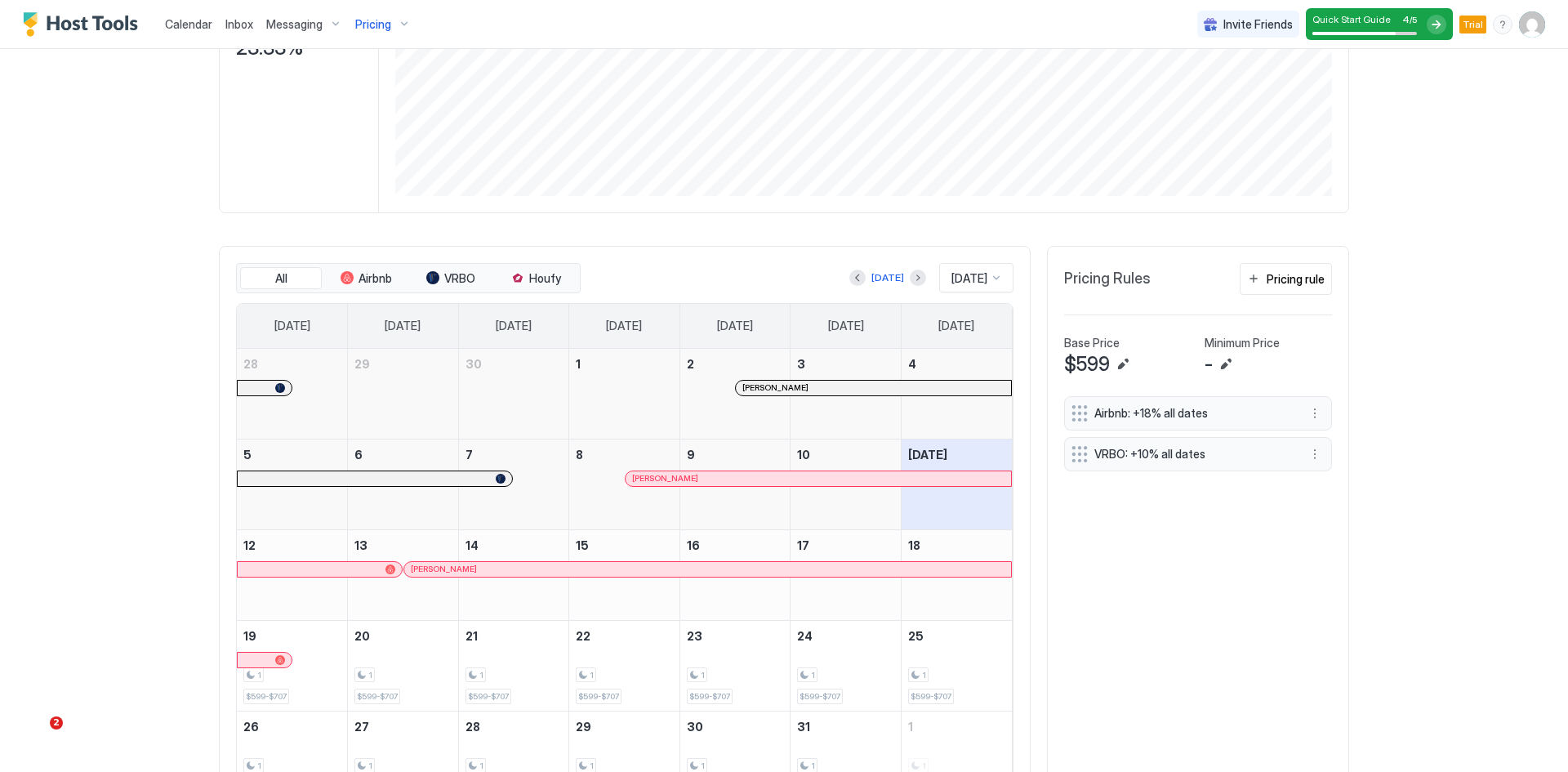
click at [373, 28] on span "Pricing" at bounding box center [373, 24] width 36 height 14
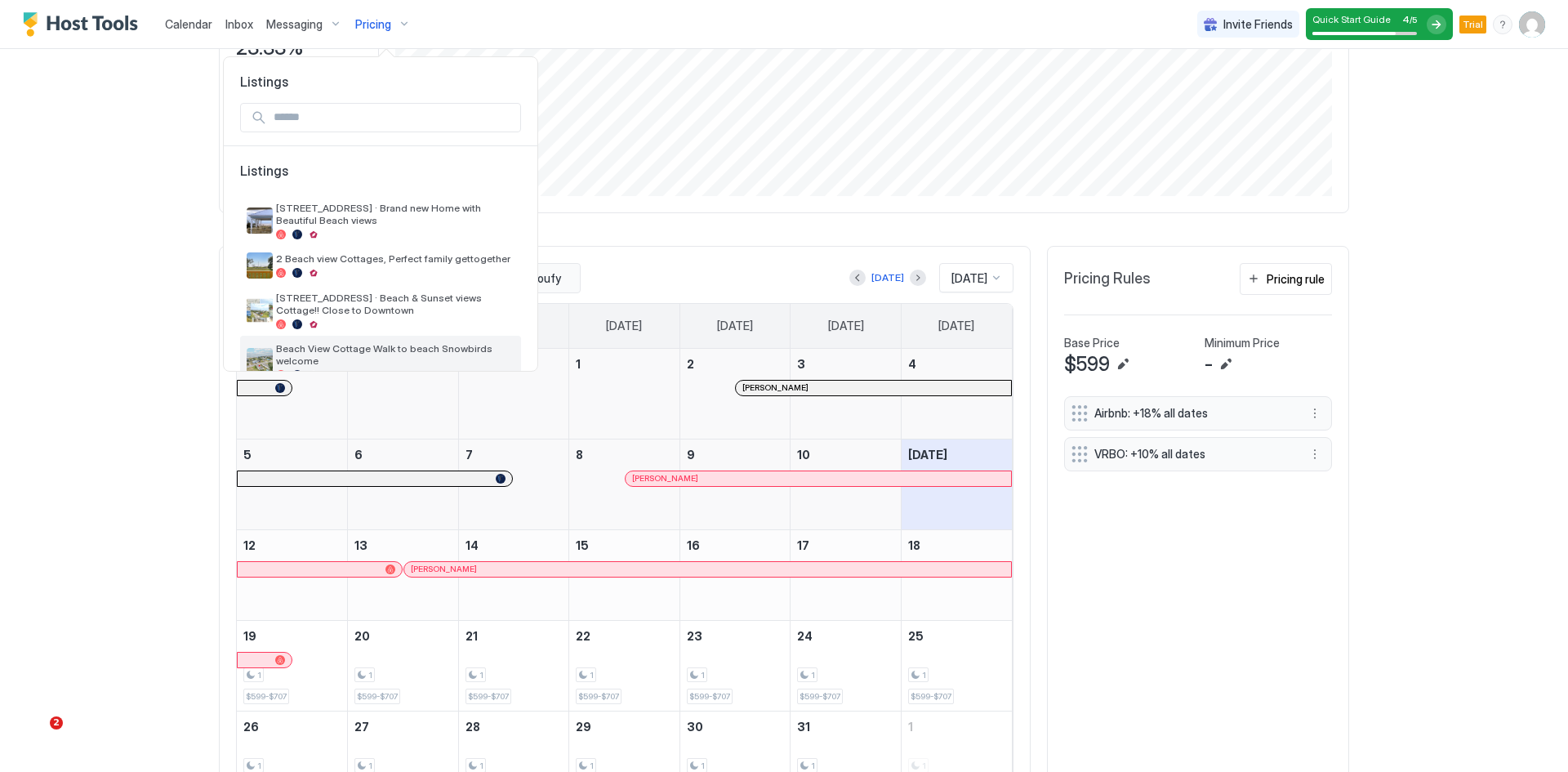
click at [319, 352] on span "Beach View Cottage Walk to beach Snowbirds welcome" at bounding box center [394, 355] width 239 height 25
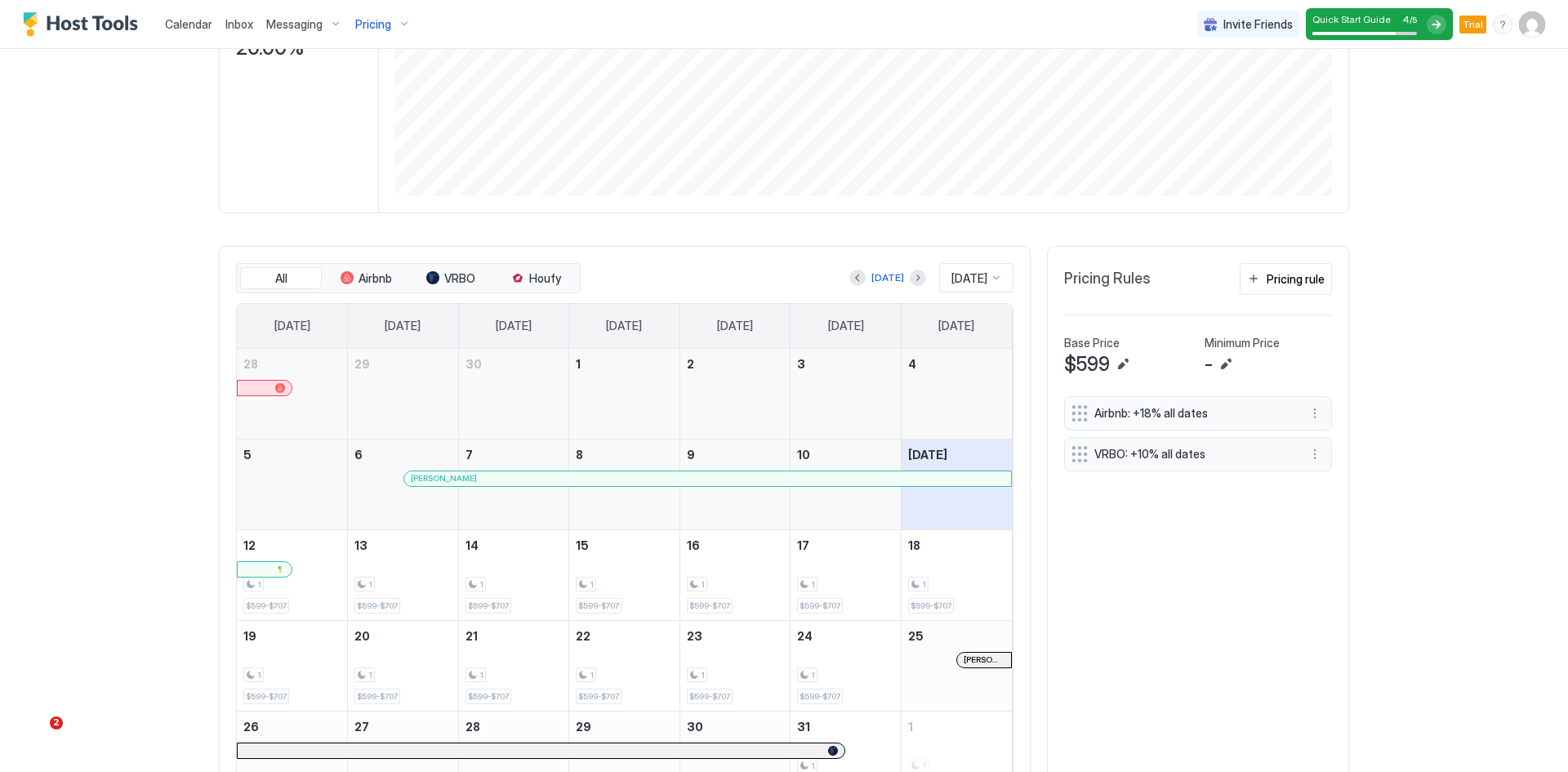
click at [368, 27] on span "Pricing" at bounding box center [373, 24] width 36 height 14
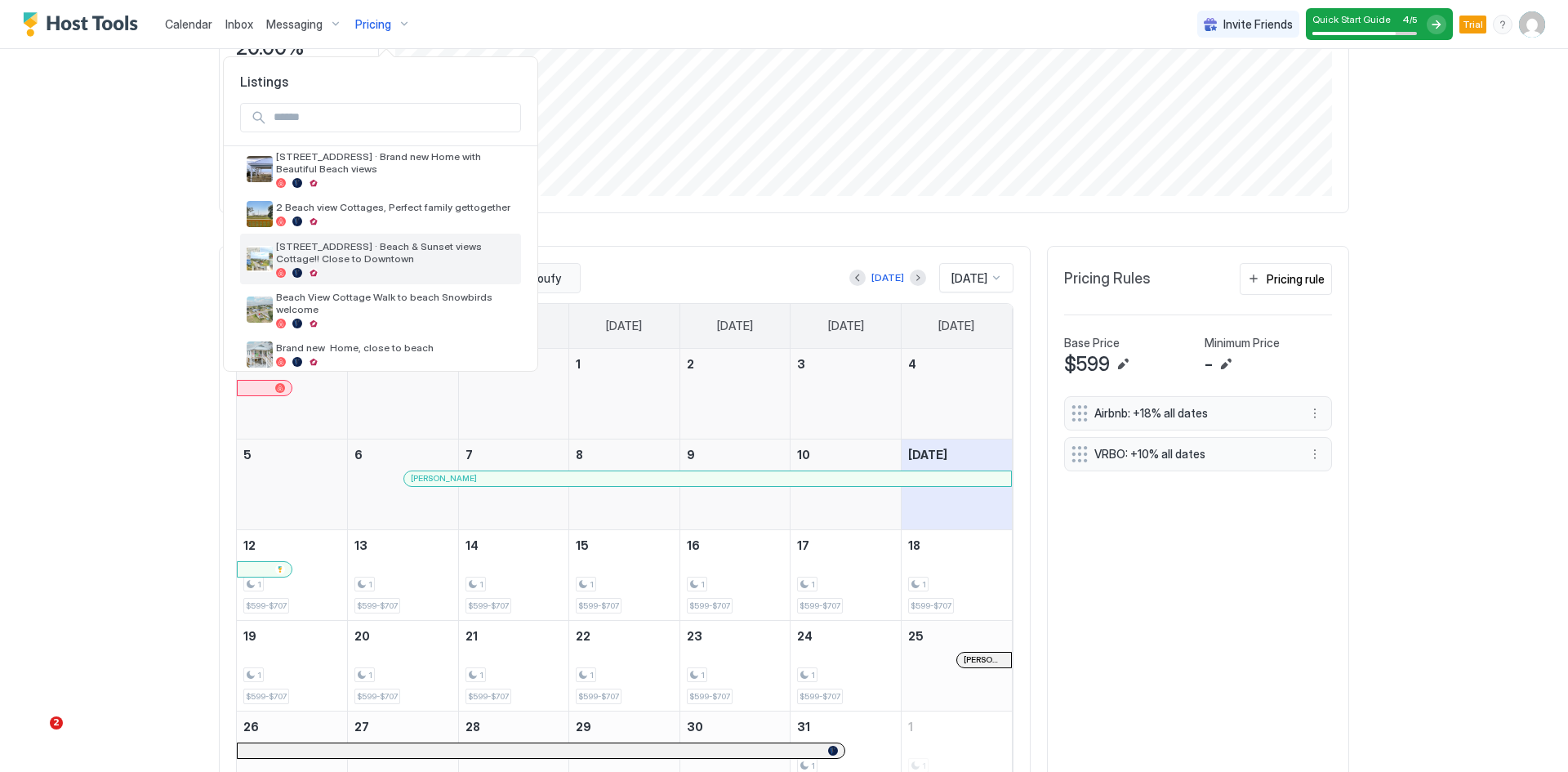
scroll to position [71, 0]
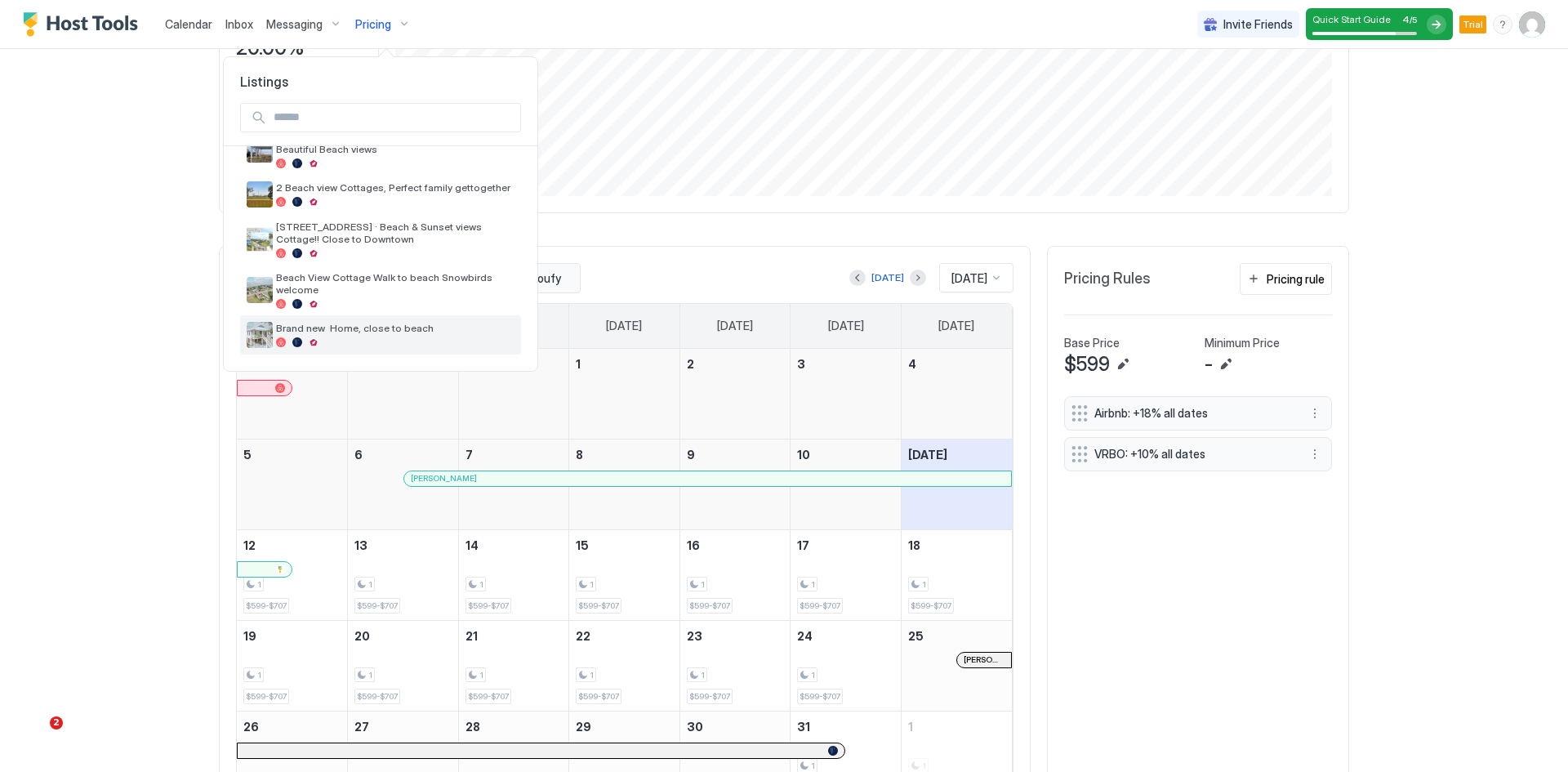
click at [336, 329] on span "Brand new Home, close to beach" at bounding box center [394, 328] width 239 height 12
